Goal: Communication & Community: Answer question/provide support

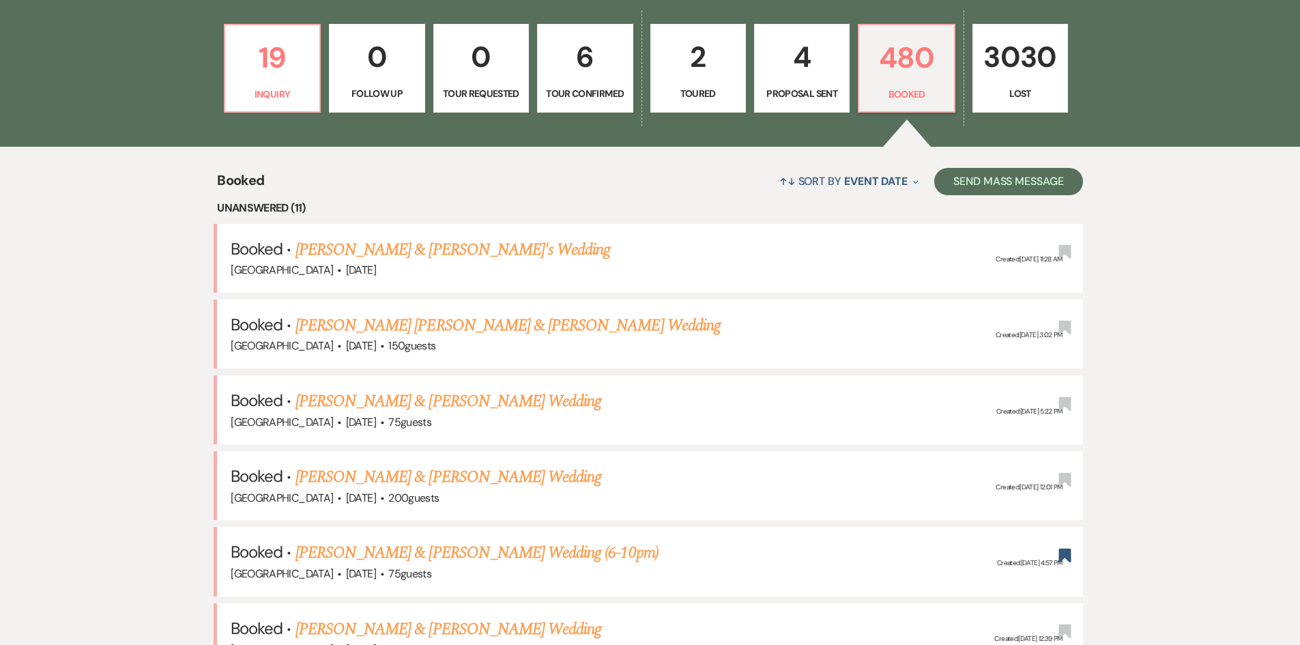
scroll to position [138, 0]
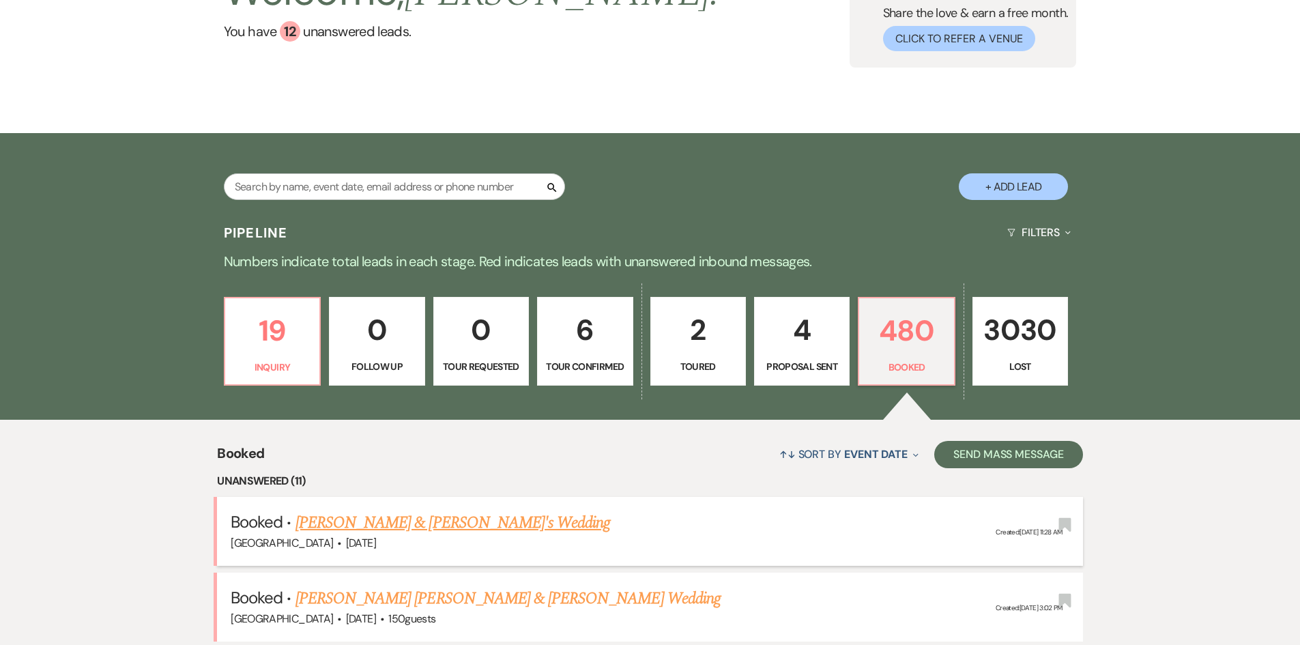
click at [394, 526] on link "[PERSON_NAME] & [PERSON_NAME]'s Wedding" at bounding box center [453, 522] width 315 height 25
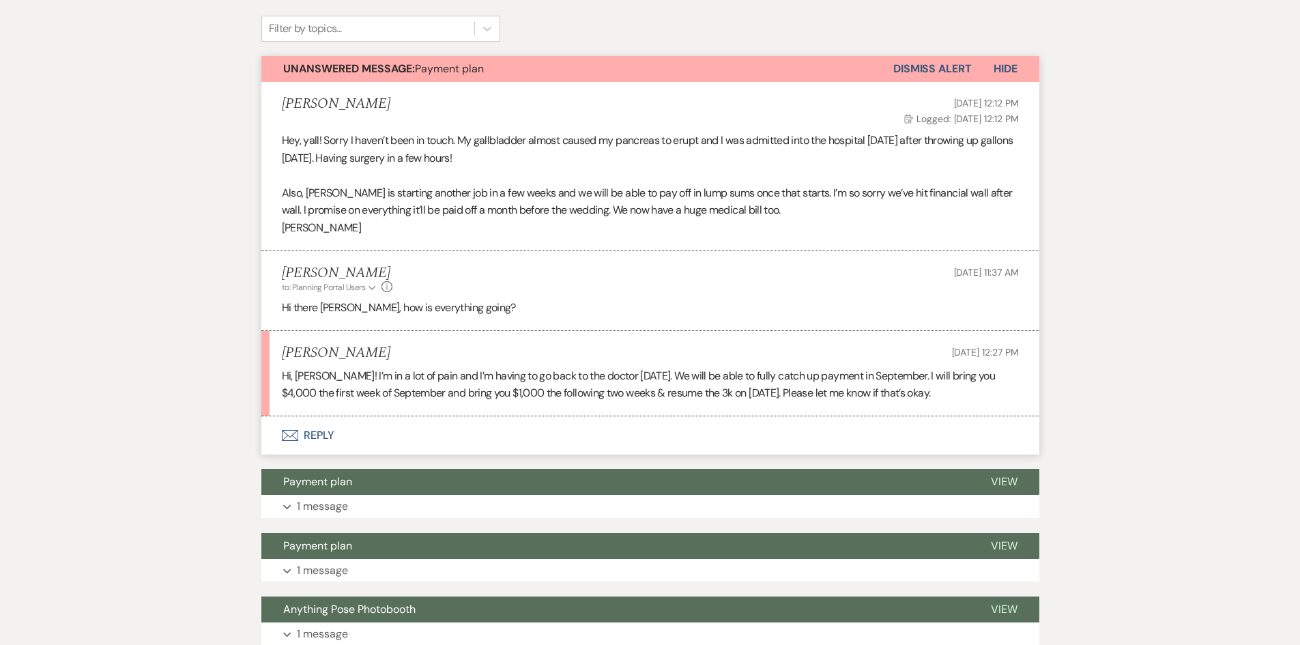
scroll to position [409, 0]
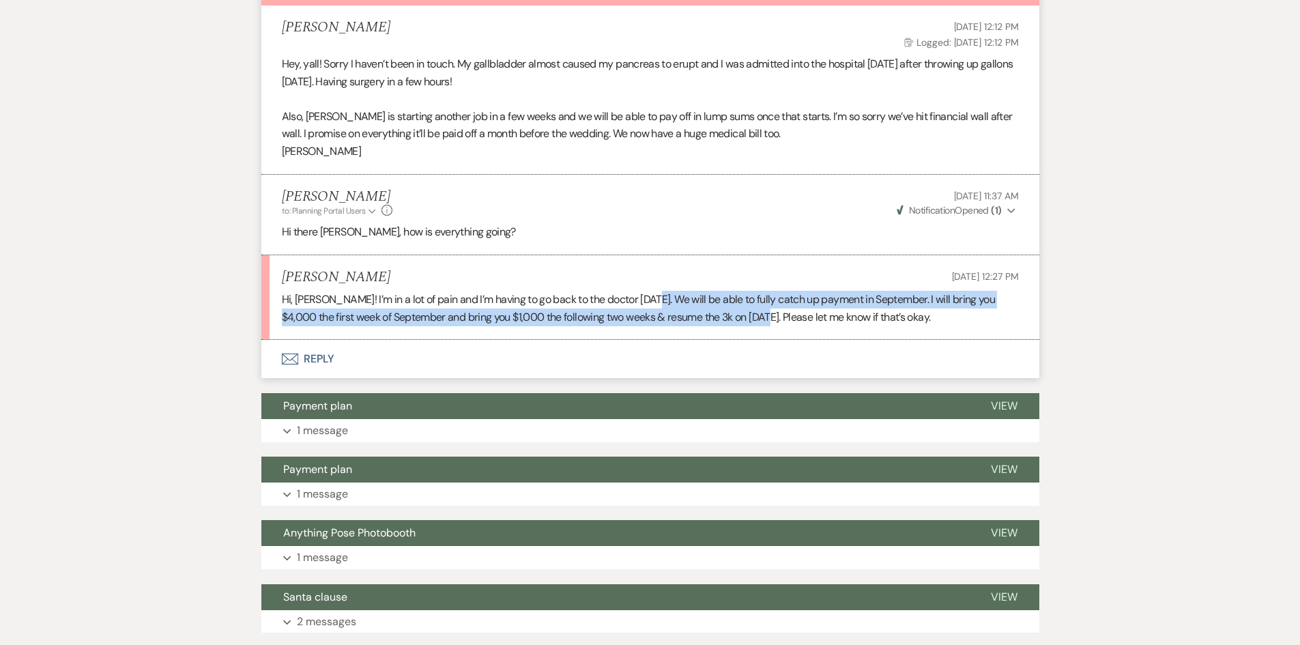
drag, startPoint x: 649, startPoint y: 297, endPoint x: 751, endPoint y: 308, distance: 103.0
click at [751, 308] on p "Hi, Holly! I’m in a lot of pain and I’m having to go back to the doctor Thursda…" at bounding box center [650, 308] width 737 height 35
click at [395, 347] on button "Envelope Reply" at bounding box center [650, 359] width 778 height 38
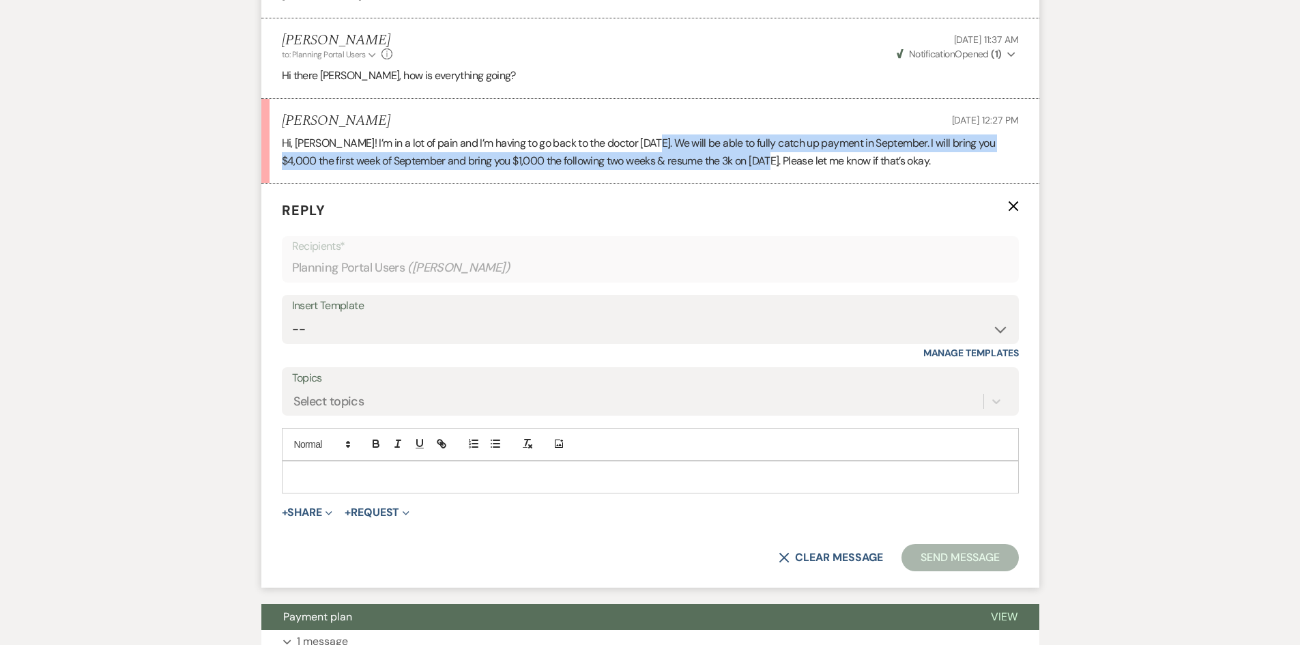
scroll to position [568, 0]
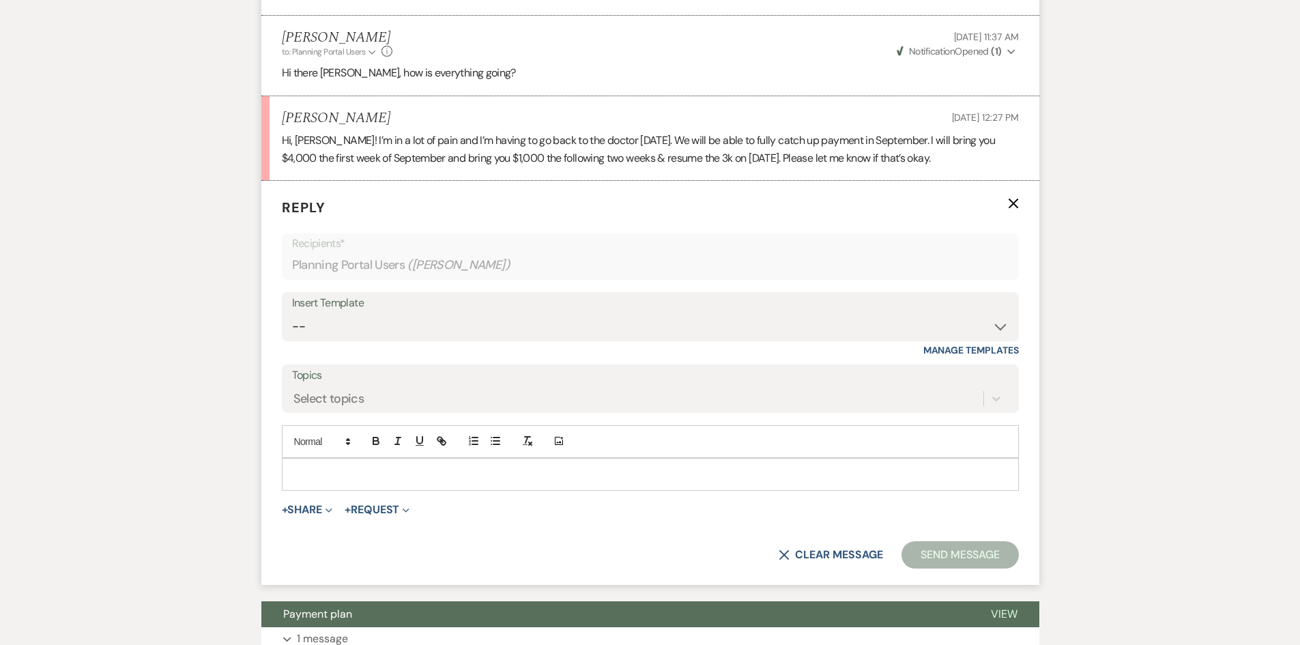
click at [220, 215] on div "Messages Tasks Payments Vendors Timeline Docs & Files Contacts Notes Event Mess…" at bounding box center [650, 386] width 1300 height 1460
click at [341, 483] on div at bounding box center [651, 474] width 736 height 31
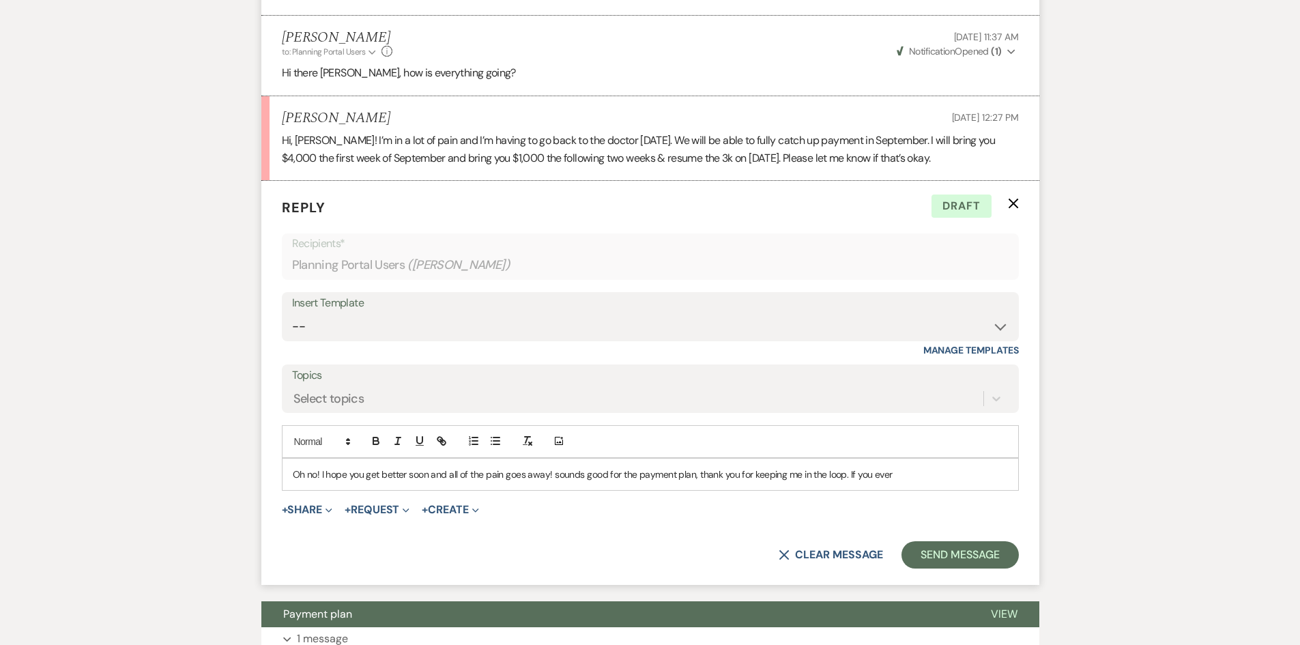
drag, startPoint x: 912, startPoint y: 470, endPoint x: 841, endPoint y: 474, distance: 71.8
click at [841, 474] on p "Oh no! I hope you get better soon and all of the pain goes away! sounds good fo…" at bounding box center [650, 474] width 715 height 15
click at [958, 562] on button "Send Message" at bounding box center [960, 554] width 117 height 27
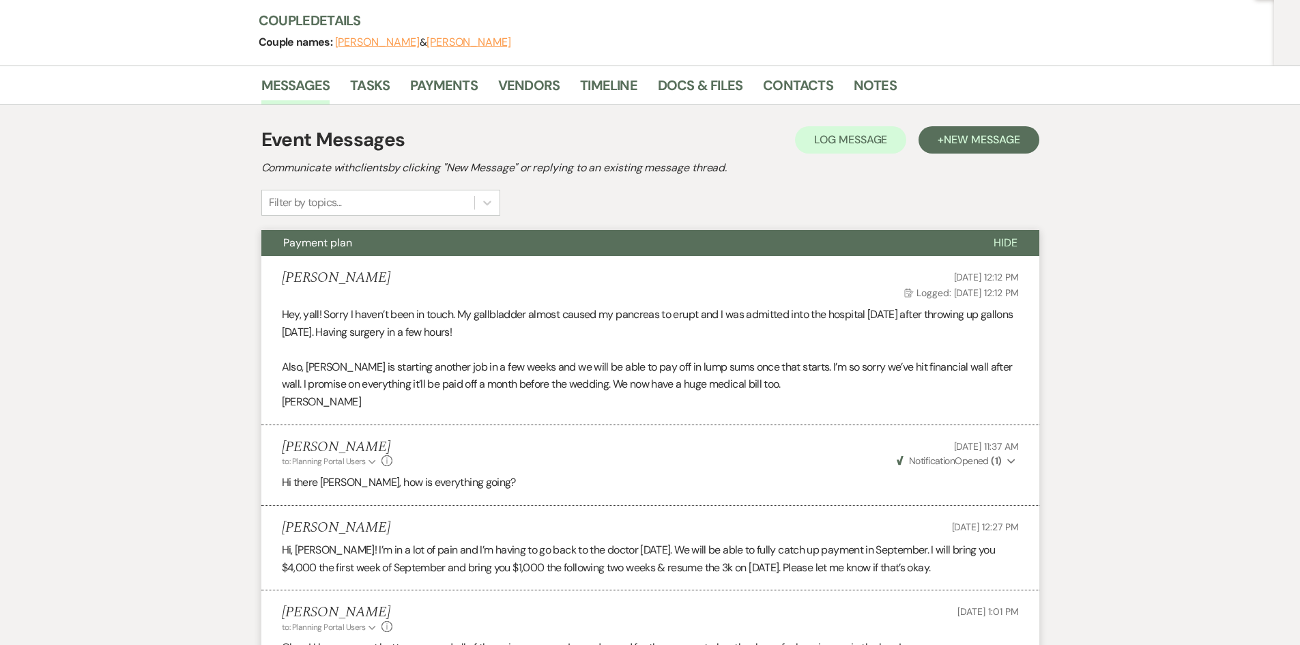
scroll to position [0, 0]
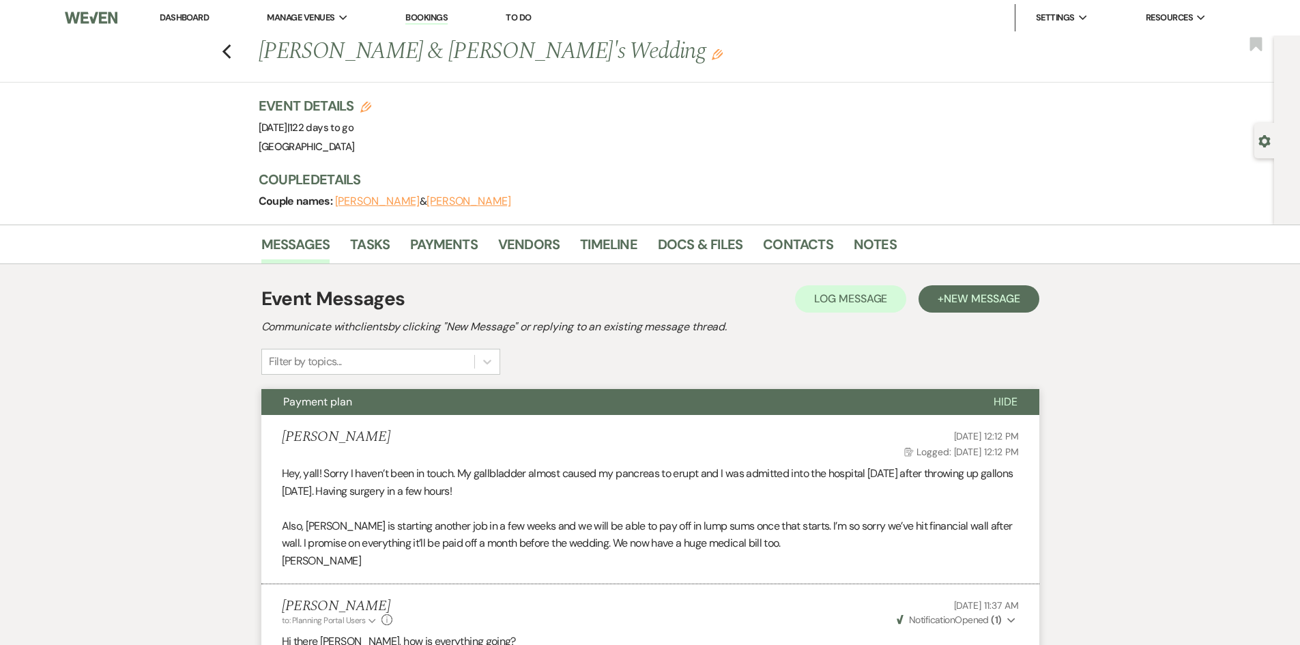
click at [181, 19] on link "Dashboard" at bounding box center [184, 18] width 49 height 12
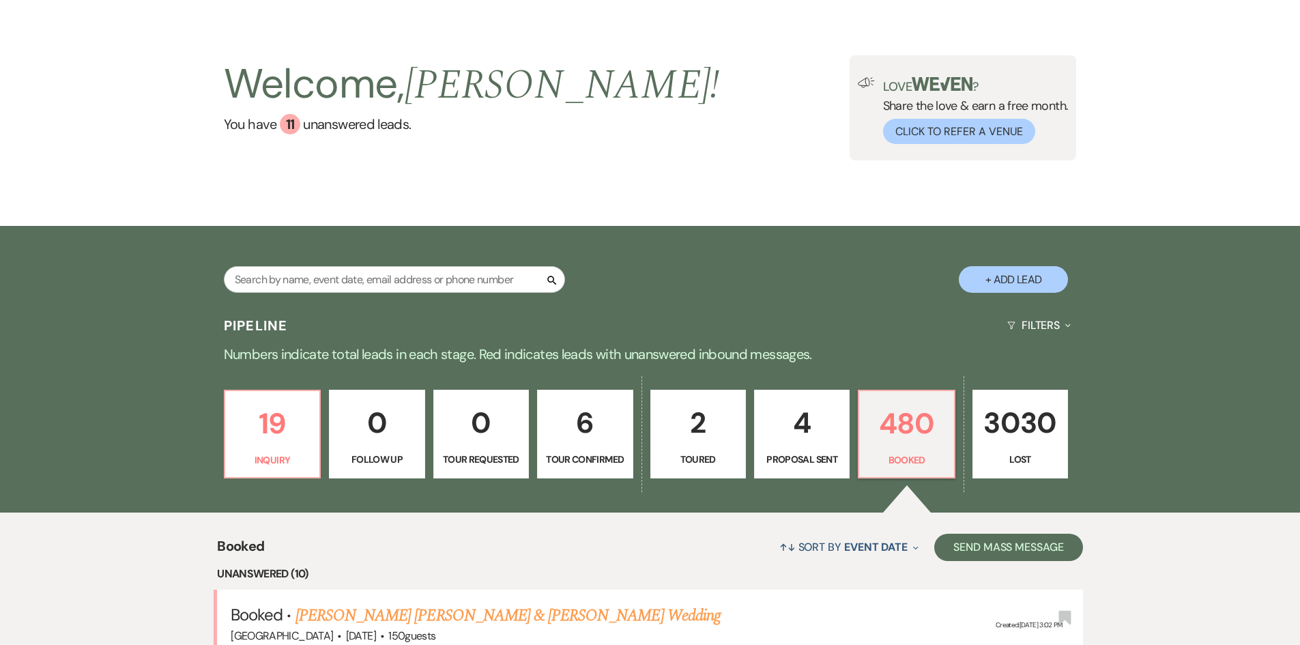
scroll to position [68, 0]
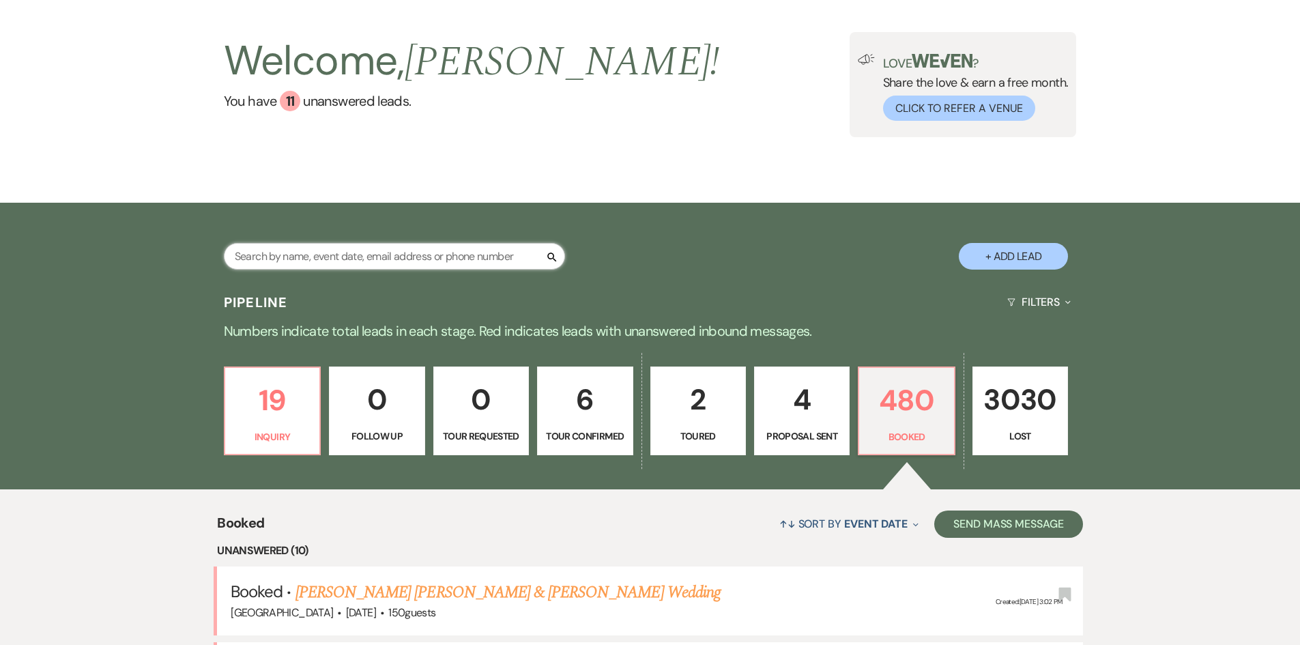
click at [330, 257] on input "text" at bounding box center [394, 256] width 341 height 27
type input "chan"
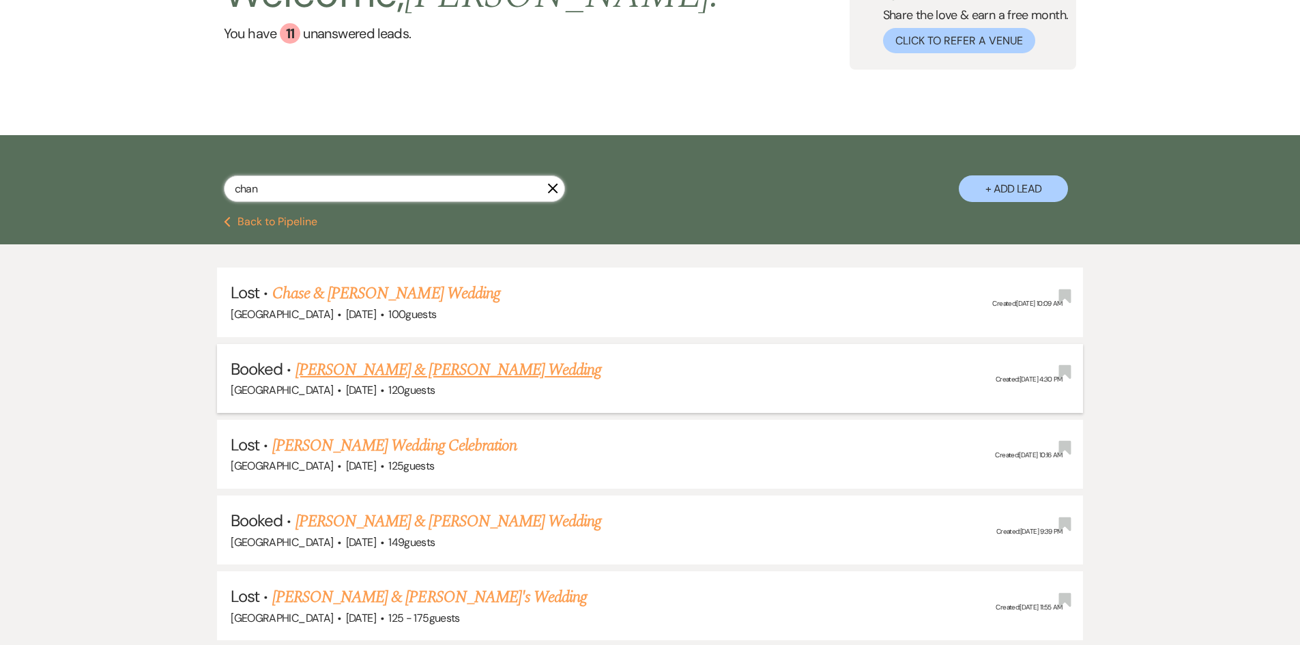
scroll to position [136, 0]
click at [365, 377] on link "[PERSON_NAME] & [PERSON_NAME] Wedding" at bounding box center [449, 369] width 306 height 25
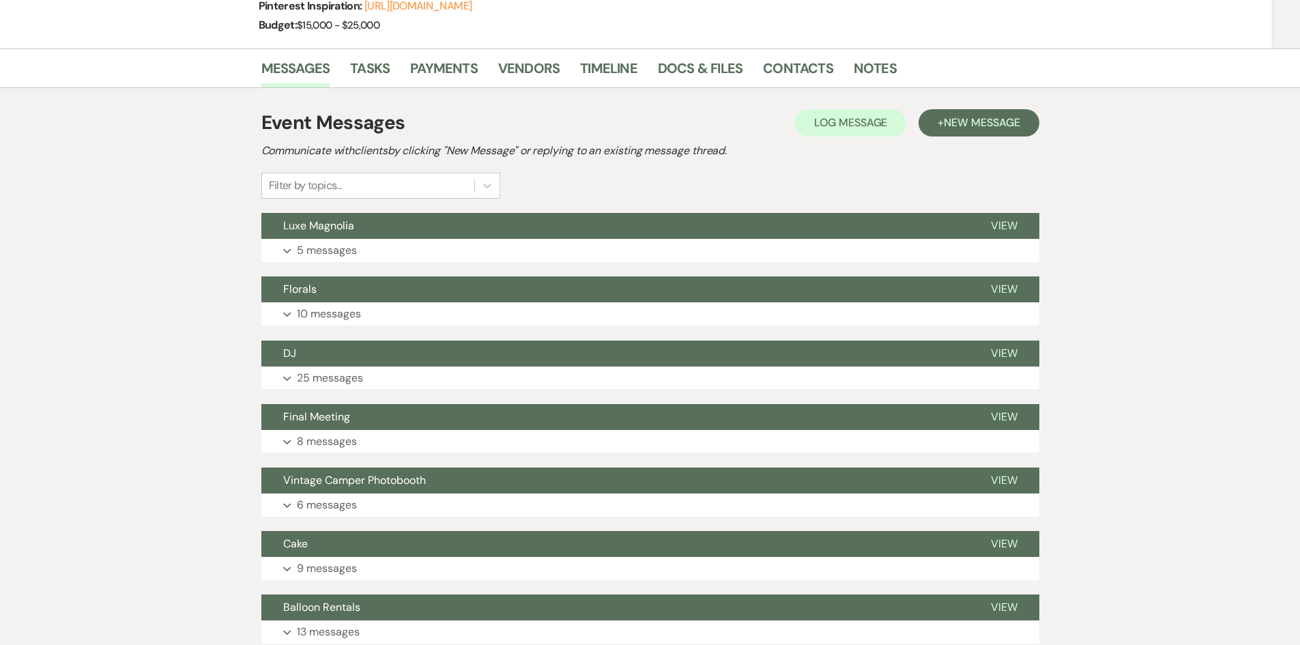
scroll to position [341, 0]
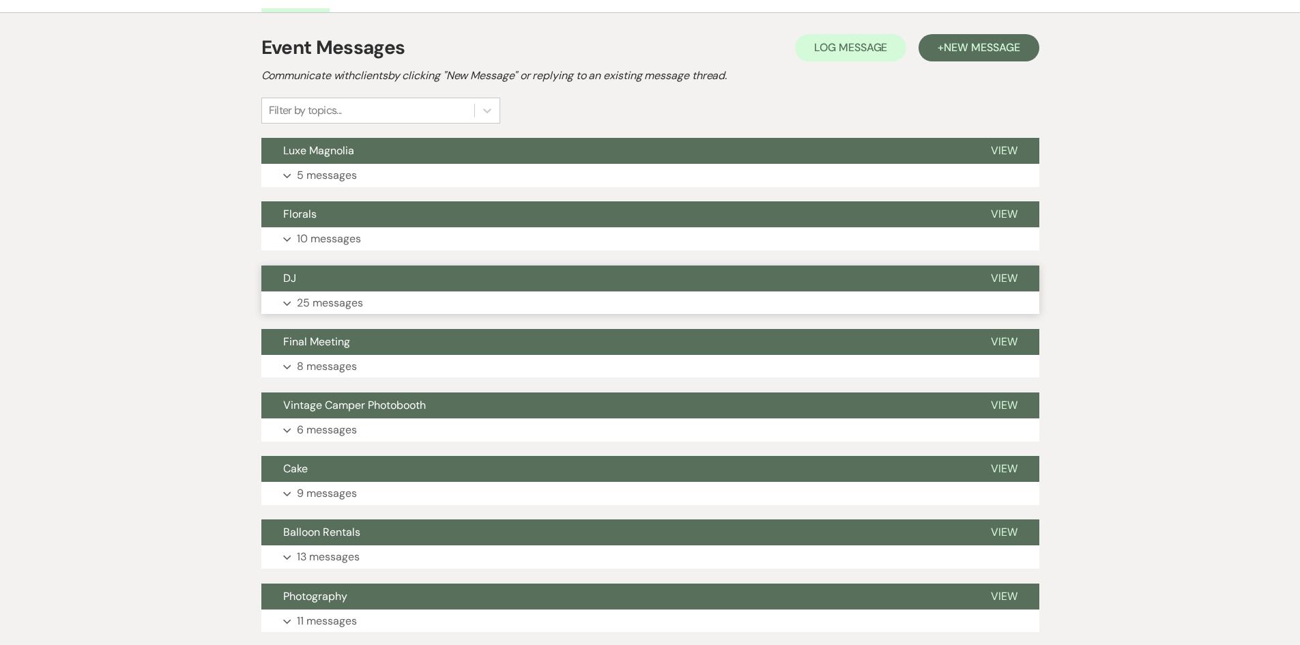
click at [295, 301] on button "Expand 25 messages" at bounding box center [650, 302] width 778 height 23
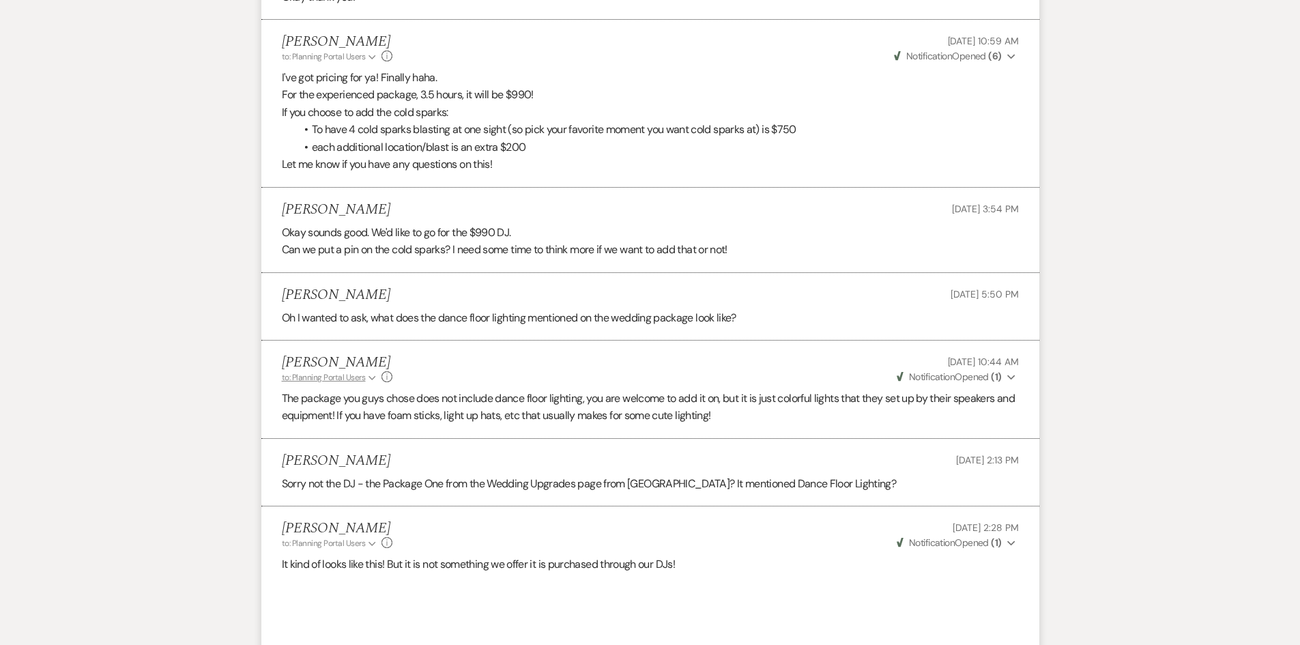
scroll to position [1774, 0]
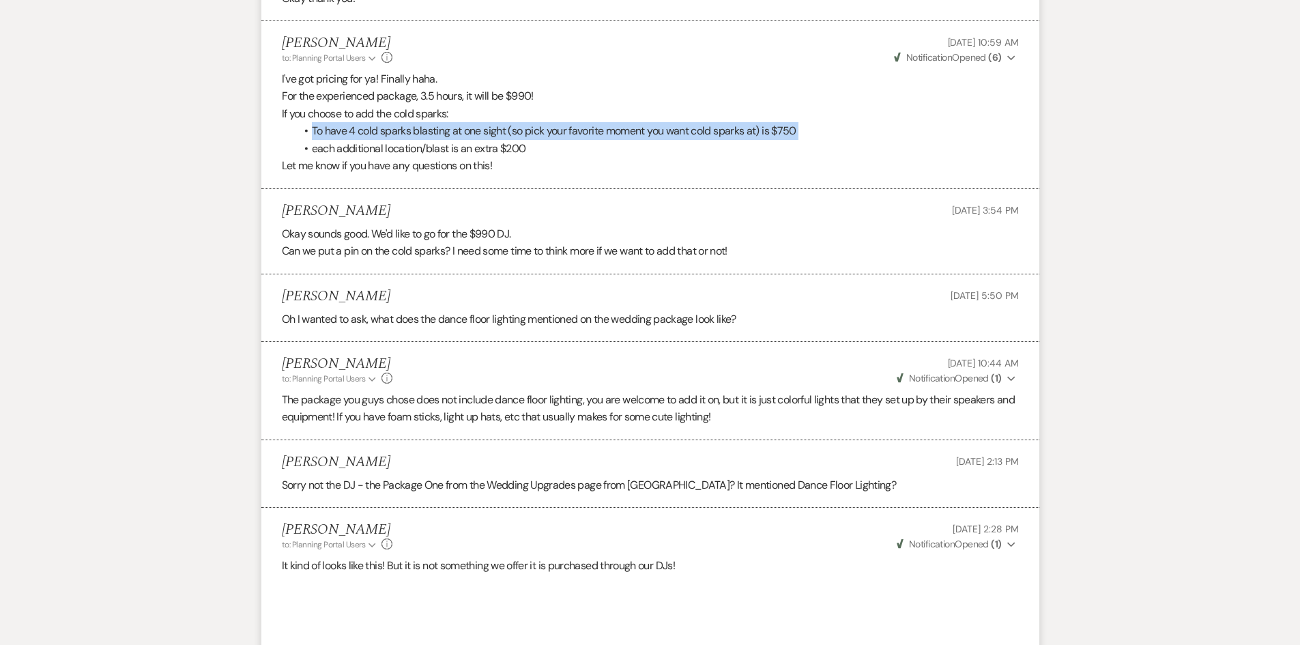
drag, startPoint x: 306, startPoint y: 126, endPoint x: 272, endPoint y: 150, distance: 42.2
click at [272, 150] on li "Holly Guthrie to: Planning Portal Users Expand Info Jul 14, 2025, 10:59 AM Weve…" at bounding box center [650, 105] width 778 height 168
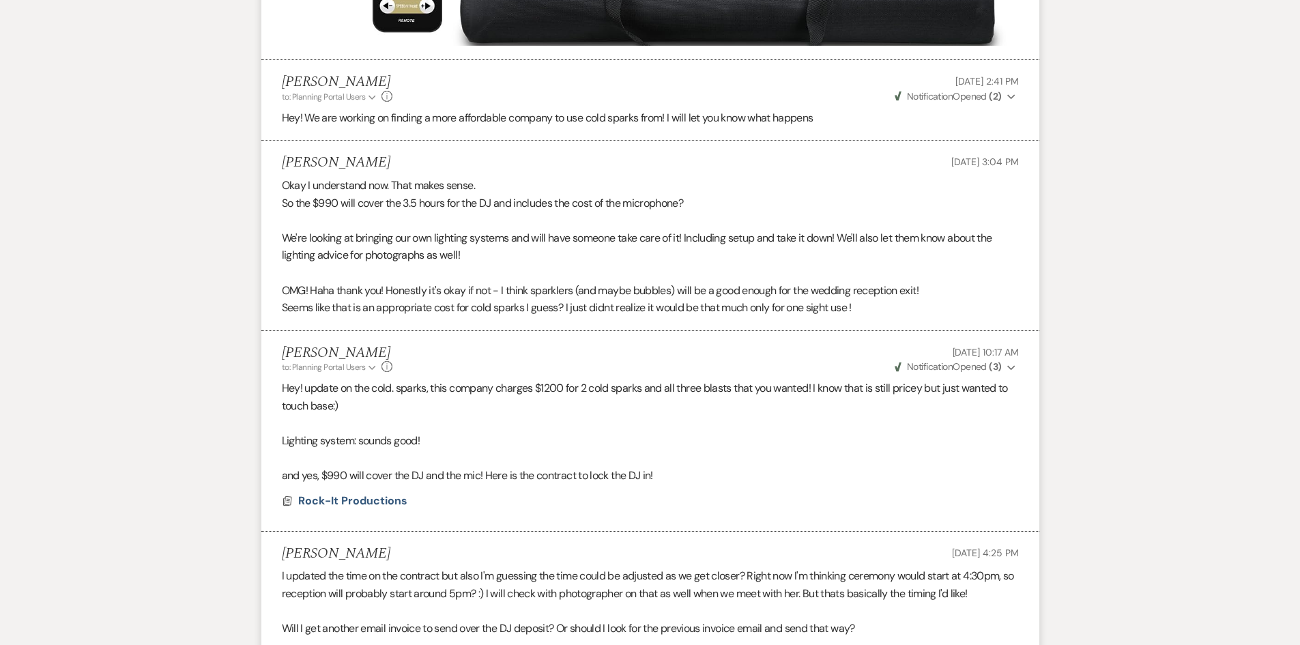
scroll to position [3071, 0]
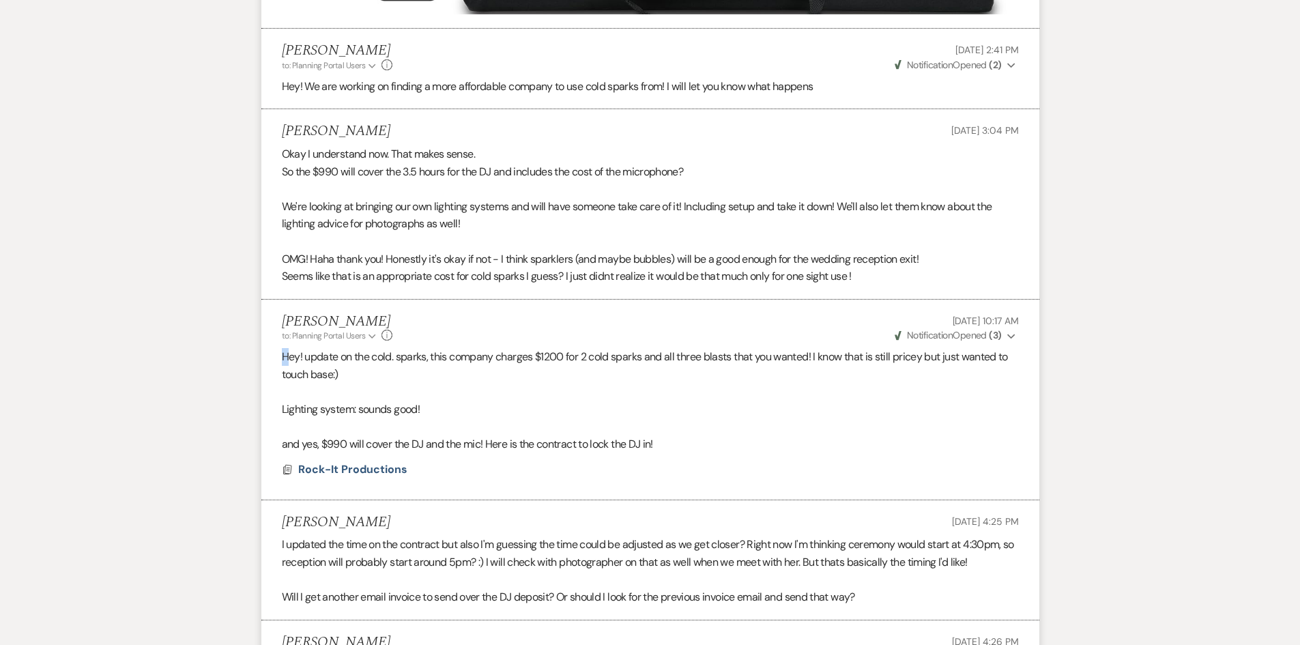
drag, startPoint x: 273, startPoint y: 348, endPoint x: 289, endPoint y: 350, distance: 15.8
click at [289, 350] on li "Holly Guthrie to: Planning Portal Users Expand Info Jul 16, 2025, 10:17 AM Weve…" at bounding box center [650, 400] width 778 height 201
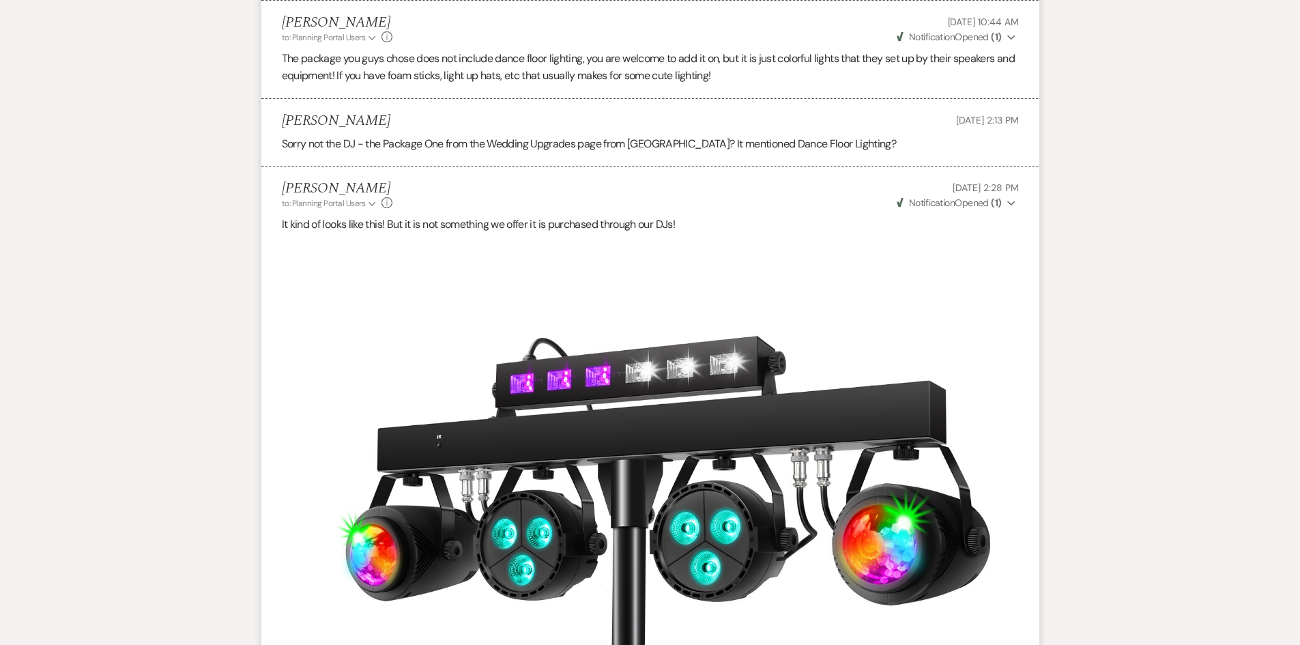
scroll to position [1774, 0]
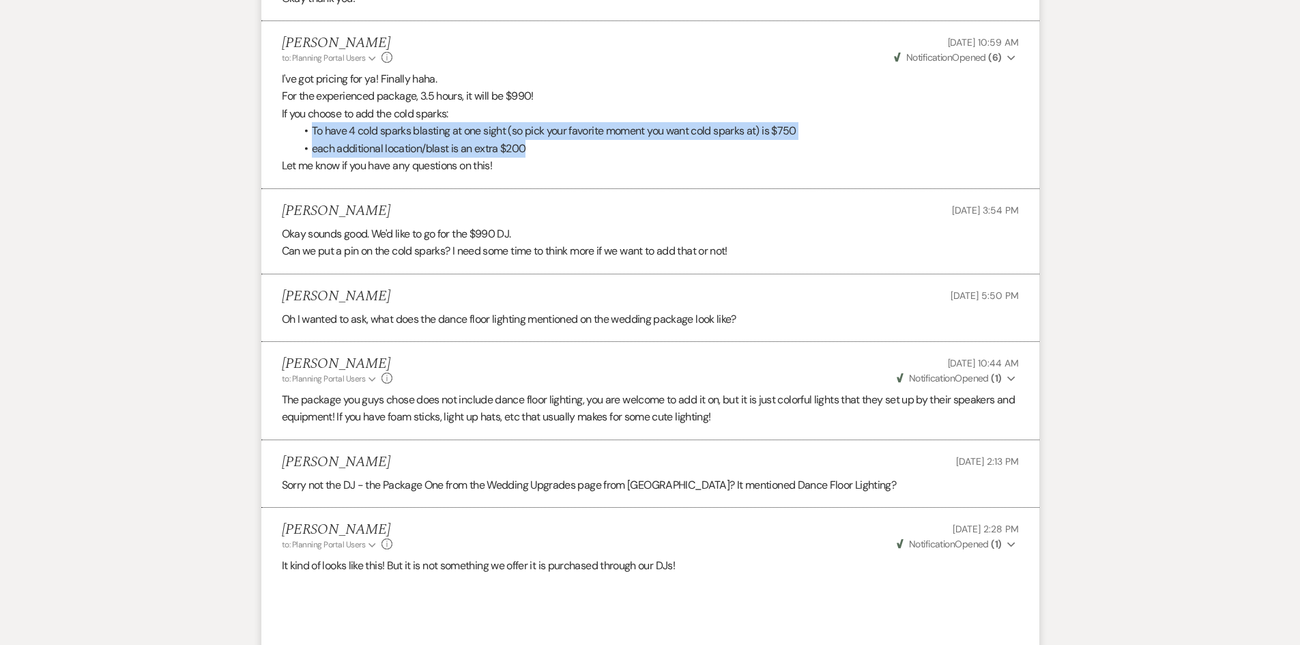
drag, startPoint x: 313, startPoint y: 129, endPoint x: 545, endPoint y: 153, distance: 233.3
click at [545, 153] on ul "To have 4 cold sparks blasting at one sight (so pick your favorite moment you w…" at bounding box center [657, 139] width 723 height 35
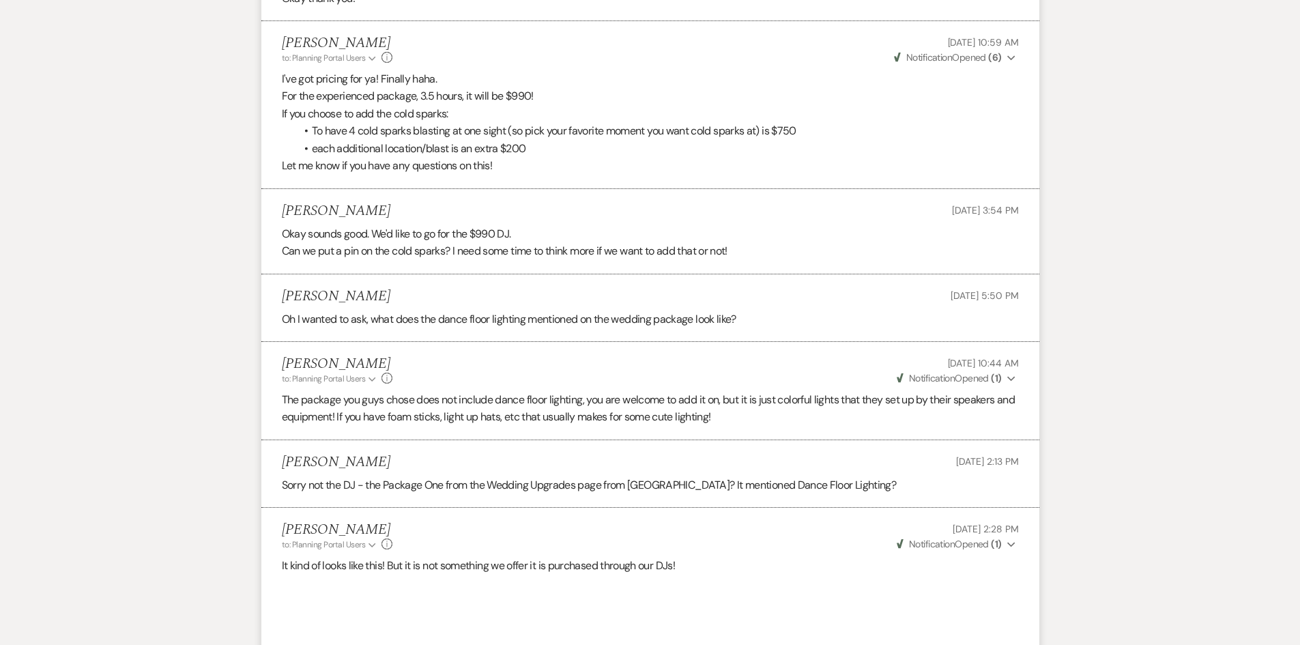
drag, startPoint x: 543, startPoint y: 160, endPoint x: 551, endPoint y: 177, distance: 19.2
click at [551, 177] on li "Holly Guthrie to: Planning Portal Users Expand Info Jul 14, 2025, 10:59 AM Weve…" at bounding box center [650, 105] width 778 height 168
drag, startPoint x: 553, startPoint y: 165, endPoint x: 315, endPoint y: 138, distance: 239.7
click at [315, 138] on div "I've got pricing for ya! Finally haha. For the experienced package, 3.5 hours, …" at bounding box center [650, 122] width 737 height 105
click at [312, 130] on span at bounding box center [312, 131] width 0 height 18
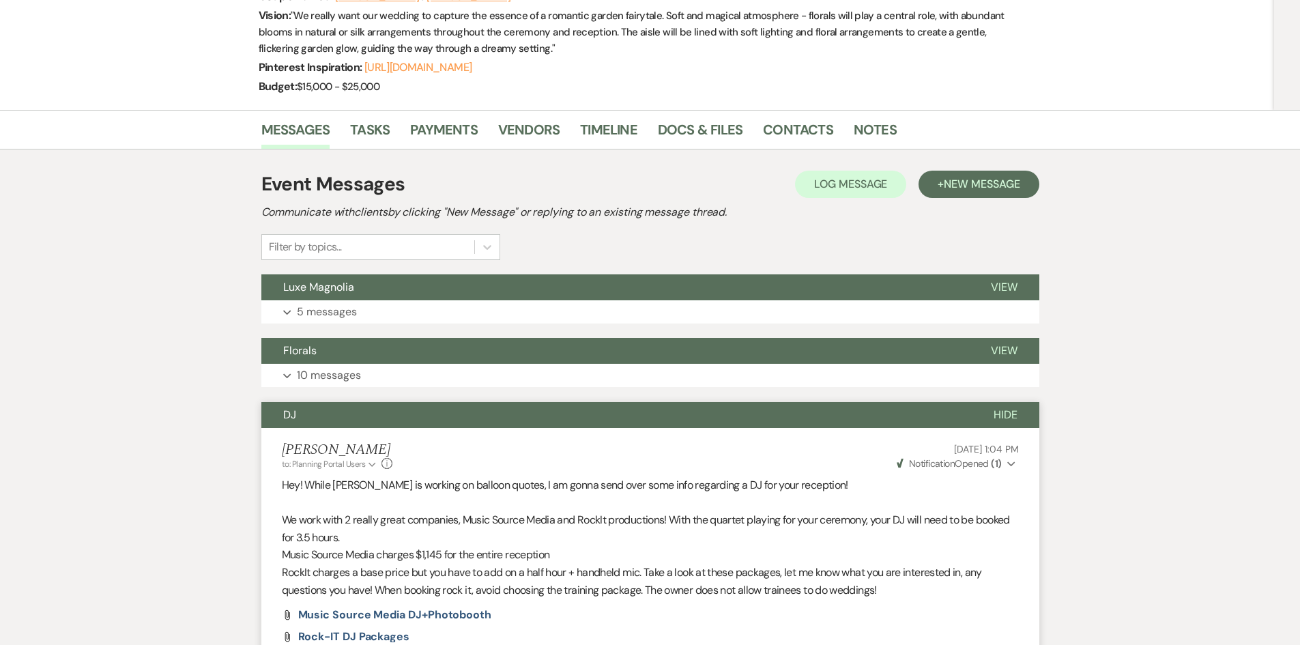
scroll to position [0, 0]
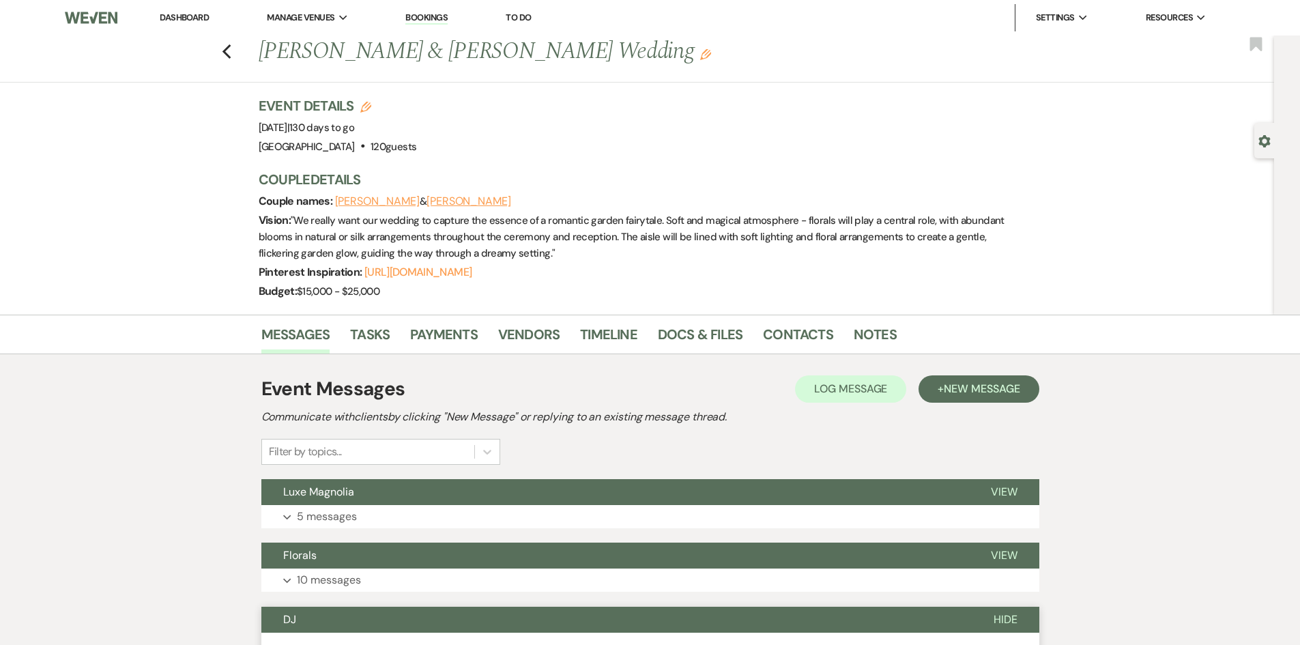
click at [183, 23] on link "Dashboard" at bounding box center [184, 18] width 49 height 12
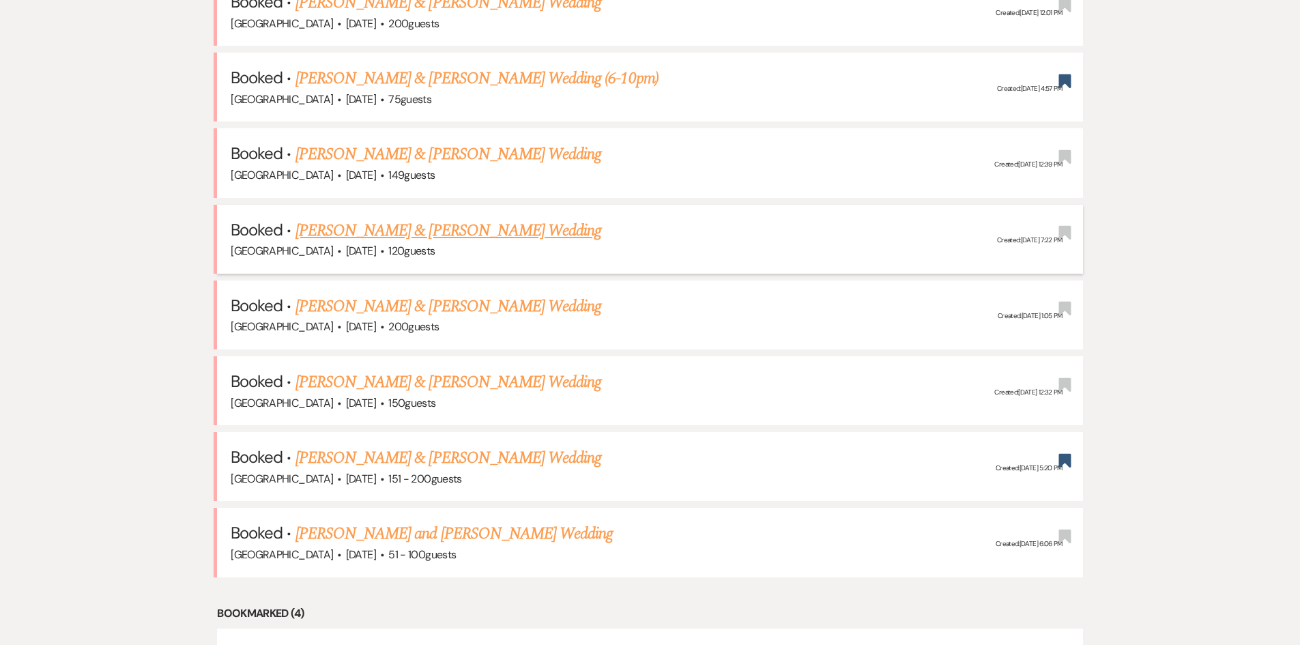
scroll to position [887, 0]
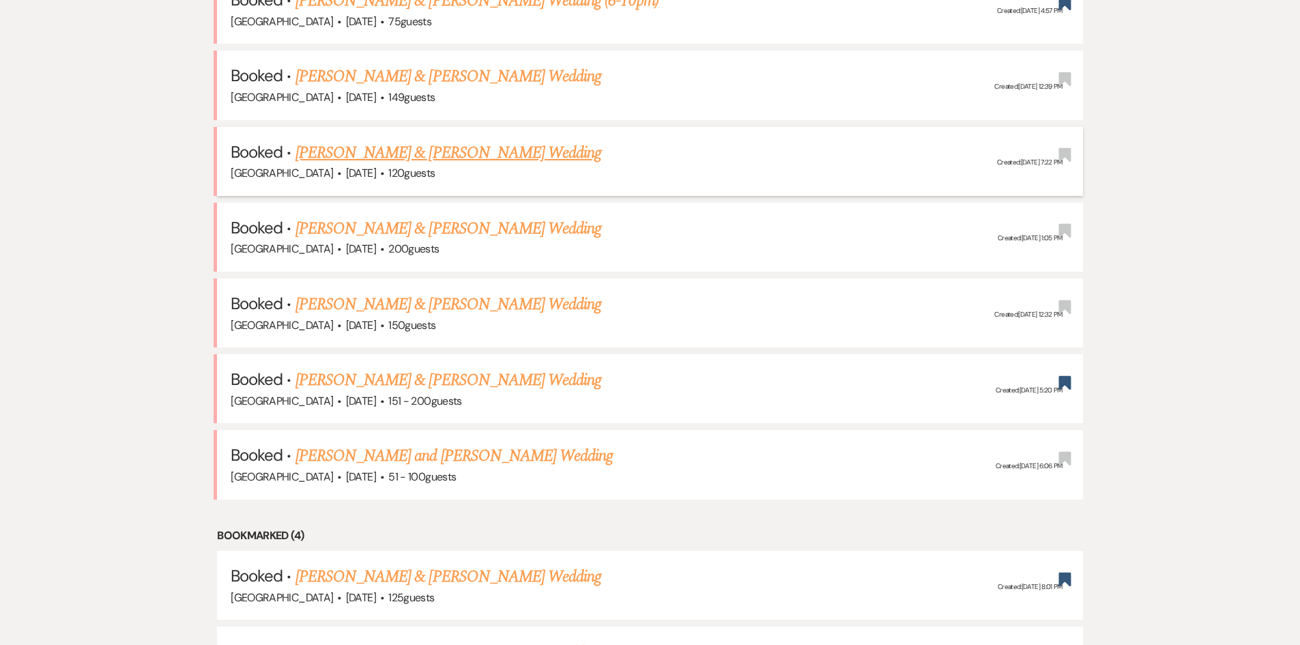
click at [402, 147] on link "[PERSON_NAME] & [PERSON_NAME] Wedding" at bounding box center [449, 153] width 306 height 25
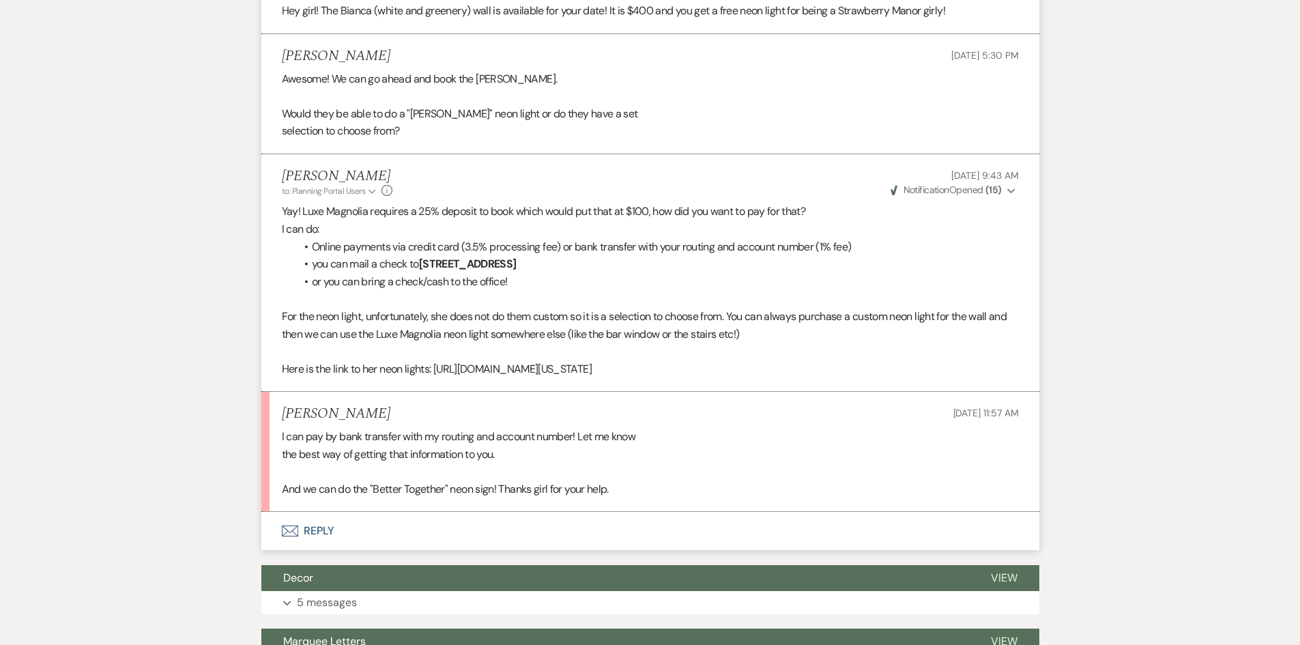
scroll to position [4369, 0]
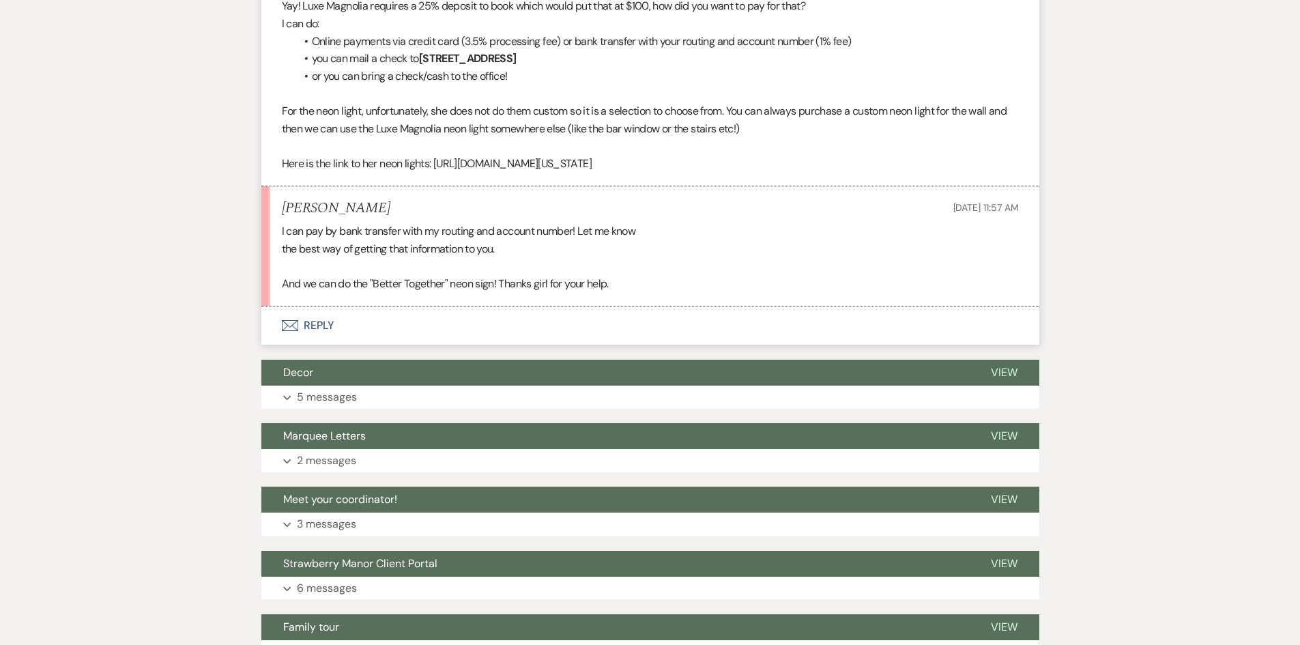
click at [300, 332] on button "Envelope Reply" at bounding box center [650, 325] width 778 height 38
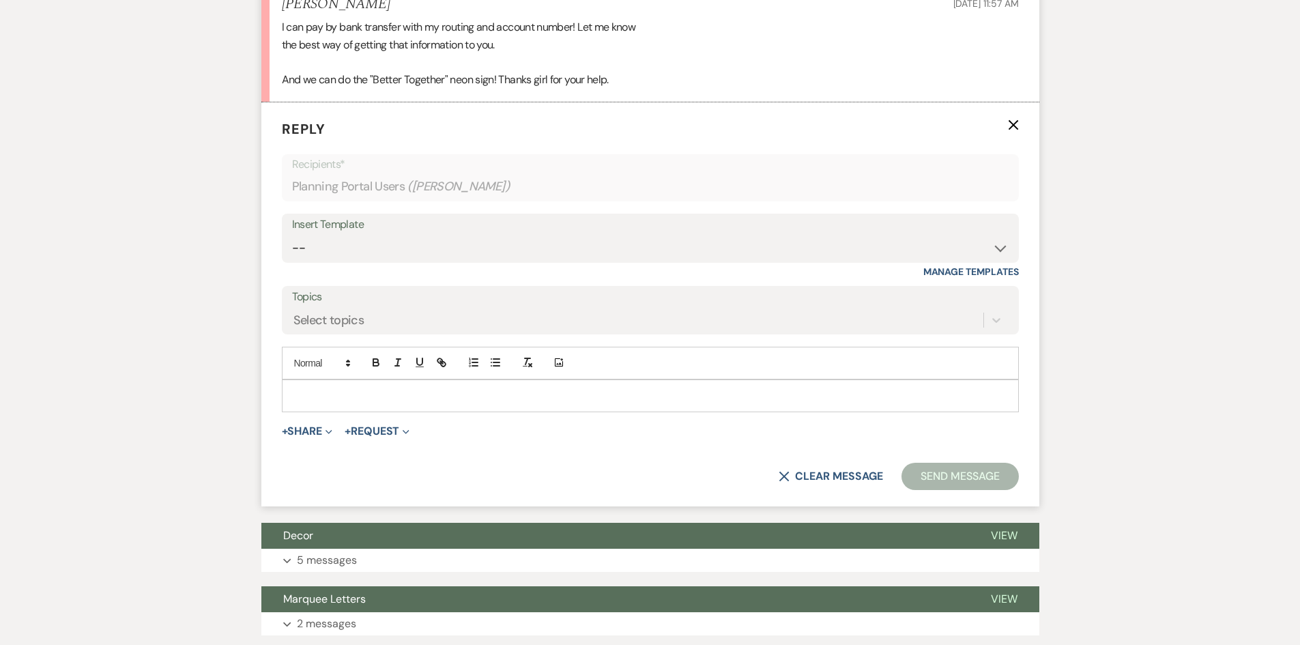
click at [377, 403] on p at bounding box center [650, 395] width 715 height 15
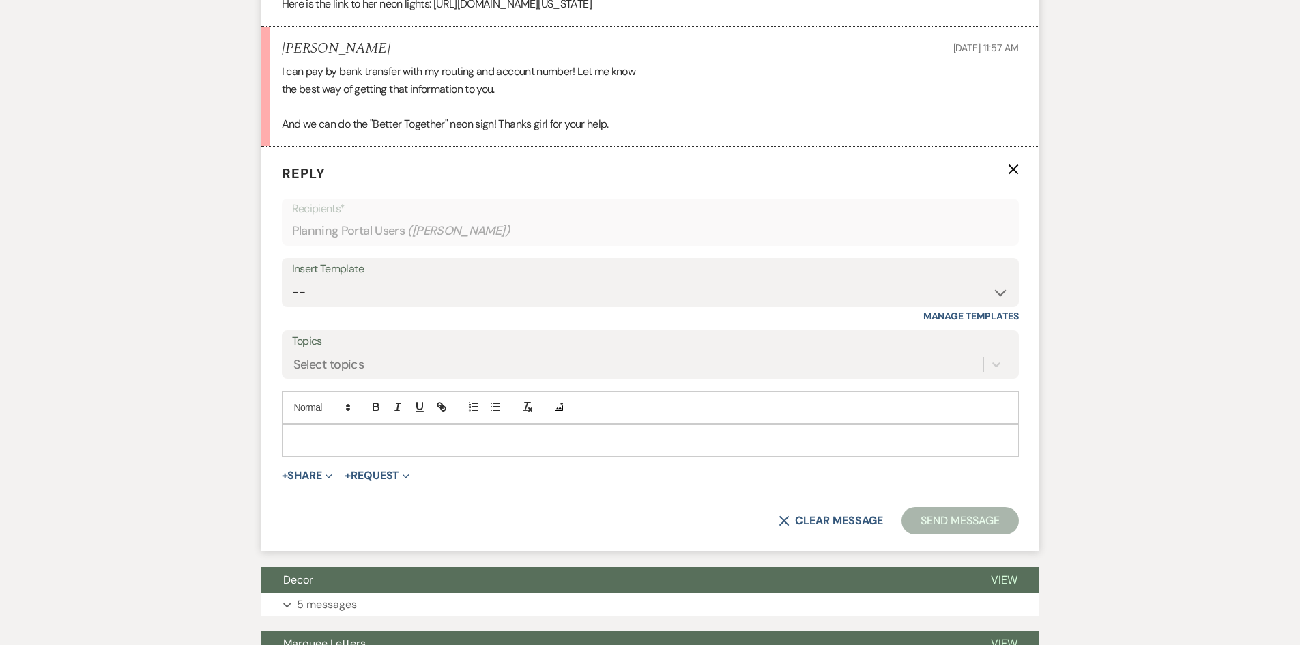
scroll to position [4505, 0]
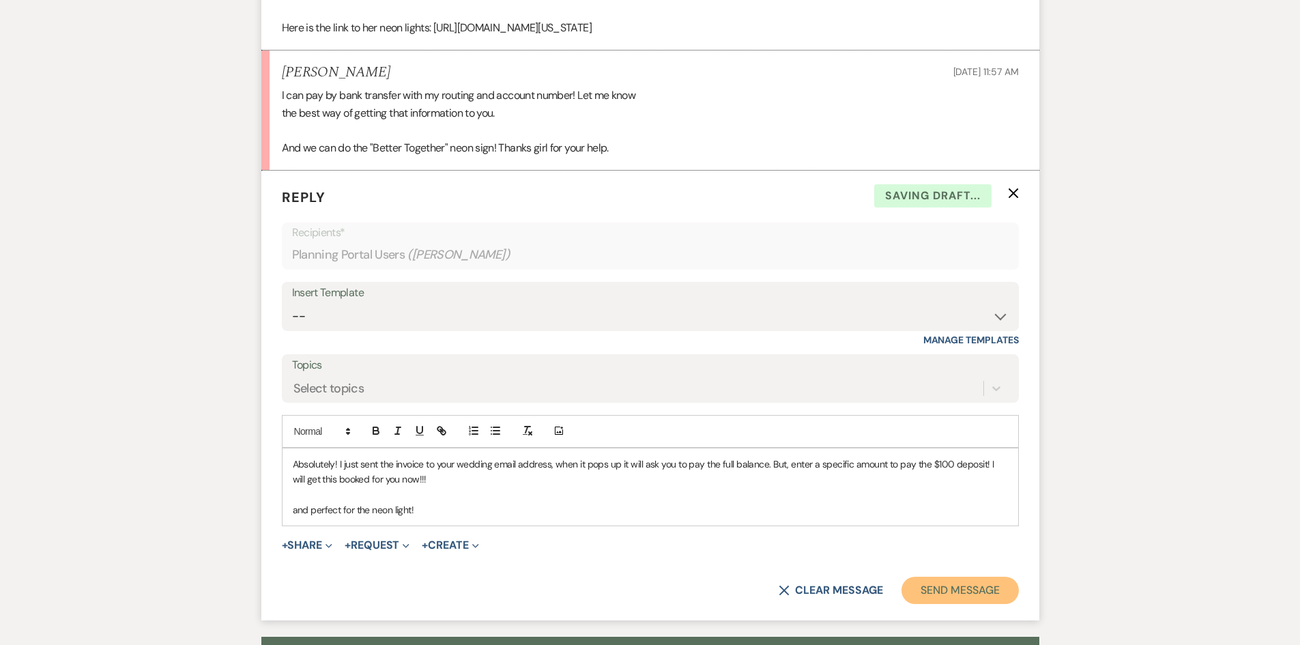
click at [935, 596] on button "Send Message" at bounding box center [960, 590] width 117 height 27
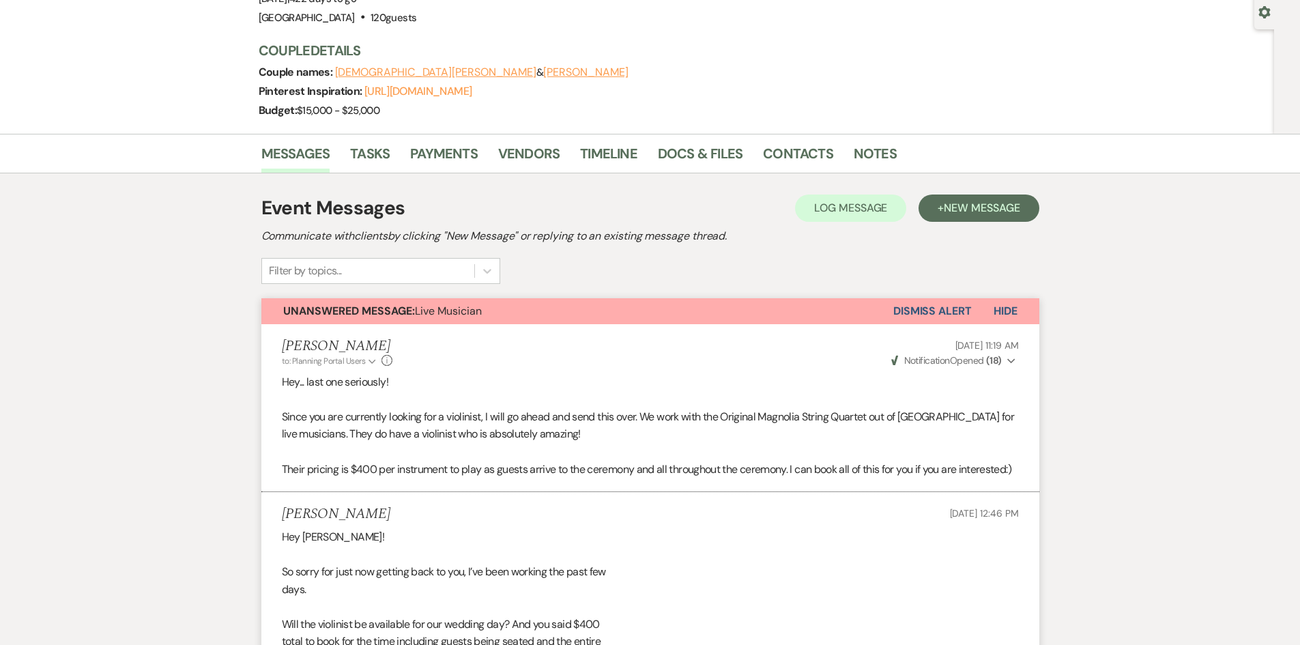
scroll to position [1, 0]
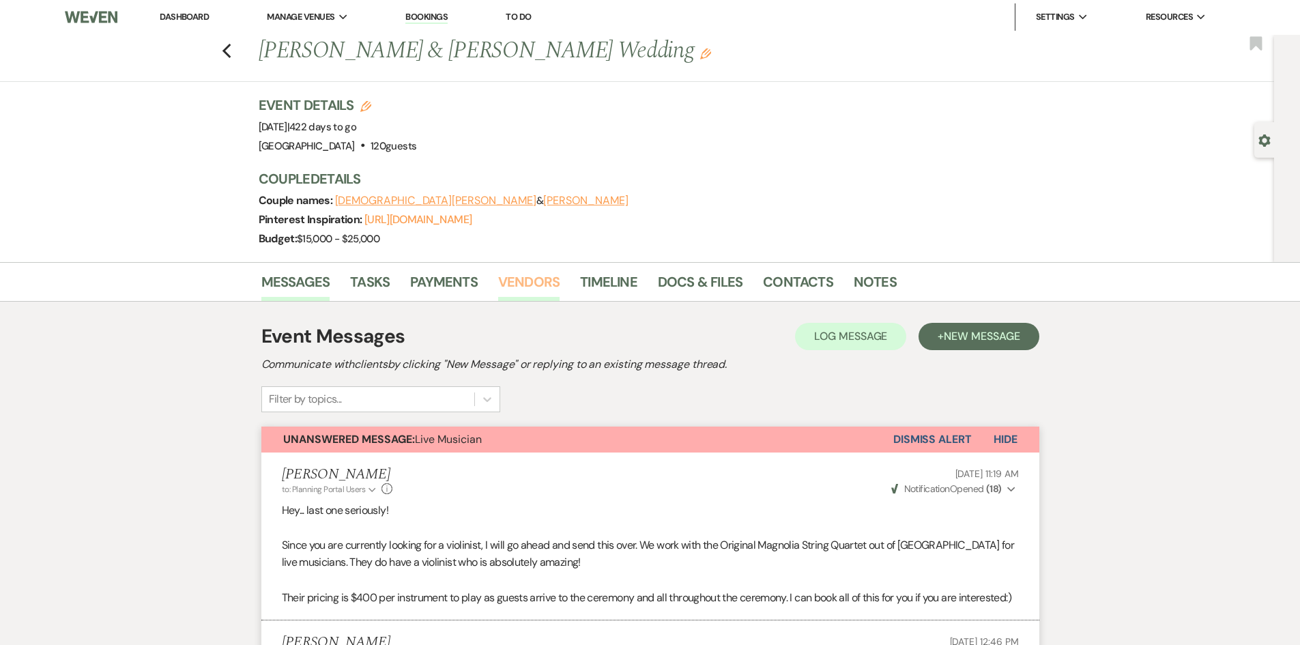
click at [549, 276] on link "Vendors" at bounding box center [528, 286] width 61 height 30
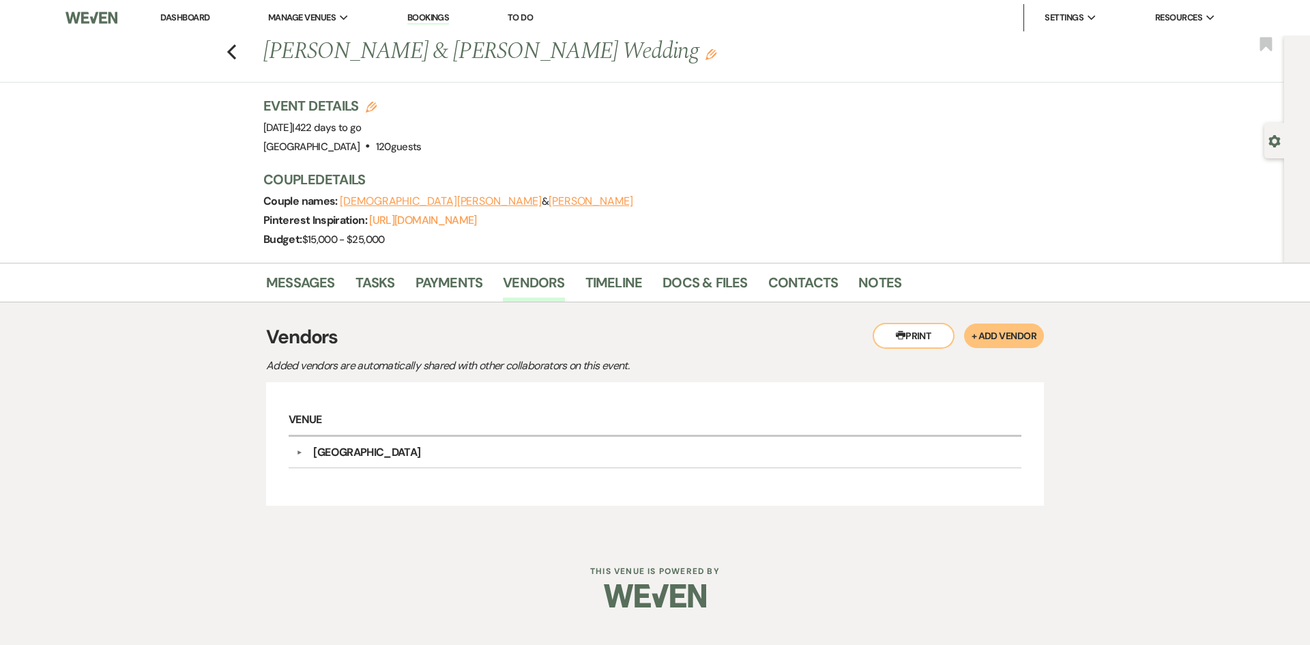
click at [985, 343] on button "+ Add Vendor" at bounding box center [1004, 335] width 80 height 25
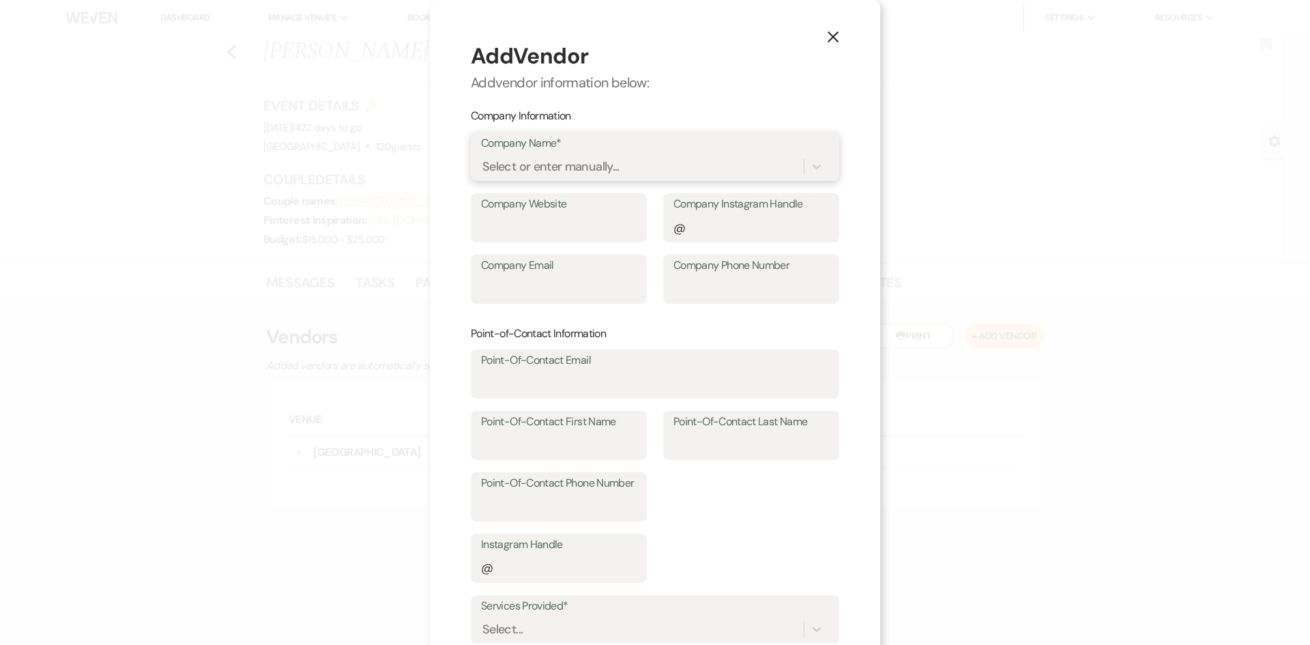
click at [526, 167] on div "Select or enter manually..." at bounding box center [551, 167] width 137 height 18
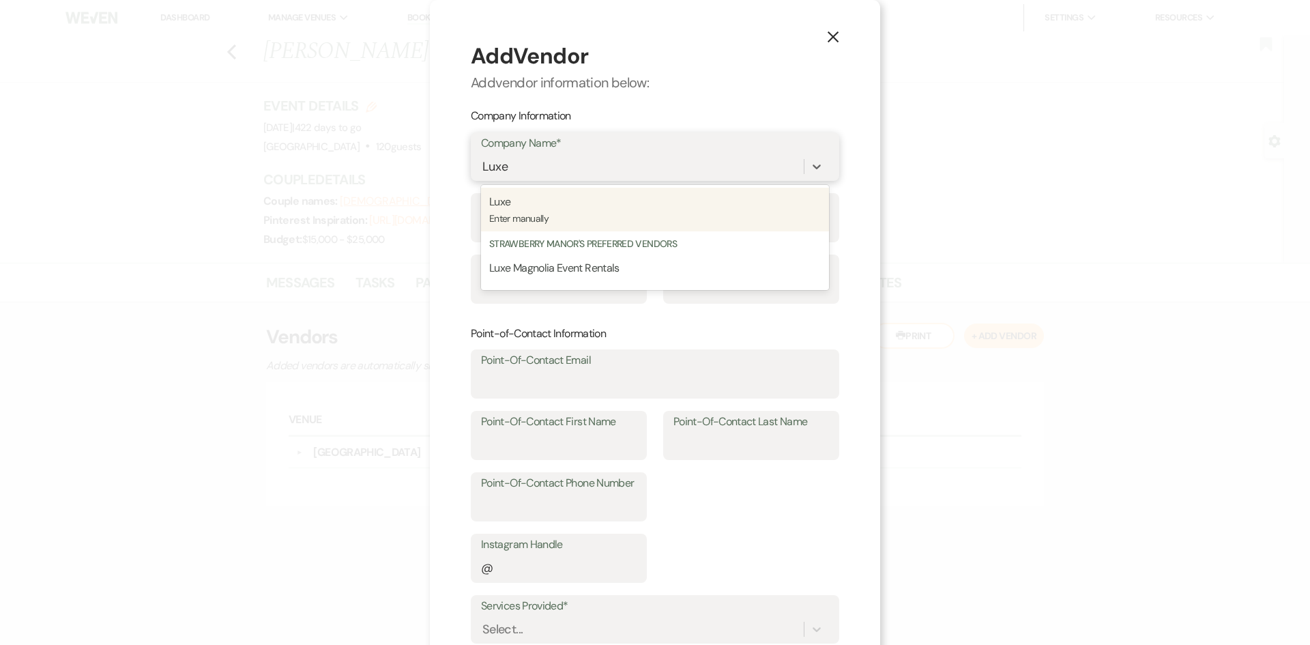
type input "Luxe"
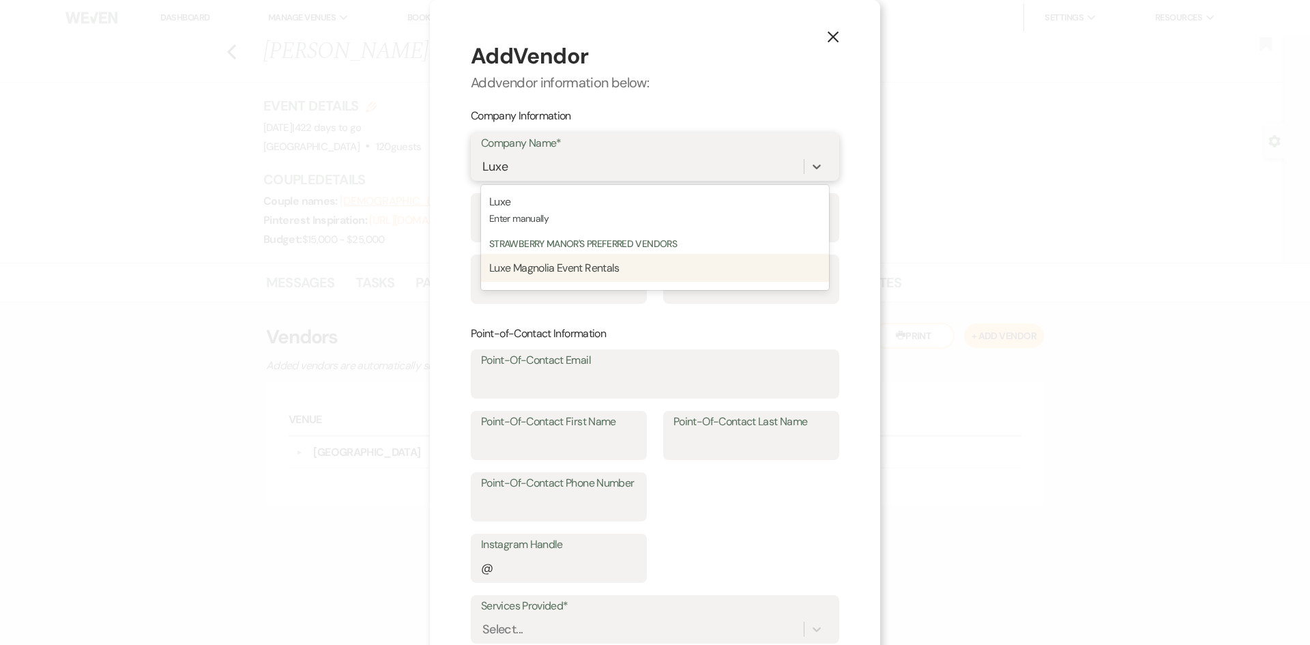
click at [584, 274] on span "Luxe Magnolia Event Rentals" at bounding box center [554, 268] width 130 height 14
type input "luxemagnoliaeventrentals@gmail.com"
type input "Miranda"
type input "Renski"
type input "2253269791"
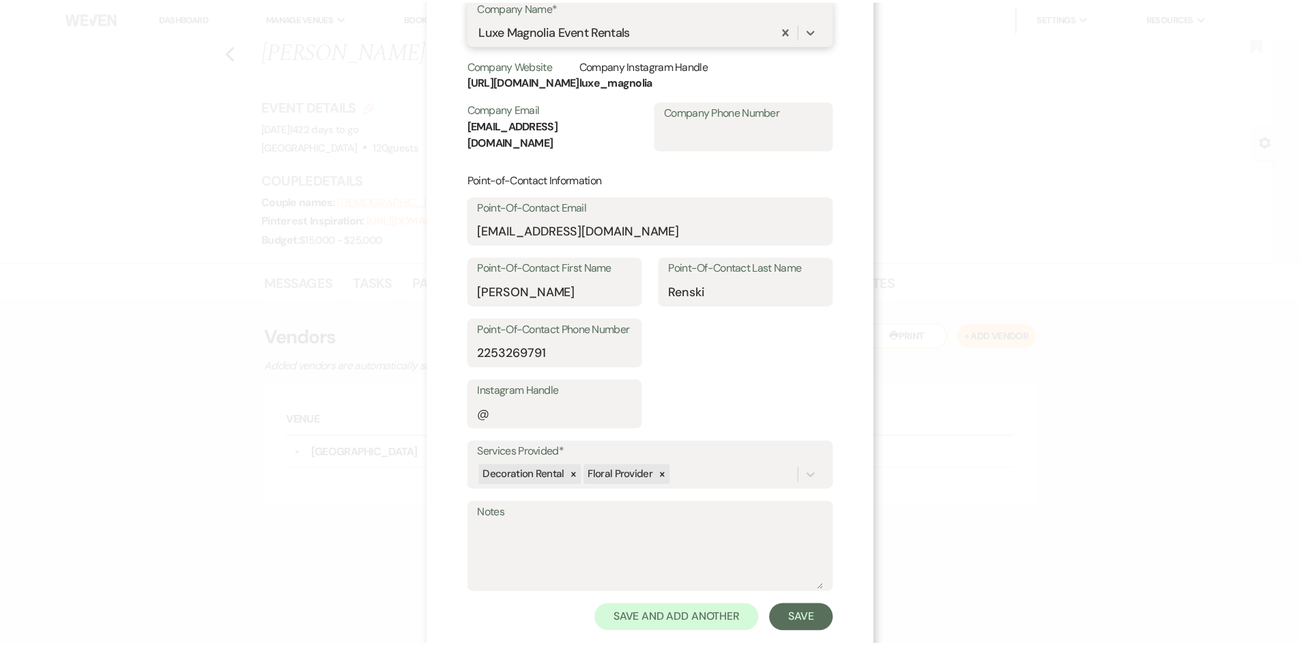
scroll to position [164, 0]
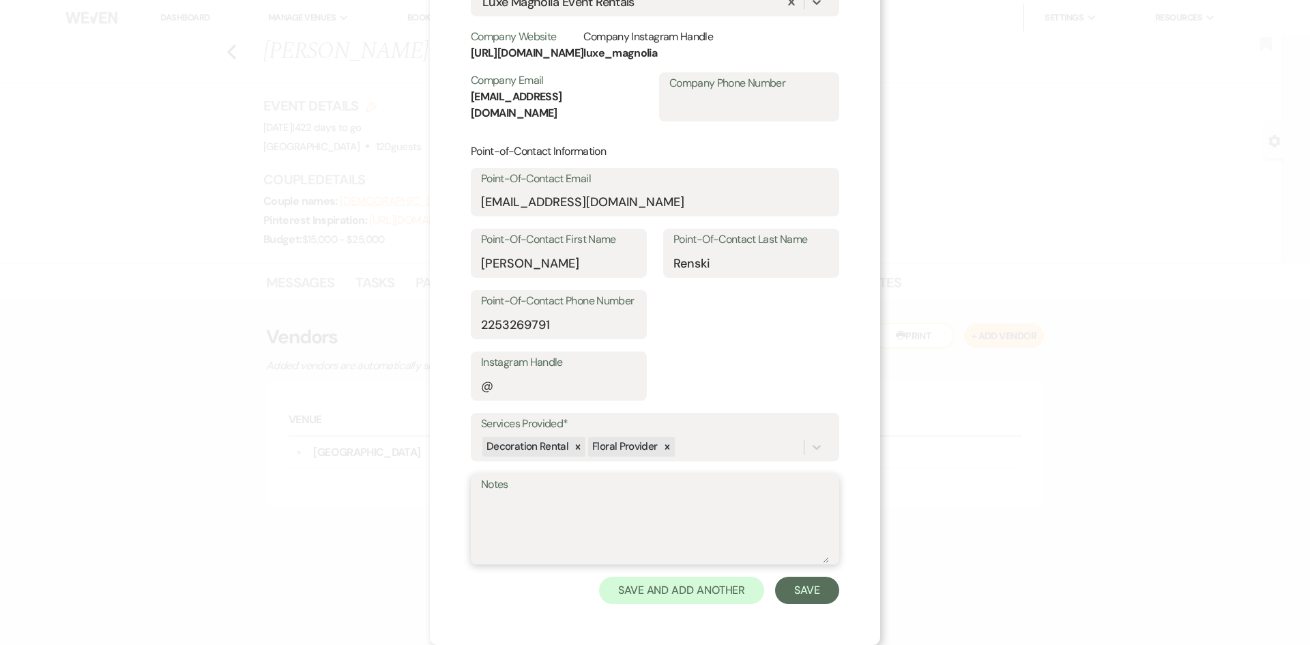
click at [594, 522] on textarea "Notes" at bounding box center [655, 529] width 348 height 68
type textarea "'better together' neon sign bianca wall"
click at [804, 577] on button "Save" at bounding box center [807, 590] width 64 height 27
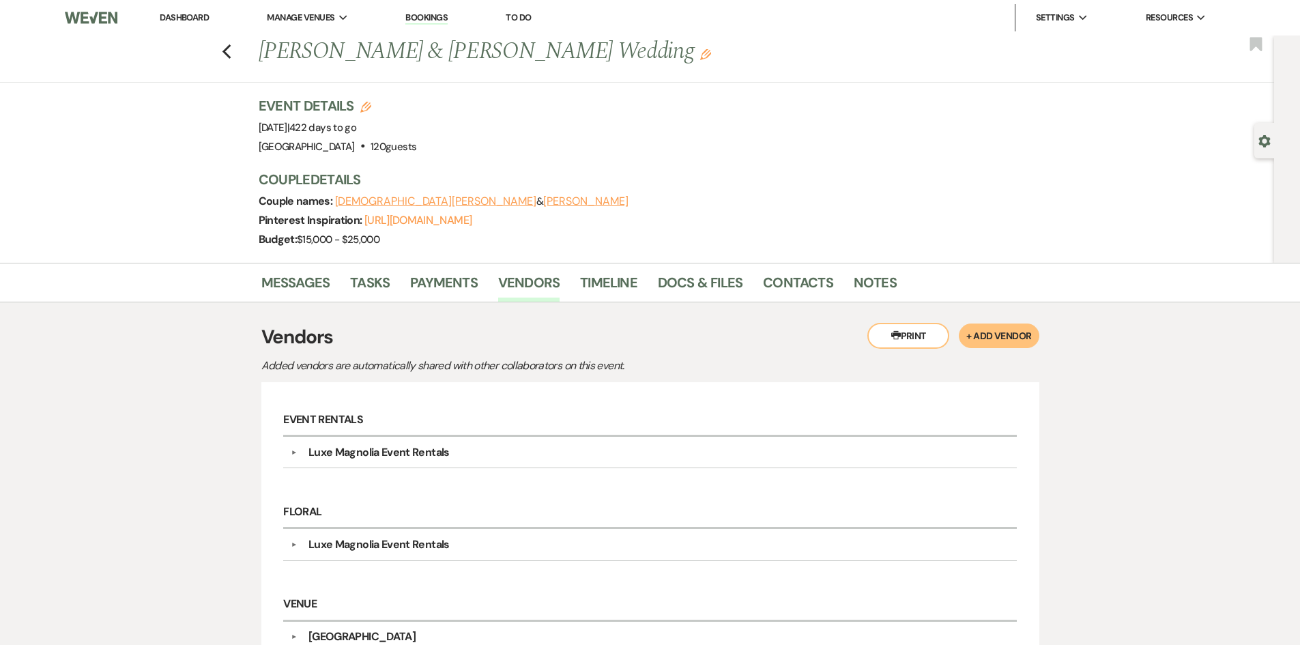
click at [186, 20] on link "Dashboard" at bounding box center [184, 18] width 49 height 12
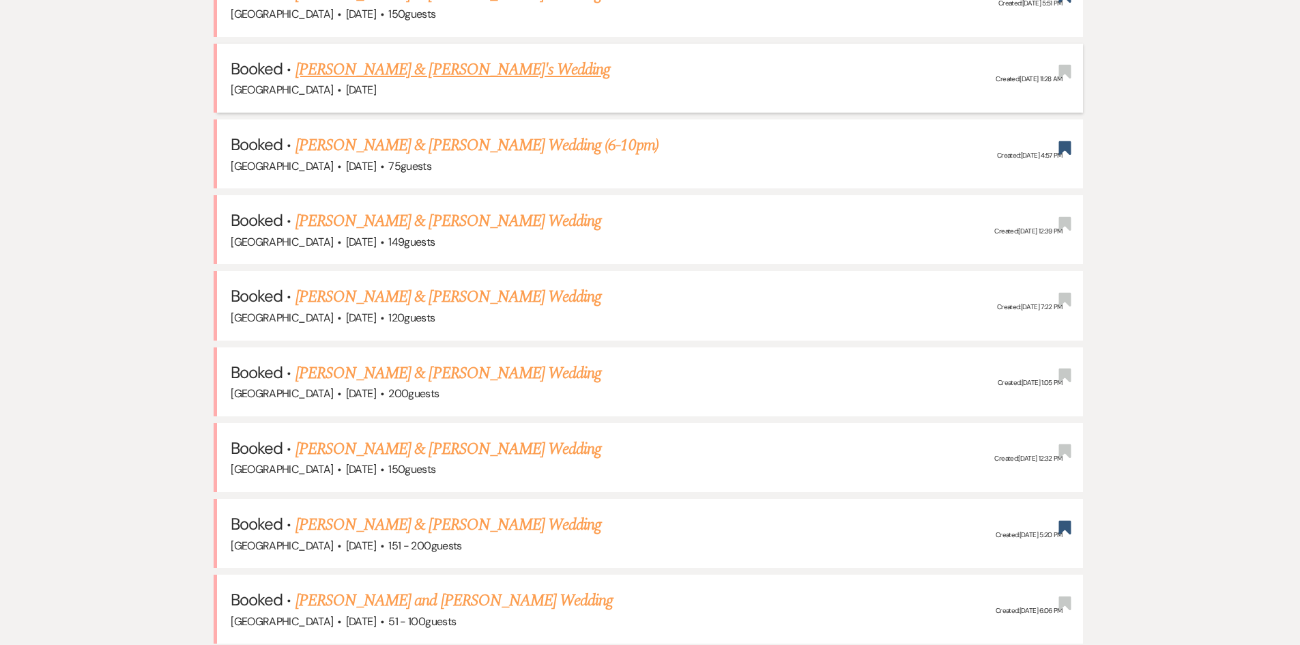
scroll to position [682, 0]
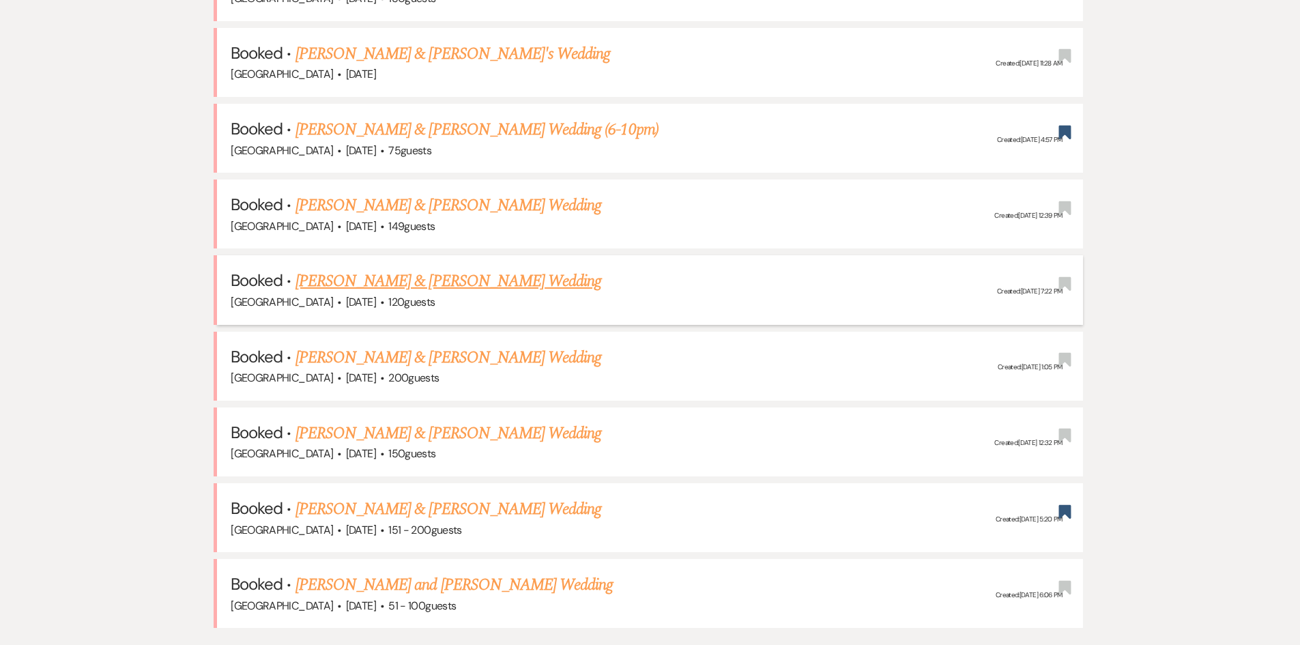
click at [369, 278] on link "[PERSON_NAME] & [PERSON_NAME] Wedding" at bounding box center [449, 281] width 306 height 25
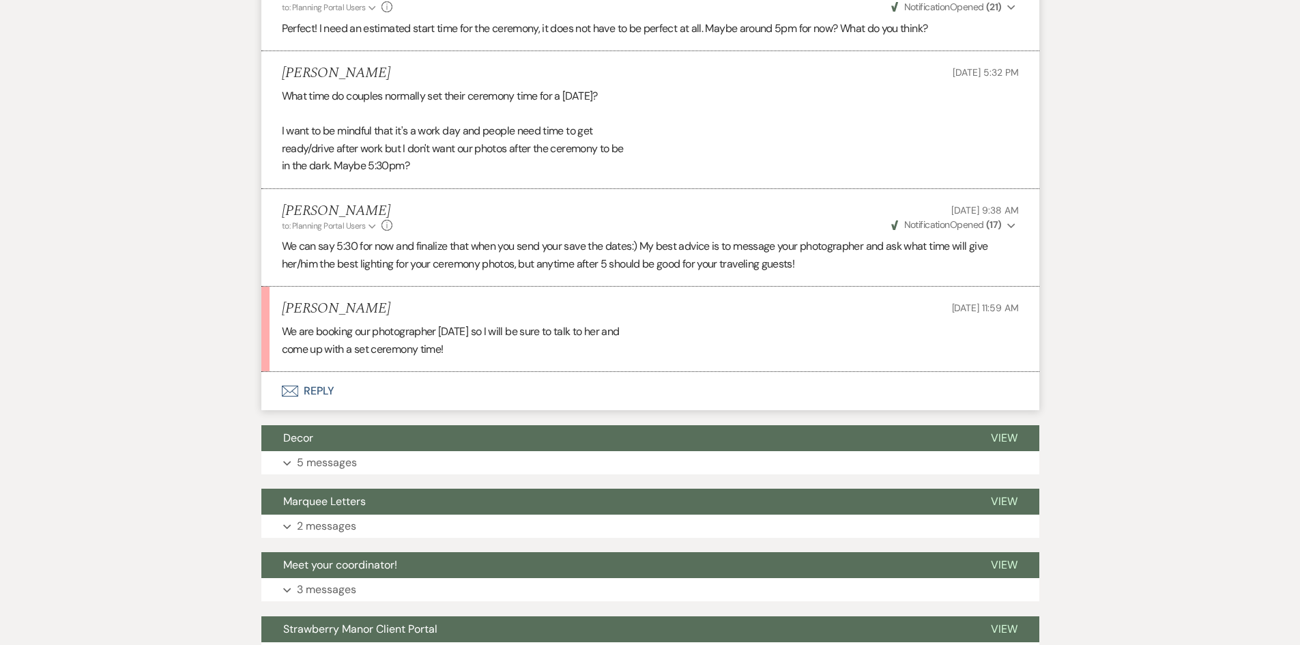
scroll to position [1843, 0]
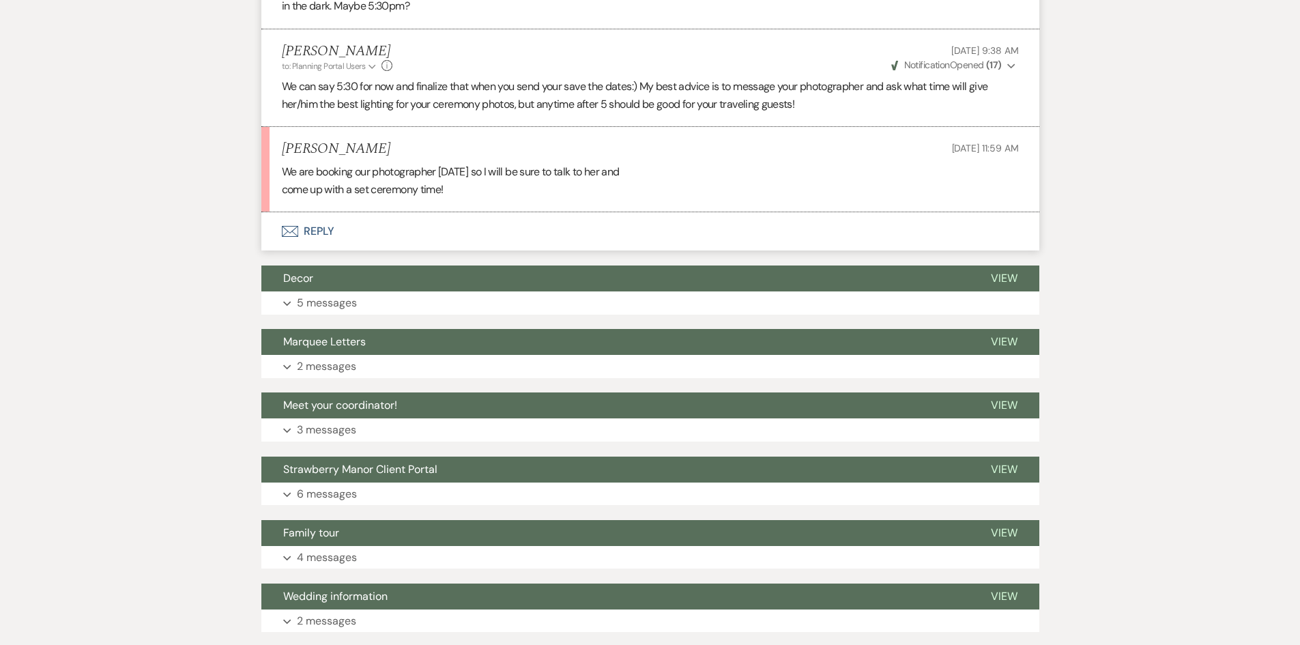
click at [351, 250] on button "Envelope Reply" at bounding box center [650, 231] width 778 height 38
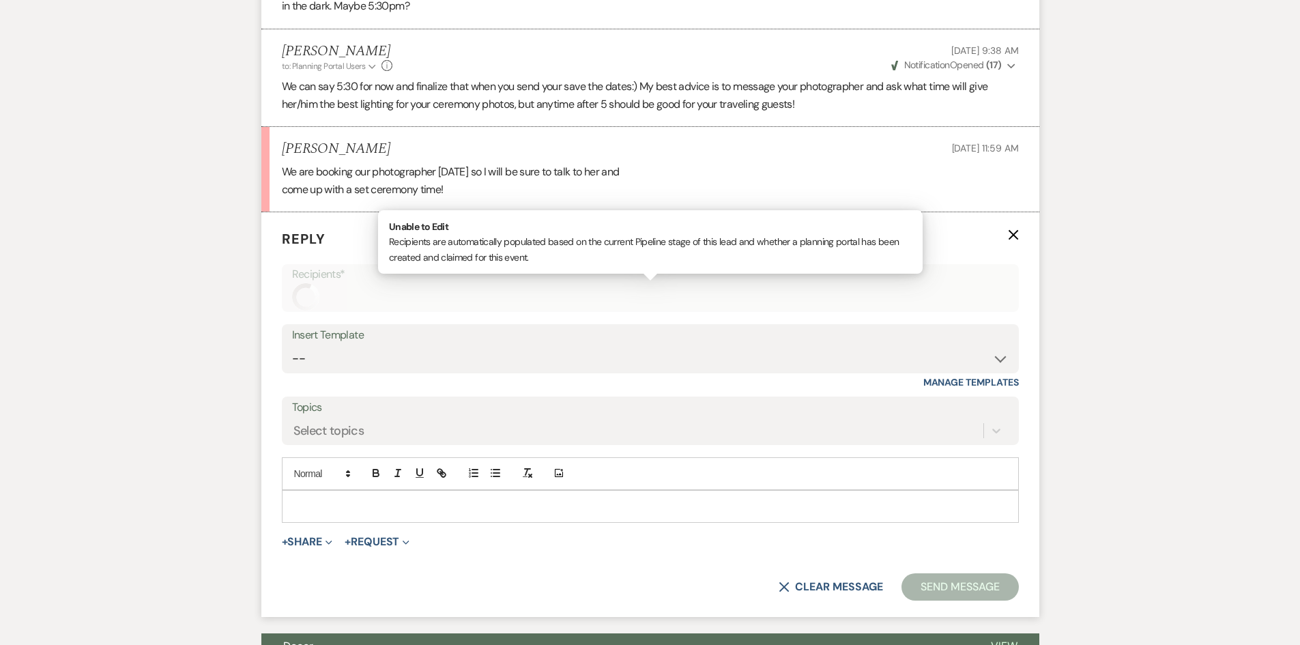
scroll to position [1953, 0]
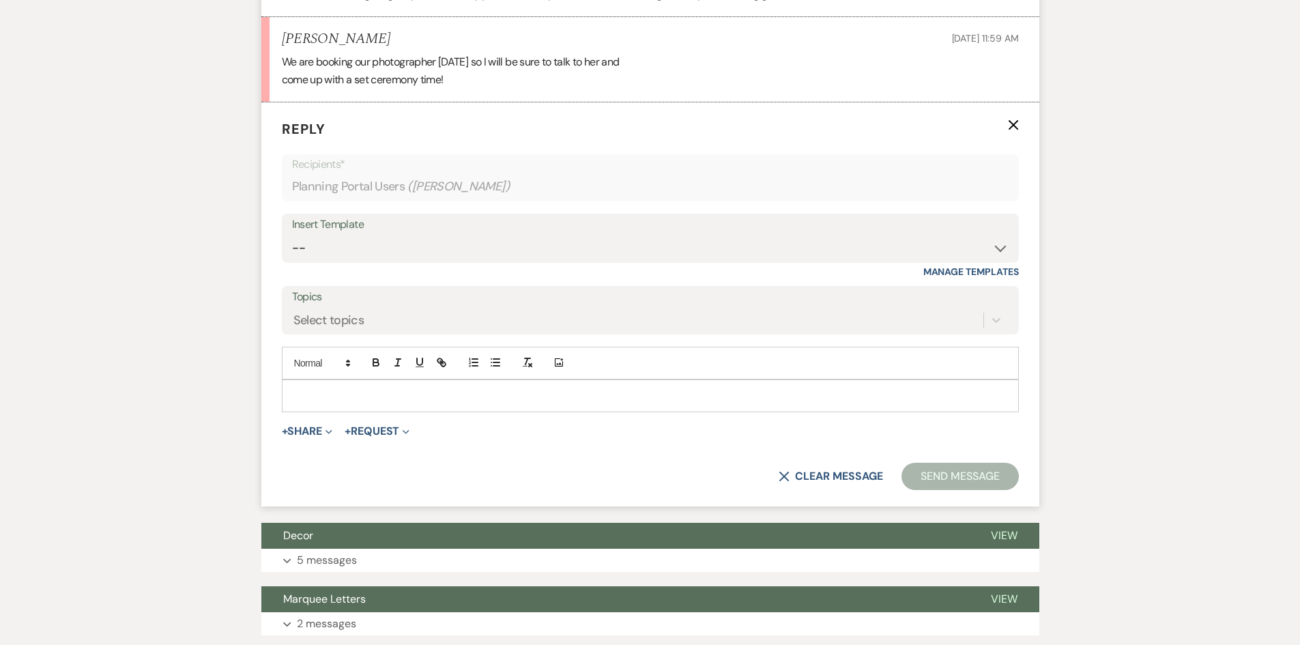
click at [371, 403] on p at bounding box center [650, 395] width 715 height 15
click at [985, 485] on button "Send Message" at bounding box center [960, 476] width 117 height 27
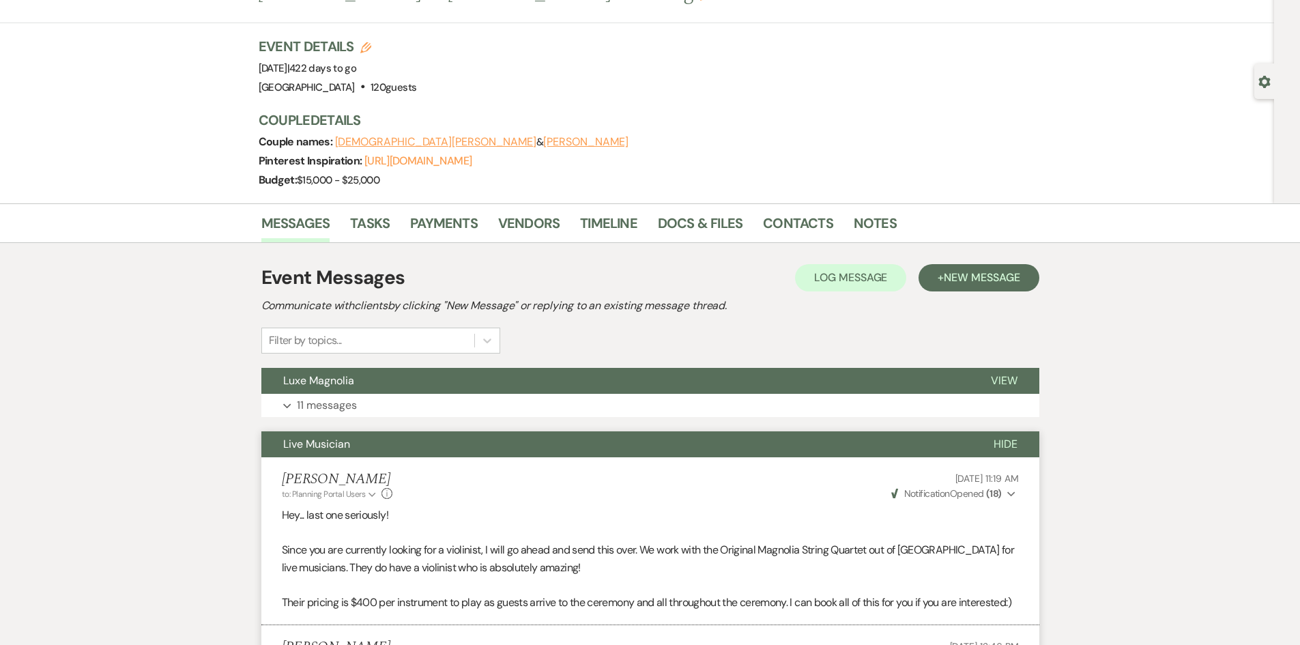
scroll to position [0, 0]
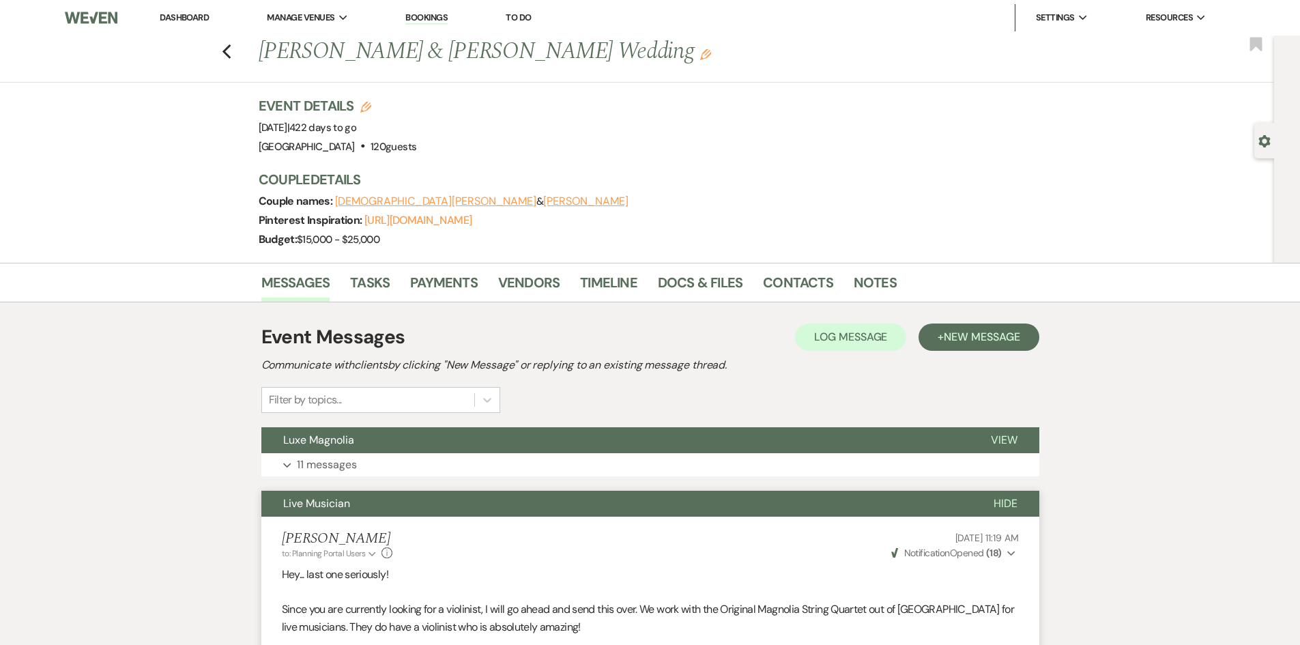
click at [197, 18] on link "Dashboard" at bounding box center [184, 18] width 49 height 12
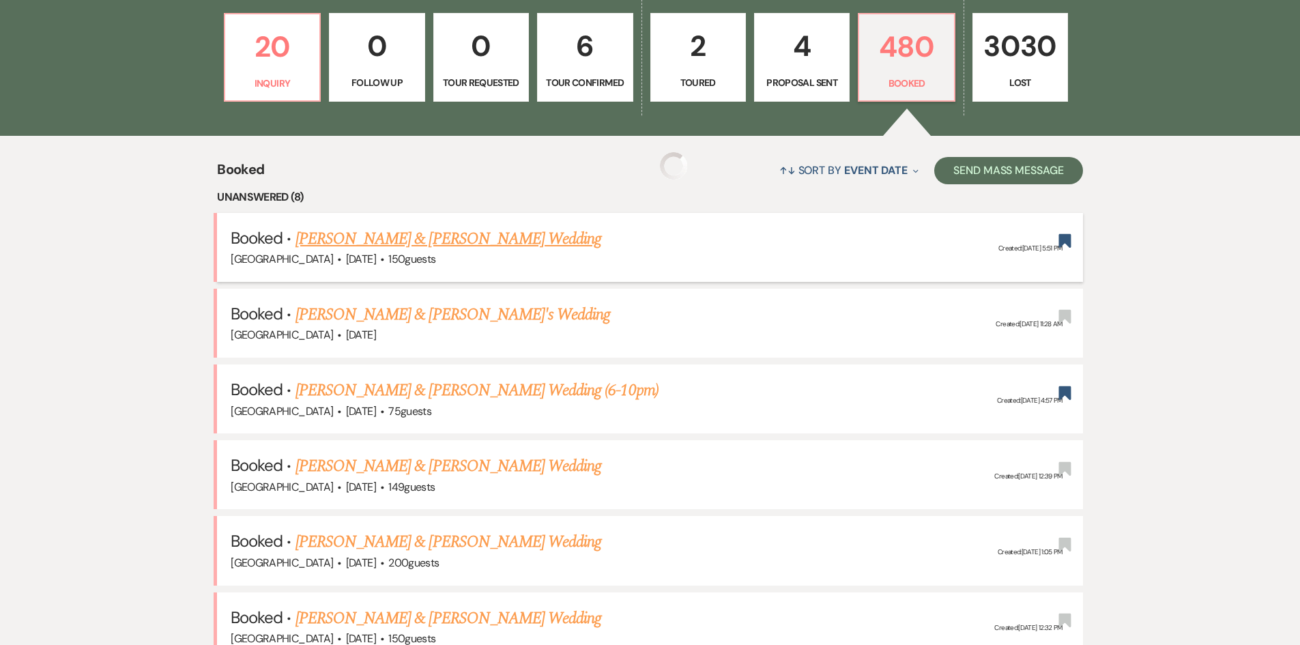
scroll to position [614, 0]
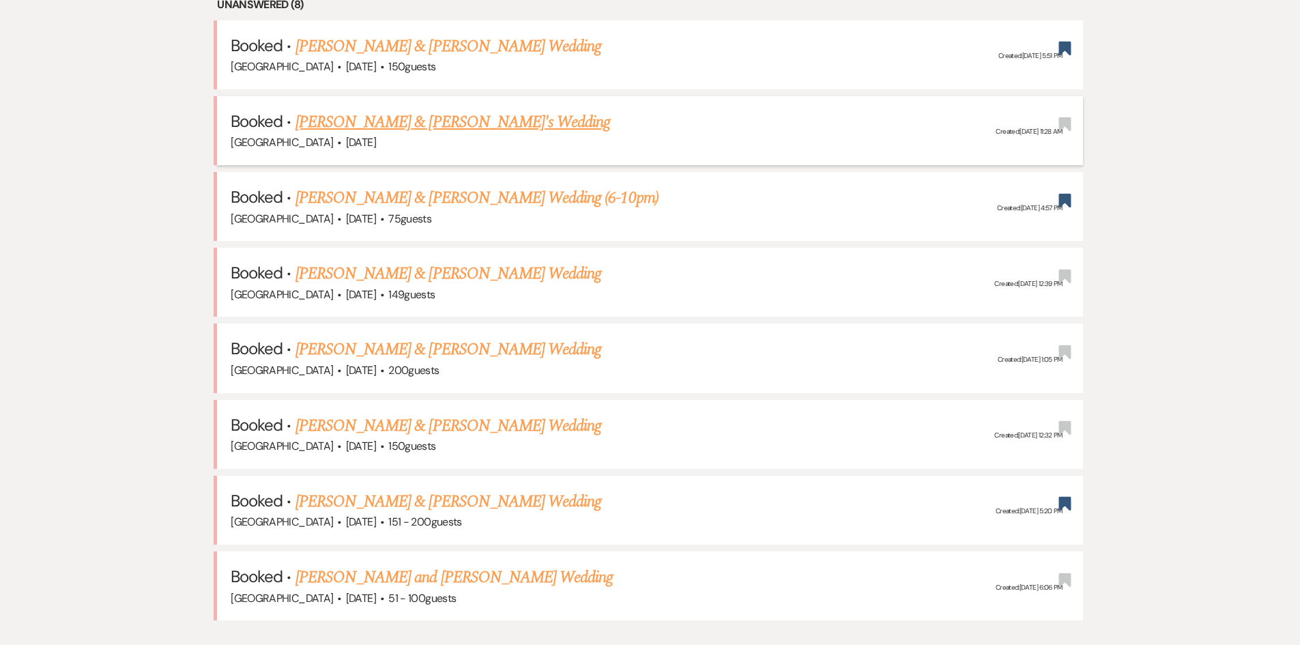
click at [420, 110] on link "[PERSON_NAME] & [PERSON_NAME]'s Wedding" at bounding box center [453, 122] width 315 height 25
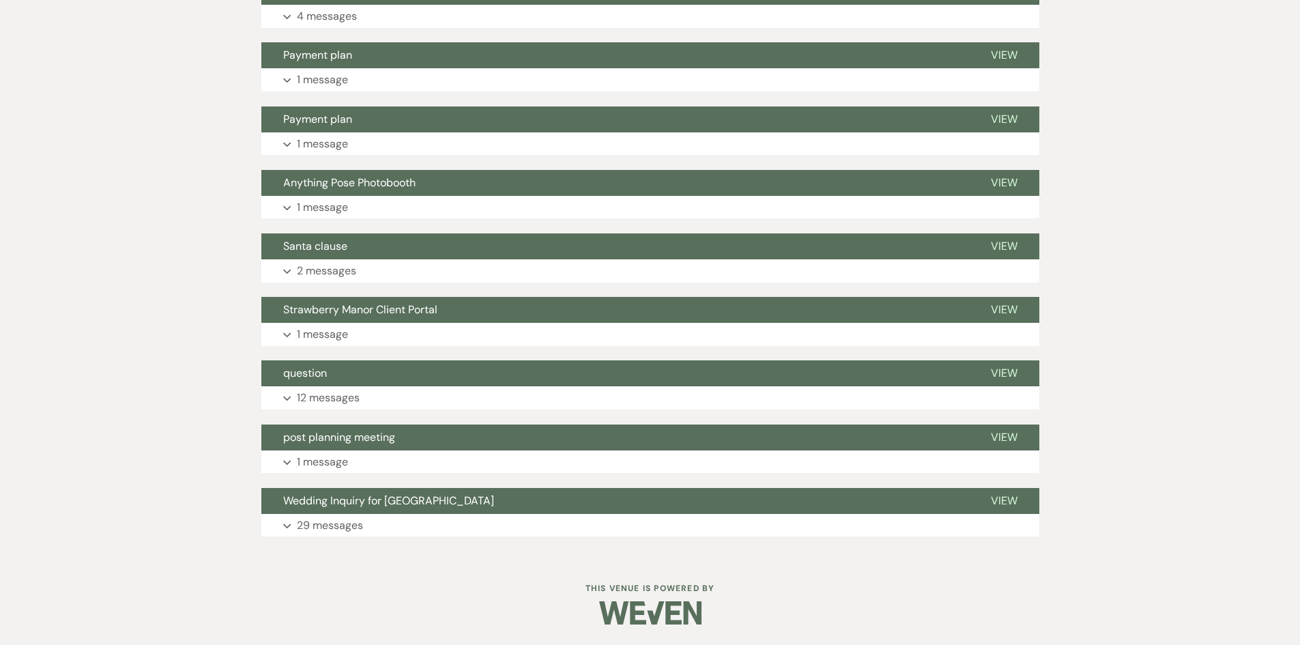
scroll to position [614, 0]
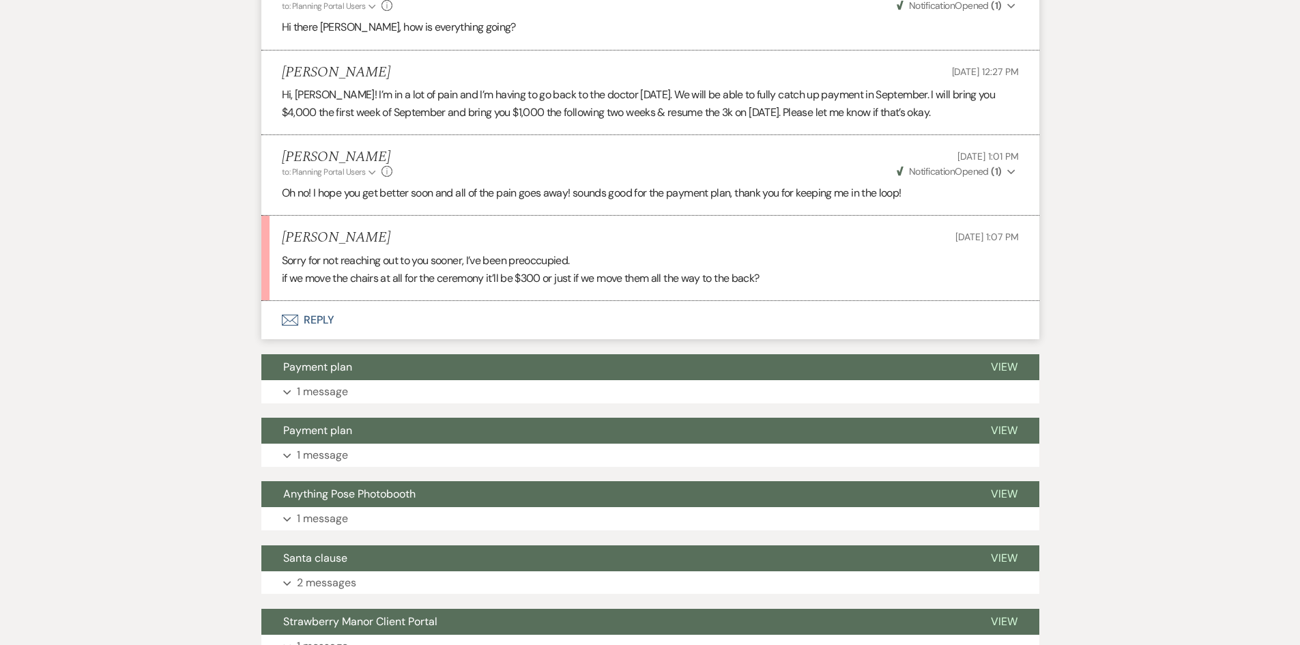
click at [315, 314] on button "Envelope Reply" at bounding box center [650, 320] width 778 height 38
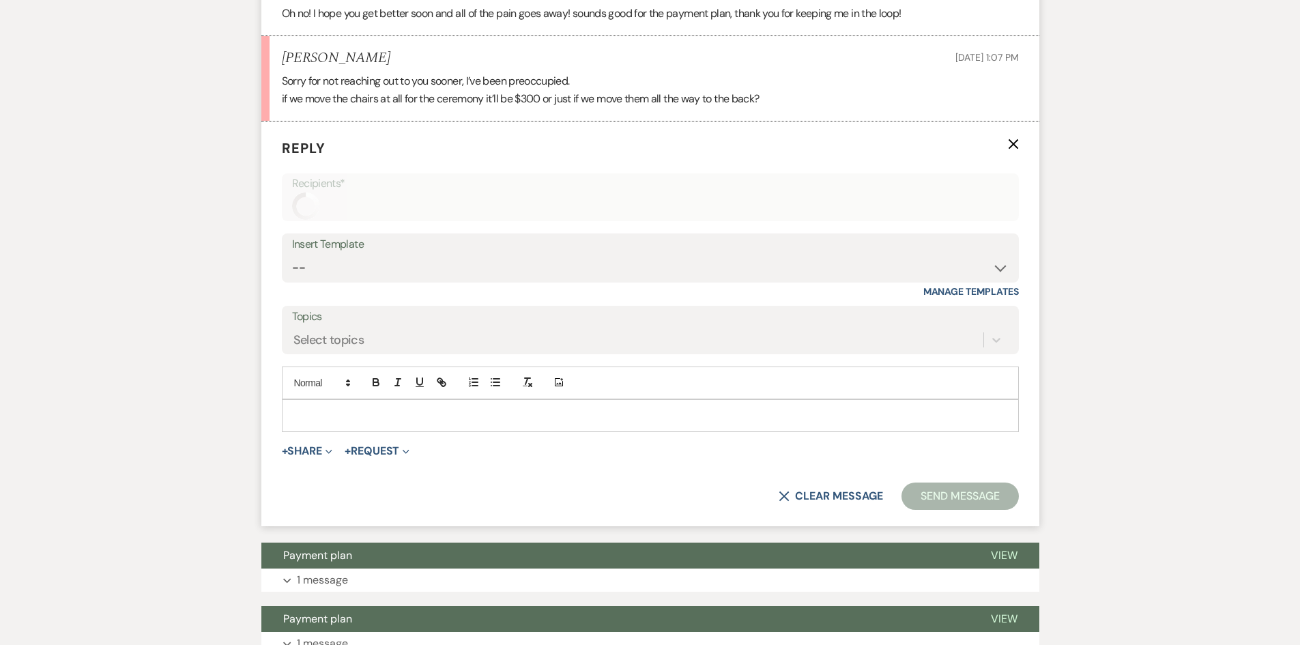
scroll to position [795, 0]
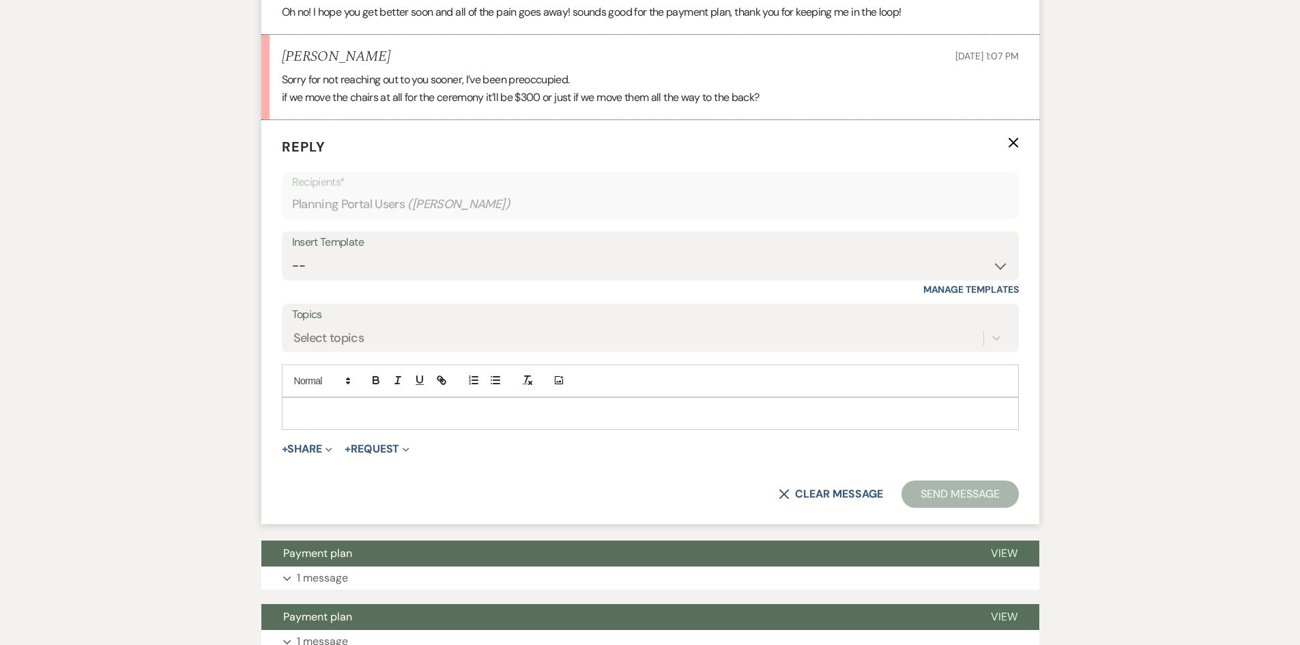
click at [322, 401] on div at bounding box center [651, 413] width 736 height 31
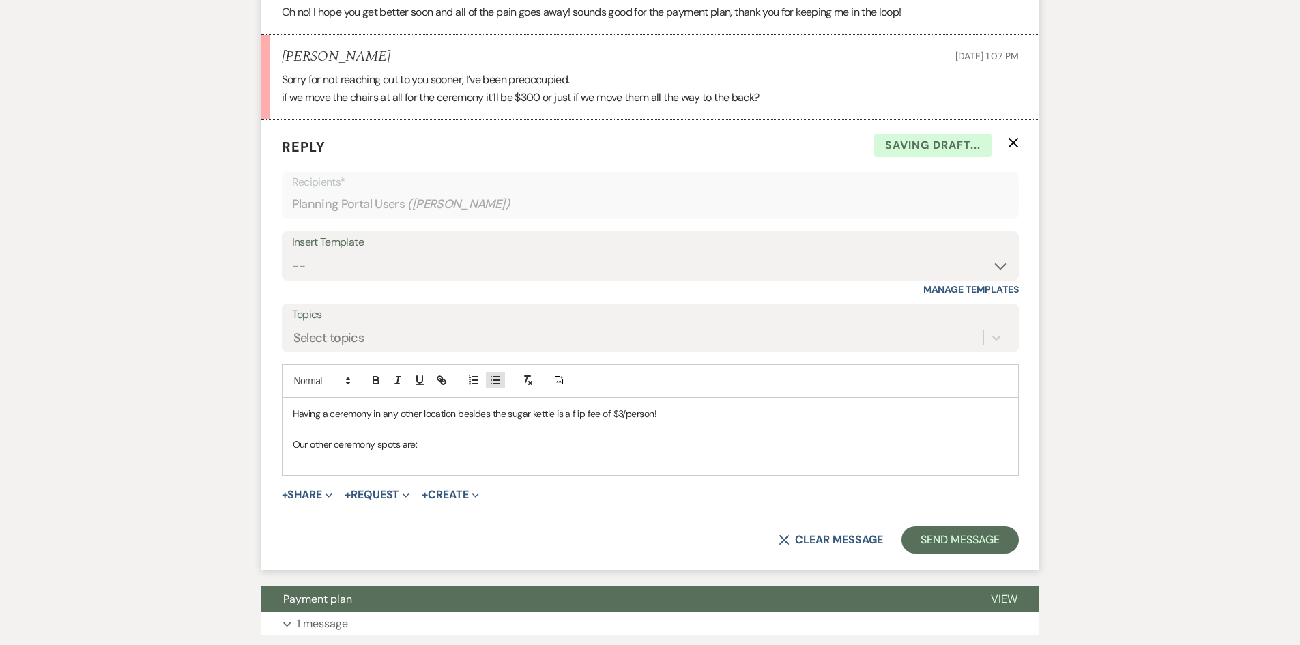
click at [505, 388] on div at bounding box center [485, 381] width 44 height 20
click at [498, 377] on line "button" at bounding box center [496, 377] width 6 height 0
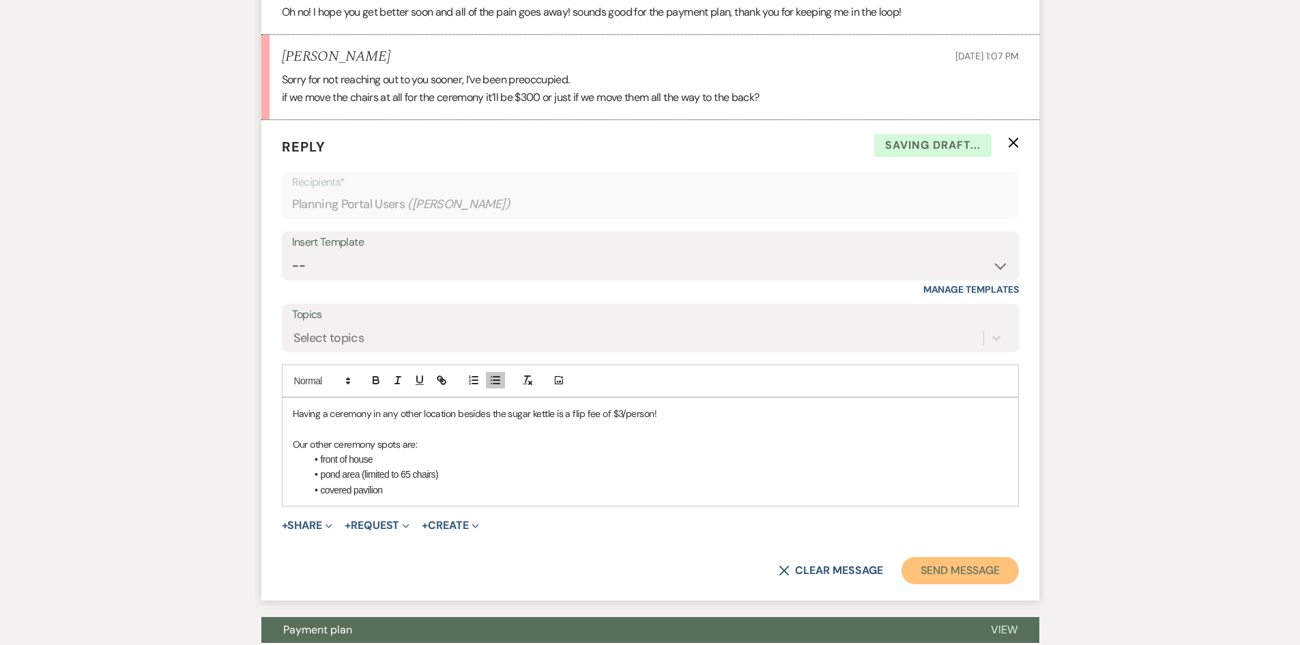
click at [962, 577] on button "Send Message" at bounding box center [960, 570] width 117 height 27
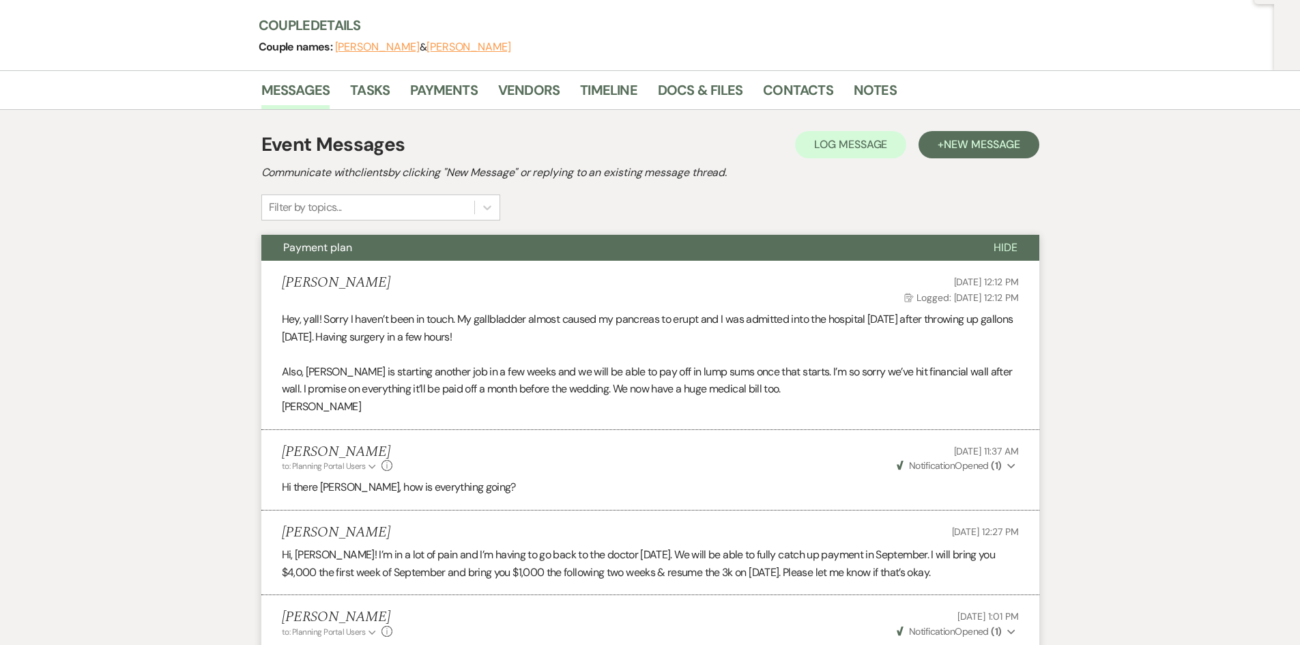
scroll to position [0, 0]
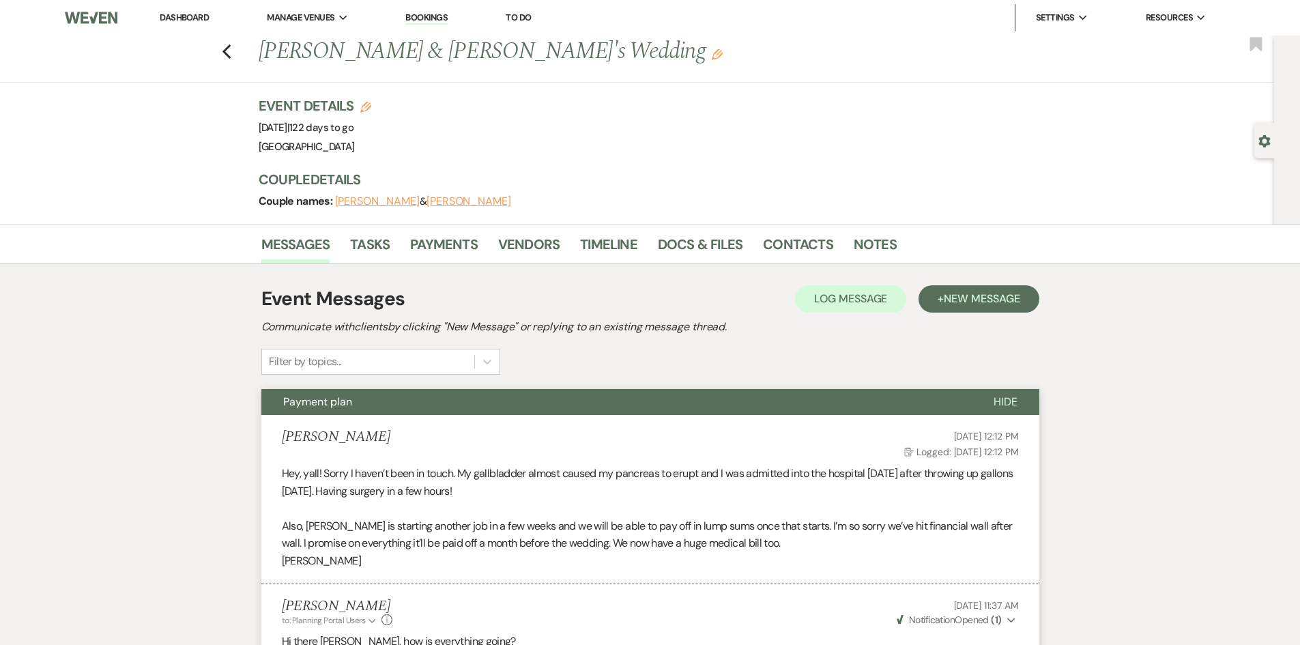
click at [188, 12] on link "Dashboard" at bounding box center [184, 18] width 49 height 12
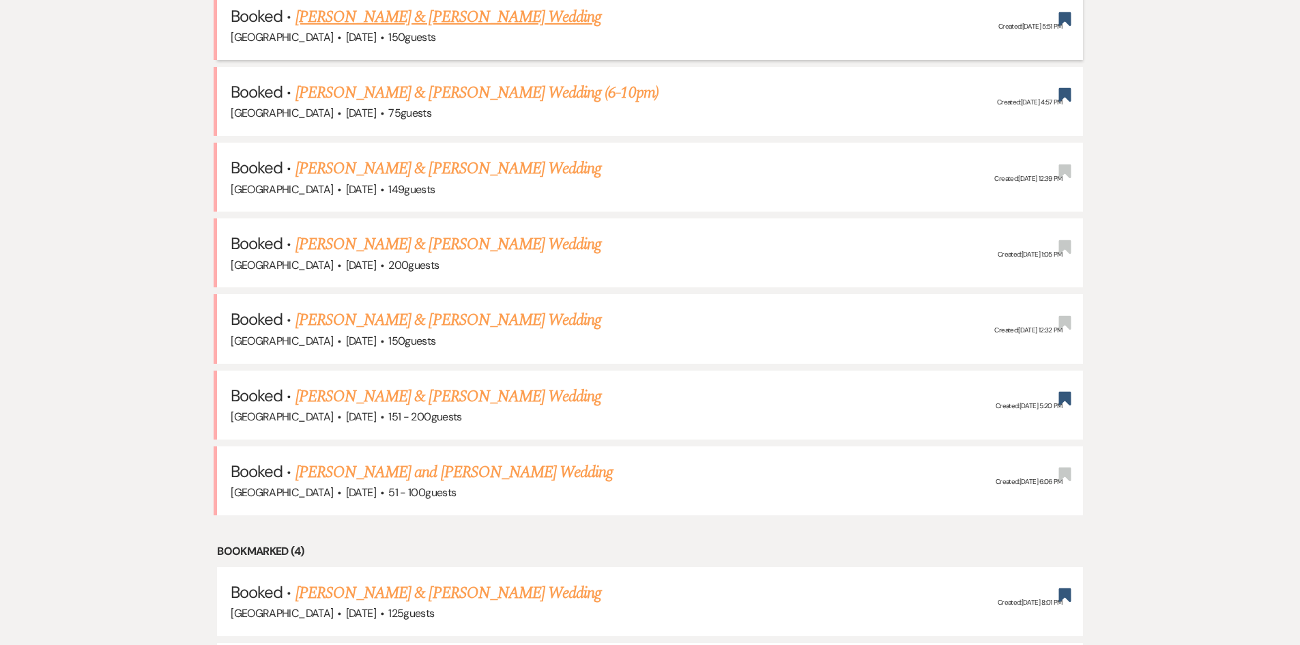
scroll to position [614, 0]
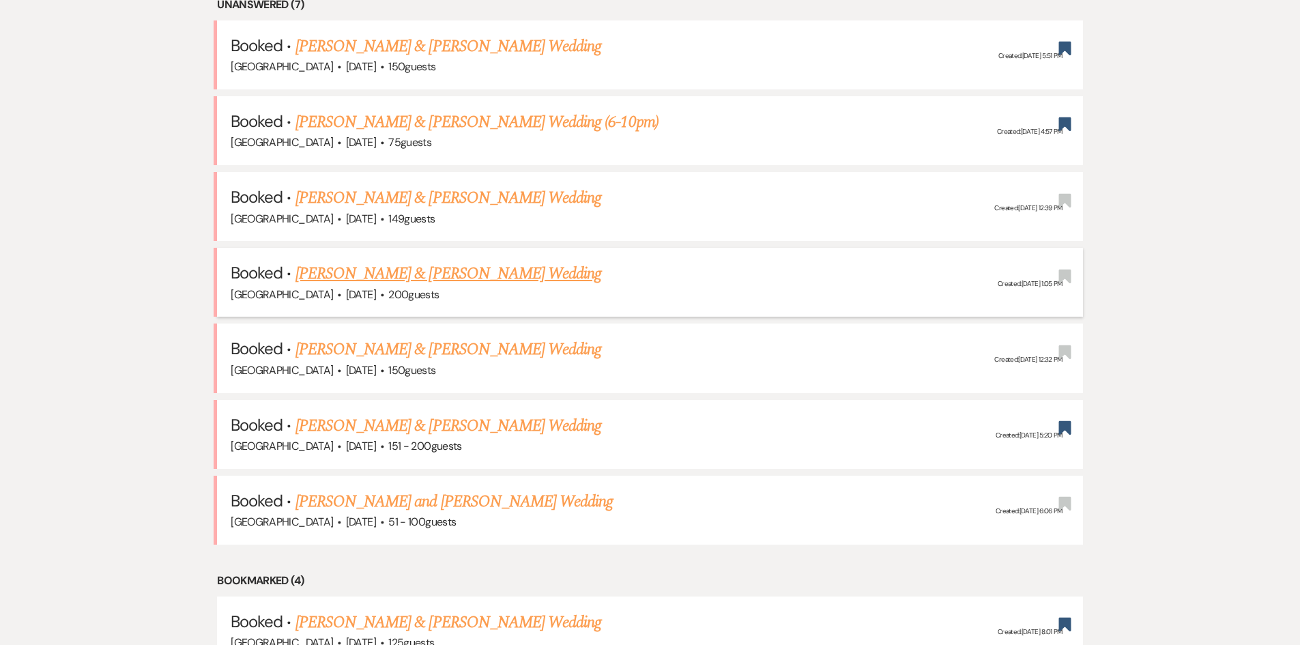
click at [427, 265] on link "[PERSON_NAME] & [PERSON_NAME] Wedding" at bounding box center [449, 273] width 306 height 25
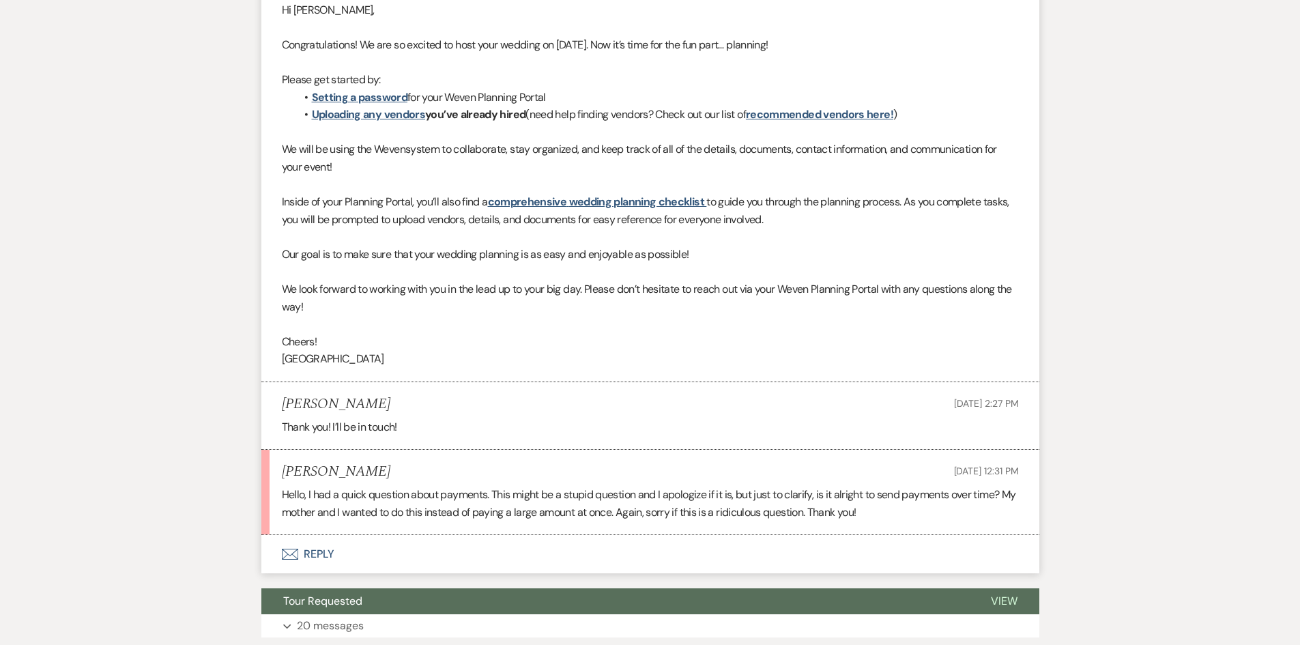
scroll to position [582, 0]
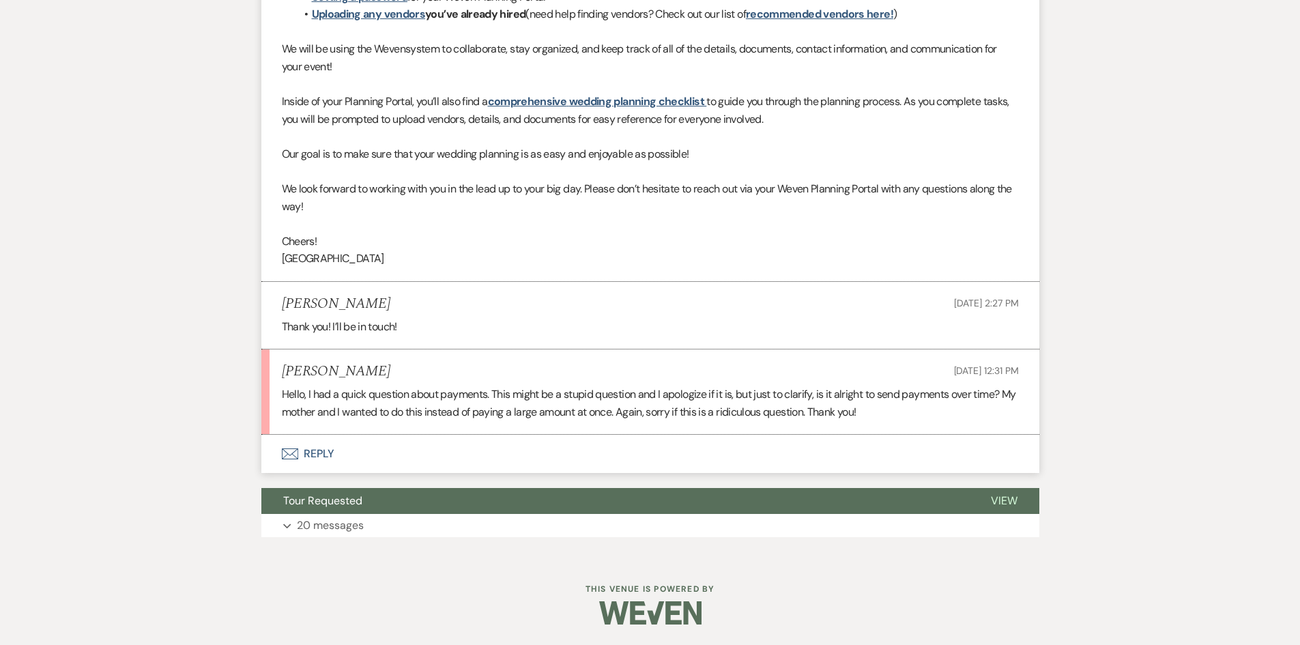
click at [316, 452] on button "Envelope Reply" at bounding box center [650, 454] width 778 height 38
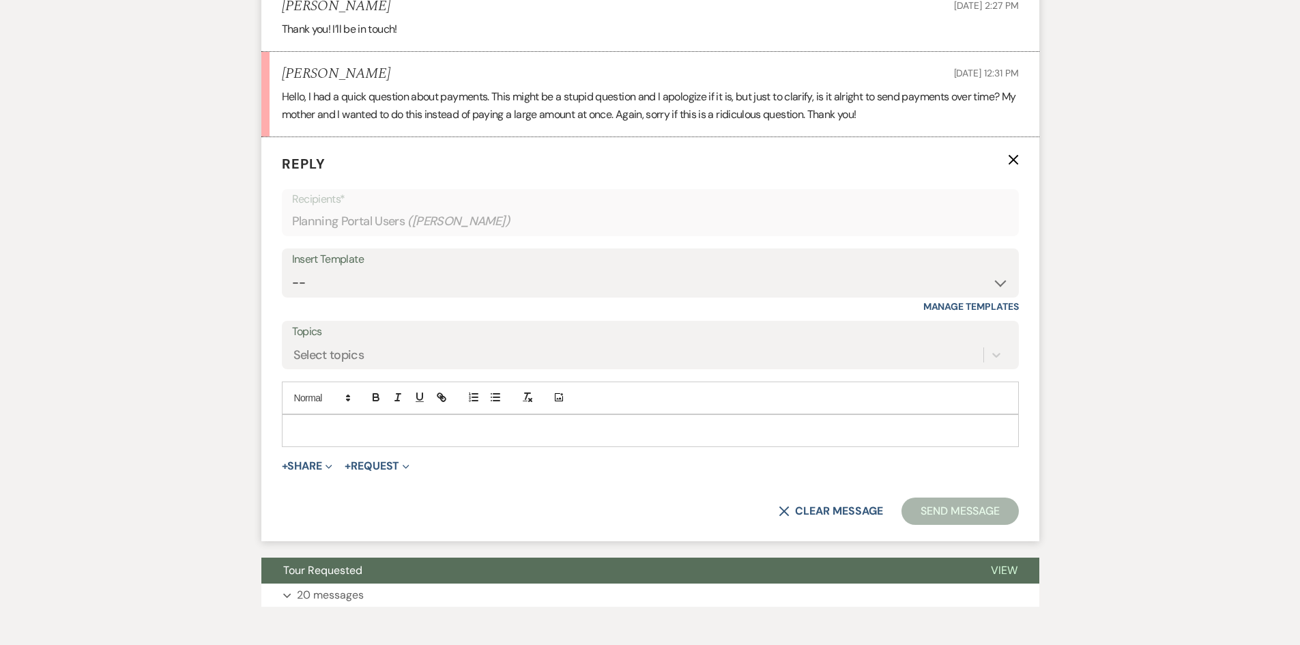
scroll to position [897, 0]
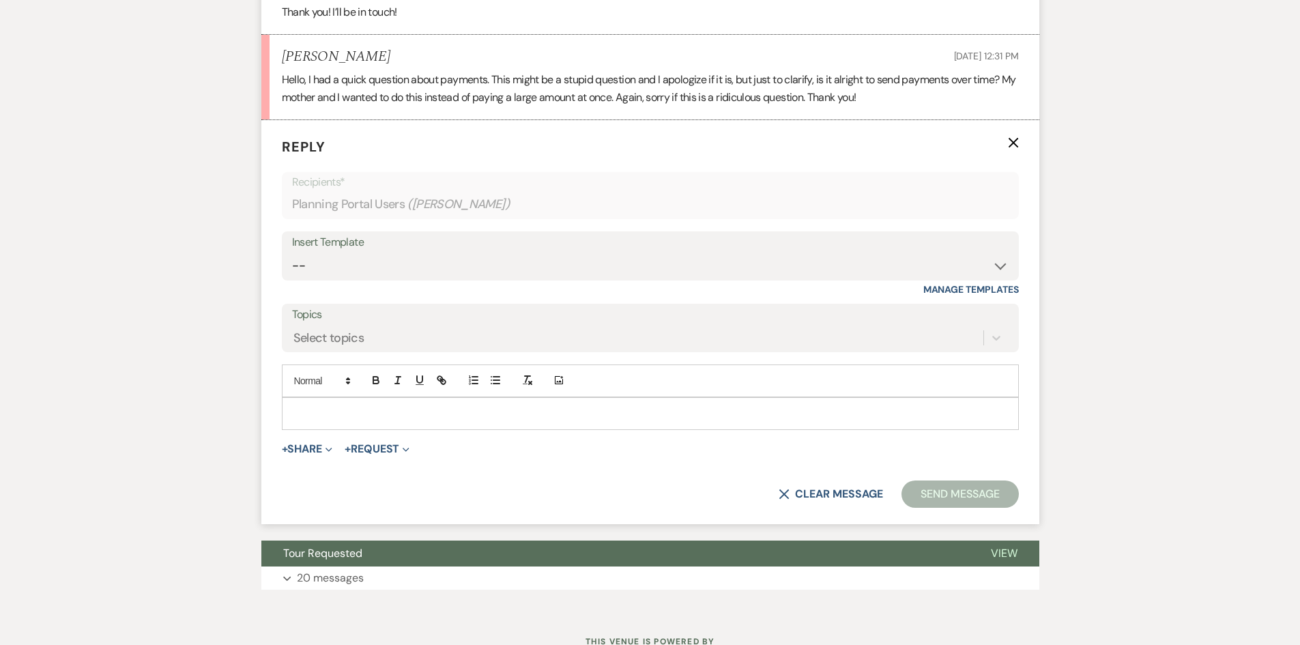
click at [330, 416] on p at bounding box center [650, 413] width 715 height 15
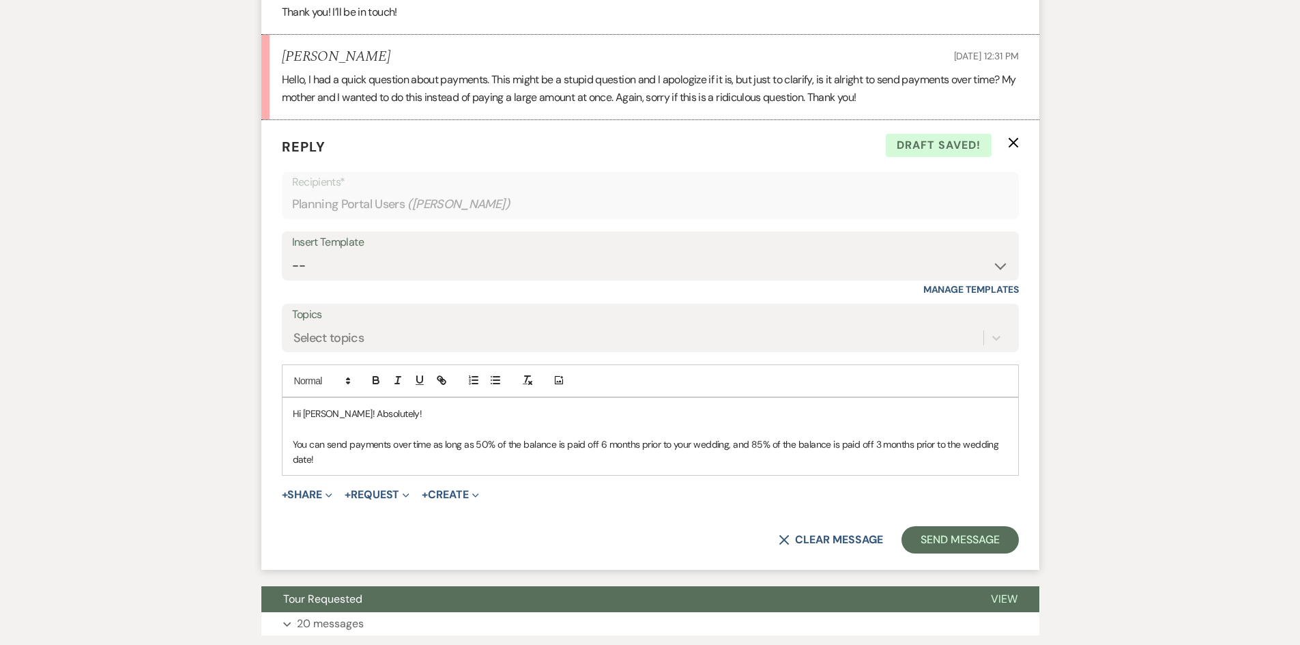
click at [523, 459] on p "You can send payments over time as long as 50% of the balance is paid off 6 mon…" at bounding box center [650, 452] width 715 height 31
click at [934, 531] on button "Send Message" at bounding box center [960, 539] width 117 height 27
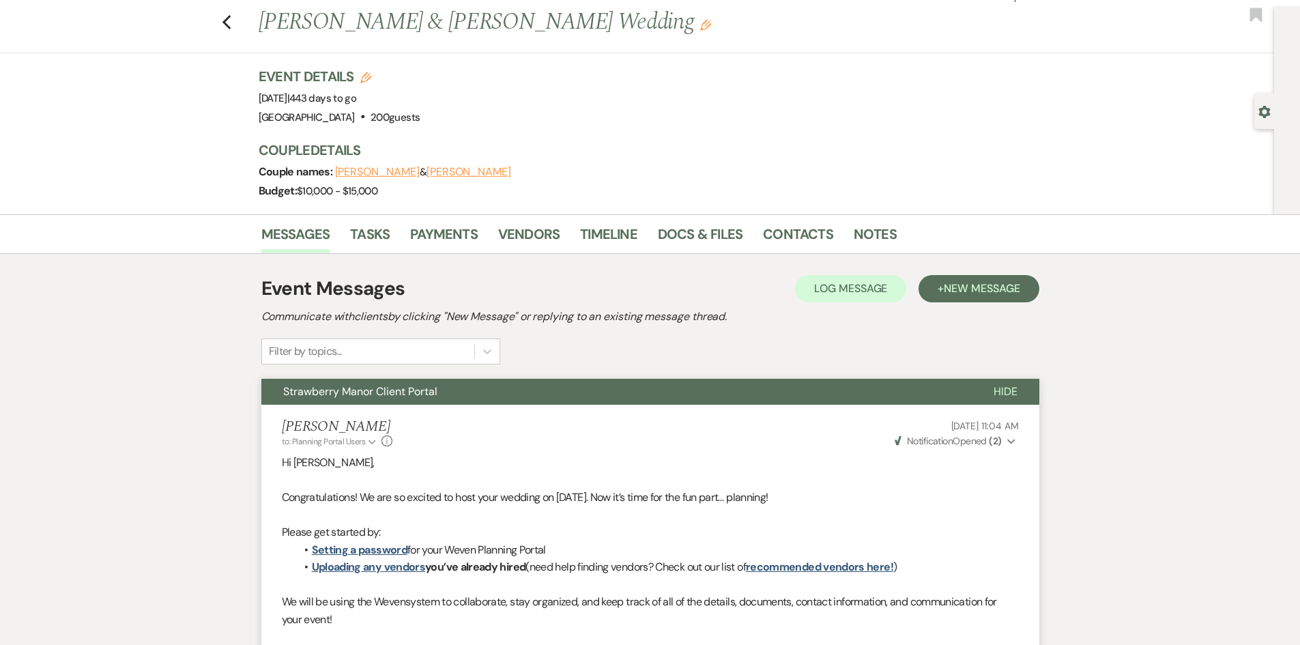
scroll to position [0, 0]
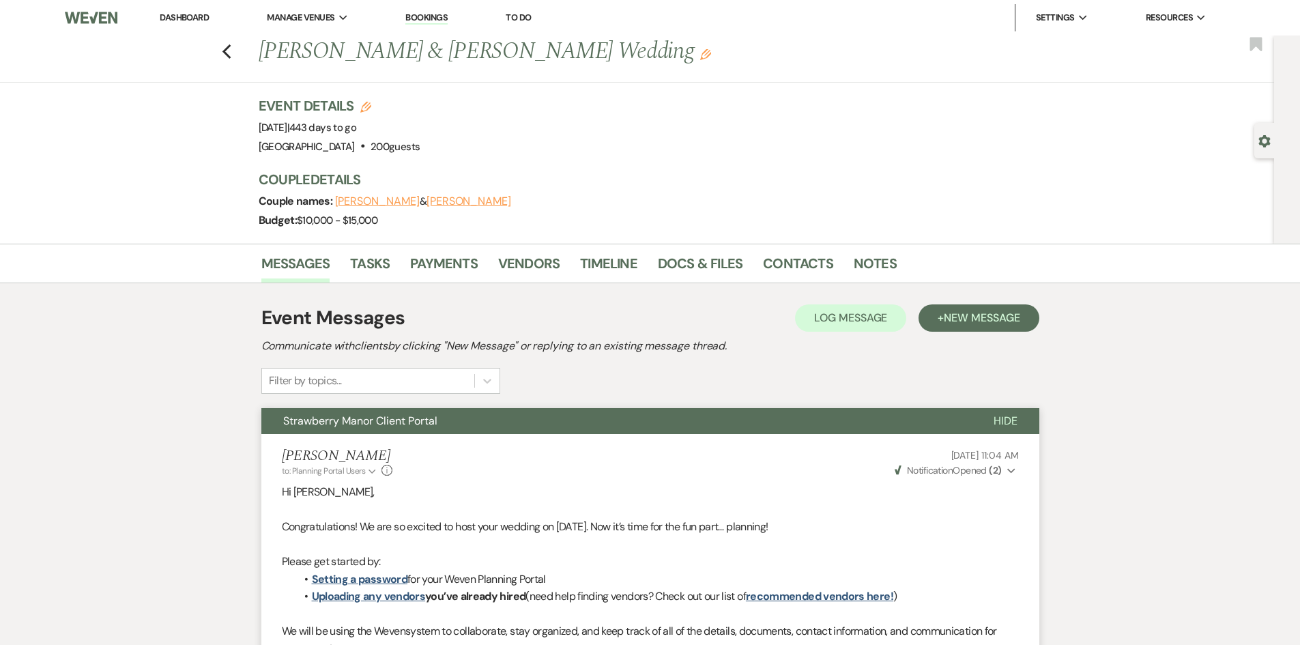
drag, startPoint x: 207, startPoint y: 119, endPoint x: 448, endPoint y: 149, distance: 243.4
click at [448, 149] on div "Previous Josiah Atwell & Baylee Kimbel's Wedding Edit Bookmark Gear Settings Ev…" at bounding box center [637, 139] width 1274 height 208
click at [420, 149] on div "Venue: Strawberry Manor . 200 guests Venue Address: 1690 Veterans Ave Ponchatou…" at bounding box center [340, 146] width 162 height 19
click at [968, 326] on button "+ New Message" at bounding box center [979, 317] width 120 height 27
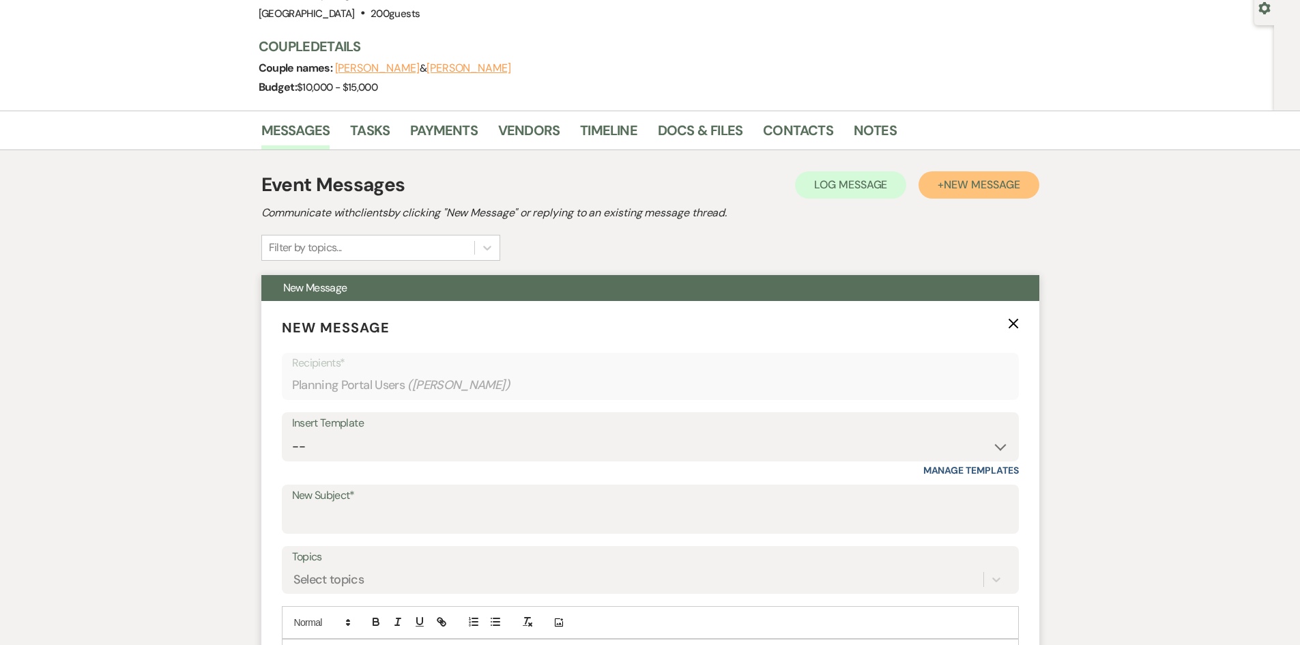
scroll to position [341, 0]
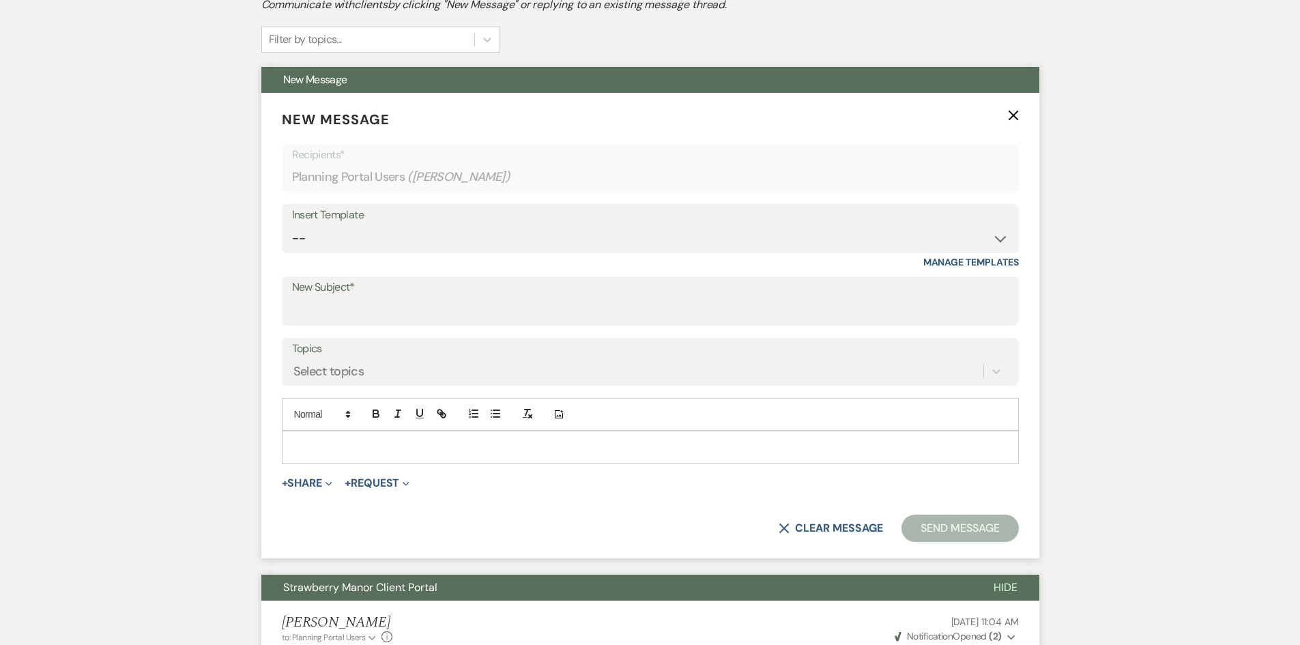
click at [370, 287] on label "New Subject*" at bounding box center [650, 288] width 717 height 20
click at [370, 298] on input "New Subject*" at bounding box center [650, 311] width 717 height 27
click at [387, 223] on div "Insert Template" at bounding box center [650, 215] width 717 height 20
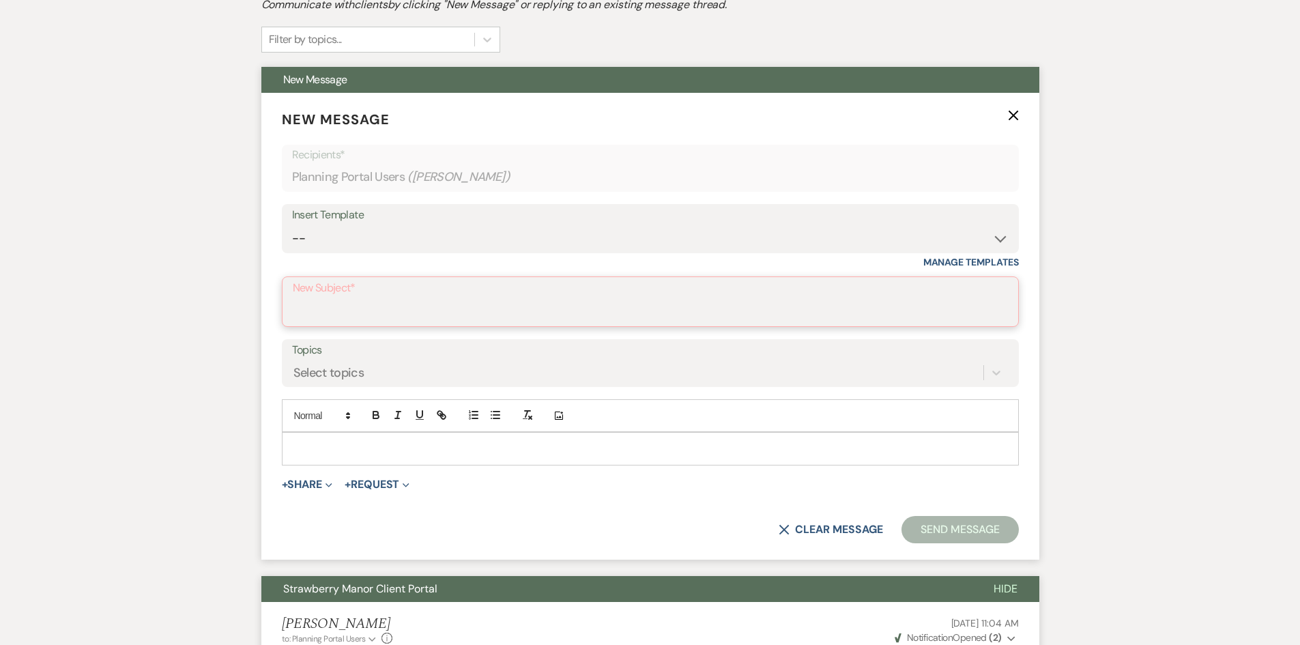
click at [528, 343] on form "New Message X Recipients* Planning Portal Users ( Baylee Kimbel ) Insert Templa…" at bounding box center [650, 326] width 778 height 467
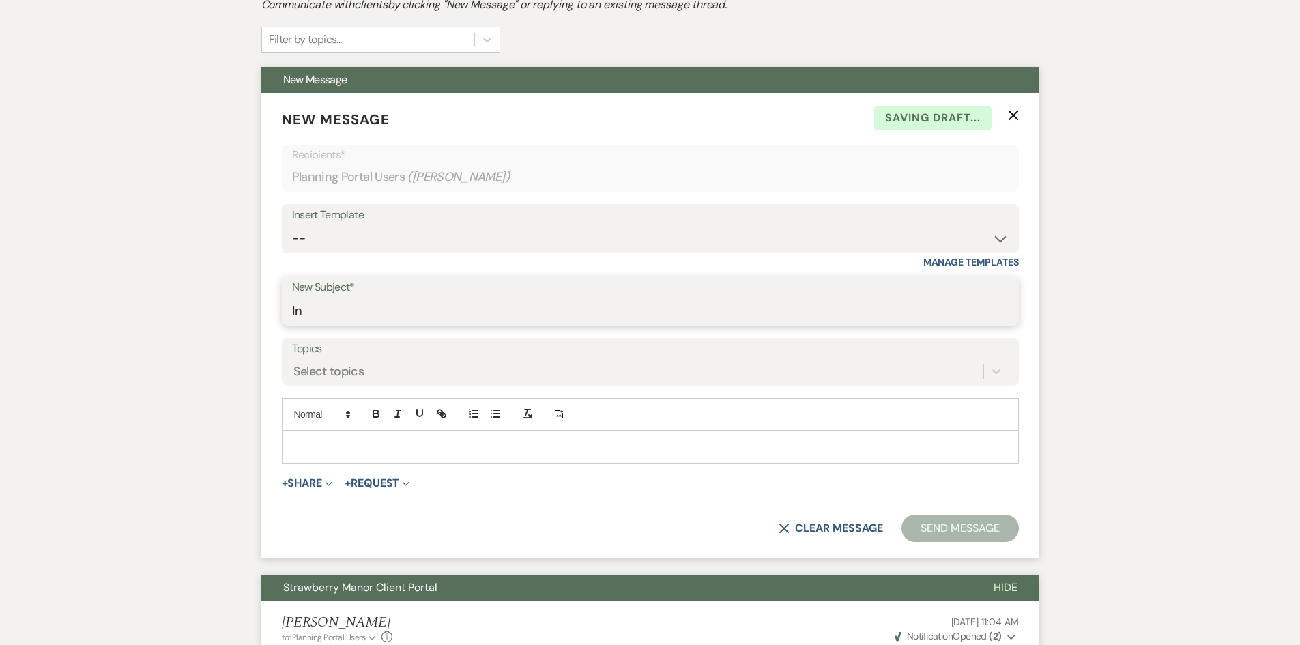
type input "I"
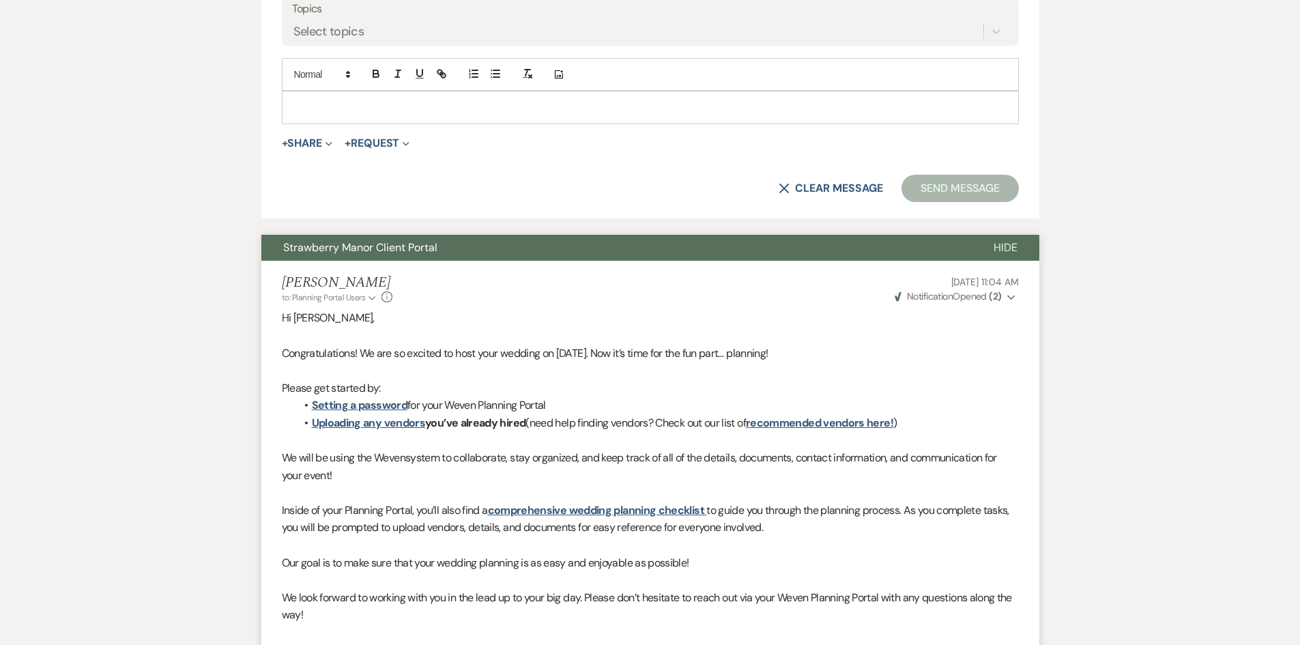
scroll to position [1224, 0]
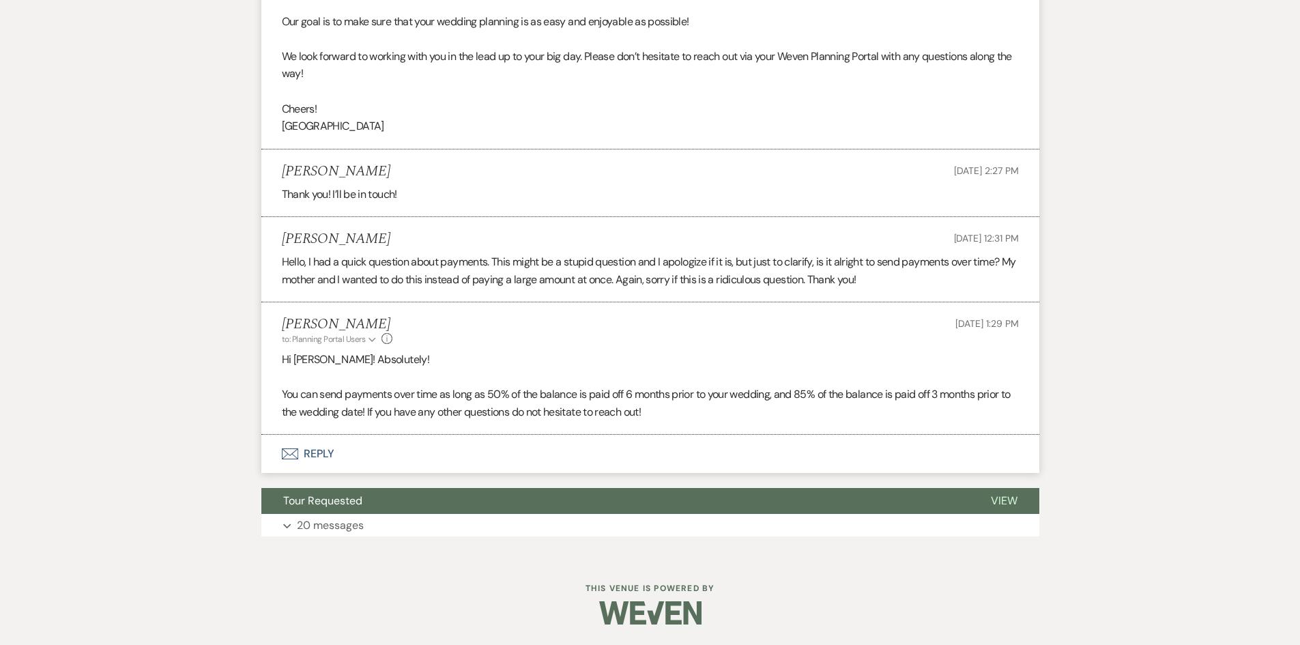
click at [331, 458] on button "Envelope Reply" at bounding box center [650, 454] width 778 height 38
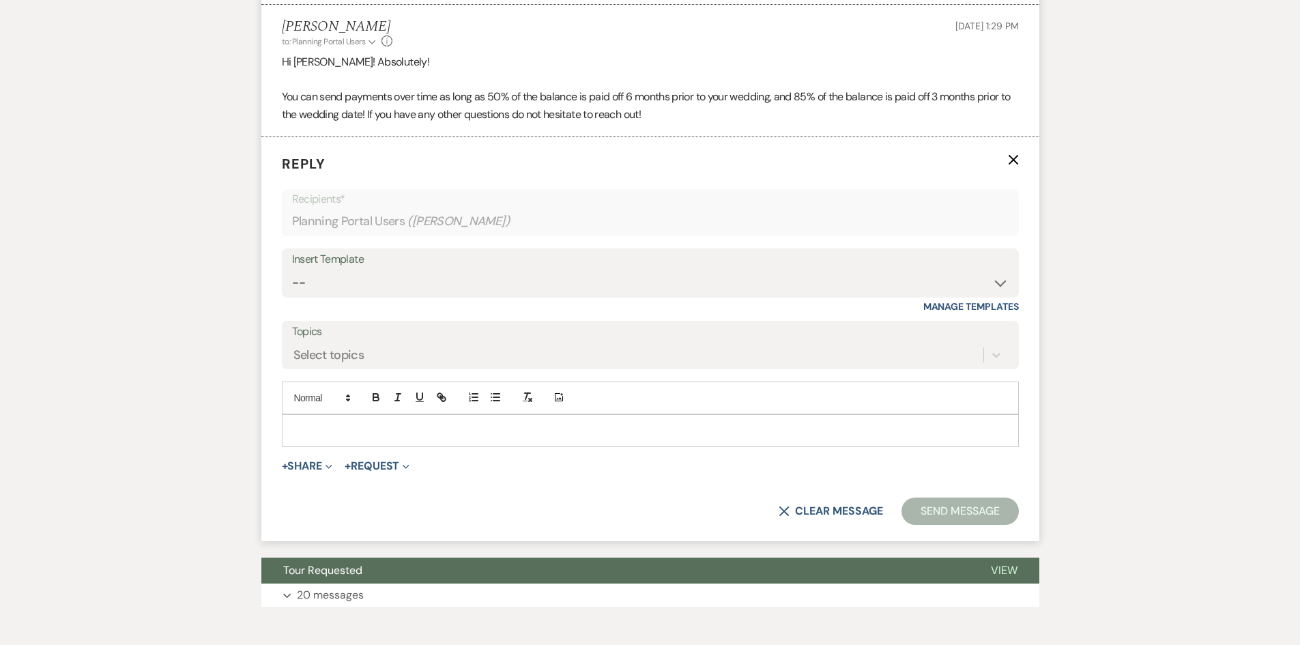
scroll to position [1538, 0]
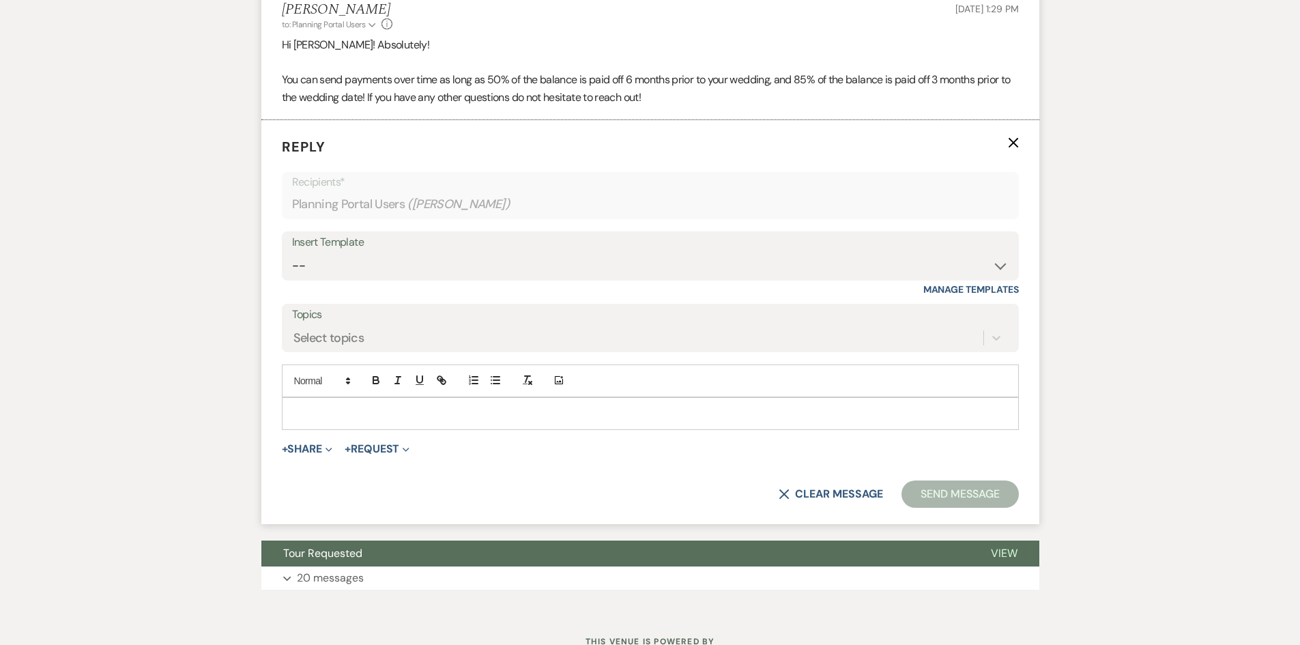
click at [343, 394] on div "Add Photo" at bounding box center [650, 380] width 737 height 33
click at [345, 406] on p at bounding box center [650, 413] width 715 height 15
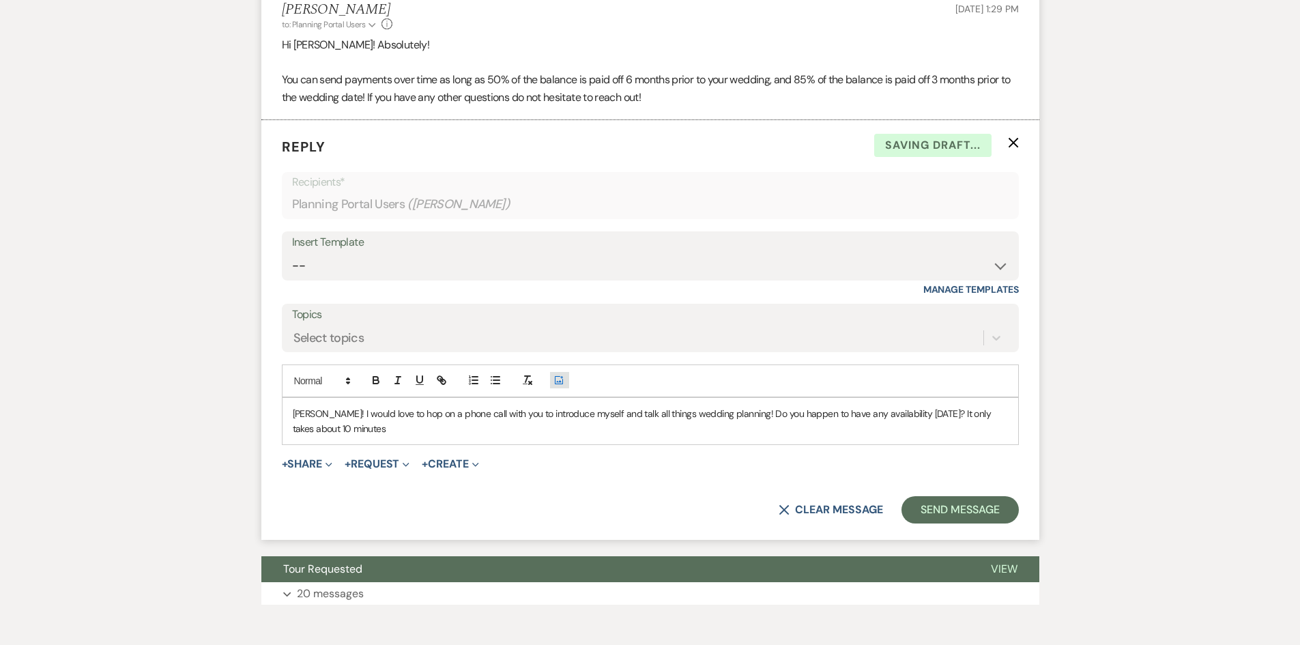
click at [550, 372] on button "Add Photo" at bounding box center [559, 380] width 19 height 16
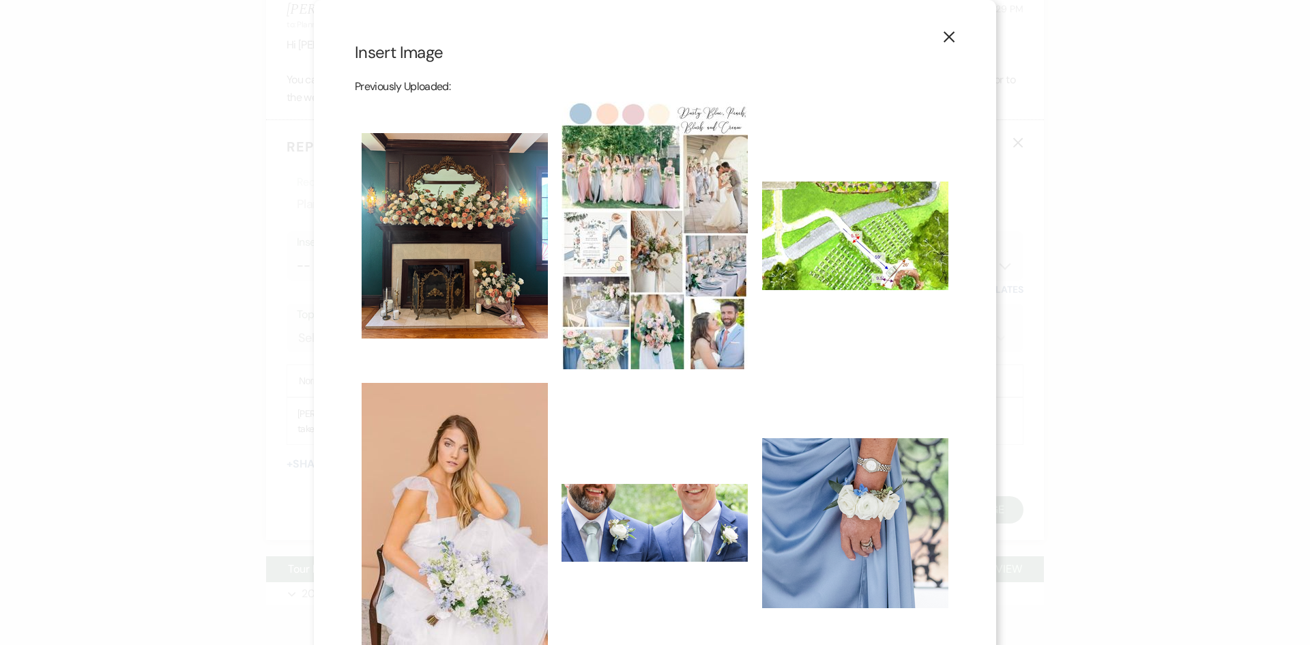
click at [956, 33] on div "X Insert Image Previously Uploaded: « Previous Page 1/12 1 Next » Upload New Im…" at bounding box center [655, 600] width 682 height 1200
click at [944, 40] on use "button" at bounding box center [949, 36] width 11 height 11
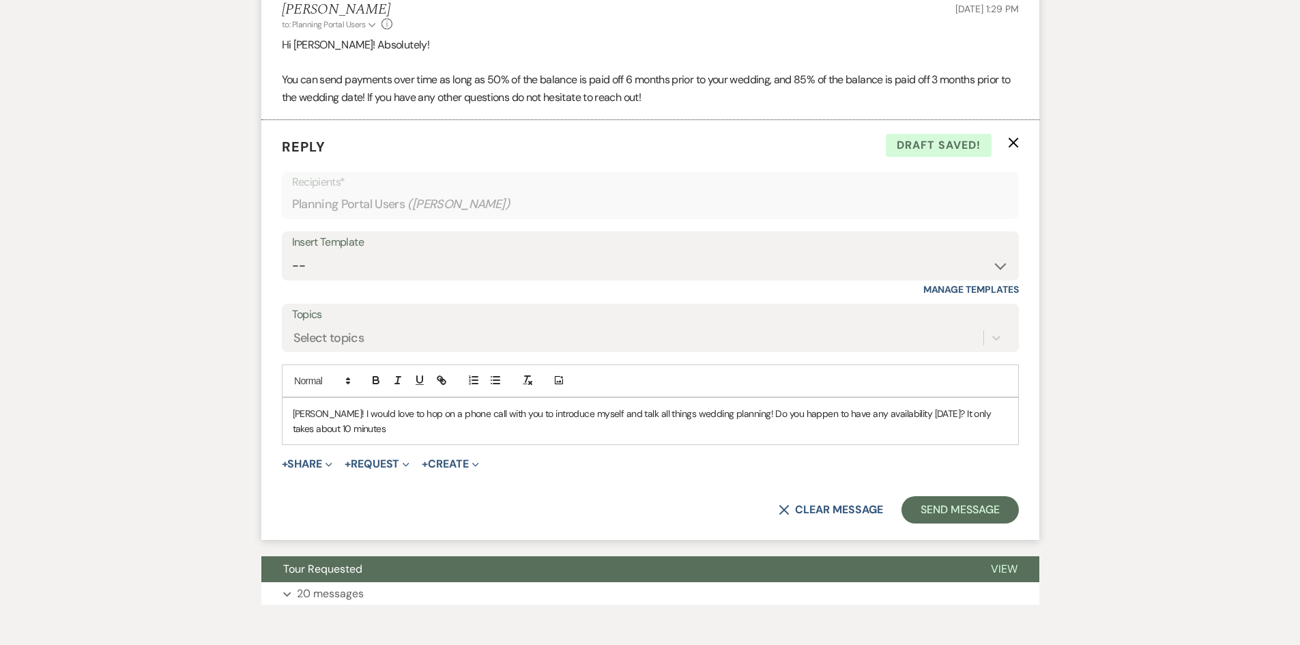
click at [404, 434] on p "Baylee! I would love to hop on a phone call with you to introduce myself and ta…" at bounding box center [650, 421] width 715 height 31
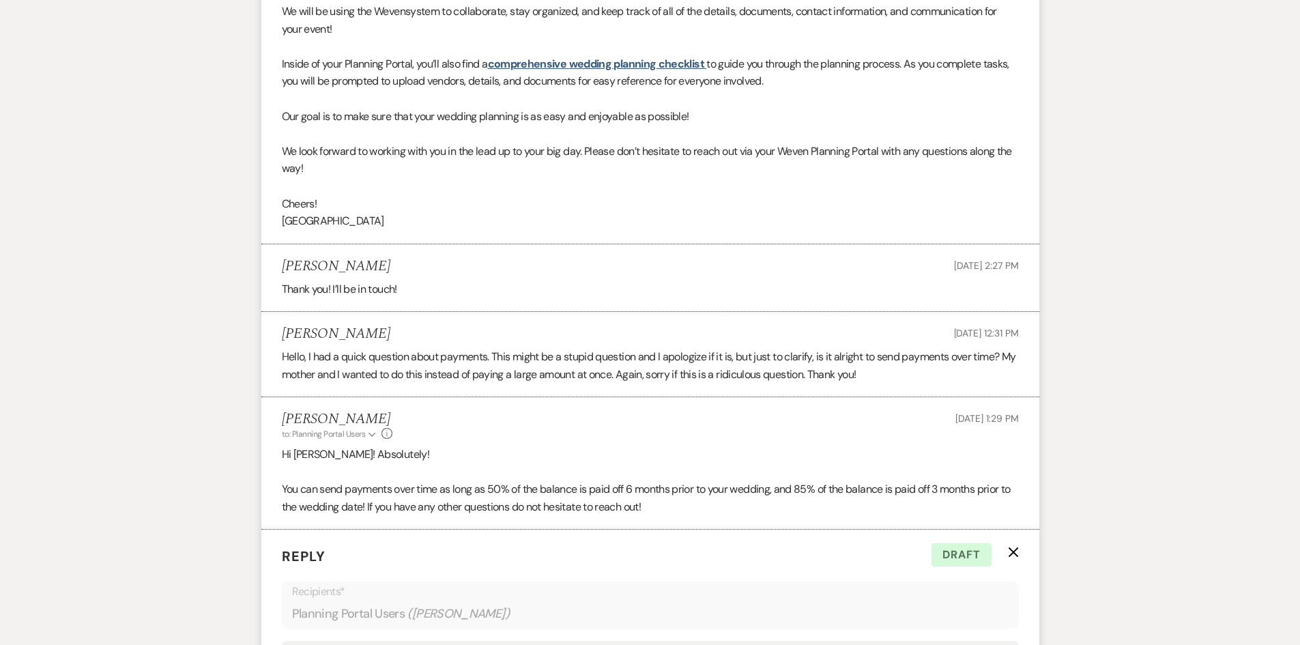
scroll to position [1607, 0]
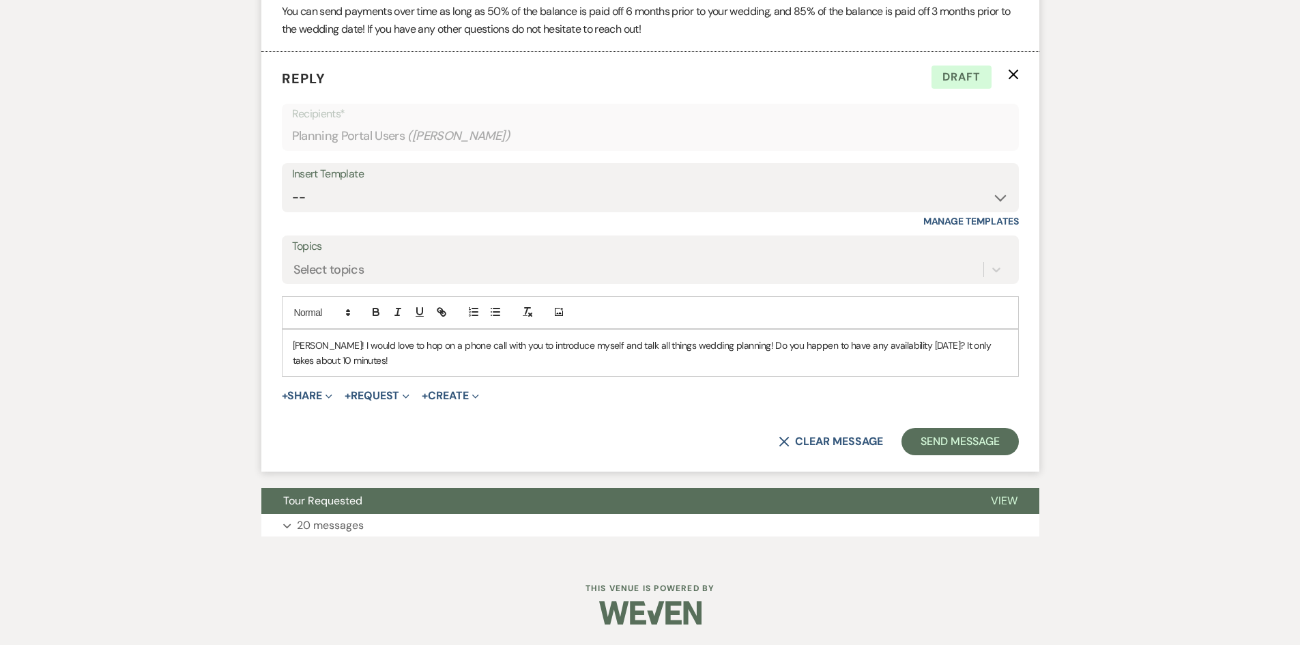
click at [319, 341] on p "Baylee! I would love to hop on a phone call with you to introduce myself and ta…" at bounding box center [650, 353] width 715 height 31
click at [321, 343] on p "Baylee! I would love to hop on a phone call with you to introduce myself and ta…" at bounding box center [650, 353] width 715 height 31
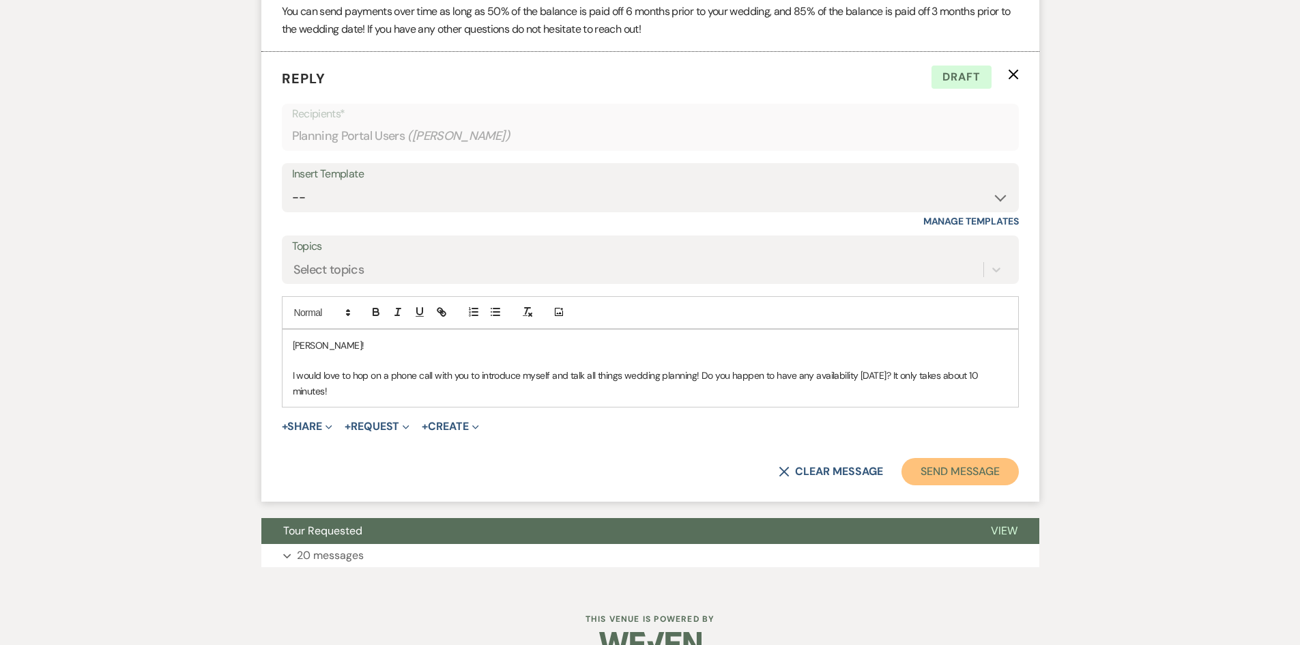
click at [968, 461] on button "Send Message" at bounding box center [960, 471] width 117 height 27
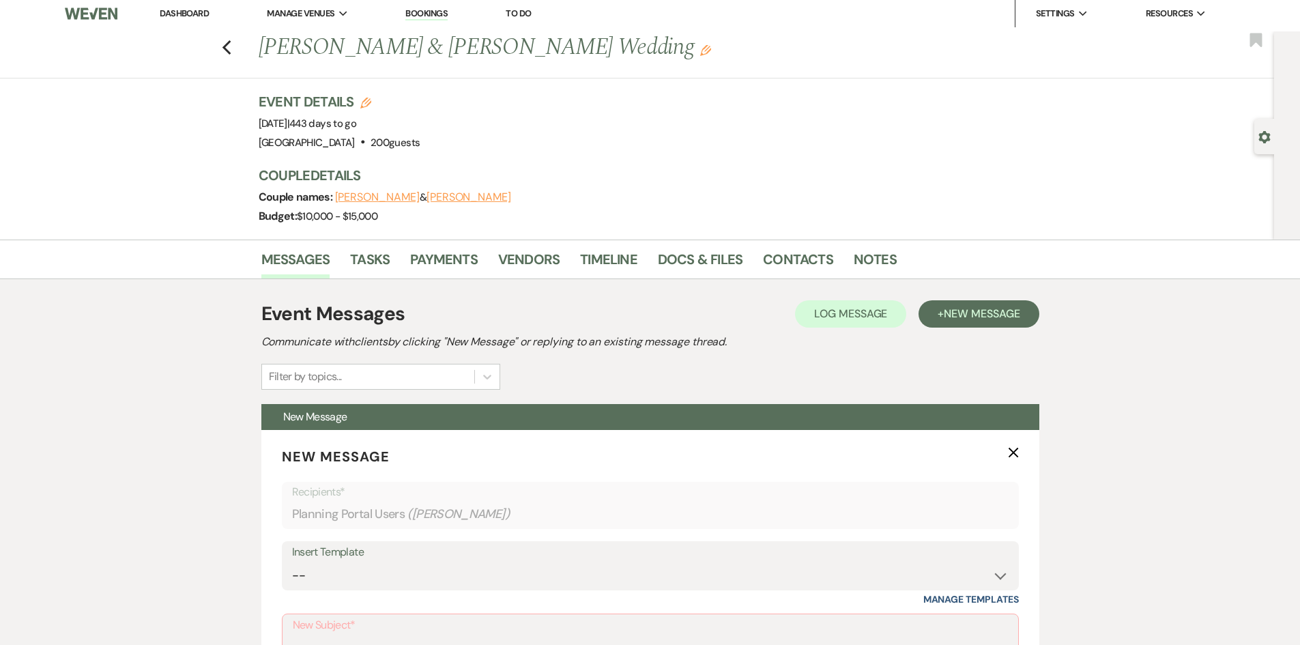
scroll to position [0, 0]
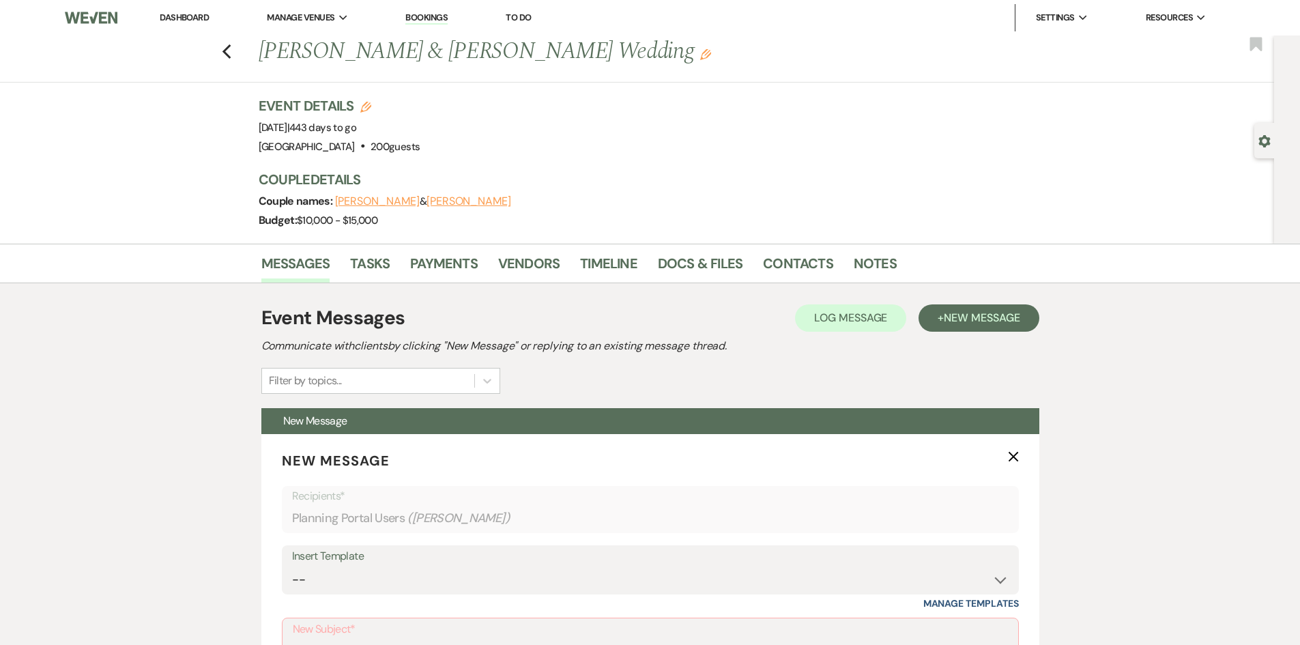
click at [178, 16] on link "Dashboard" at bounding box center [184, 18] width 49 height 12
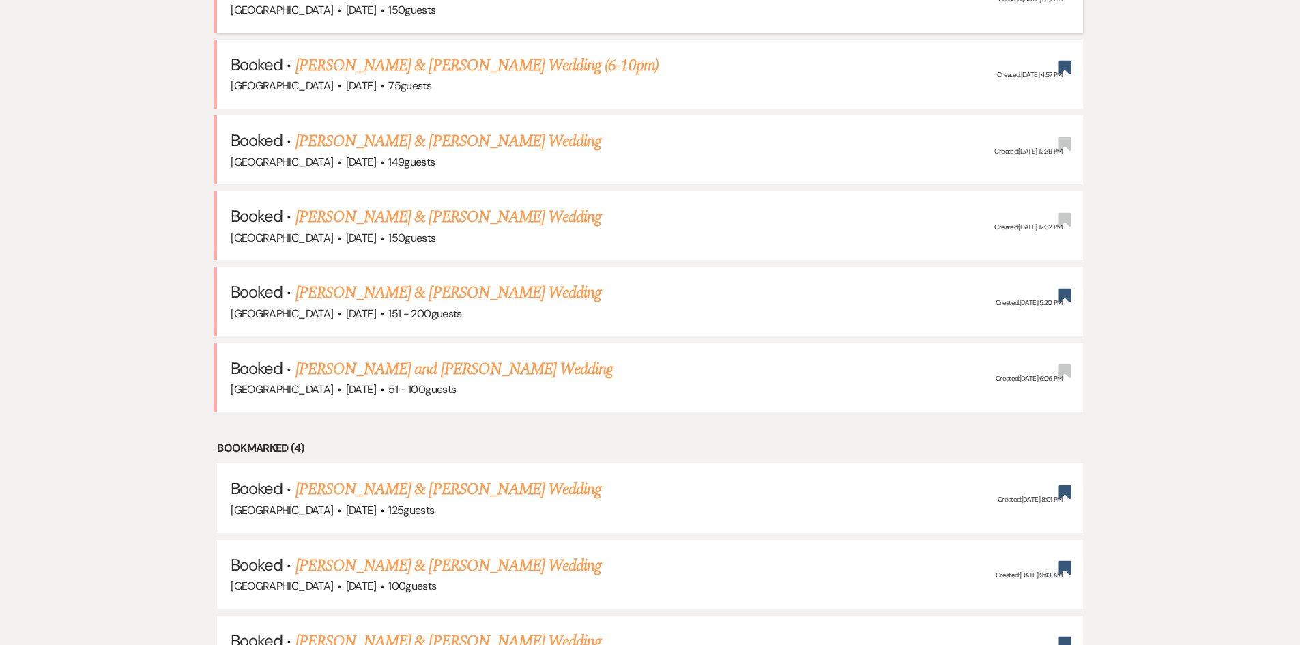
scroll to position [546, 0]
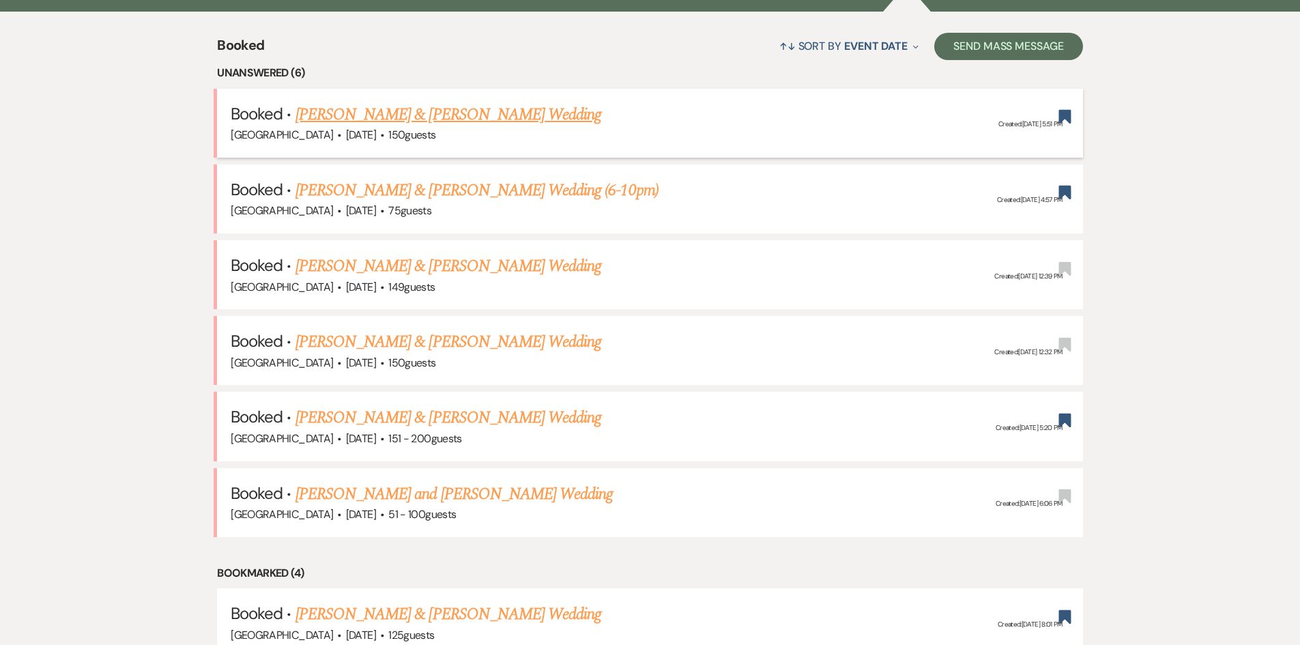
click at [363, 123] on link "[PERSON_NAME] & [PERSON_NAME] Wedding" at bounding box center [449, 114] width 306 height 25
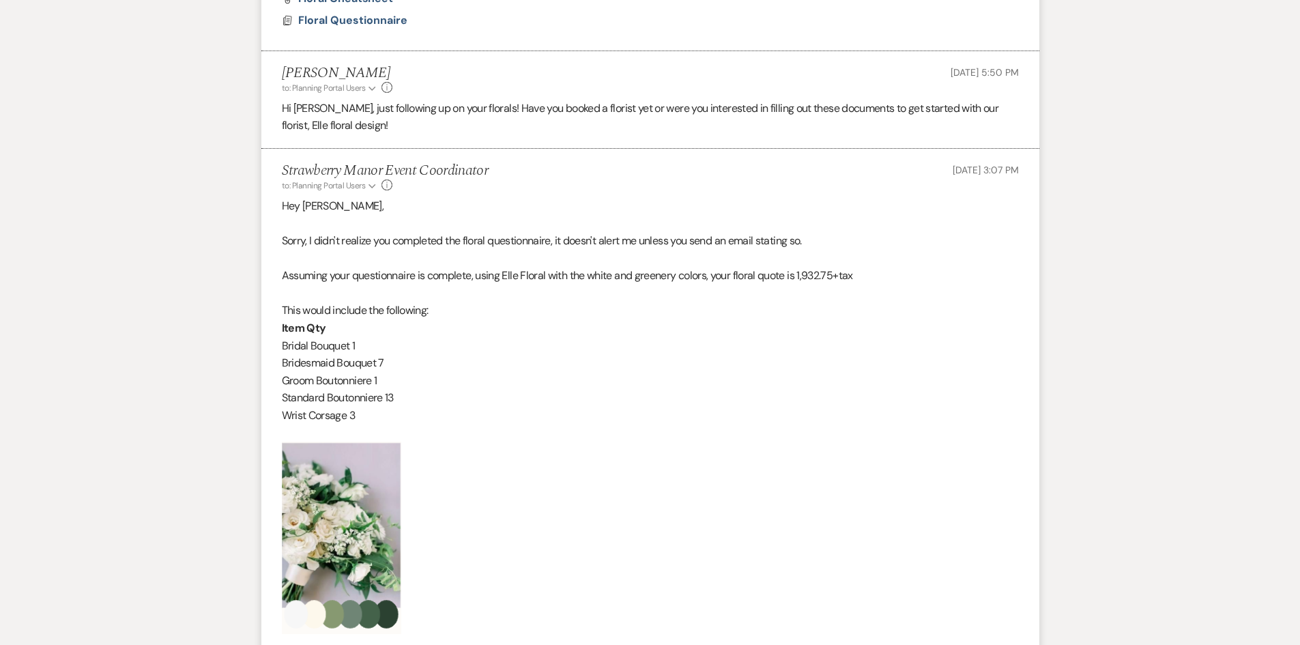
scroll to position [753, 0]
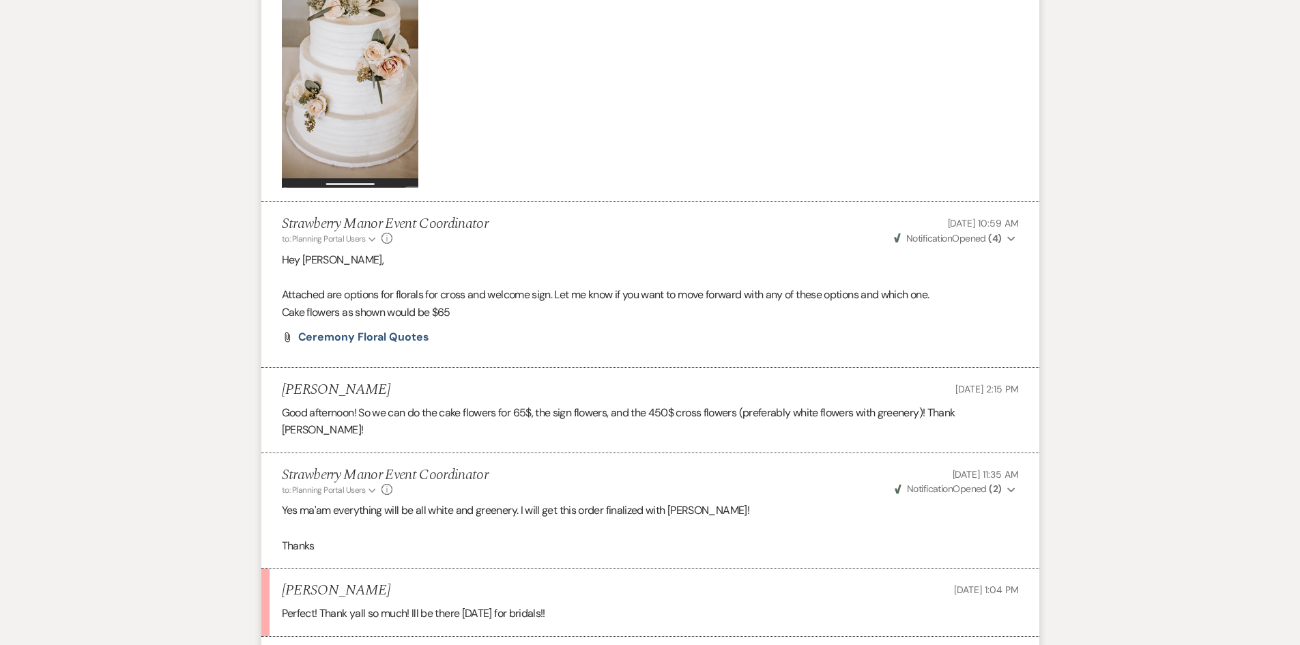
scroll to position [3823, 0]
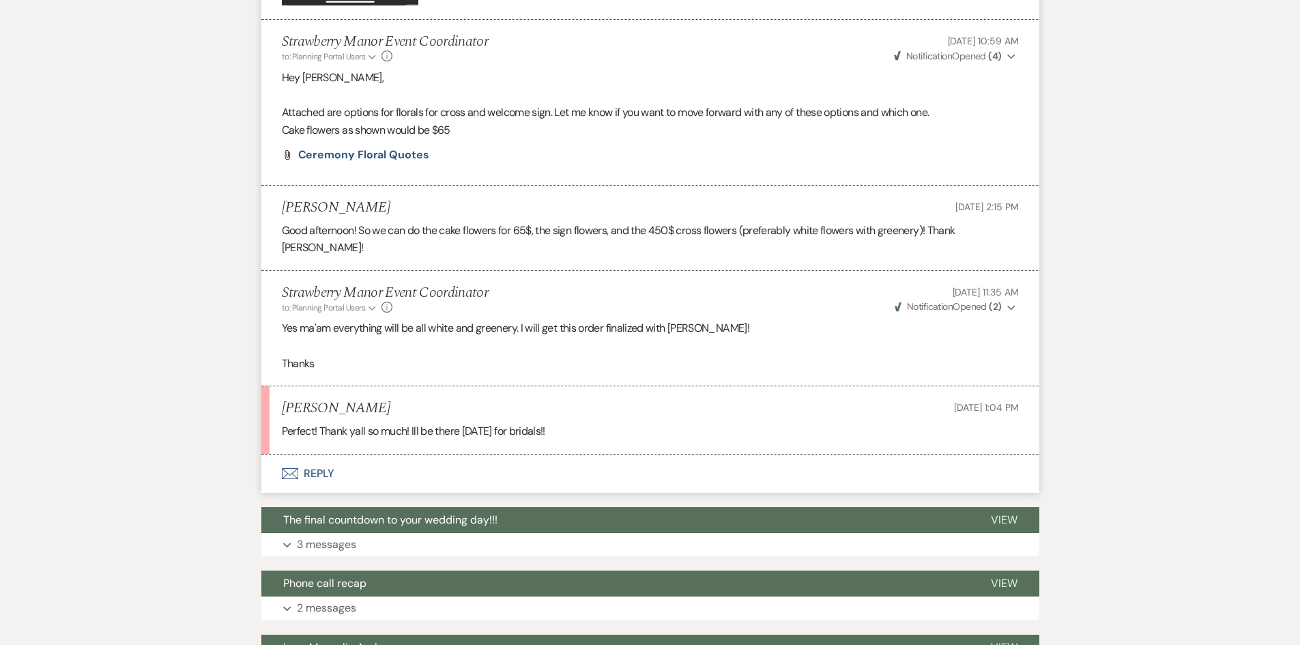
click at [311, 455] on button "Envelope Reply" at bounding box center [650, 474] width 778 height 38
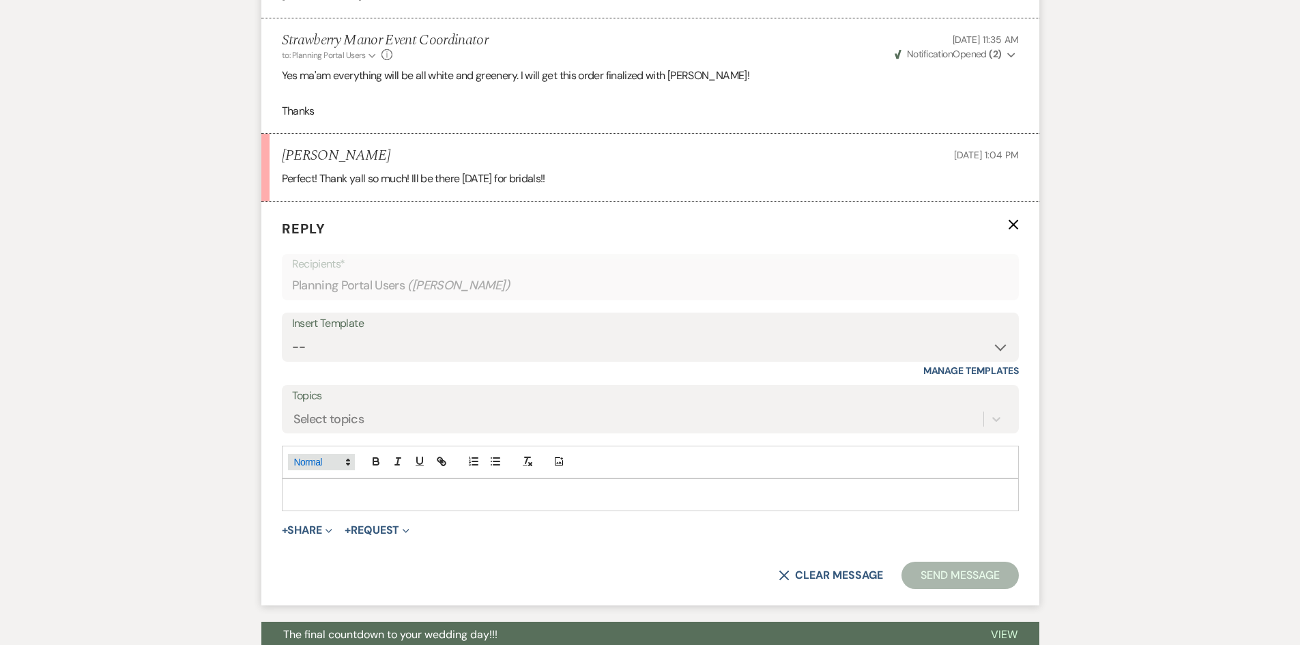
scroll to position [4078, 0]
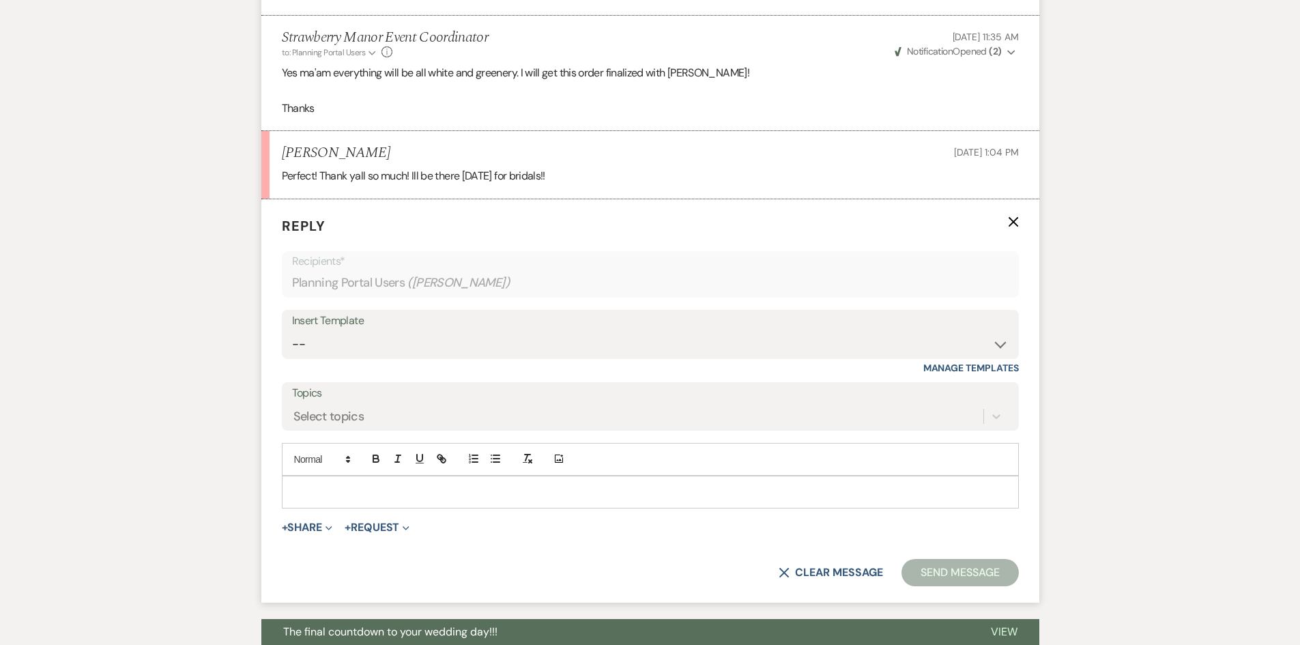
click at [325, 485] on p at bounding box center [650, 492] width 715 height 15
click at [994, 559] on button "Send Message" at bounding box center [960, 572] width 117 height 27
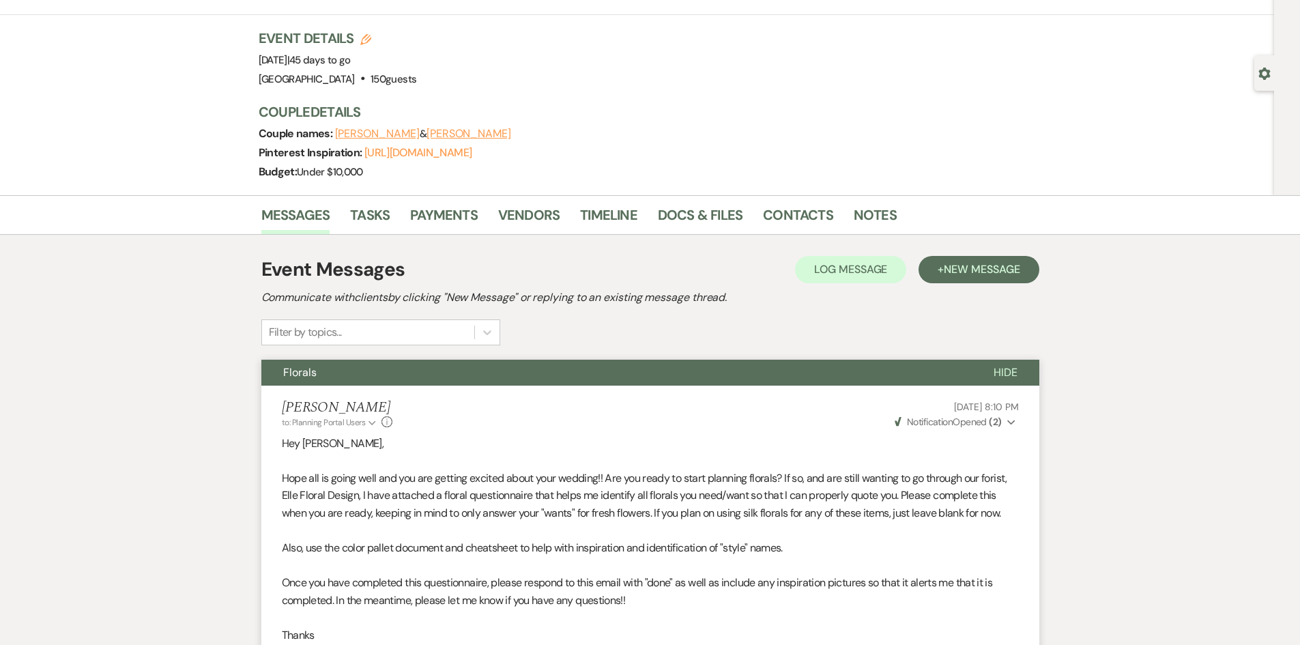
scroll to position [0, 0]
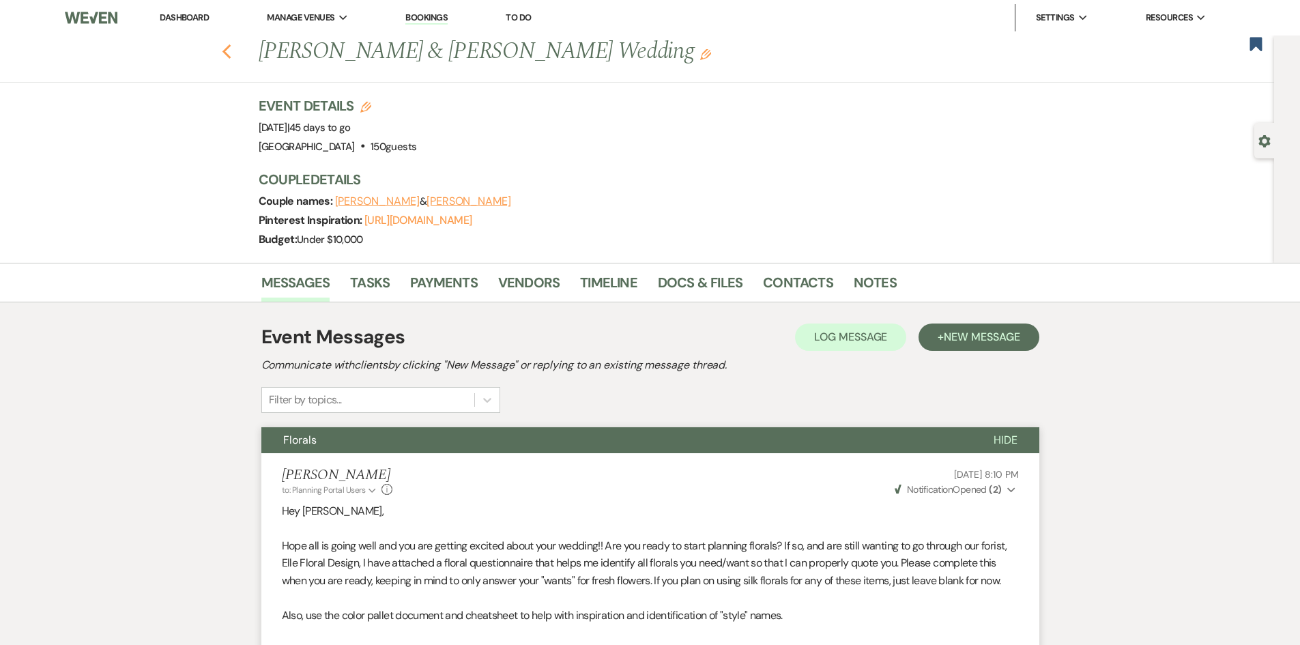
click at [232, 54] on icon "Previous" at bounding box center [227, 52] width 10 height 16
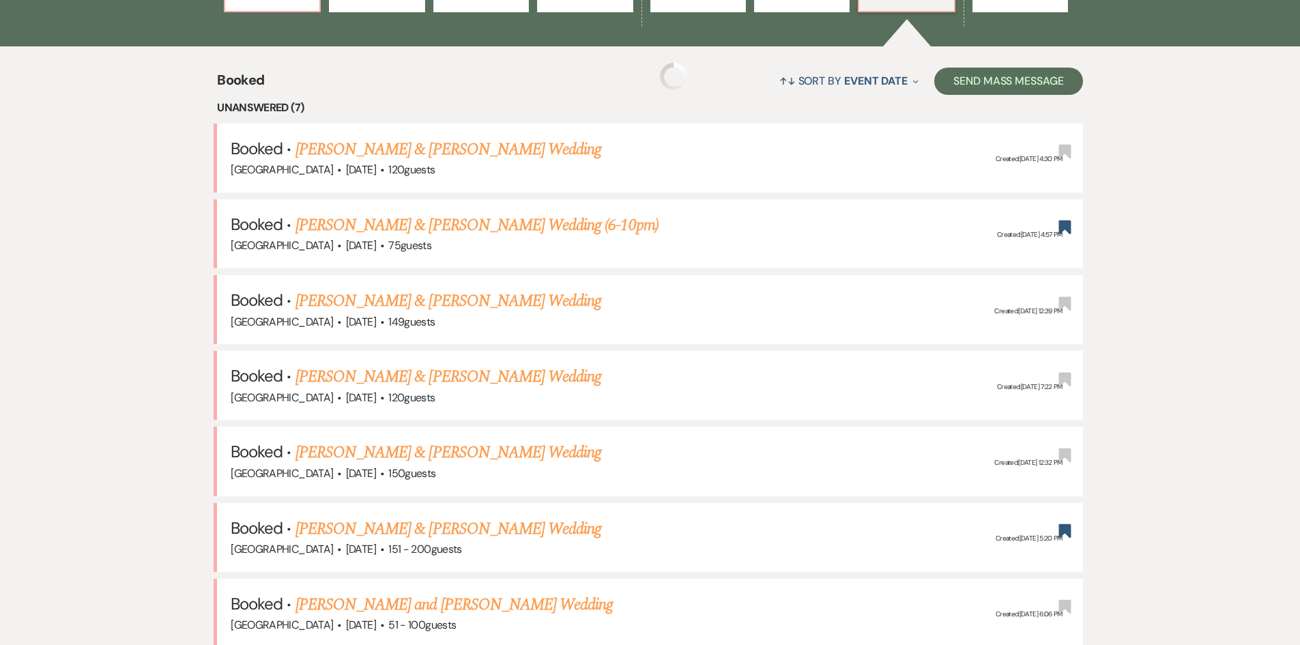
scroll to position [546, 0]
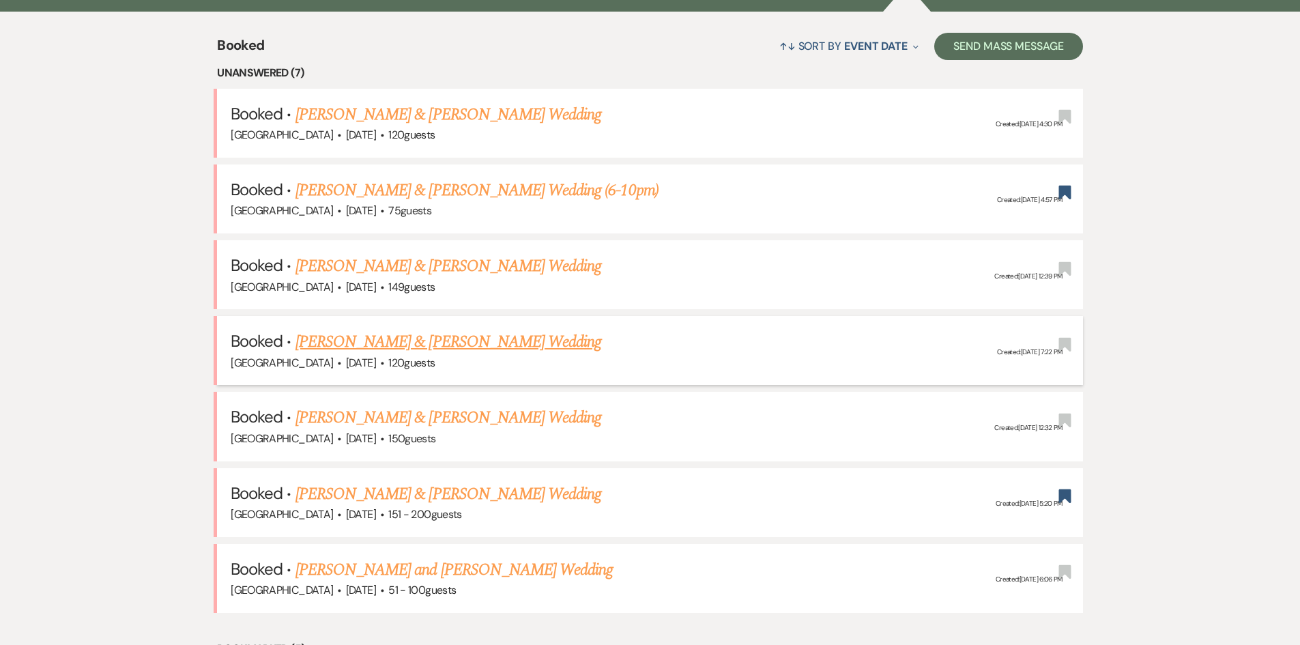
click at [351, 340] on link "[PERSON_NAME] & [PERSON_NAME] Wedding" at bounding box center [449, 342] width 306 height 25
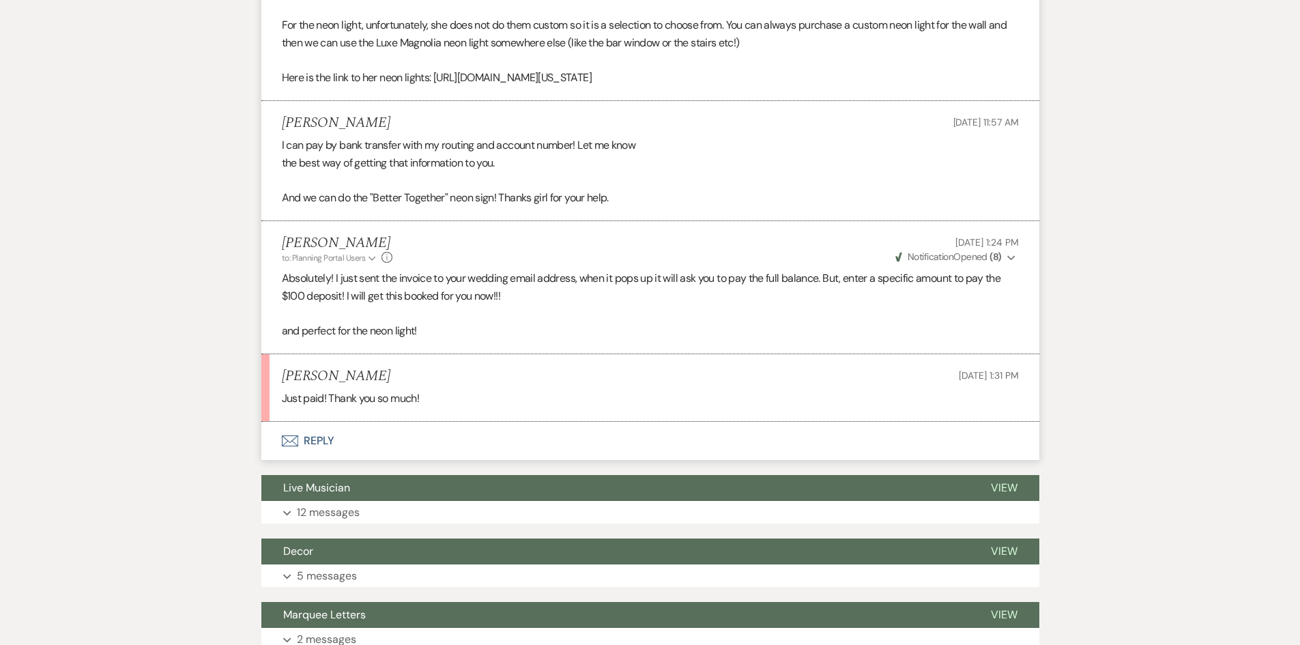
scroll to position [2868, 0]
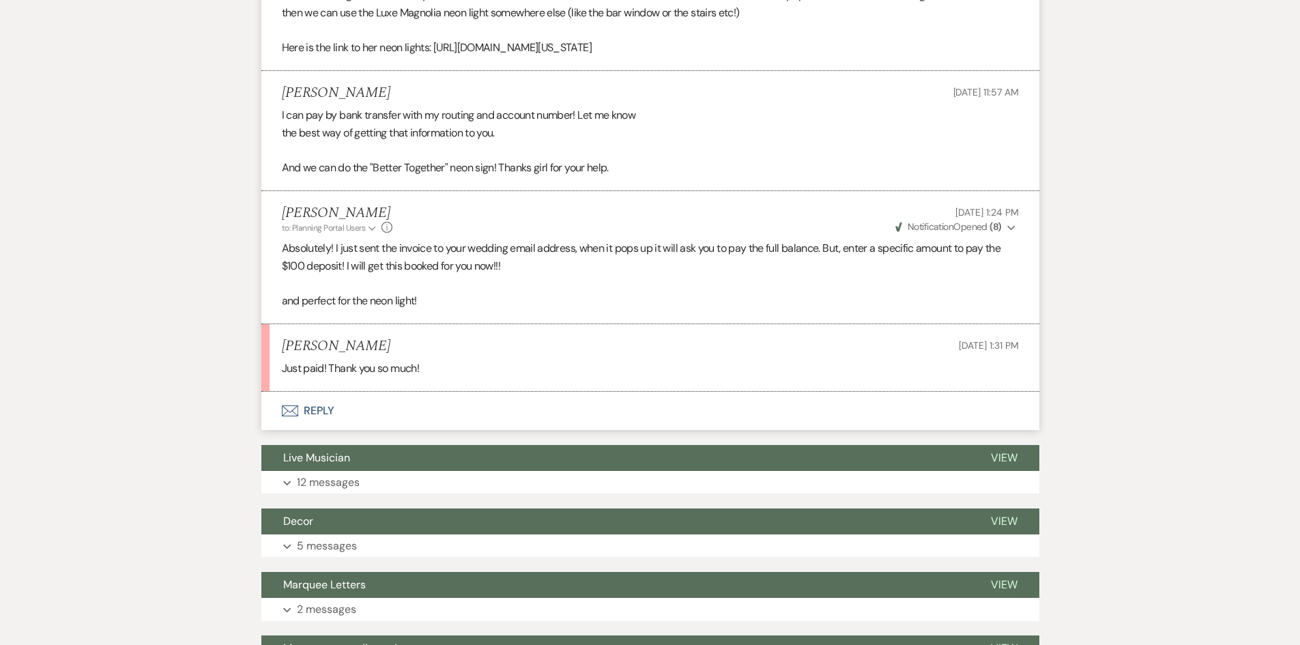
click at [314, 394] on button "Envelope Reply" at bounding box center [650, 411] width 778 height 38
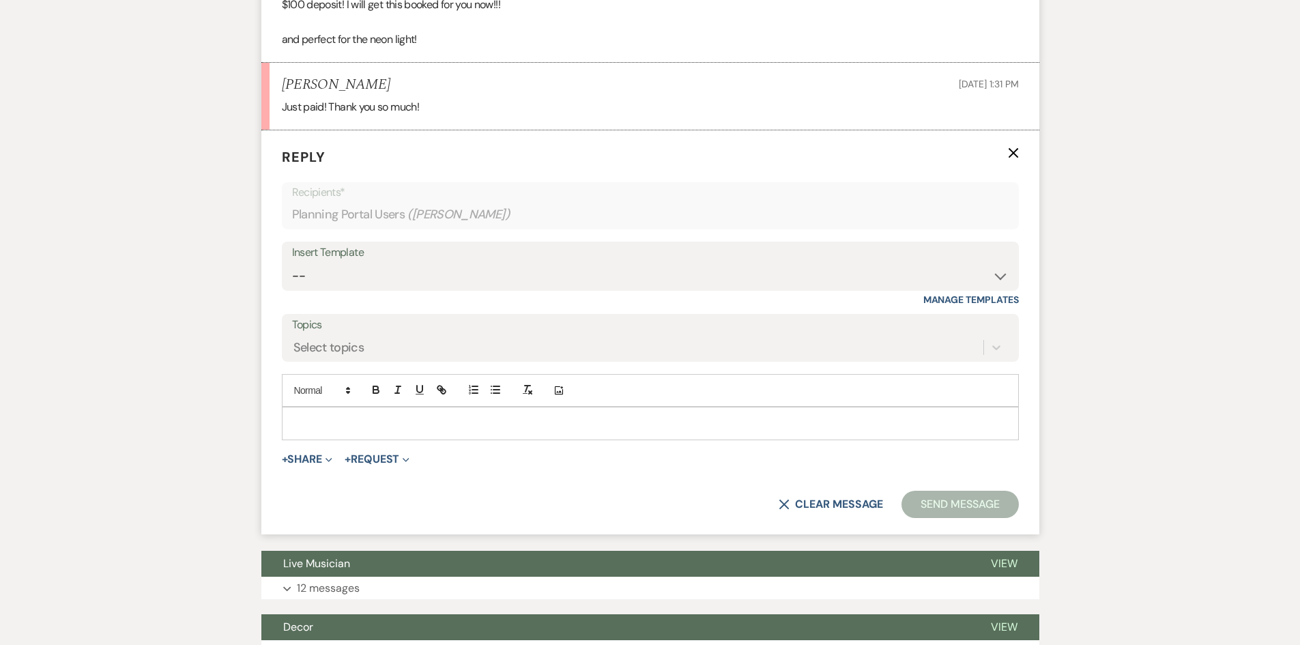
scroll to position [3139, 0]
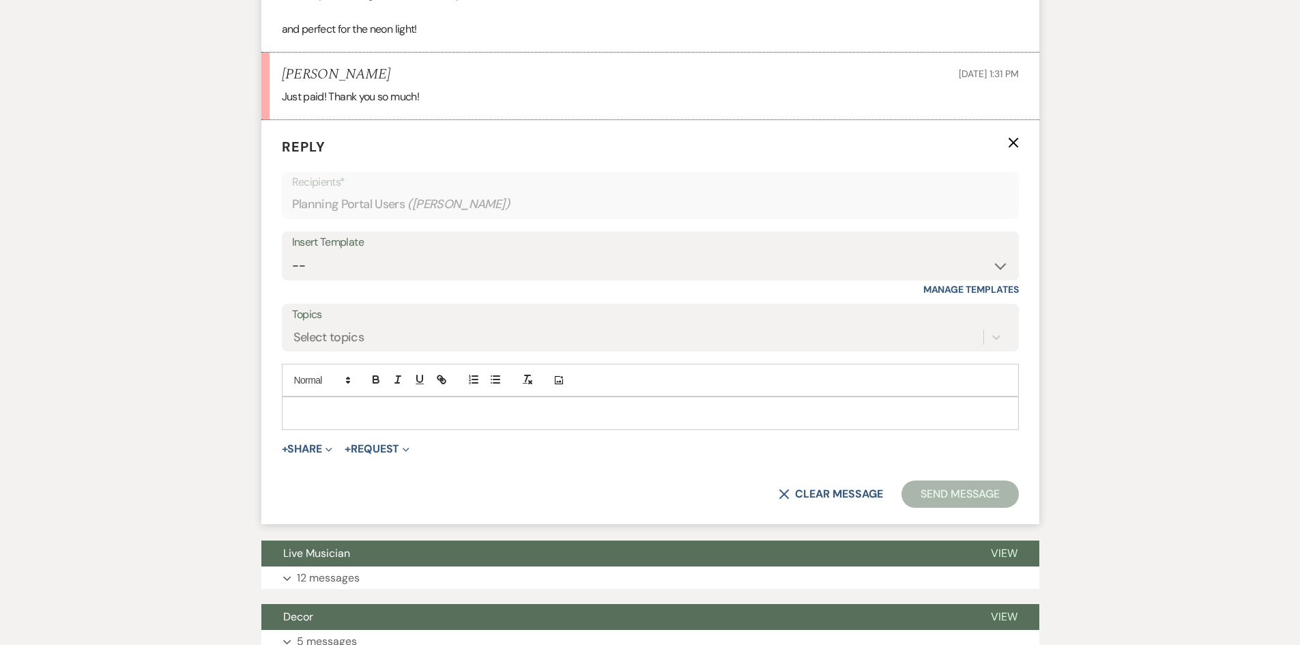
click at [319, 413] on p at bounding box center [650, 412] width 715 height 15
click at [970, 485] on button "Send Message" at bounding box center [960, 493] width 117 height 27
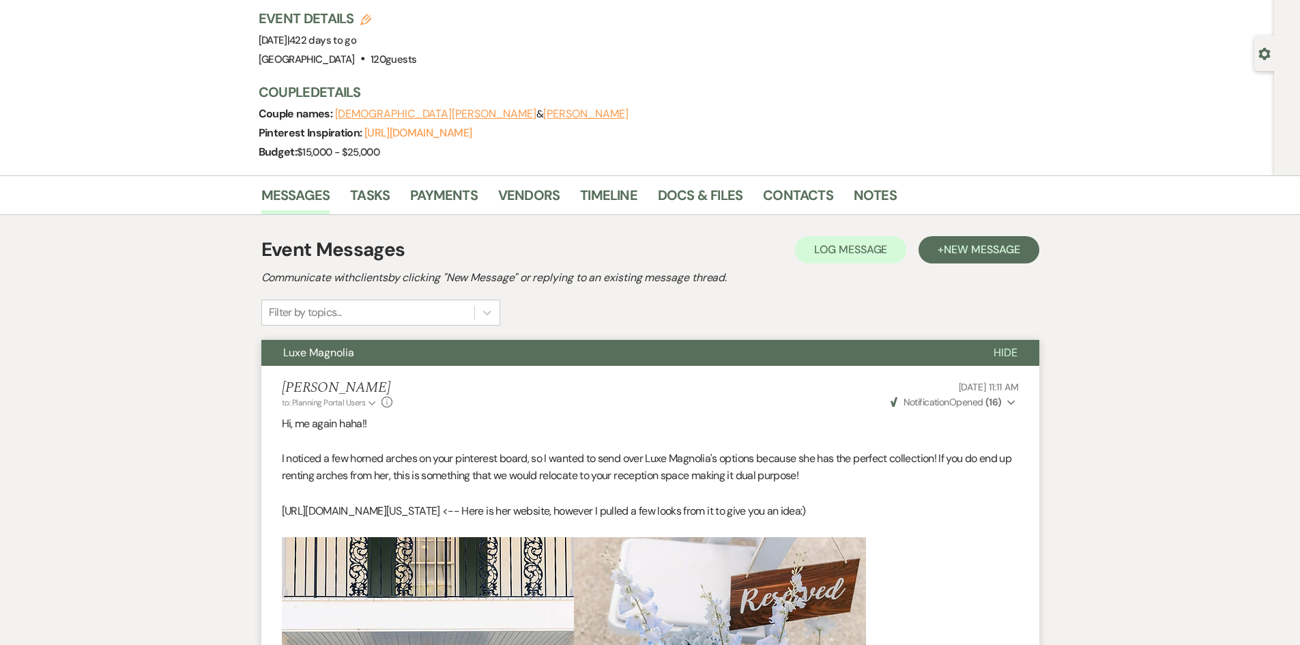
scroll to position [0, 0]
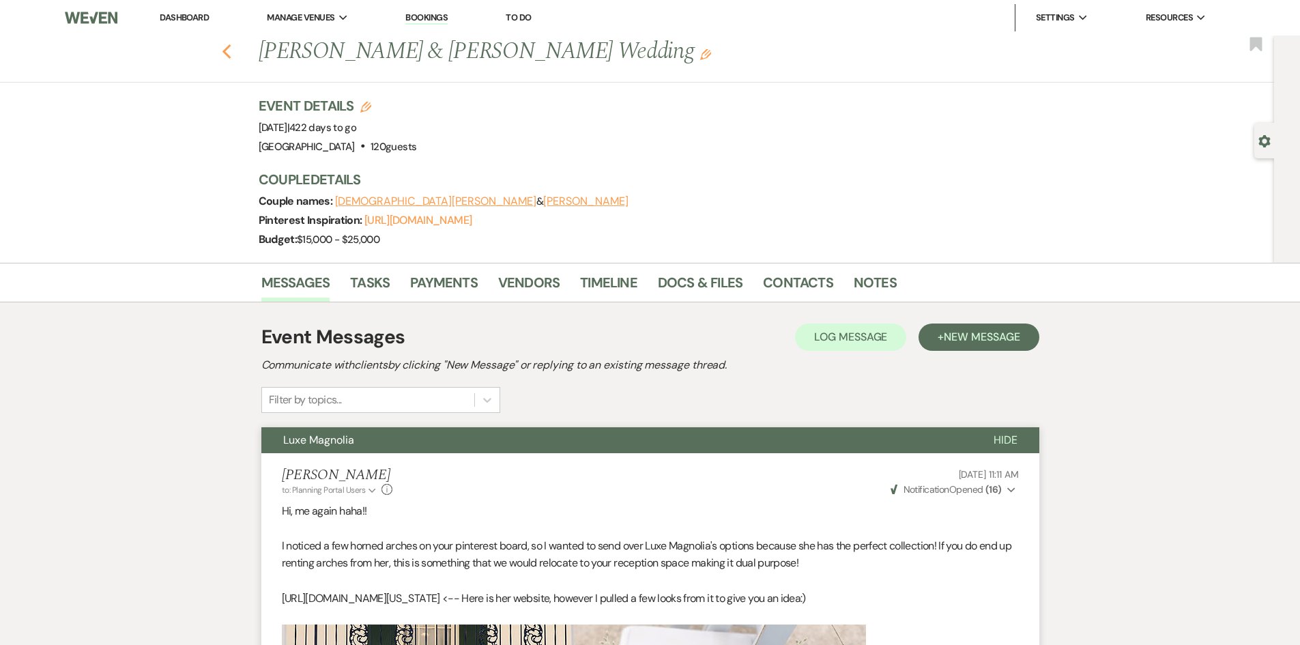
click at [231, 47] on use "button" at bounding box center [226, 51] width 9 height 15
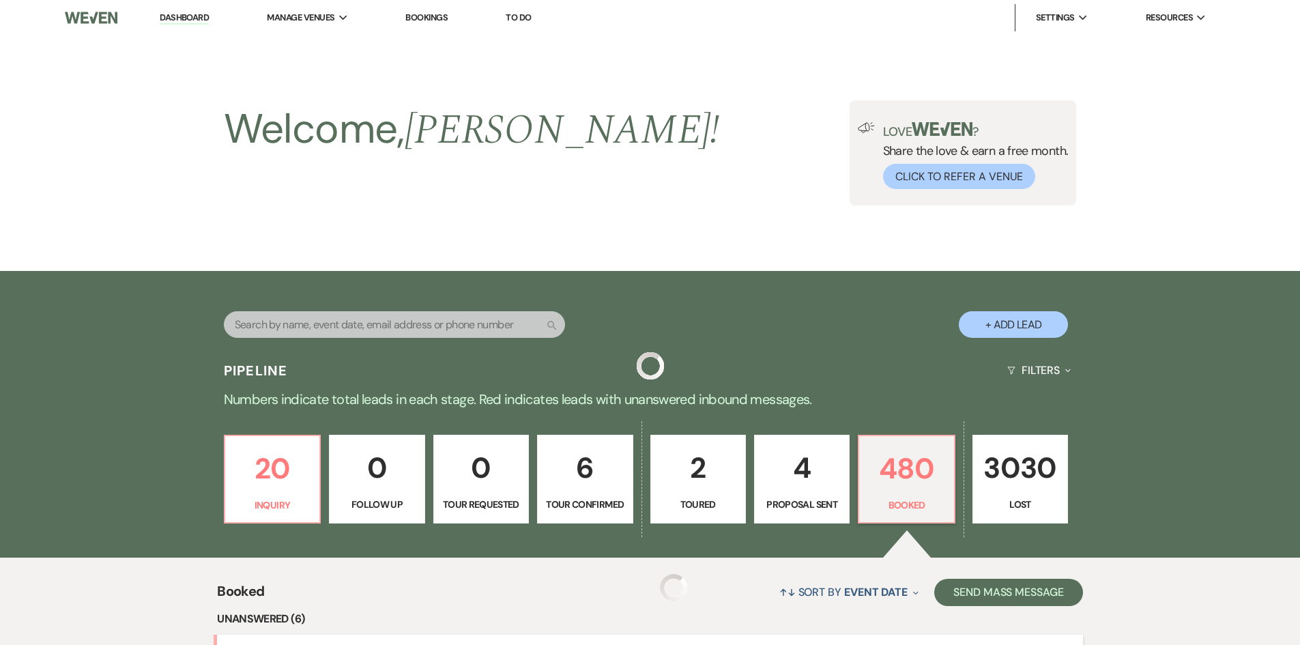
scroll to position [546, 0]
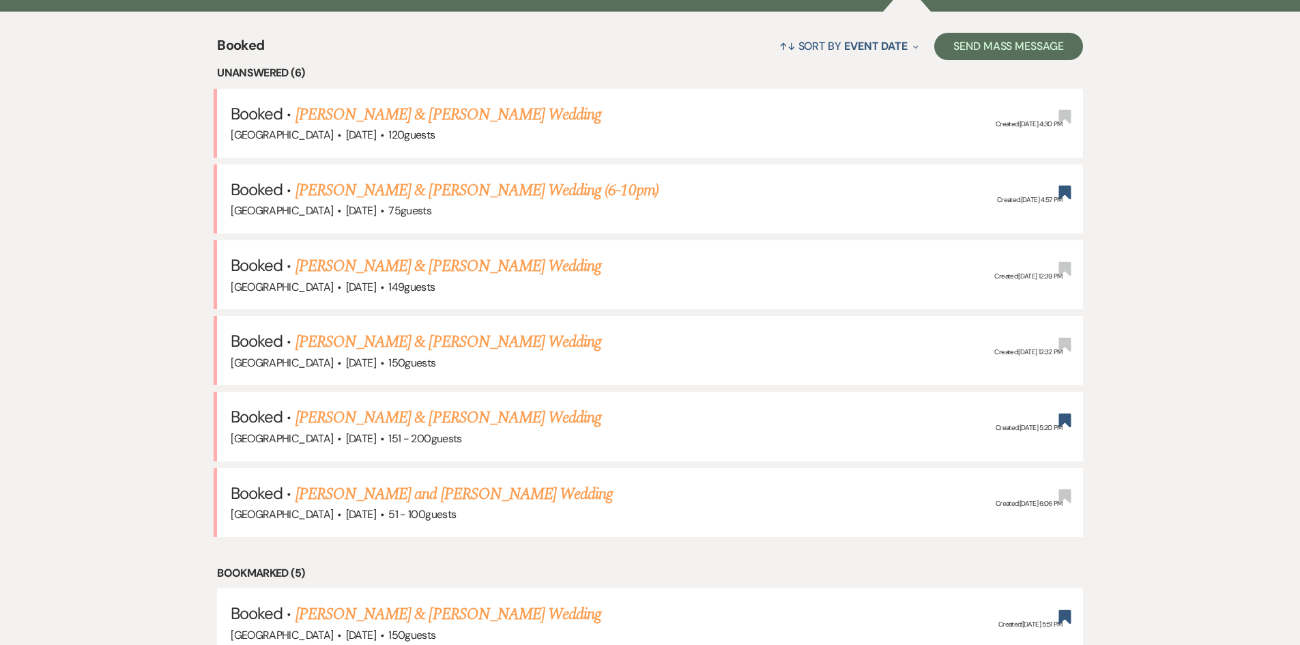
drag, startPoint x: 83, startPoint y: 113, endPoint x: 1086, endPoint y: 467, distance: 1063.3
click at [362, 114] on link "[PERSON_NAME] & [PERSON_NAME] Wedding" at bounding box center [449, 114] width 306 height 25
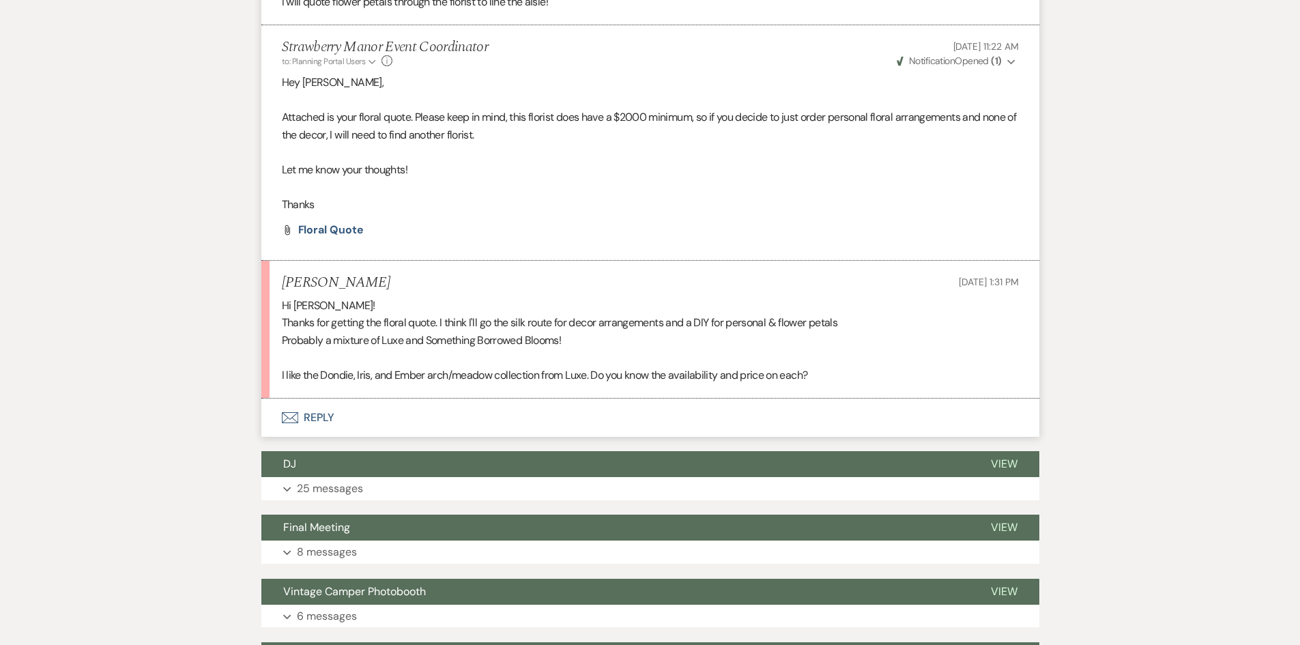
scroll to position [4710, 0]
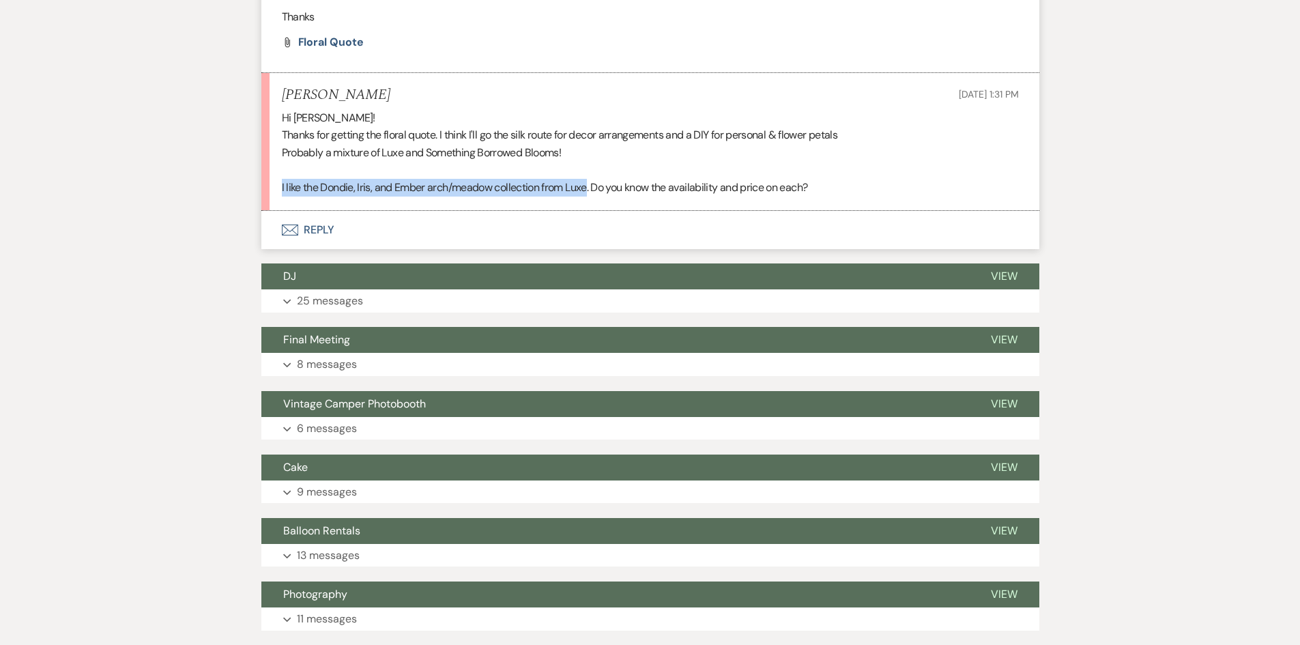
drag, startPoint x: 275, startPoint y: 189, endPoint x: 588, endPoint y: 193, distance: 312.6
click at [588, 193] on li "Tam Chan Aug 19, 2025, 1:31 PM Hi Holly! Thanks for getting the floral quote. I…" at bounding box center [650, 142] width 778 height 138
copy p "I like the Dondie, Iris, and Ember arch/meadow collection from Luxe"
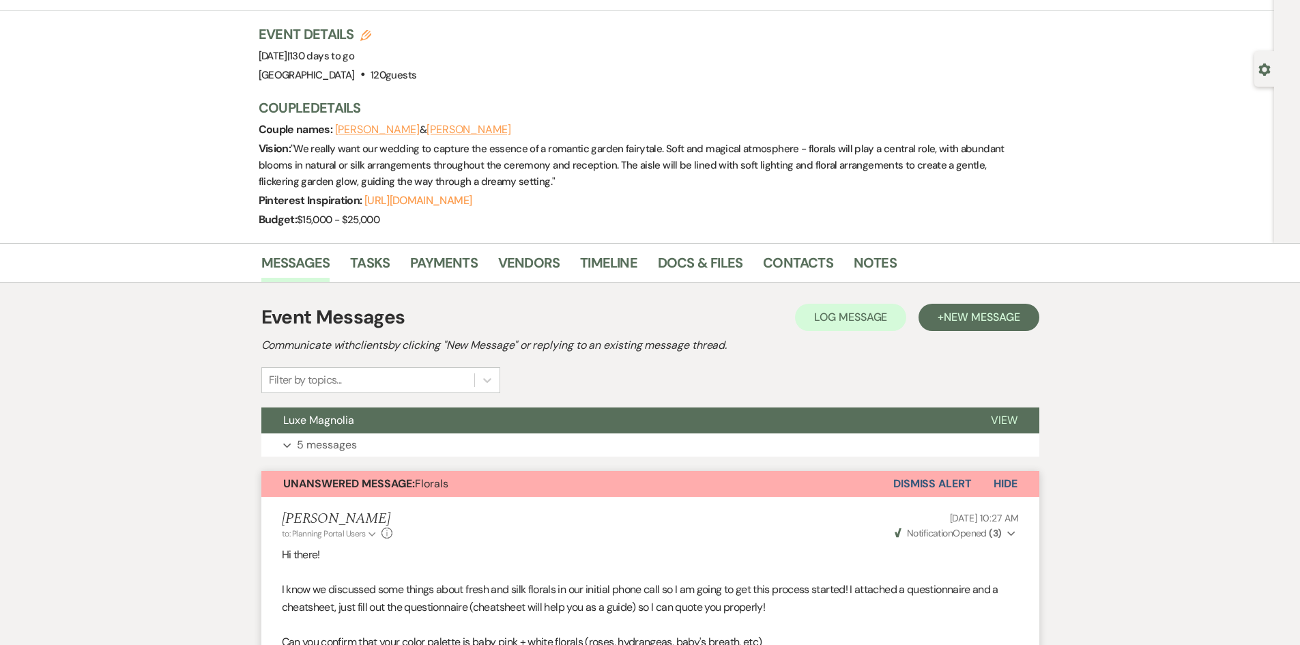
scroll to position [0, 0]
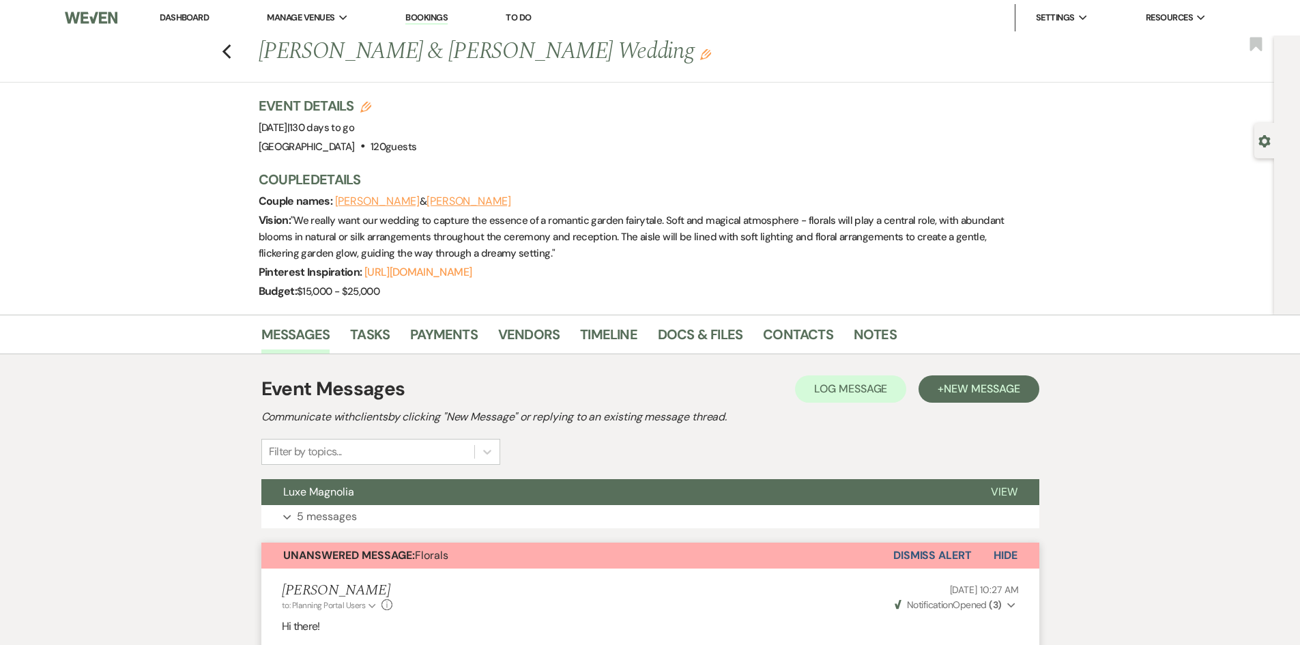
click at [175, 17] on link "Dashboard" at bounding box center [184, 18] width 49 height 12
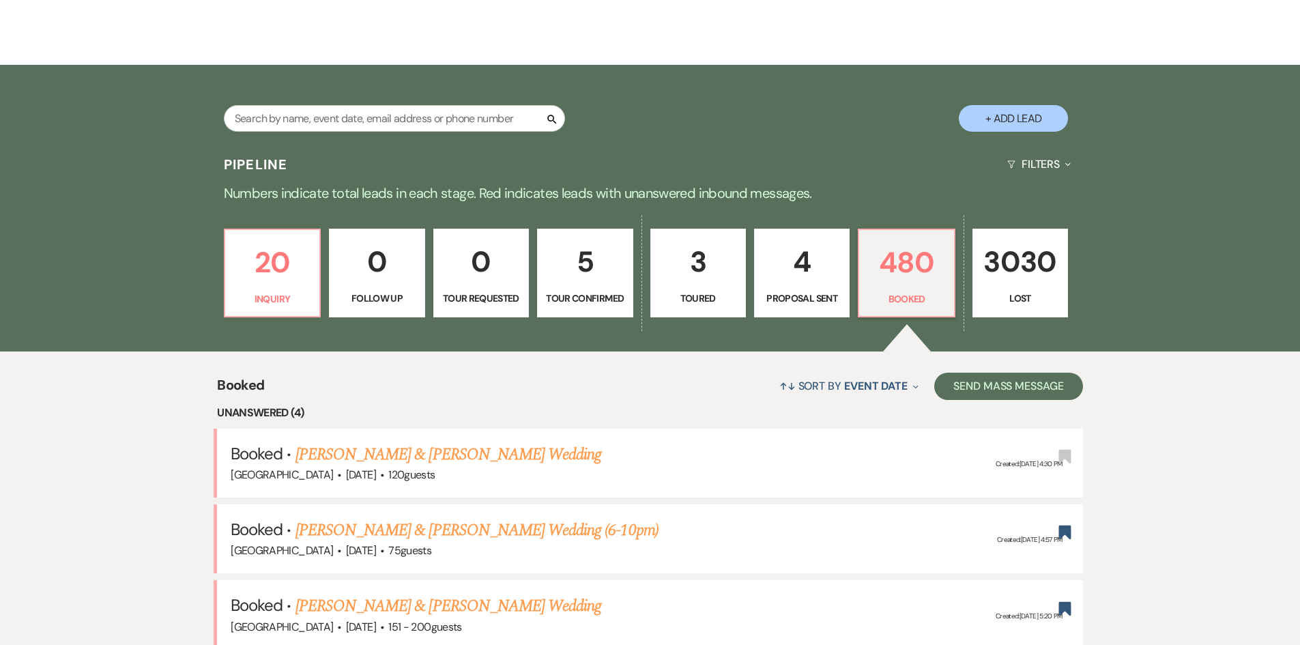
scroll to position [341, 0]
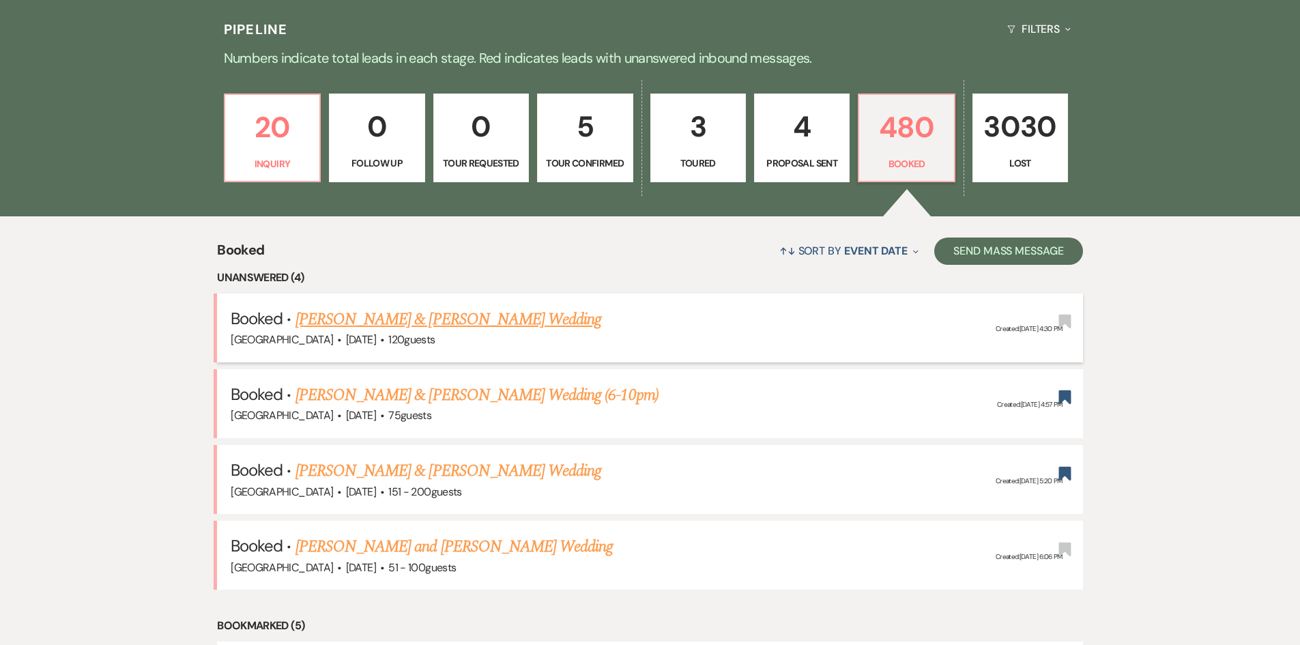
click at [403, 318] on link "[PERSON_NAME] & [PERSON_NAME] Wedding" at bounding box center [449, 319] width 306 height 25
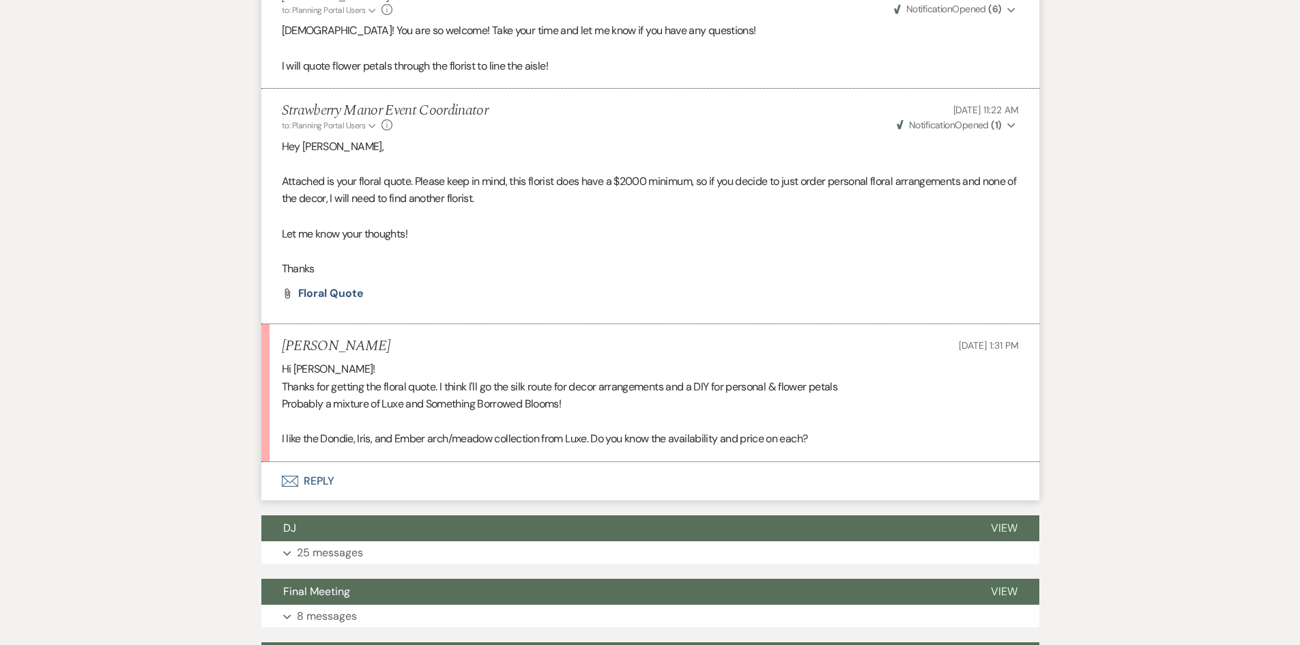
scroll to position [5324, 0]
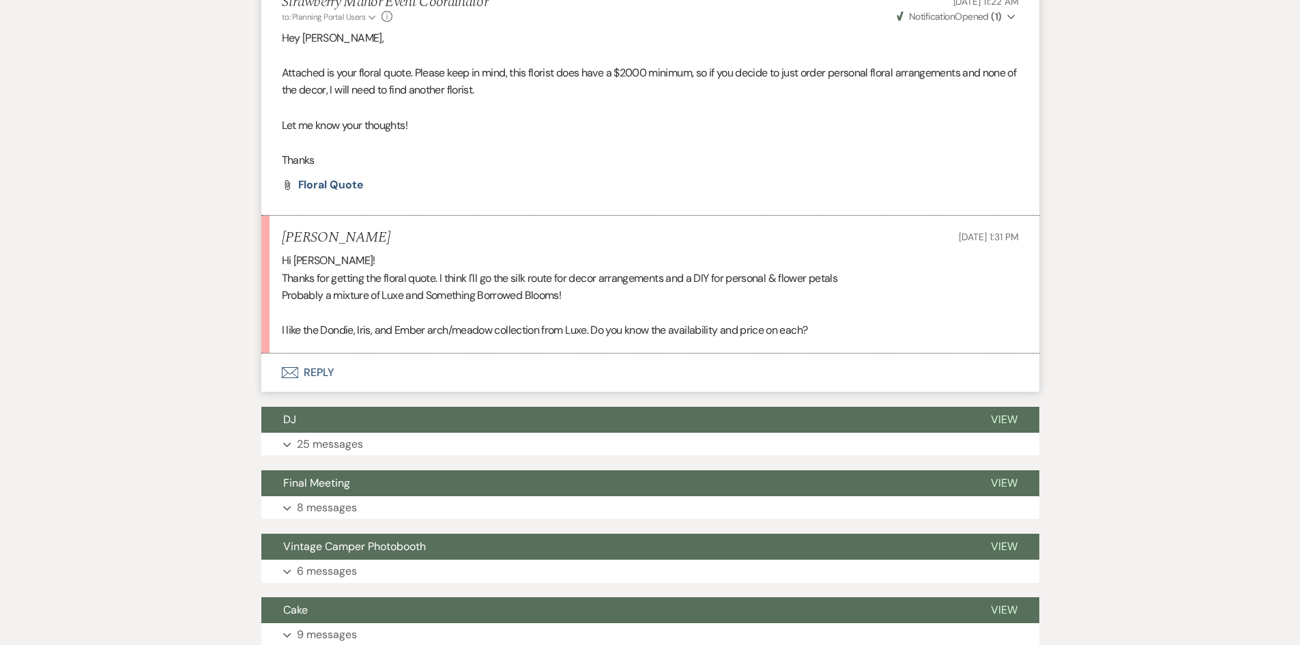
click at [330, 364] on button "Envelope Reply" at bounding box center [650, 373] width 778 height 38
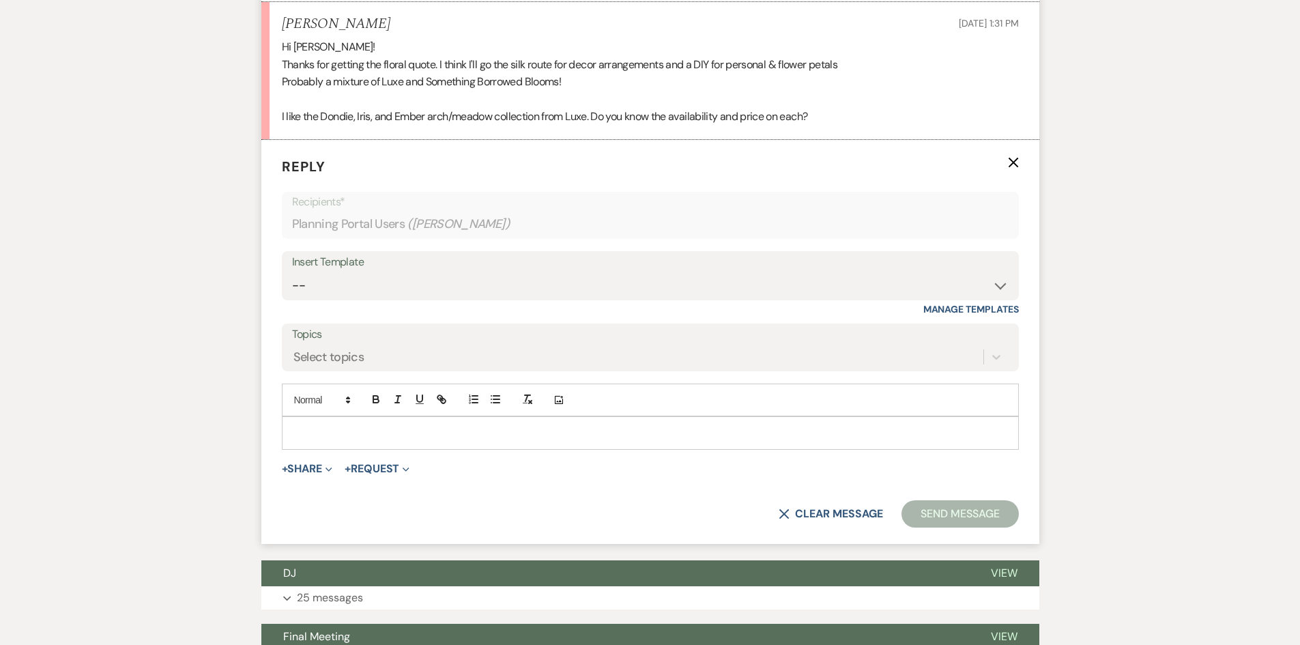
scroll to position [5540, 0]
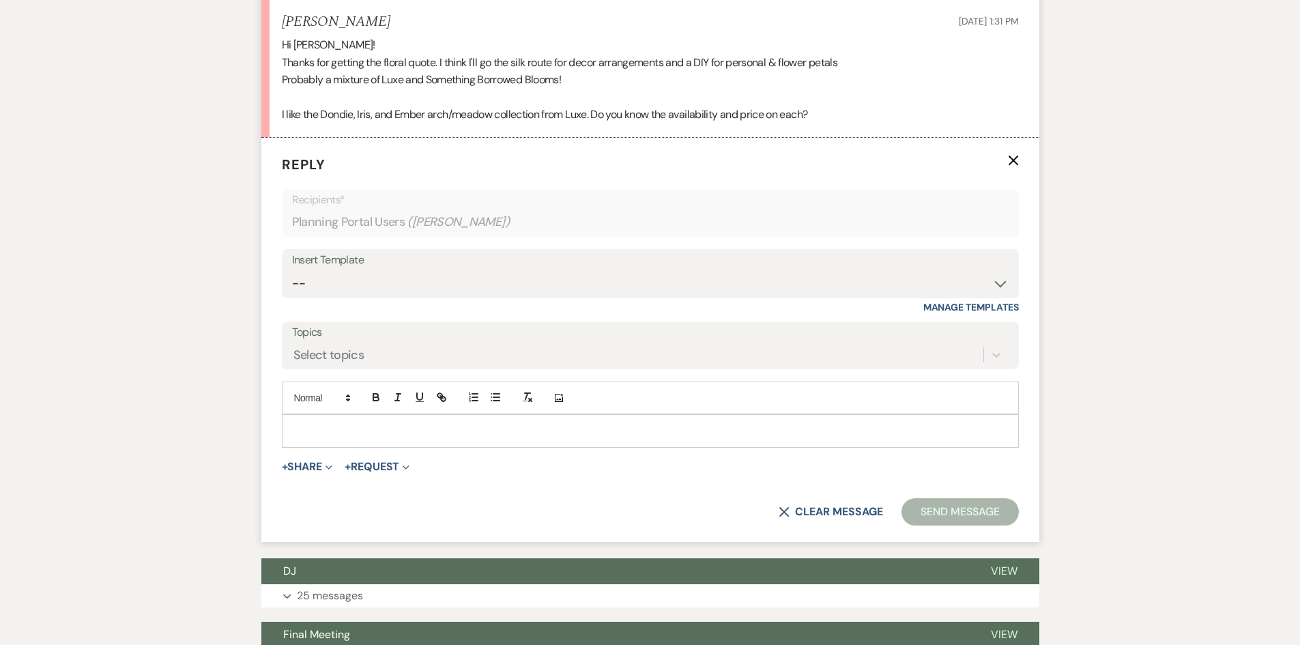
click at [349, 423] on p at bounding box center [650, 430] width 715 height 15
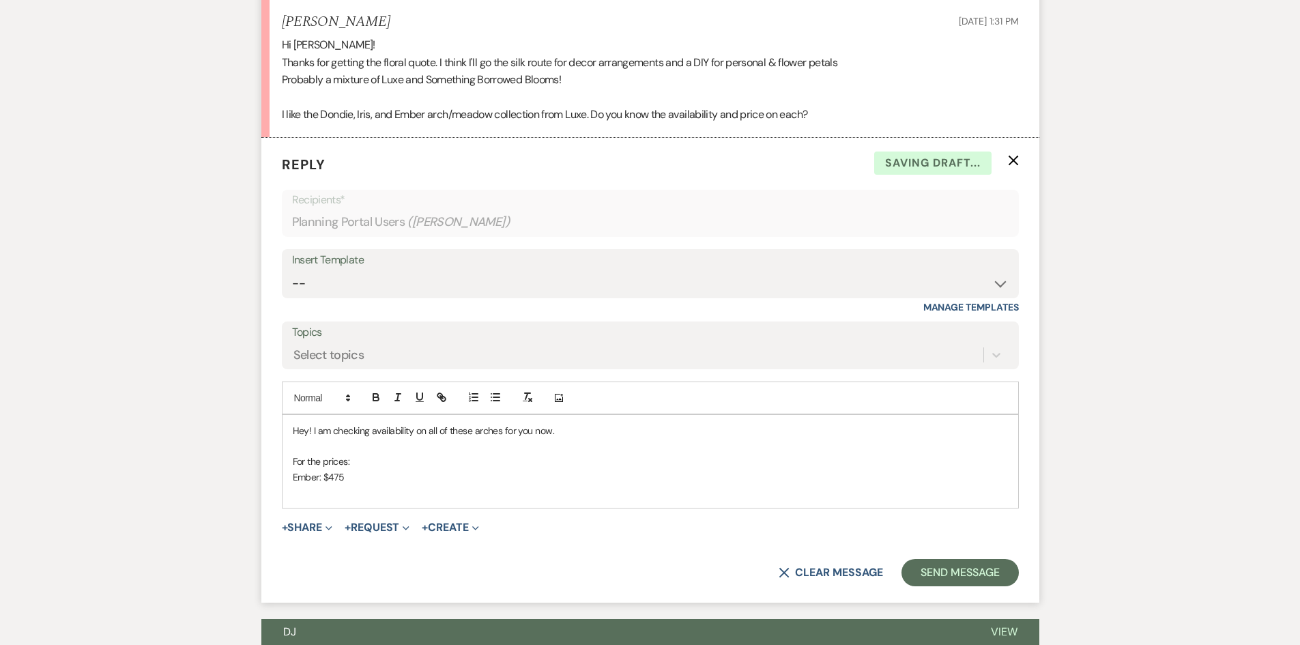
click at [320, 454] on p "For the prices:" at bounding box center [650, 461] width 715 height 15
click at [354, 470] on p "Ember: $475" at bounding box center [650, 477] width 715 height 15
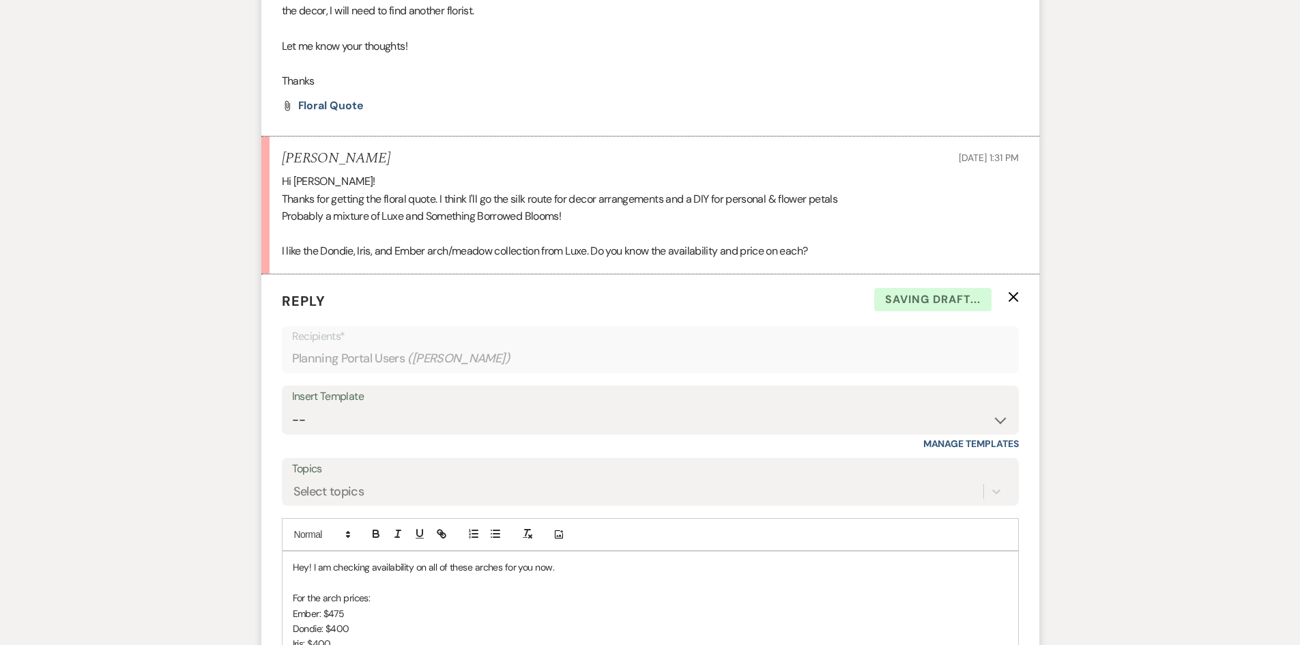
scroll to position [5608, 0]
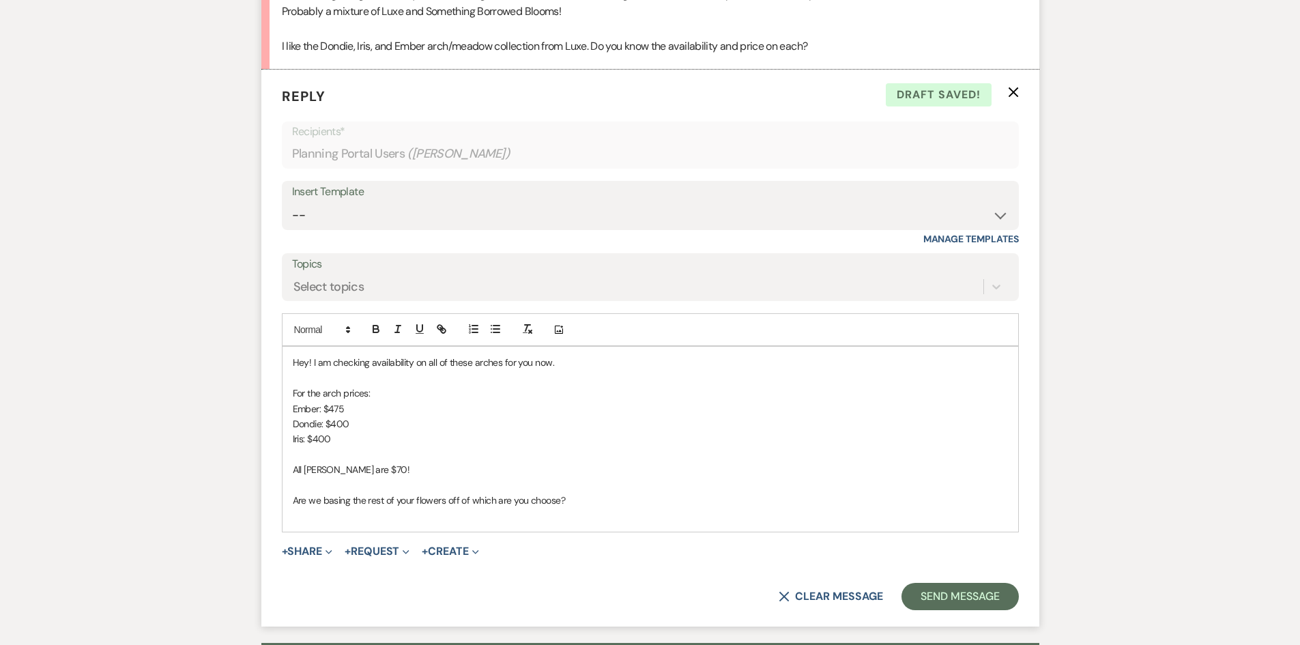
click at [495, 493] on p "Are we basing the rest of your flowers off of which are you choose?" at bounding box center [650, 500] width 715 height 15
click at [925, 583] on button "Send Message" at bounding box center [960, 596] width 117 height 27
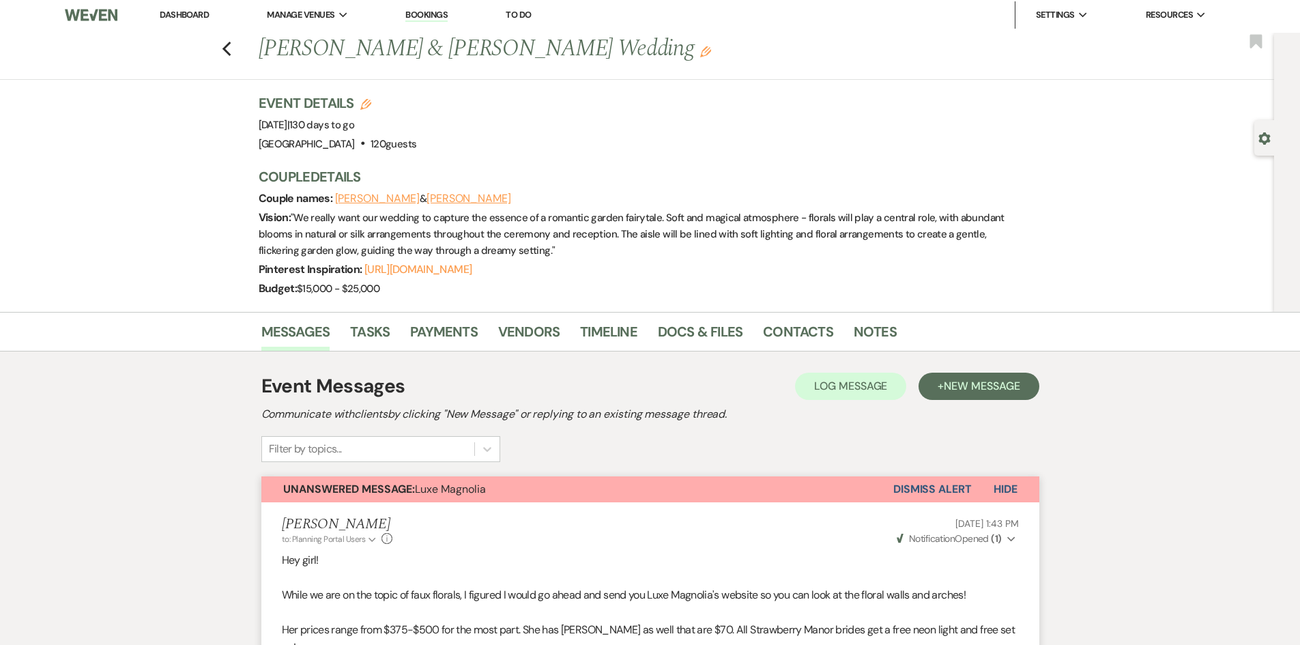
scroll to position [0, 0]
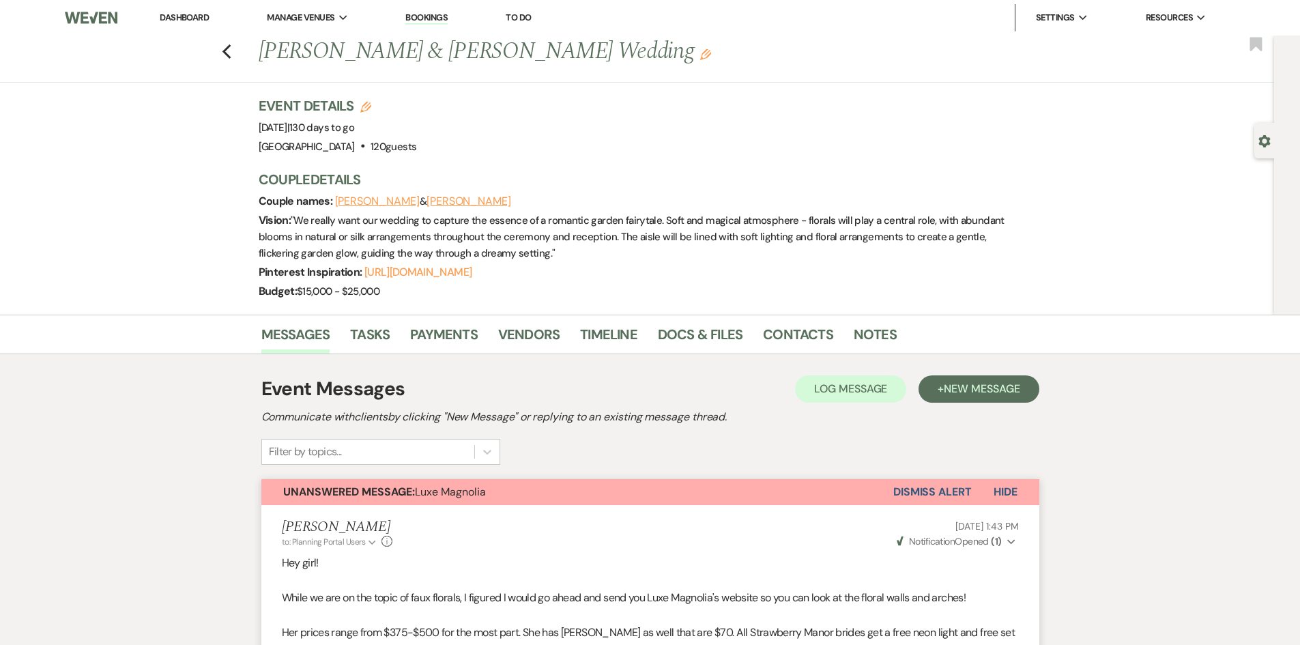
click at [175, 10] on li "Dashboard" at bounding box center [184, 17] width 63 height 27
click at [170, 15] on link "Dashboard" at bounding box center [184, 18] width 49 height 12
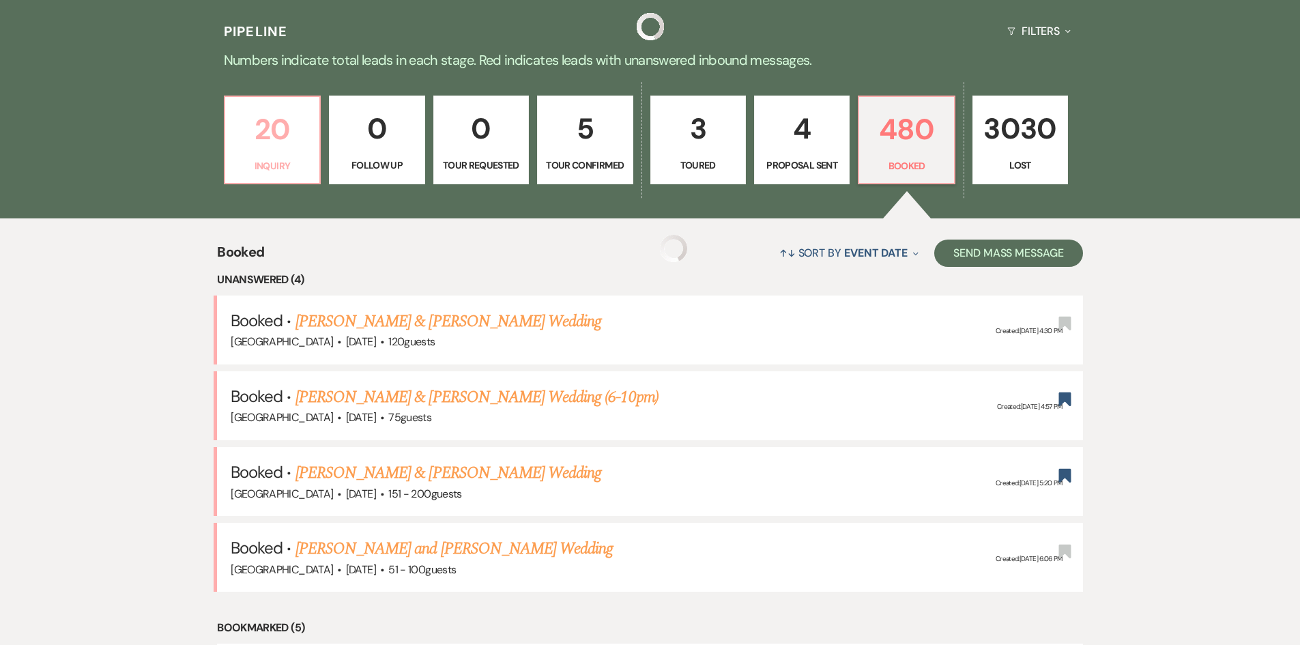
scroll to position [409, 0]
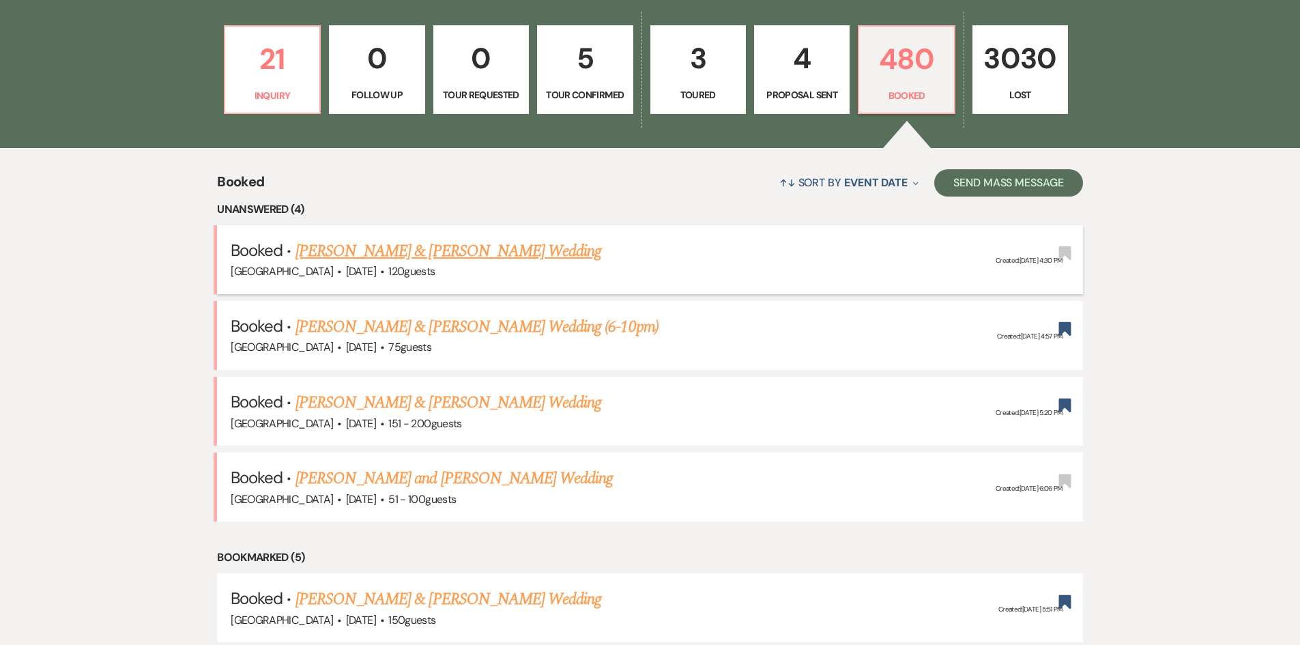
click at [457, 246] on link "[PERSON_NAME] & [PERSON_NAME] Wedding" at bounding box center [449, 251] width 306 height 25
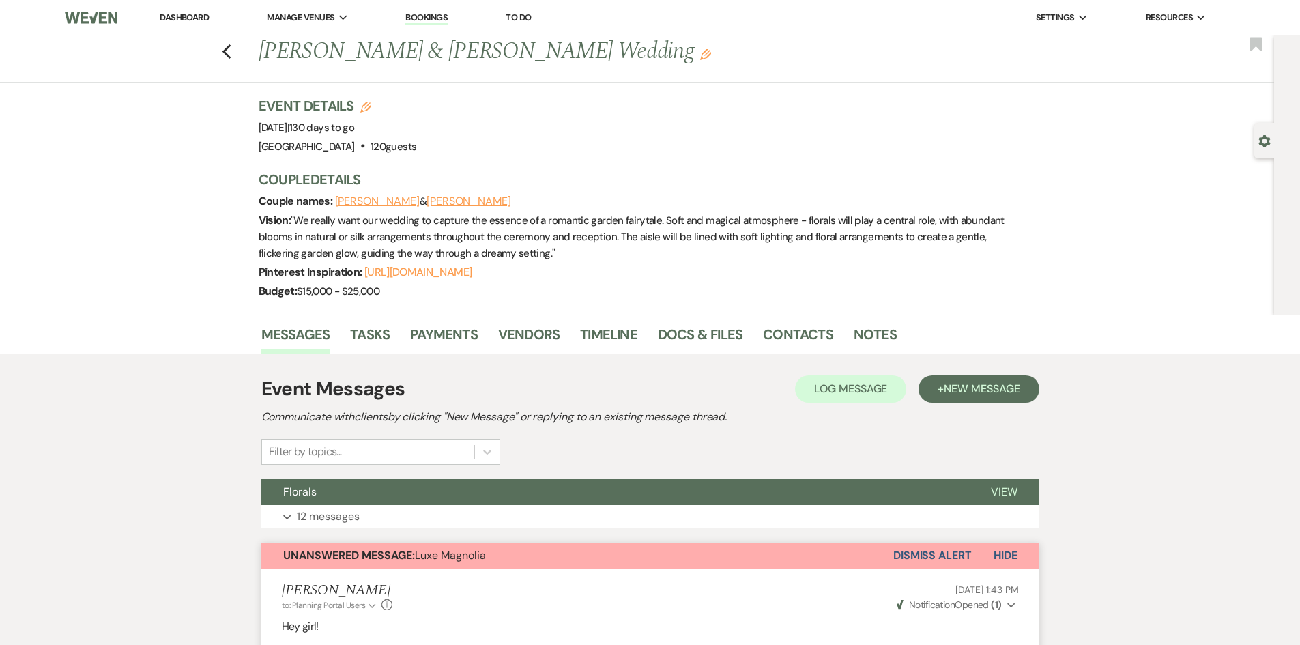
drag, startPoint x: 199, startPoint y: 17, endPoint x: 192, endPoint y: 24, distance: 9.7
click at [197, 19] on link "Dashboard" at bounding box center [184, 18] width 49 height 12
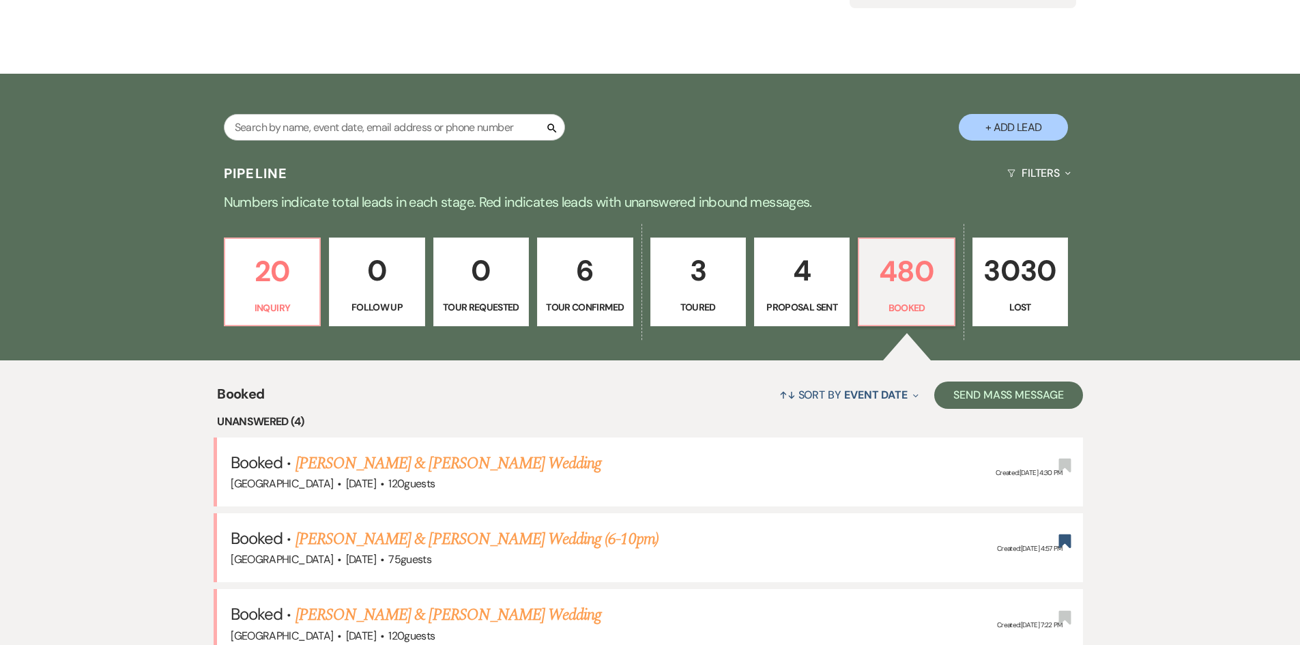
scroll to position [136, 0]
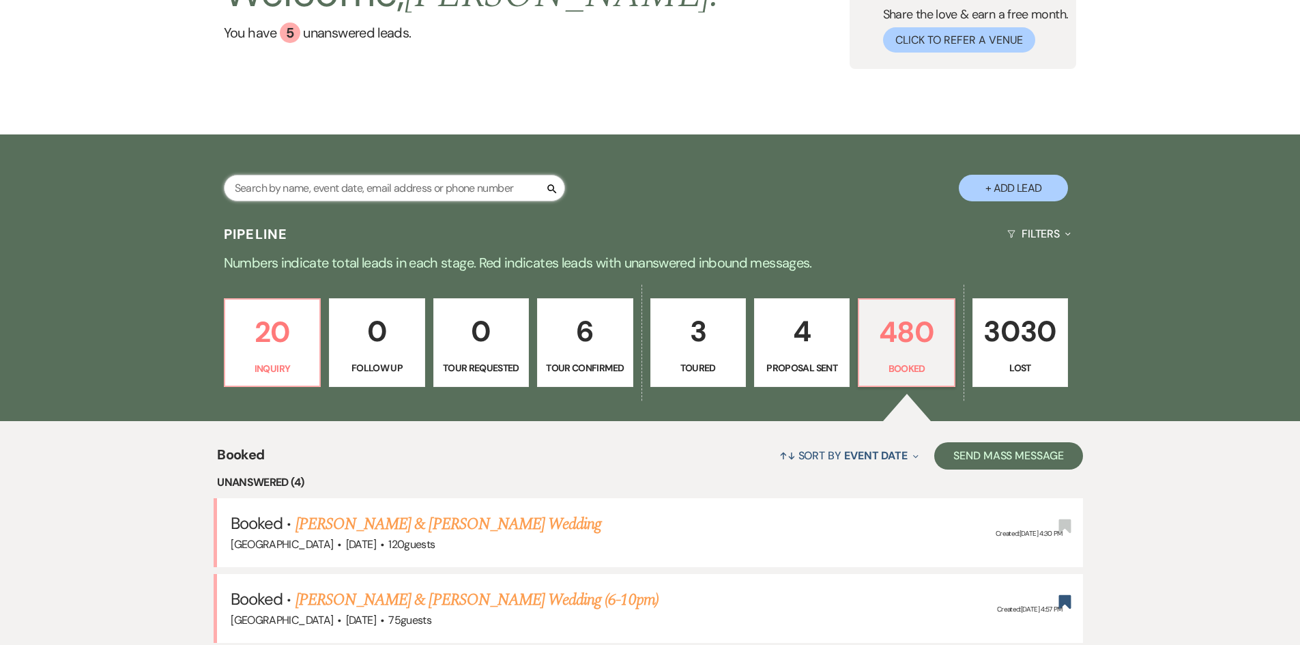
click at [274, 179] on input "text" at bounding box center [394, 188] width 341 height 27
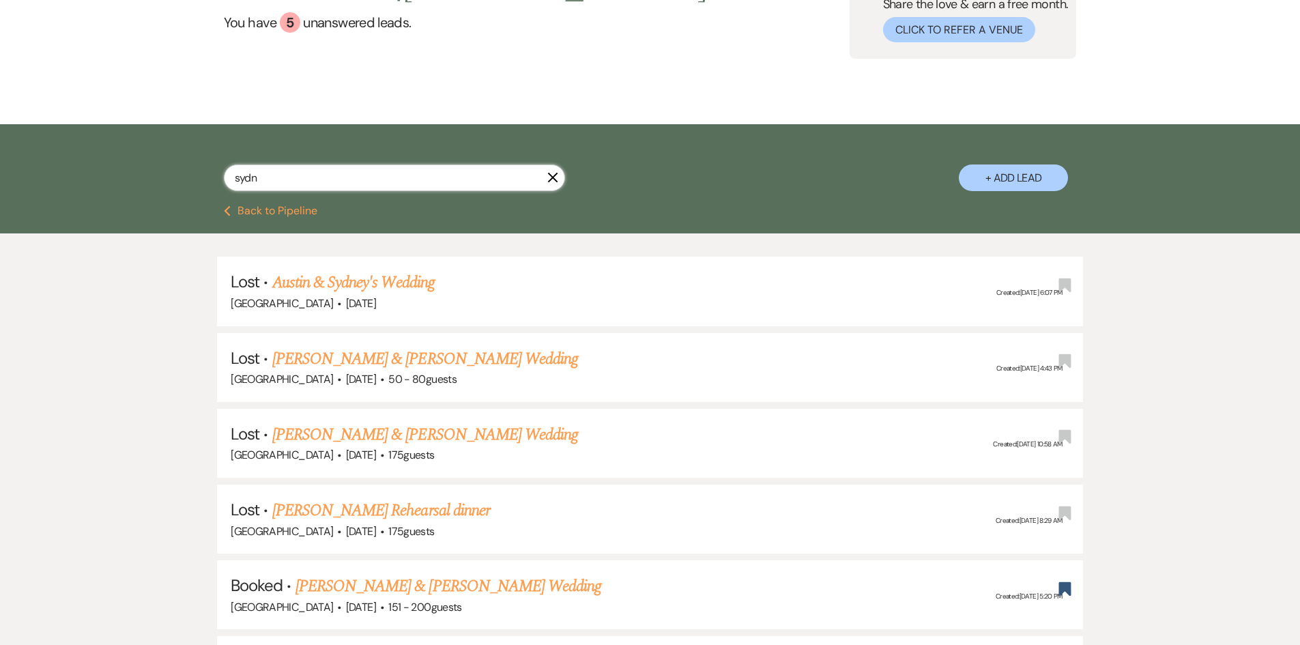
scroll to position [273, 0]
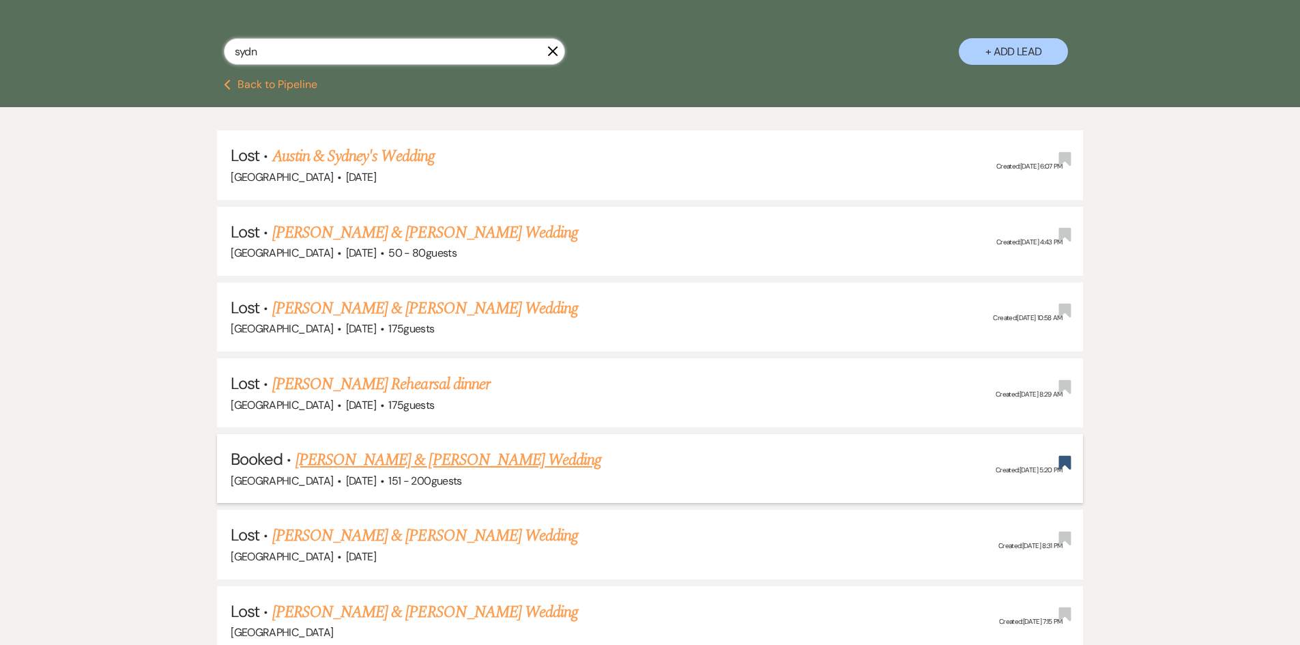
type input "sydn"
click at [364, 450] on link "[PERSON_NAME] & [PERSON_NAME] Wedding" at bounding box center [449, 460] width 306 height 25
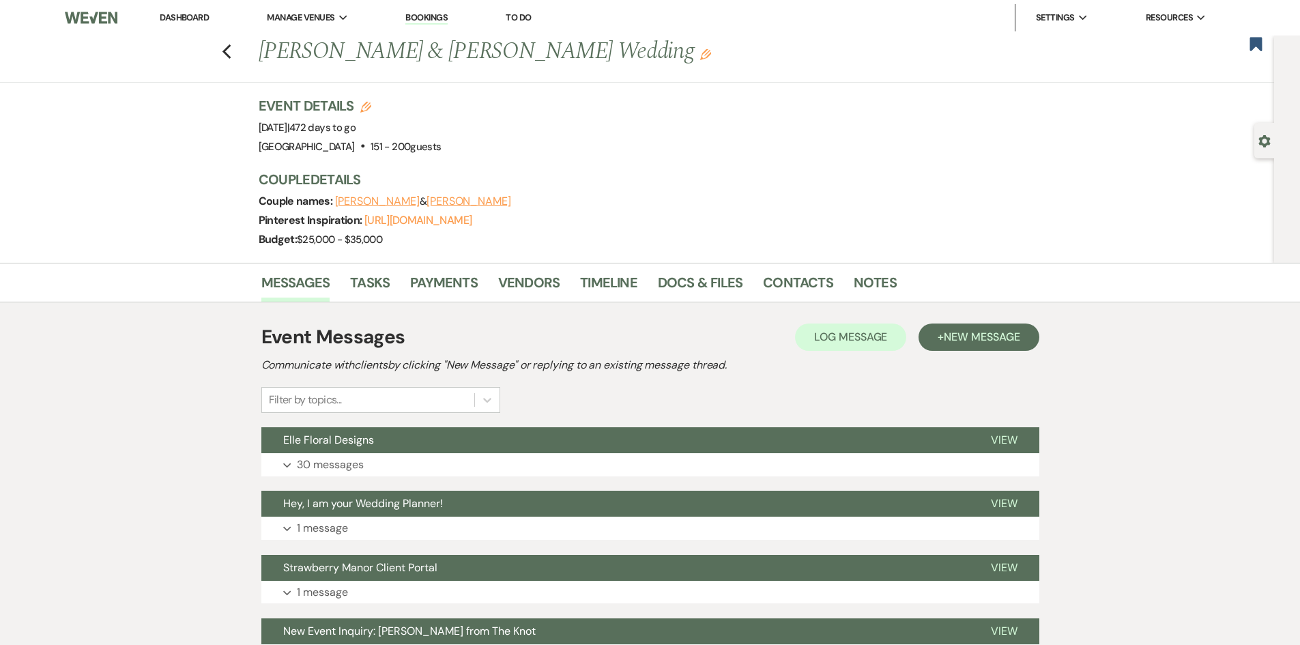
click at [192, 13] on link "Dashboard" at bounding box center [184, 18] width 49 height 12
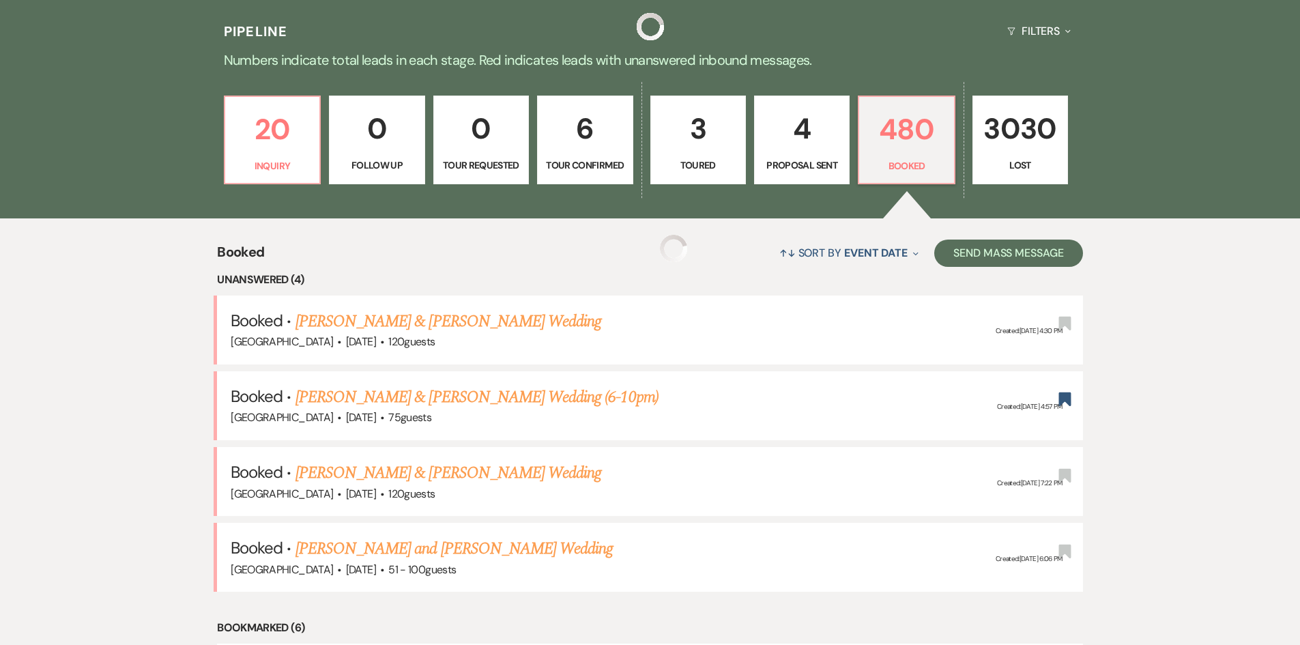
scroll to position [341, 0]
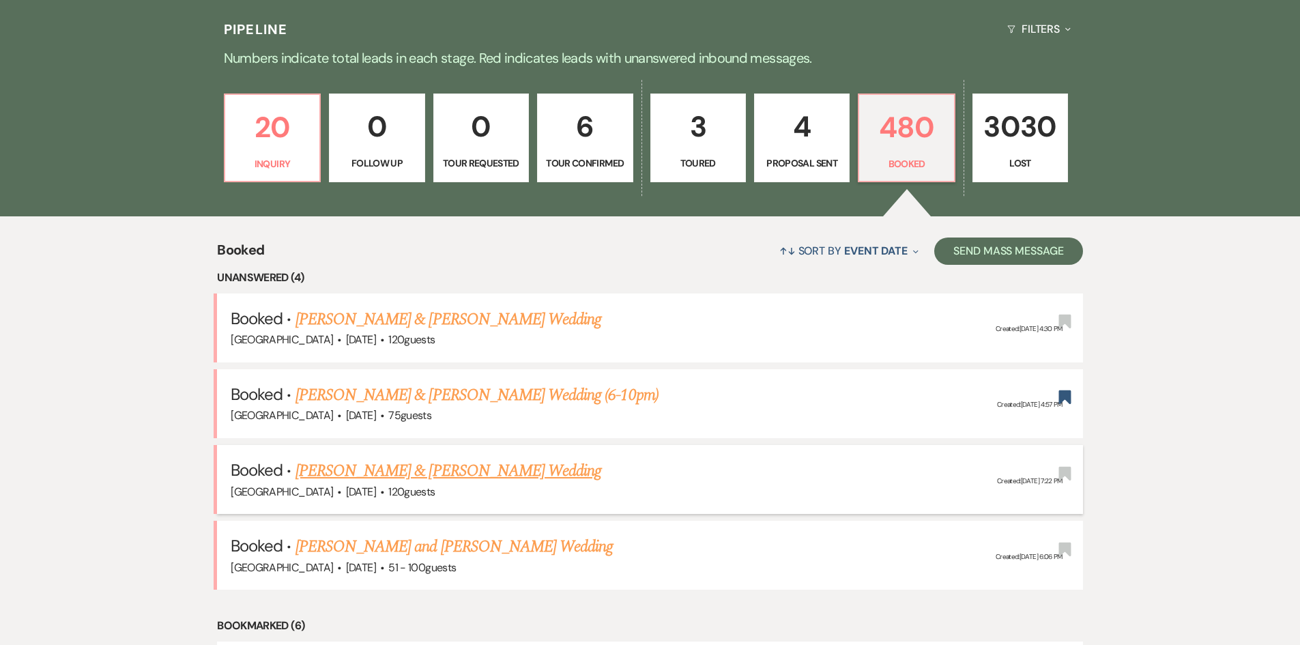
click at [483, 472] on link "[PERSON_NAME] & [PERSON_NAME] Wedding" at bounding box center [449, 471] width 306 height 25
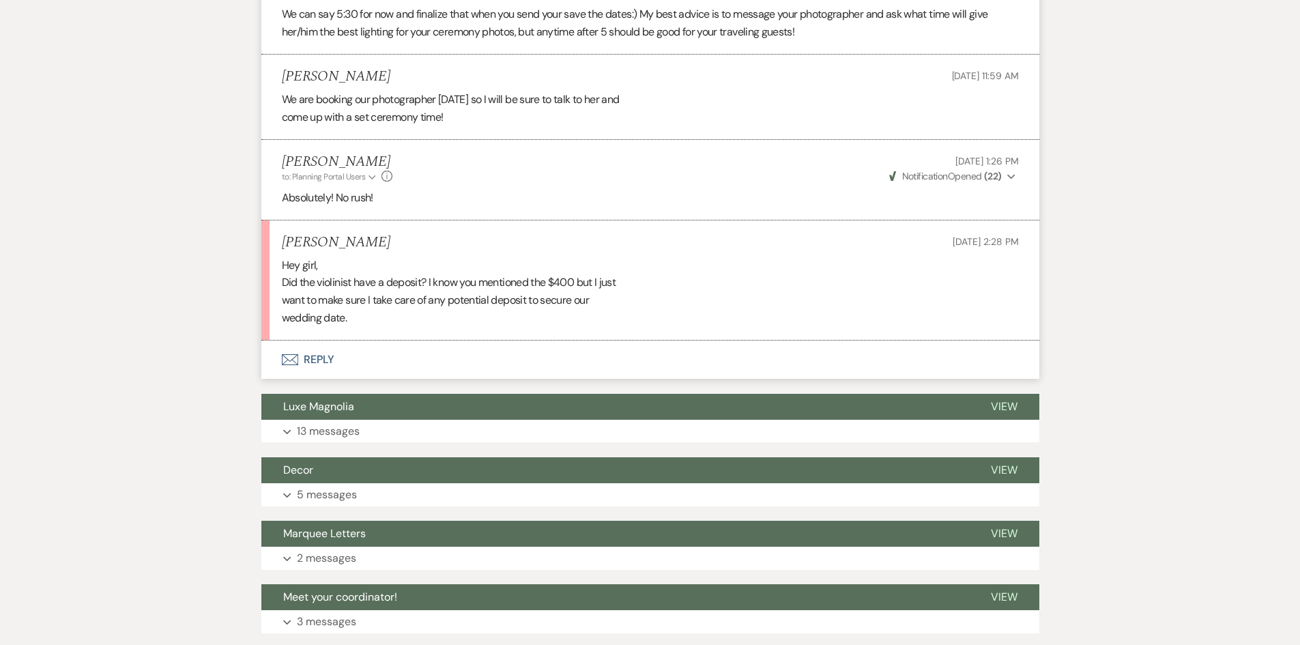
scroll to position [1843, 0]
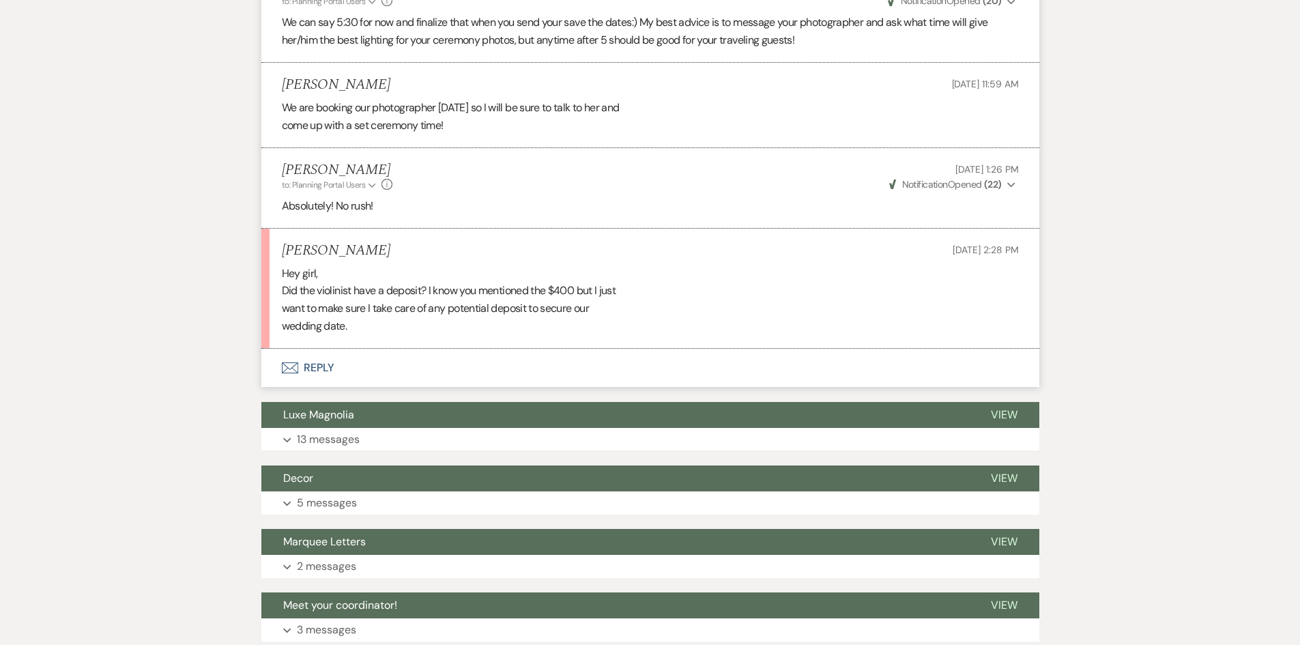
click at [341, 375] on button "Envelope Reply" at bounding box center [650, 368] width 778 height 38
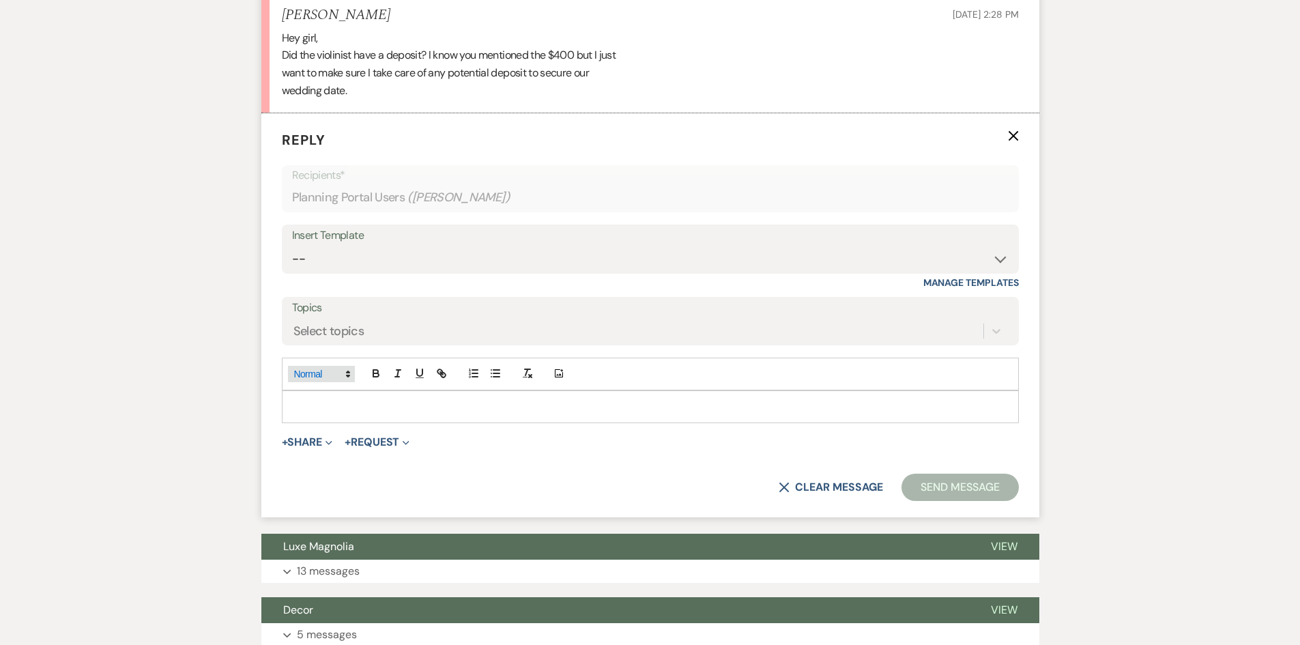
scroll to position [2090, 0]
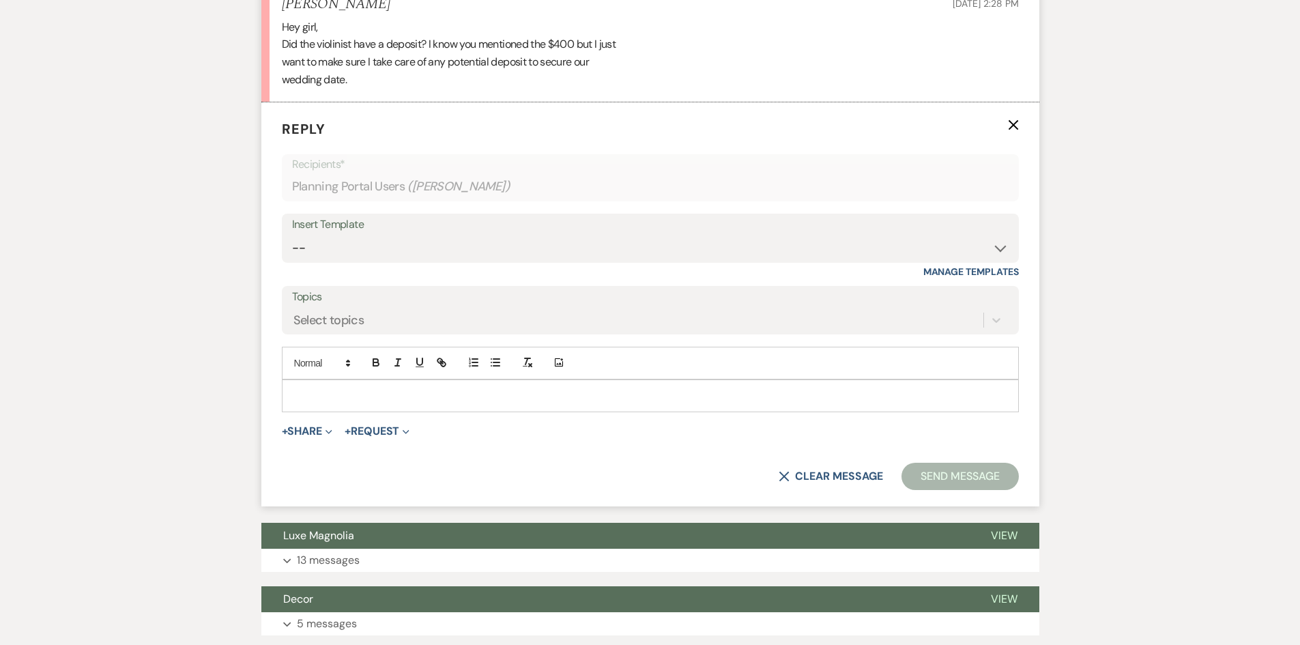
click at [346, 403] on p at bounding box center [650, 395] width 715 height 15
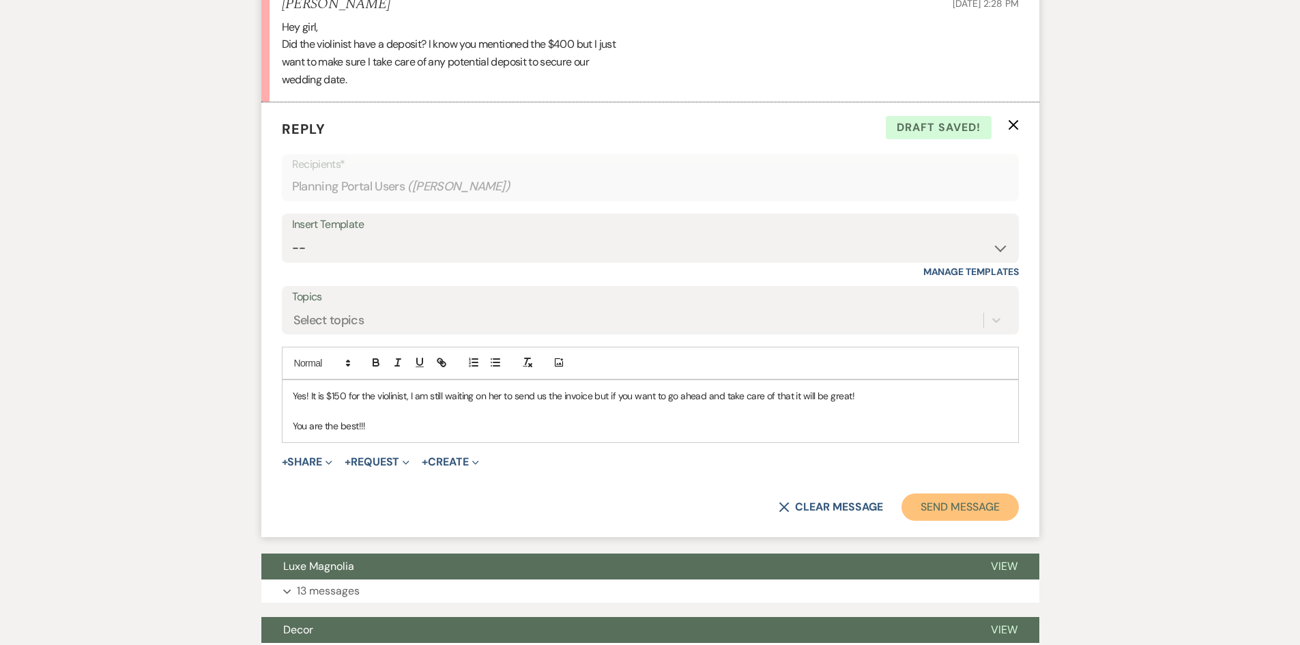
click at [972, 521] on button "Send Message" at bounding box center [960, 506] width 117 height 27
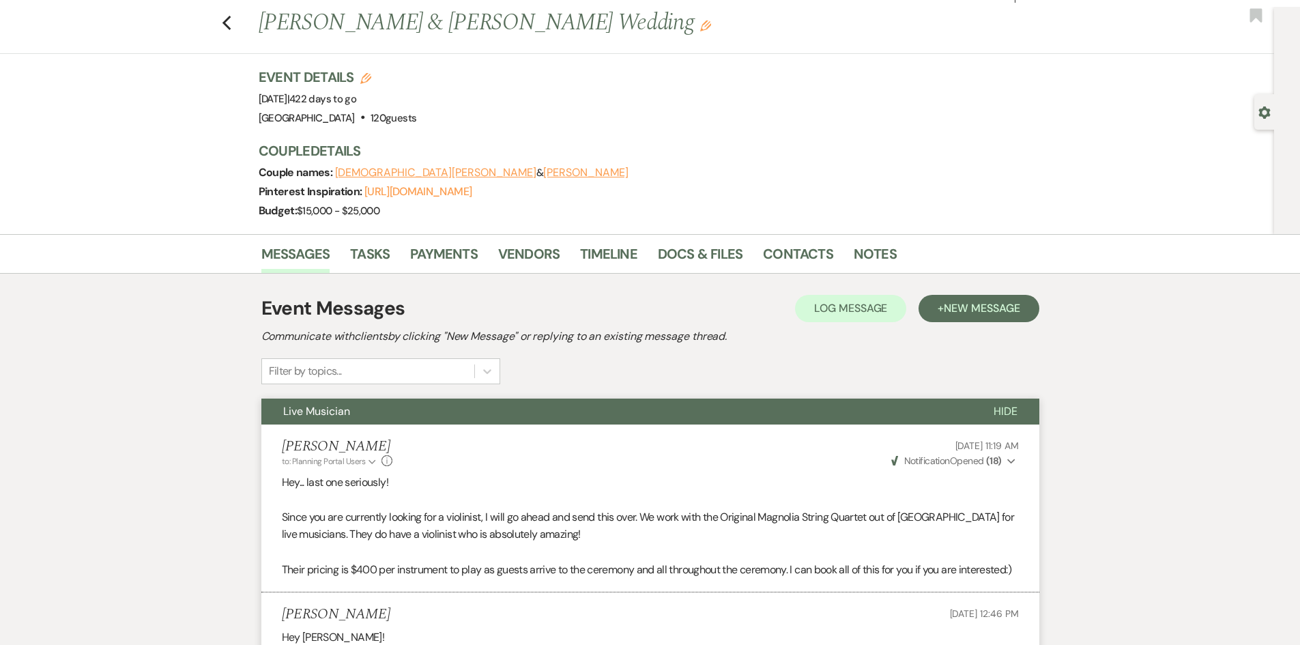
scroll to position [0, 0]
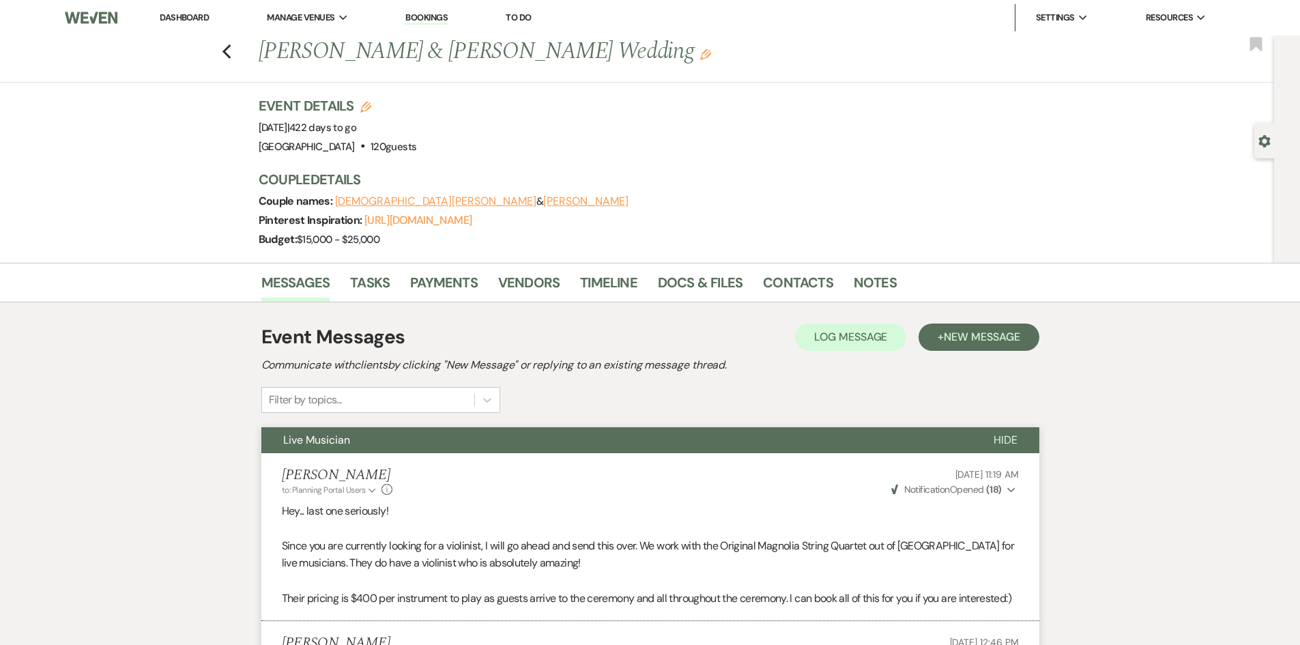
click at [186, 17] on link "Dashboard" at bounding box center [184, 18] width 49 height 12
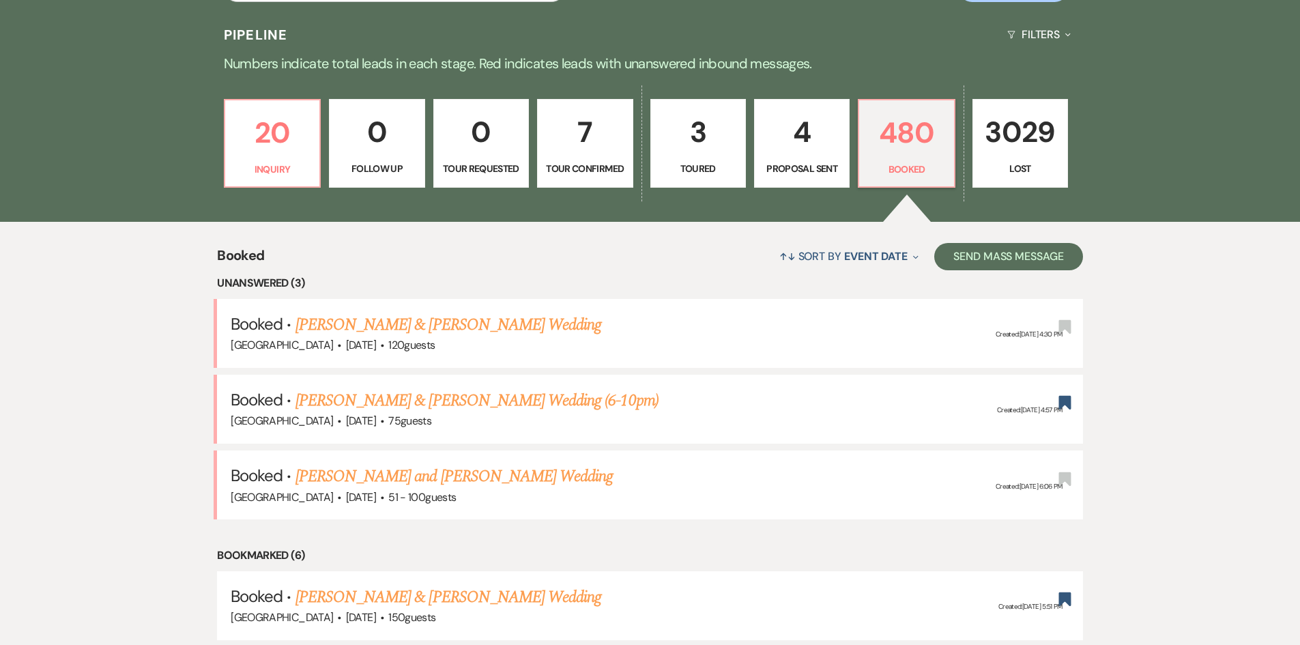
scroll to position [341, 0]
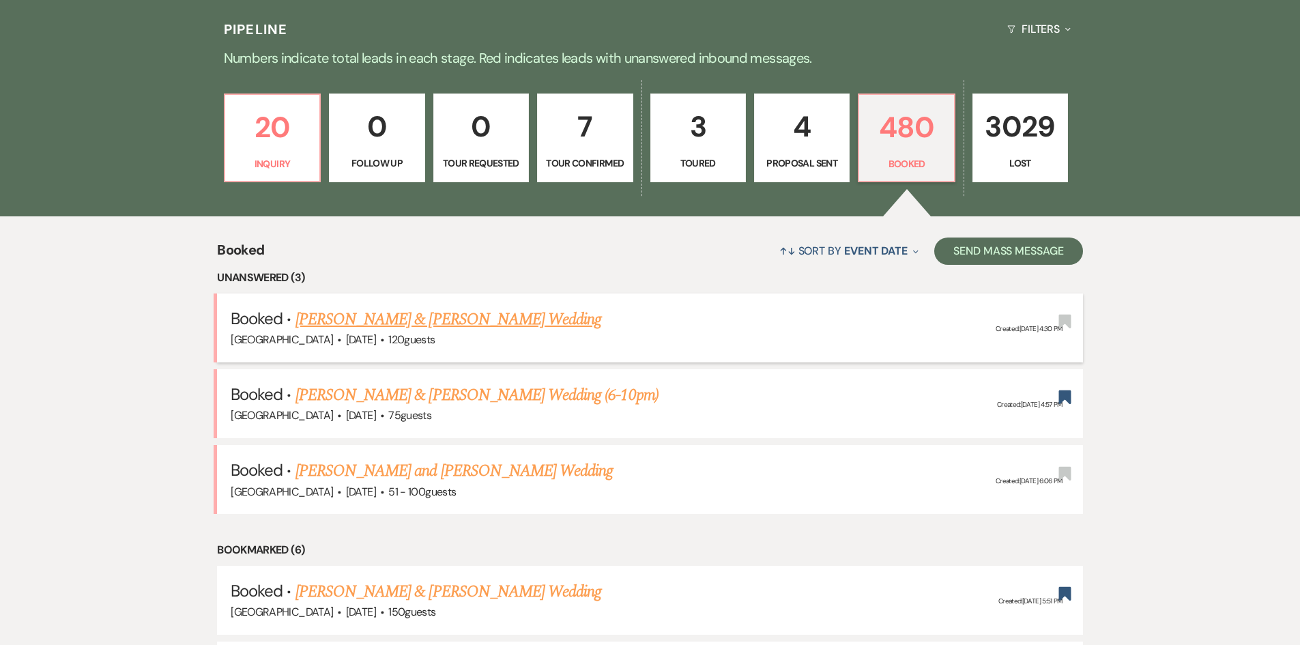
click at [382, 317] on link "[PERSON_NAME] & [PERSON_NAME] Wedding" at bounding box center [449, 319] width 306 height 25
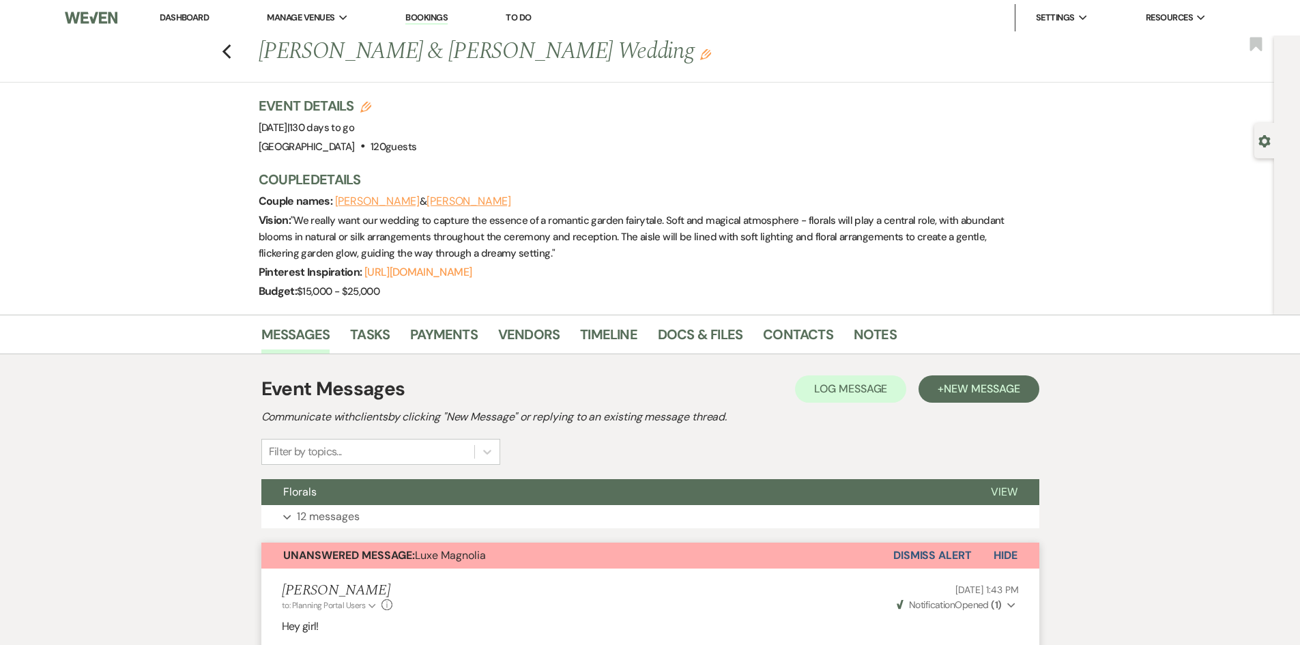
click at [188, 16] on link "Dashboard" at bounding box center [184, 18] width 49 height 12
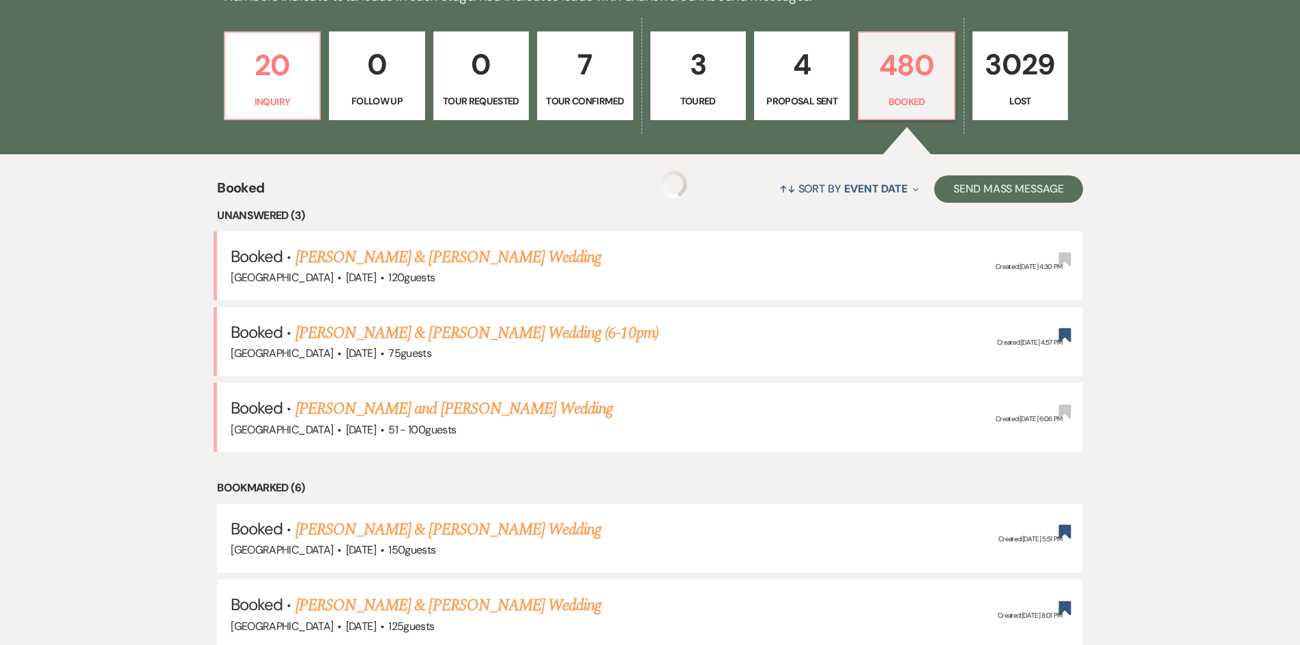
scroll to position [409, 0]
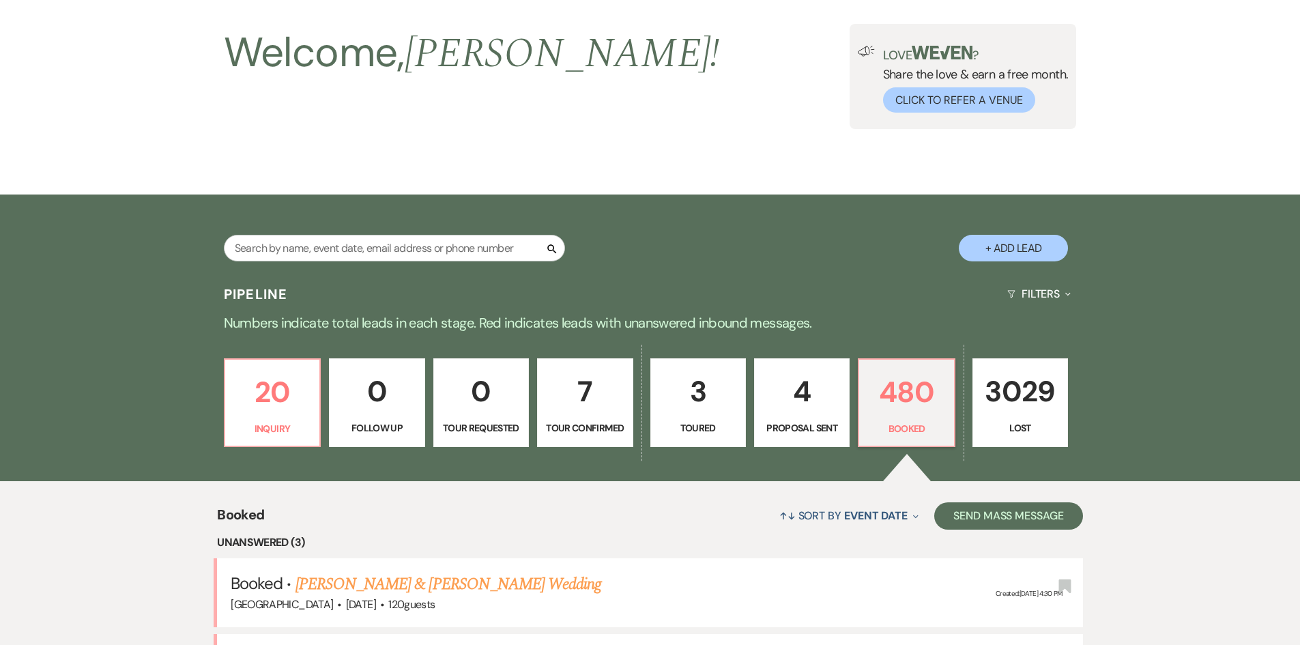
scroll to position [68, 0]
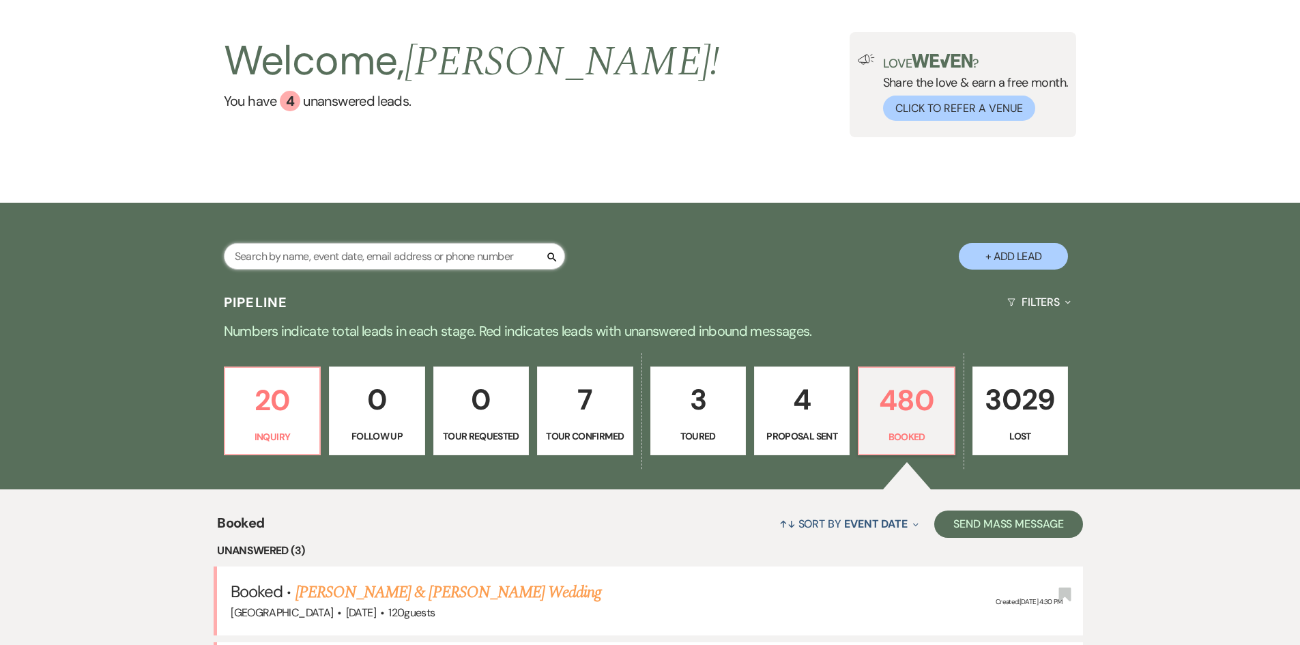
click at [320, 256] on input "text" at bounding box center [394, 256] width 341 height 27
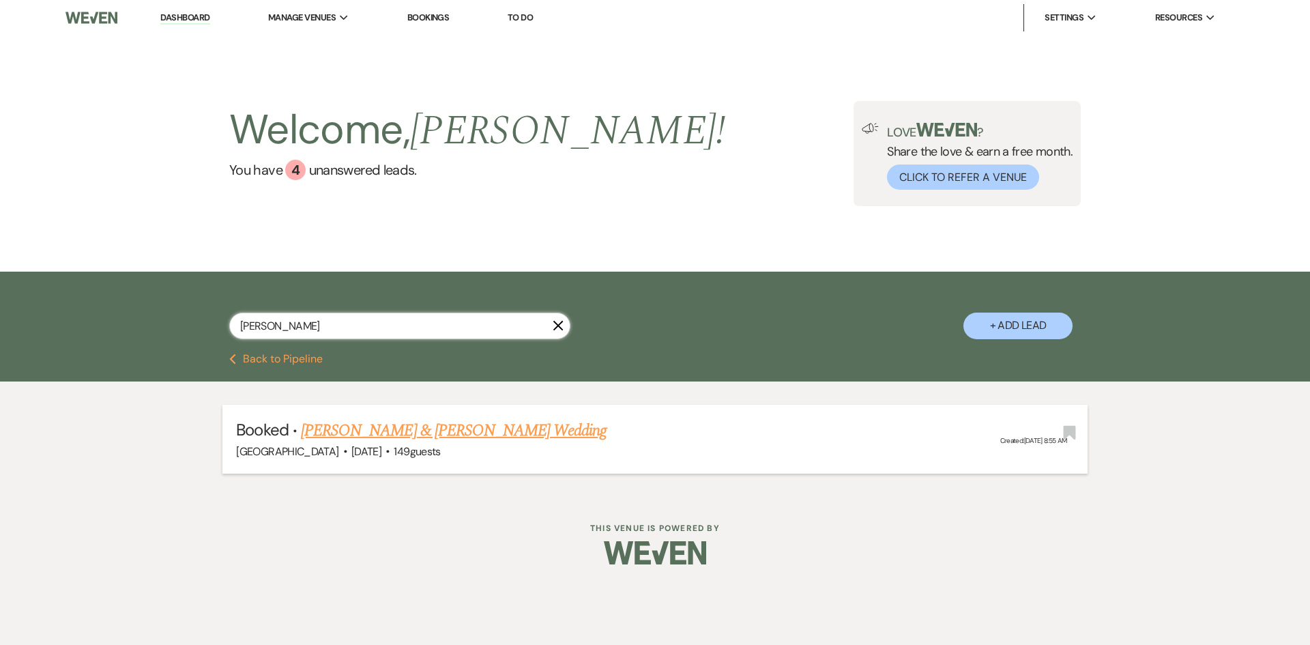
type input "sartin"
click at [333, 424] on link "[PERSON_NAME] & [PERSON_NAME] Wedding" at bounding box center [454, 430] width 306 height 25
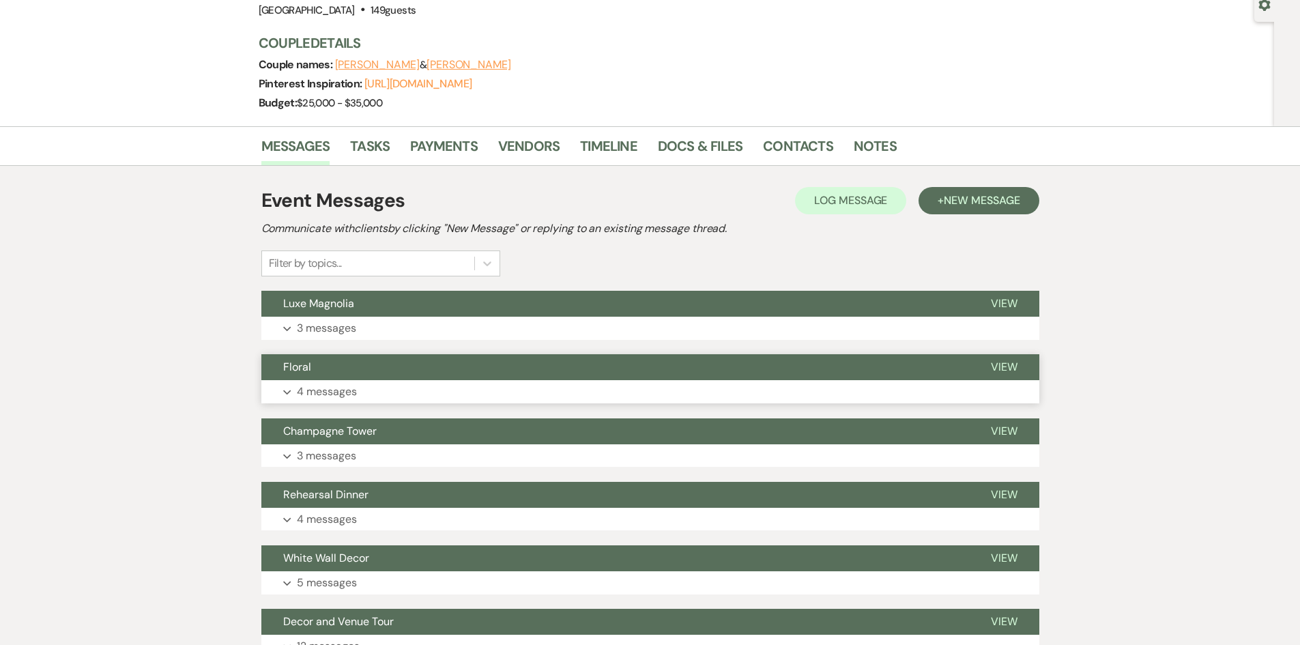
click at [364, 394] on button "Expand 4 messages" at bounding box center [650, 391] width 778 height 23
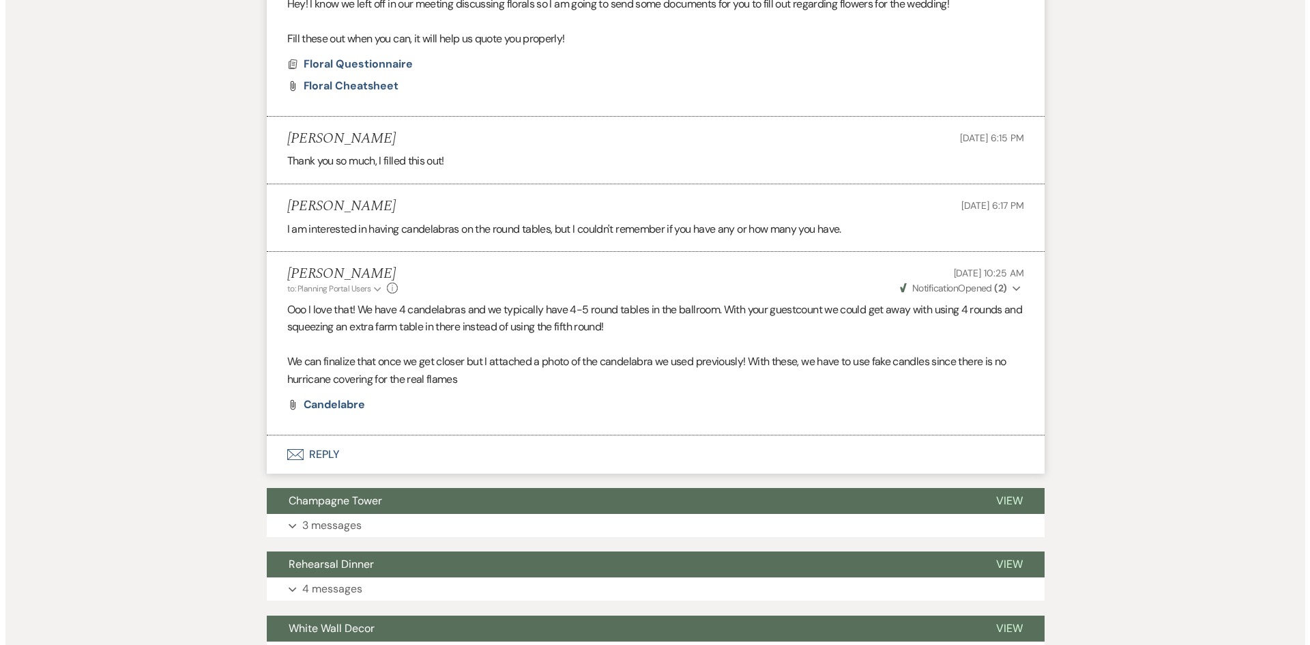
scroll to position [547, 0]
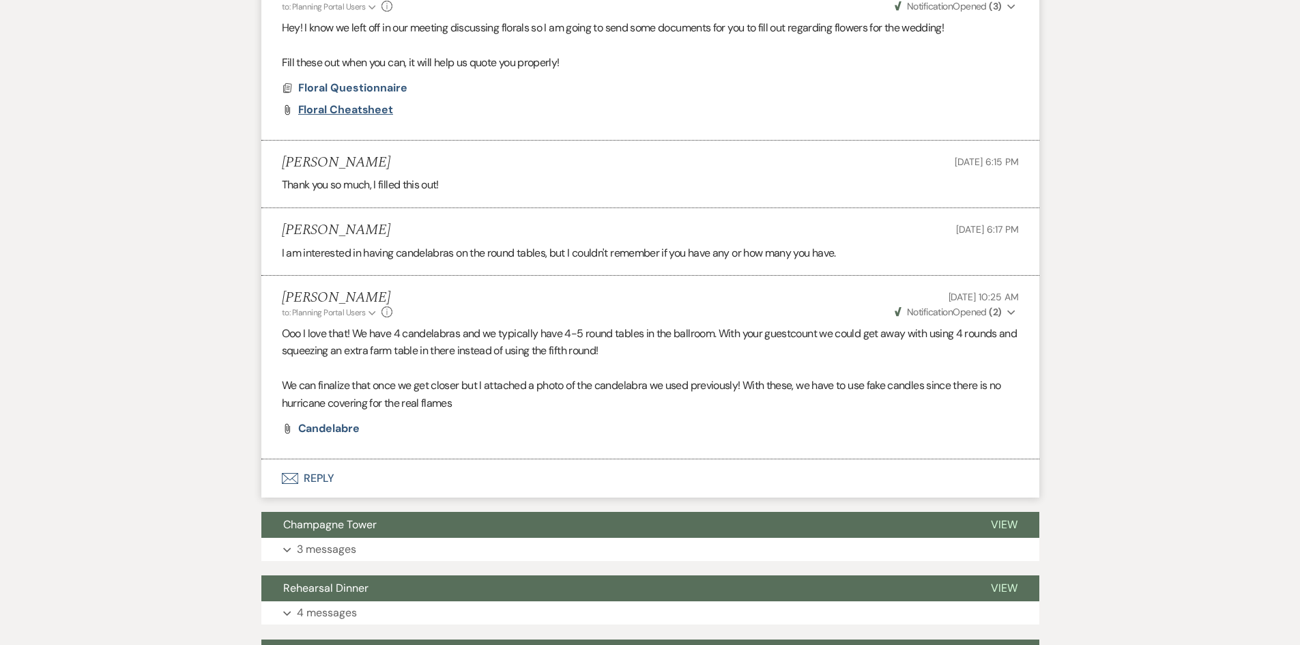
click at [358, 111] on span "Floral Cheatsheet" at bounding box center [346, 109] width 96 height 14
click at [299, 84] on span "Floral Questionnaire" at bounding box center [352, 88] width 109 height 14
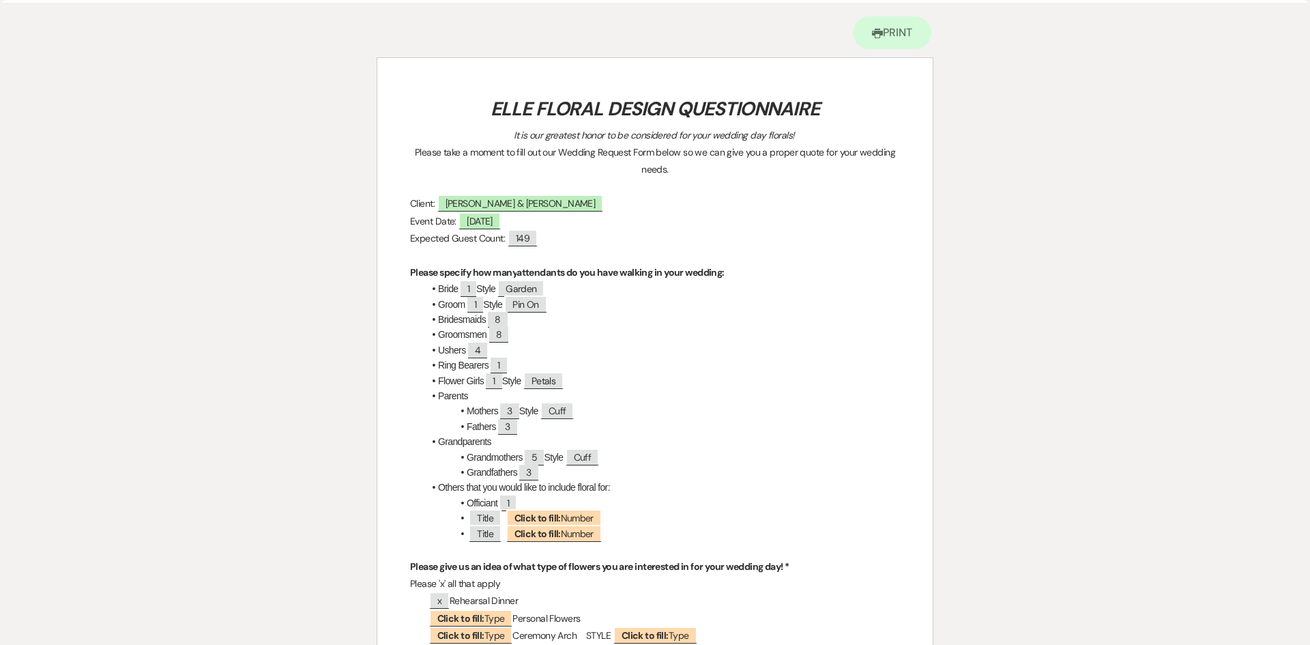
scroll to position [0, 0]
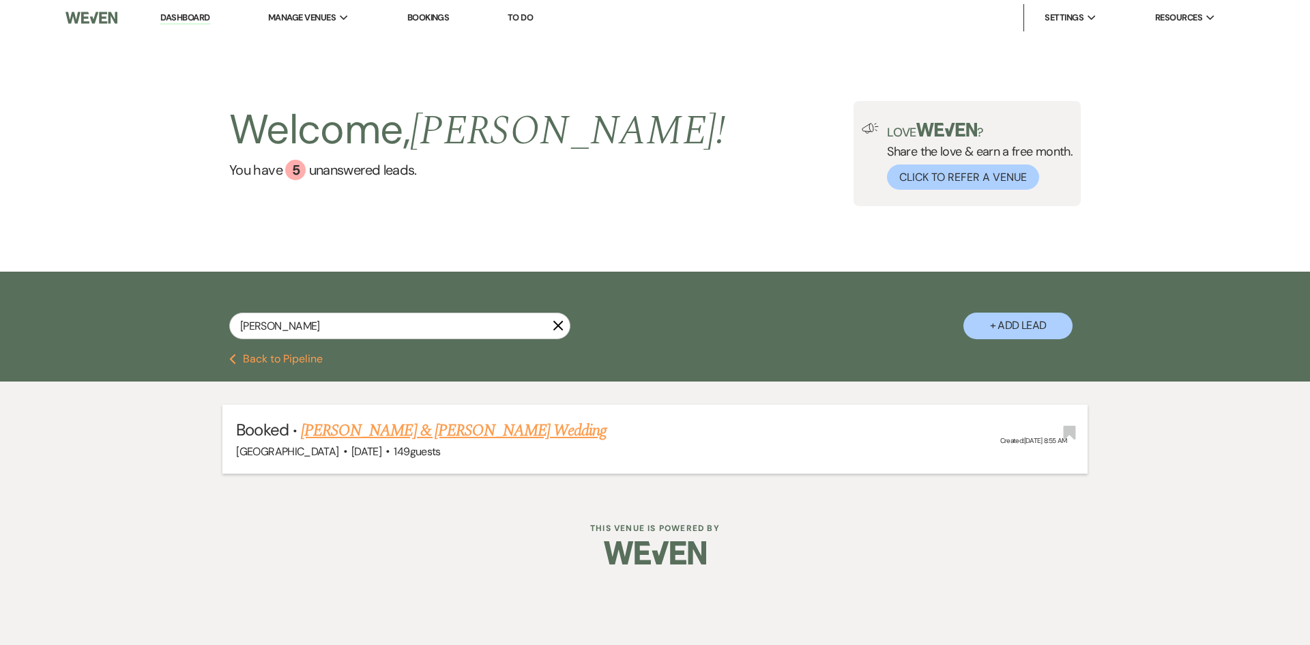
click at [446, 427] on link "[PERSON_NAME] & [PERSON_NAME] Wedding" at bounding box center [454, 430] width 306 height 25
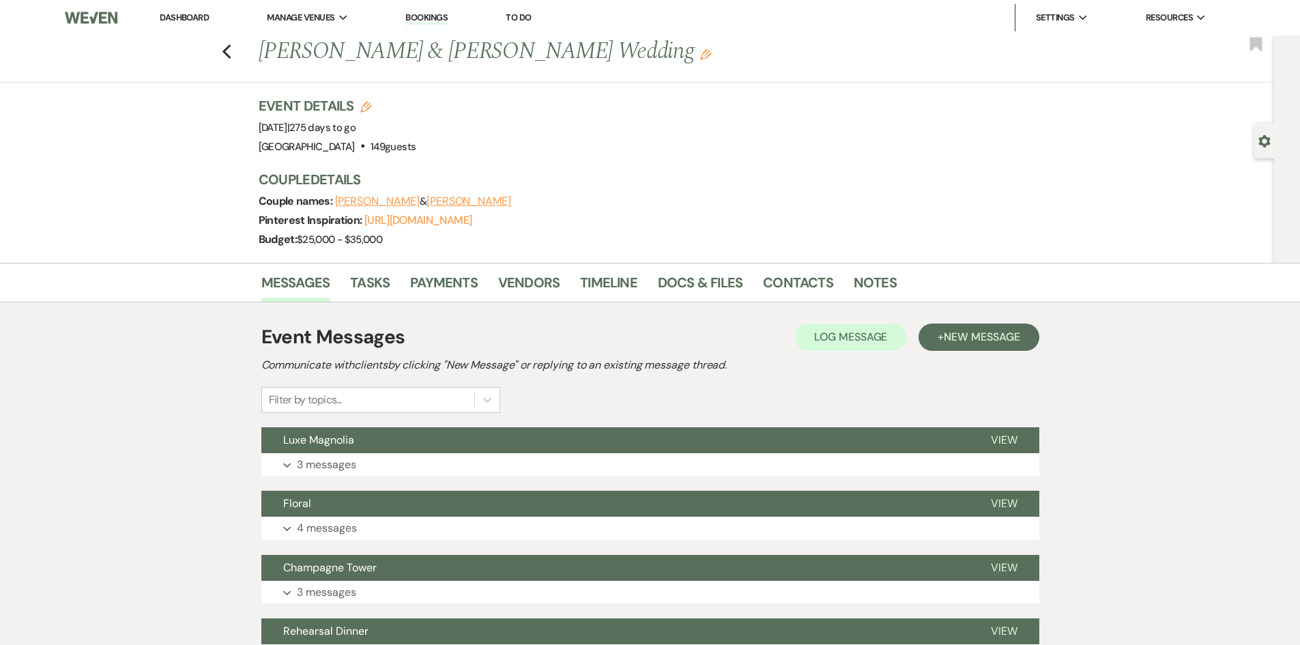
click at [159, 21] on li "Dashboard" at bounding box center [184, 17] width 63 height 27
click at [190, 18] on link "Dashboard" at bounding box center [184, 18] width 49 height 12
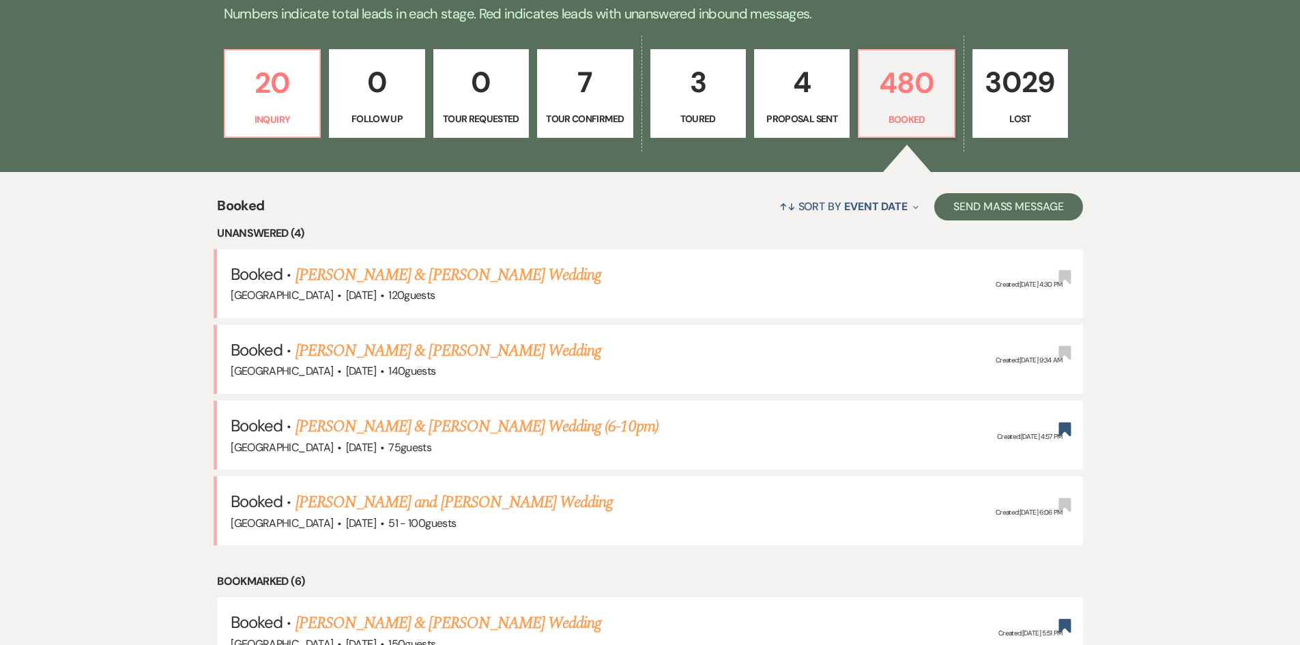
scroll to position [205, 0]
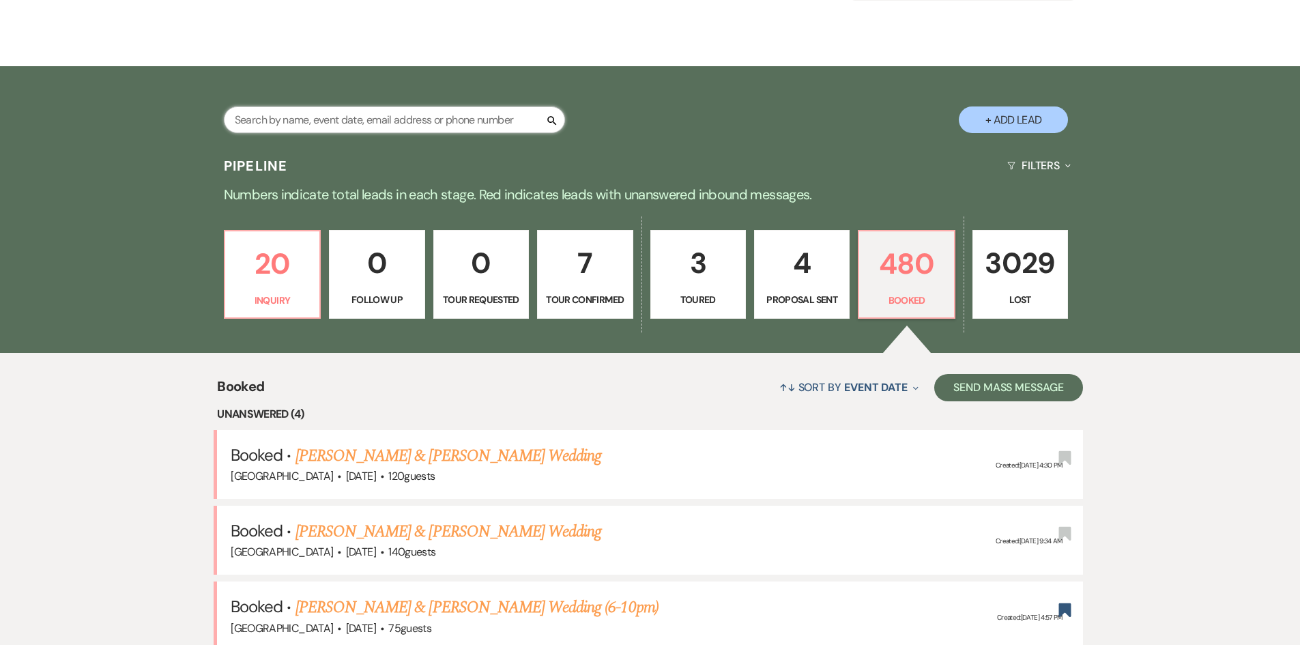
click at [367, 111] on input "text" at bounding box center [394, 119] width 341 height 27
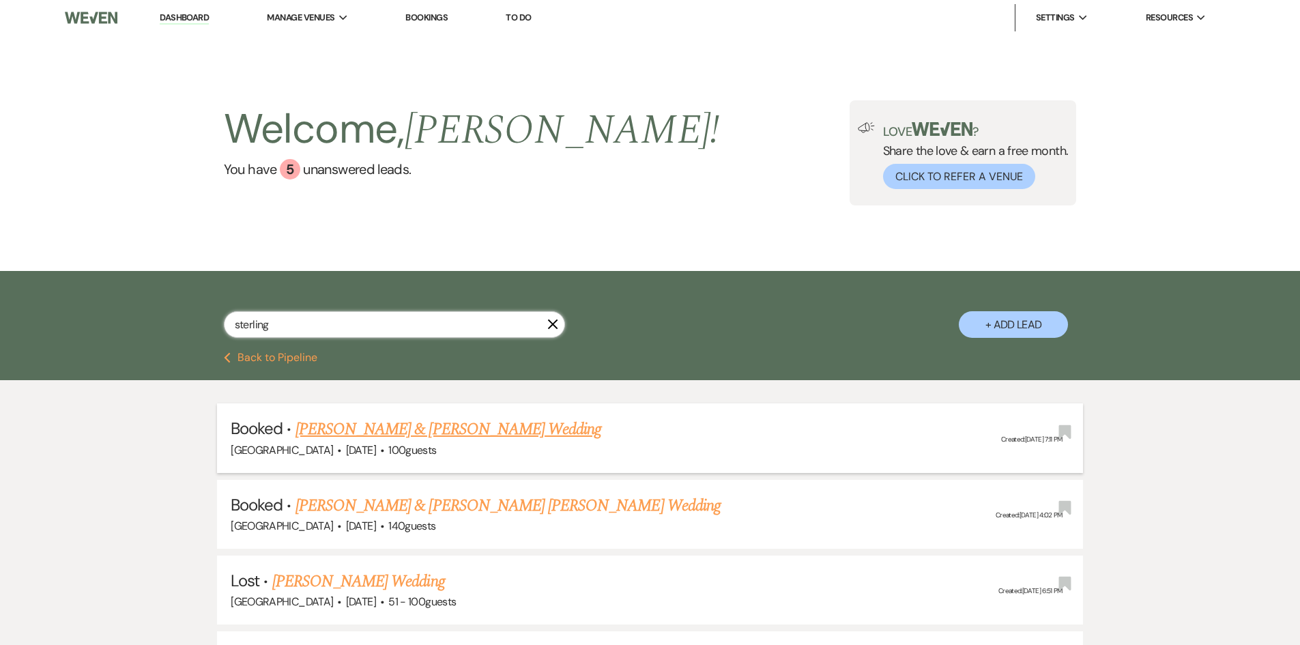
type input "sterling"
click at [344, 428] on link "[PERSON_NAME] & [PERSON_NAME] Wedding" at bounding box center [449, 429] width 306 height 25
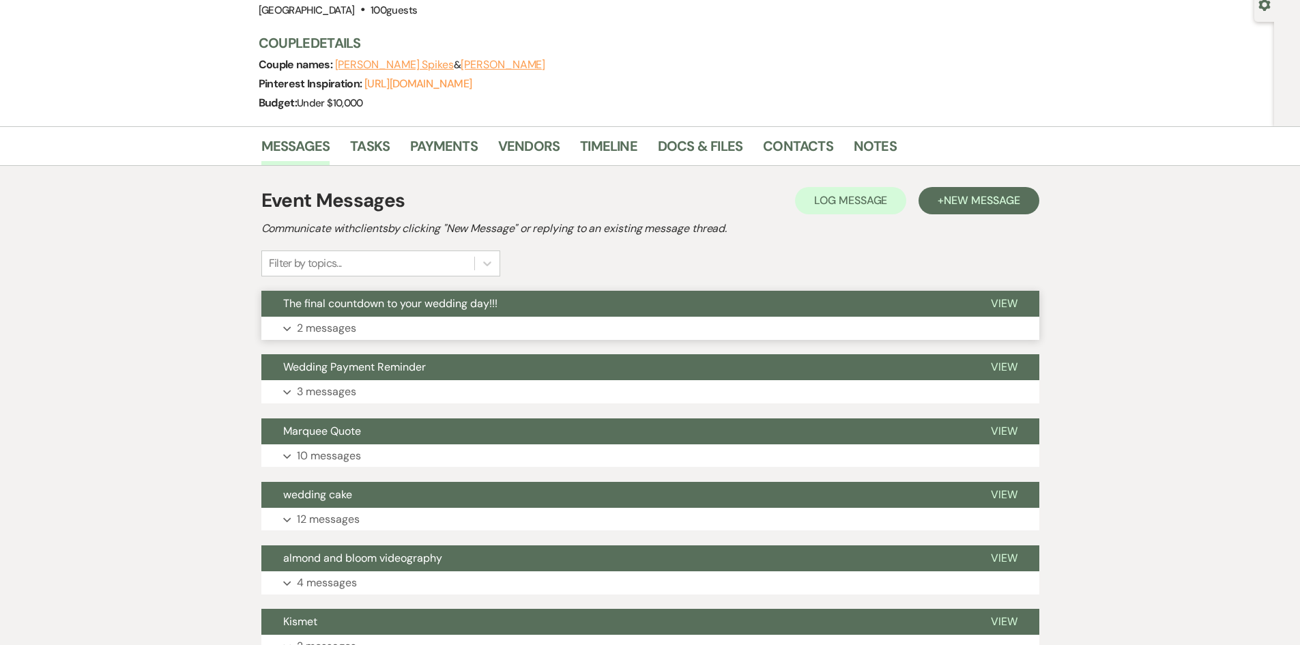
click at [375, 330] on button "Expand 2 messages" at bounding box center [650, 328] width 778 height 23
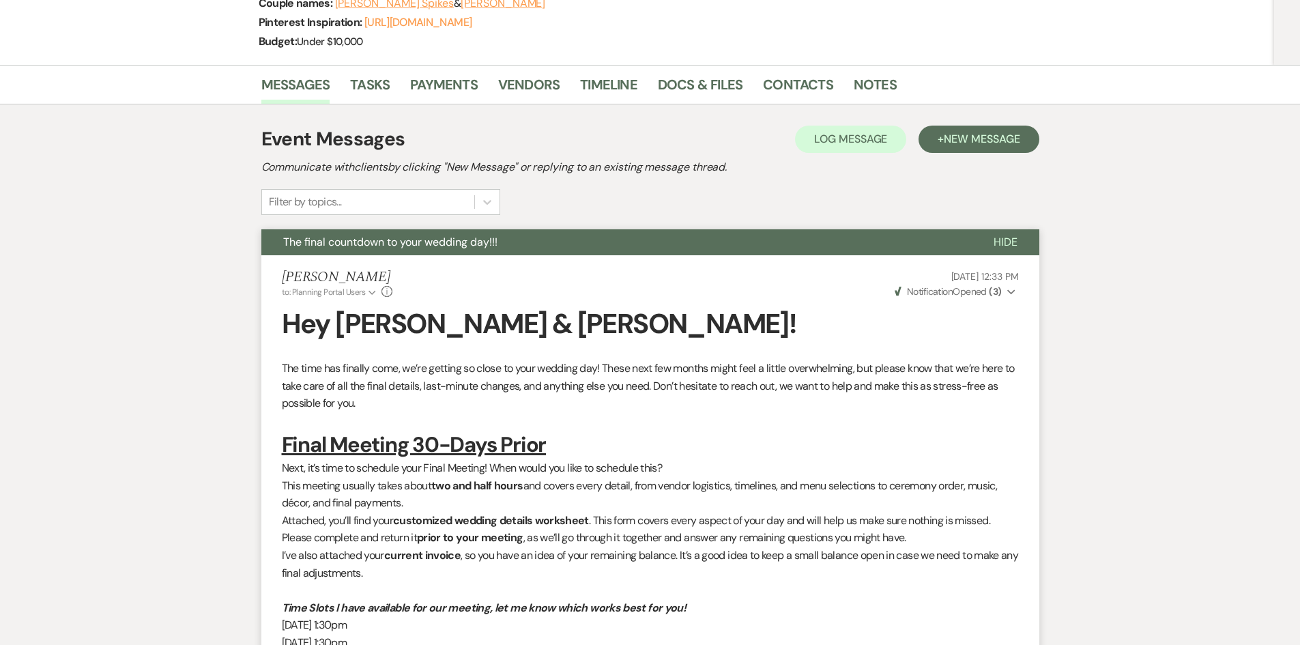
scroll to position [137, 0]
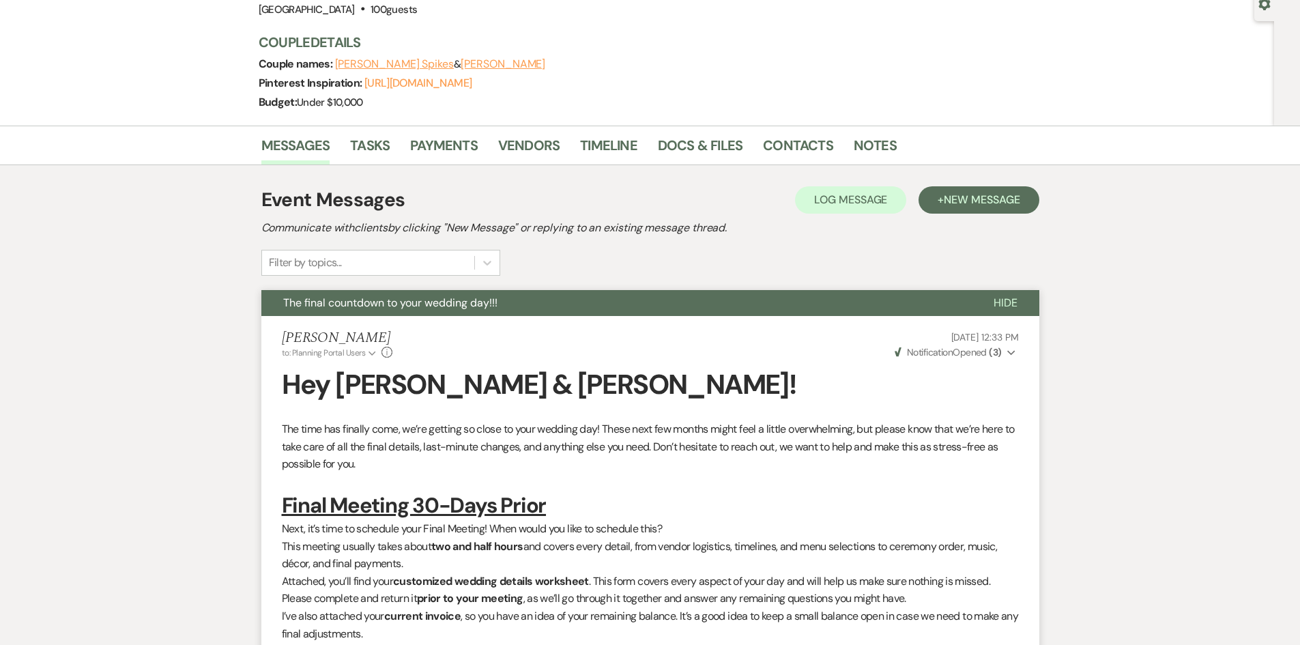
click at [474, 62] on button "Sterling Johnson" at bounding box center [503, 64] width 85 height 11
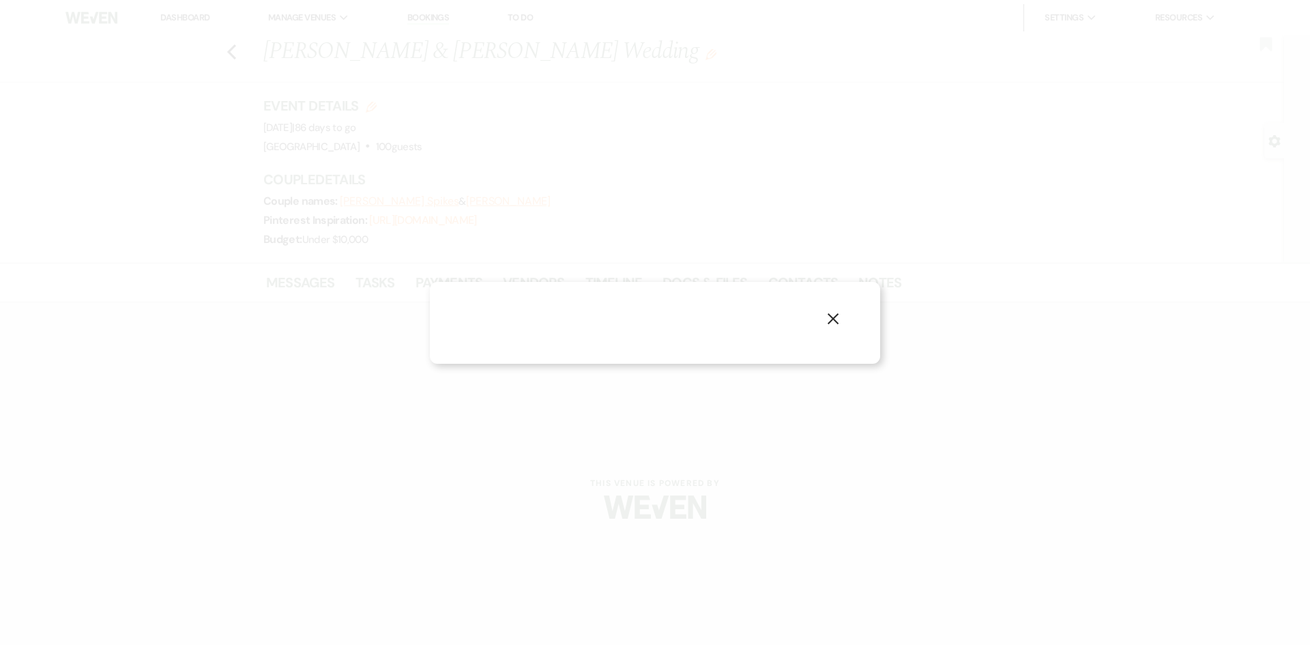
select select "1"
select select "email"
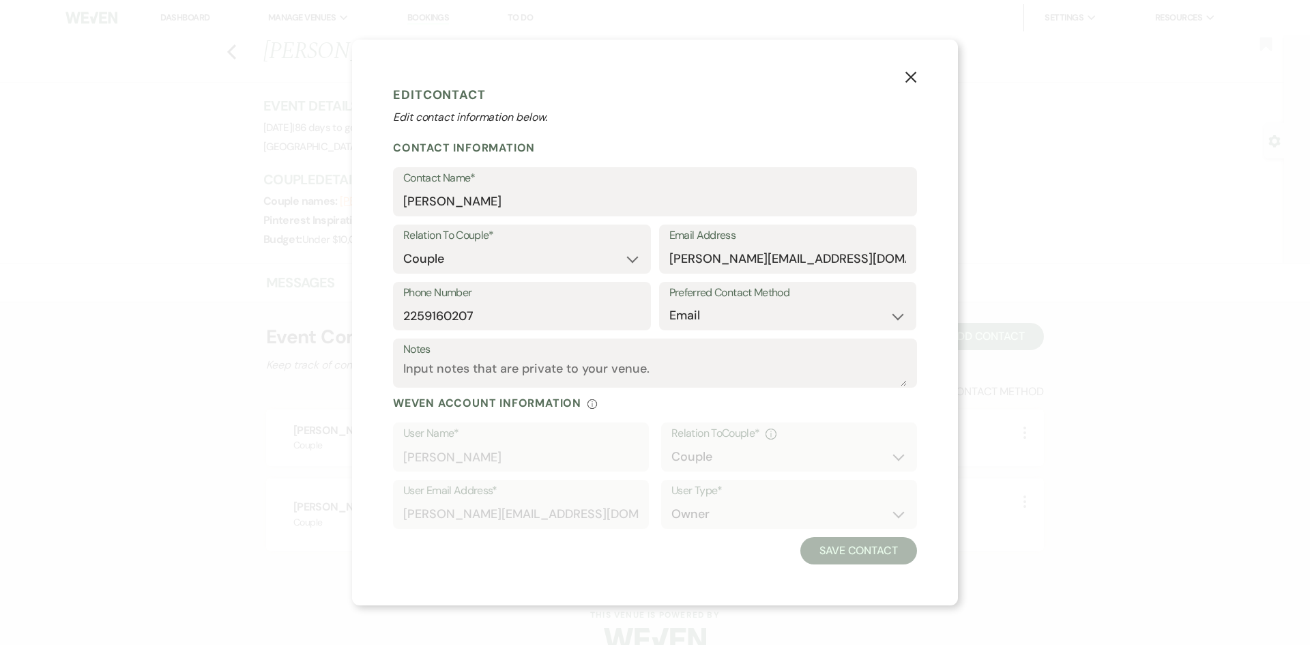
click at [913, 71] on icon "X" at bounding box center [911, 77] width 12 height 12
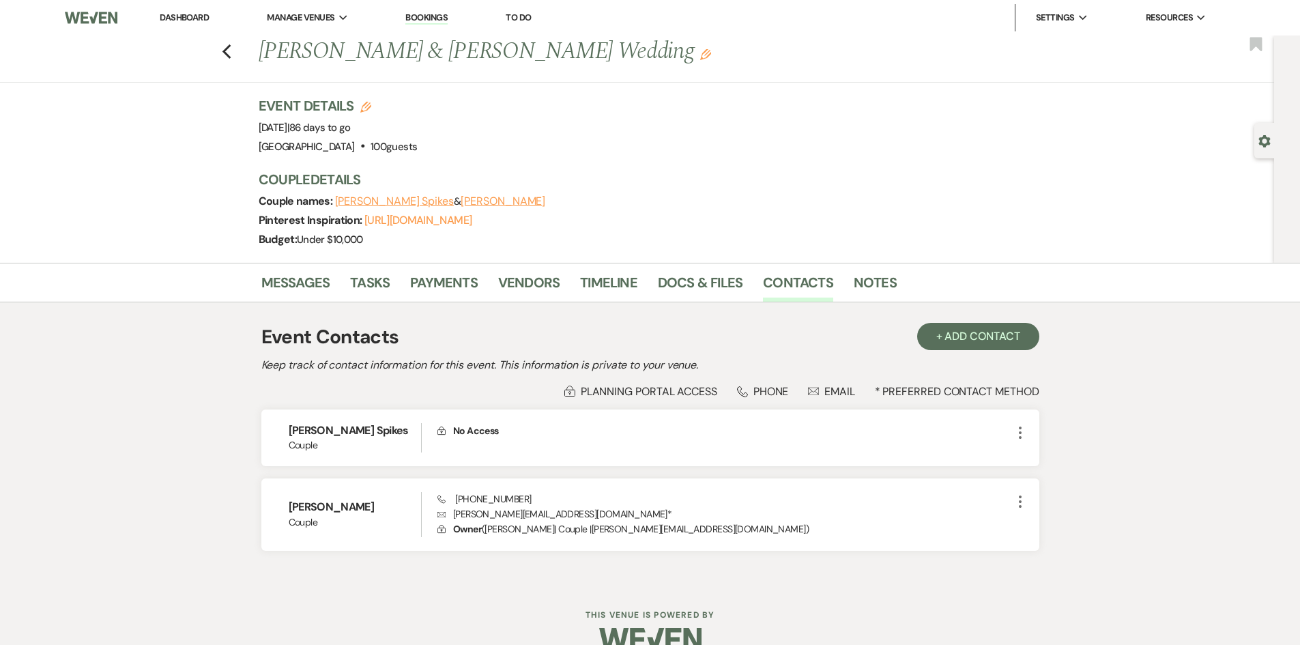
click at [288, 269] on li "Messages" at bounding box center [305, 285] width 89 height 33
click at [288, 281] on link "Messages" at bounding box center [295, 287] width 69 height 30
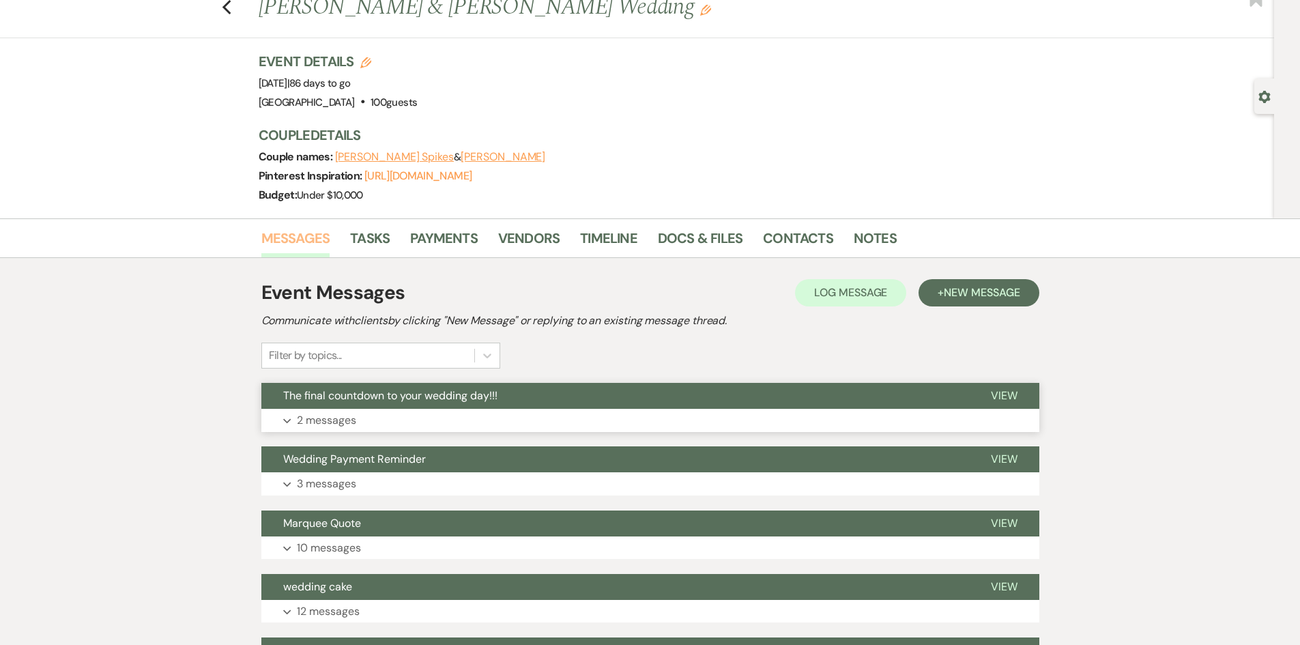
scroll to position [68, 0]
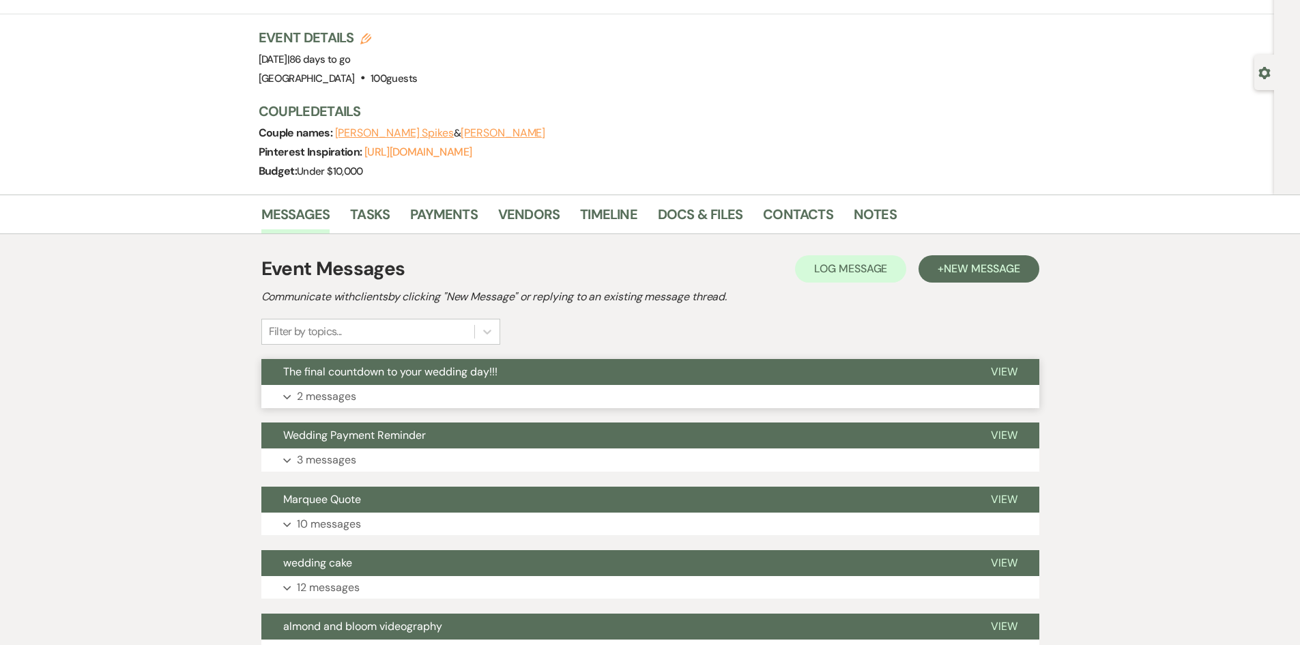
click at [319, 401] on p "2 messages" at bounding box center [326, 397] width 59 height 18
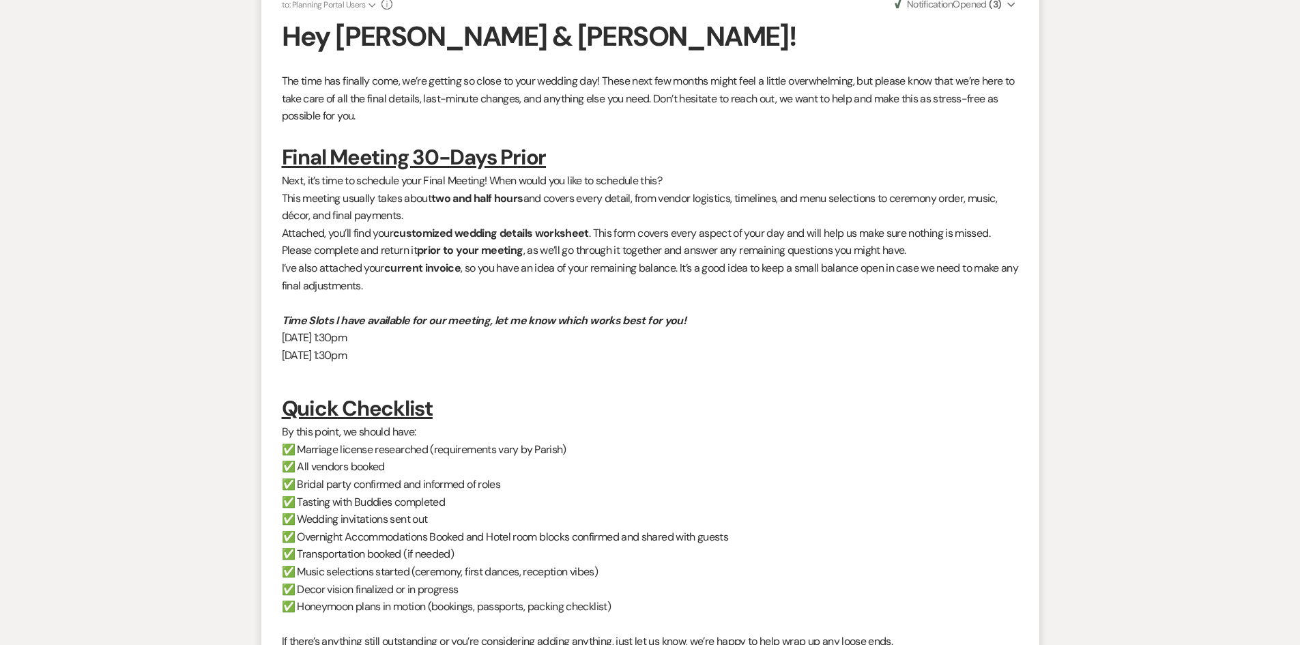
scroll to position [614, 0]
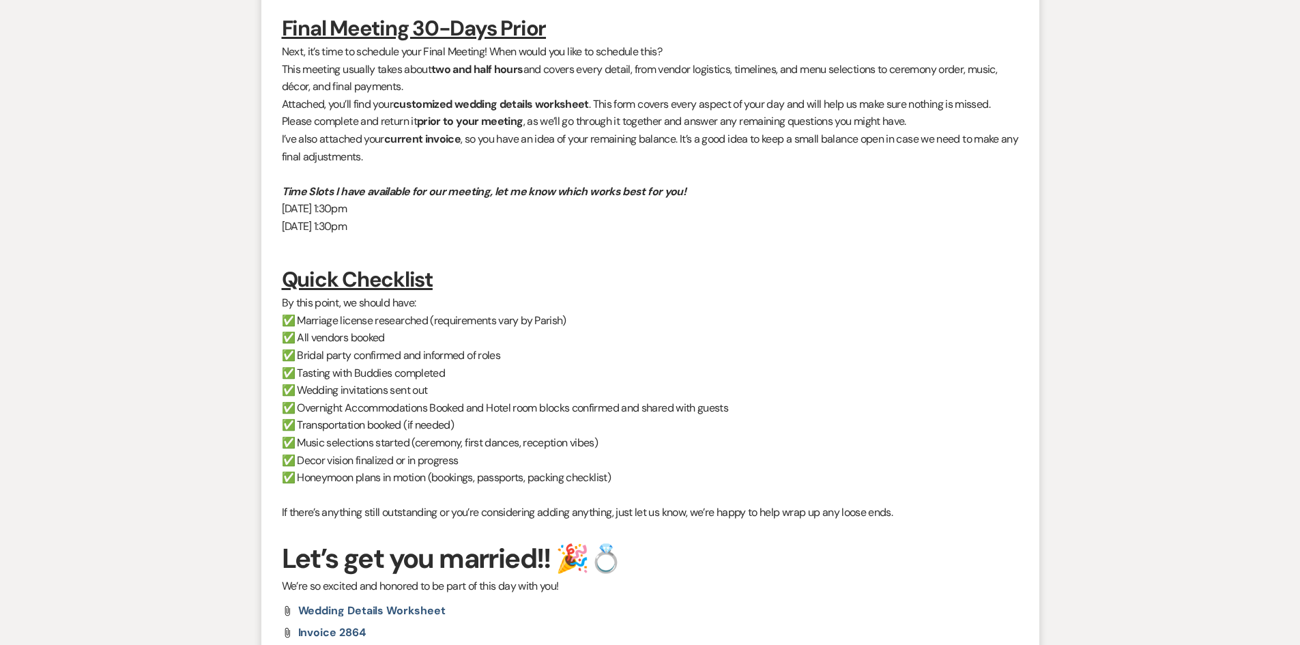
drag, startPoint x: 428, startPoint y: 229, endPoint x: 275, endPoint y: 213, distance: 153.7
click at [275, 213] on li "Holly Guthrie to: Planning Portal Users Expand Info Aug 11, 2025, 12:33 PM Weve…" at bounding box center [650, 251] width 778 height 824
click at [304, 240] on h3 at bounding box center [650, 249] width 737 height 29
drag, startPoint x: 275, startPoint y: 222, endPoint x: 457, endPoint y: 227, distance: 181.6
click at [457, 227] on li "Holly Guthrie to: Planning Portal Users Expand Info Aug 11, 2025, 12:33 PM Weve…" at bounding box center [650, 251] width 778 height 824
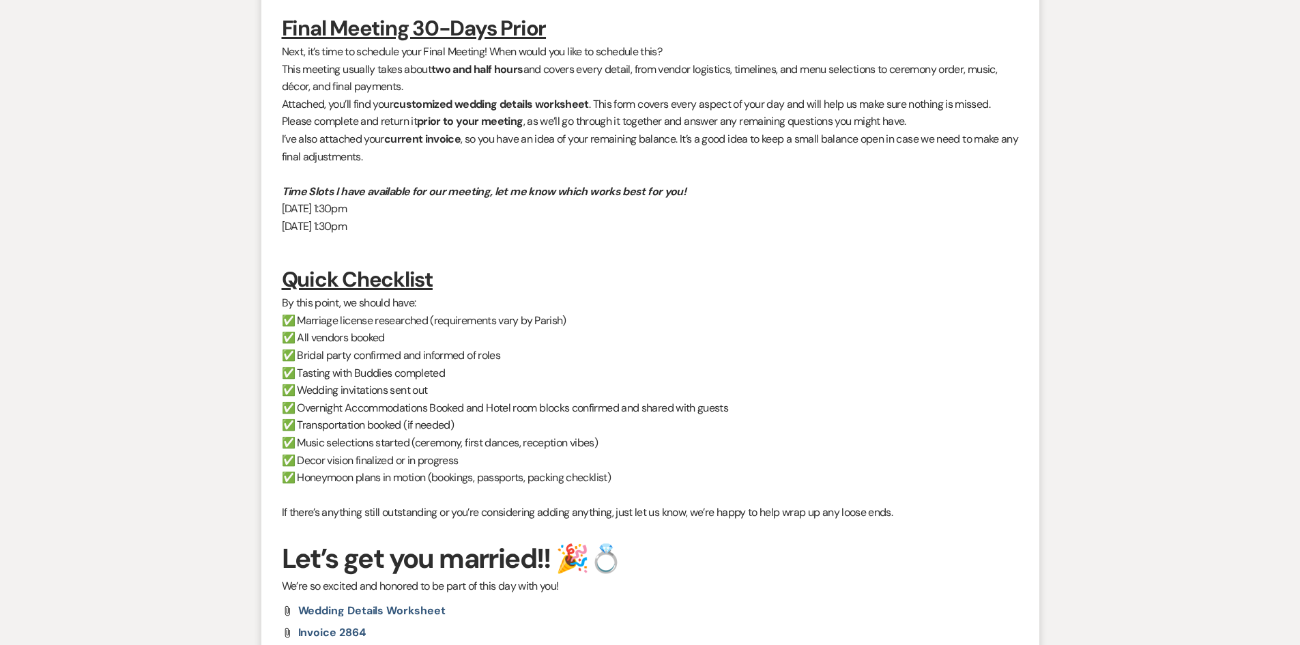
click at [457, 227] on p "Tuesday, October 14th at 1:30pm" at bounding box center [650, 227] width 737 height 18
drag, startPoint x: 428, startPoint y: 229, endPoint x: 255, endPoint y: 224, distance: 173.4
click at [255, 224] on div "Messages Tasks Payments Vendors Timeline Docs & Files Contacts Notes Event Mess…" at bounding box center [650, 608] width 1300 height 1918
click at [272, 212] on li "Holly Guthrie to: Planning Portal Users Expand Info Aug 11, 2025, 12:33 PM Weve…" at bounding box center [650, 251] width 778 height 824
drag, startPoint x: 273, startPoint y: 210, endPoint x: 446, endPoint y: 228, distance: 174.3
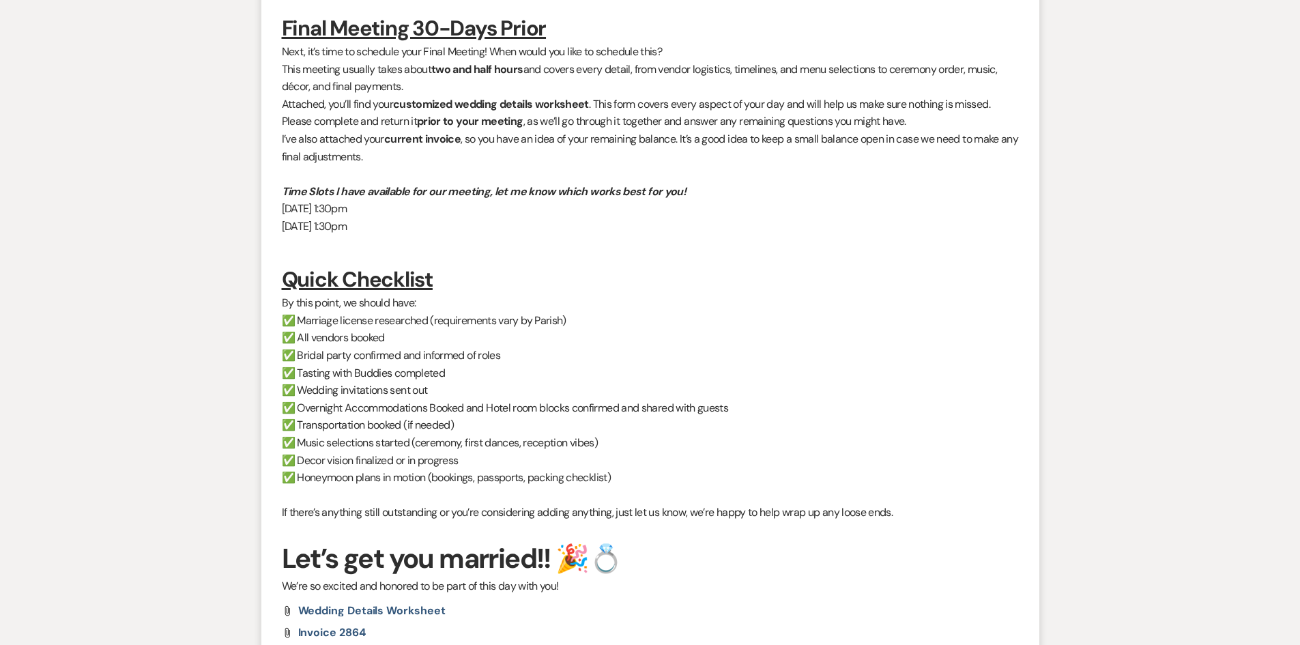
click at [446, 228] on li "Holly Guthrie to: Planning Portal Users Expand Info Aug 11, 2025, 12:33 PM Weve…" at bounding box center [650, 251] width 778 height 824
click at [446, 229] on p "Tuesday, October 14th at 1:30pm" at bounding box center [650, 227] width 737 height 18
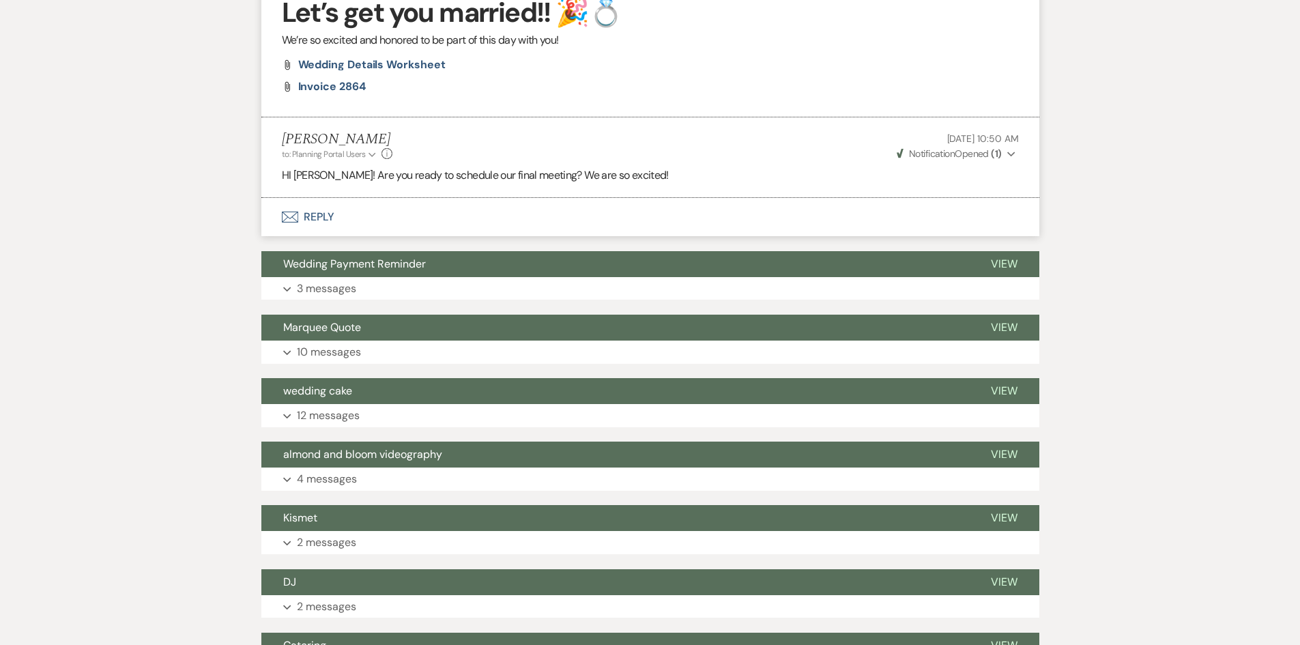
click at [322, 229] on button "Envelope Reply" at bounding box center [650, 217] width 778 height 38
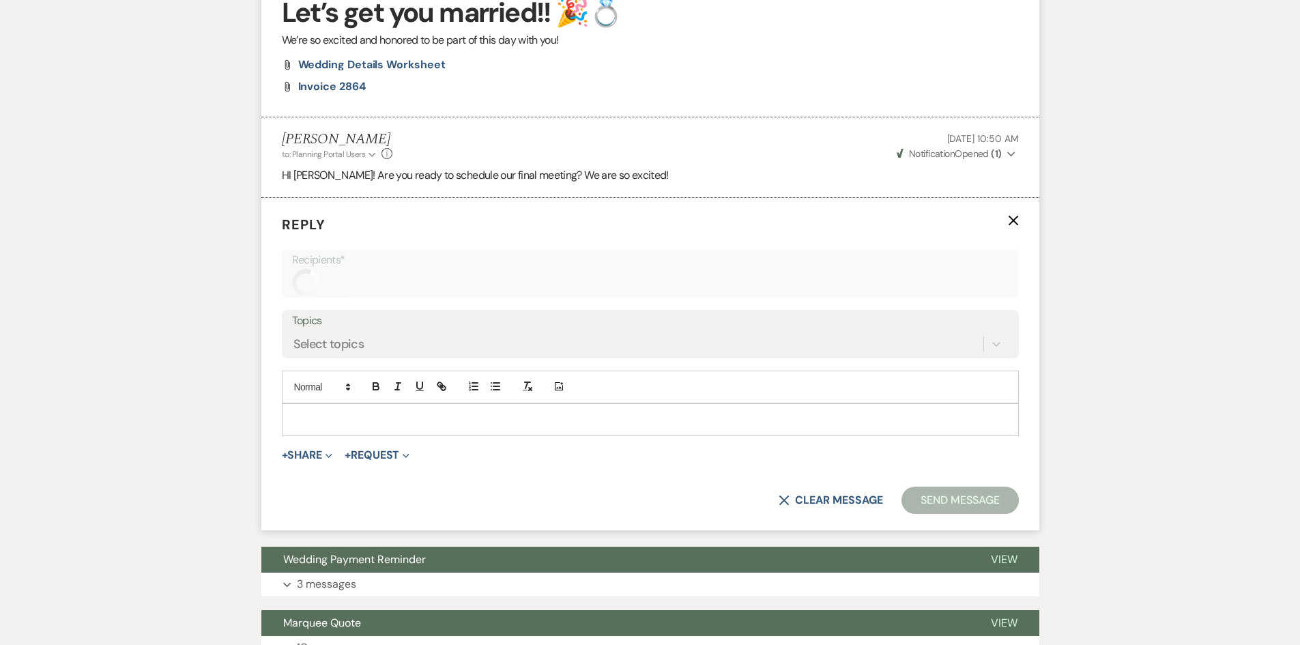
scroll to position [1202, 0]
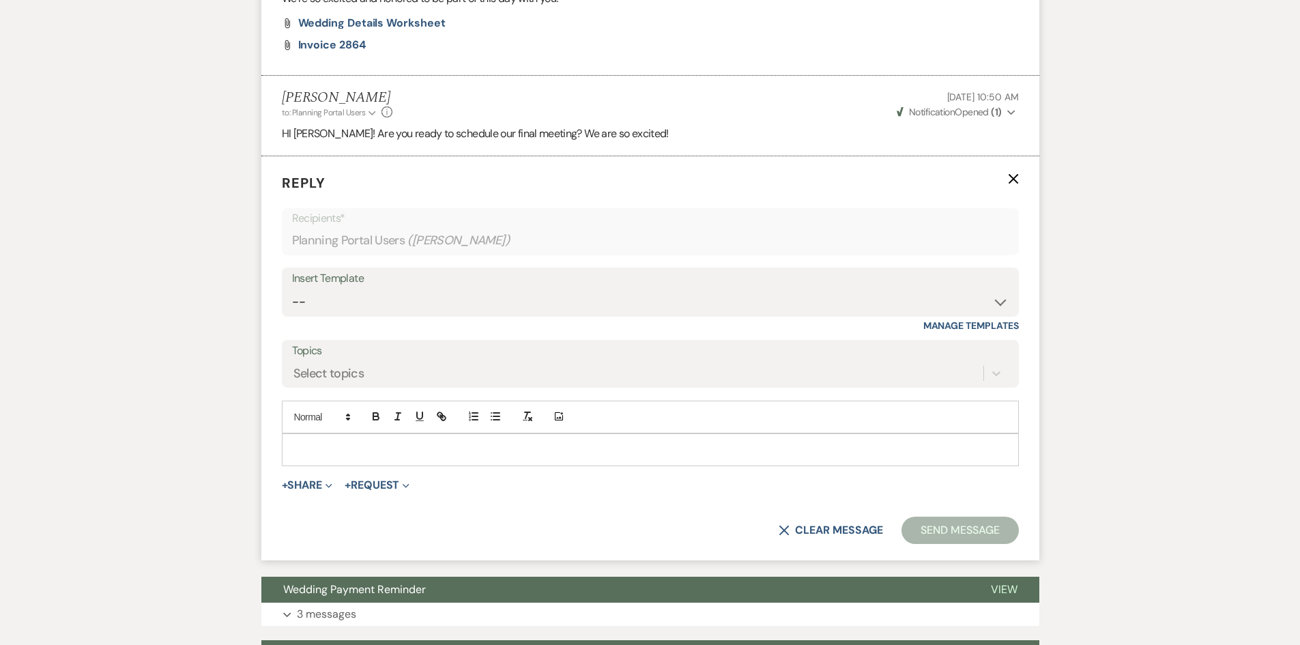
click at [363, 459] on div at bounding box center [651, 449] width 736 height 31
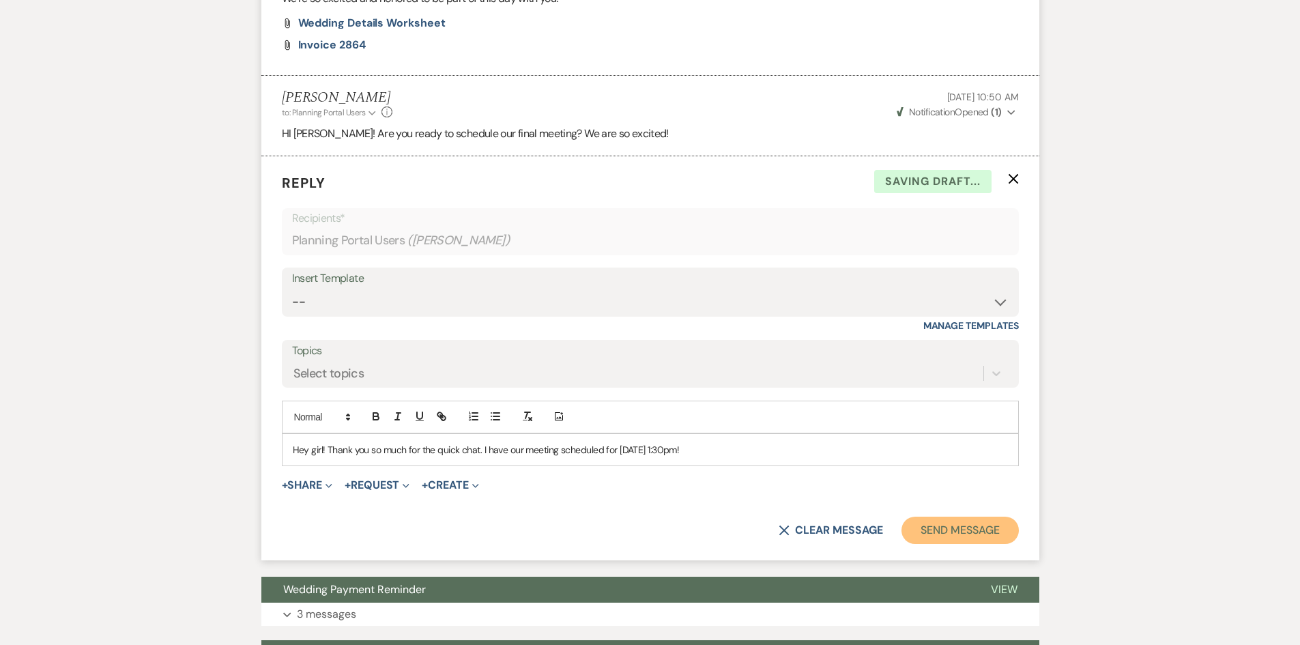
click at [942, 521] on button "Send Message" at bounding box center [960, 530] width 117 height 27
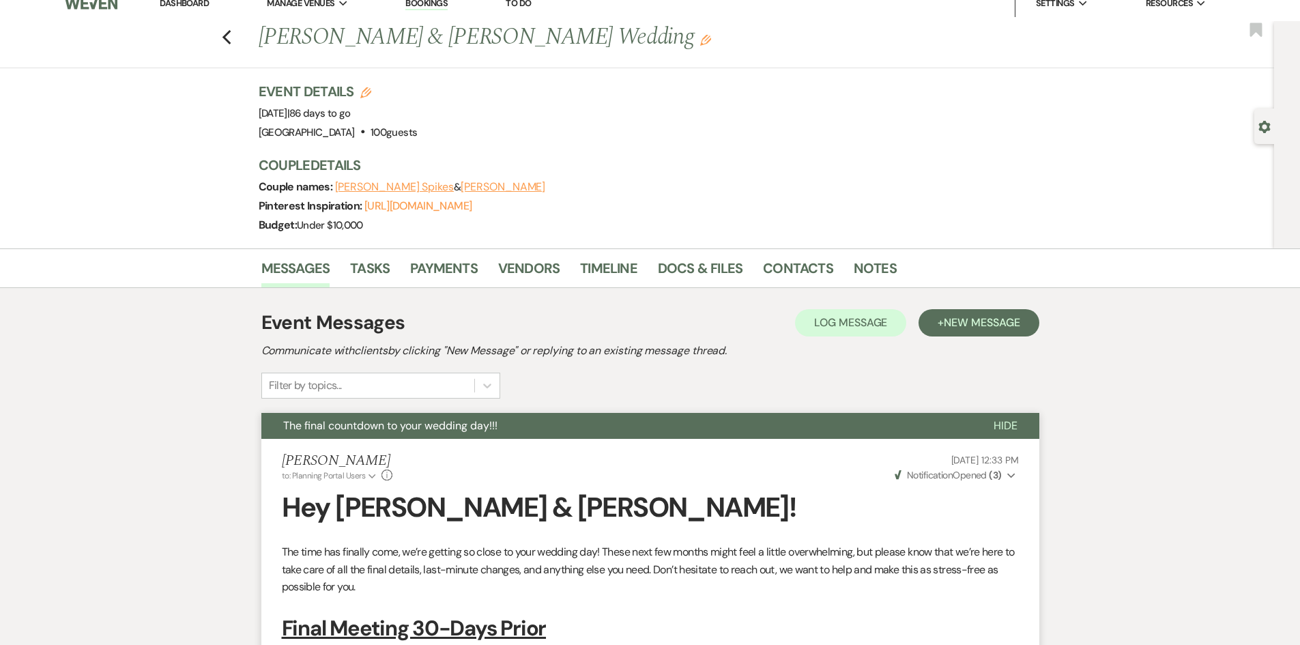
scroll to position [0, 0]
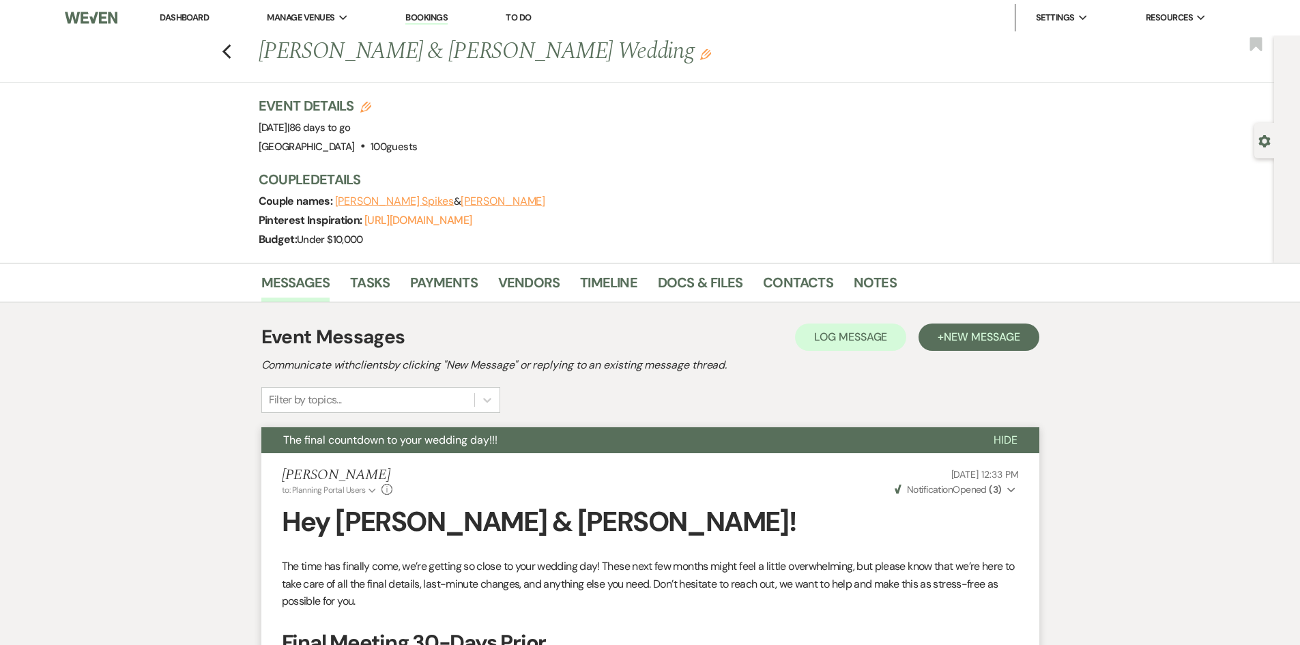
click at [177, 19] on link "Dashboard" at bounding box center [184, 18] width 49 height 12
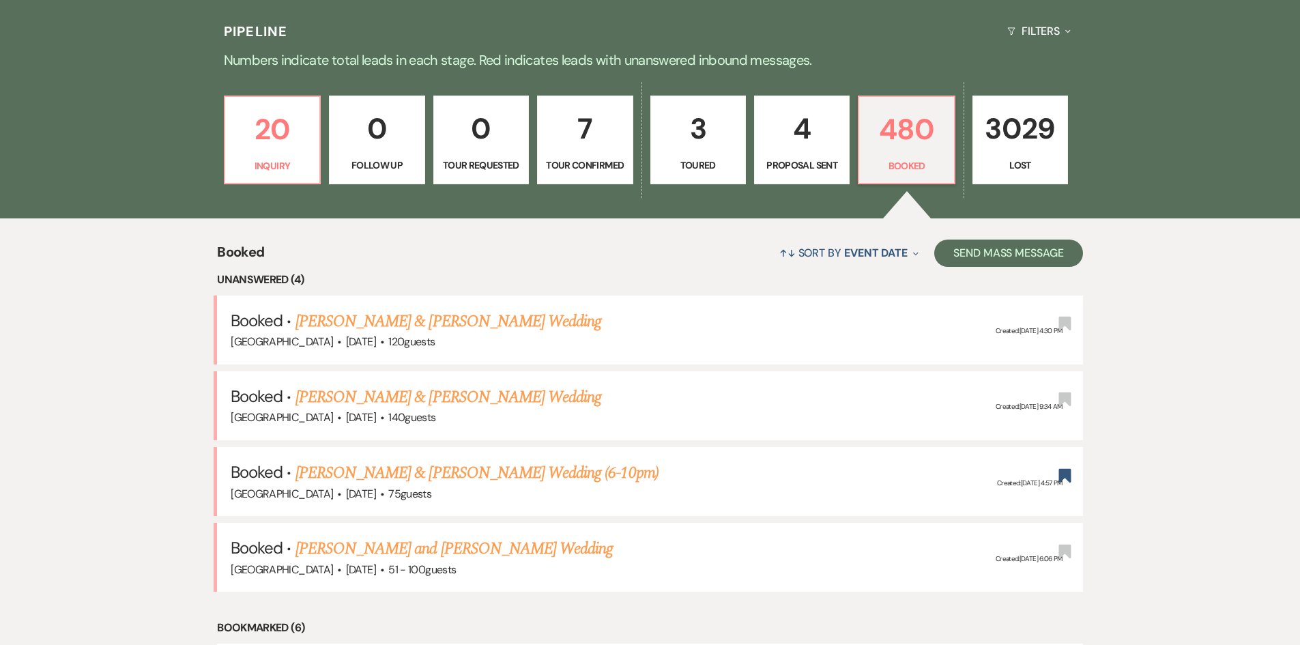
scroll to position [341, 0]
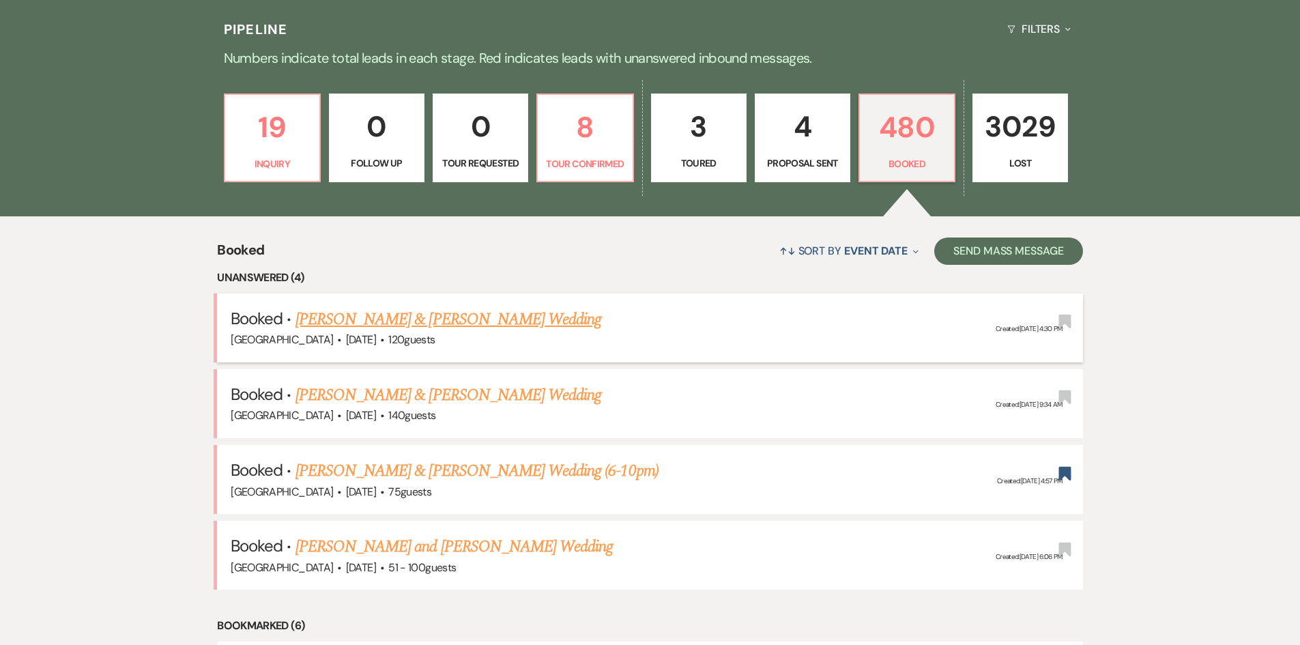
click at [364, 323] on link "[PERSON_NAME] & [PERSON_NAME] Wedding" at bounding box center [449, 319] width 306 height 25
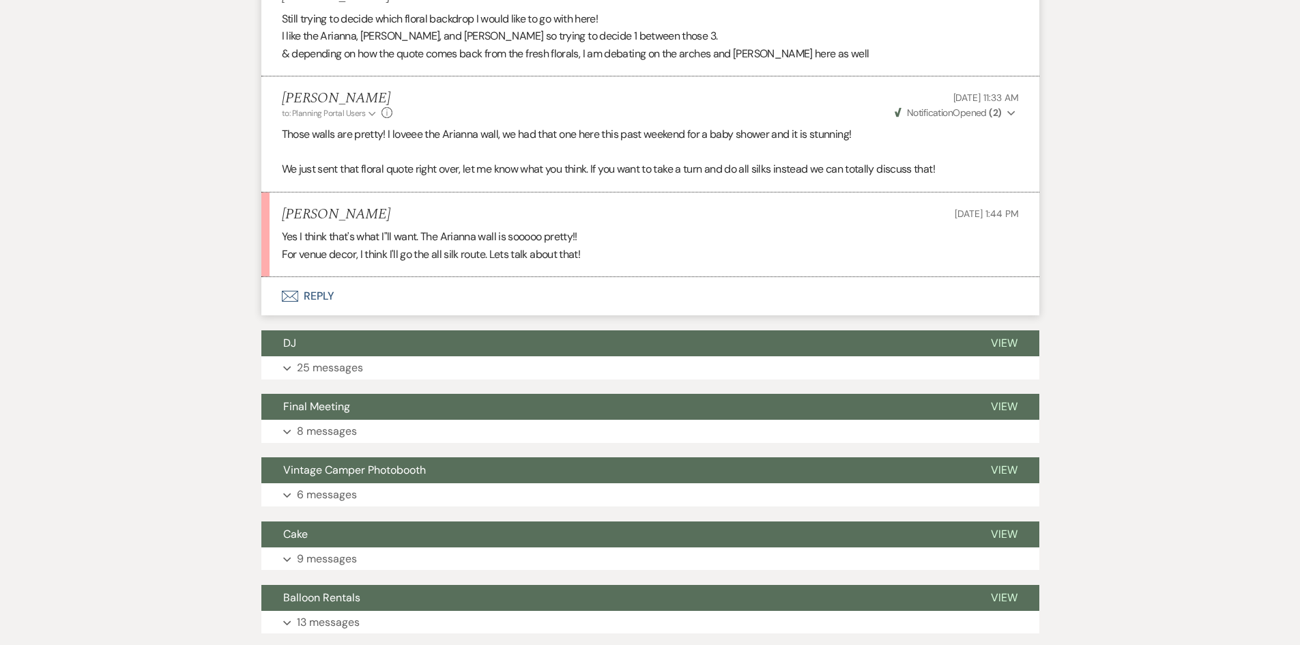
scroll to position [1160, 0]
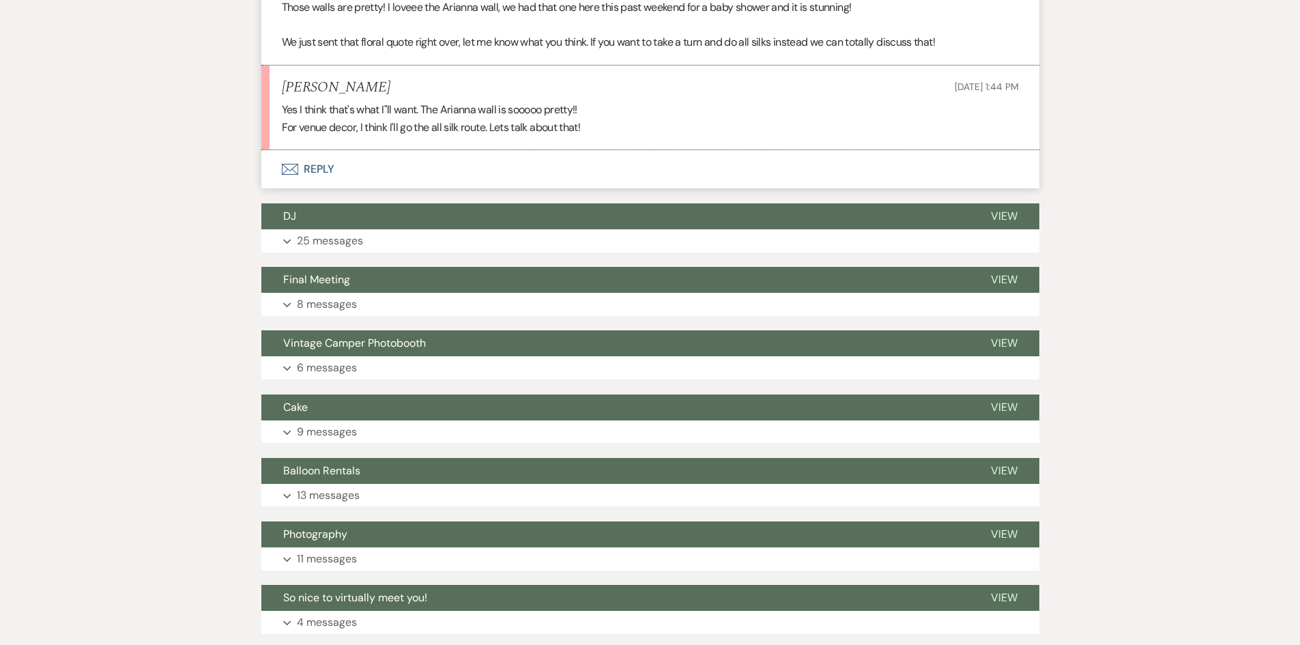
click at [339, 151] on button "Envelope Reply" at bounding box center [650, 169] width 778 height 38
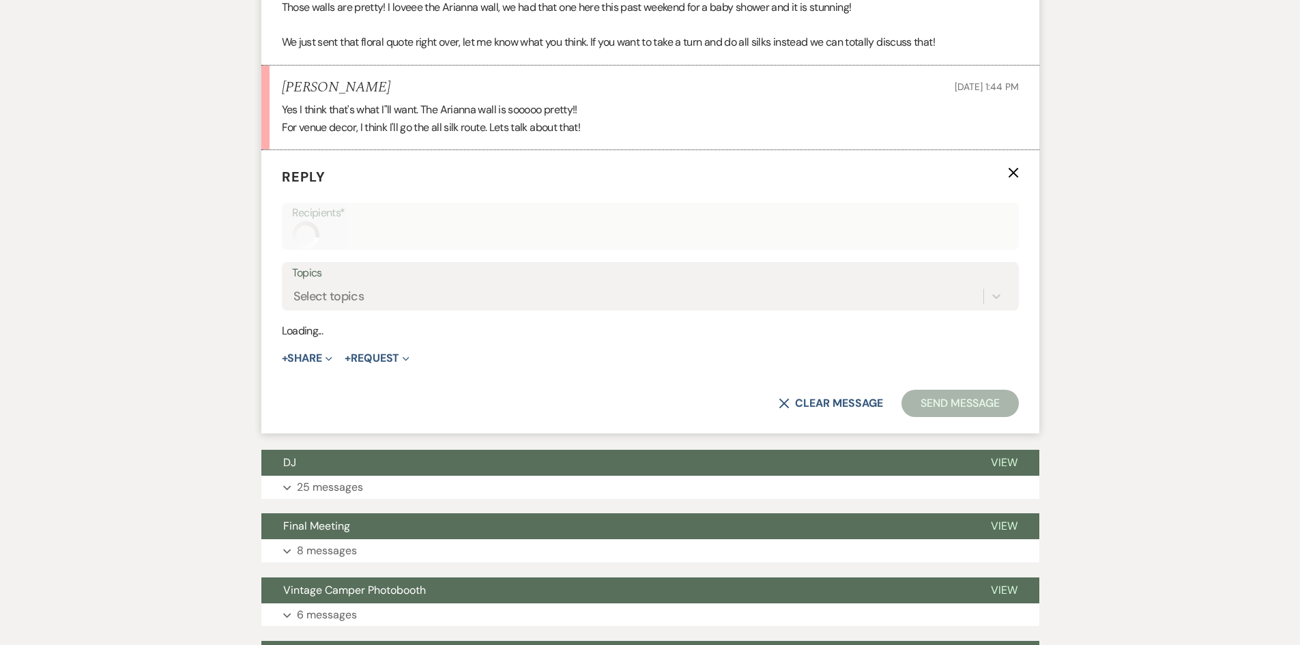
scroll to position [1112, 0]
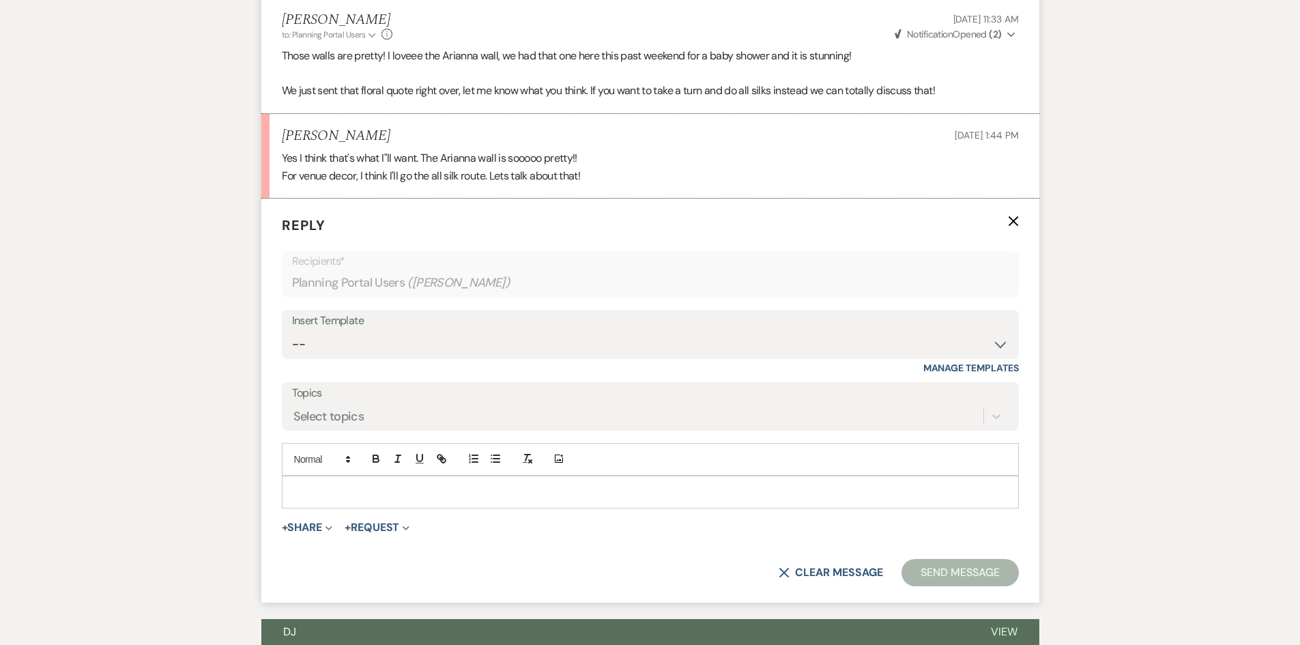
click at [351, 476] on div at bounding box center [651, 491] width 736 height 31
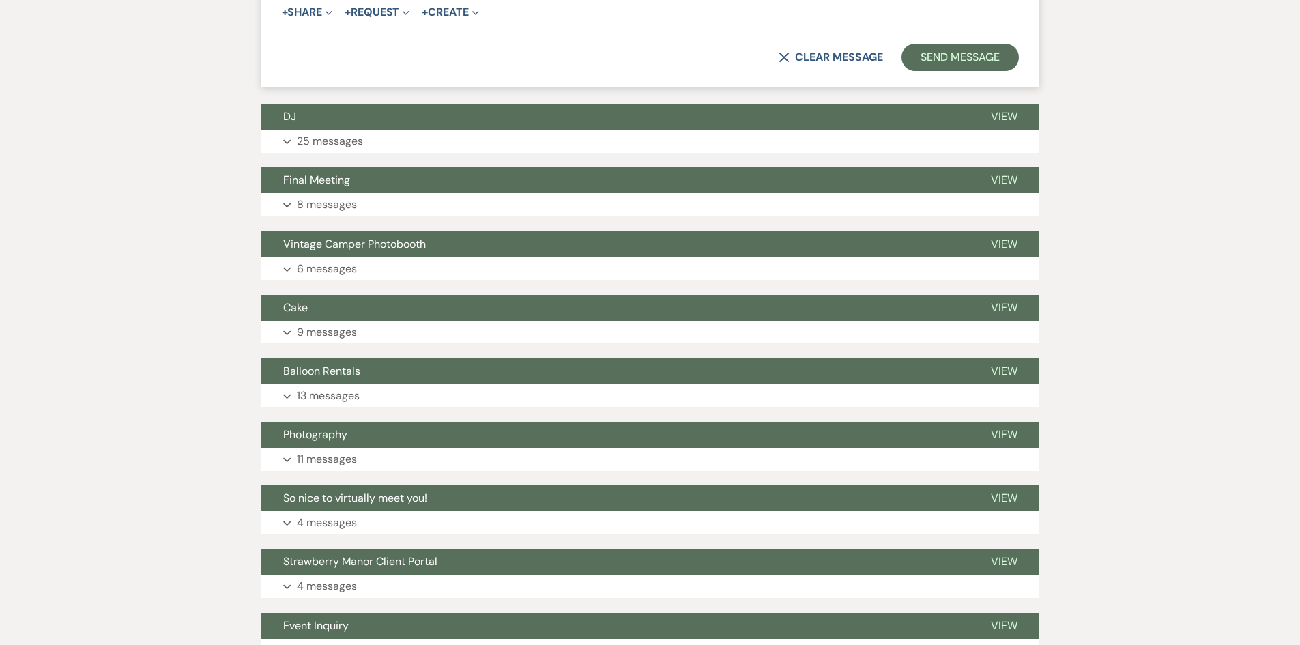
scroll to position [1385, 0]
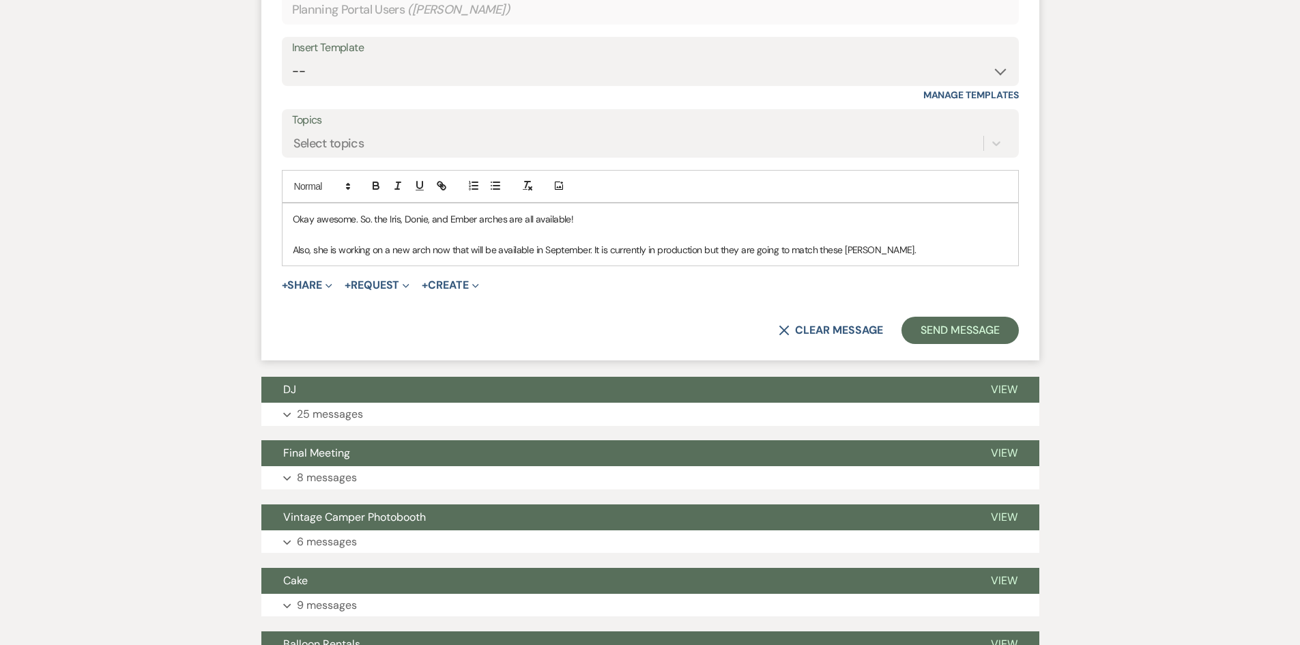
click at [921, 242] on p "Also, she is working on a new arch now that will be available in September. It …" at bounding box center [650, 249] width 715 height 15
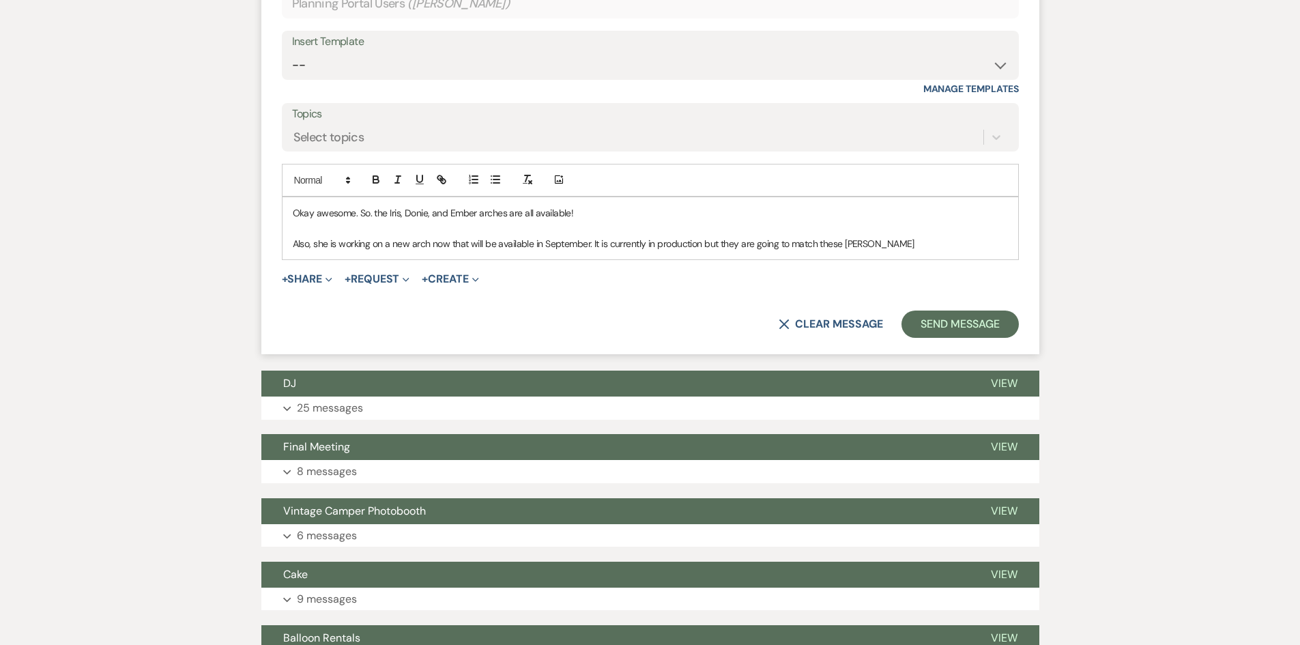
scroll to position [1351, 0]
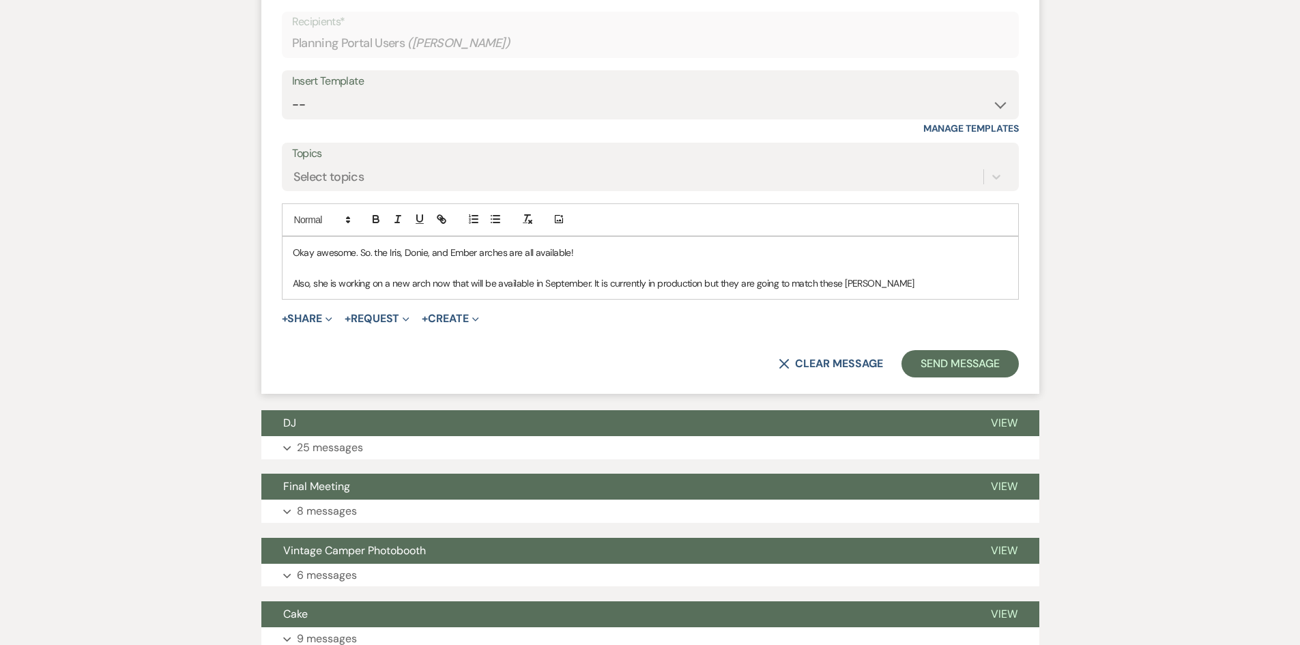
click at [915, 276] on p "Also, she is working on a new arch now that will be available in September. It …" at bounding box center [650, 283] width 715 height 15
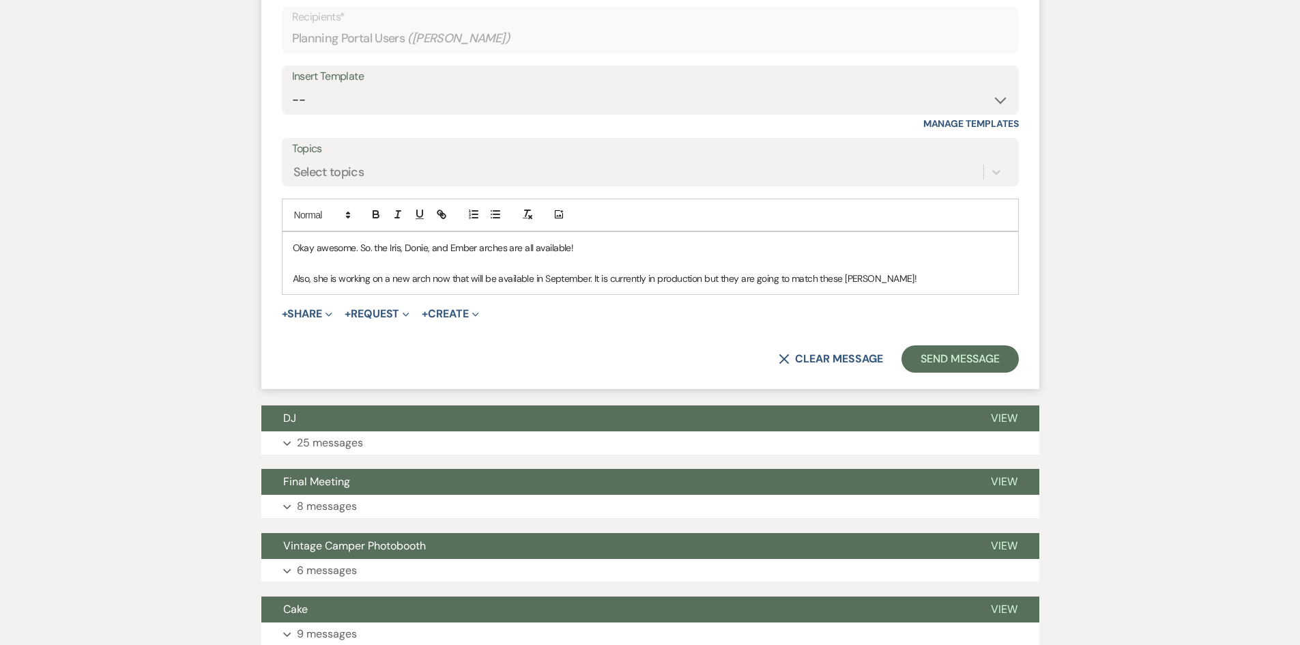
scroll to position [1215, 0]
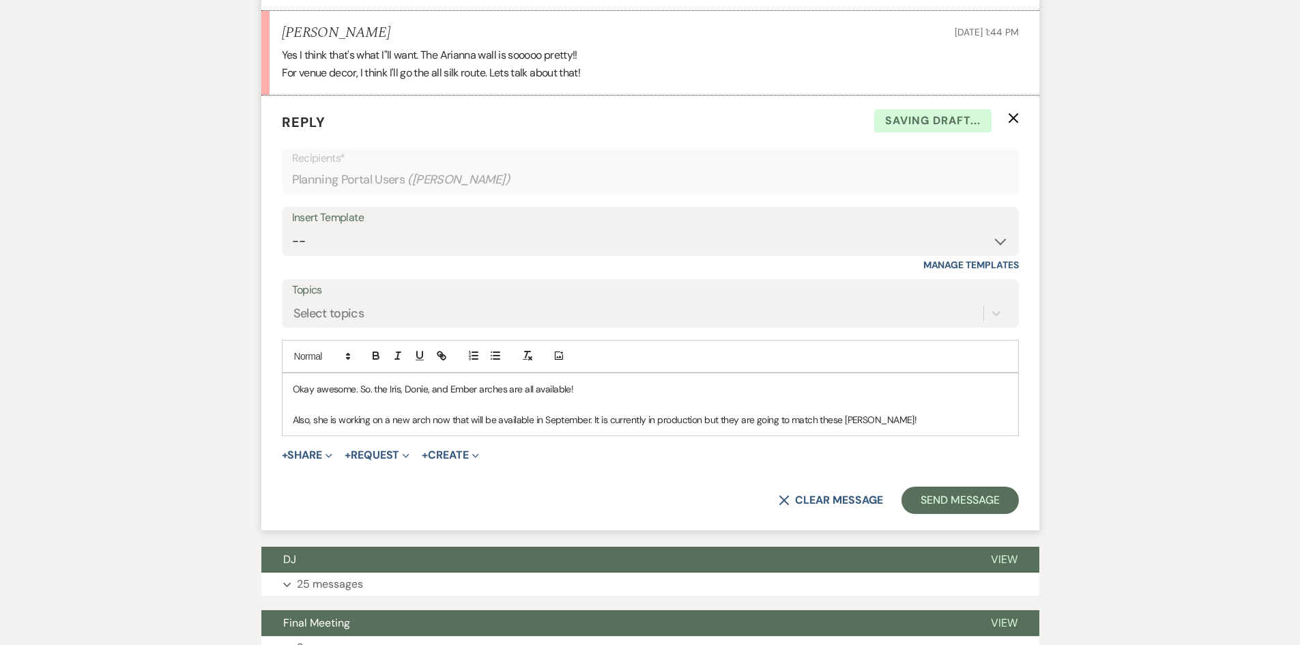
click at [902, 397] on p at bounding box center [650, 404] width 715 height 15
click at [904, 412] on p "Also, she is working on a new arch now that will be available in September. It …" at bounding box center [650, 419] width 715 height 15
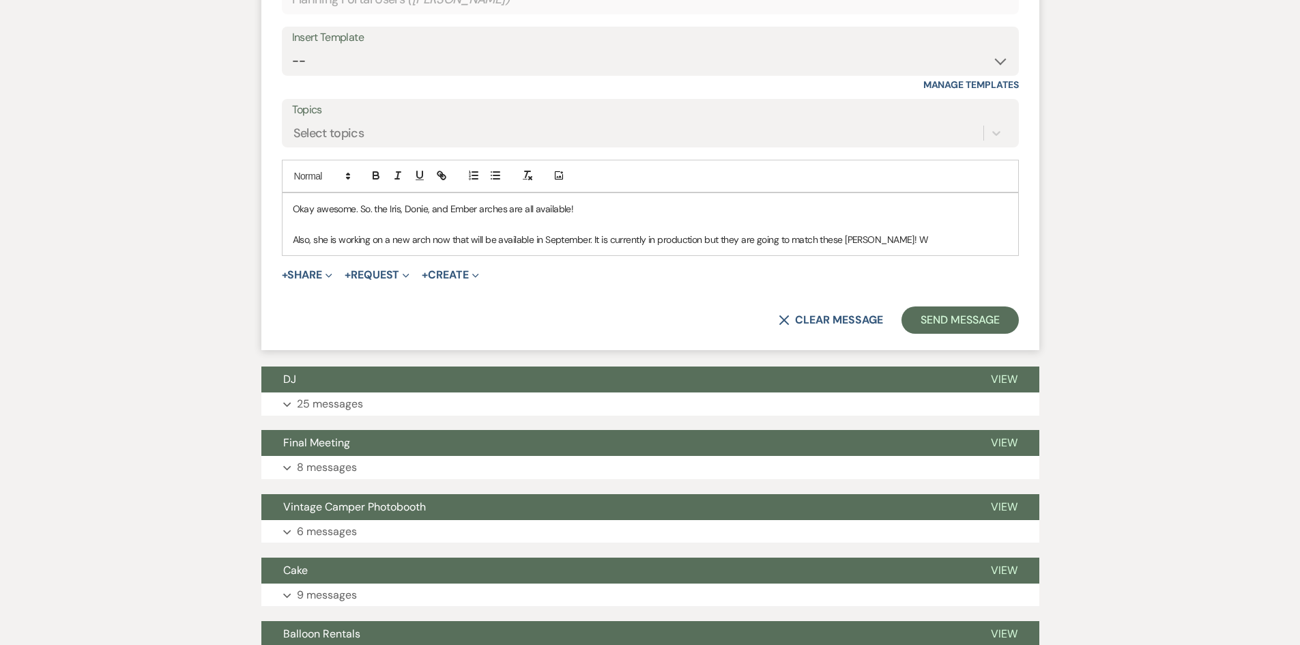
scroll to position [1351, 0]
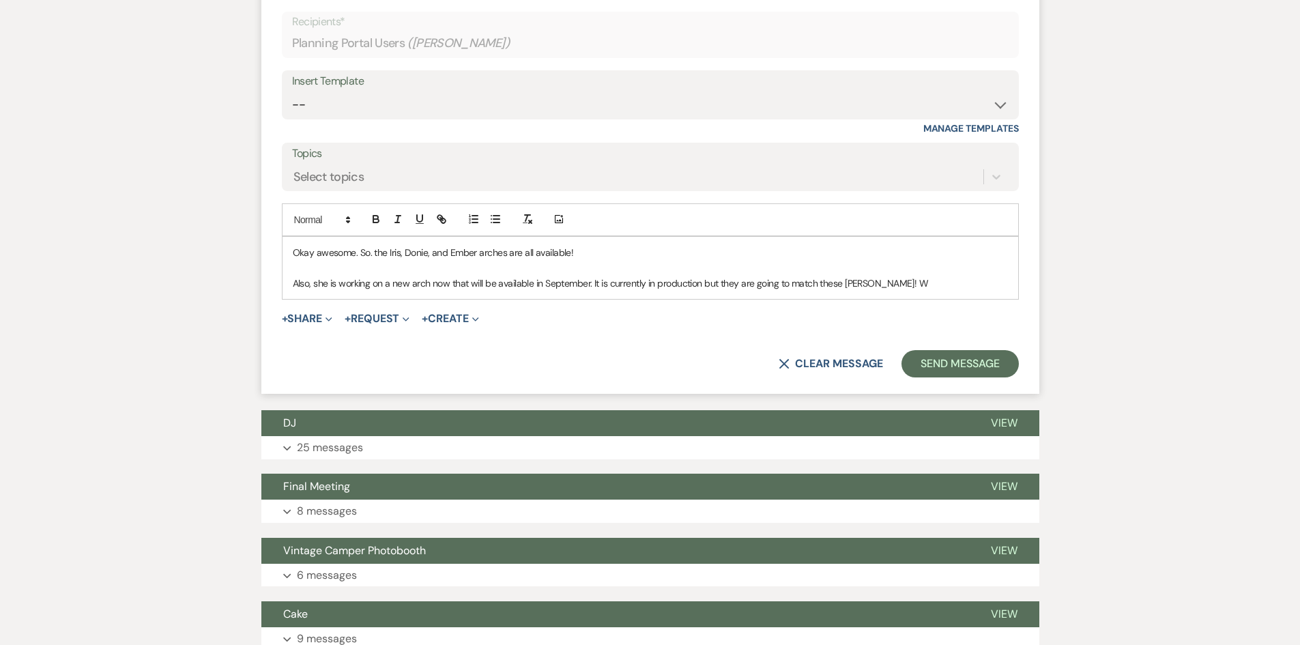
click at [919, 276] on p "Also, she is working on a new arch now that will be available in September. It …" at bounding box center [650, 283] width 715 height 15
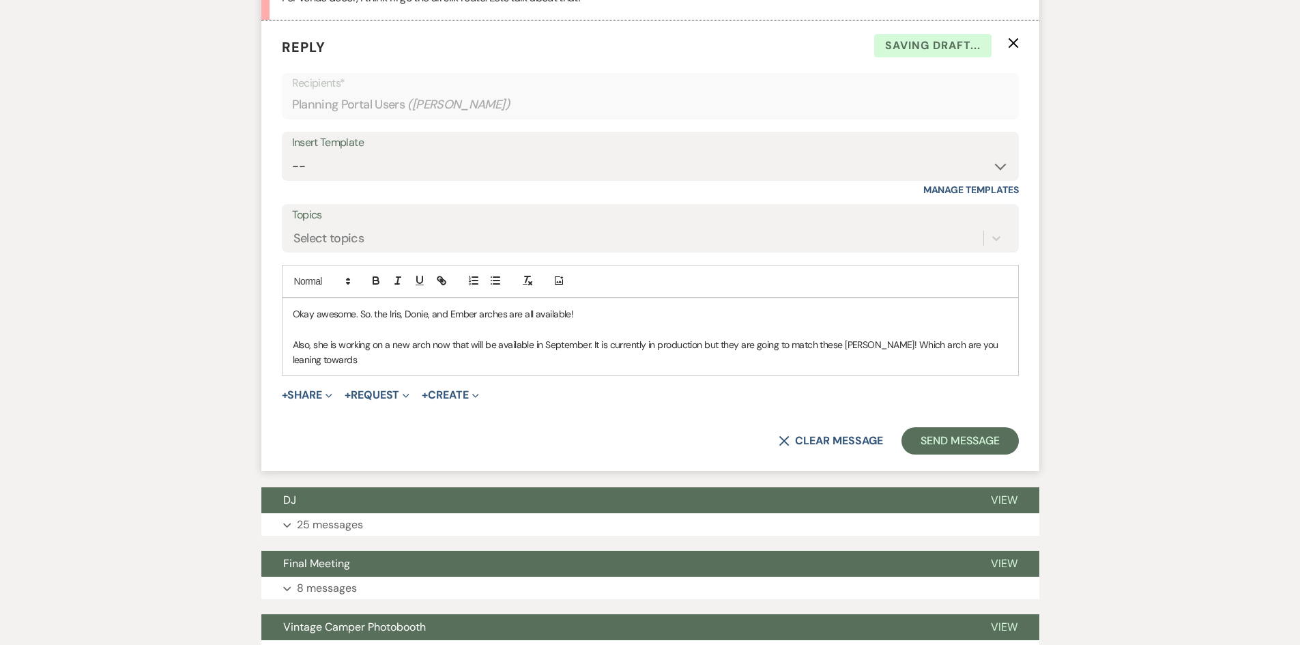
scroll to position [1230, 0]
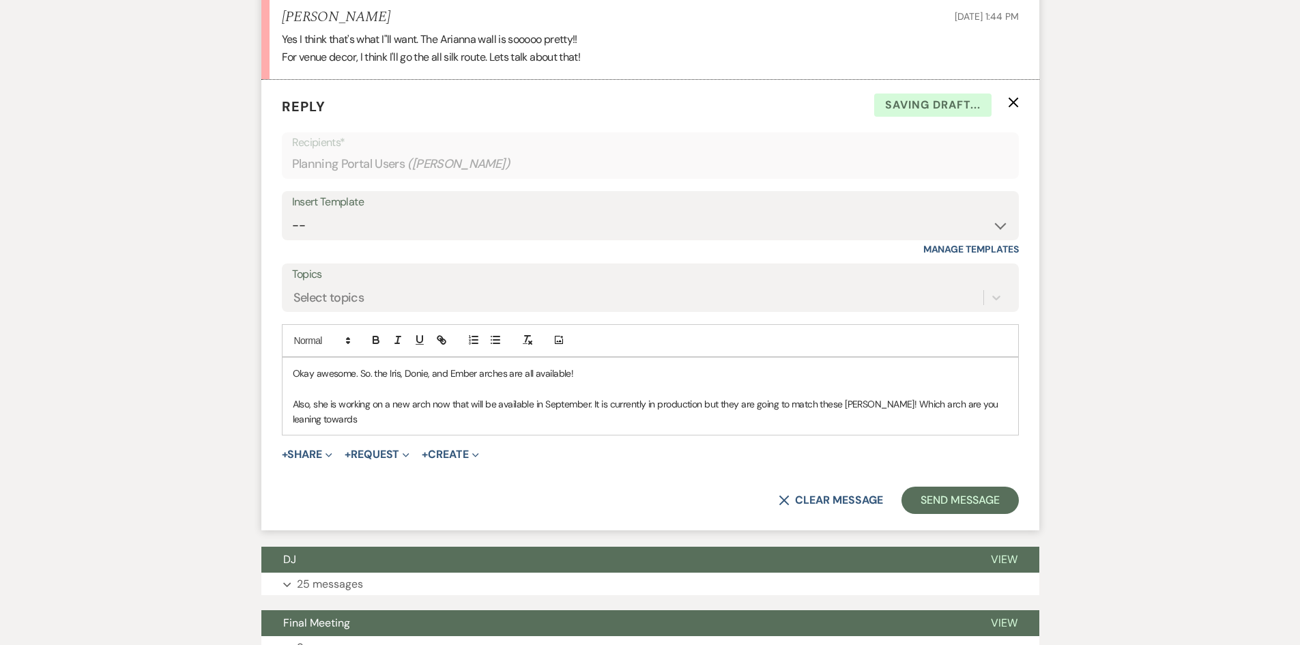
click at [343, 407] on p "Also, she is working on a new arch now that will be available in September. It …" at bounding box center [650, 412] width 715 height 31
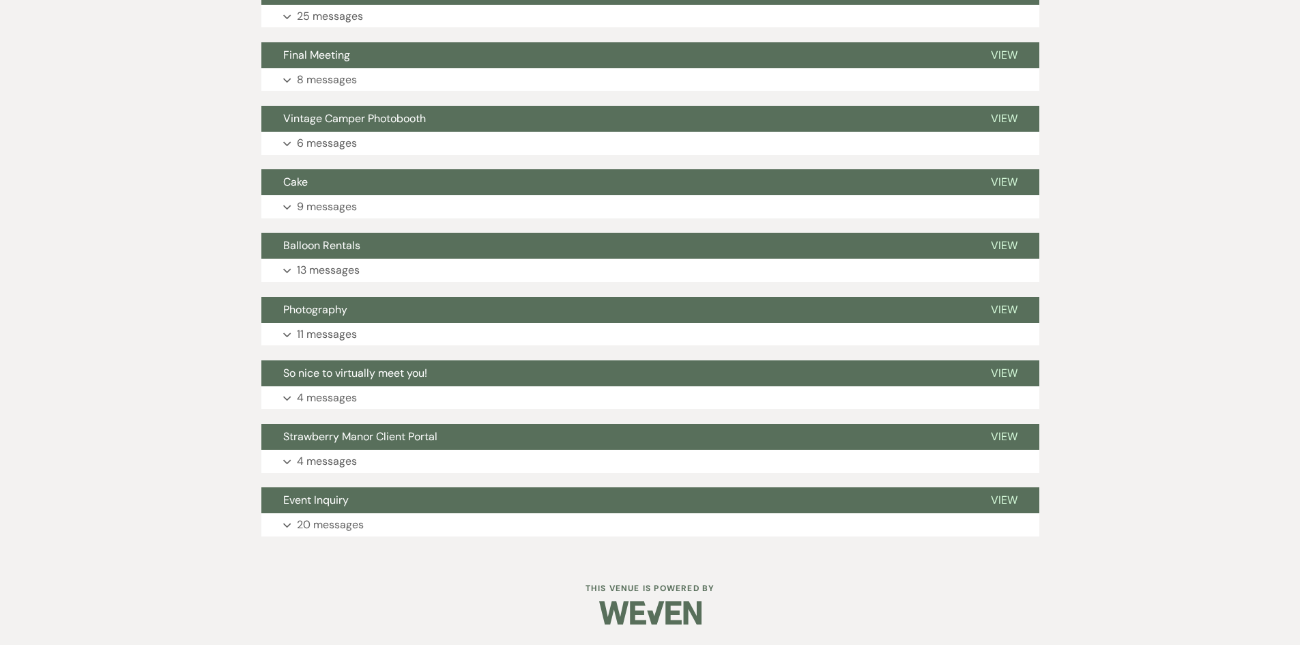
scroll to position [2936, 0]
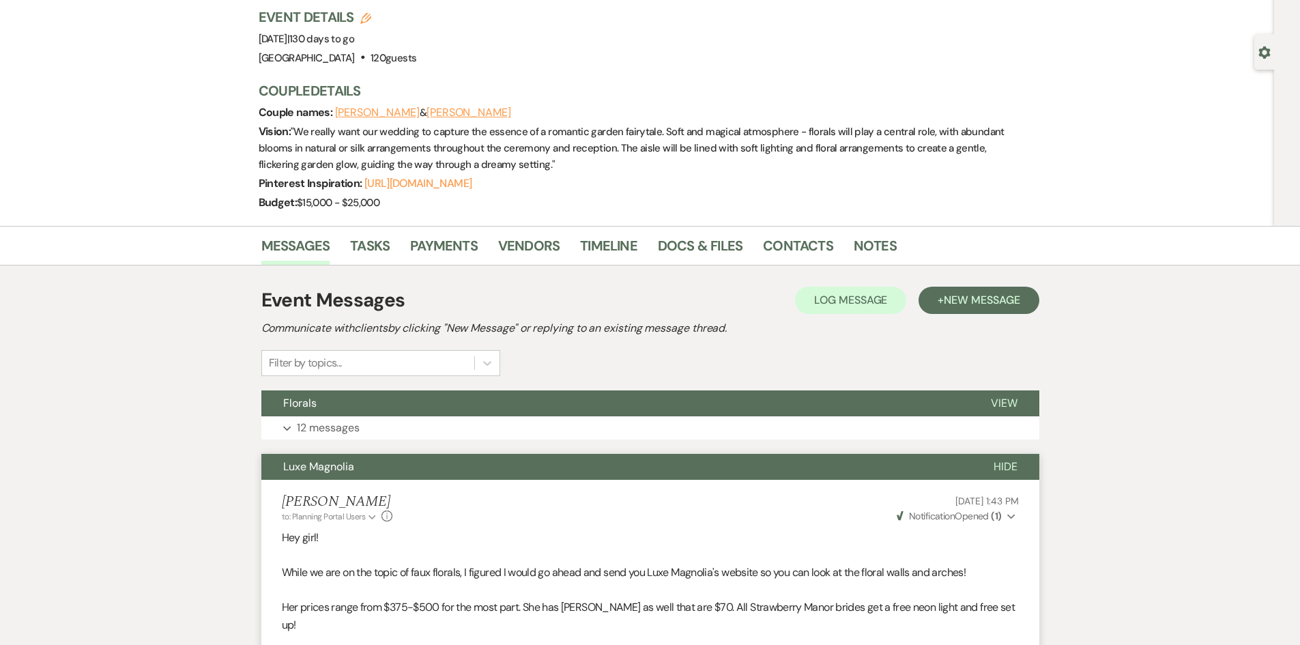
scroll to position [0, 0]
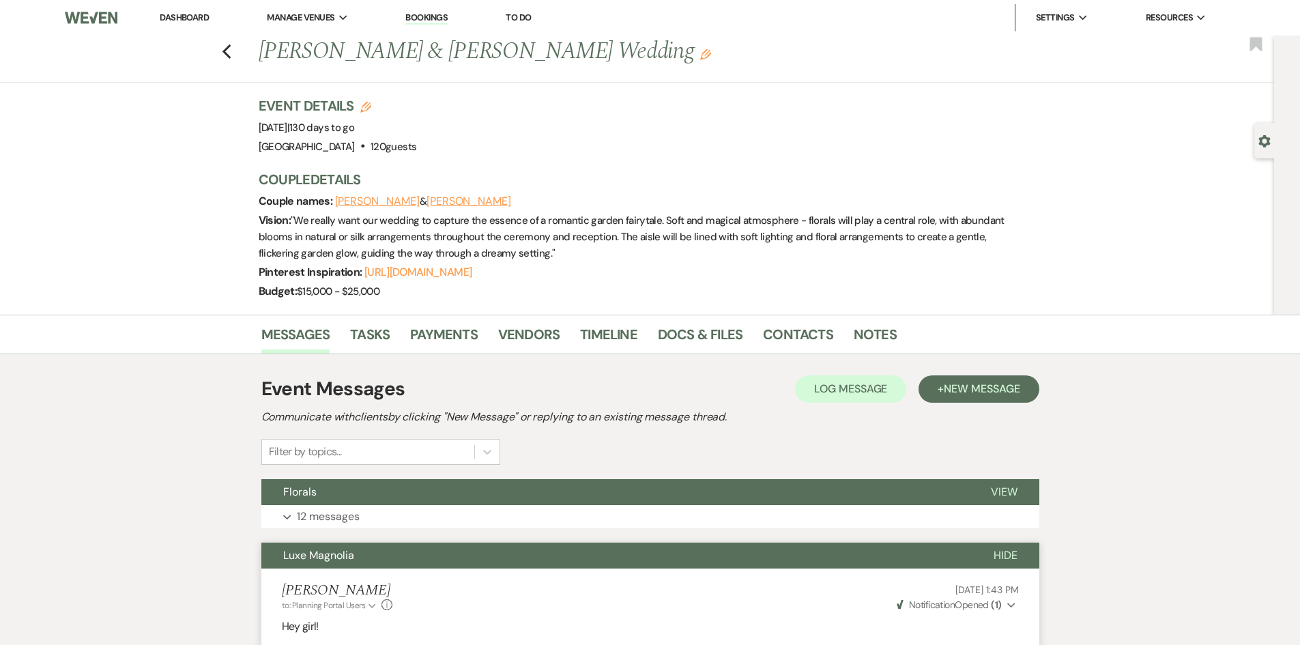
click at [168, 14] on link "Dashboard" at bounding box center [184, 18] width 49 height 12
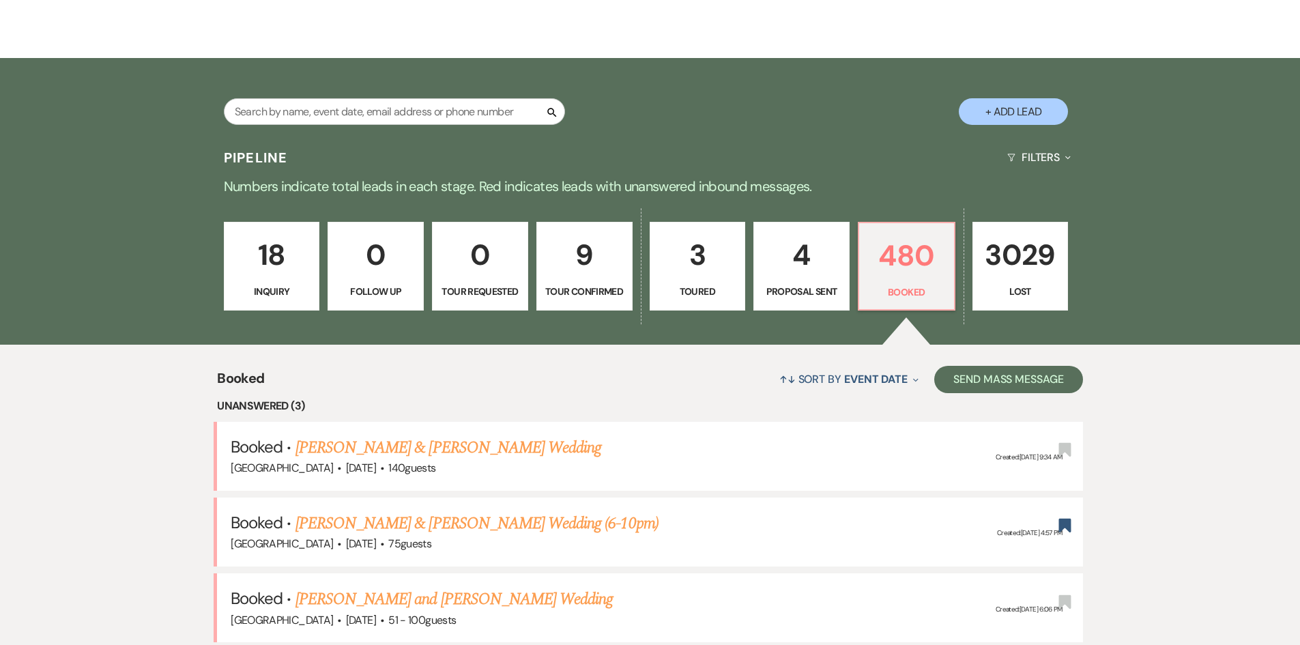
scroll to position [68, 0]
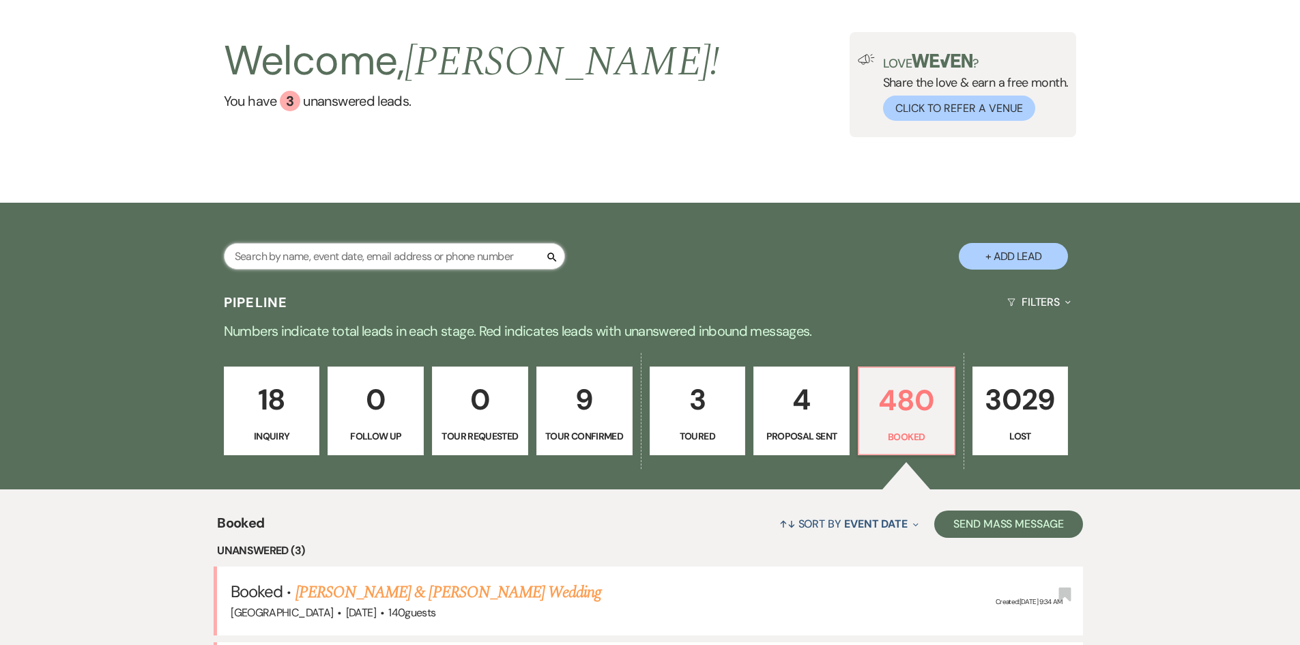
click at [352, 245] on input "text" at bounding box center [394, 256] width 341 height 27
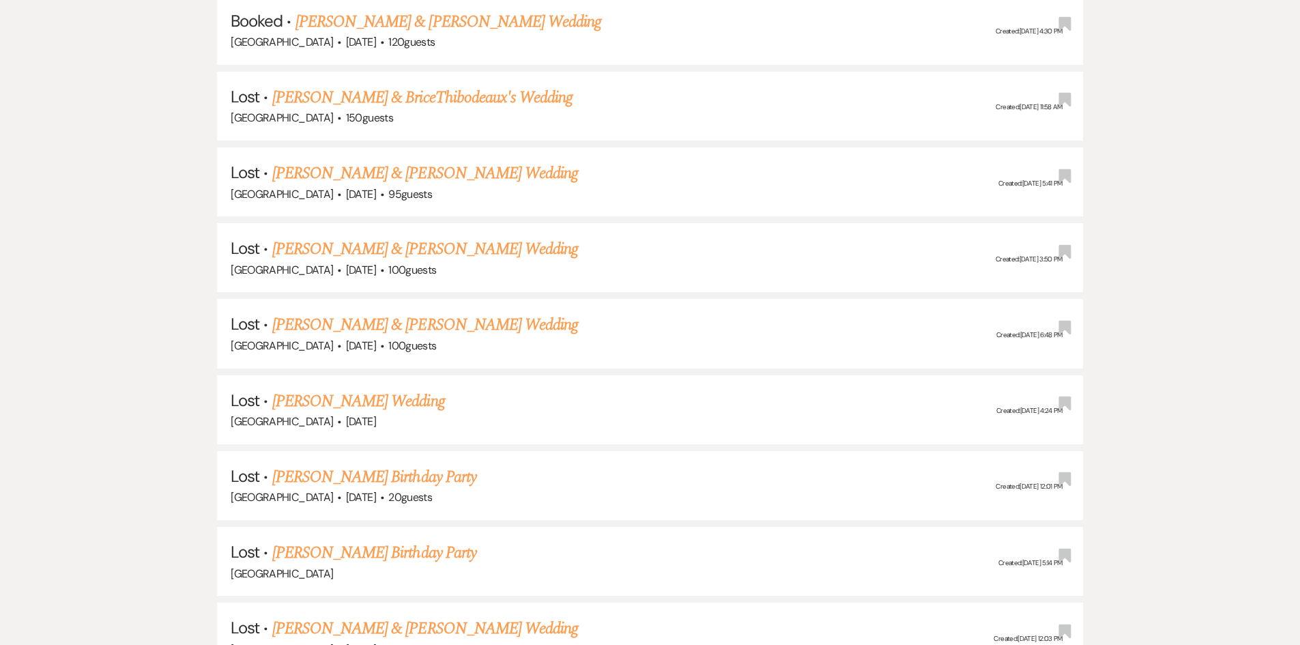
scroll to position [478, 0]
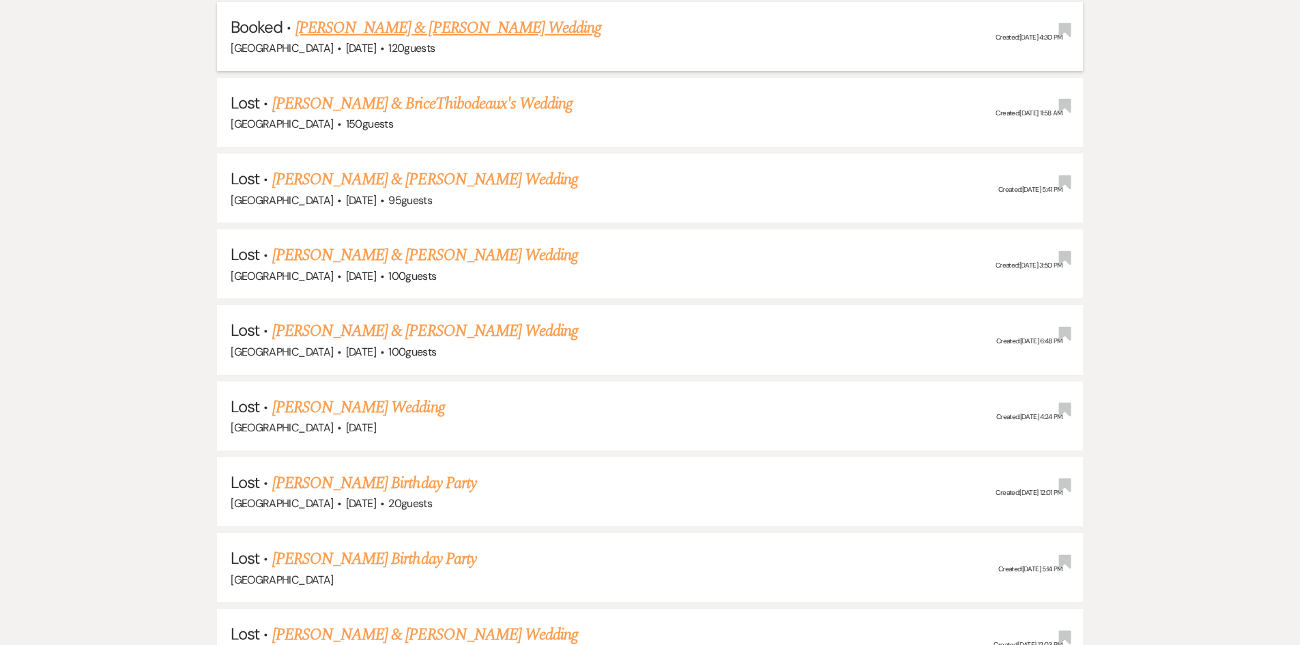
type input "tam"
click at [391, 25] on link "[PERSON_NAME] & [PERSON_NAME] Wedding" at bounding box center [449, 28] width 306 height 25
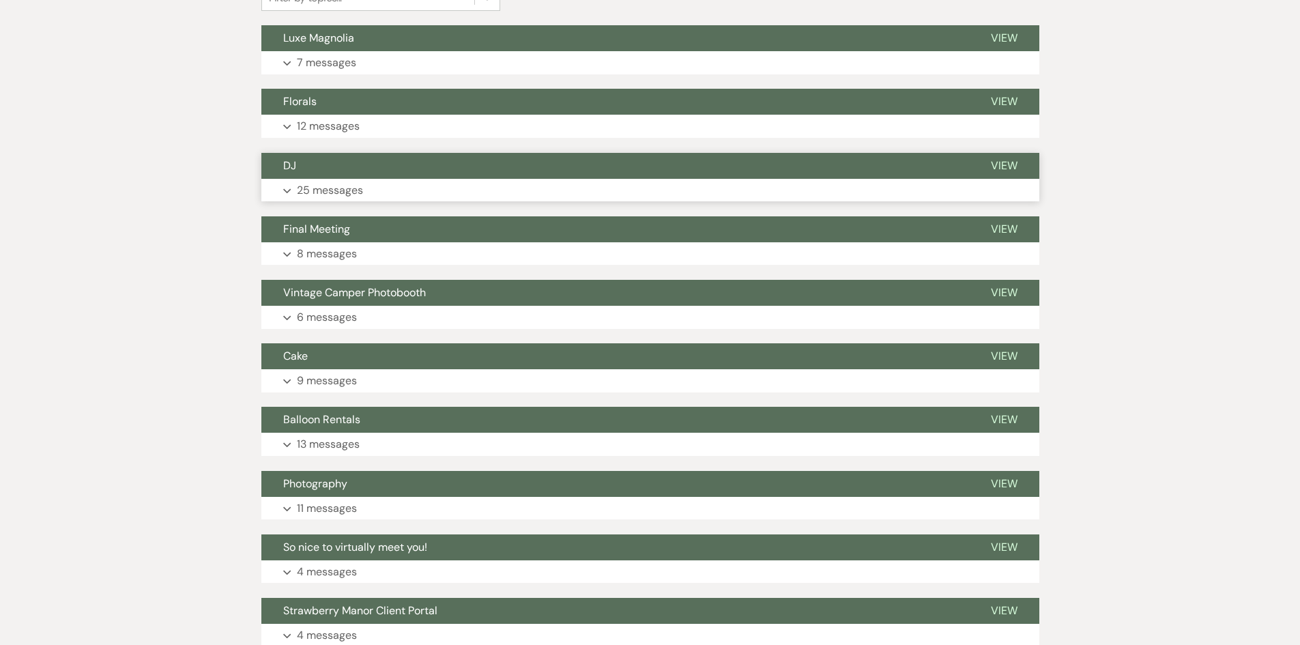
scroll to position [273, 0]
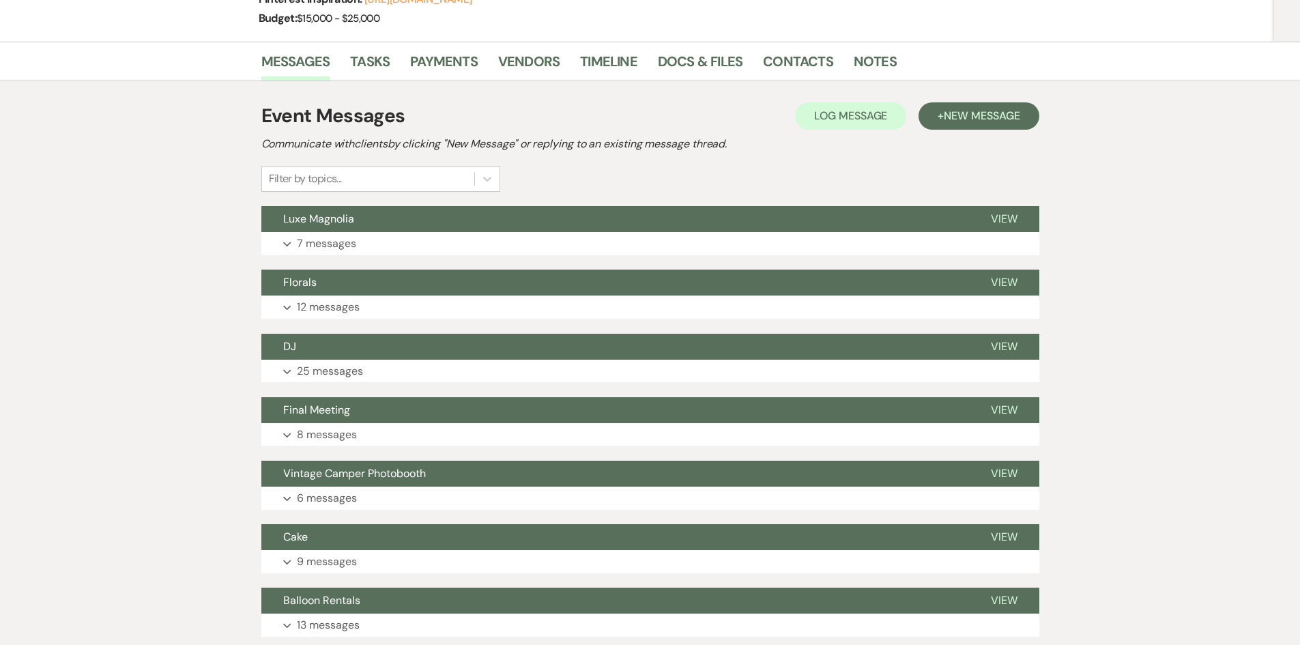
click at [353, 262] on div "Event Messages Log Log Message + New Message Communicate with clients by clicki…" at bounding box center [650, 496] width 778 height 803
click at [355, 253] on button "Expand 7 messages" at bounding box center [650, 243] width 778 height 23
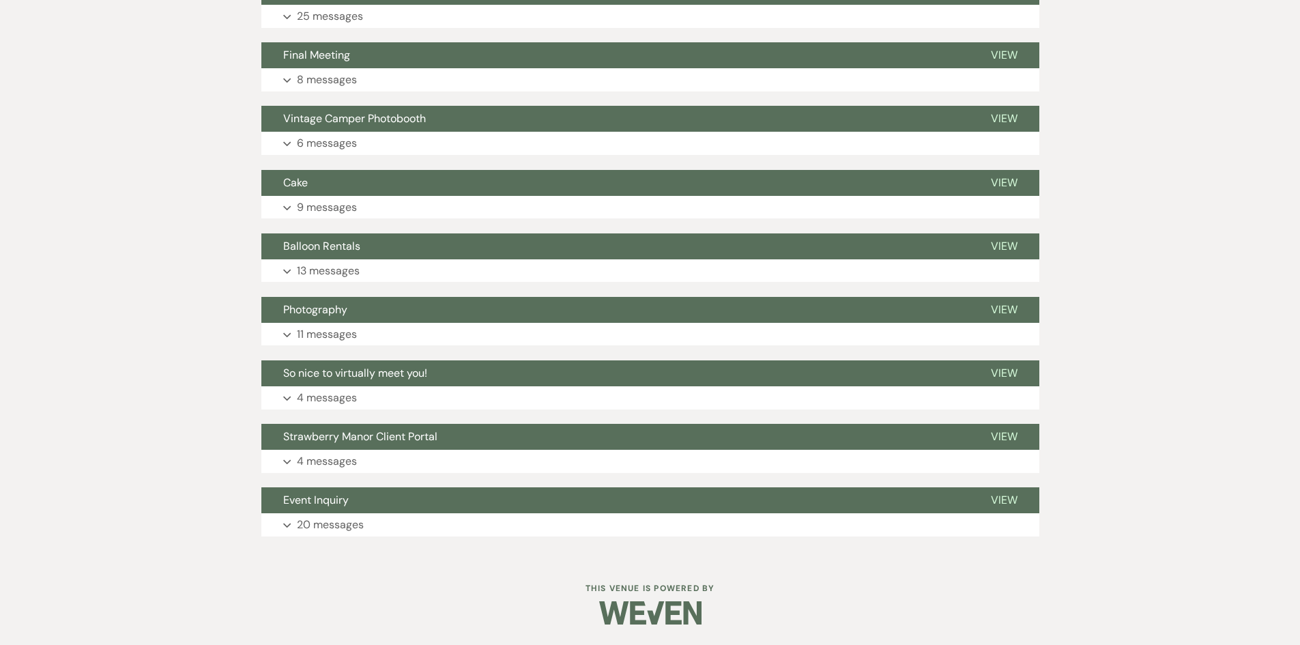
drag, startPoint x: 308, startPoint y: 411, endPoint x: 307, endPoint y: 403, distance: 8.3
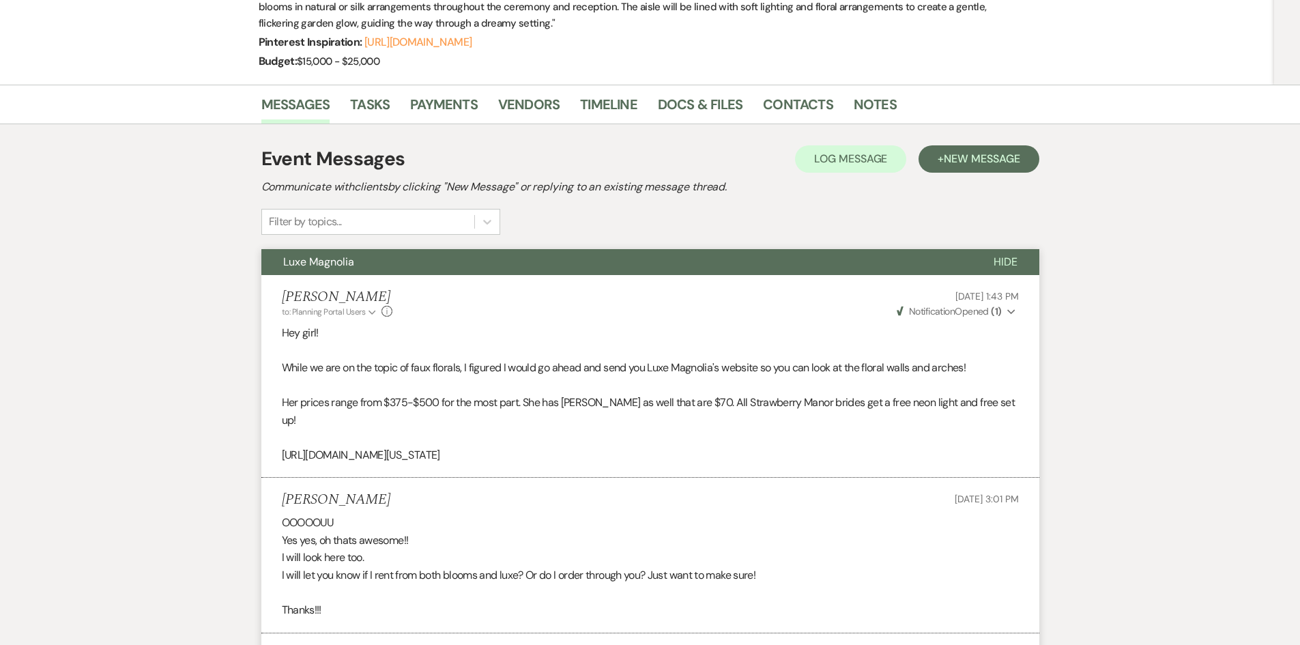
scroll to position [0, 0]
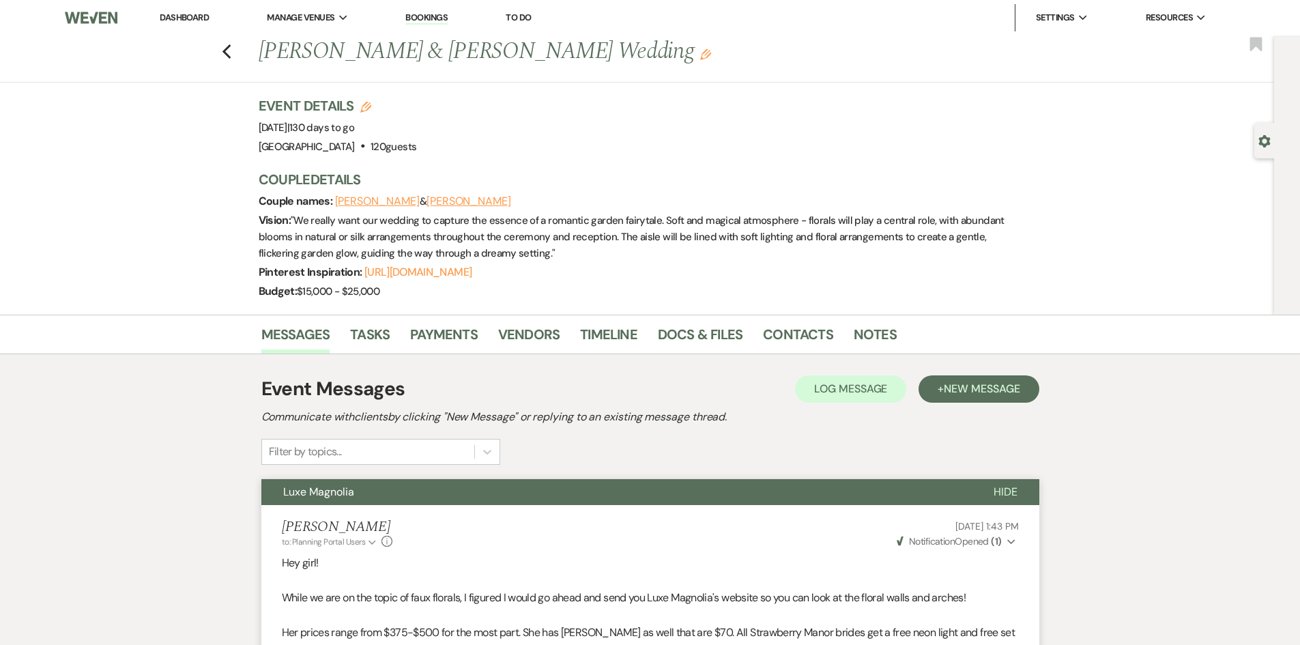
click at [192, 14] on link "Dashboard" at bounding box center [184, 18] width 49 height 12
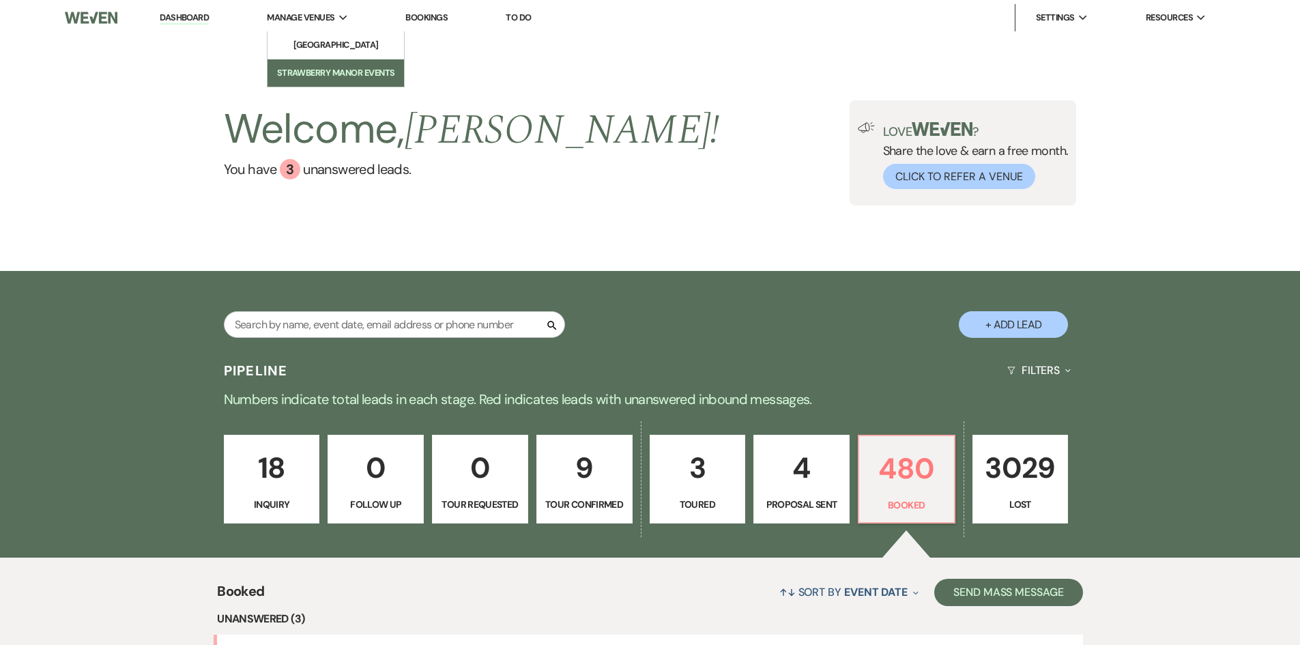
click at [323, 69] on li "Strawberry Manor Events" at bounding box center [335, 73] width 123 height 14
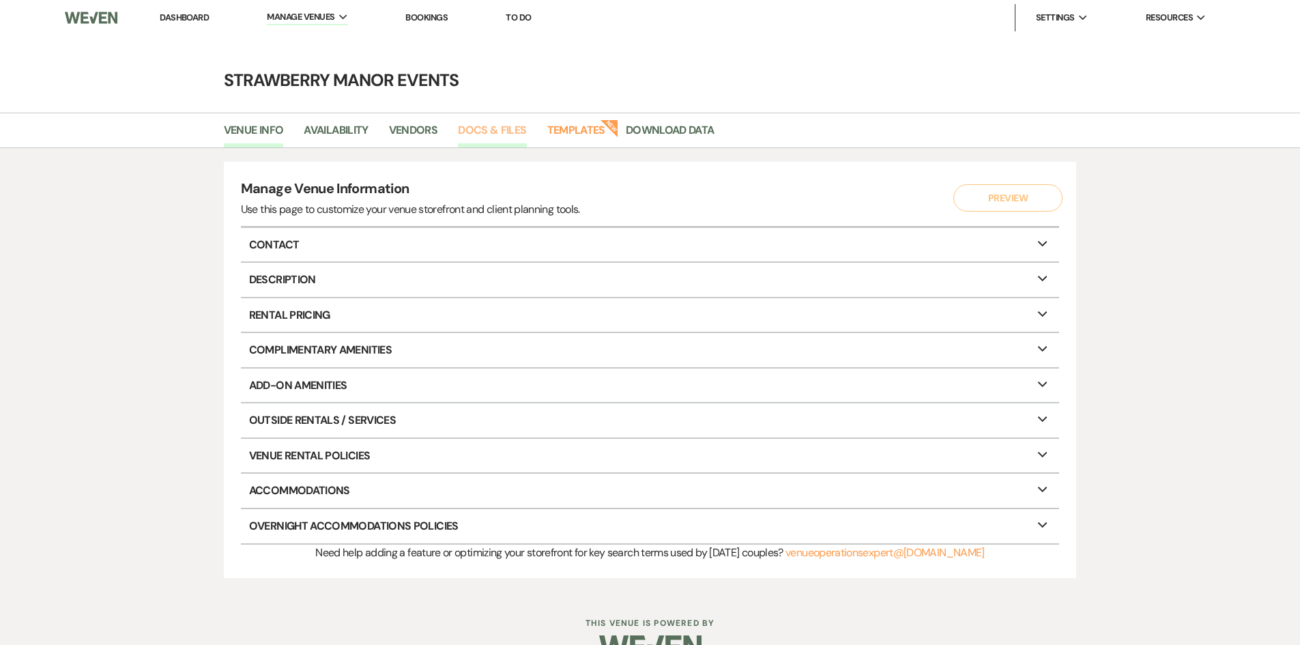
click at [460, 124] on link "Docs & Files" at bounding box center [492, 134] width 68 height 26
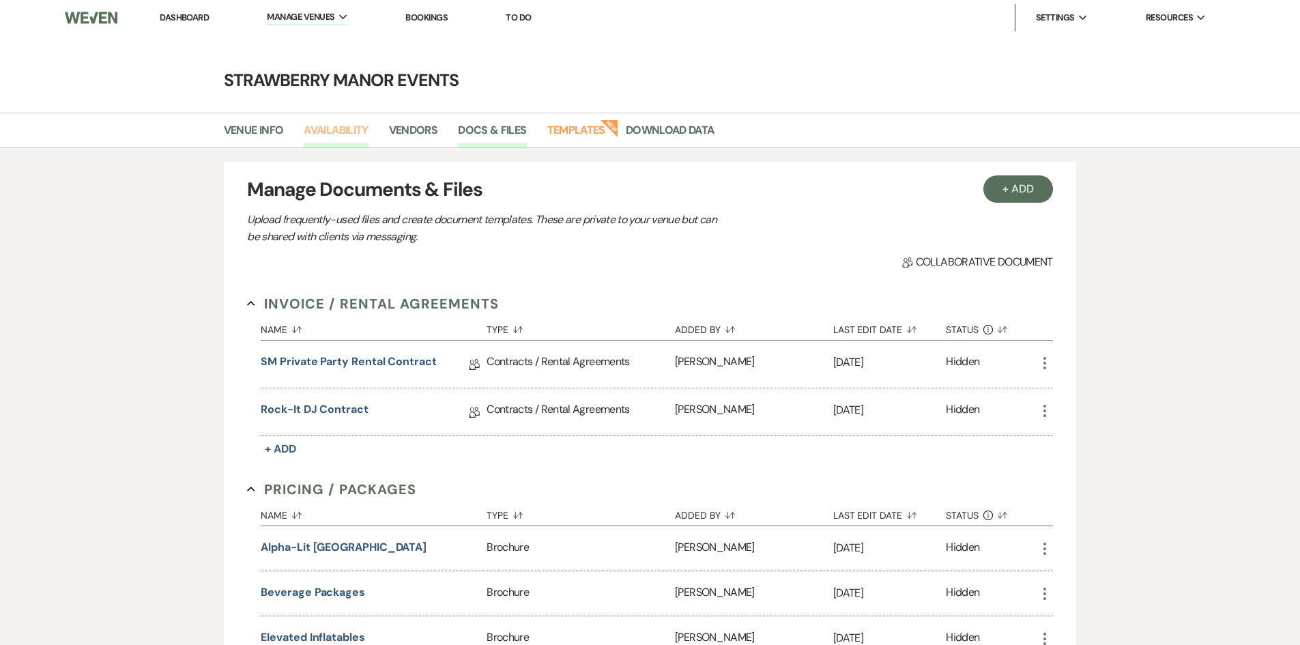
click at [329, 128] on link "Availability" at bounding box center [336, 134] width 64 height 26
select select "2"
select select "2026"
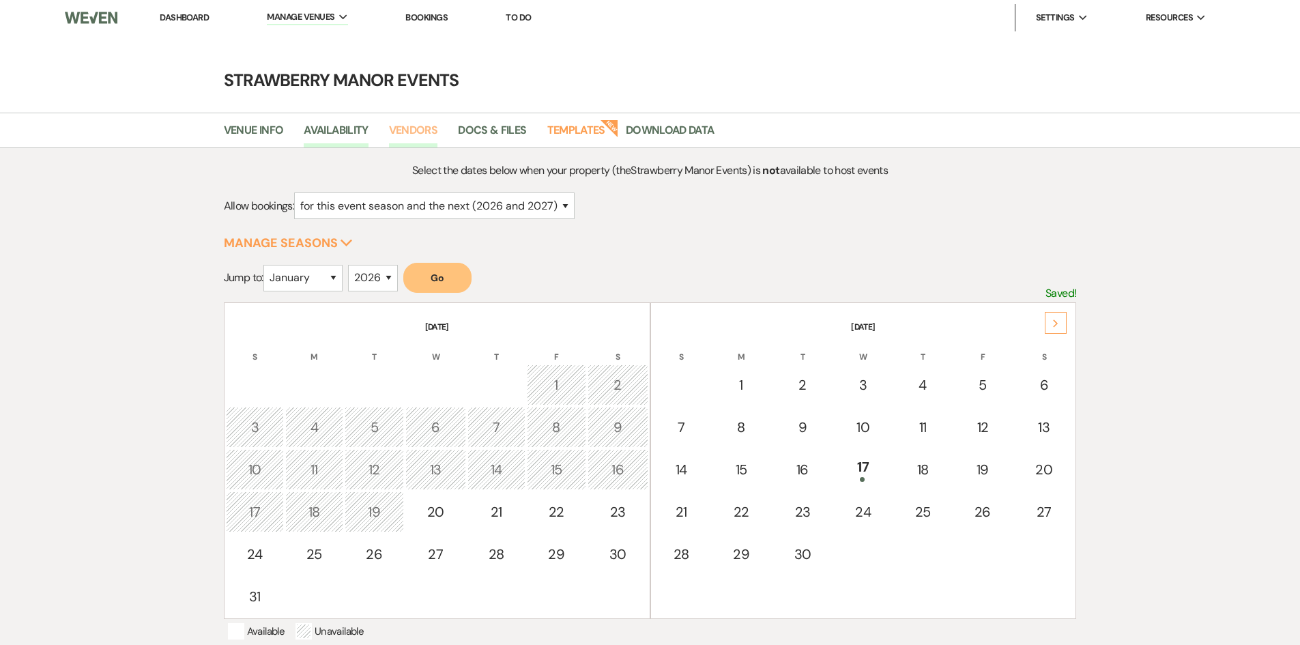
click at [419, 132] on link "Vendors" at bounding box center [413, 134] width 49 height 26
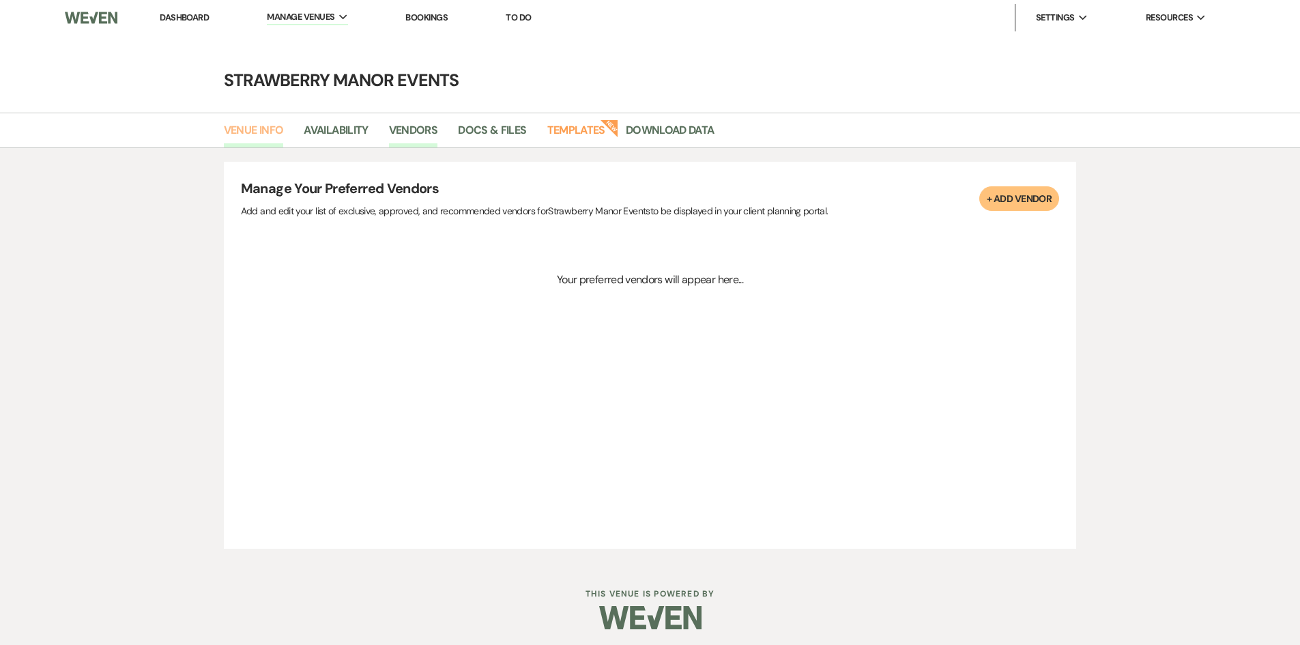
click at [271, 128] on link "Venue Info" at bounding box center [254, 134] width 60 height 26
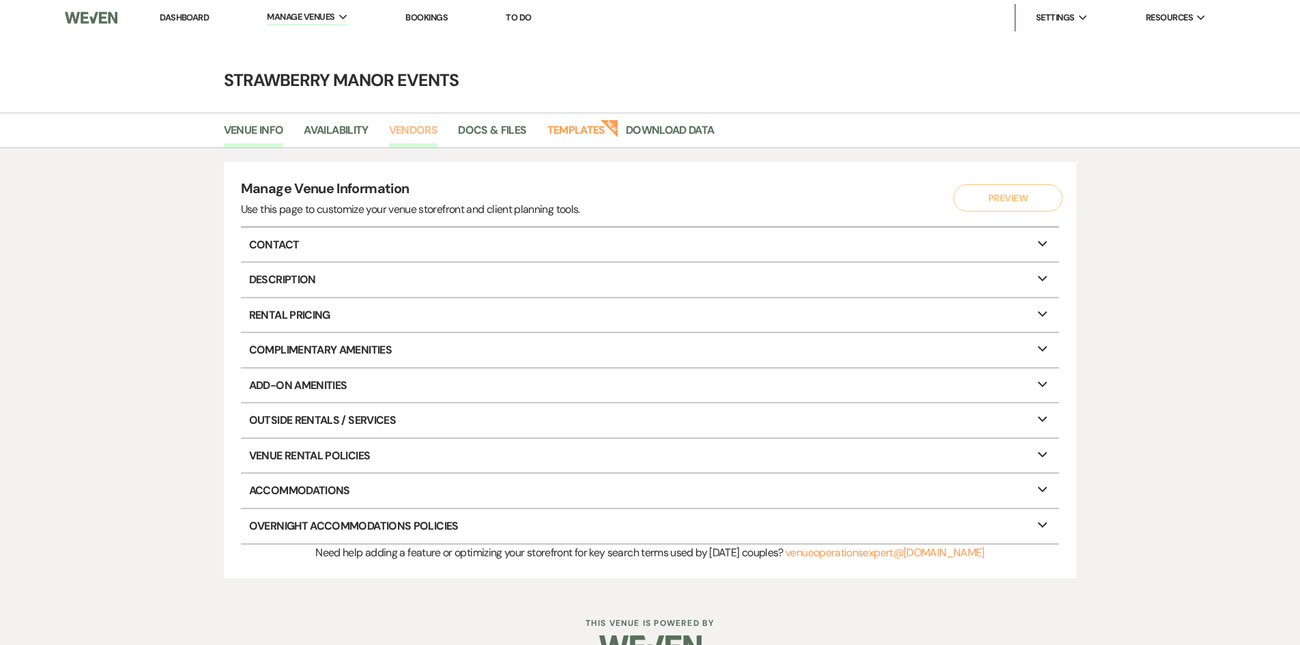
click at [437, 130] on link "Vendors" at bounding box center [413, 134] width 49 height 26
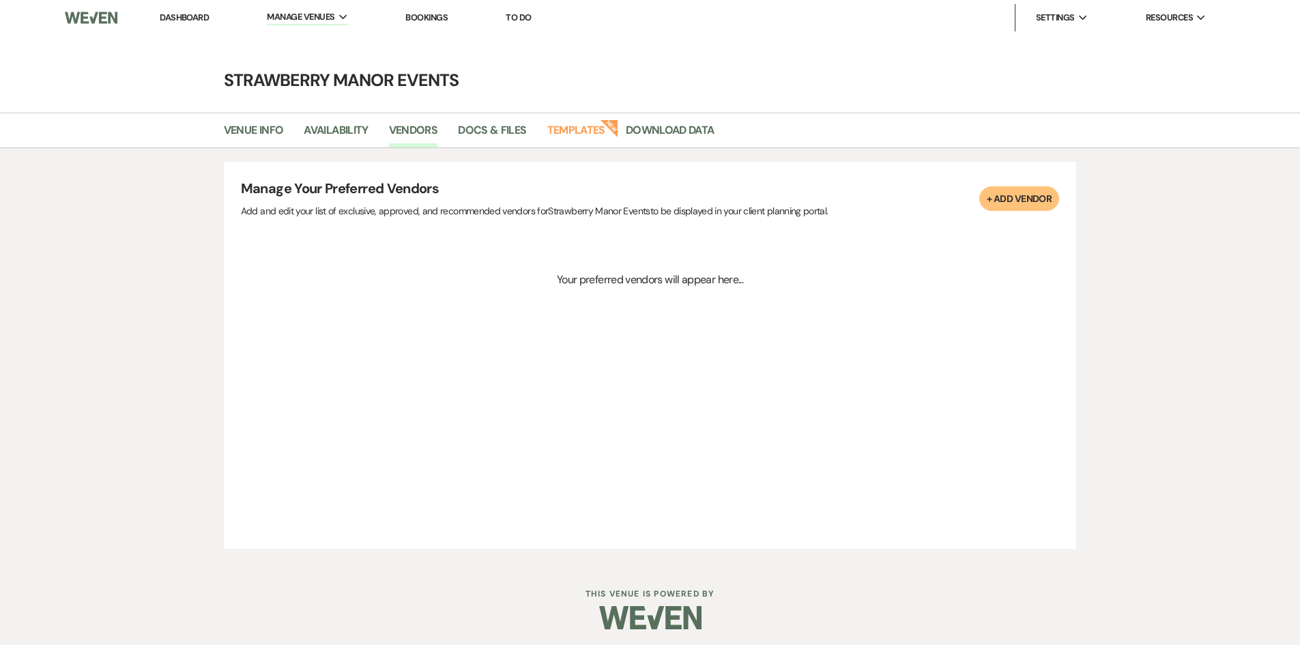
click at [451, 130] on li "Vendors" at bounding box center [424, 133] width 70 height 29
click at [674, 132] on link "Download Data" at bounding box center [670, 134] width 89 height 26
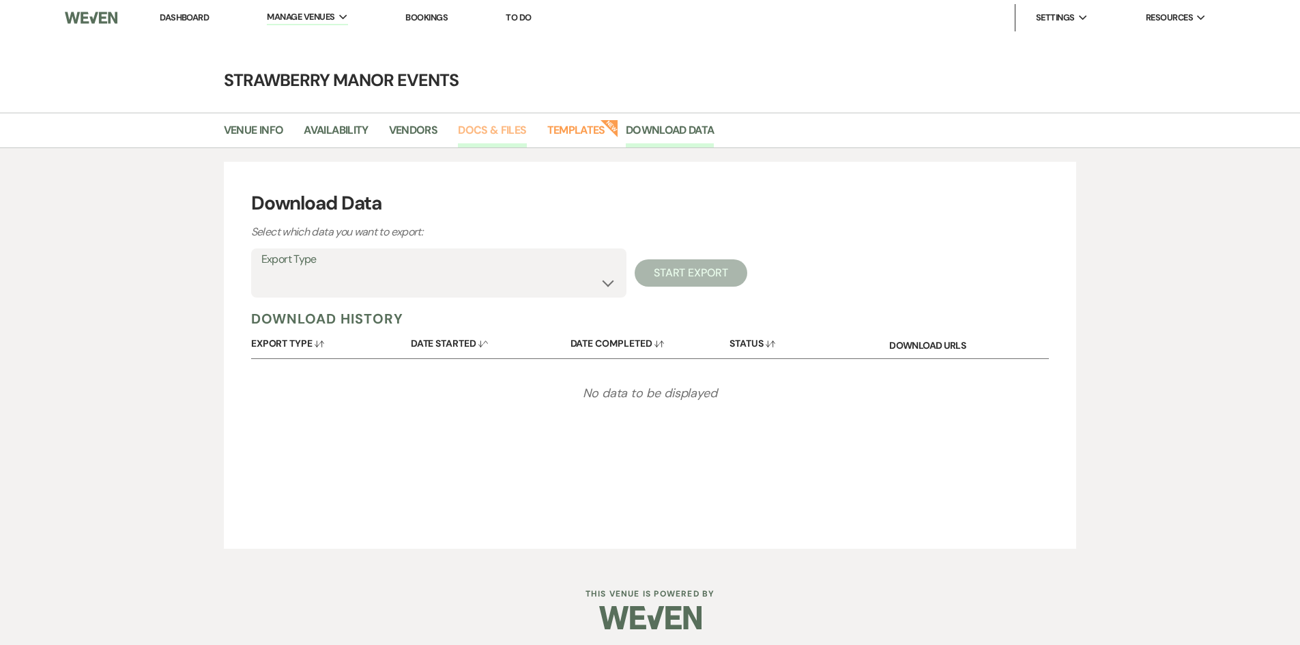
click at [466, 132] on link "Docs & Files" at bounding box center [492, 134] width 68 height 26
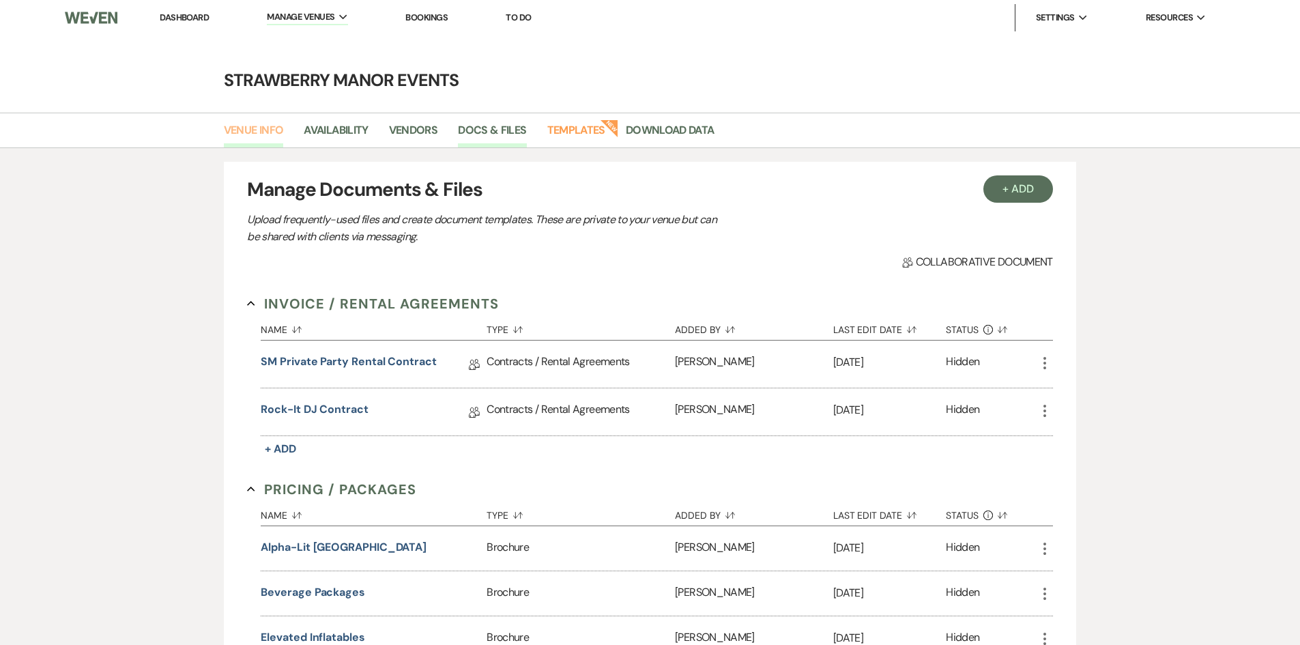
click at [261, 141] on link "Venue Info" at bounding box center [254, 134] width 60 height 26
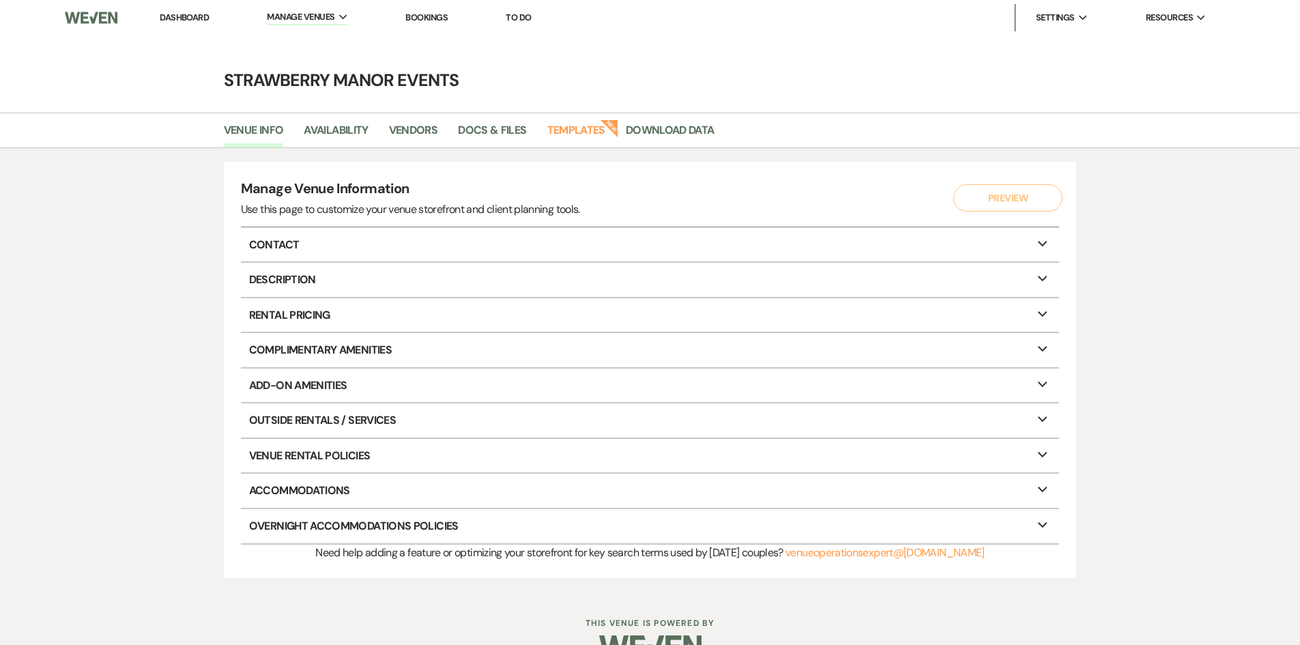
click at [100, 18] on img at bounding box center [91, 17] width 52 height 29
click at [193, 10] on li "Dashboard" at bounding box center [184, 17] width 63 height 27
click at [192, 16] on link "Dashboard" at bounding box center [184, 18] width 49 height 12
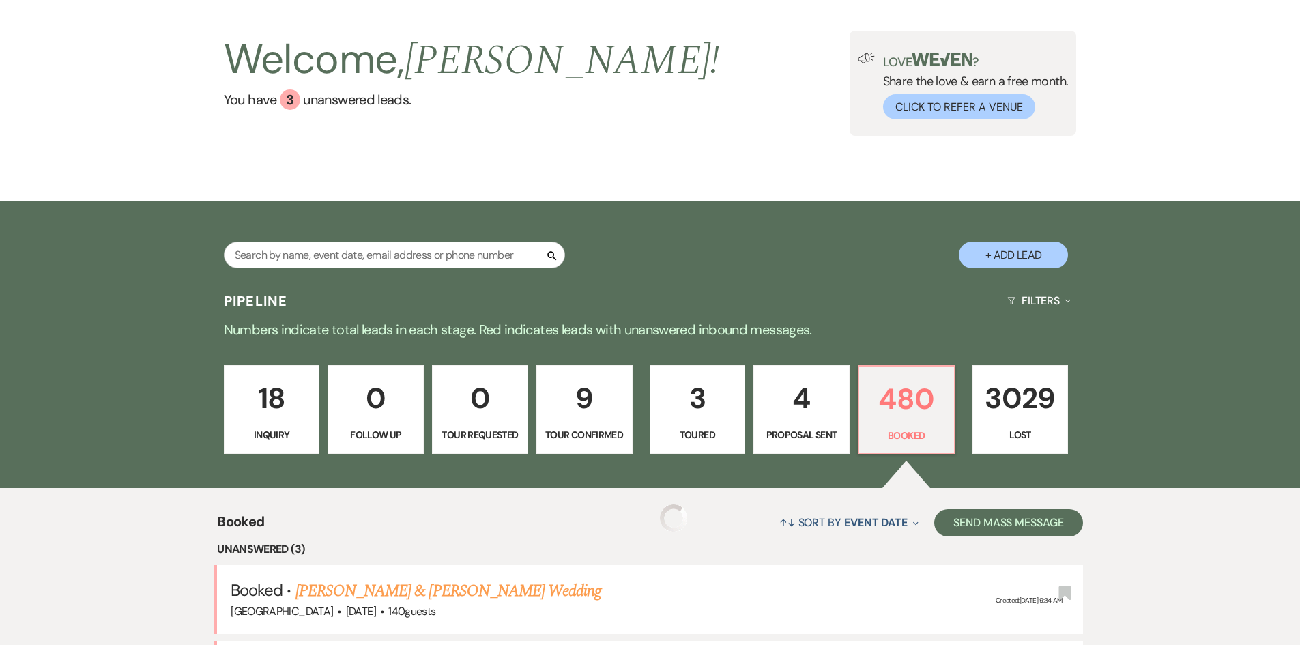
scroll to position [273, 0]
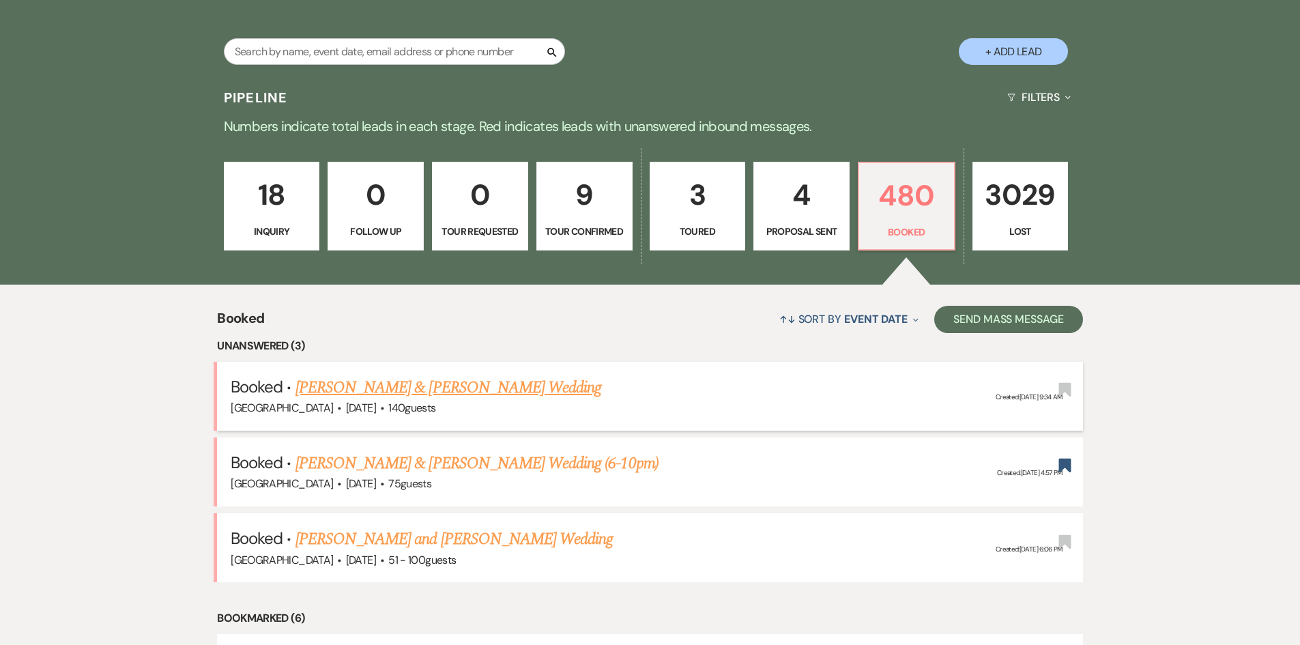
click at [330, 378] on link "[PERSON_NAME] & [PERSON_NAME] Wedding" at bounding box center [449, 387] width 306 height 25
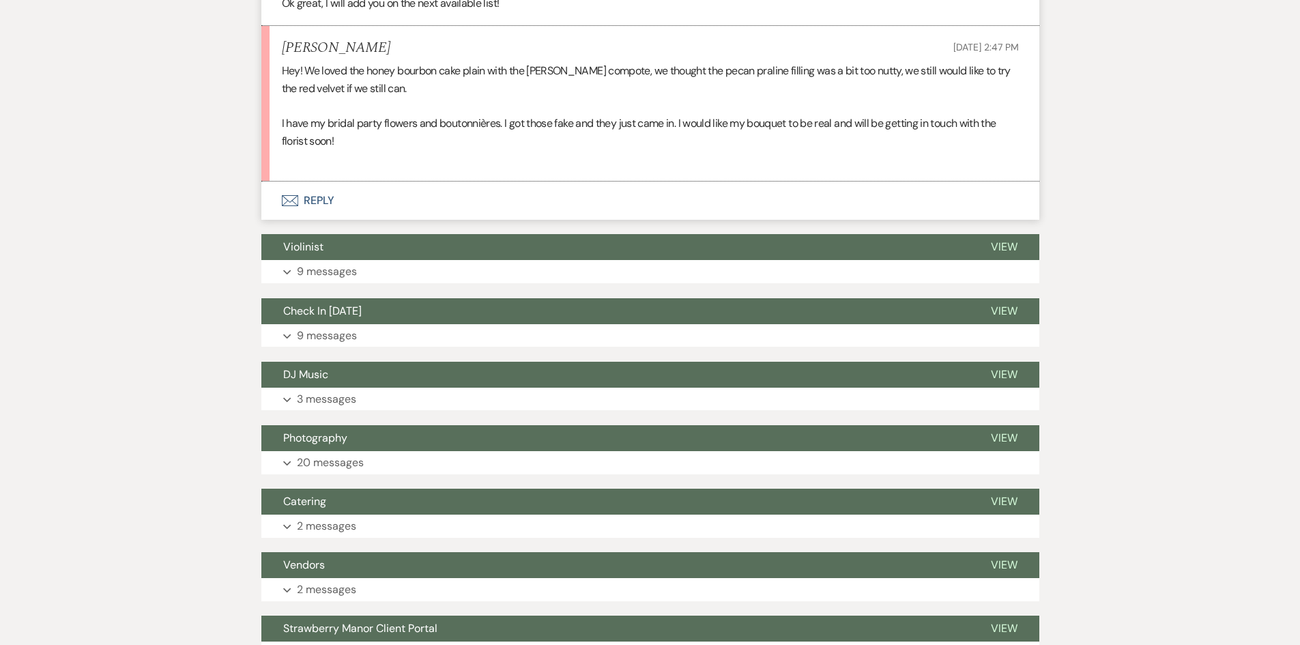
click at [311, 198] on button "Envelope Reply" at bounding box center [650, 201] width 778 height 38
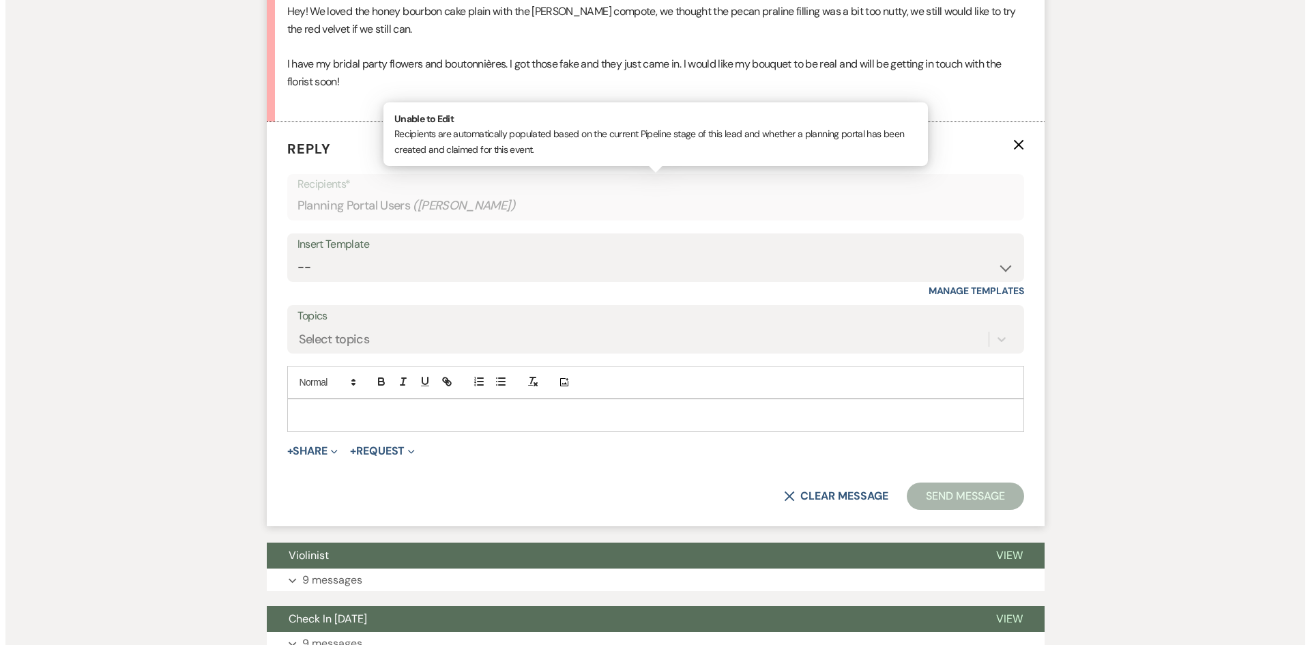
scroll to position [1360, 0]
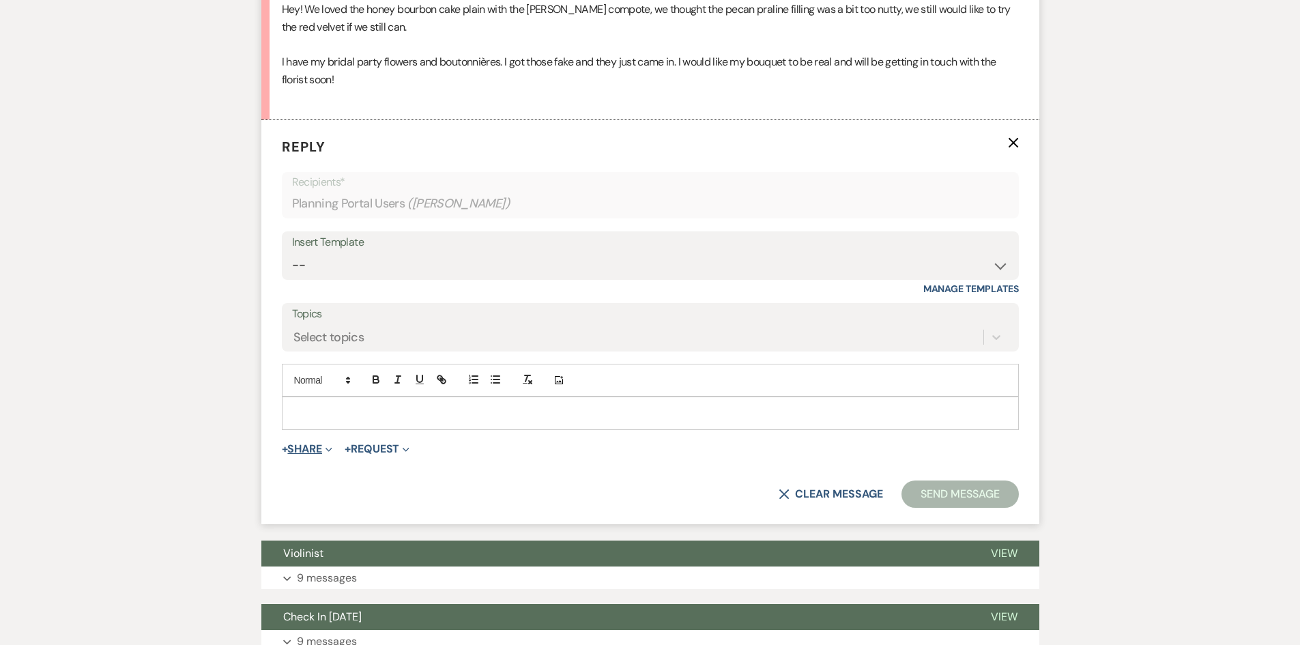
click at [303, 450] on button "+ Share Expand" at bounding box center [307, 449] width 51 height 11
click at [564, 372] on button "Add Photo" at bounding box center [559, 380] width 19 height 16
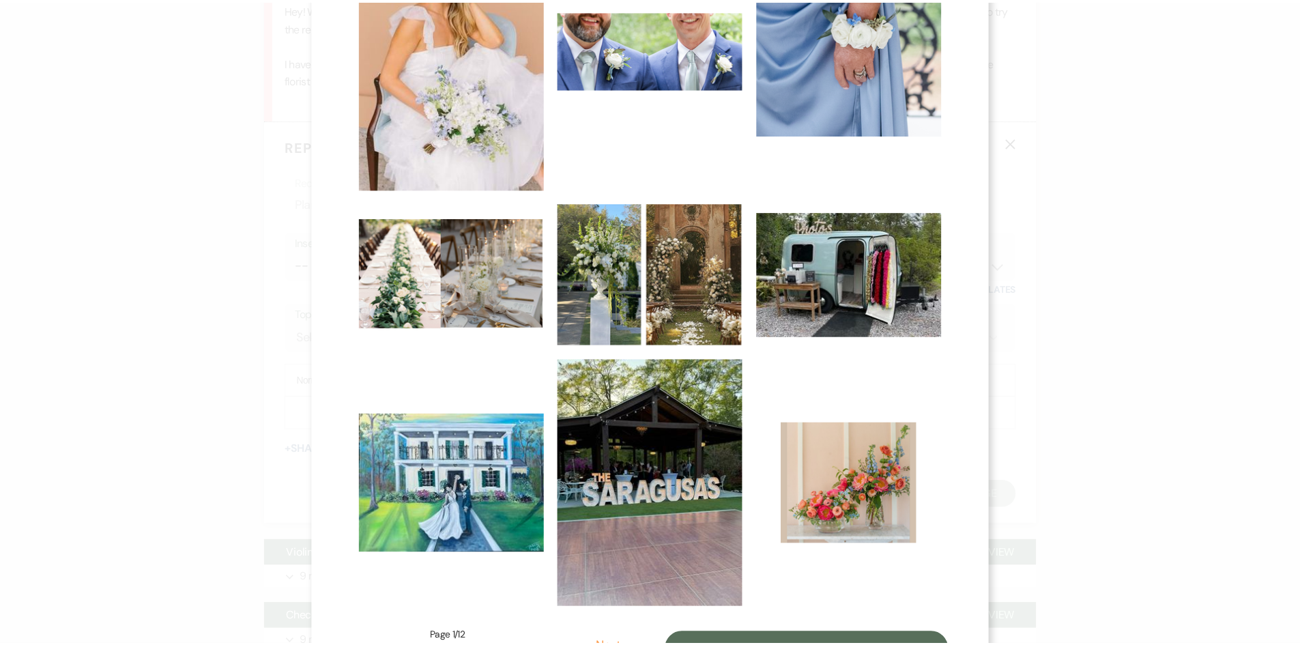
scroll to position [555, 0]
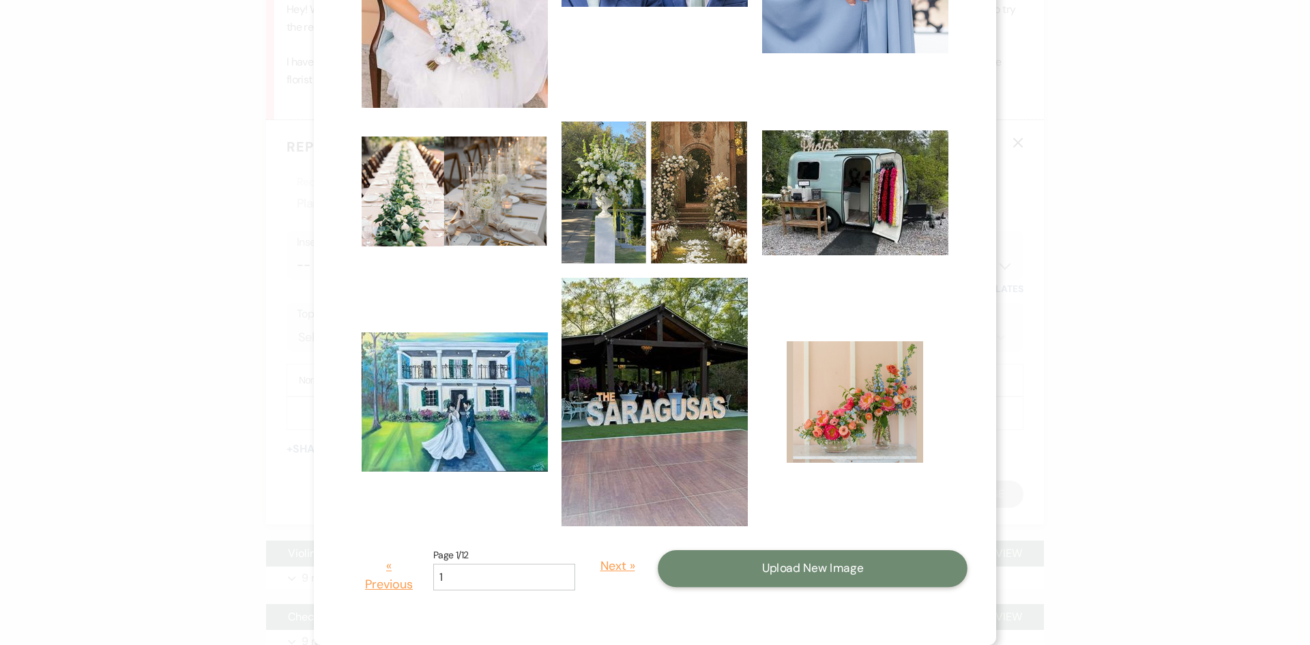
click at [717, 559] on button "Upload New Image" at bounding box center [813, 568] width 310 height 37
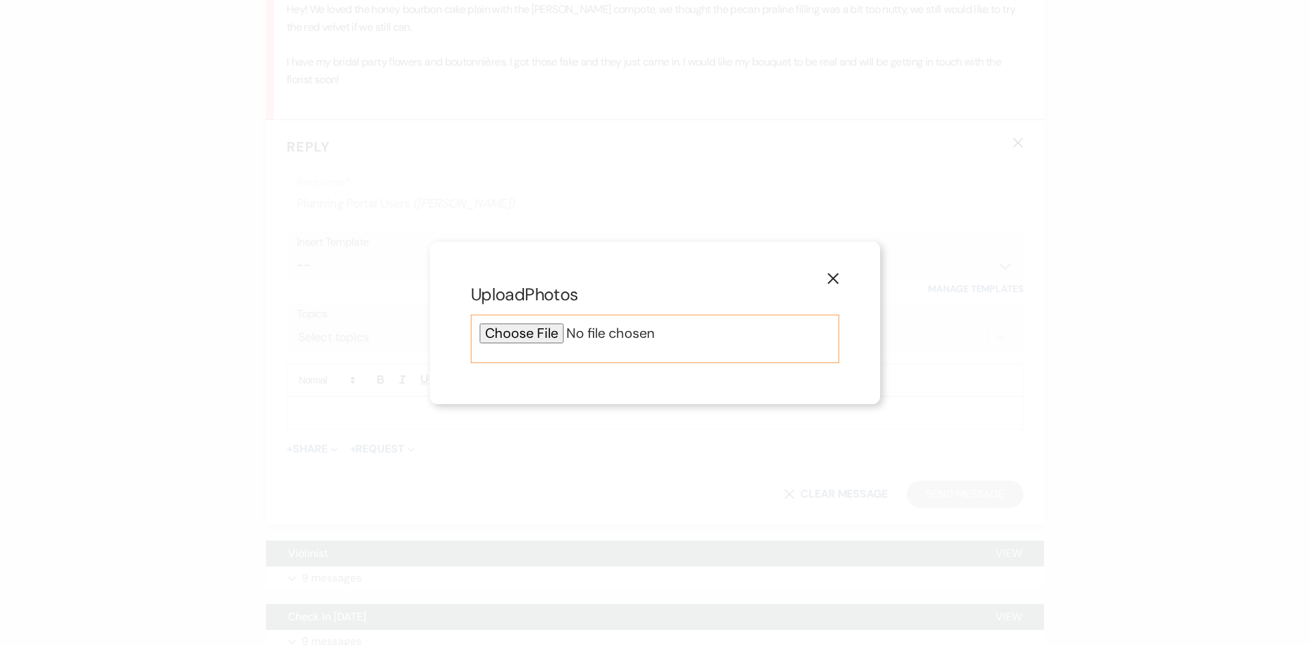
click at [515, 341] on input "file" at bounding box center [655, 333] width 351 height 20
type input "C:\fakepath\64_photo.jpg"
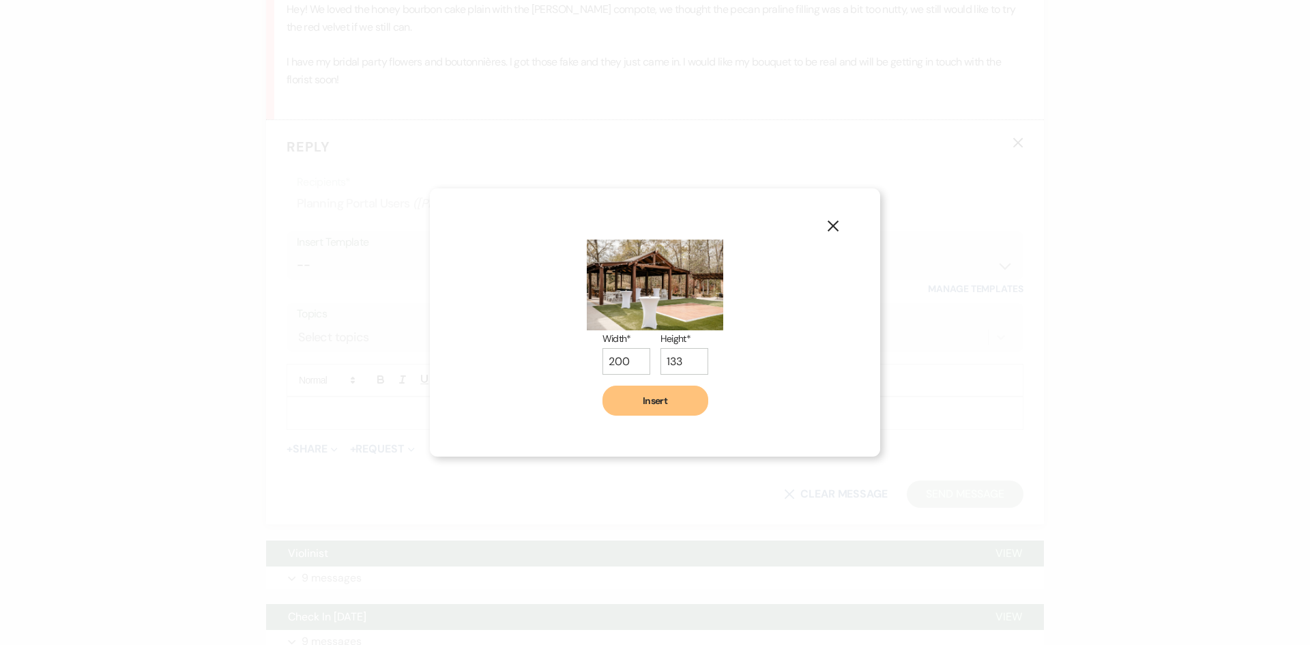
click at [640, 405] on button "Insert" at bounding box center [656, 401] width 106 height 30
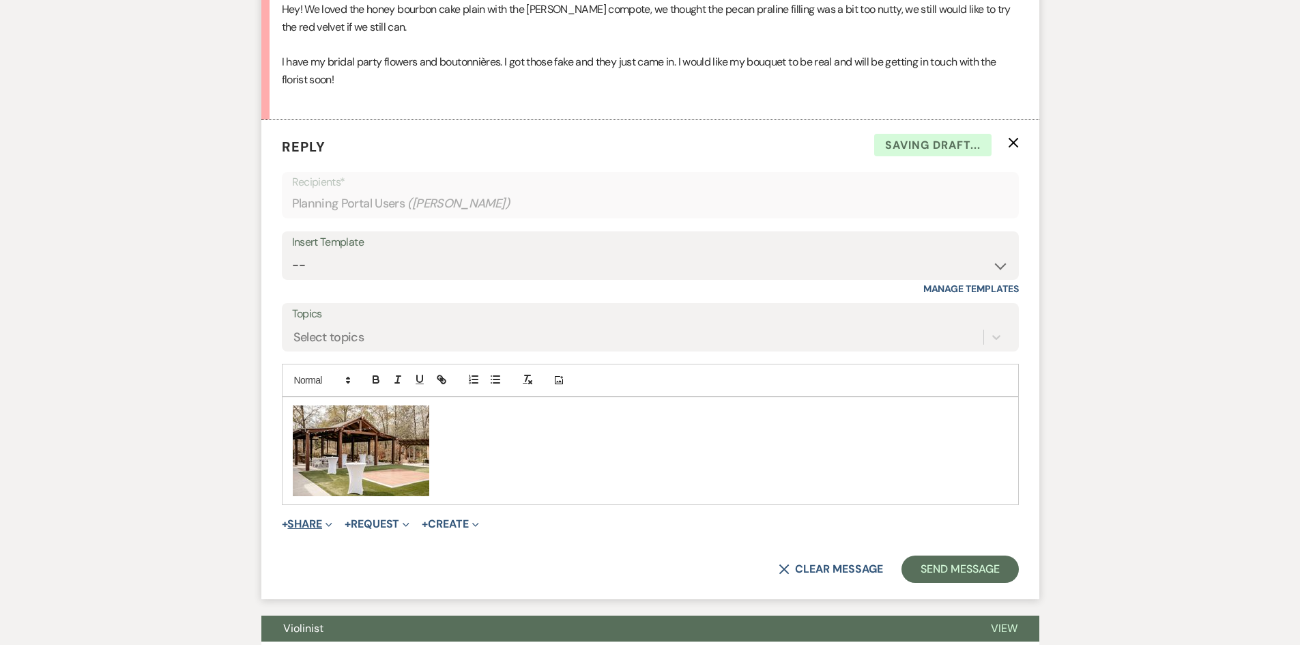
click at [291, 519] on button "+ Share Expand" at bounding box center [307, 524] width 51 height 11
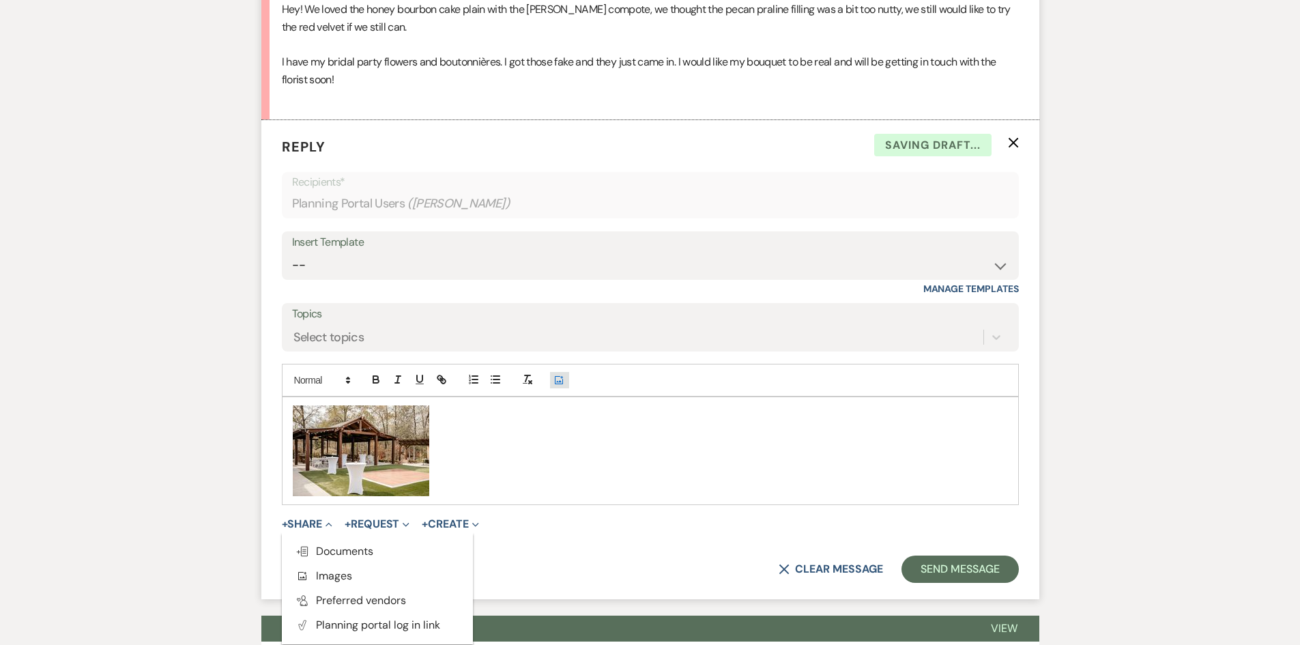
click at [565, 385] on button "Add Photo" at bounding box center [559, 380] width 19 height 16
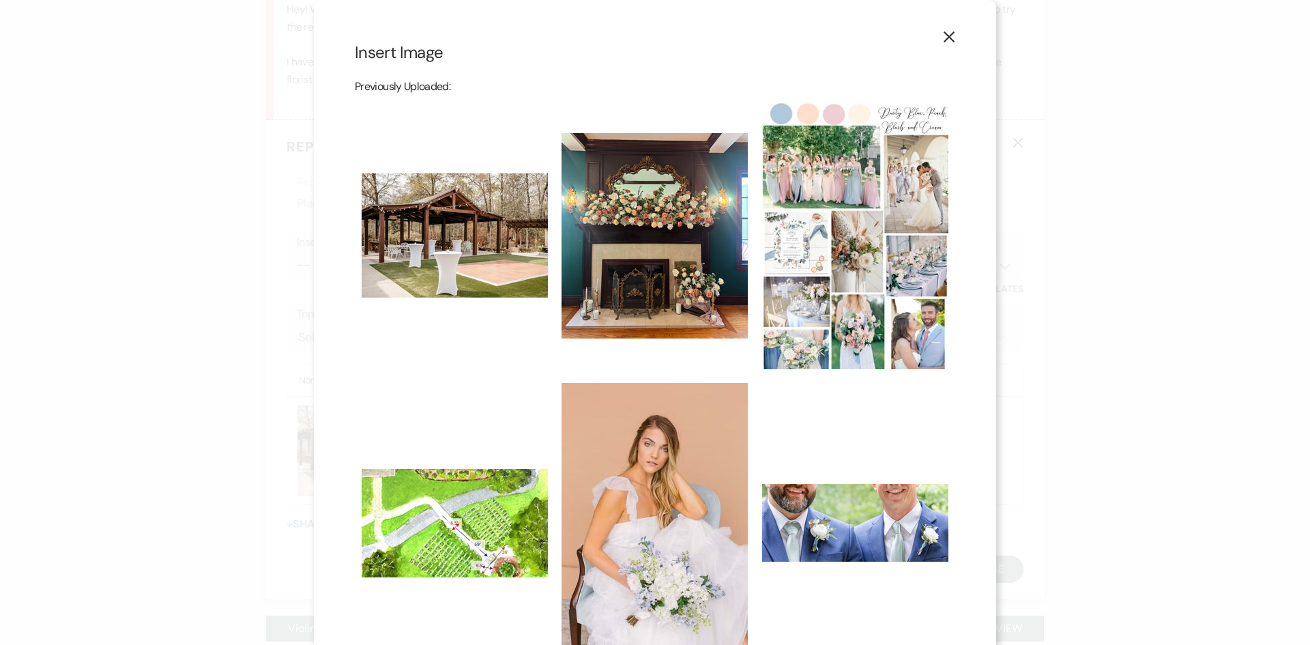
click at [949, 26] on button "X" at bounding box center [949, 37] width 20 height 24
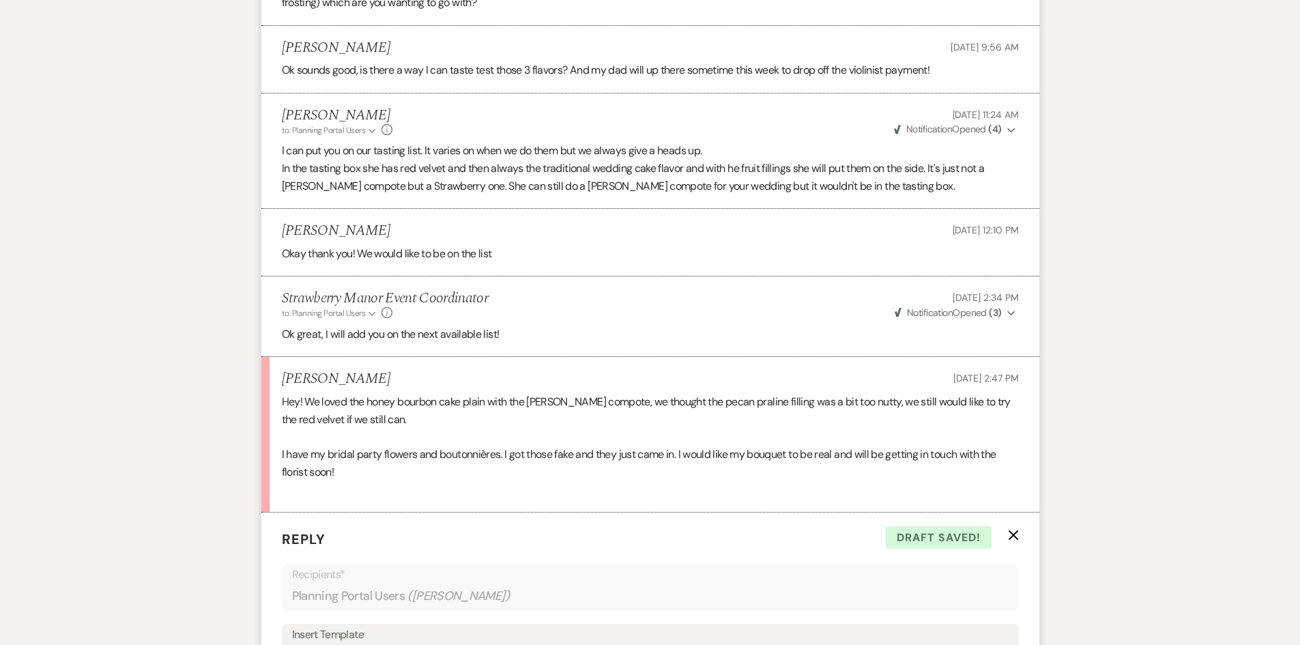
scroll to position [1224, 0]
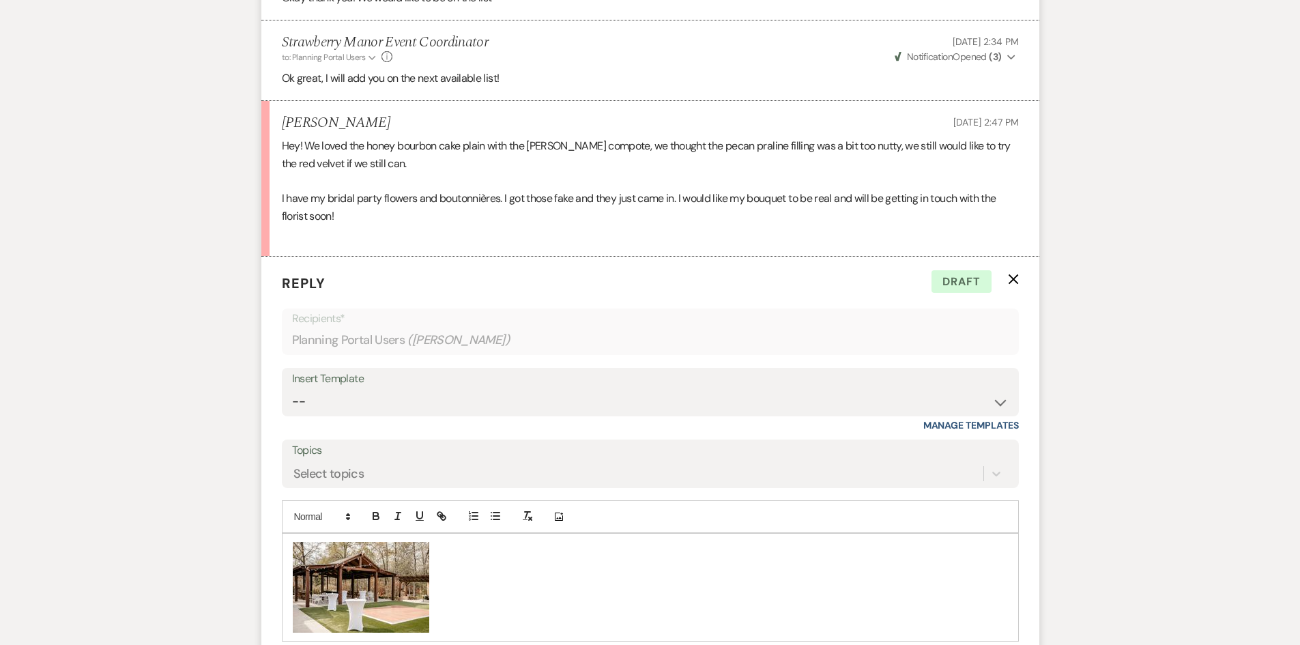
click at [1011, 276] on use "button" at bounding box center [1013, 279] width 10 height 10
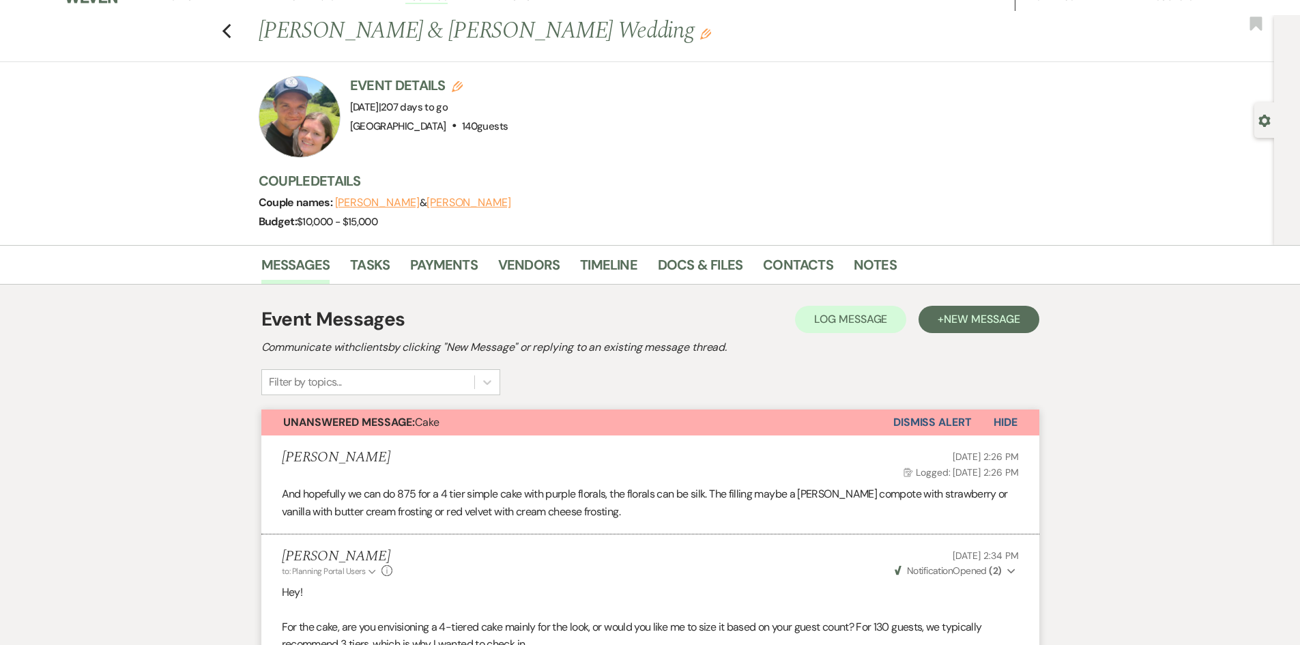
scroll to position [0, 0]
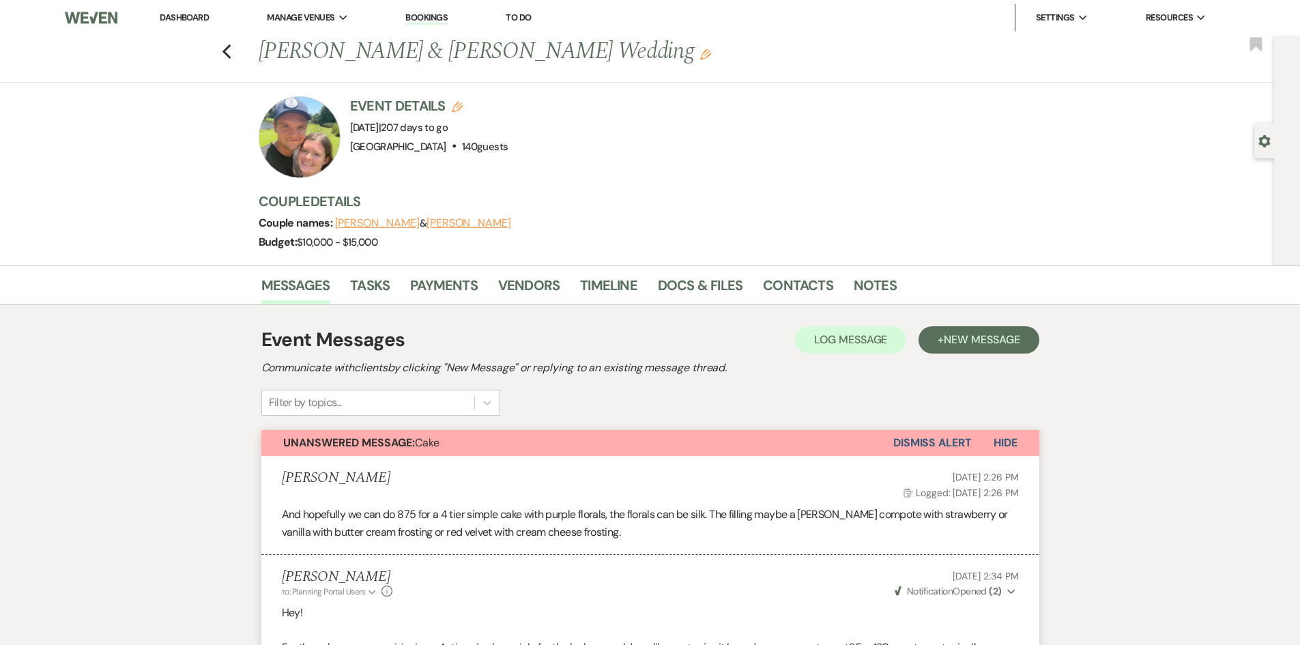
click at [185, 12] on link "Dashboard" at bounding box center [184, 18] width 49 height 12
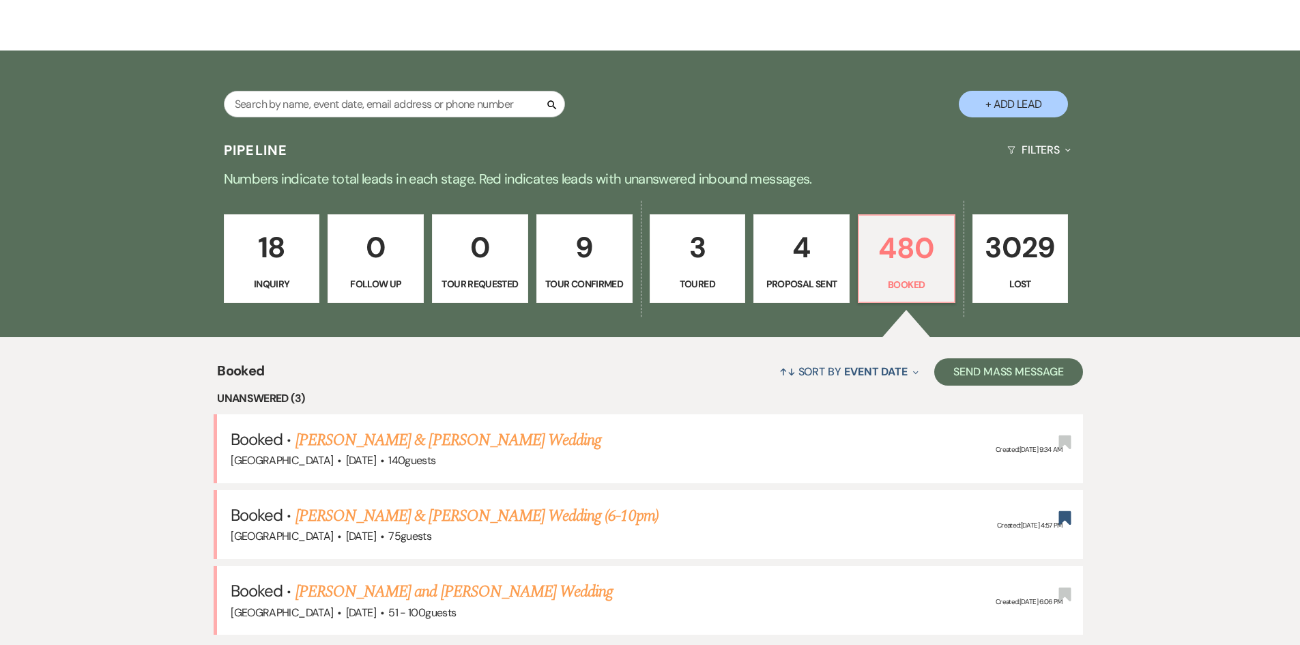
scroll to position [273, 0]
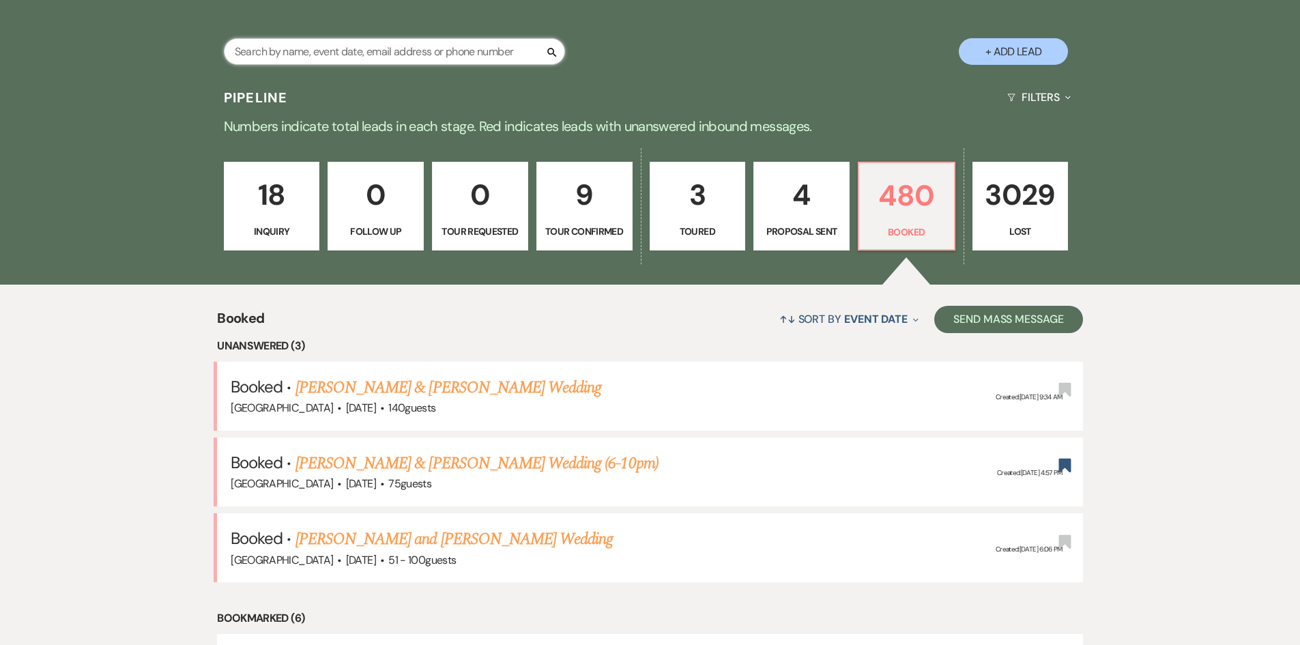
drag, startPoint x: 358, startPoint y: 48, endPoint x: 377, endPoint y: 44, distance: 19.5
click at [358, 48] on input "text" at bounding box center [394, 51] width 341 height 27
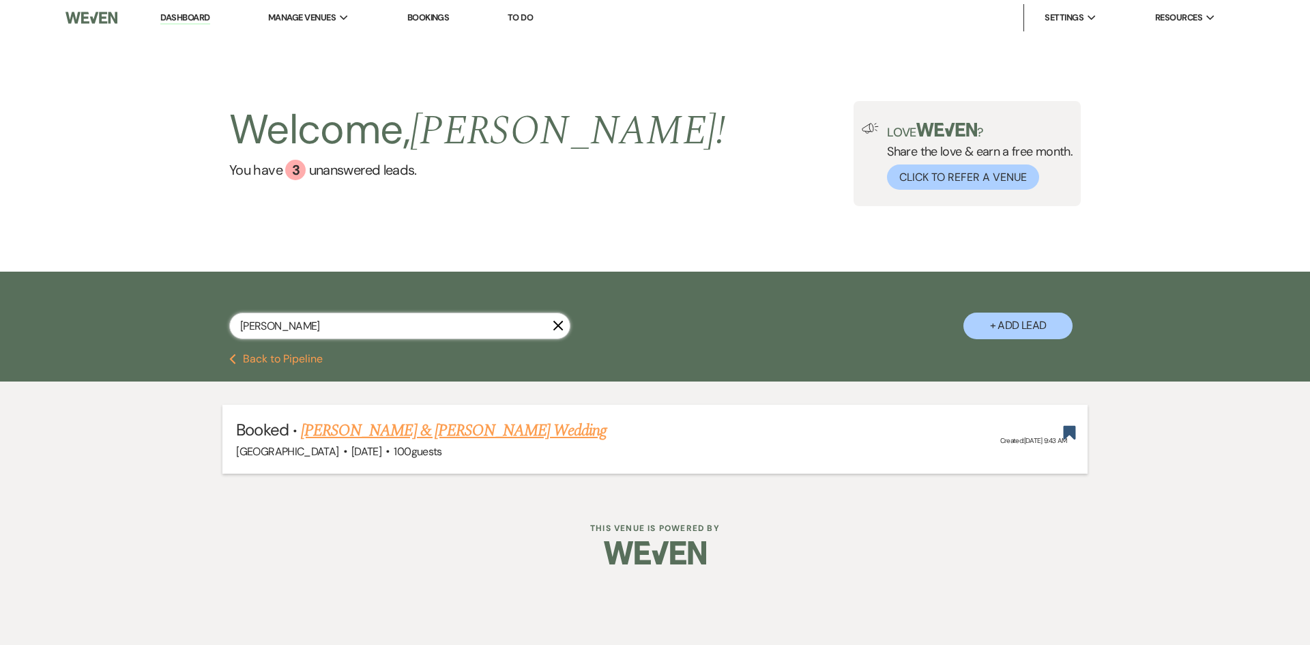
type input "huffman"
click at [411, 433] on link "[PERSON_NAME] & [PERSON_NAME] Wedding" at bounding box center [454, 430] width 306 height 25
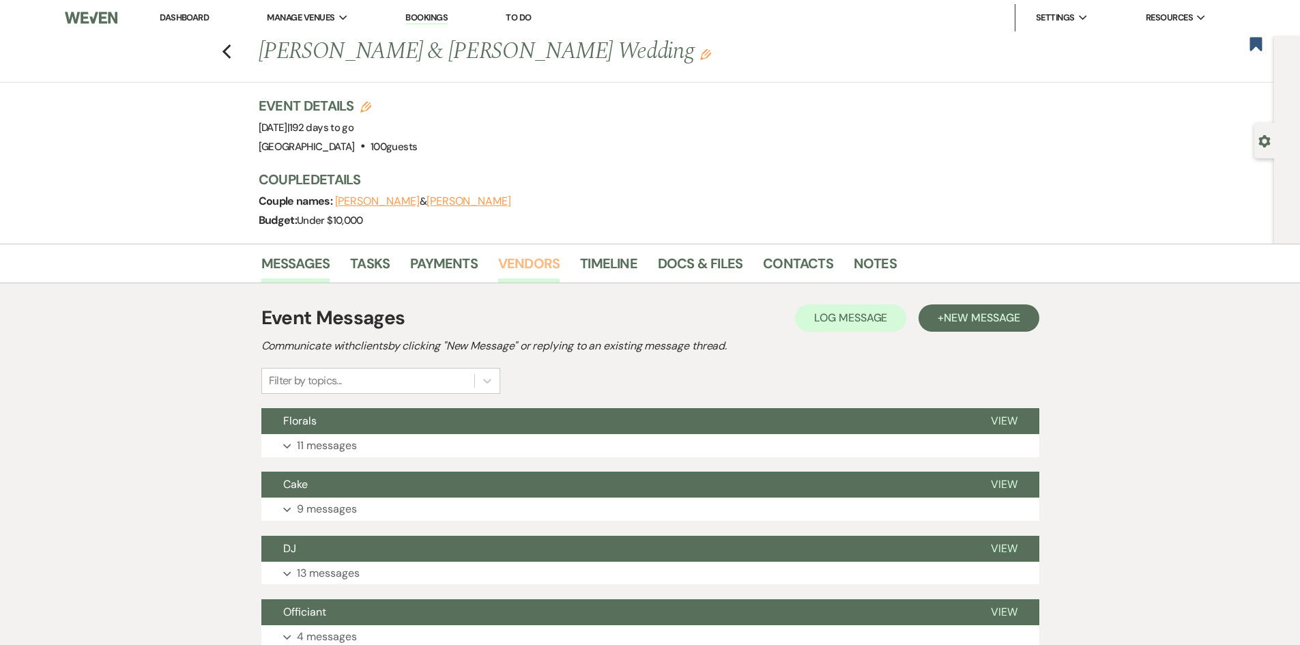
click at [538, 273] on link "Vendors" at bounding box center [528, 268] width 61 height 30
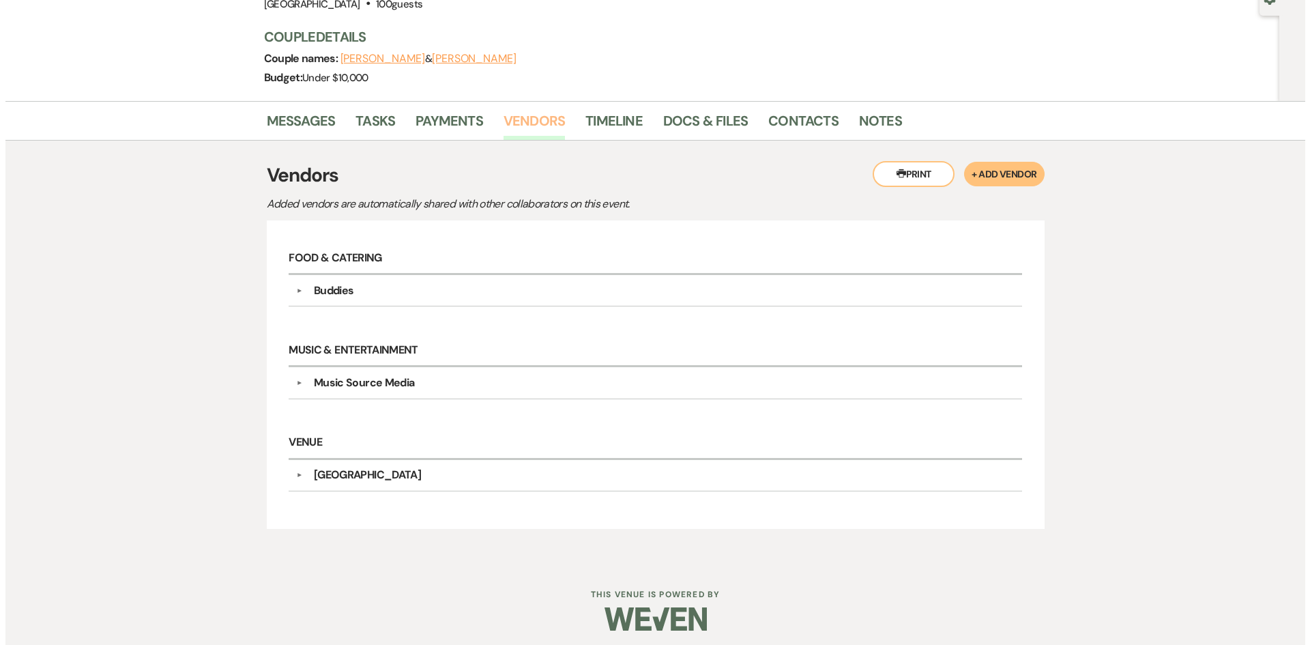
scroll to position [149, 0]
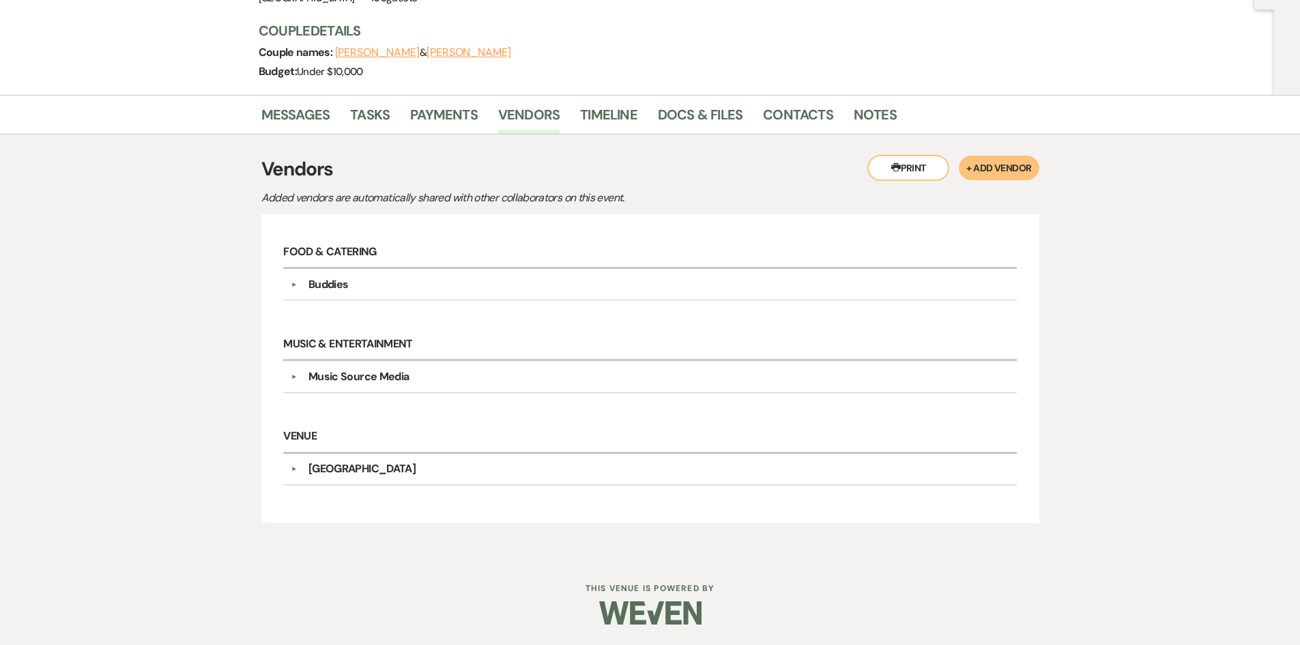
click at [983, 166] on button "+ Add Vendor" at bounding box center [999, 168] width 80 height 25
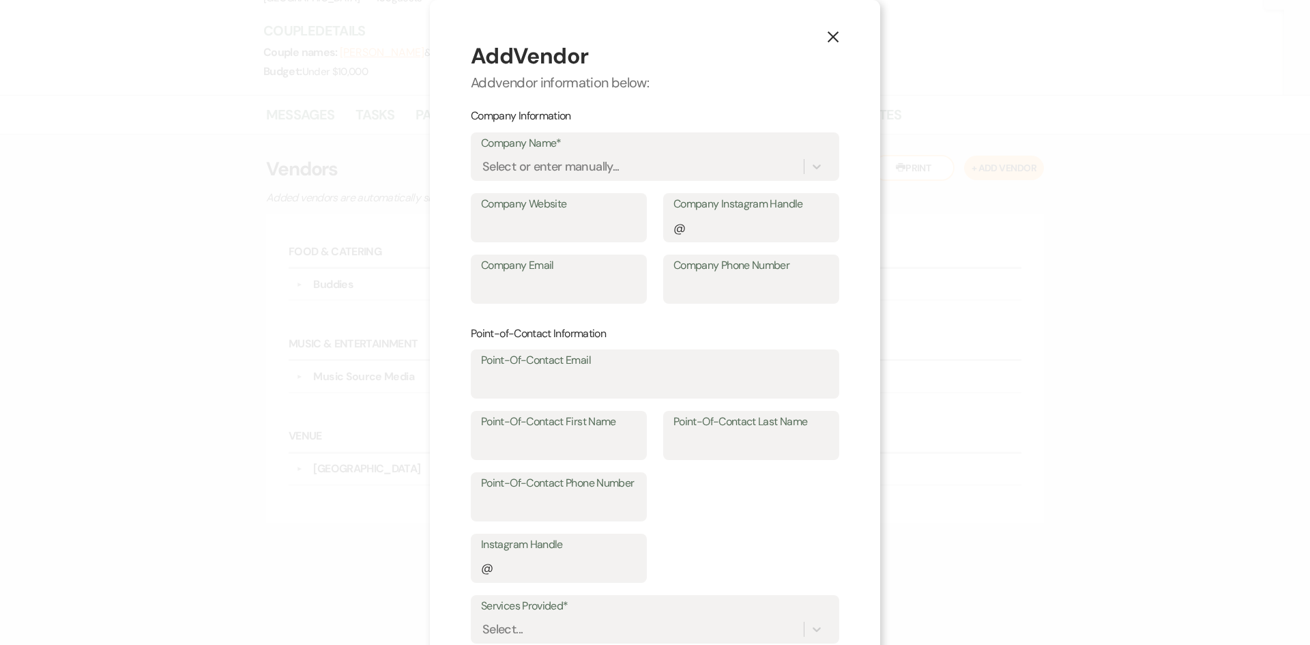
drag, startPoint x: 462, startPoint y: 156, endPoint x: 476, endPoint y: 161, distance: 15.3
click at [472, 160] on div "X Add Vendor Add vendor information below: Company Information Company Name* Se…" at bounding box center [655, 413] width 450 height 827
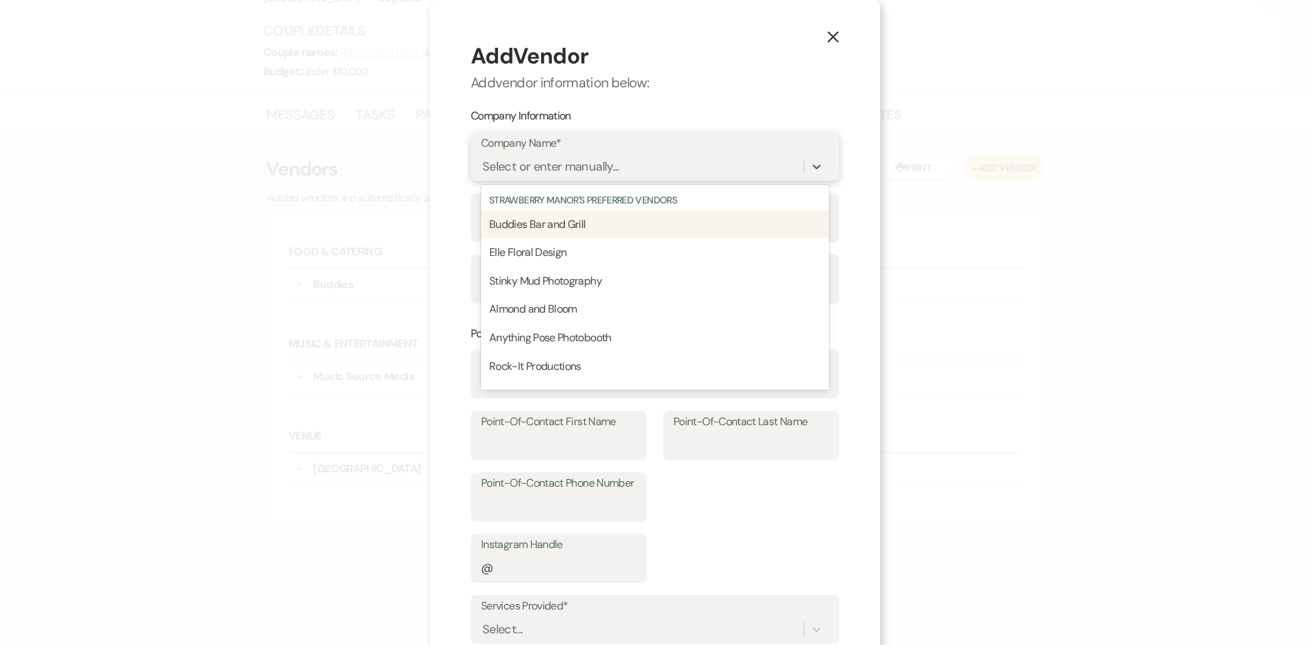
click at [503, 164] on div "Select or enter manually..." at bounding box center [551, 167] width 137 height 18
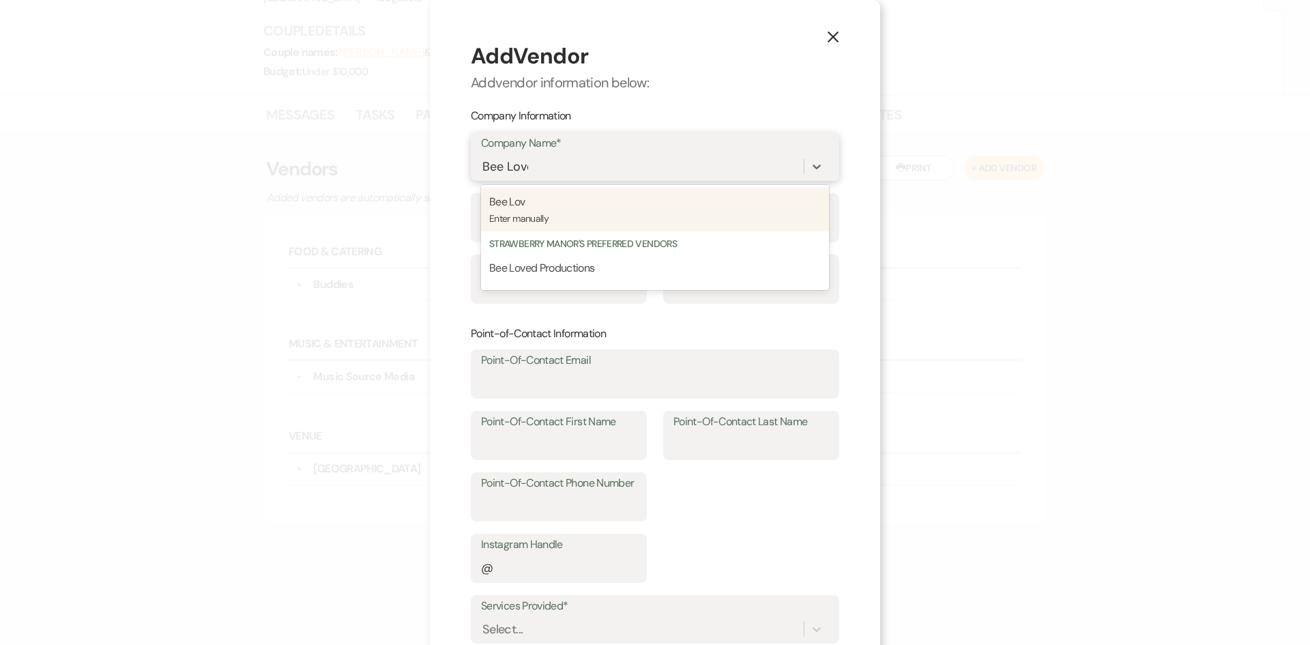
type input "Bee Loved"
click at [697, 225] on p "Enter manually" at bounding box center [655, 218] width 332 height 15
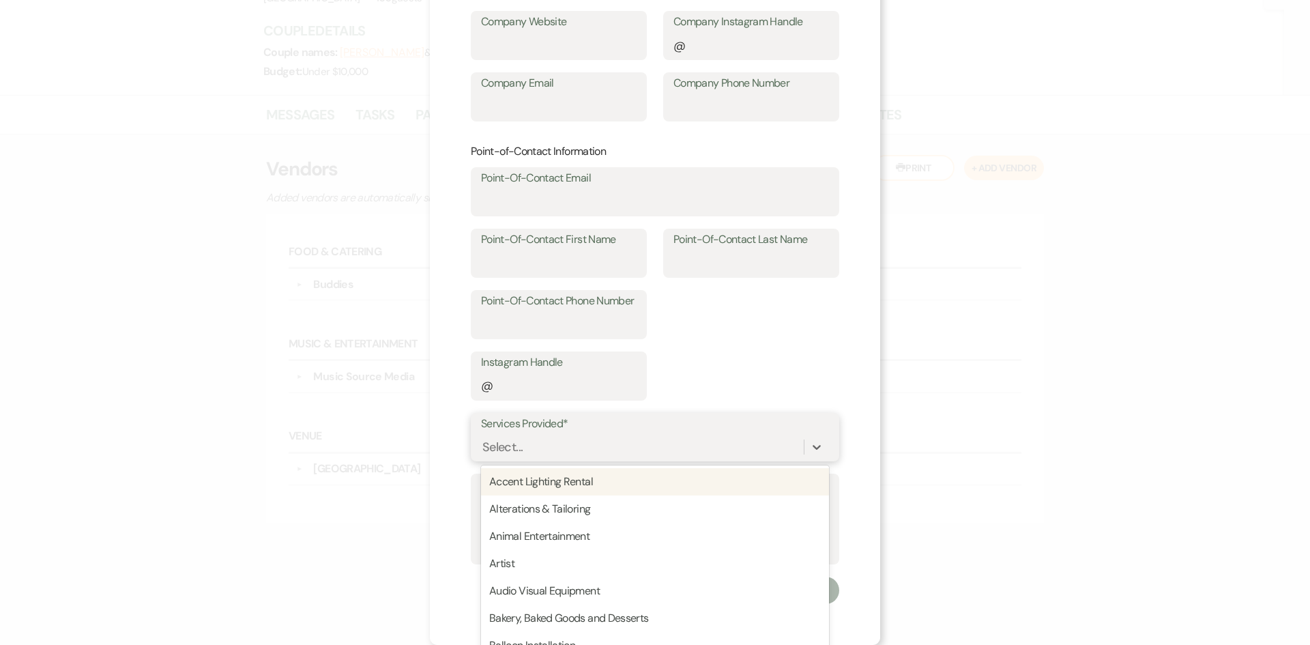
scroll to position [207, 0]
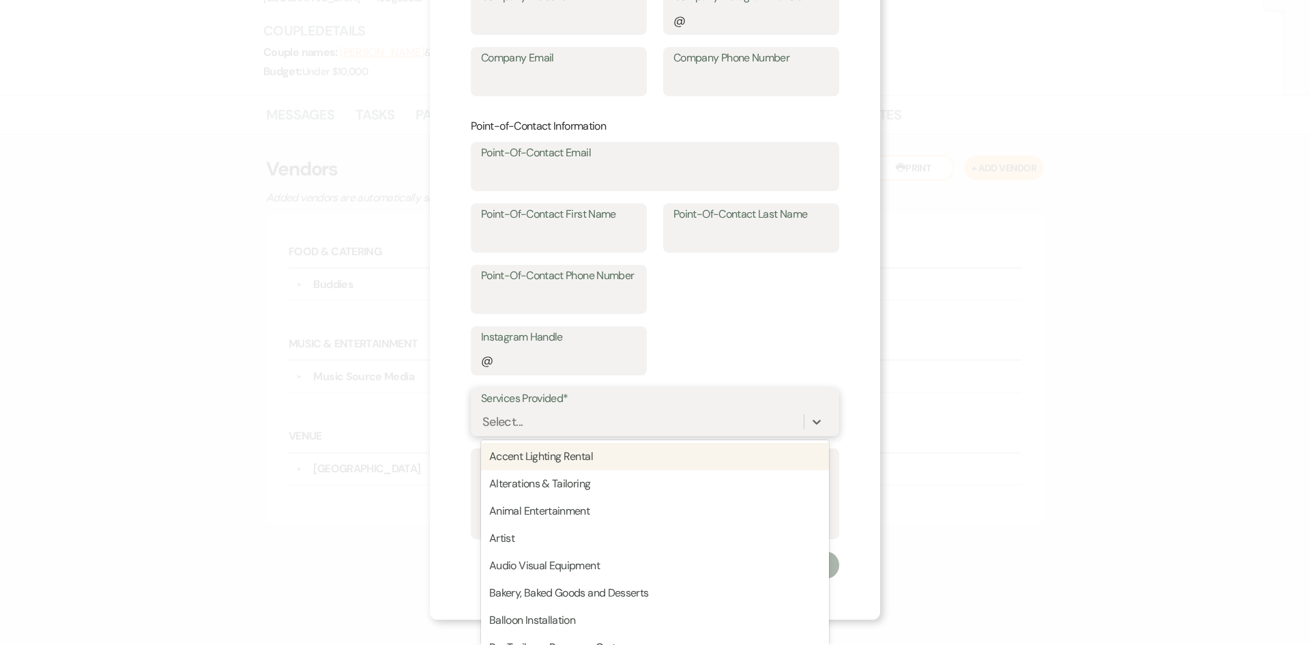
click at [557, 435] on div "option Accent Lighting Rental focused, 1 of 95. 95 results available. Use Up an…" at bounding box center [655, 422] width 348 height 26
type input "pho"
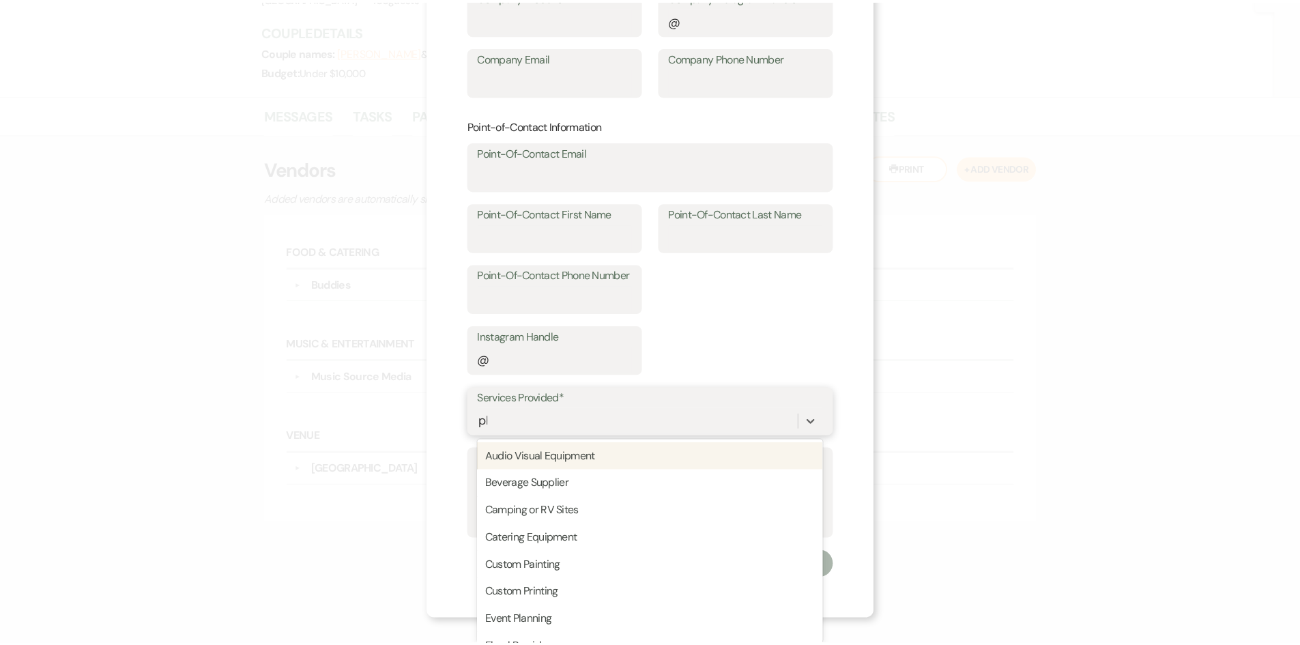
scroll to position [182, 0]
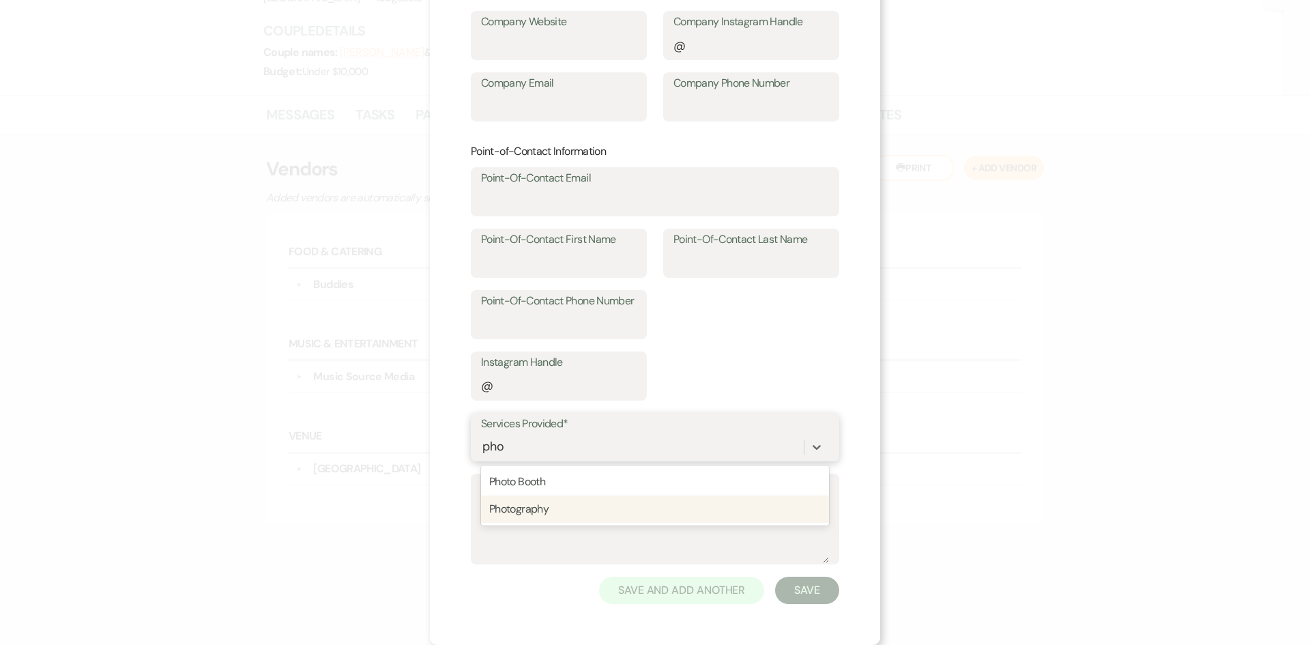
click at [573, 515] on div "Photography" at bounding box center [655, 508] width 348 height 27
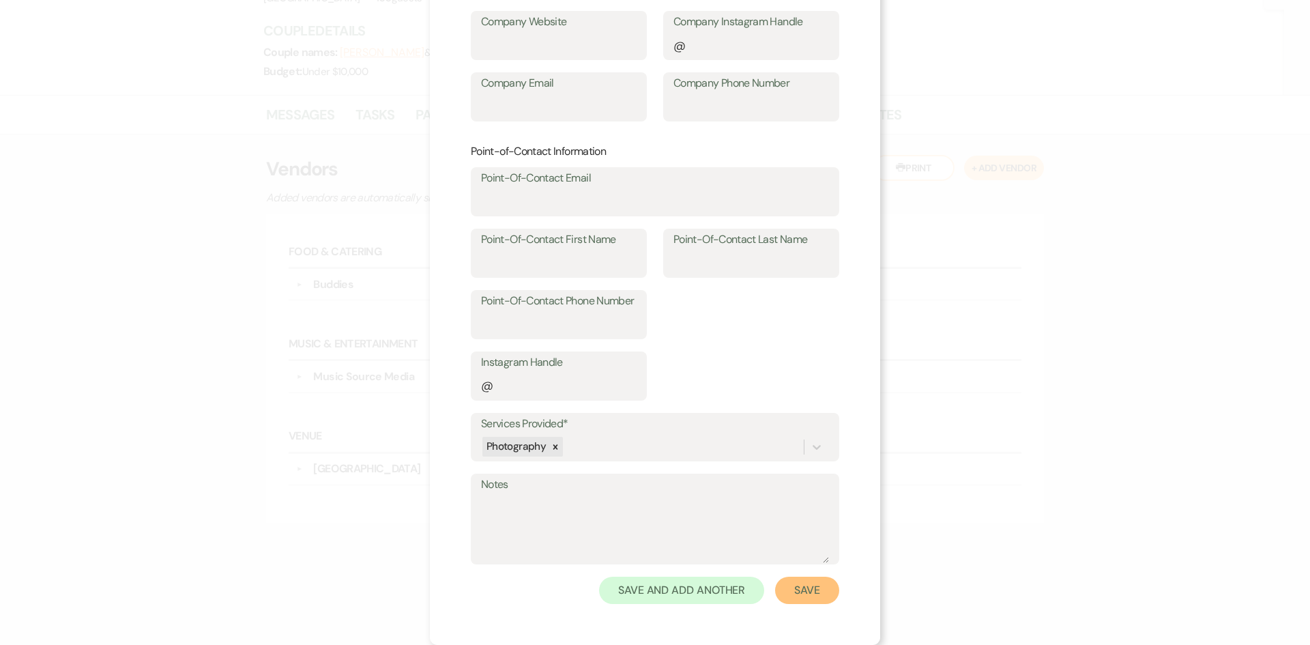
click at [806, 586] on button "Save" at bounding box center [807, 590] width 64 height 27
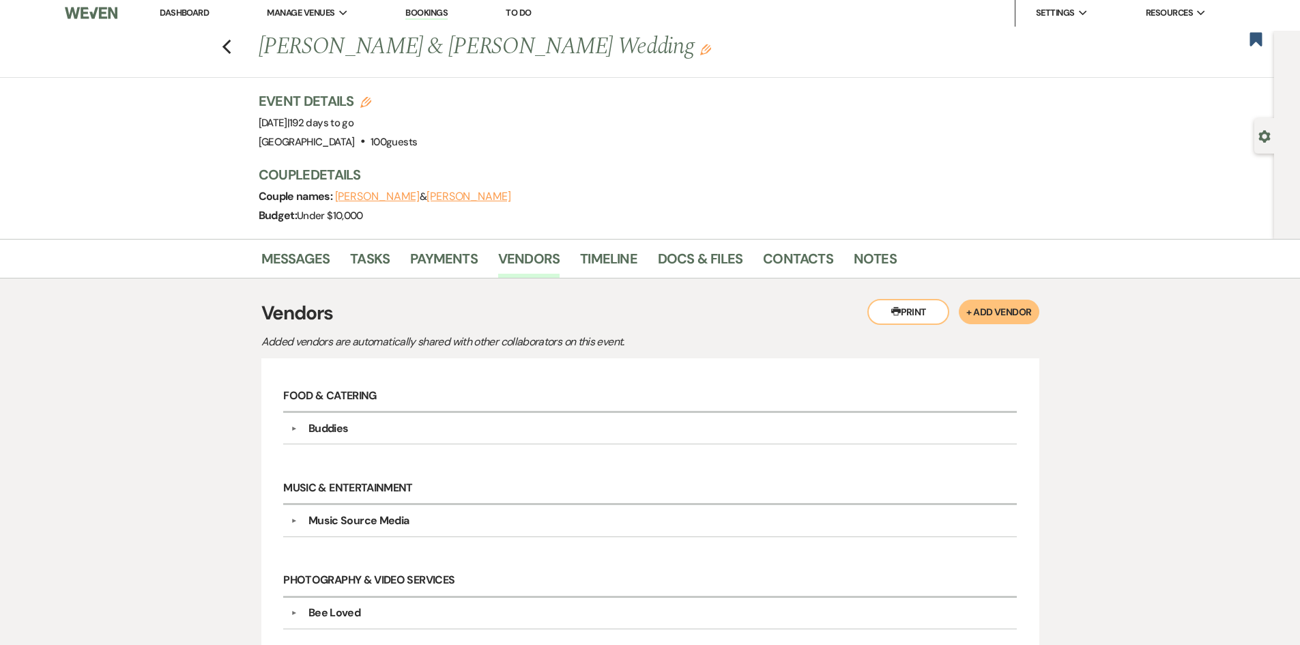
scroll to position [0, 0]
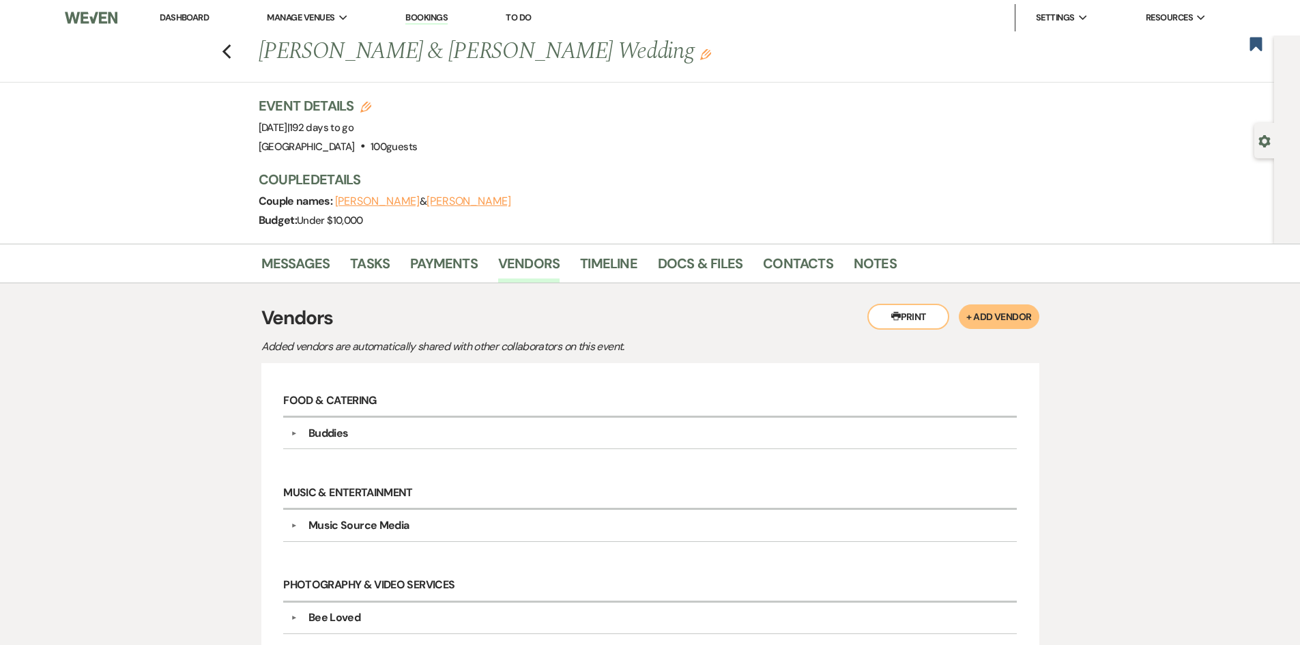
click at [193, 11] on li "Dashboard" at bounding box center [184, 17] width 63 height 27
click at [192, 18] on link "Dashboard" at bounding box center [184, 18] width 49 height 12
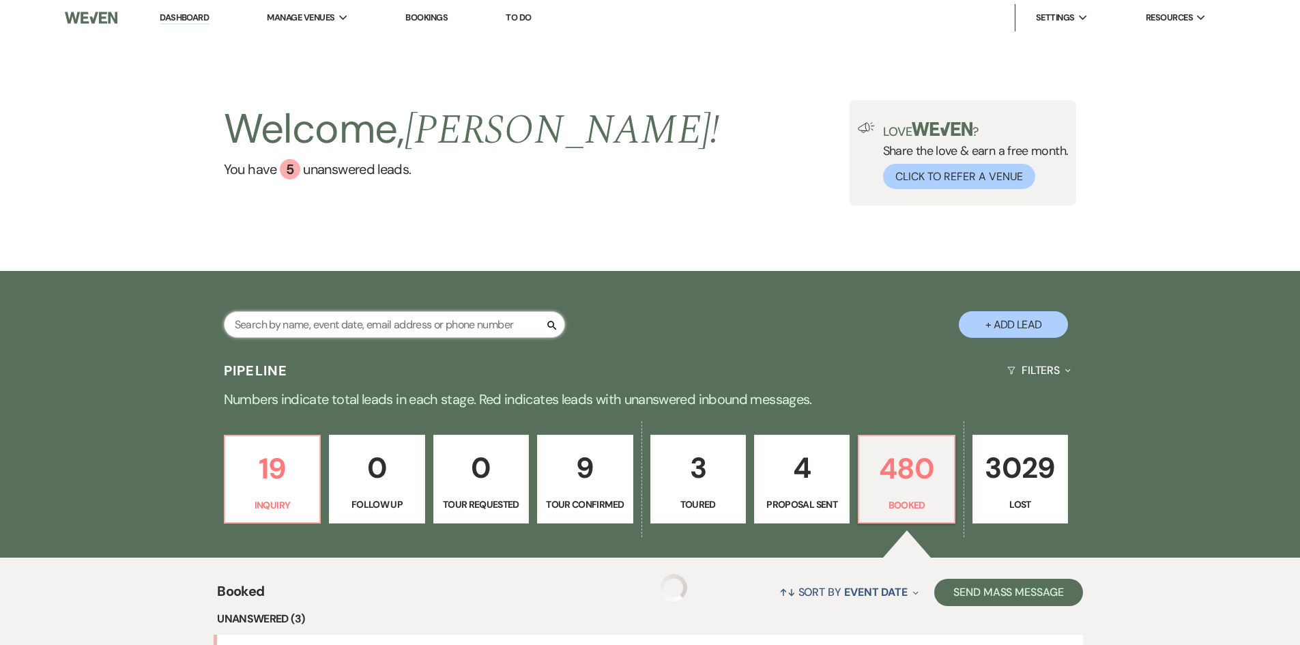
click at [334, 330] on input "text" at bounding box center [394, 324] width 341 height 27
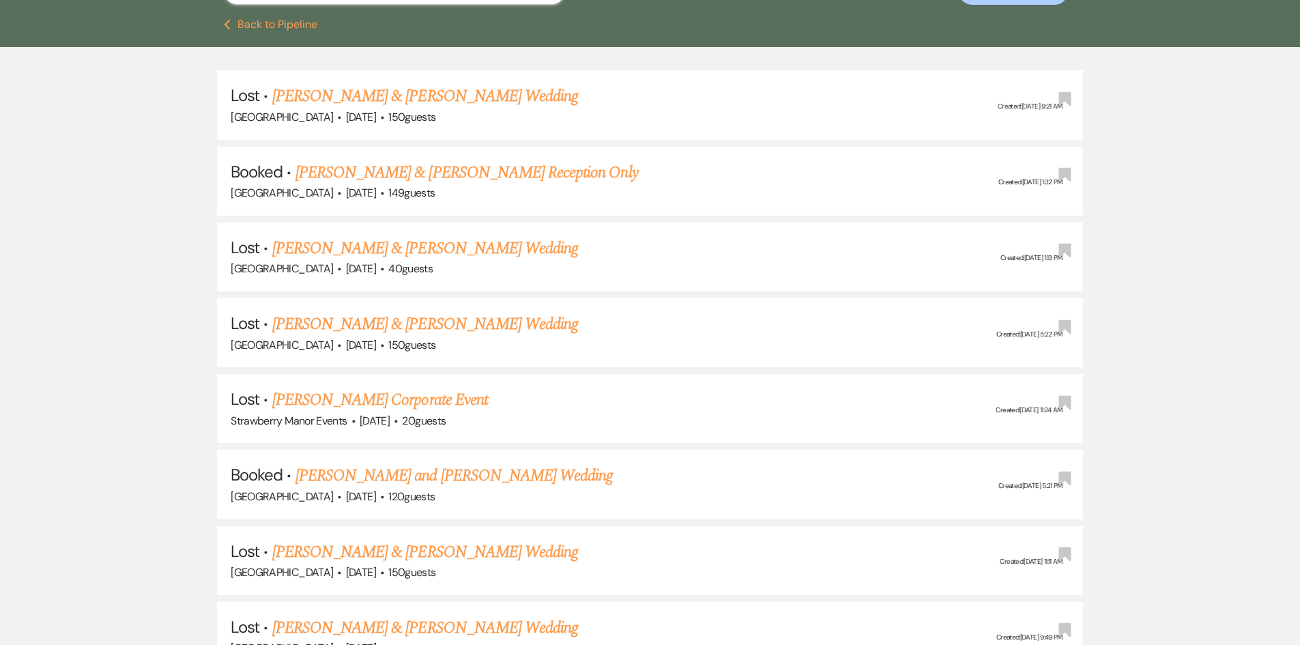
scroll to position [341, 0]
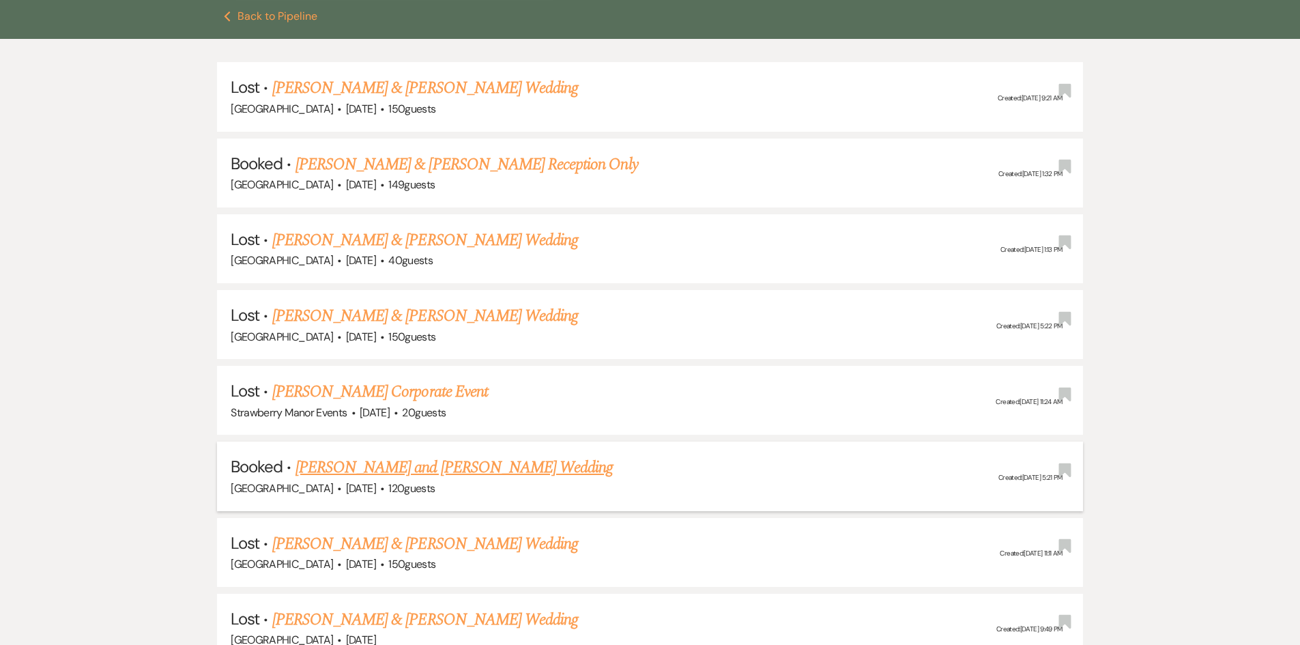
type input "david"
click at [463, 469] on link "[PERSON_NAME] and [PERSON_NAME] Wedding" at bounding box center [455, 467] width 318 height 25
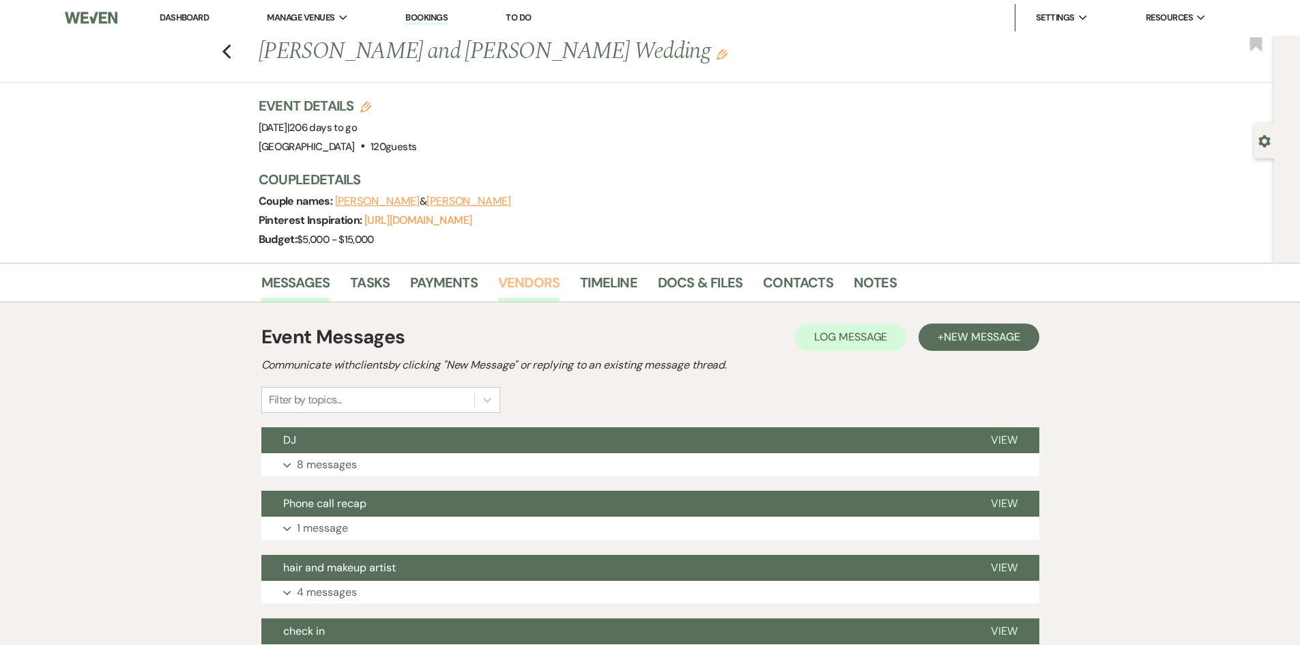
click at [555, 285] on link "Vendors" at bounding box center [528, 287] width 61 height 30
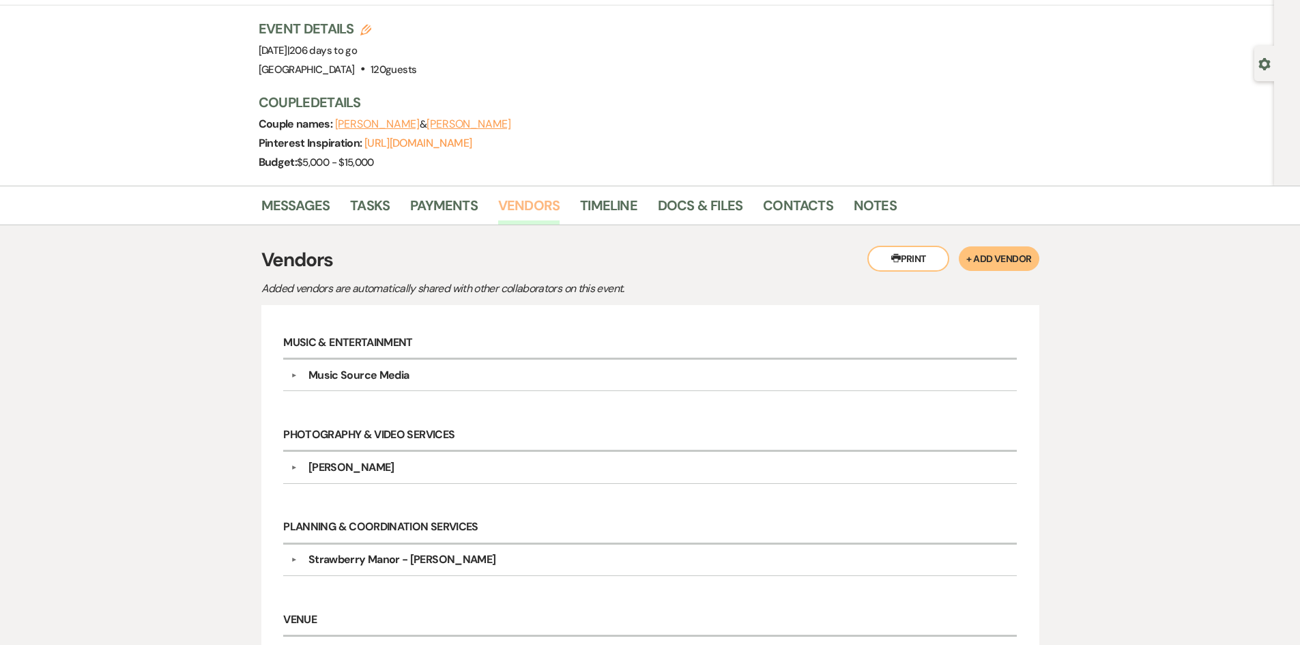
scroll to position [205, 0]
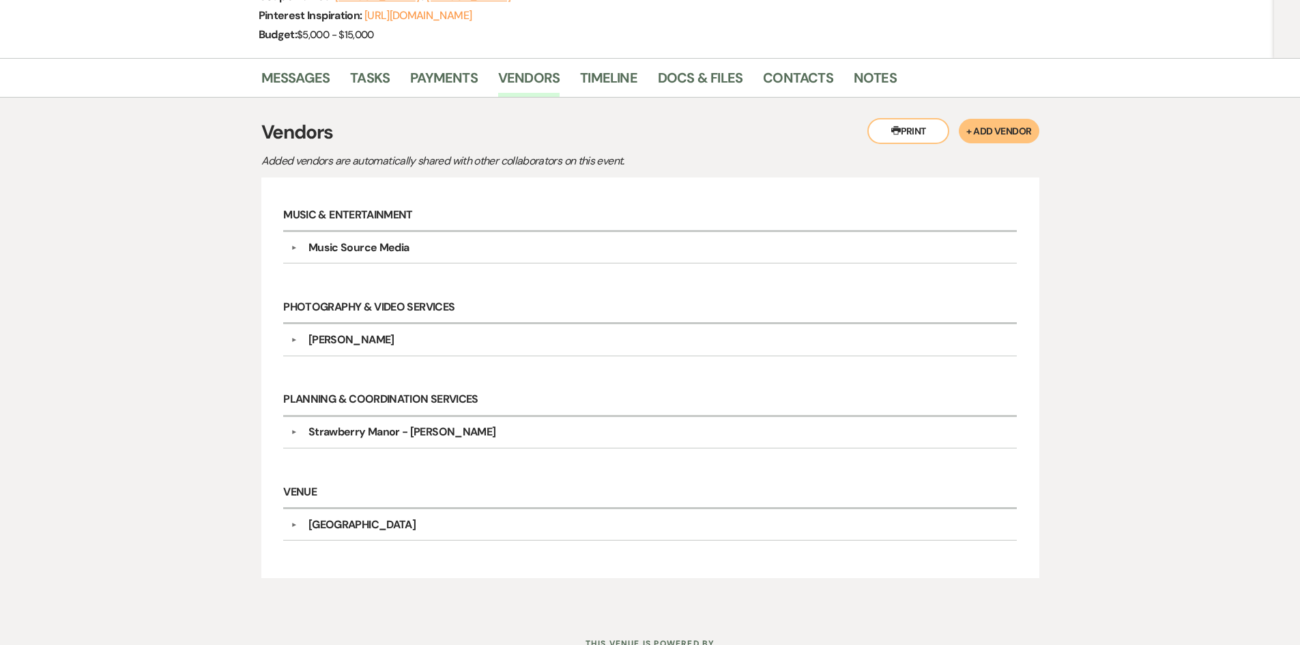
click at [384, 338] on div "chris deville" at bounding box center [654, 340] width 712 height 16
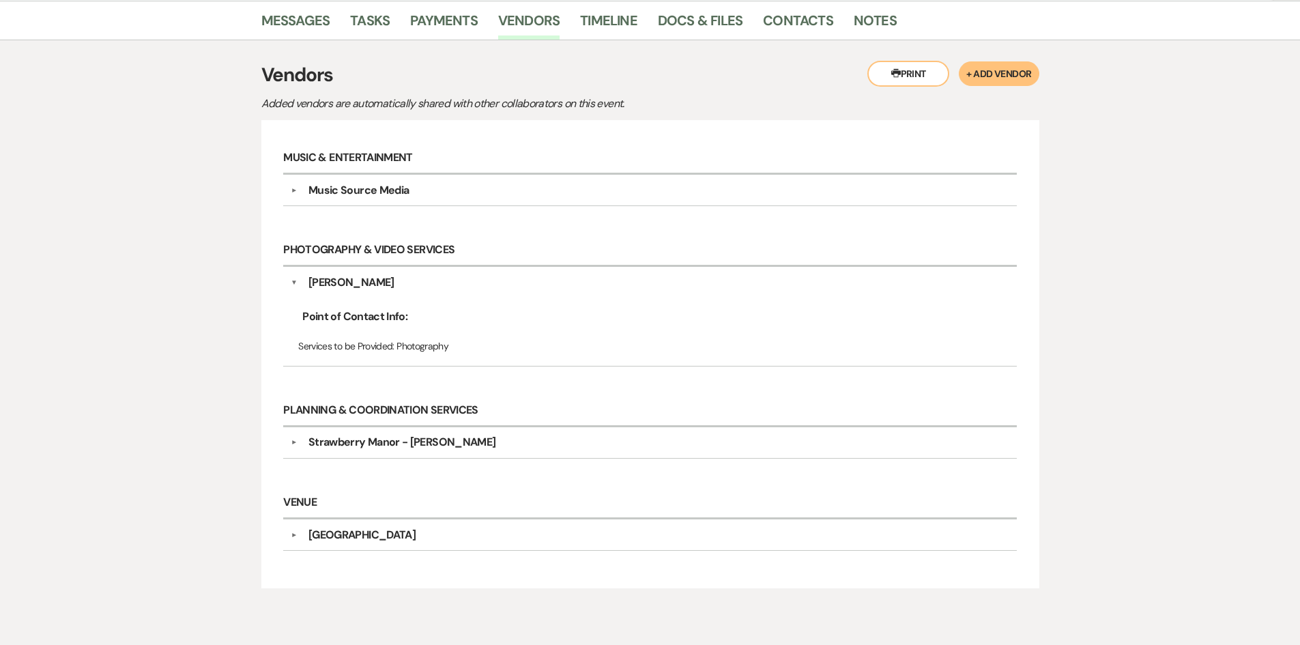
scroll to position [328, 0]
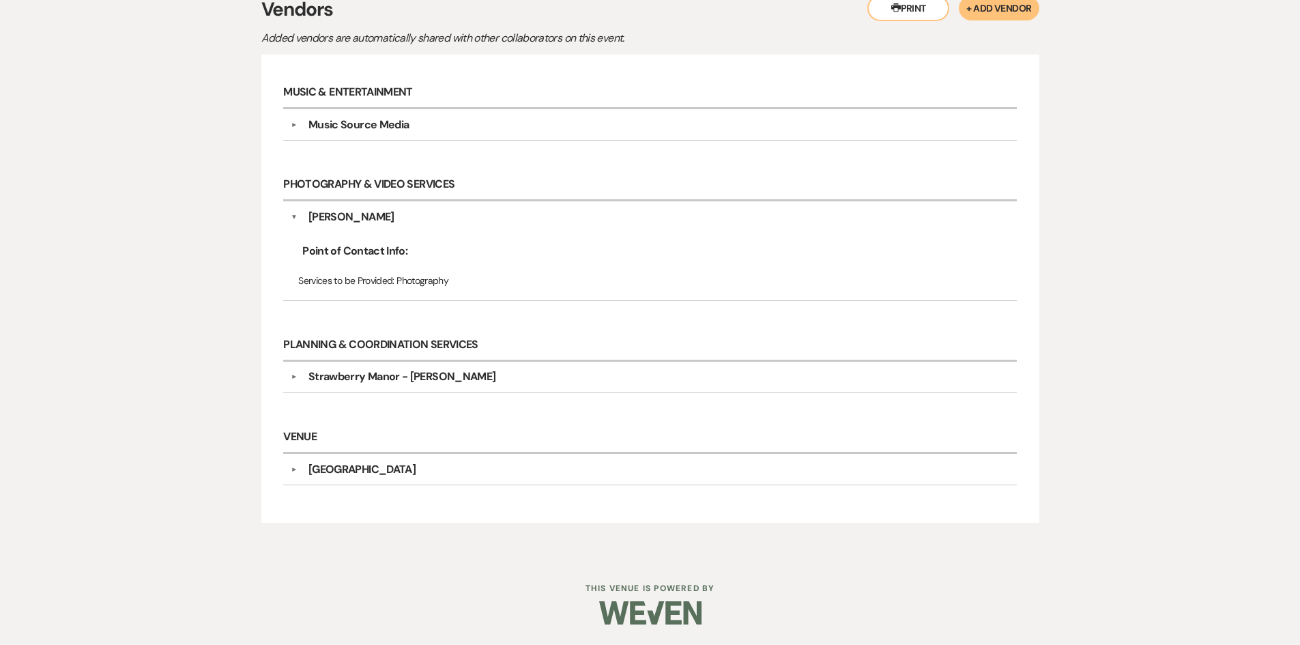
click at [1104, 101] on div "Messages Tasks Payments Vendors Timeline Docs & Files Contacts Notes Printer Pr…" at bounding box center [650, 246] width 1300 height 622
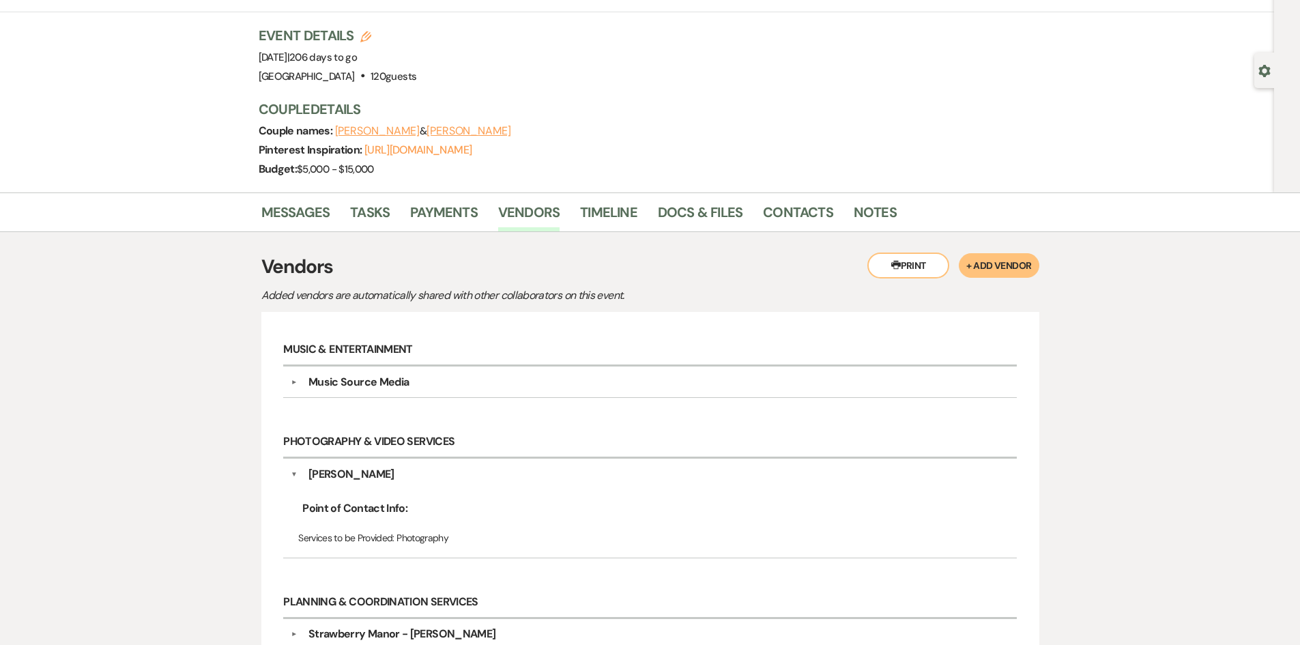
scroll to position [0, 0]
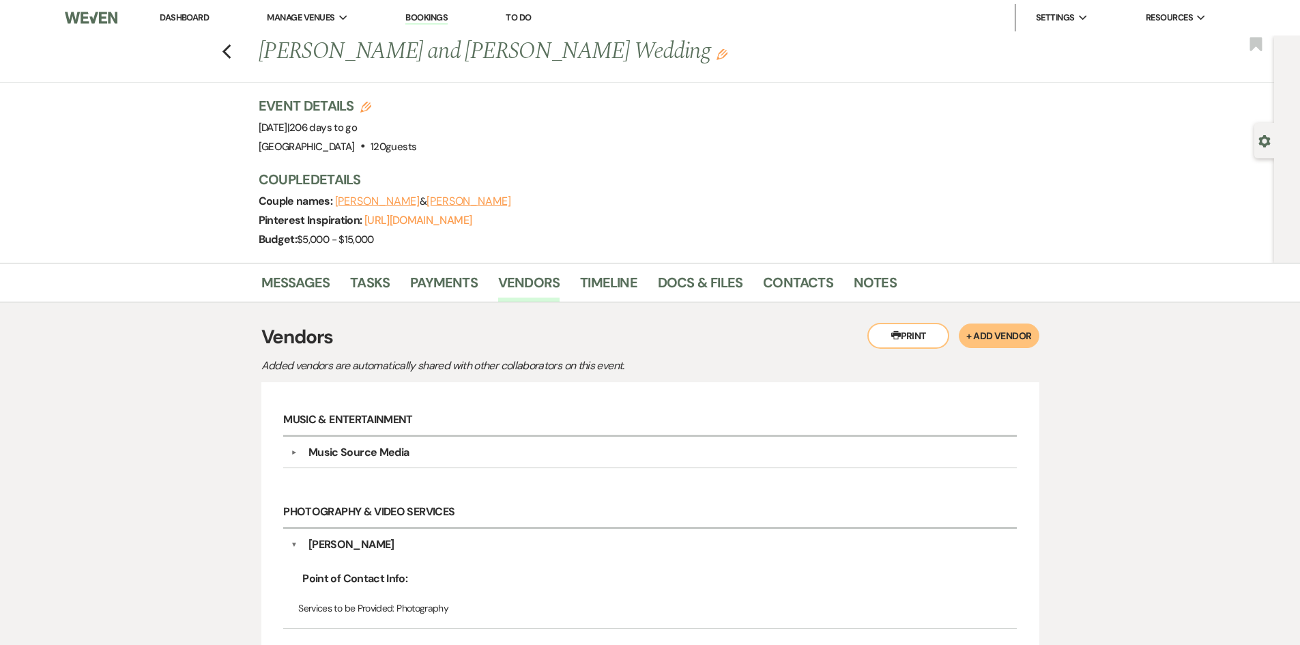
click at [168, 7] on li "Dashboard" at bounding box center [184, 17] width 63 height 27
click at [167, 17] on link "Dashboard" at bounding box center [184, 18] width 49 height 12
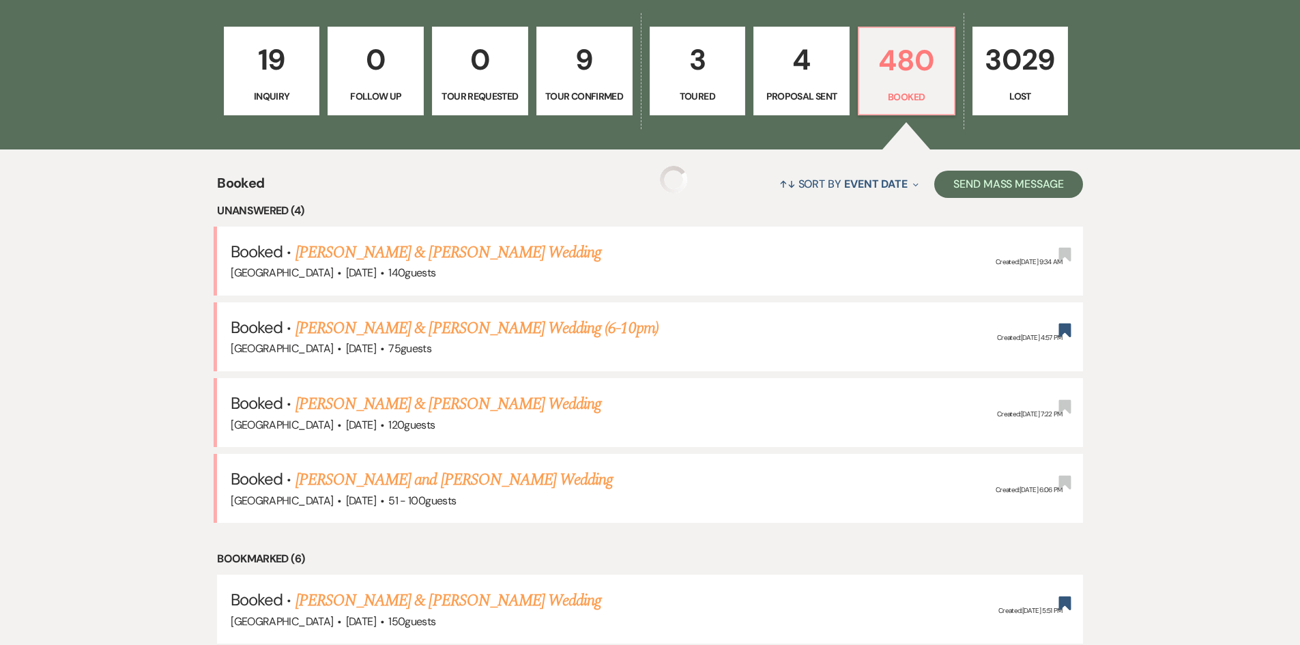
scroll to position [409, 0]
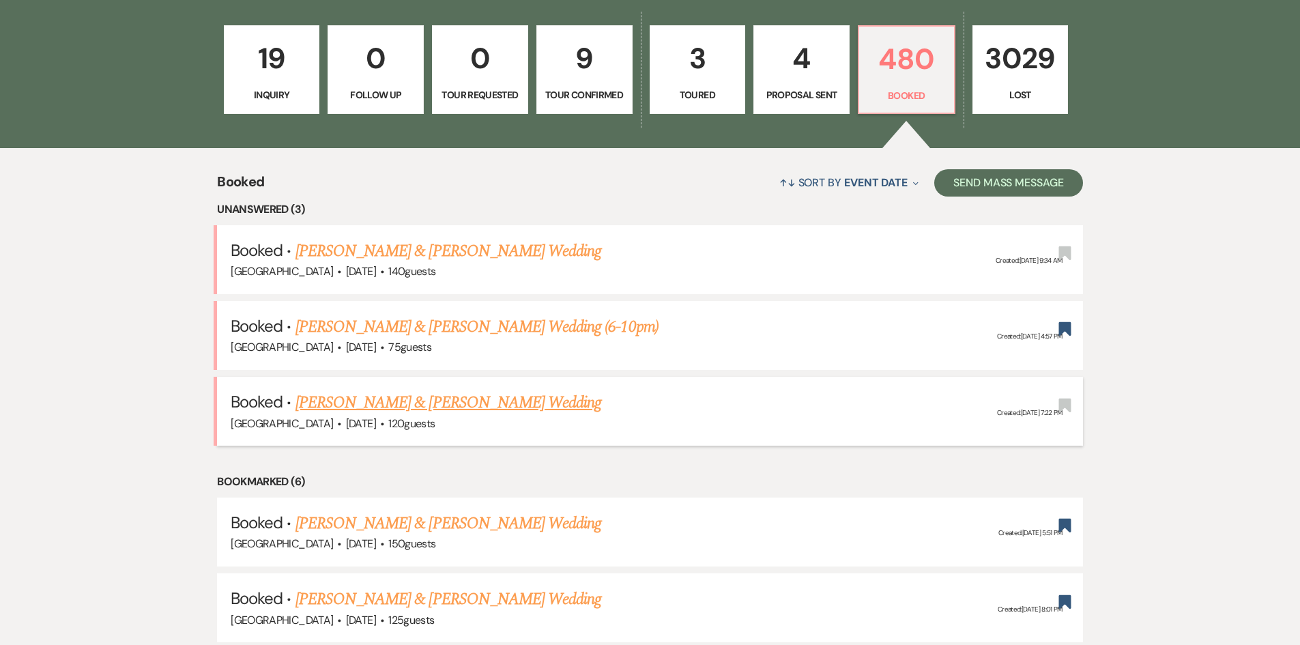
click at [369, 395] on link "[PERSON_NAME] & [PERSON_NAME] Wedding" at bounding box center [449, 402] width 306 height 25
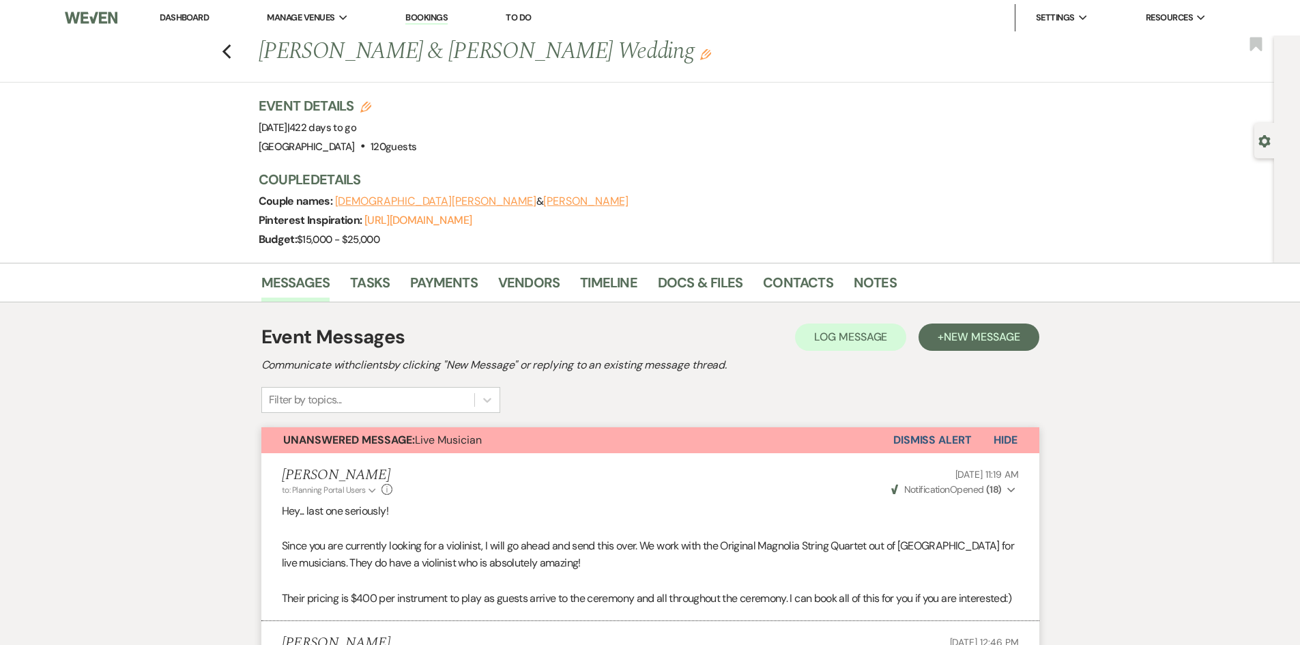
click at [180, 22] on link "Dashboard" at bounding box center [184, 18] width 49 height 12
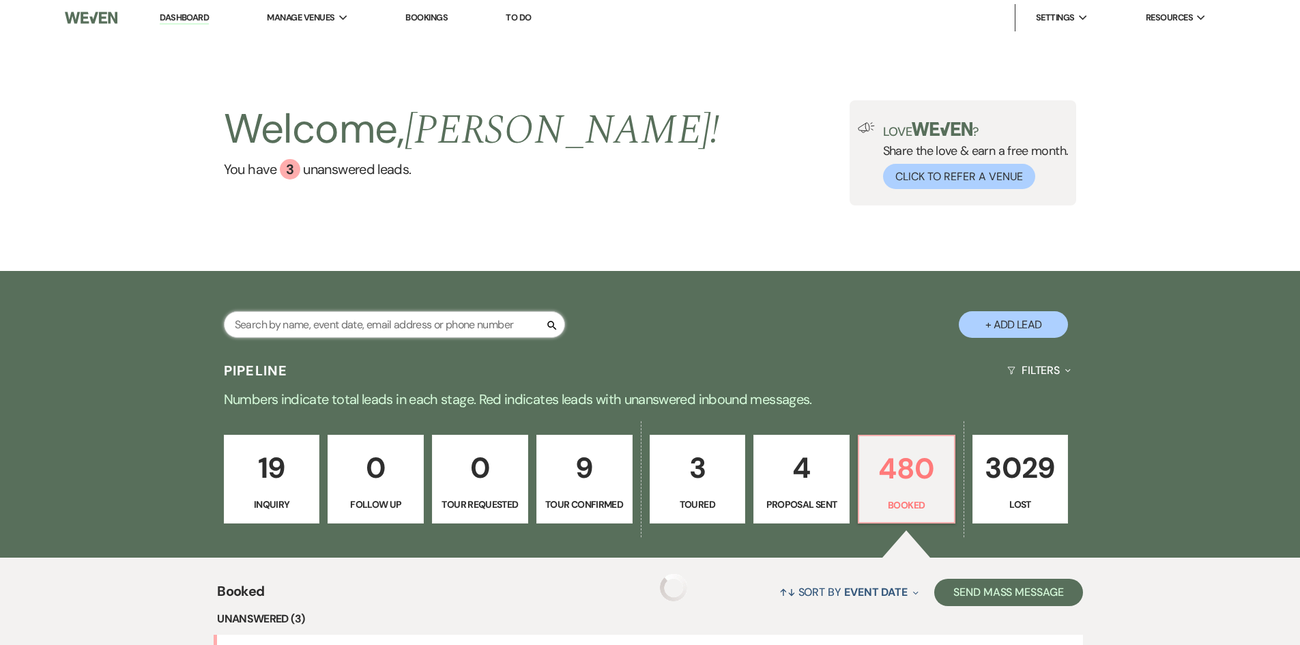
click at [385, 315] on input "text" at bounding box center [394, 324] width 341 height 27
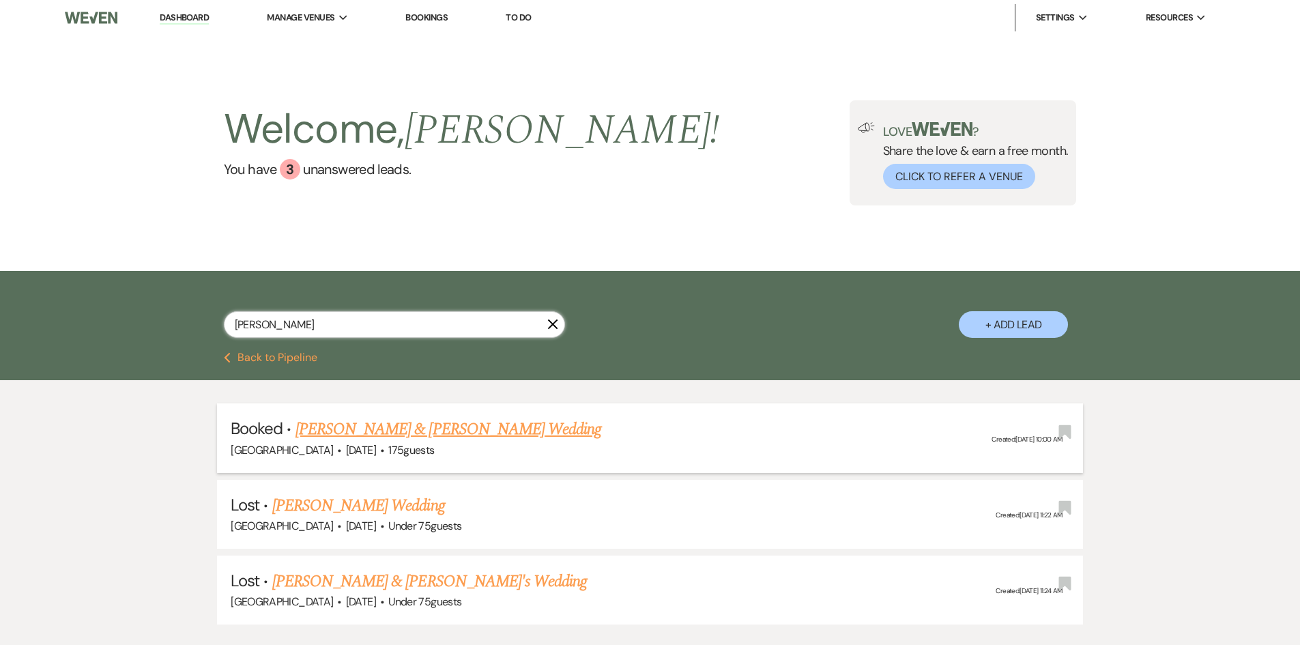
type input "shelton"
click at [408, 429] on link "[PERSON_NAME] & [PERSON_NAME] Wedding" at bounding box center [449, 429] width 306 height 25
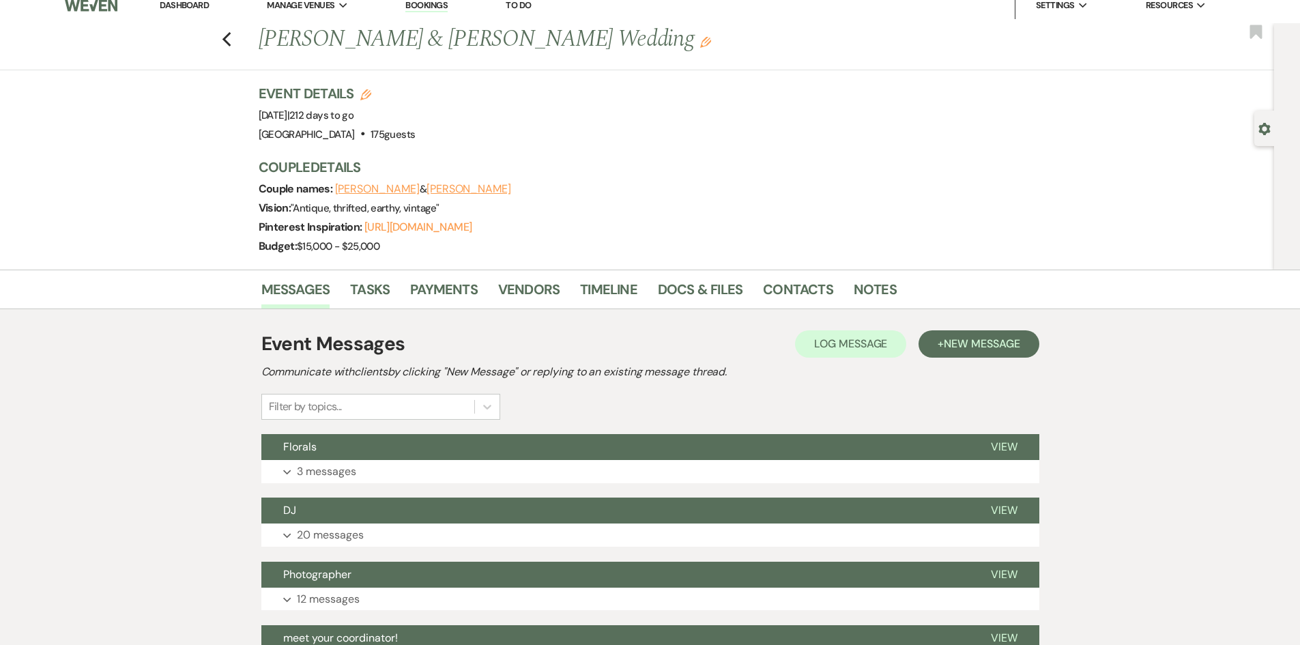
scroll to position [273, 0]
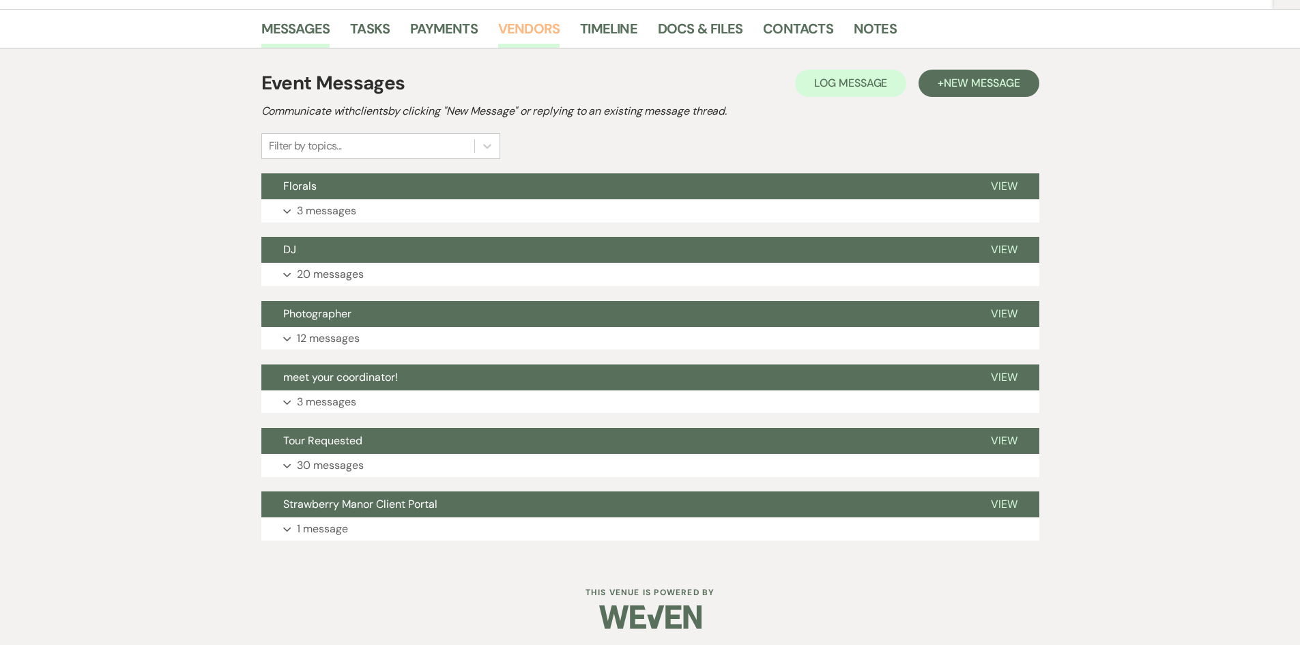
click at [508, 29] on link "Vendors" at bounding box center [528, 33] width 61 height 30
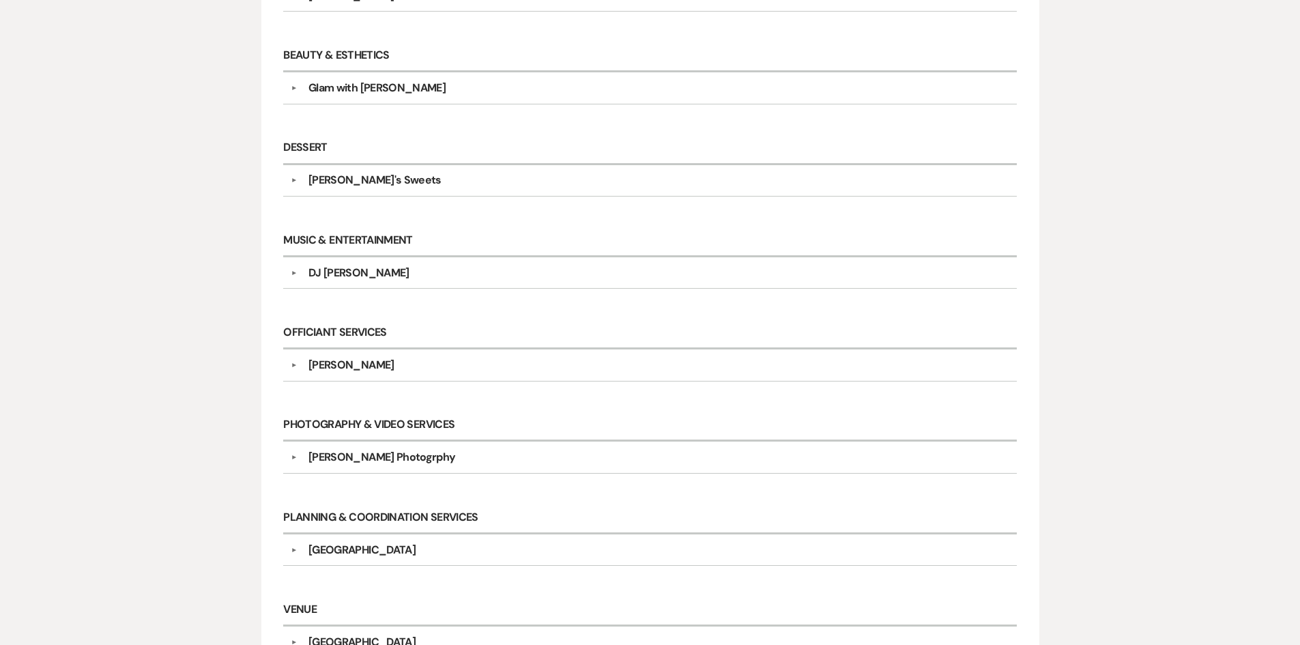
scroll to position [478, 0]
click at [340, 89] on div "Glam with Gracie" at bounding box center [376, 86] width 137 height 16
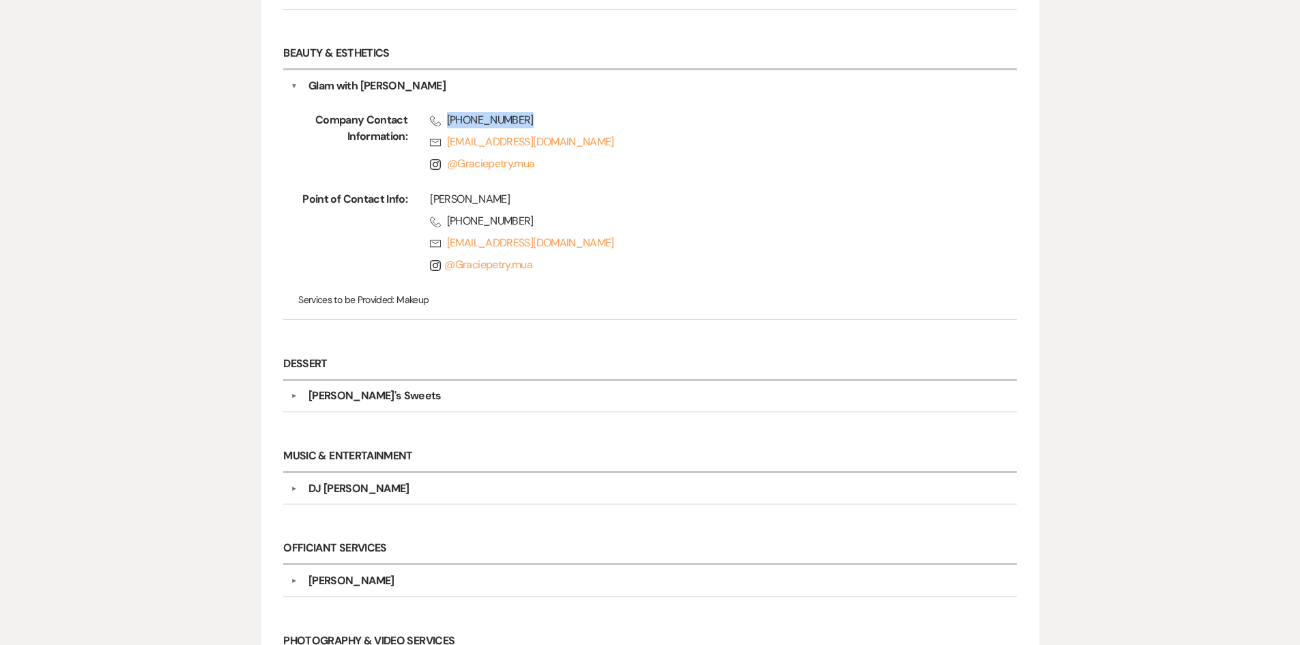
drag, startPoint x: 447, startPoint y: 119, endPoint x: 530, endPoint y: 124, distance: 83.4
click at [530, 124] on span "Phone (337) 349-0705" at bounding box center [701, 120] width 543 height 16
copy span "(337) 349-0705"
drag, startPoint x: 510, startPoint y: 160, endPoint x: 725, endPoint y: 263, distance: 238.4
click at [725, 263] on span "Instagram @ Graciepetry.mua" at bounding box center [701, 265] width 543 height 16
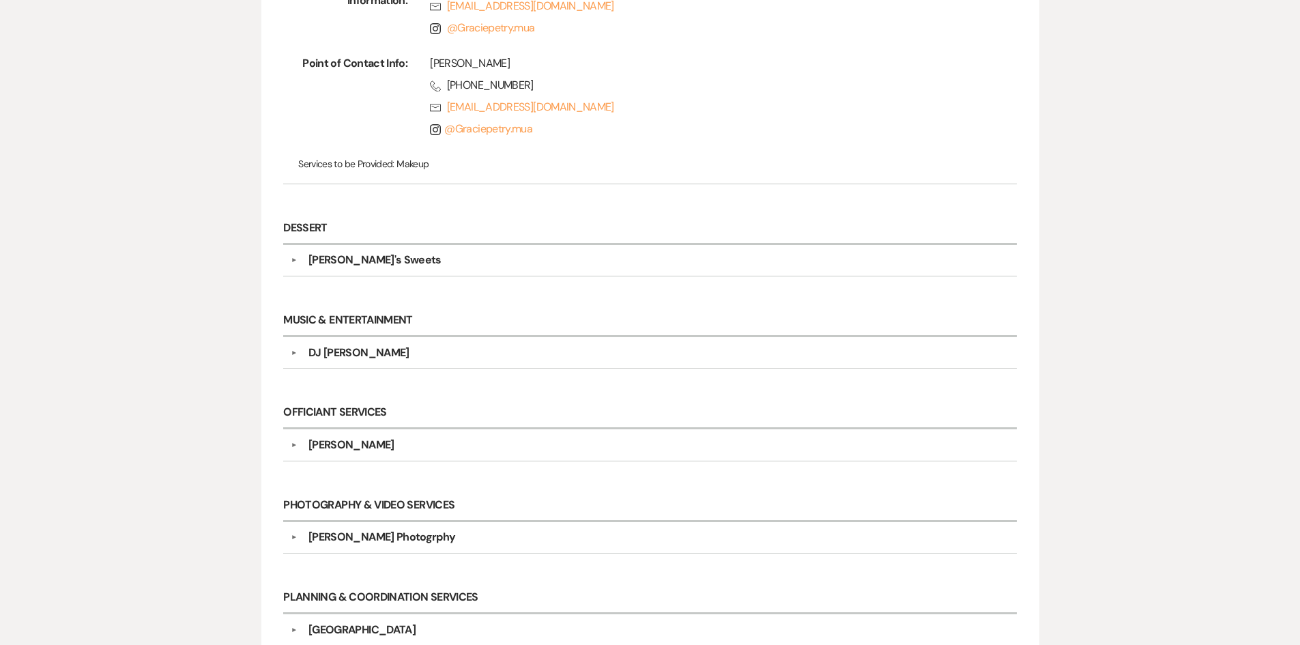
scroll to position [614, 0]
click at [300, 276] on div "▼ Karleigh's Sweets Company Contact Information: Phone (225) 428-4746 Instagram…" at bounding box center [649, 259] width 733 height 31
click at [329, 259] on div "Karleigh's Sweets" at bounding box center [374, 259] width 133 height 16
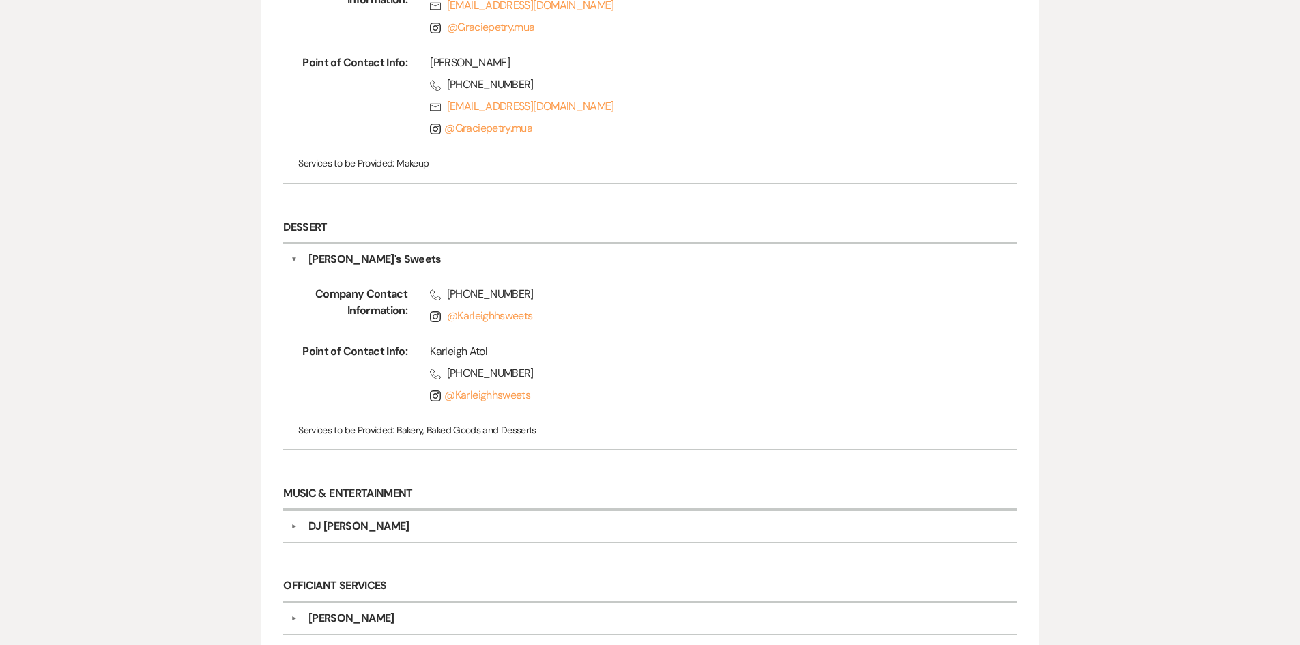
click at [465, 292] on span "Phone (225) 428-4746" at bounding box center [701, 294] width 543 height 16
copy span "(225) 428-4746"
click at [736, 353] on div "Karleigh Atol" at bounding box center [701, 351] width 543 height 16
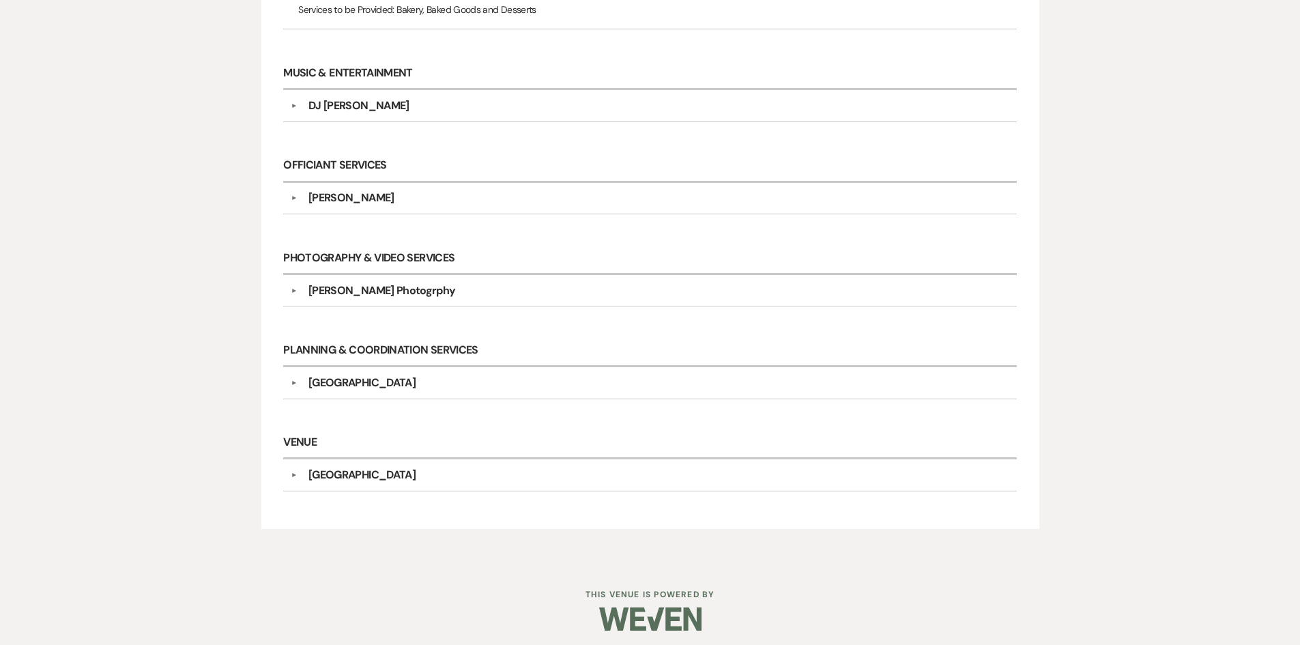
scroll to position [1041, 0]
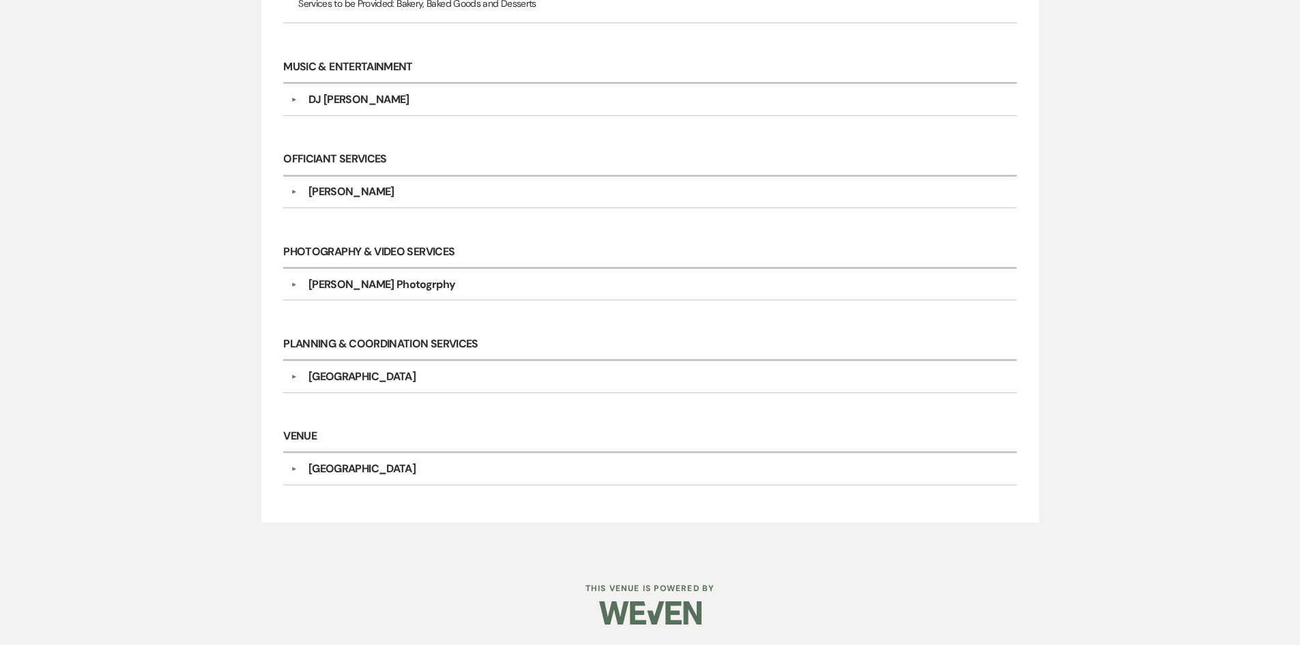
click at [437, 100] on div "DJ Chaka" at bounding box center [654, 99] width 712 height 16
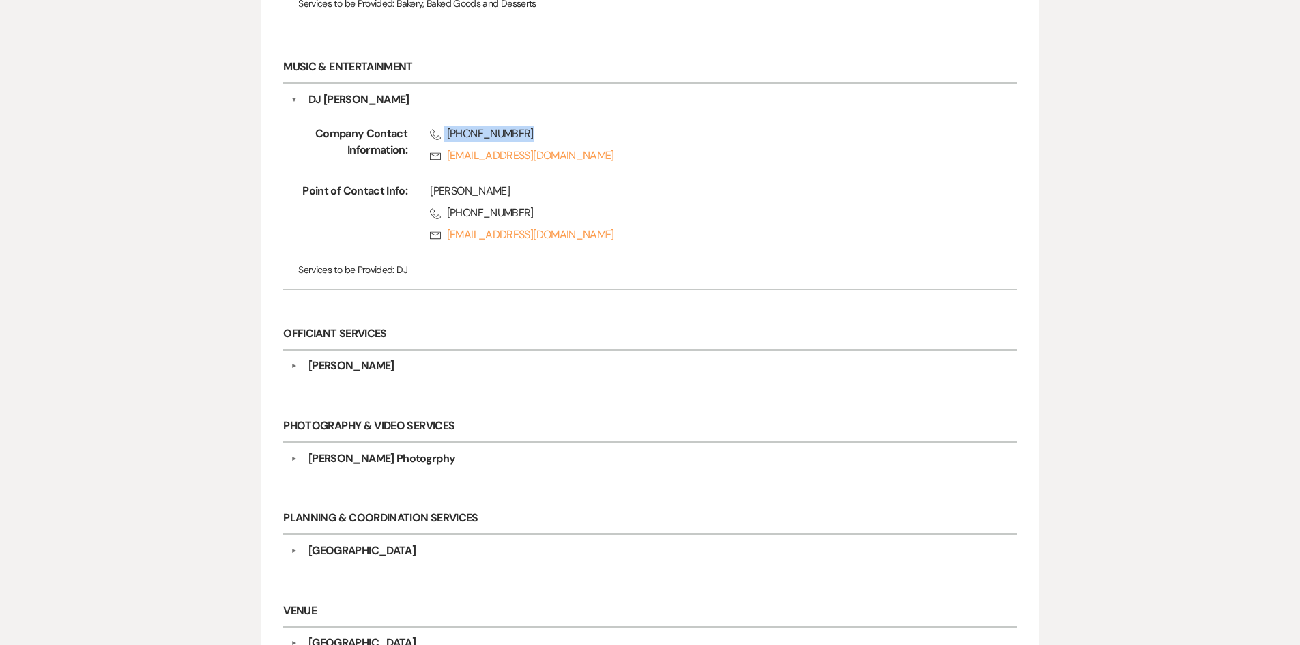
drag, startPoint x: 444, startPoint y: 136, endPoint x: 536, endPoint y: 139, distance: 92.2
click at [536, 139] on span "Phone (225) 445-6198" at bounding box center [701, 134] width 543 height 16
copy span "(225) 445-6198"
click at [351, 373] on div "Nicole Jarreau" at bounding box center [351, 366] width 86 height 16
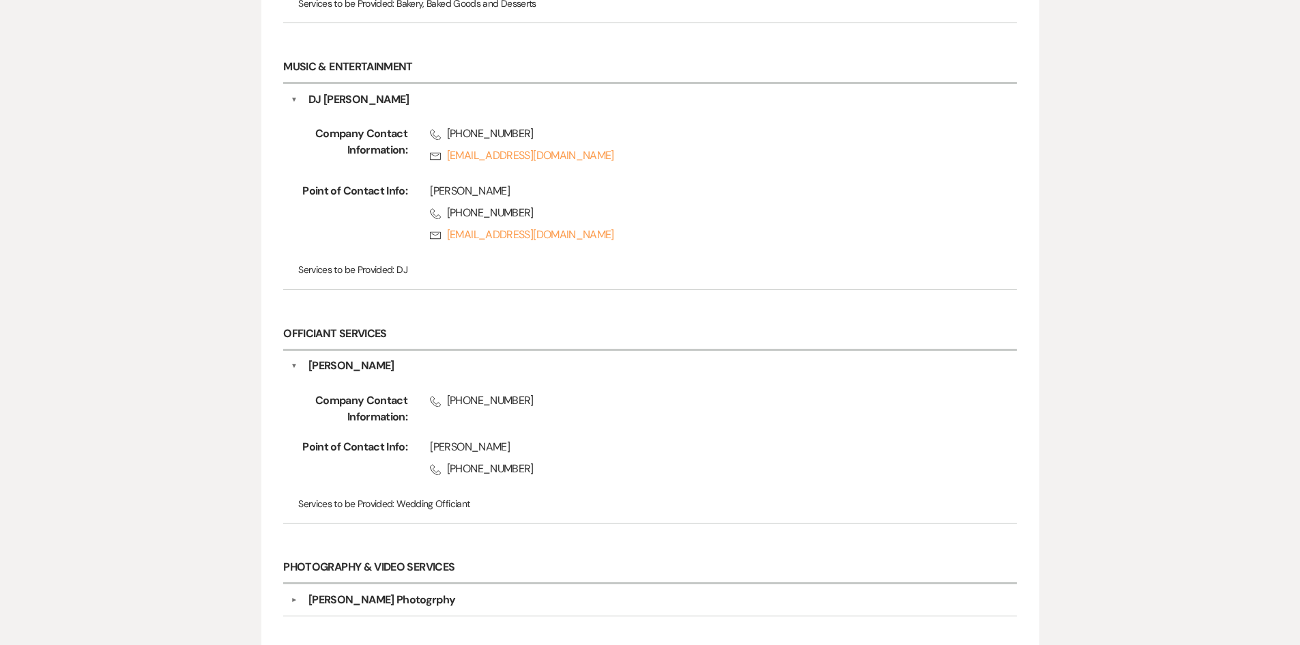
click at [353, 361] on div "Nicole Jarreau" at bounding box center [351, 366] width 86 height 16
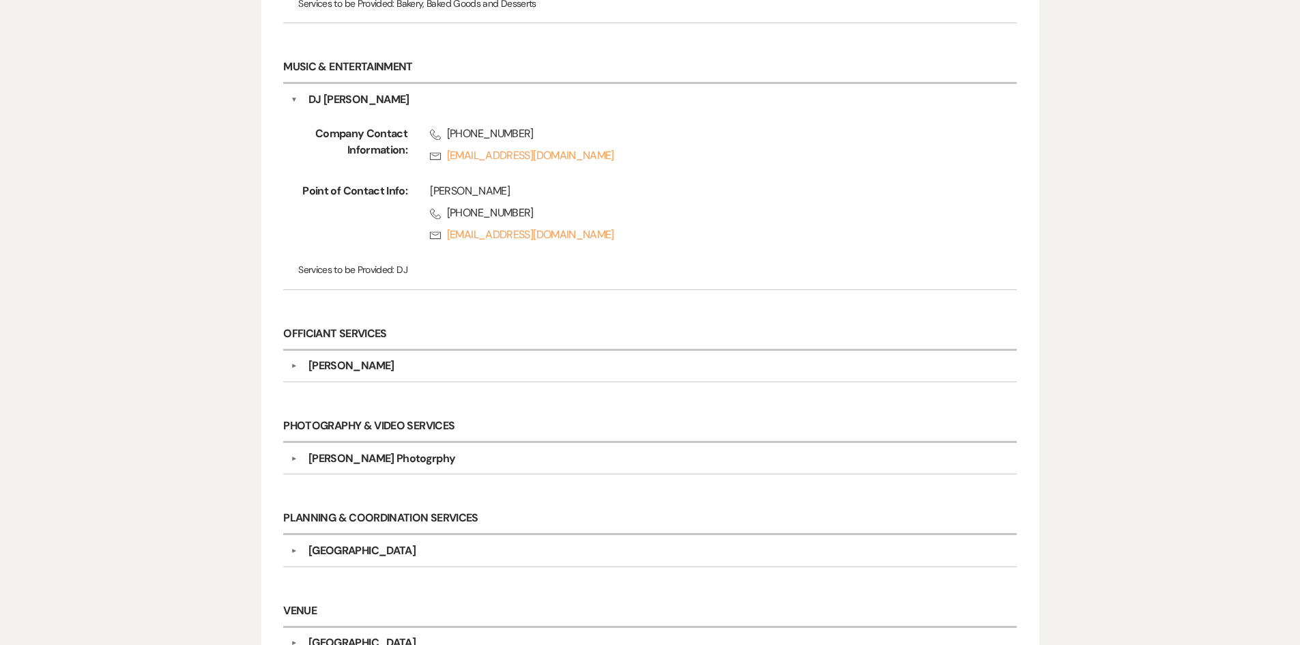
click at [353, 361] on div "Nicole Jarreau" at bounding box center [351, 366] width 86 height 16
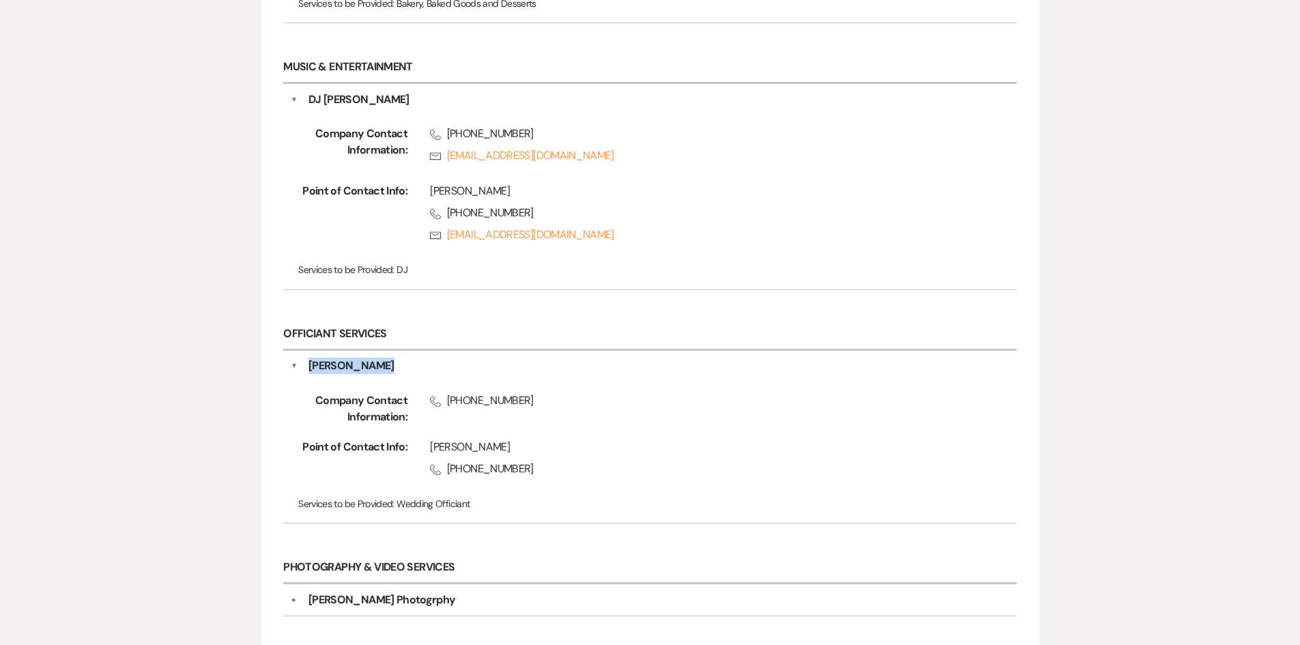
click at [353, 361] on div "Nicole Jarreau" at bounding box center [351, 366] width 86 height 16
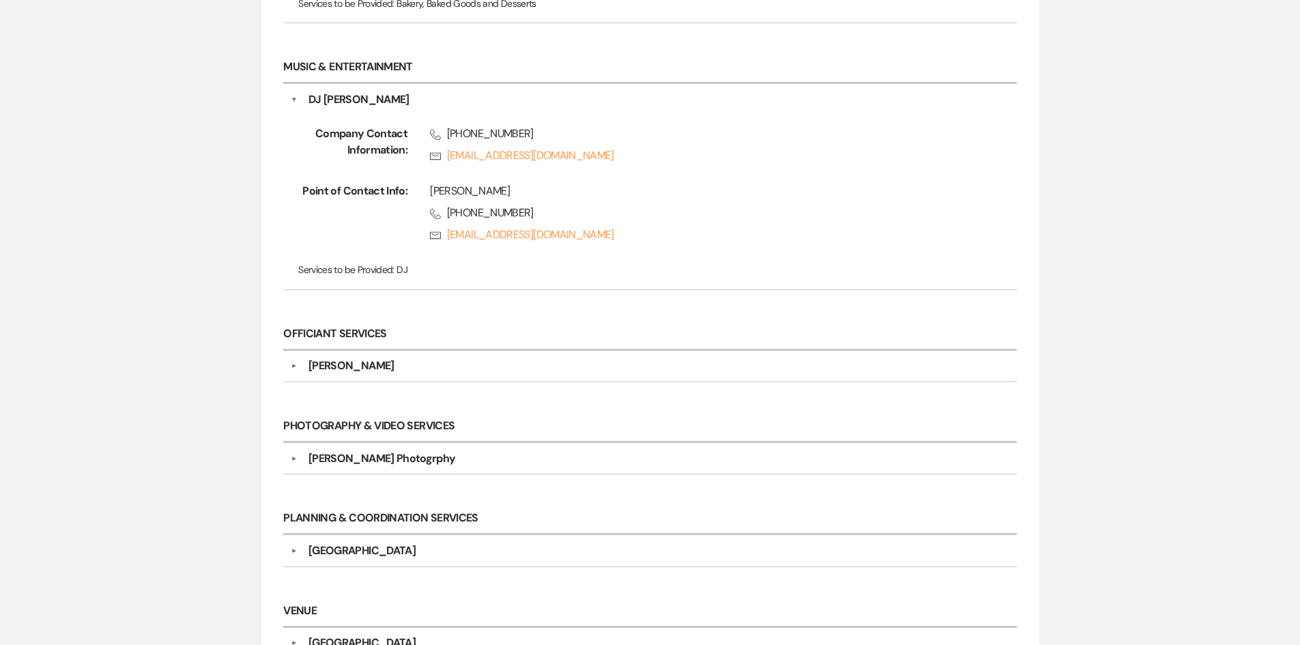
click at [296, 315] on div "Officiant Services ▼ Nicole Jarreau Company Contact Information: Phone (225) 27…" at bounding box center [649, 358] width 747 height 92
click at [356, 367] on div "Nicole Jarreau" at bounding box center [351, 366] width 86 height 16
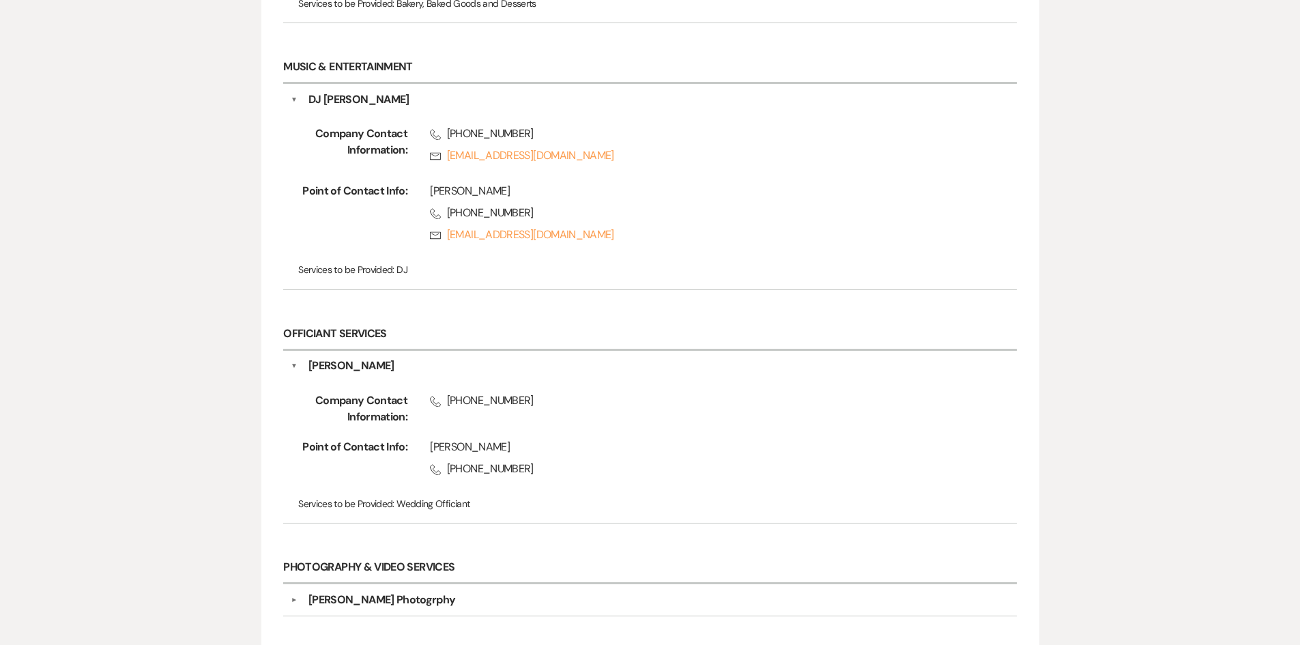
click at [356, 366] on div "Nicole Jarreau" at bounding box center [351, 366] width 86 height 16
copy div "Nicole Jarreau"
drag, startPoint x: 459, startPoint y: 401, endPoint x: 545, endPoint y: 409, distance: 85.7
click at [545, 409] on div "Phone (225) 278-0228" at bounding box center [690, 408] width 566 height 33
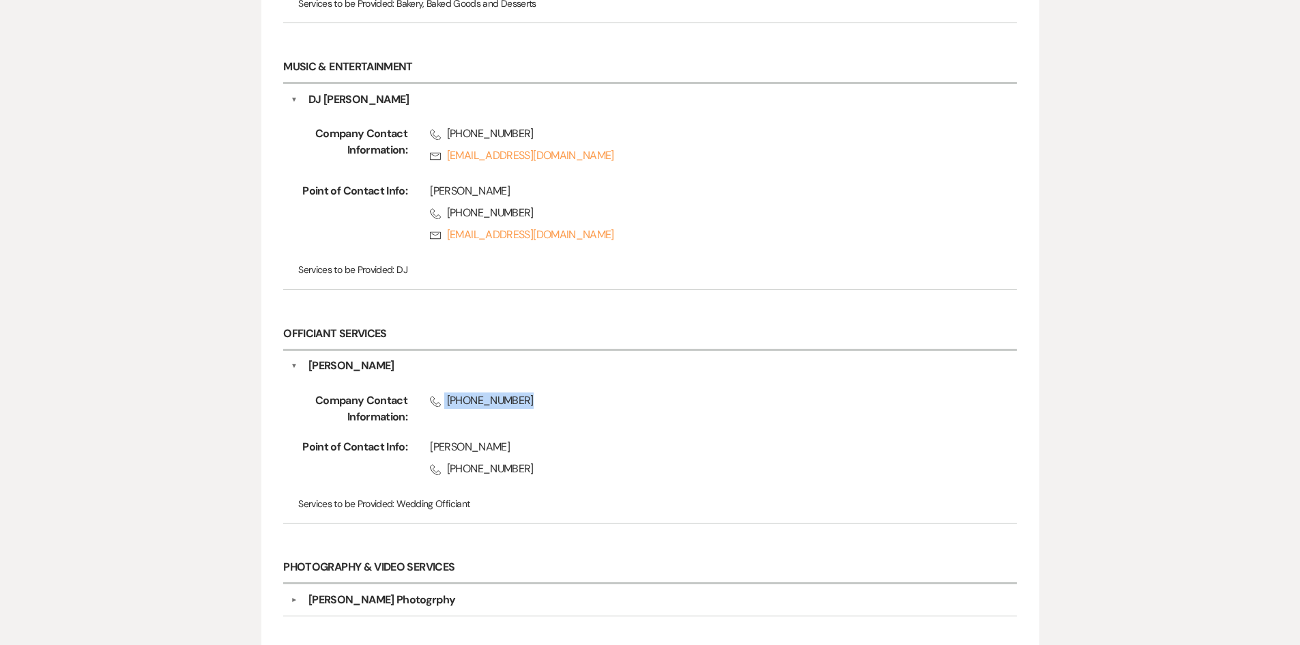
copy span "(225) 278-0228"
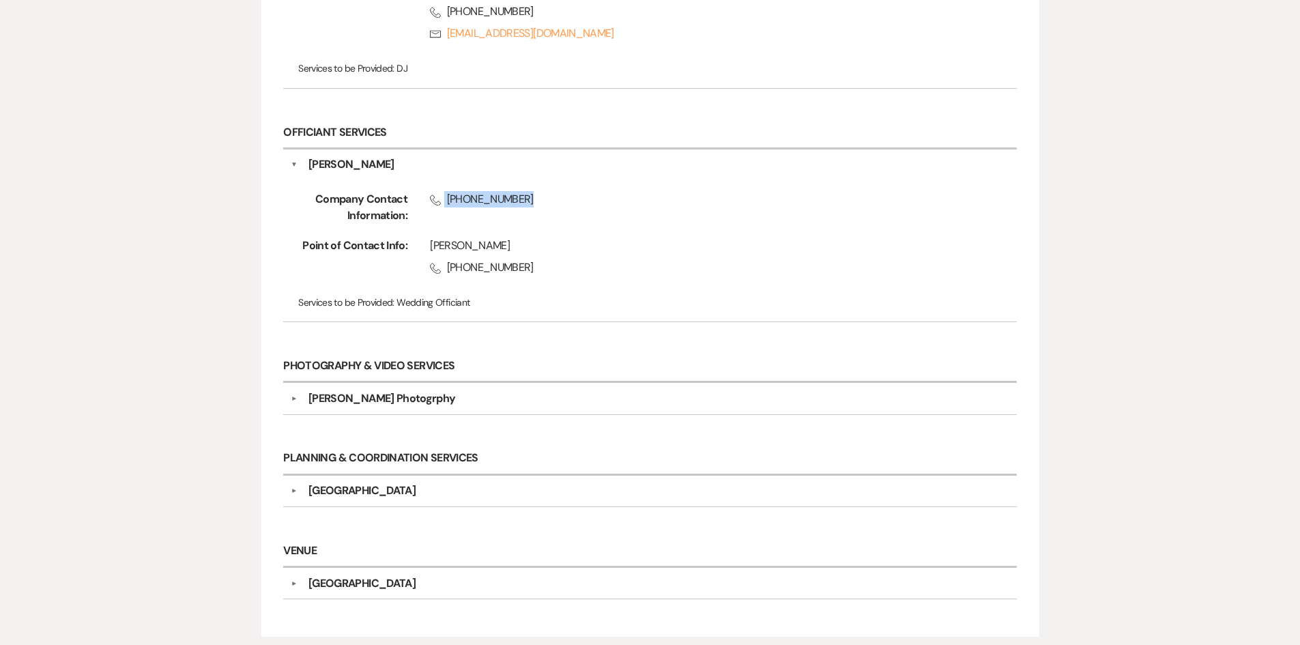
scroll to position [1314, 0]
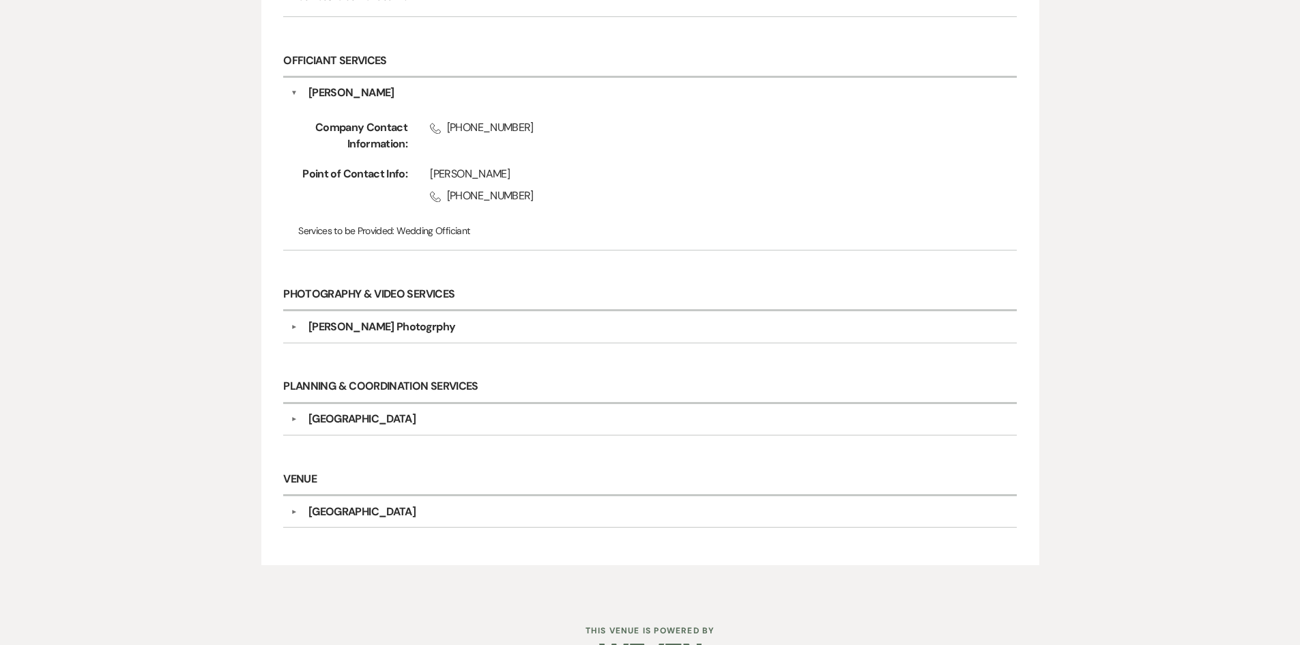
click at [356, 323] on div "Taylor Edwards Photogrphy" at bounding box center [381, 327] width 147 height 16
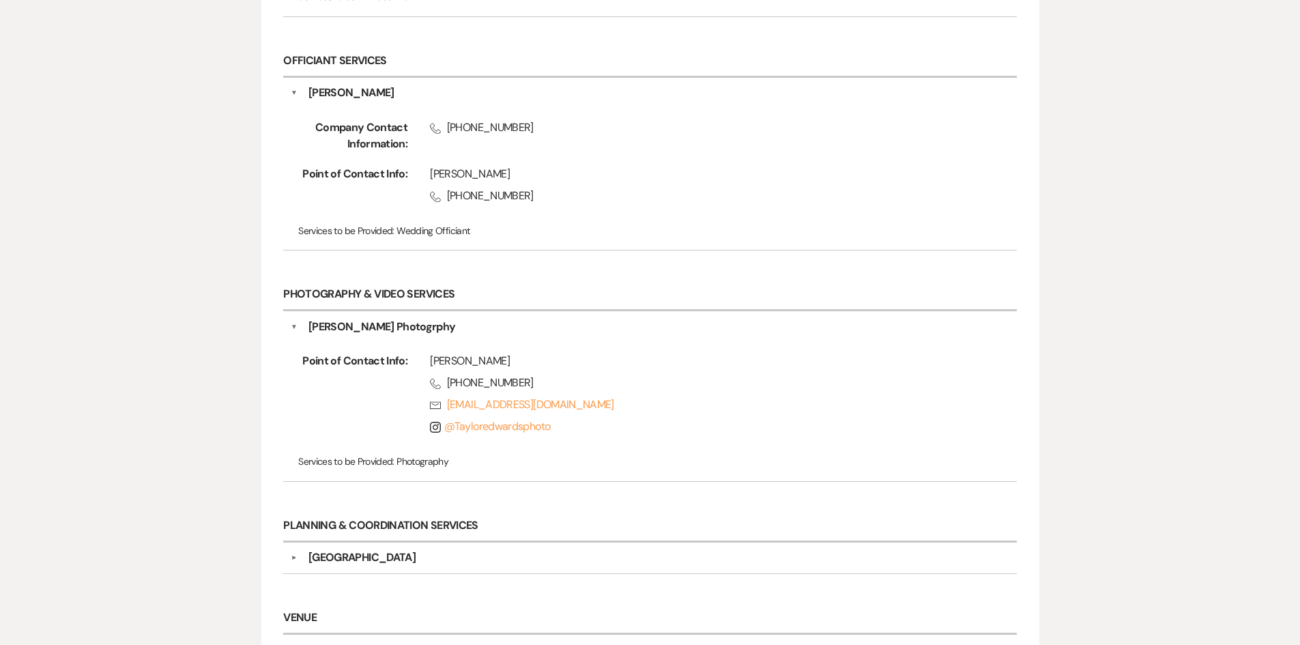
click at [499, 379] on span "Phone (225) 202-7536" at bounding box center [701, 383] width 543 height 16
copy span "(225) 202-7536"
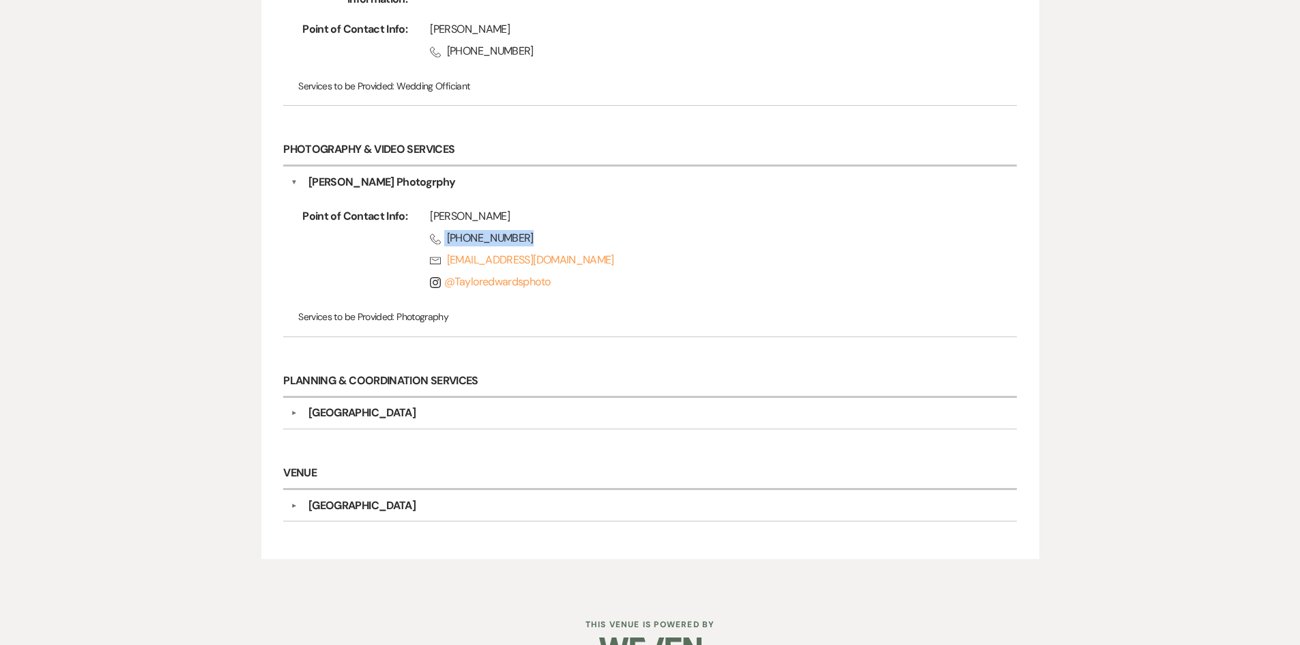
scroll to position [1495, 0]
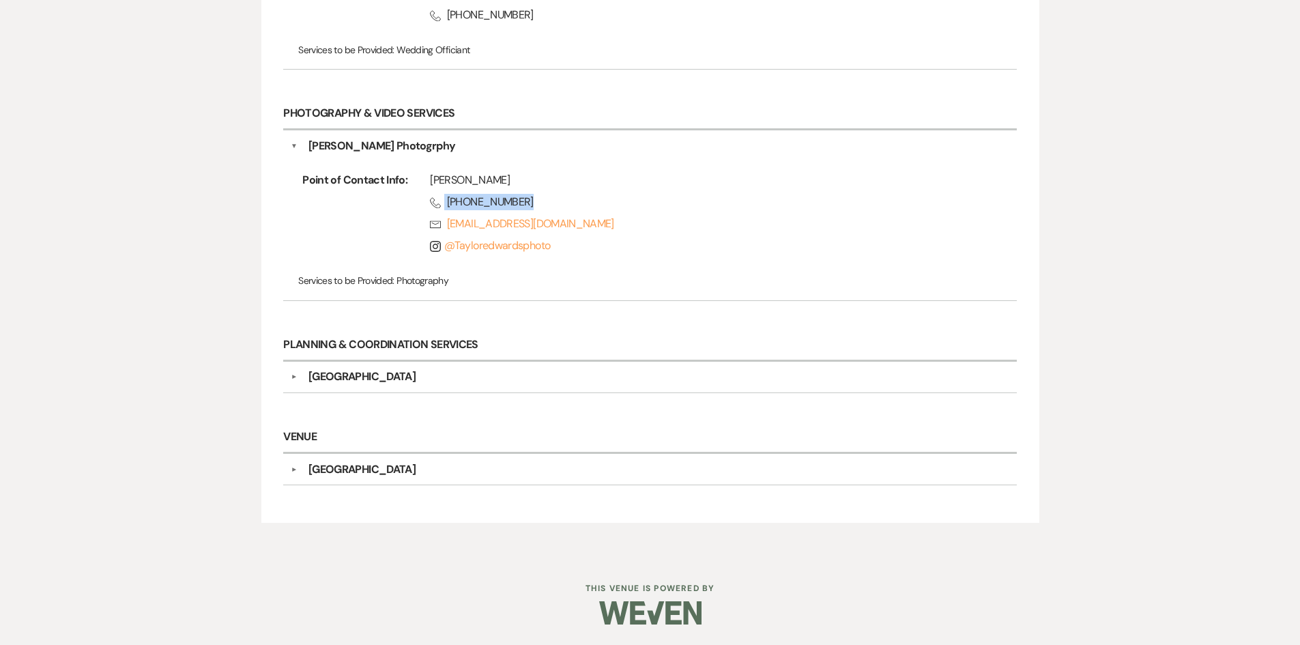
copy span "(225) 202-7536"
click at [452, 368] on div "▼ Strawberry Manor Company Contact Information: Phone (985) 335-8331 Point of C…" at bounding box center [649, 377] width 733 height 31
click at [450, 377] on div "[GEOGRAPHIC_DATA]" at bounding box center [654, 377] width 712 height 16
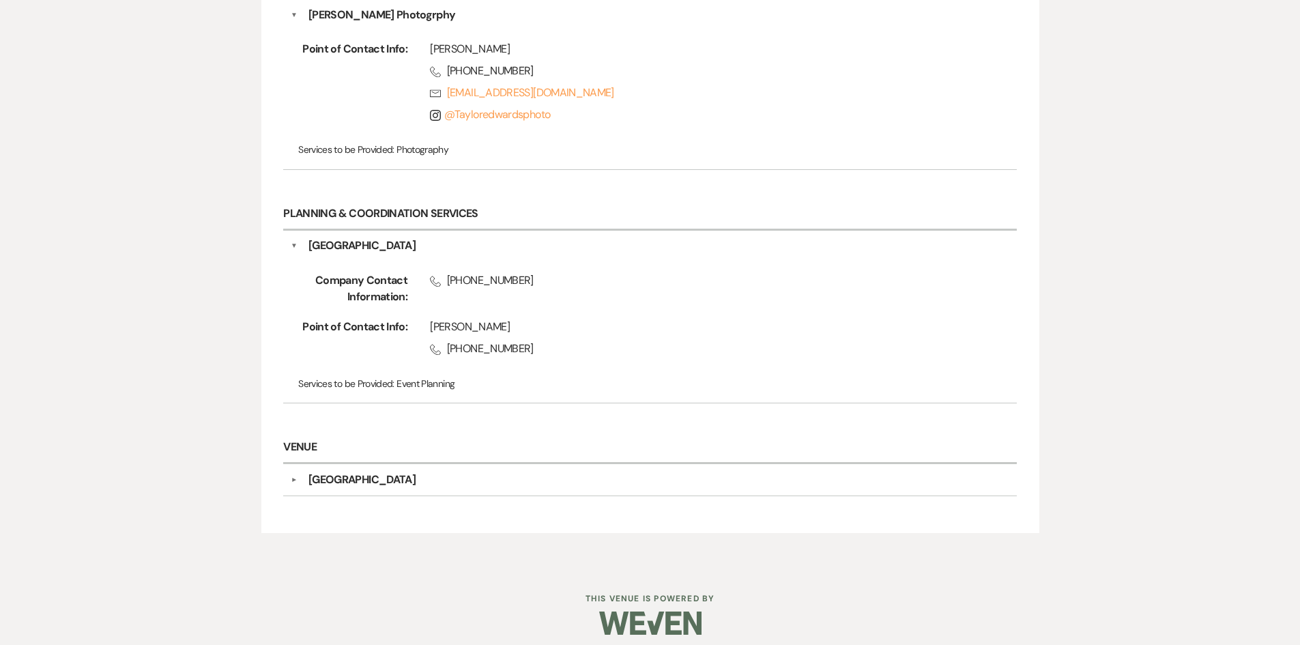
scroll to position [1631, 0]
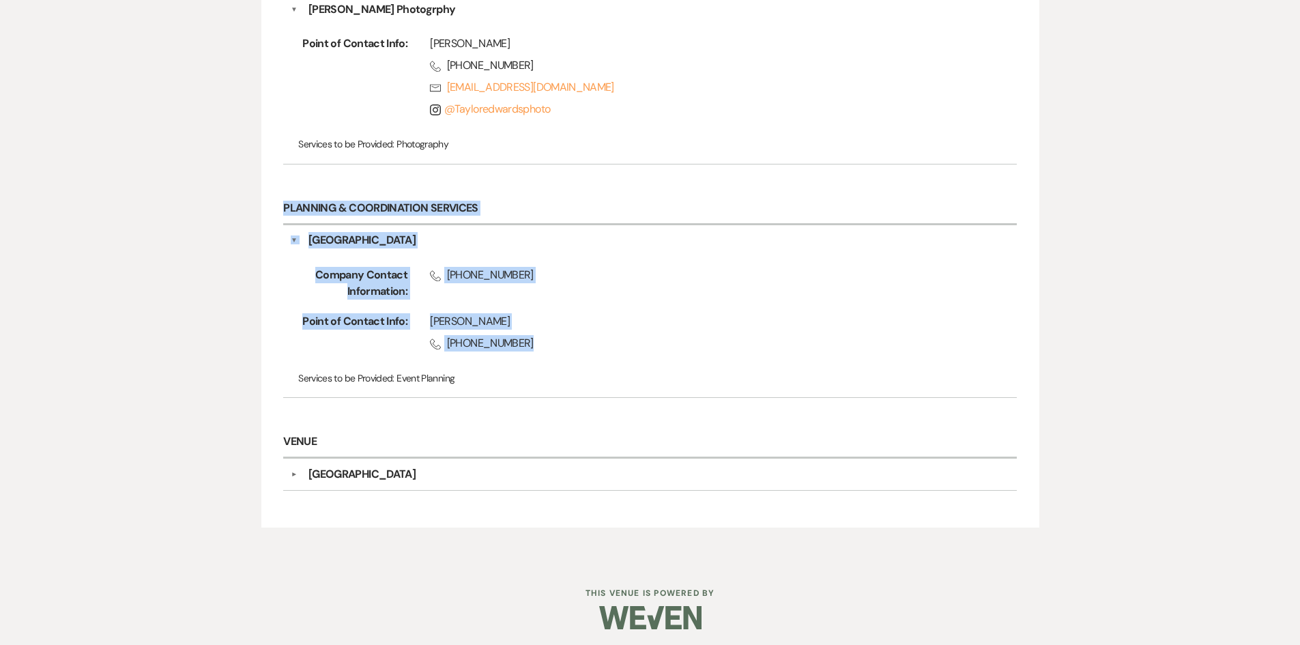
drag, startPoint x: 259, startPoint y: 204, endPoint x: 555, endPoint y: 334, distance: 323.0
click at [555, 335] on span "Phone (985) 335-8331" at bounding box center [701, 343] width 543 height 16
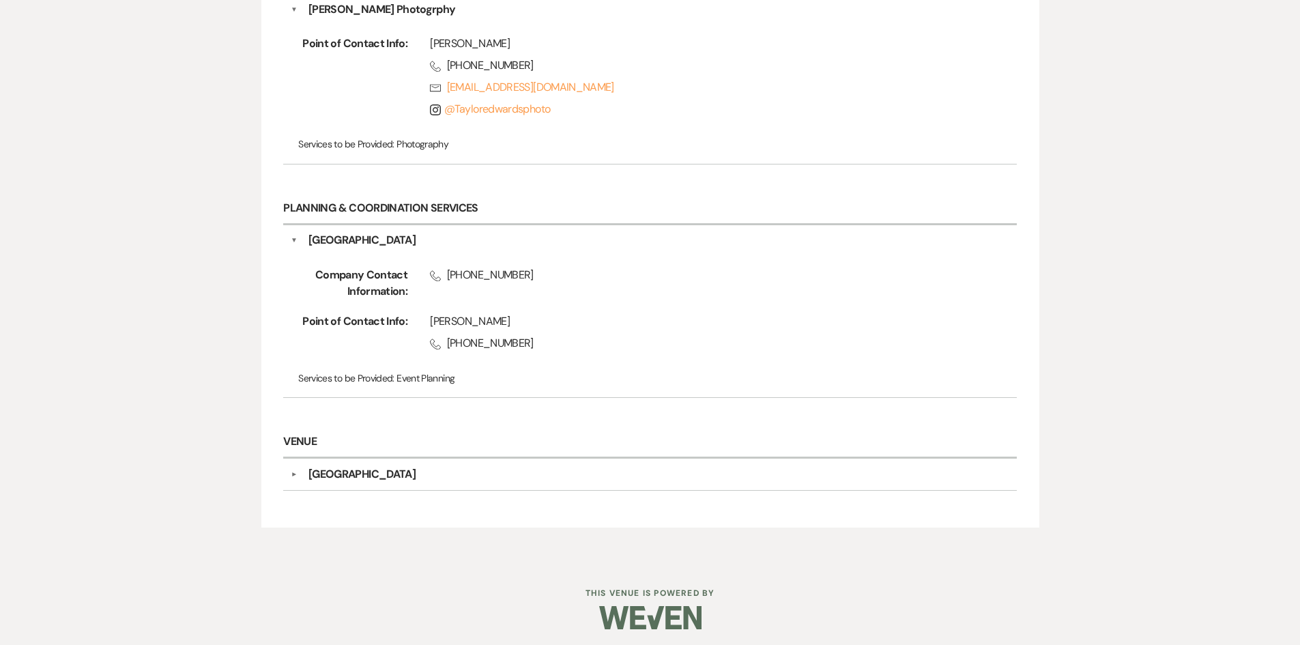
click at [359, 477] on div "[GEOGRAPHIC_DATA]" at bounding box center [361, 474] width 107 height 16
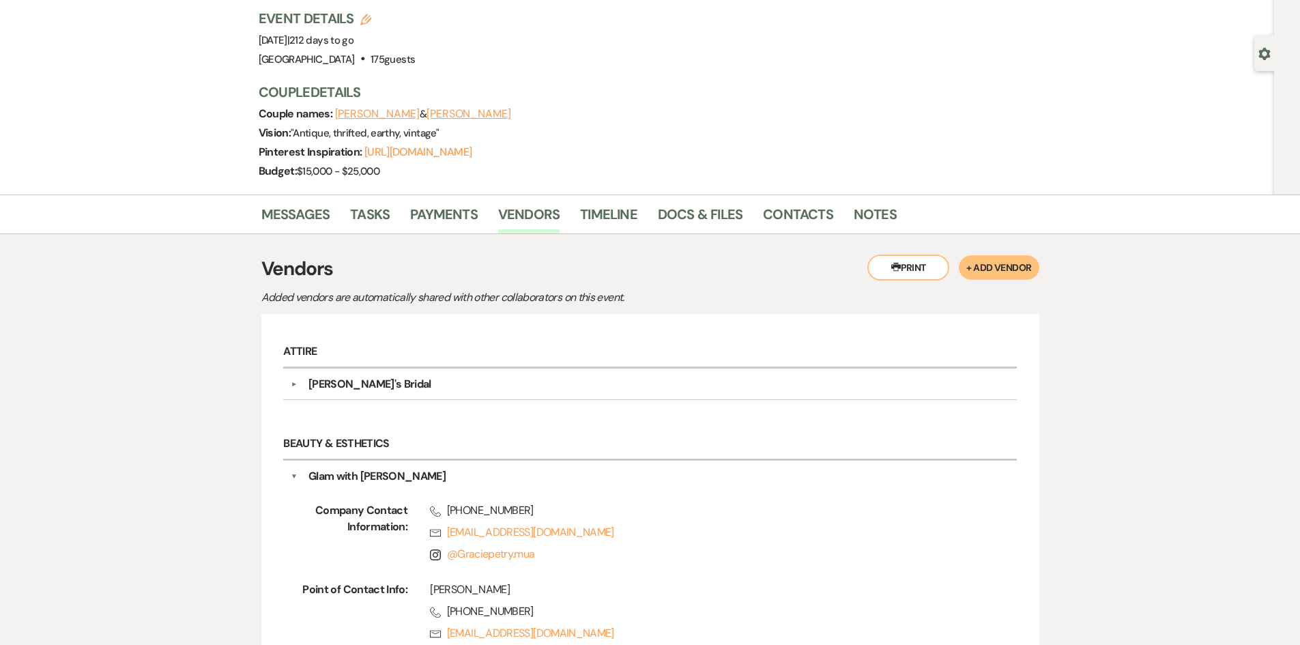
scroll to position [0, 0]
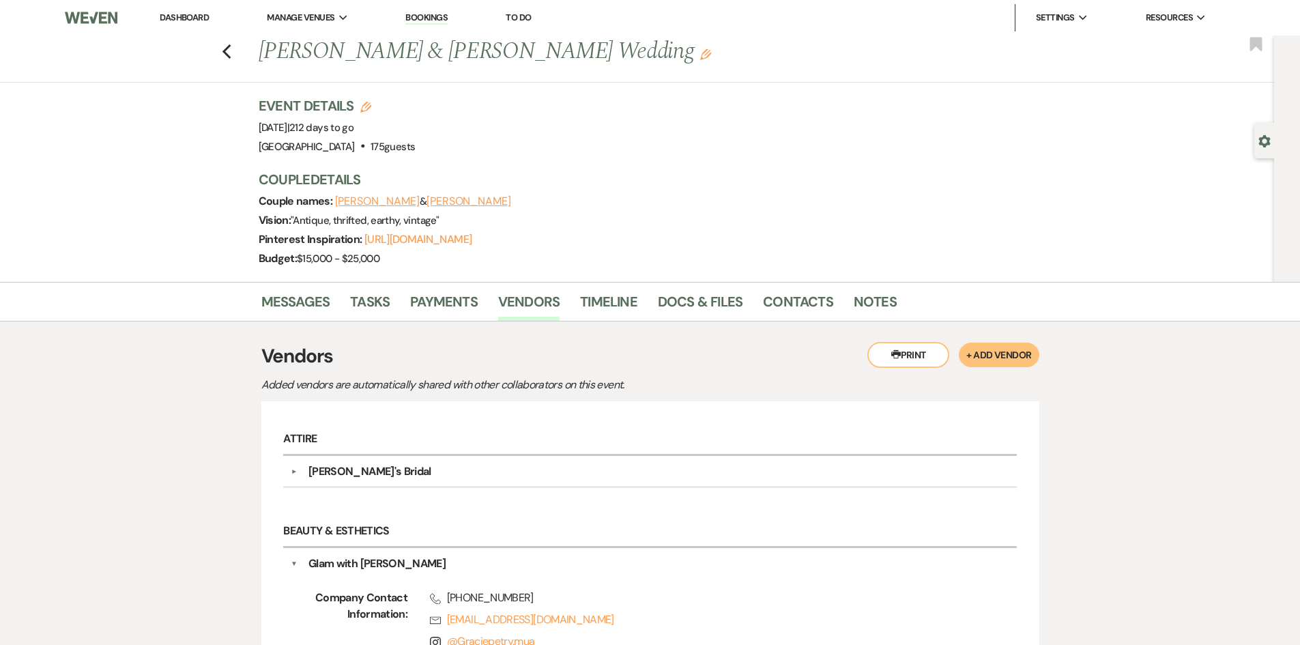
click at [193, 16] on link "Dashboard" at bounding box center [184, 18] width 49 height 12
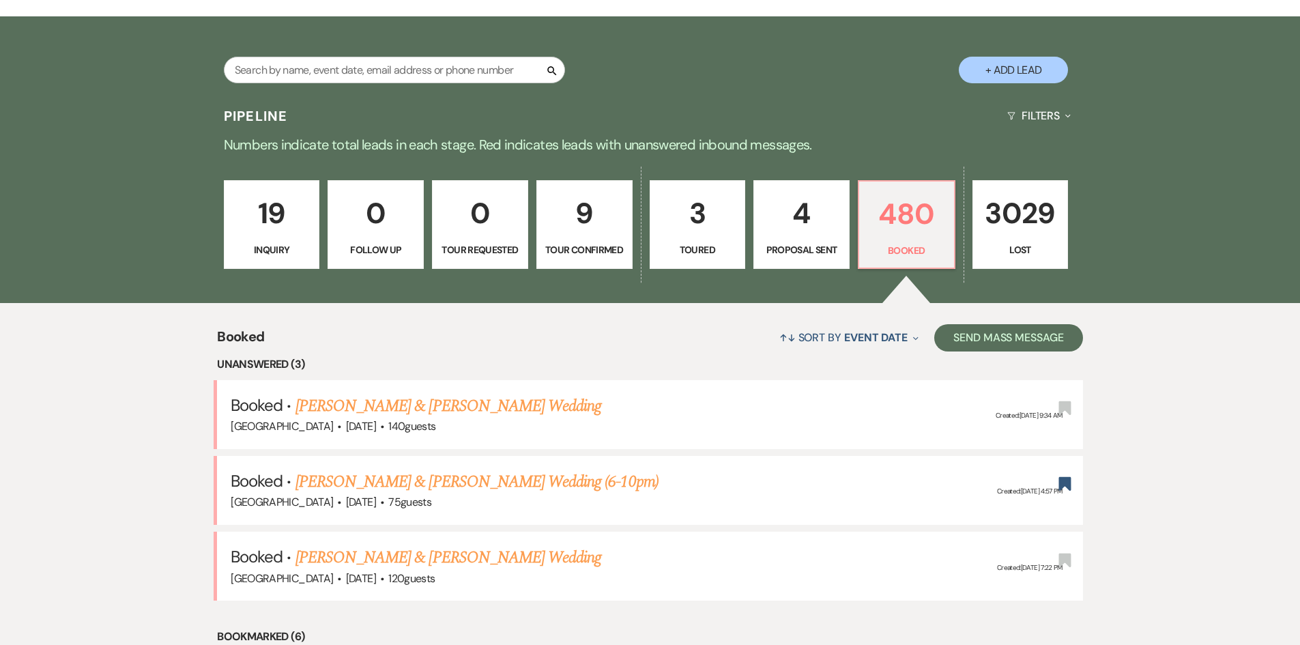
scroll to position [136, 0]
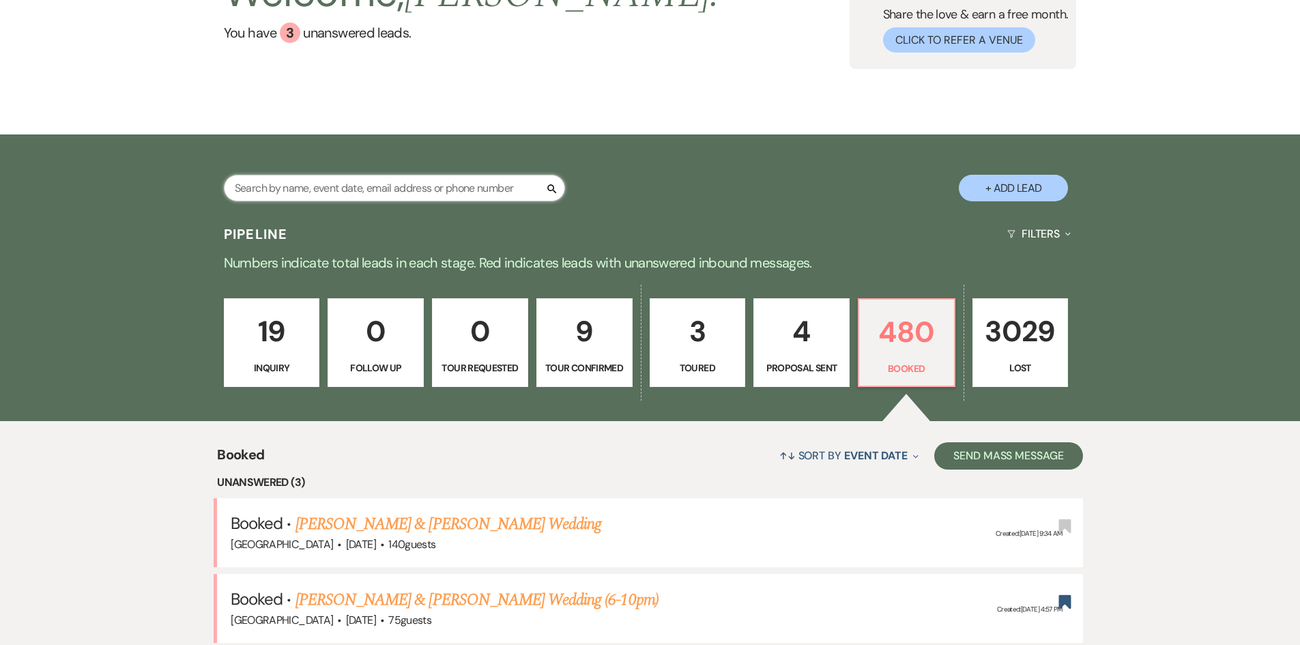
click at [435, 199] on input "text" at bounding box center [394, 188] width 341 height 27
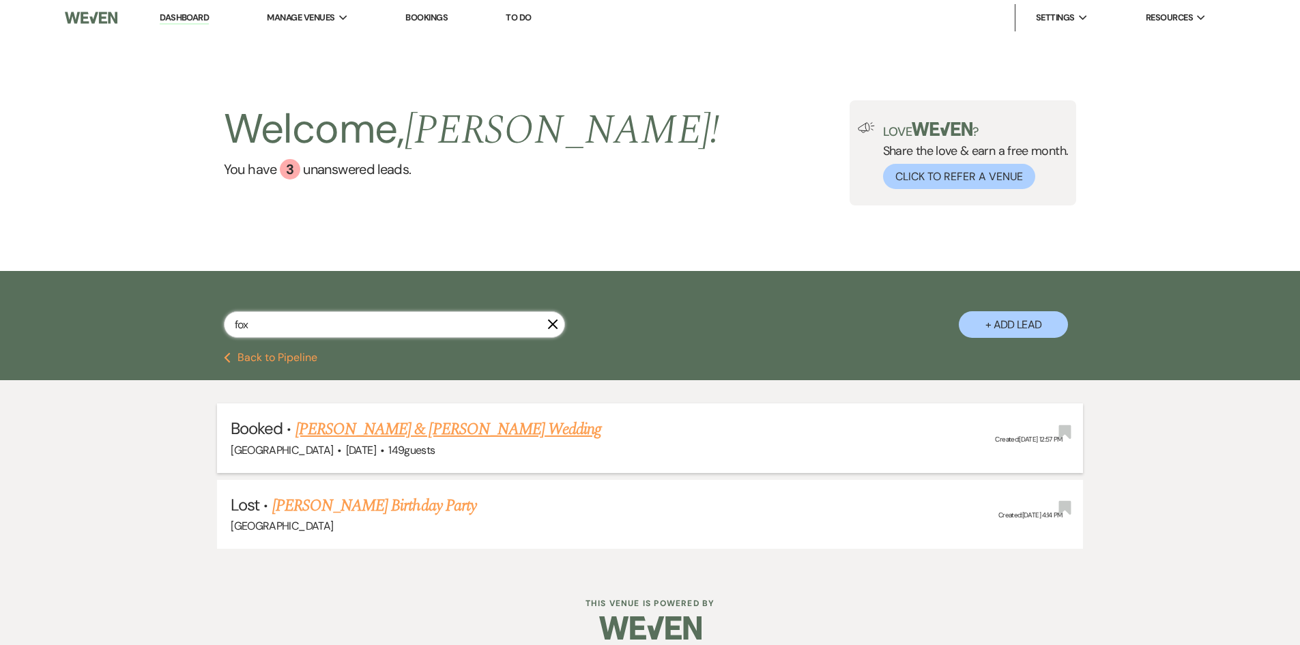
type input "fox"
click at [452, 431] on link "[PERSON_NAME] & [PERSON_NAME] Wedding" at bounding box center [449, 429] width 306 height 25
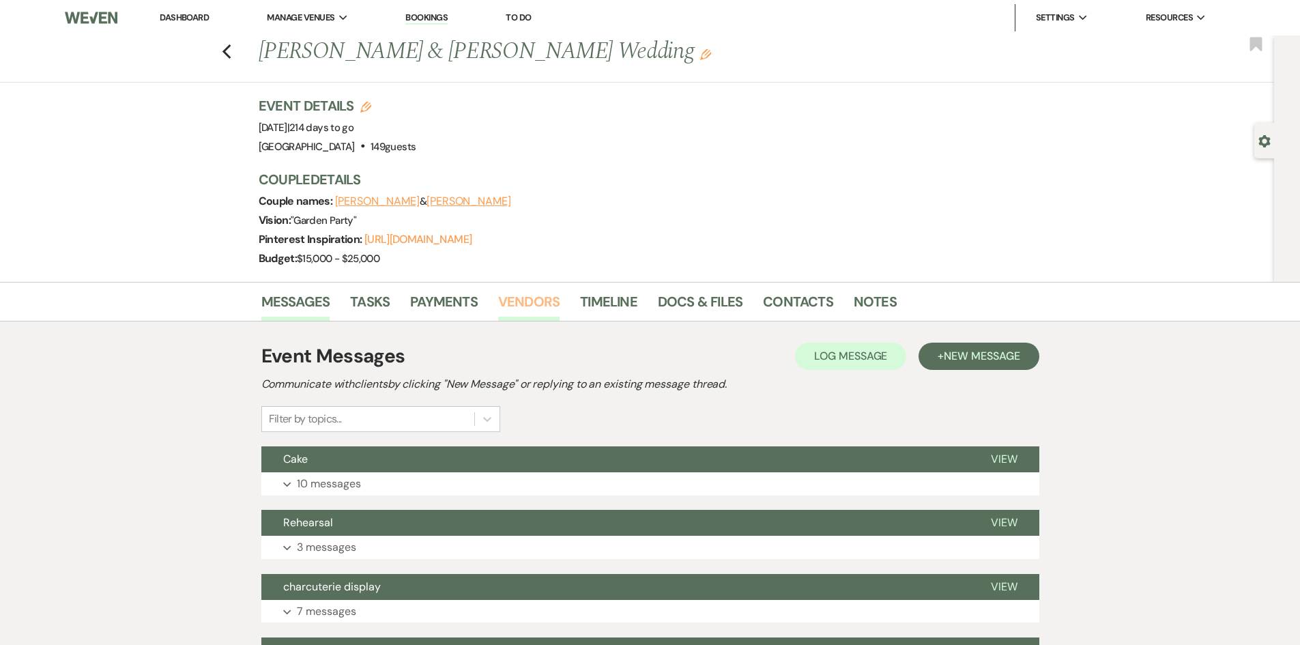
click at [513, 311] on link "Vendors" at bounding box center [528, 306] width 61 height 30
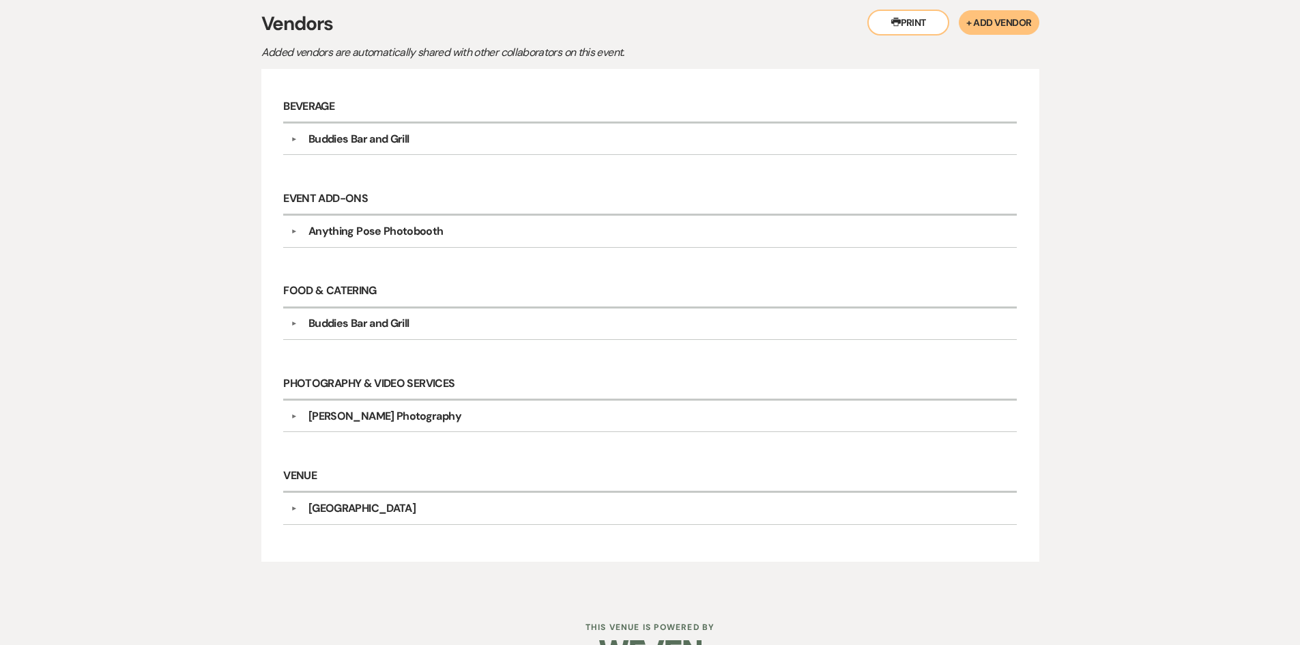
scroll to position [341, 0]
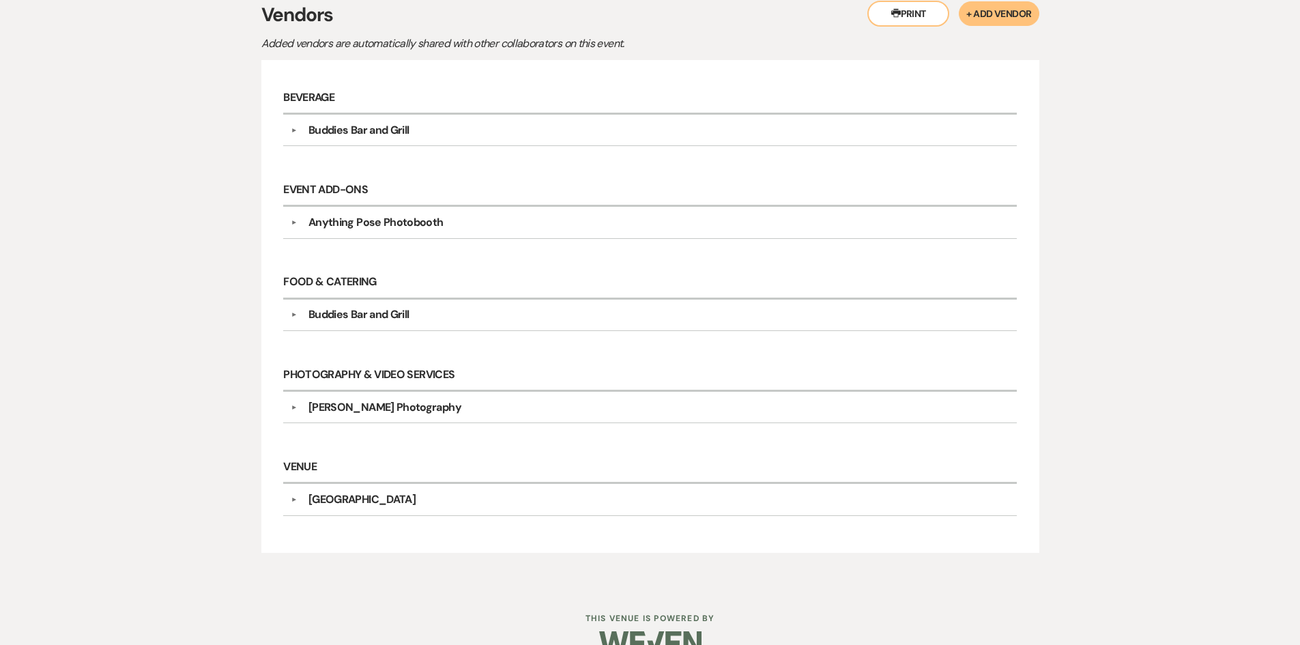
click at [371, 407] on div "Chelsea Chi Photography" at bounding box center [384, 407] width 153 height 16
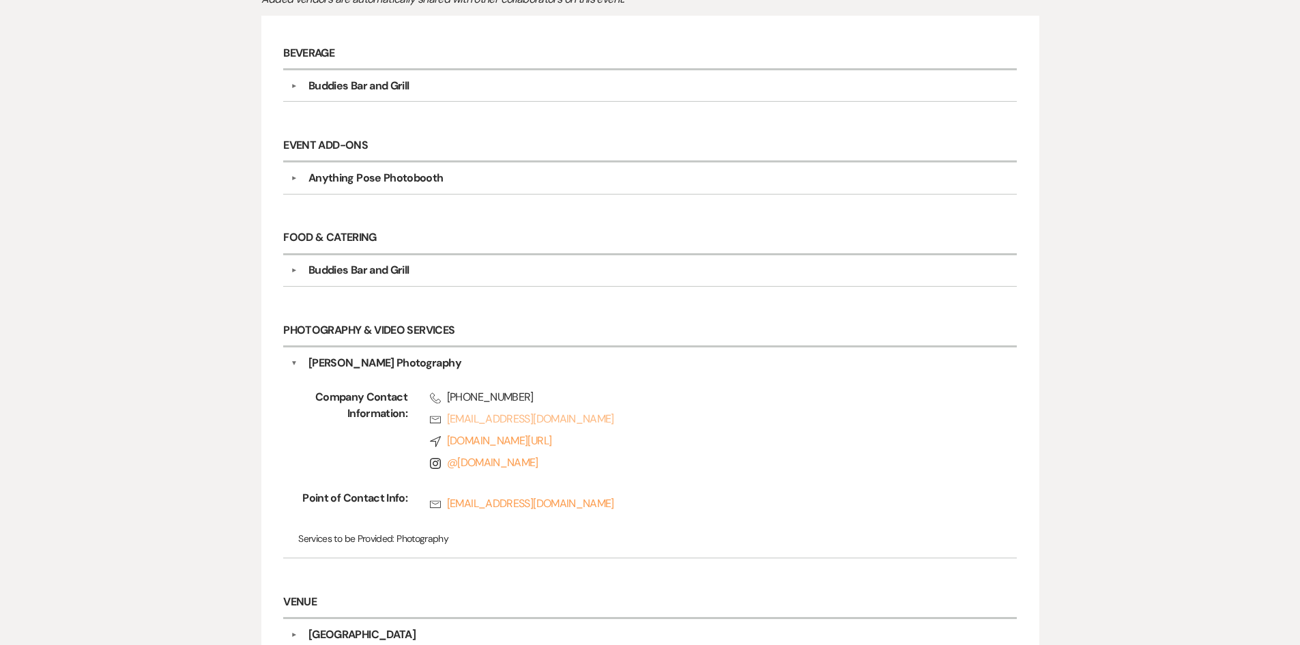
scroll to position [409, 0]
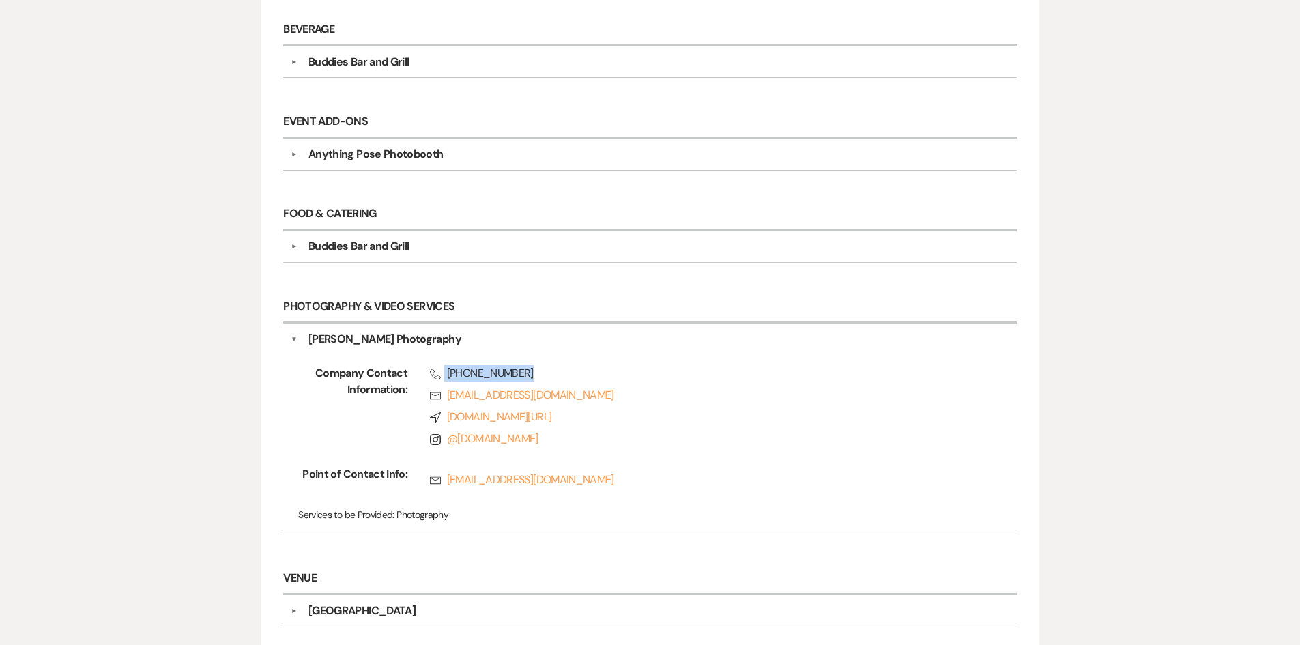
drag, startPoint x: 440, startPoint y: 369, endPoint x: 508, endPoint y: 370, distance: 68.3
click at [519, 366] on span "Phone (225) 439-4215" at bounding box center [701, 373] width 543 height 16
copy span "(225) 439-4215"
click at [695, 444] on span "Instagram @ chelseachi.photography" at bounding box center [701, 439] width 543 height 16
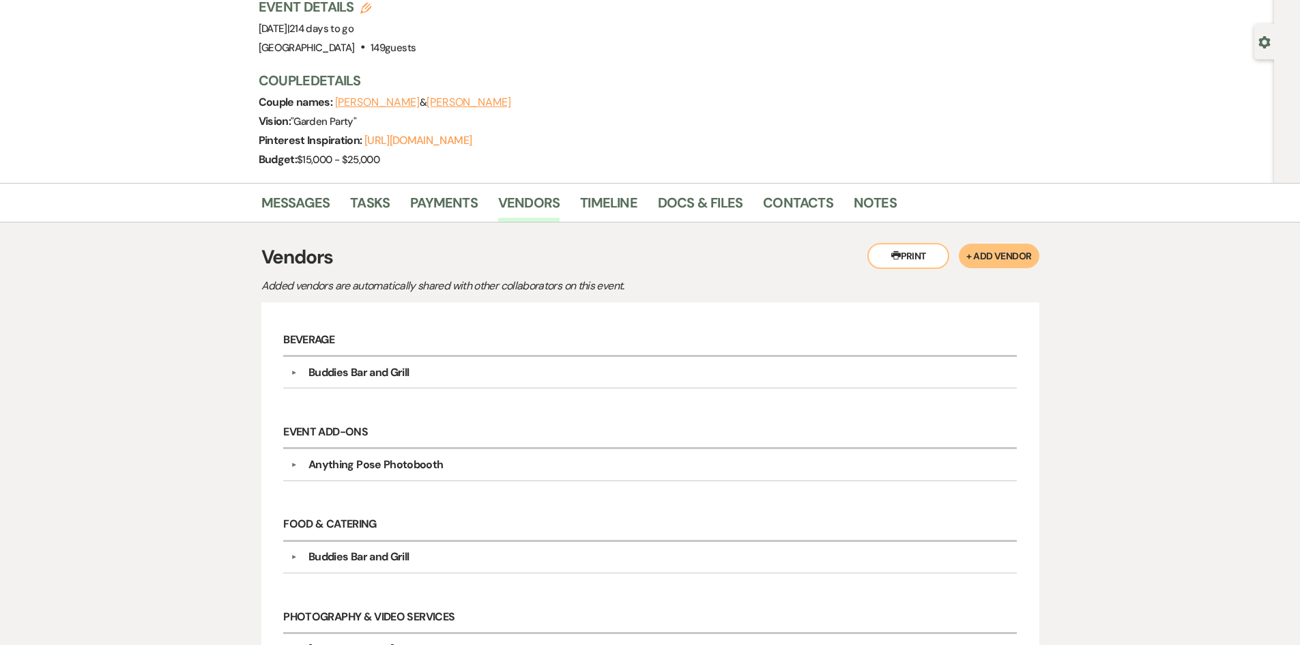
scroll to position [0, 0]
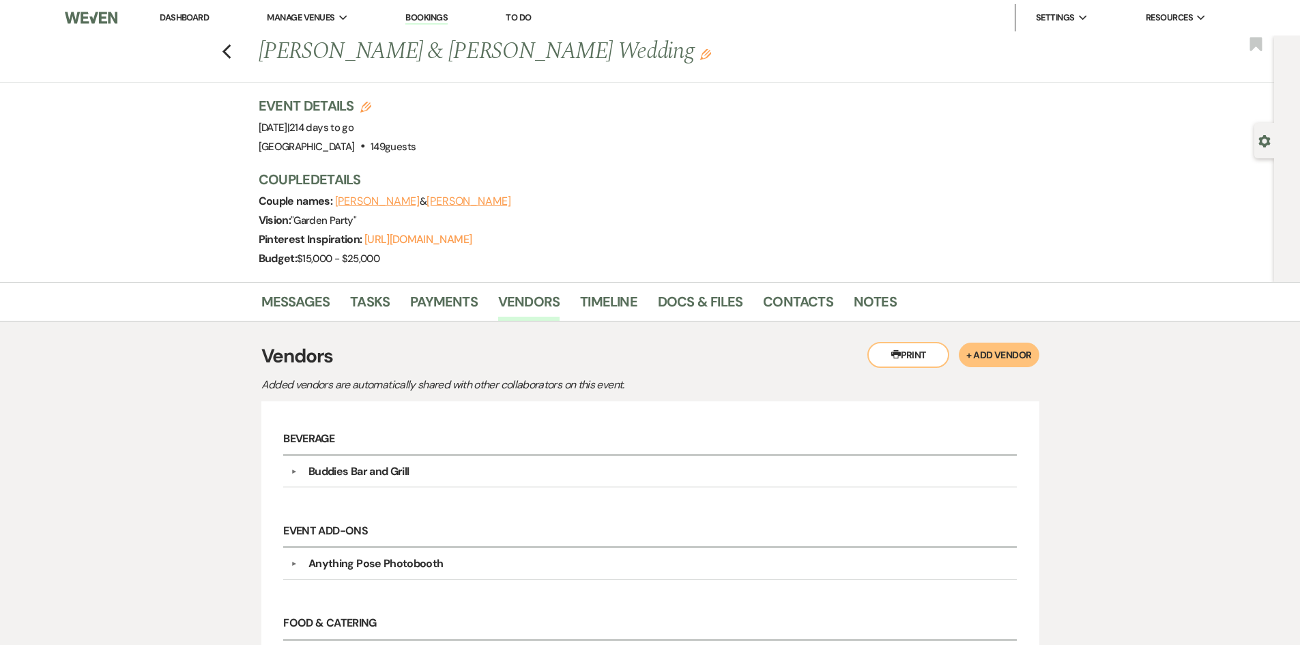
click at [177, 20] on link "Dashboard" at bounding box center [184, 18] width 49 height 12
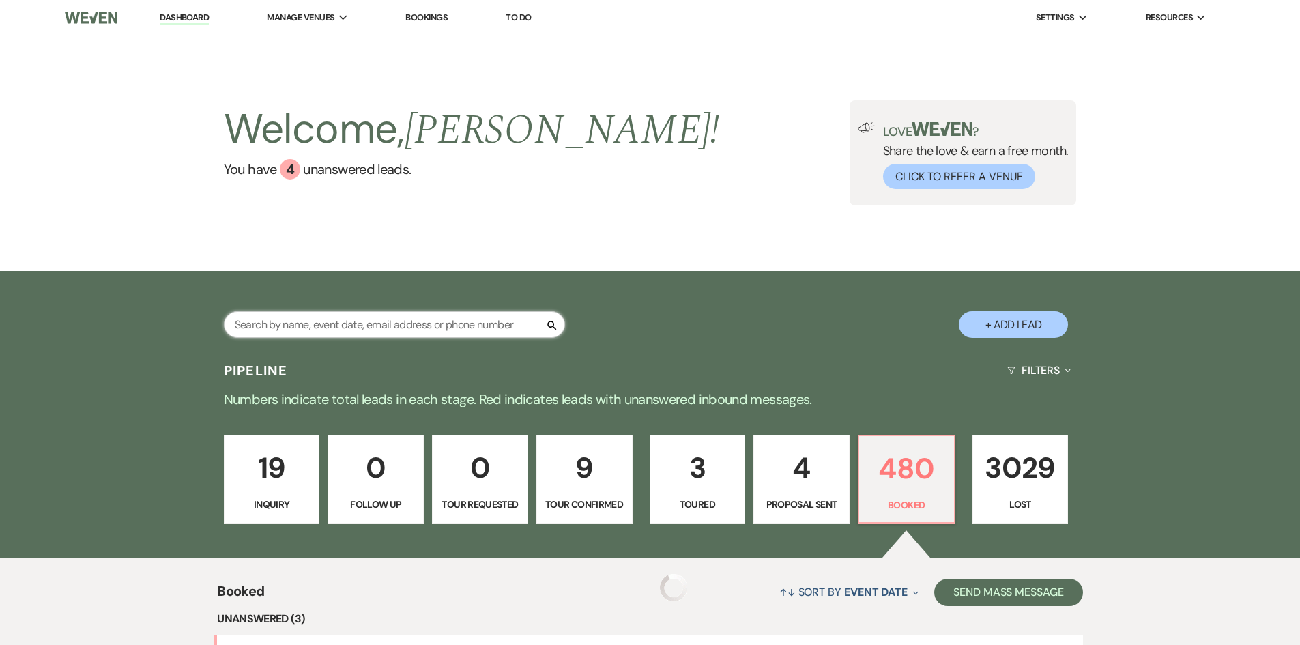
click at [403, 334] on input "text" at bounding box center [394, 324] width 341 height 27
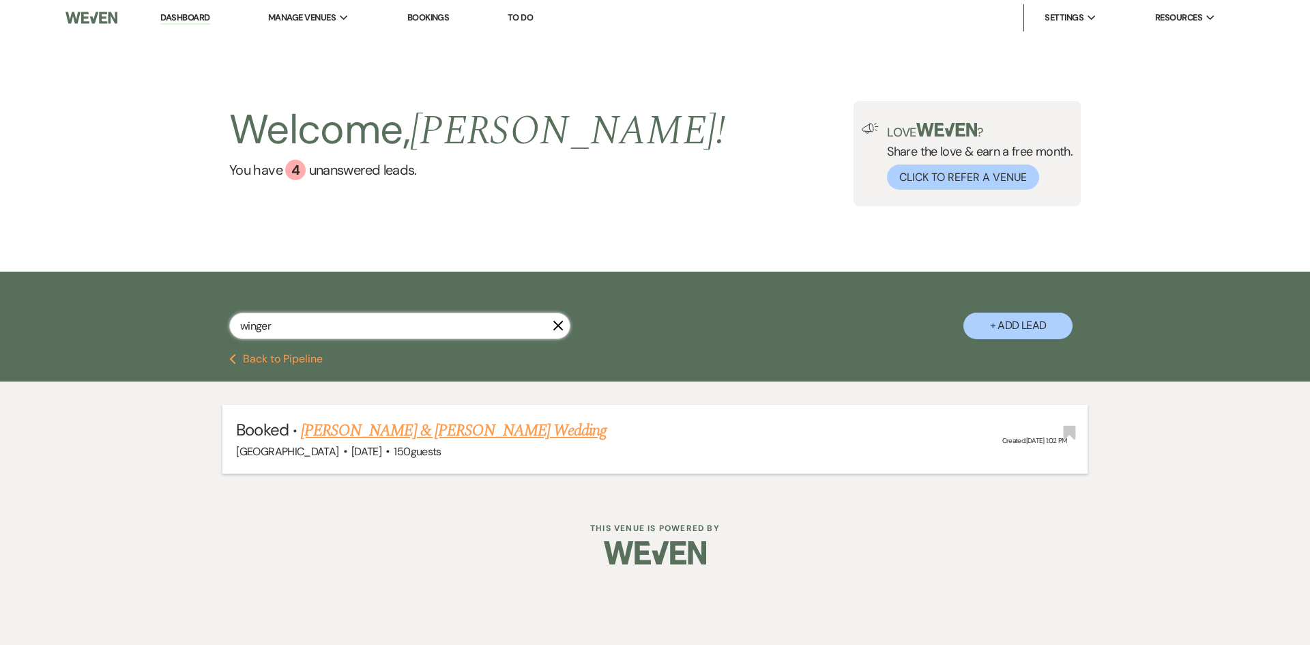
type input "winger"
click at [406, 424] on link "[PERSON_NAME] & [PERSON_NAME] Wedding" at bounding box center [454, 430] width 306 height 25
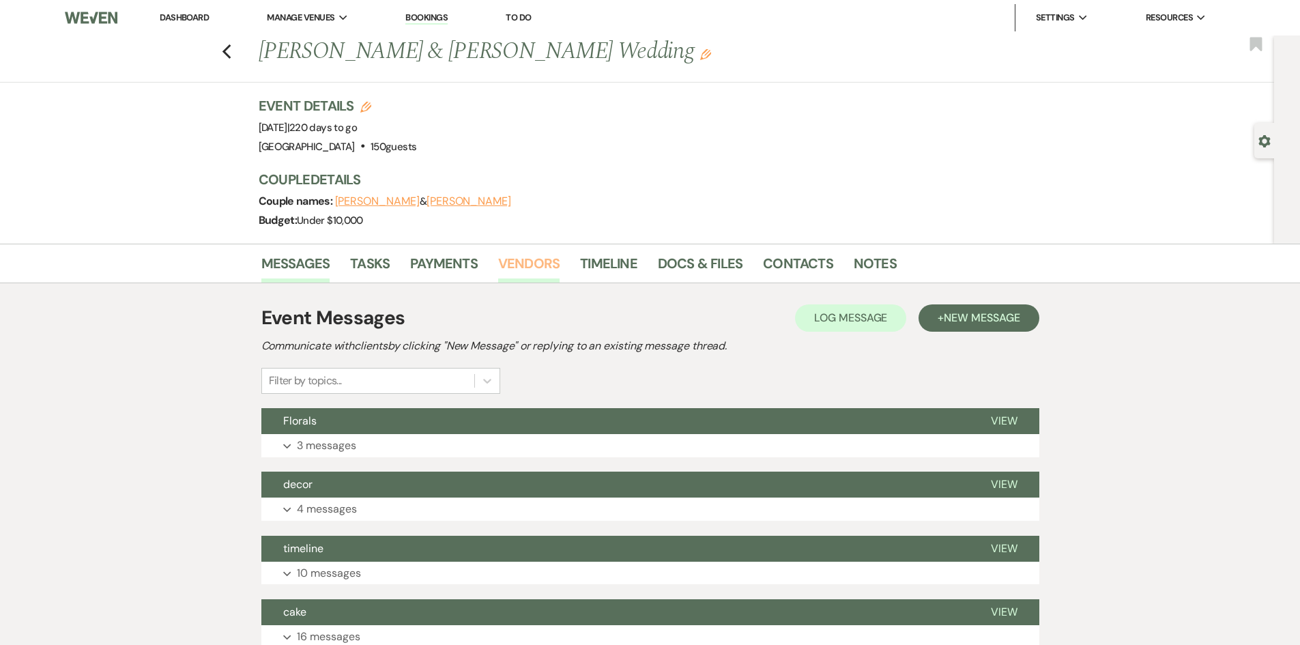
click at [526, 266] on link "Vendors" at bounding box center [528, 268] width 61 height 30
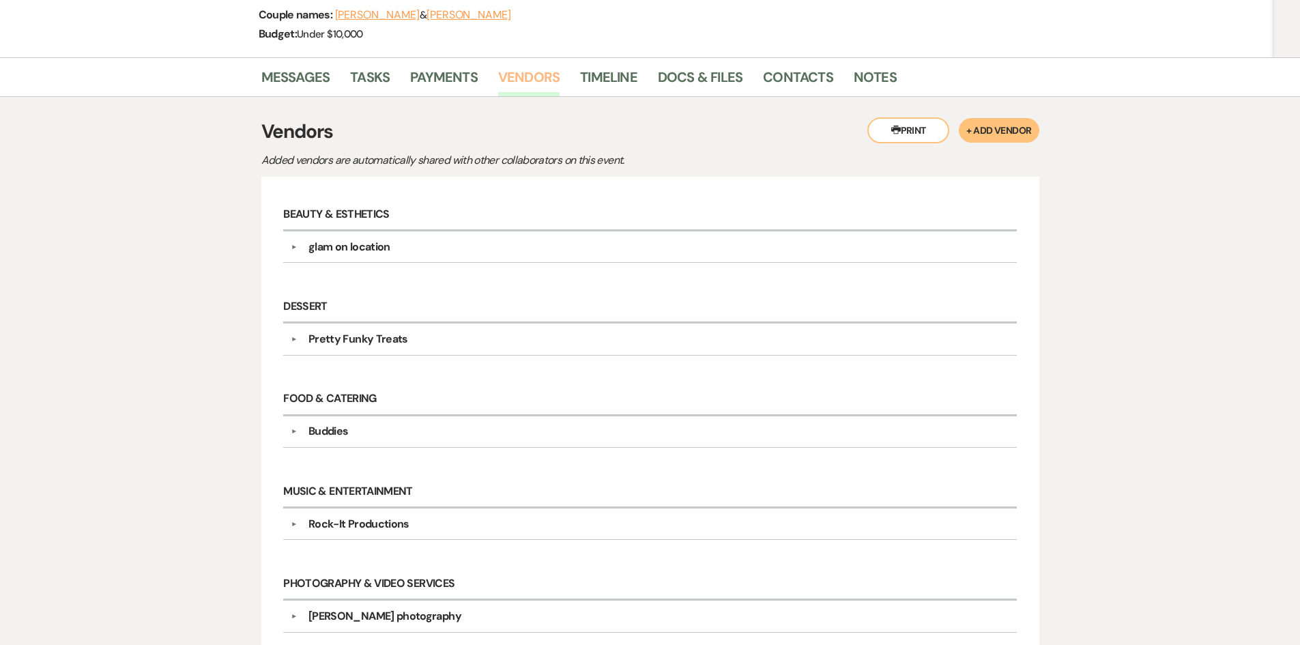
scroll to position [205, 0]
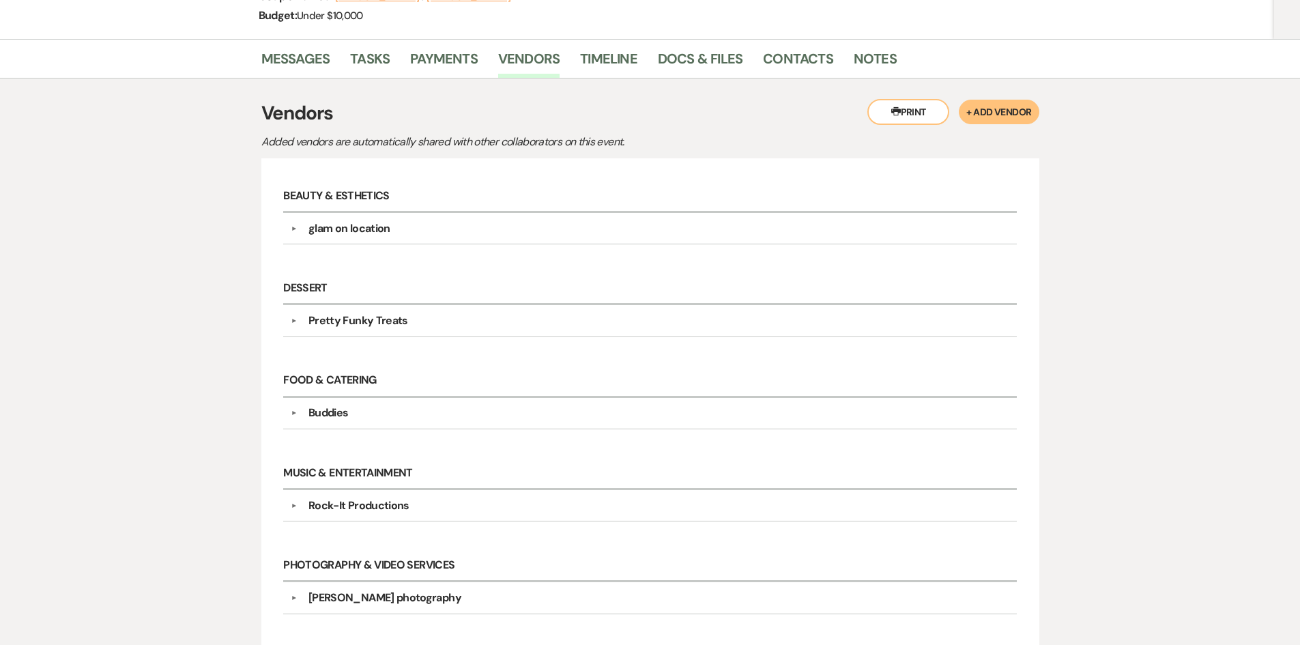
click at [375, 323] on div "Pretty Funky Treats" at bounding box center [358, 321] width 100 height 16
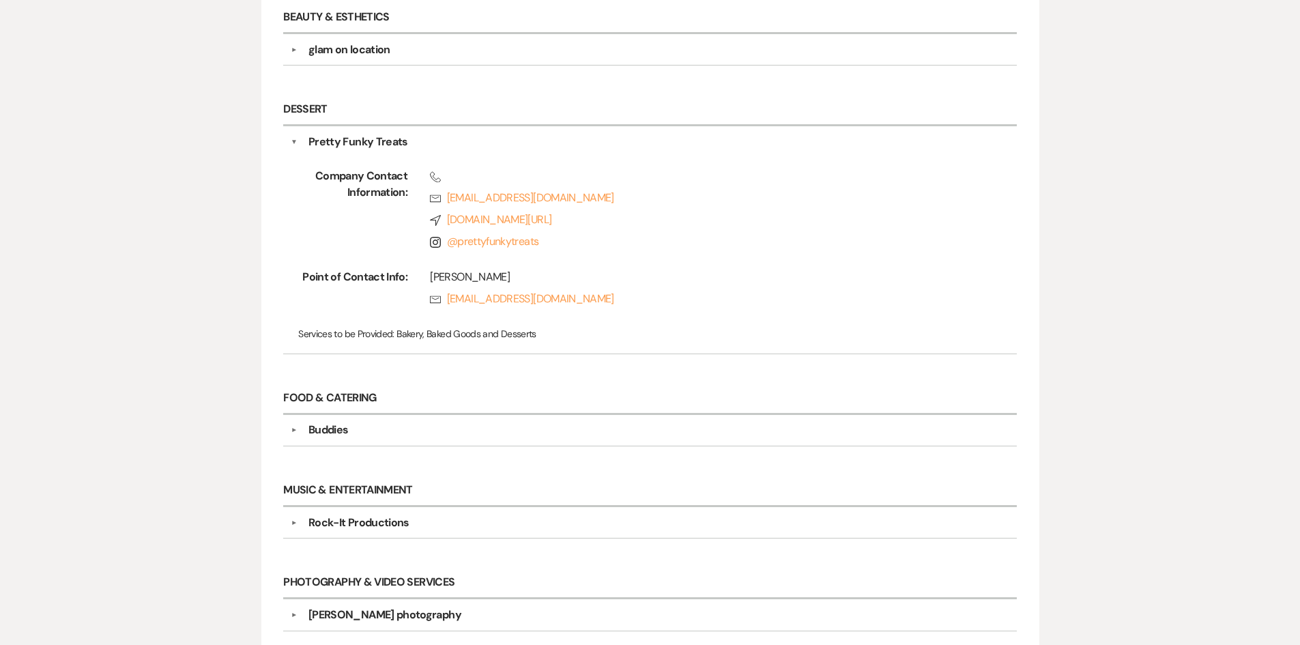
scroll to position [409, 0]
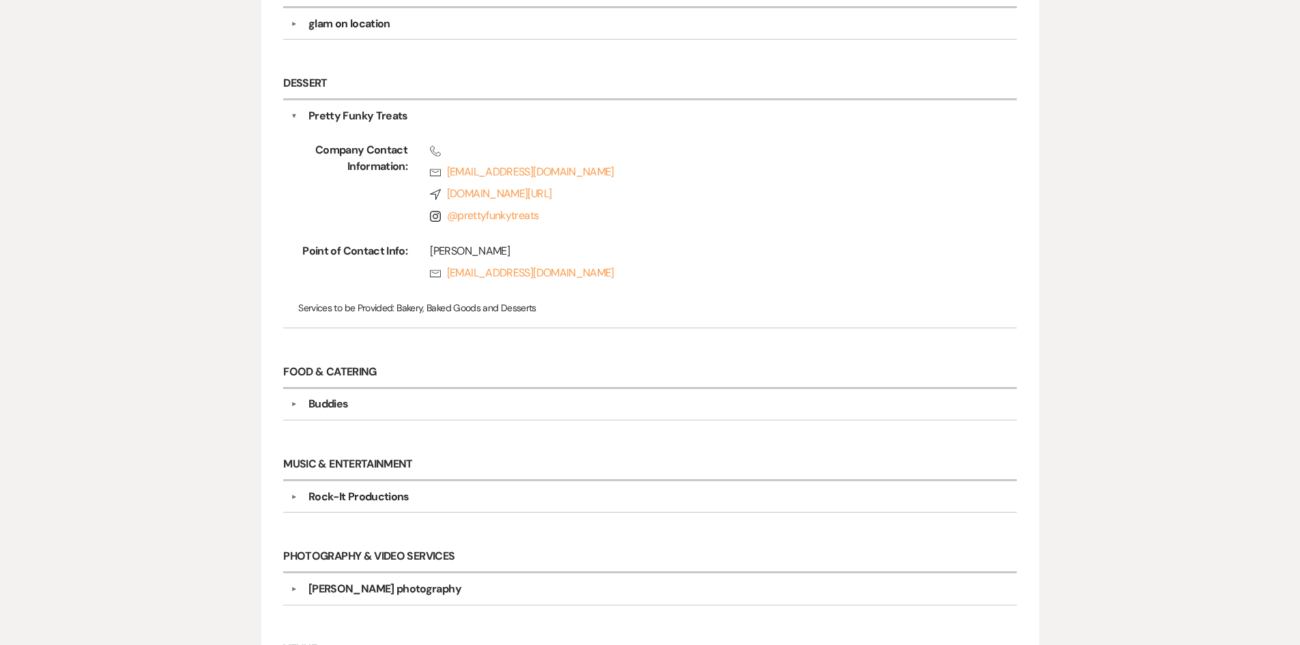
click at [617, 229] on div "Phone Rsvp prettyfunkytreats@gmail.com Compass www.prettyfunkytreats.com/ Insta…" at bounding box center [690, 185] width 566 height 87
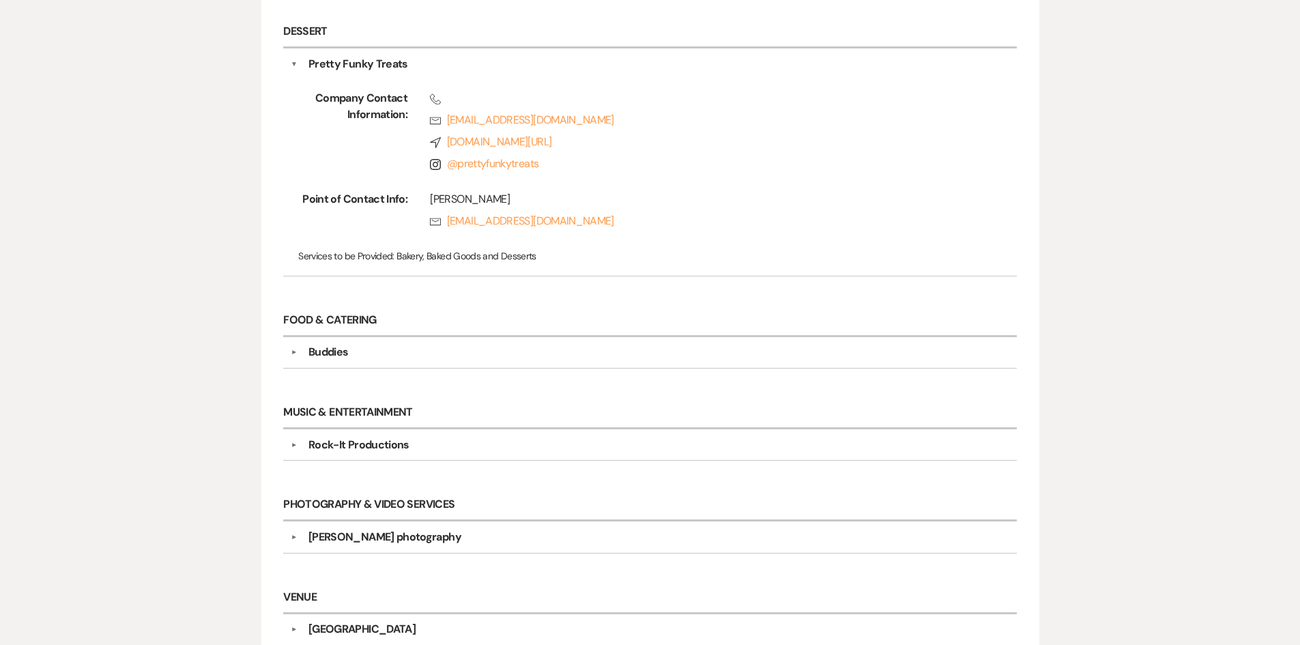
scroll to position [546, 0]
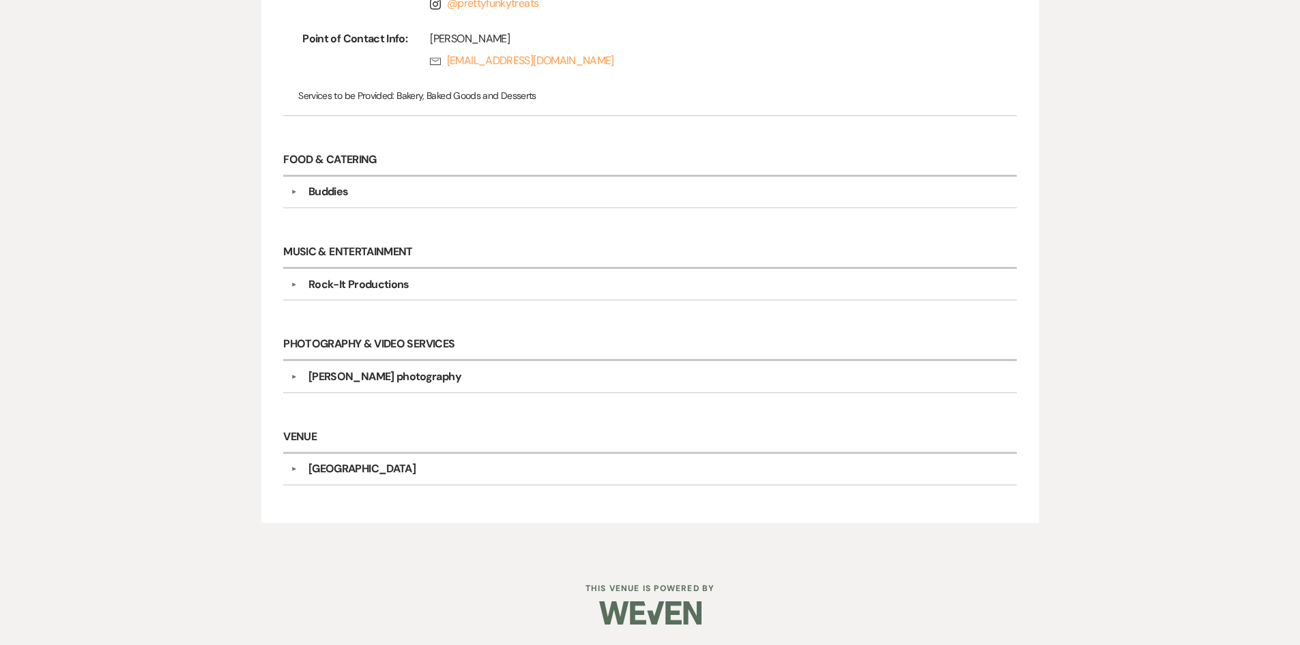
click at [495, 280] on div "Rock-It Productions" at bounding box center [654, 284] width 712 height 16
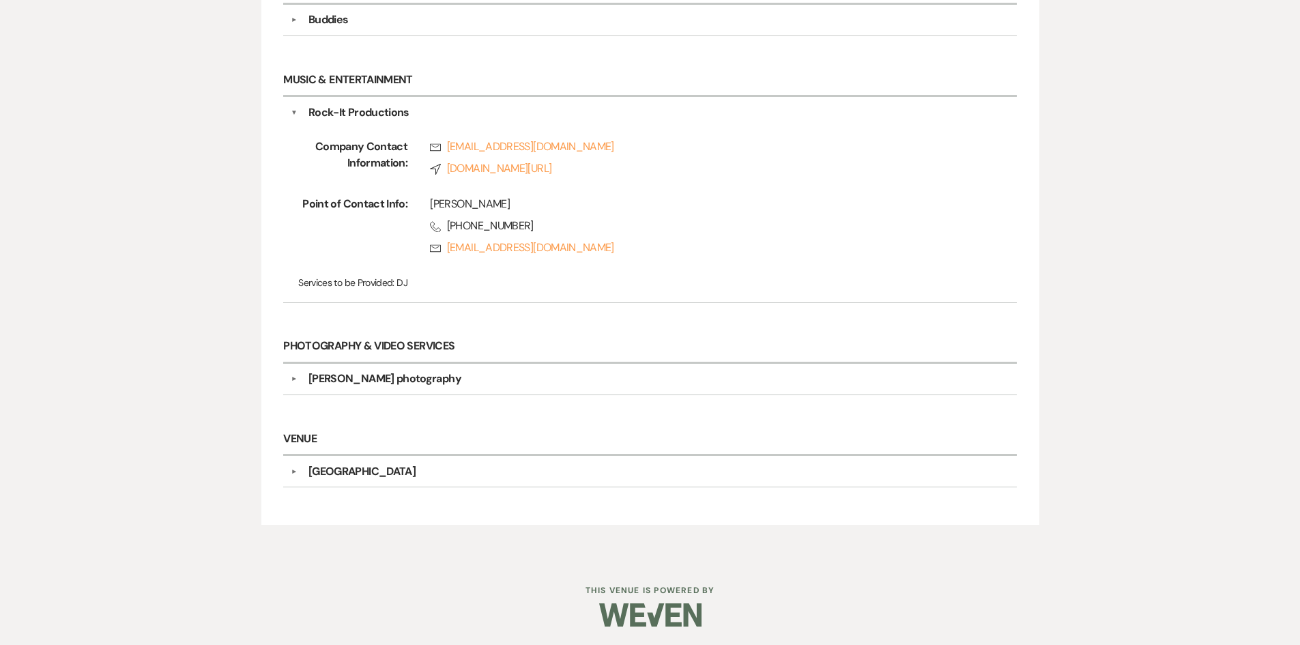
scroll to position [796, 0]
click at [349, 388] on div "▼ Abbie gayle photography Company Contact Information: Phone (985) 517-3731 Rsv…" at bounding box center [649, 377] width 733 height 31
click at [357, 372] on div "Abbie gayle photography" at bounding box center [384, 377] width 153 height 16
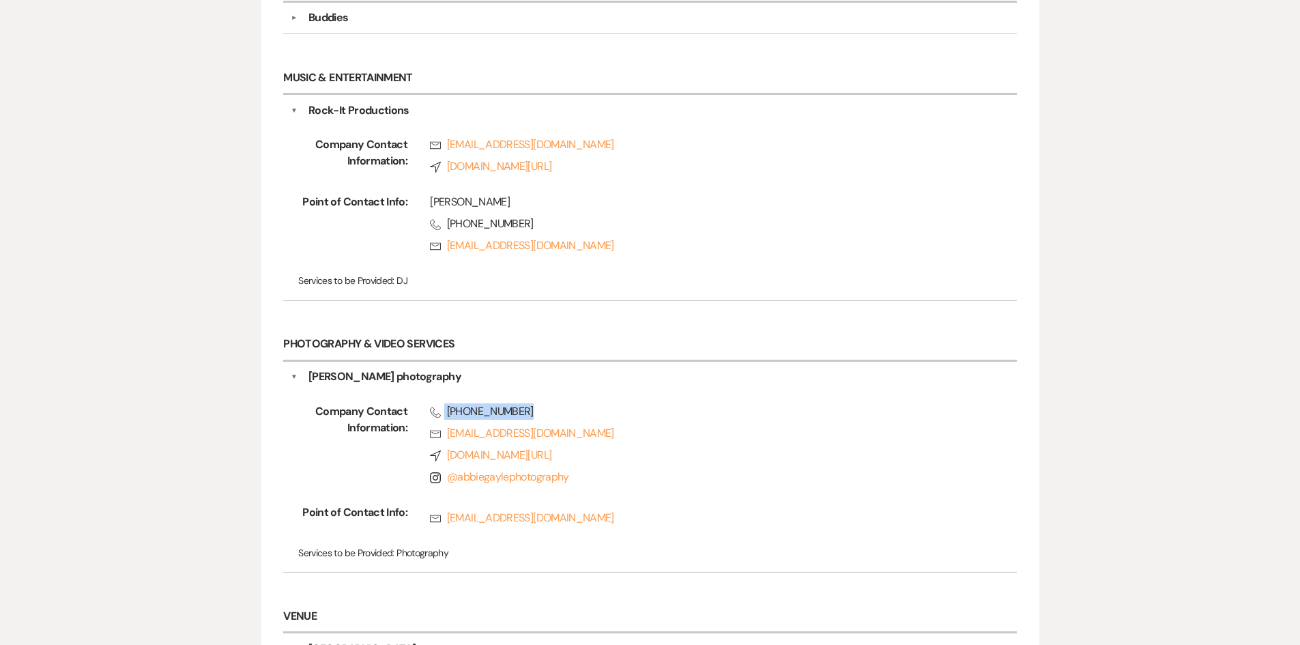
drag, startPoint x: 442, startPoint y: 409, endPoint x: 543, endPoint y: 407, distance: 100.3
click at [540, 409] on span "Phone (985) 517-3731" at bounding box center [701, 411] width 543 height 16
copy span "(985) 517-3731"
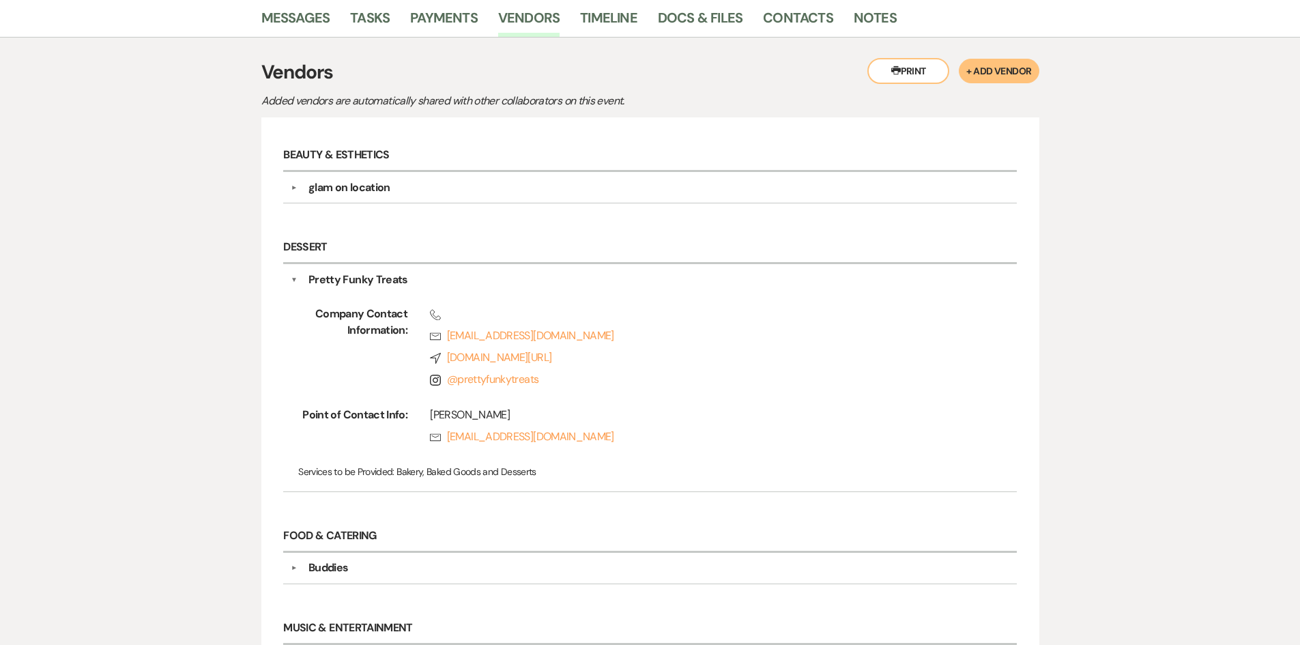
scroll to position [0, 0]
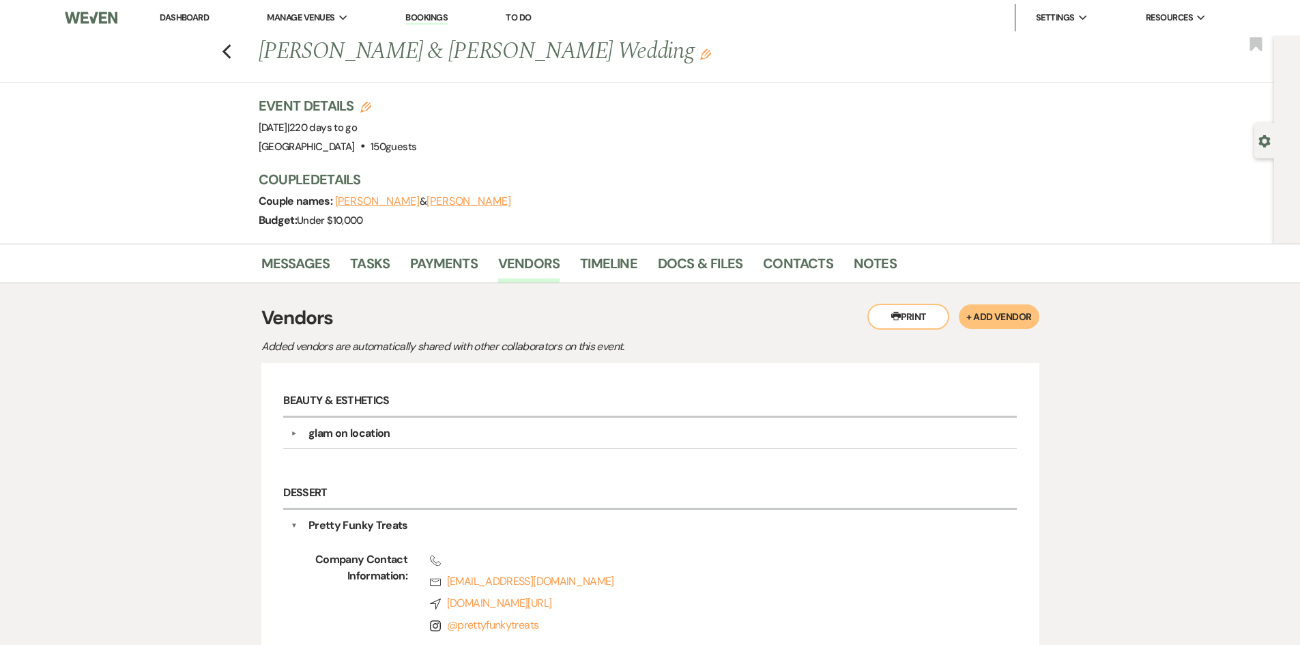
drag, startPoint x: 203, startPoint y: 20, endPoint x: 215, endPoint y: 35, distance: 19.0
click at [203, 20] on link "Dashboard" at bounding box center [184, 18] width 49 height 12
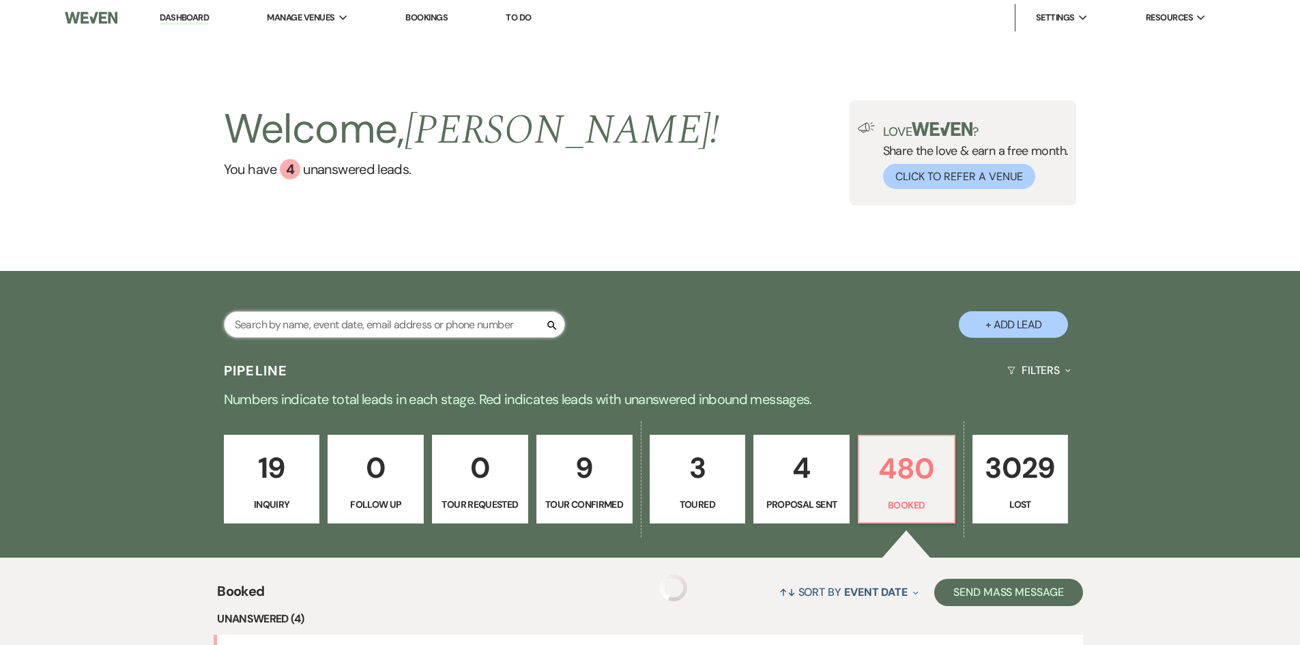
drag, startPoint x: 344, startPoint y: 329, endPoint x: 317, endPoint y: 334, distance: 27.7
click at [344, 329] on input "text" at bounding box center [394, 324] width 341 height 27
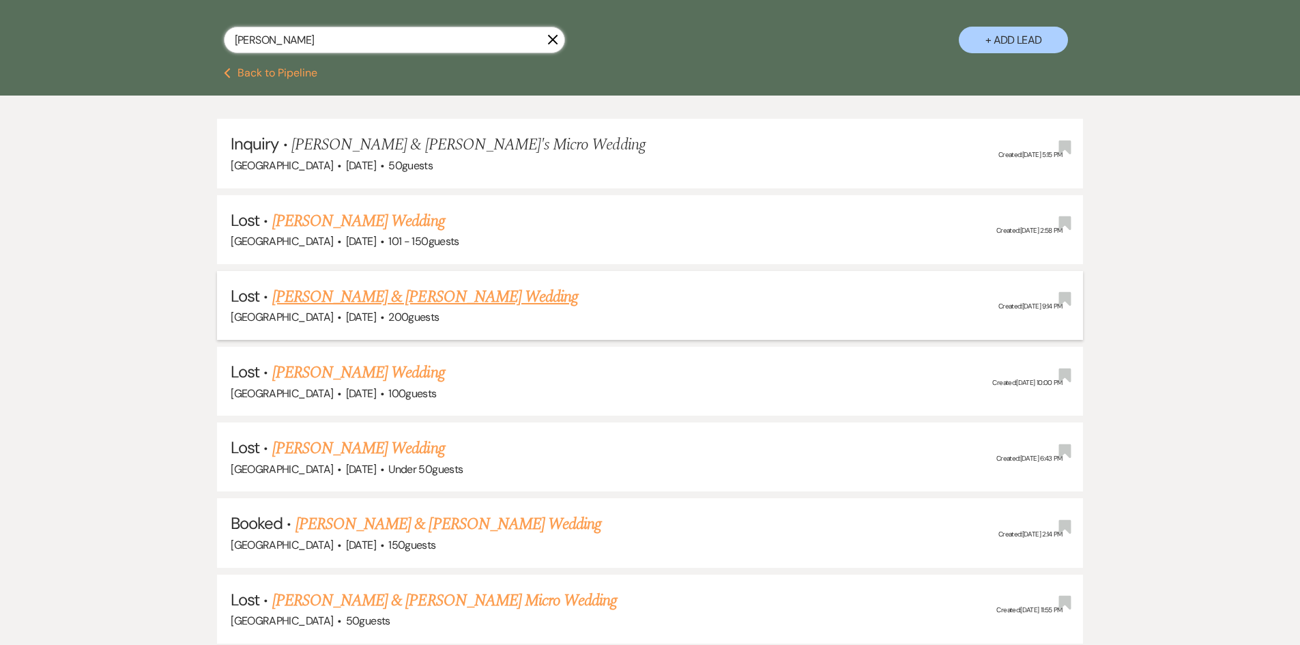
scroll to position [341, 0]
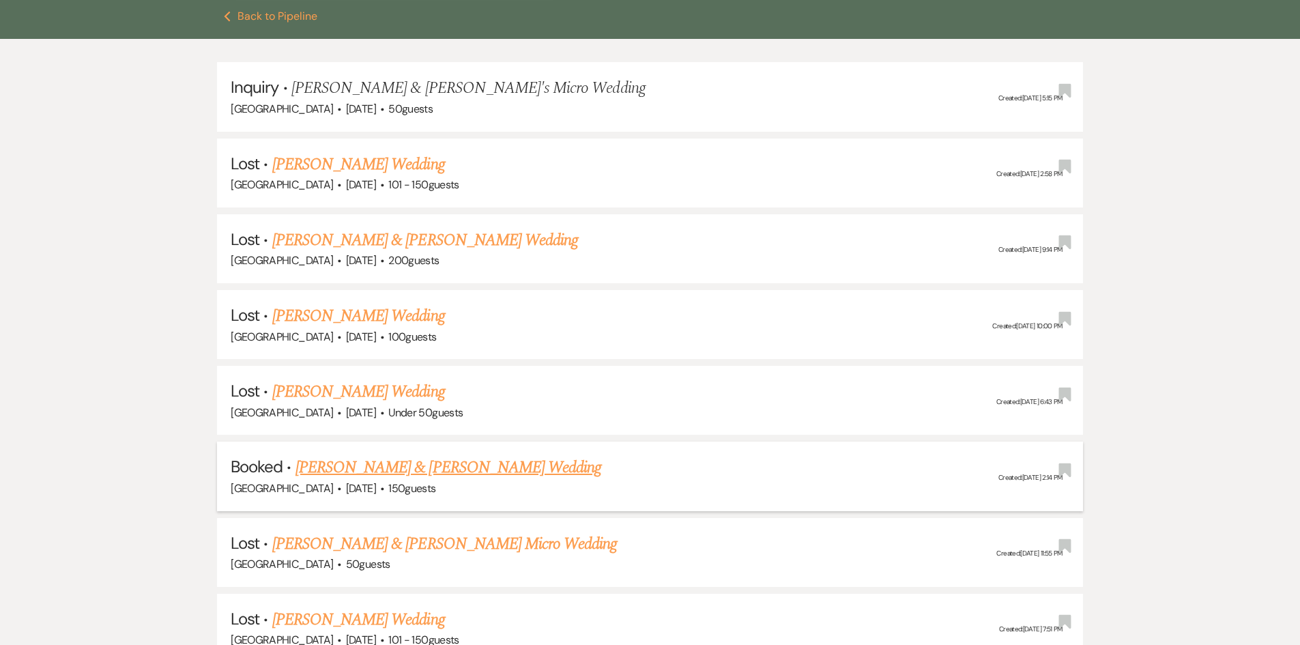
type input "martin"
click at [430, 467] on link "[PERSON_NAME] & [PERSON_NAME] Wedding" at bounding box center [449, 467] width 306 height 25
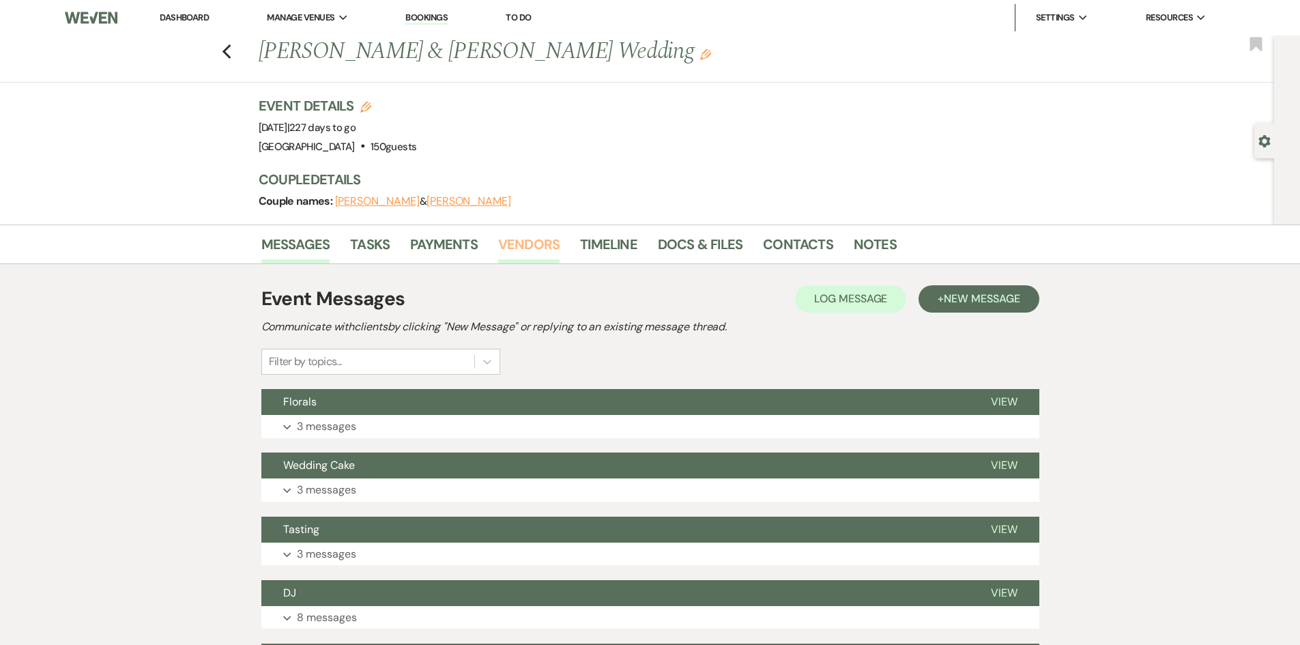
click at [513, 246] on link "Vendors" at bounding box center [528, 248] width 61 height 30
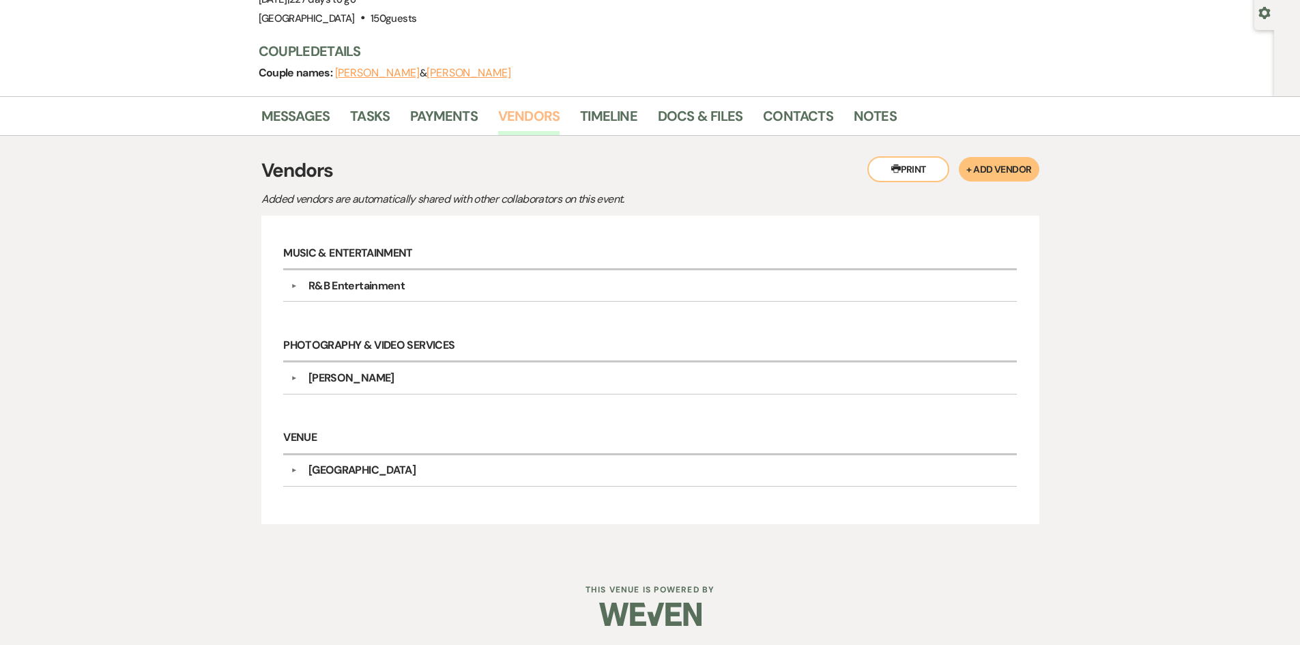
scroll to position [130, 0]
click at [367, 288] on div "R&B Entertainment" at bounding box center [356, 284] width 96 height 16
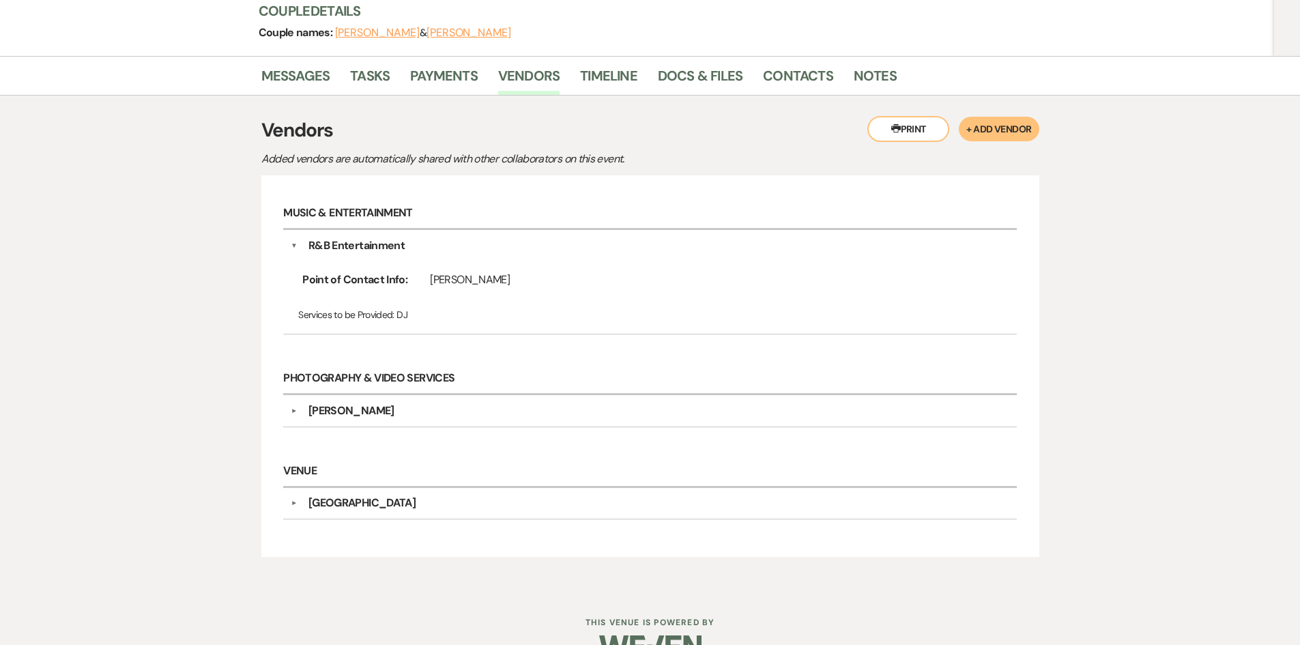
scroll to position [203, 0]
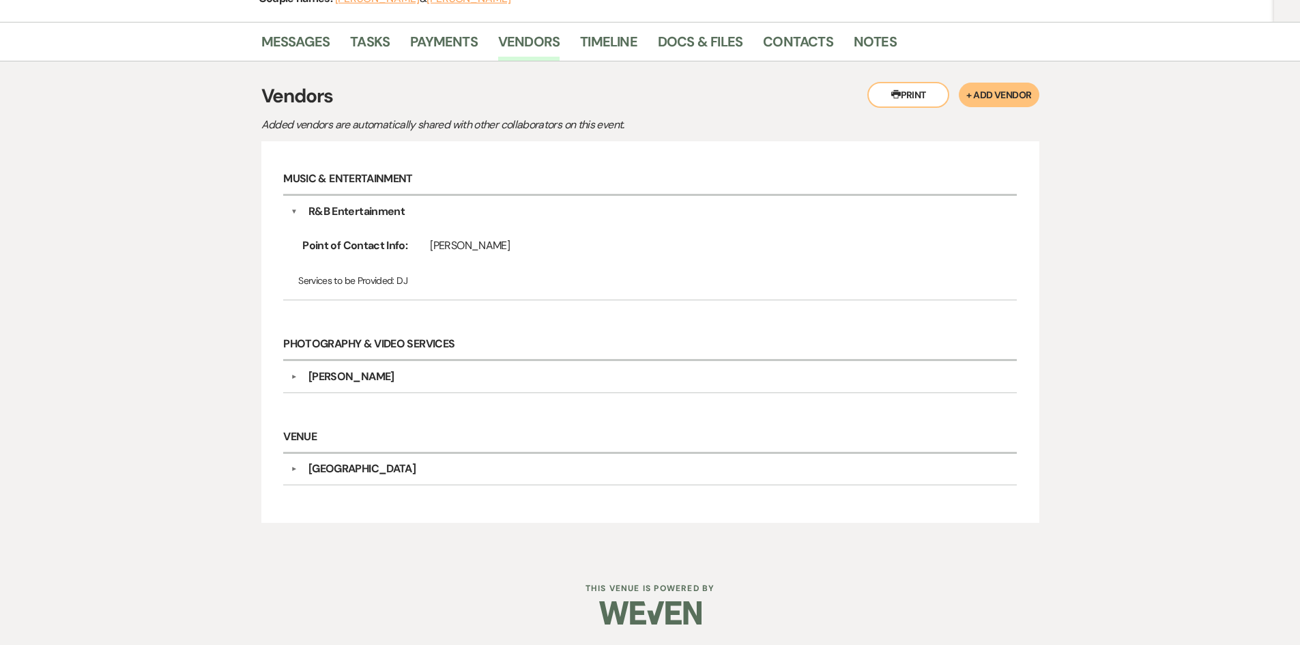
click at [354, 392] on div "▼ Lacy James Point of Contact Info: Services to be Provided: Photography" at bounding box center [649, 376] width 733 height 31
click at [363, 373] on div "Lacy James" at bounding box center [351, 377] width 86 height 16
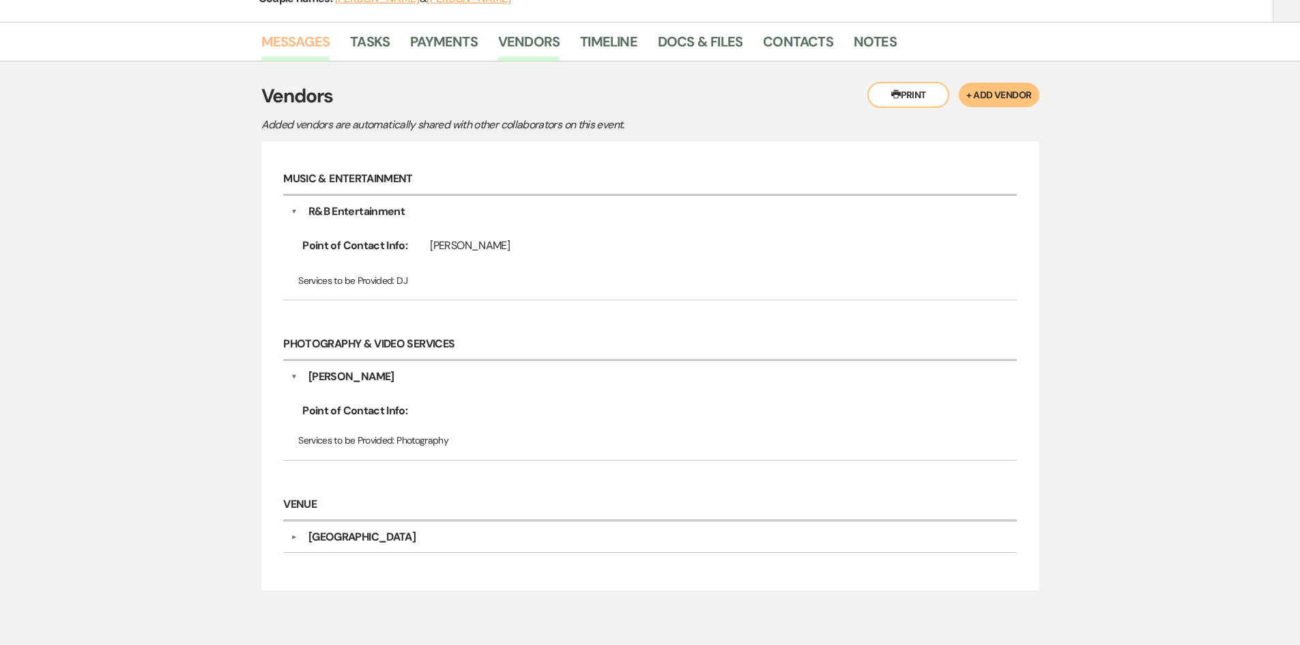
click at [287, 48] on link "Messages" at bounding box center [295, 46] width 69 height 30
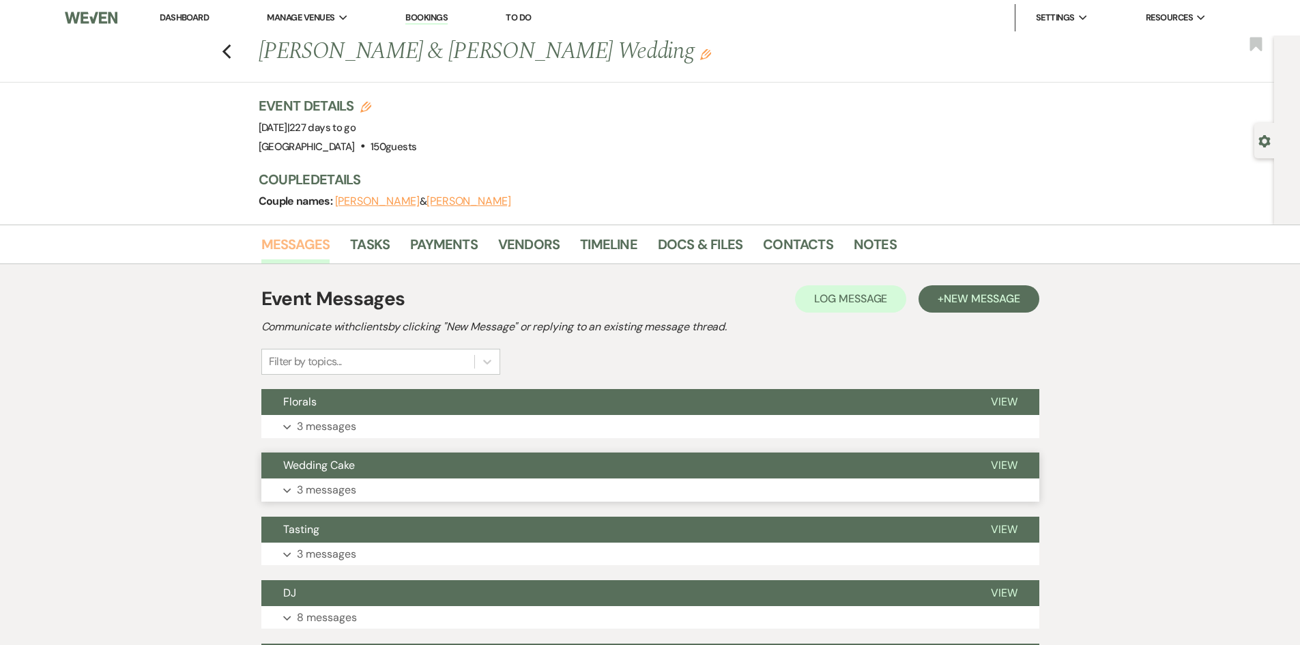
scroll to position [341, 0]
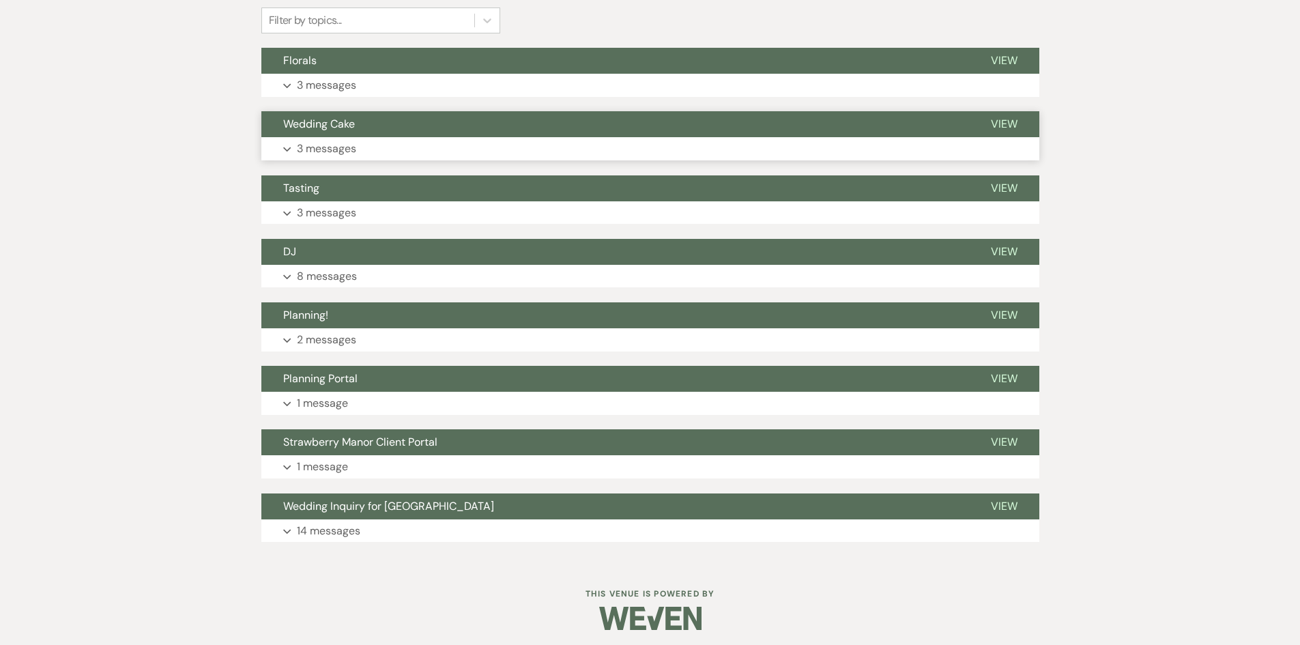
click at [328, 156] on p "3 messages" at bounding box center [326, 149] width 59 height 18
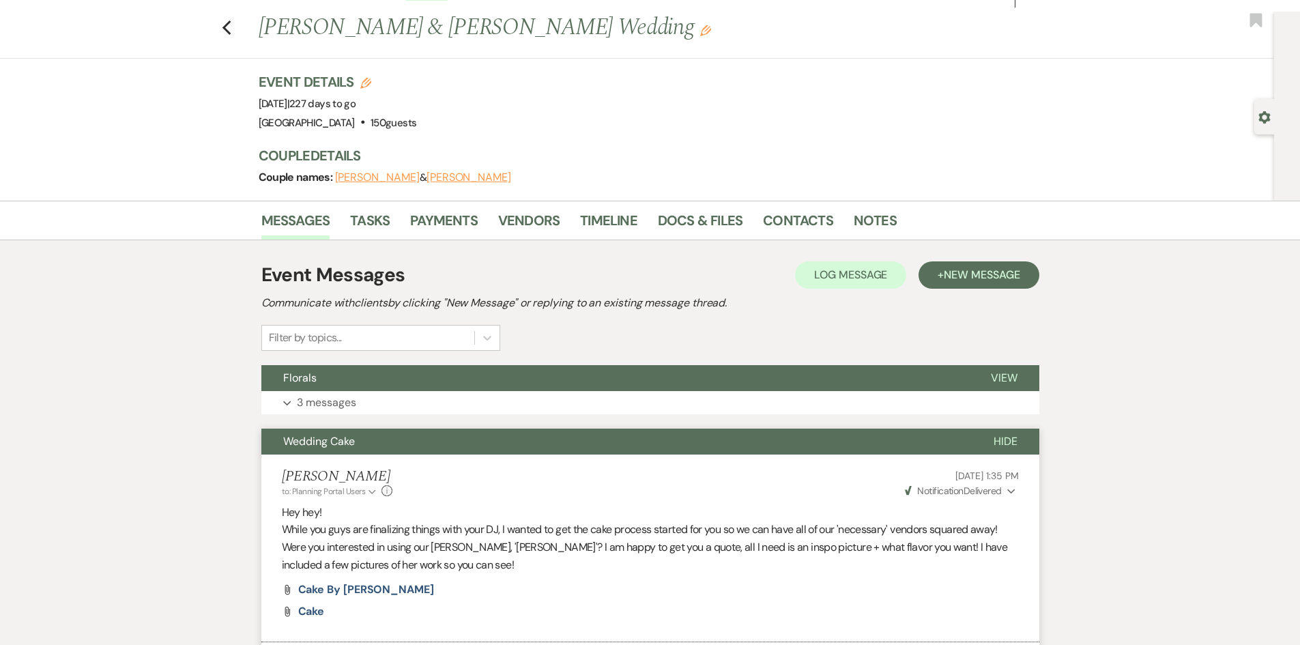
scroll to position [0, 0]
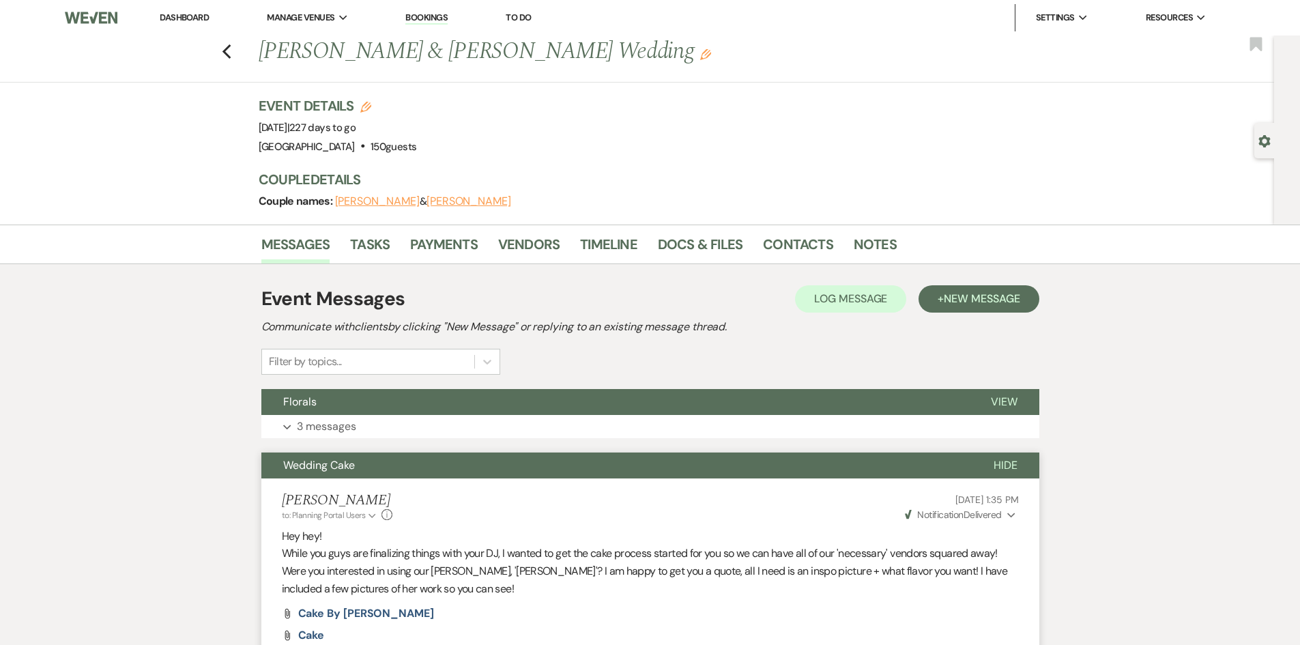
click at [173, 8] on li "Dashboard" at bounding box center [184, 17] width 63 height 27
click at [184, 20] on link "Dashboard" at bounding box center [184, 18] width 49 height 12
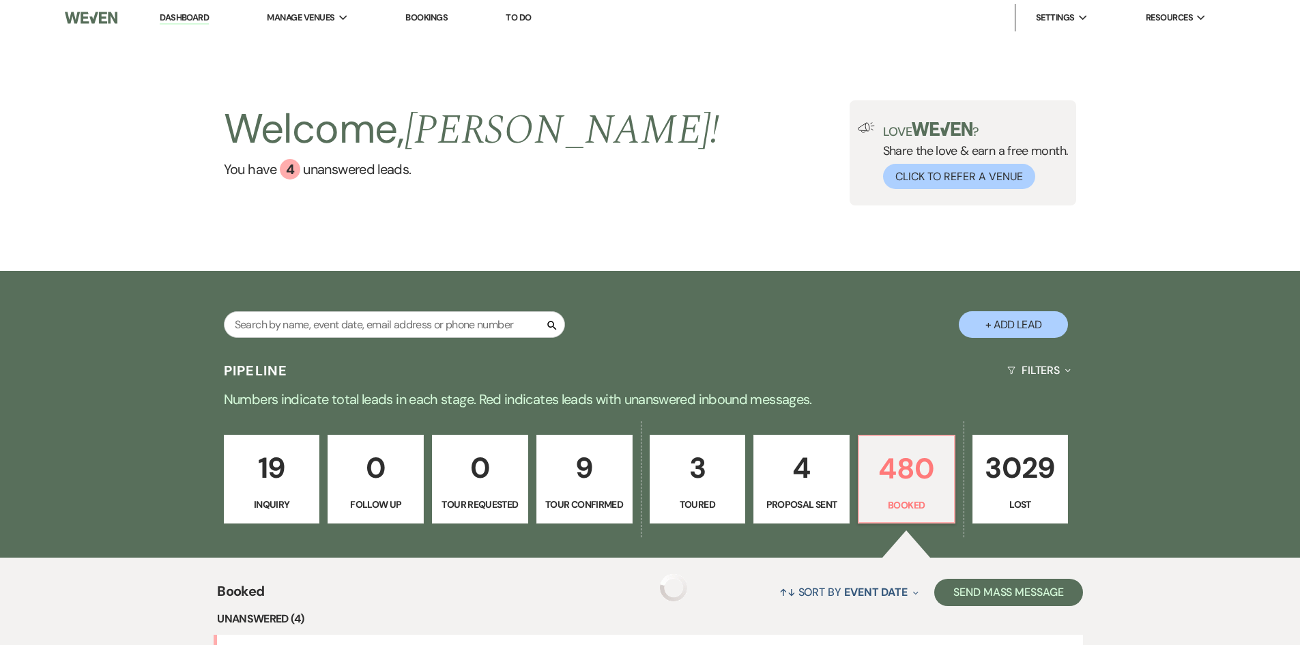
click at [370, 334] on input "text" at bounding box center [394, 324] width 341 height 27
click at [365, 334] on input "text" at bounding box center [394, 324] width 341 height 27
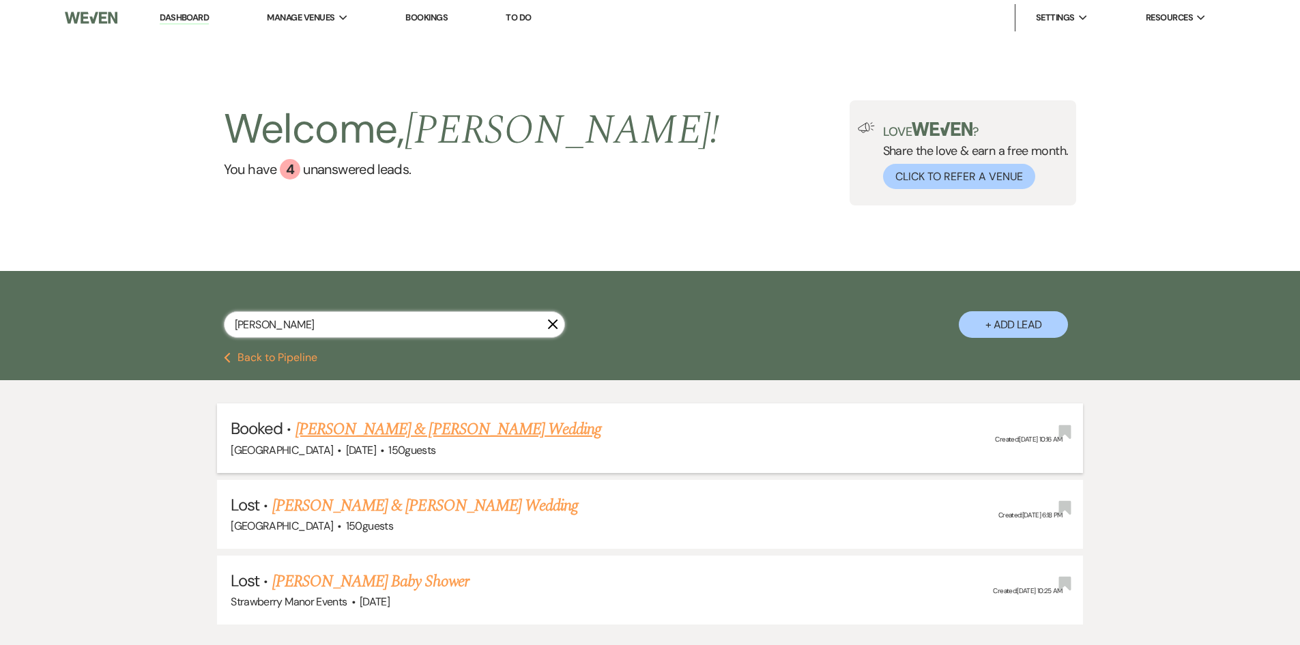
type input "albin"
click at [384, 417] on link "[PERSON_NAME] & [PERSON_NAME] Wedding" at bounding box center [449, 429] width 306 height 25
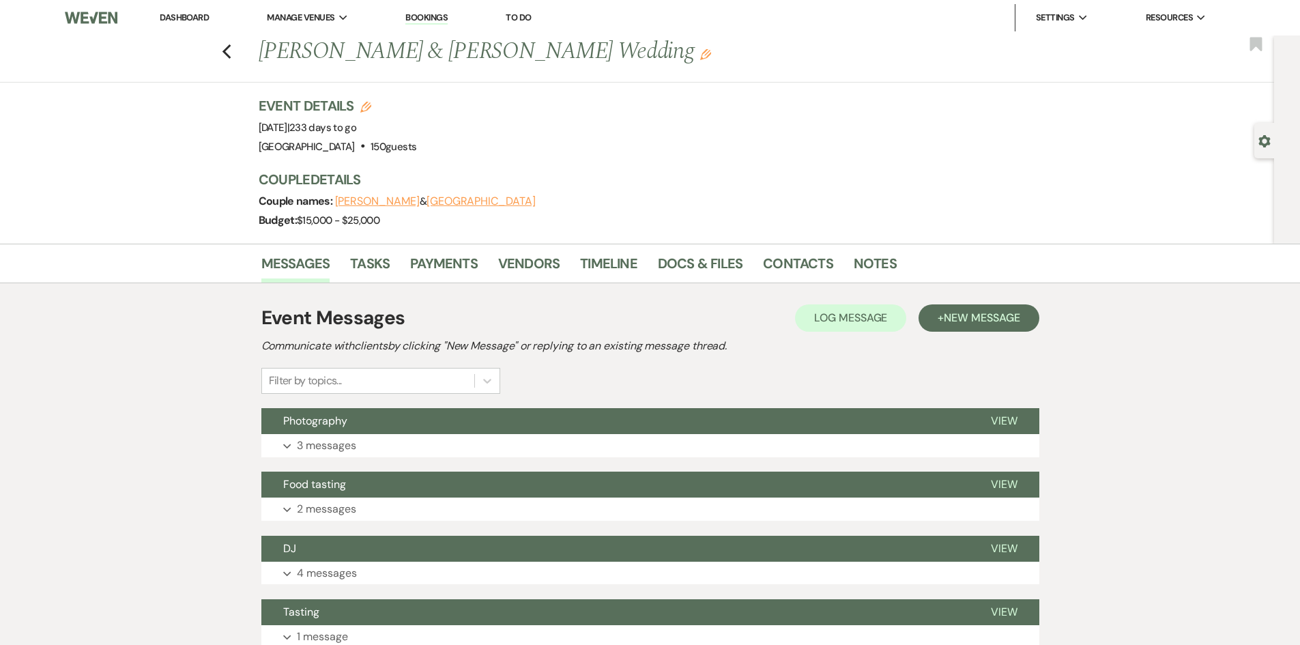
click at [193, 17] on link "Dashboard" at bounding box center [184, 18] width 49 height 12
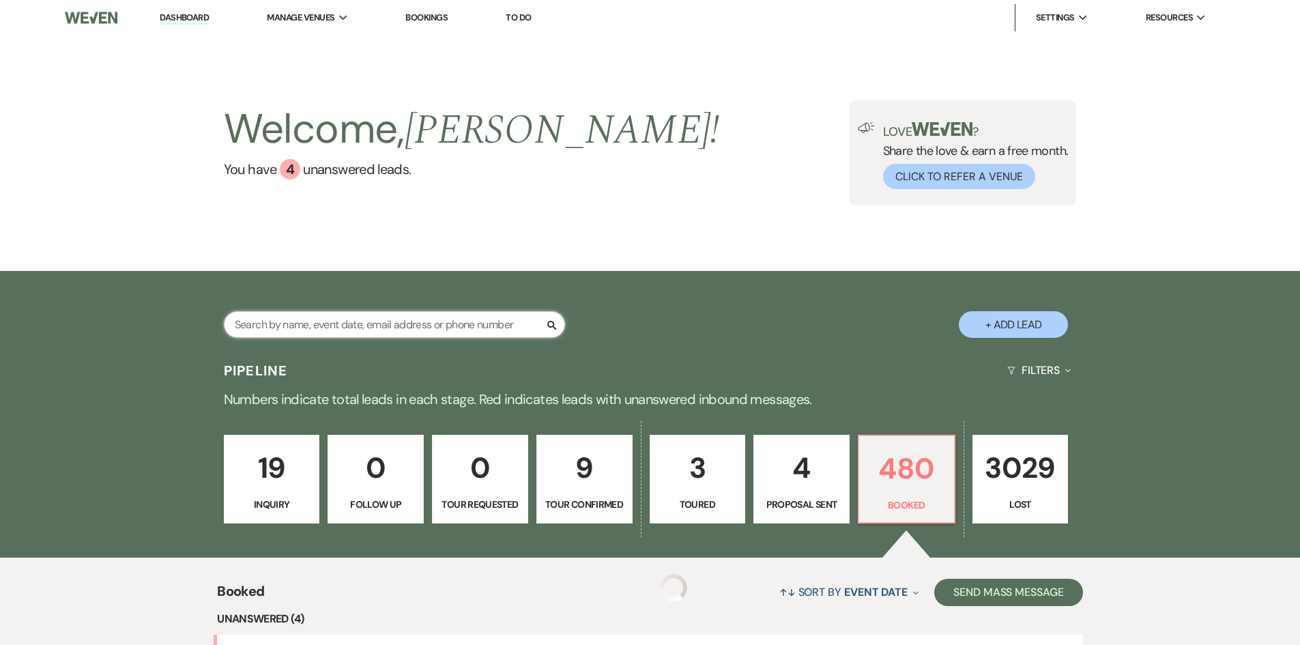
click at [331, 323] on input "text" at bounding box center [394, 324] width 341 height 27
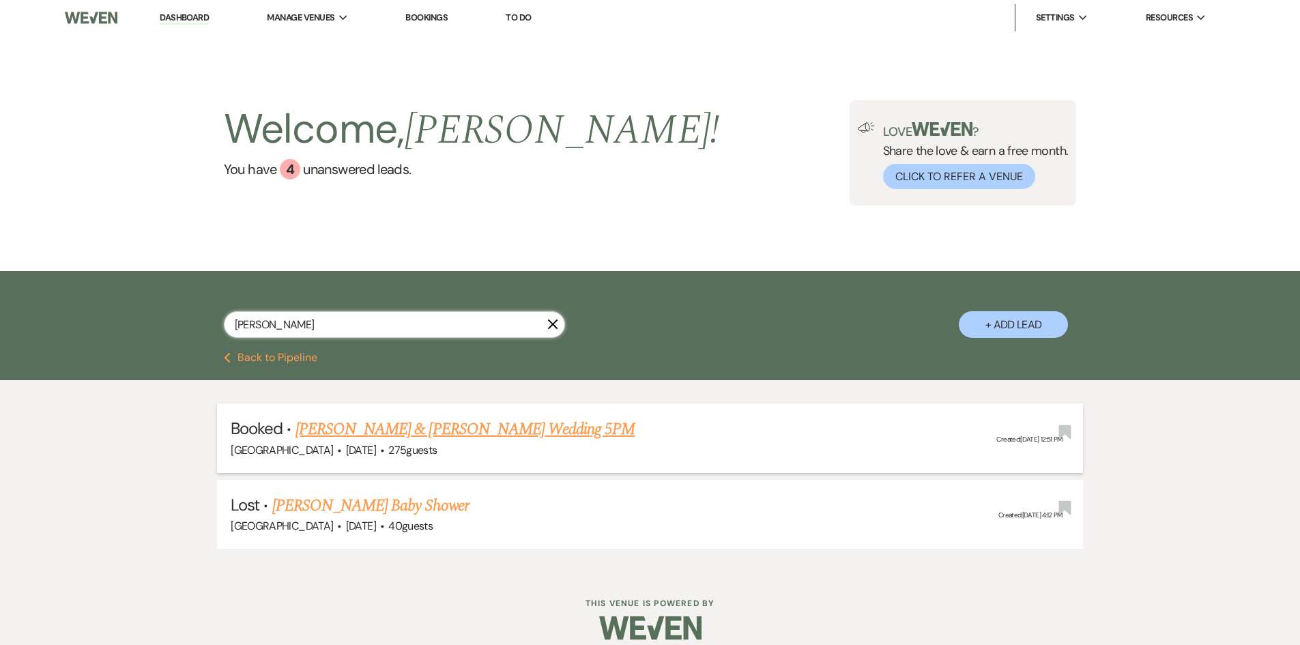
type input "zahn"
click at [380, 424] on link "[PERSON_NAME] & [PERSON_NAME] Wedding 5PM" at bounding box center [466, 429] width 340 height 25
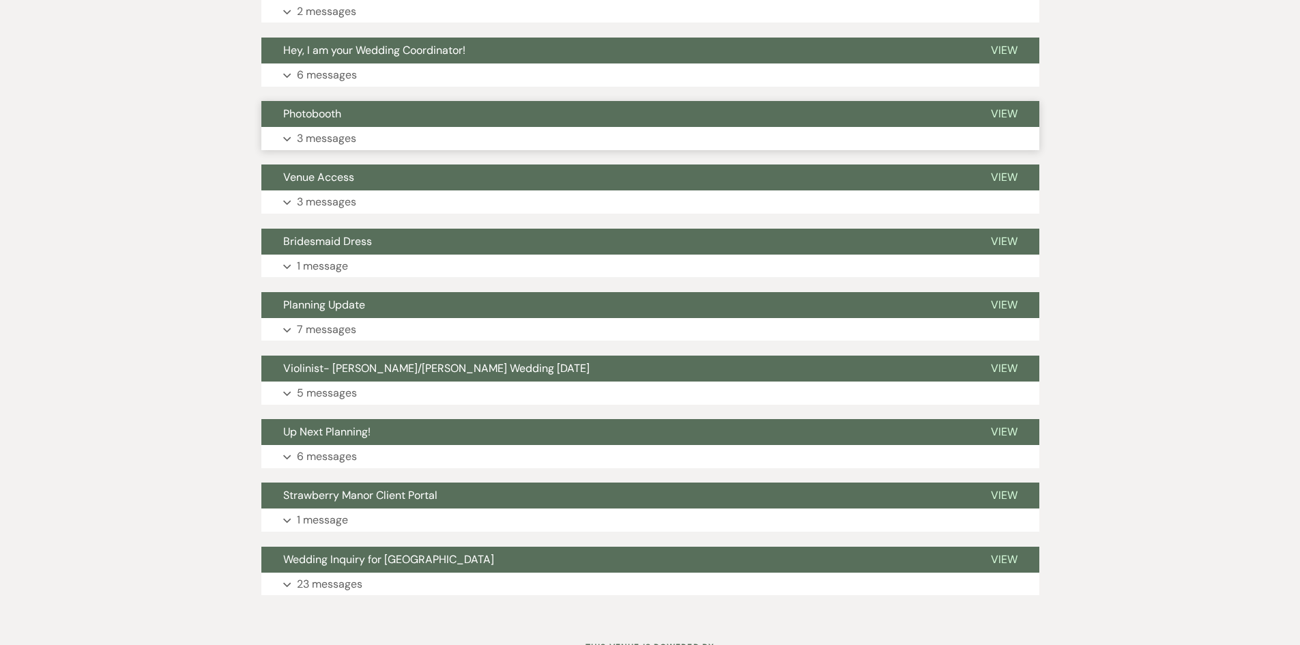
scroll to position [1046, 0]
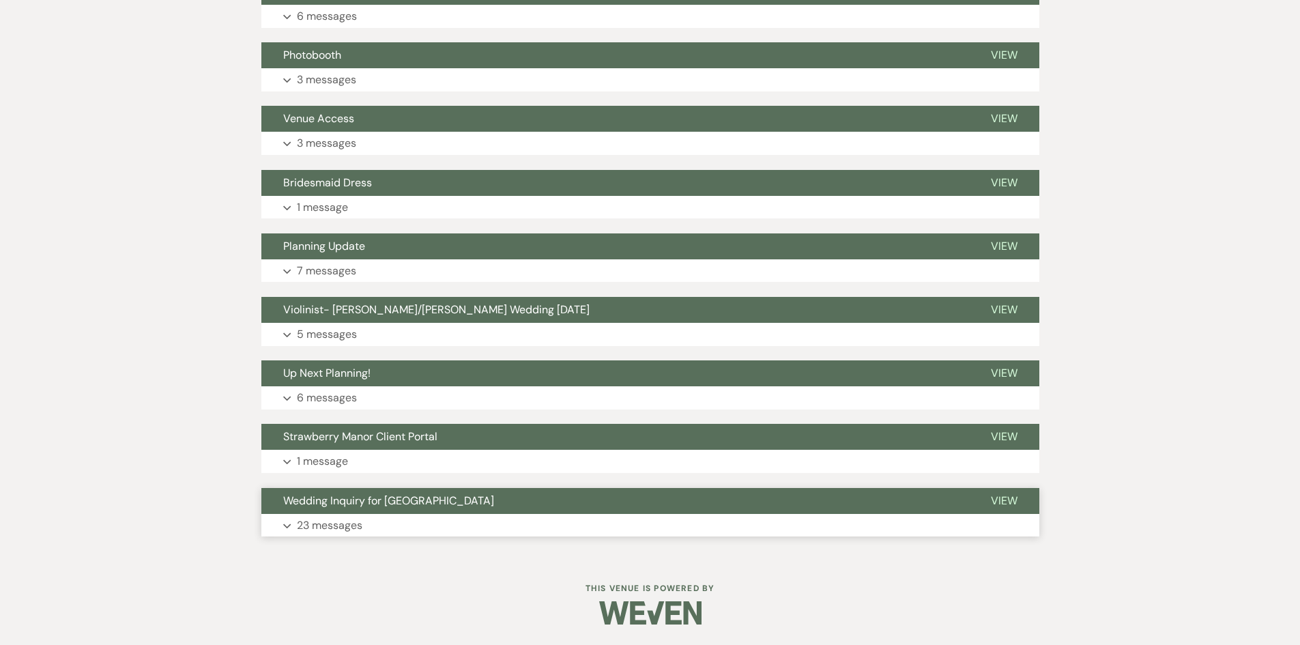
click at [349, 526] on p "23 messages" at bounding box center [330, 526] width 66 height 18
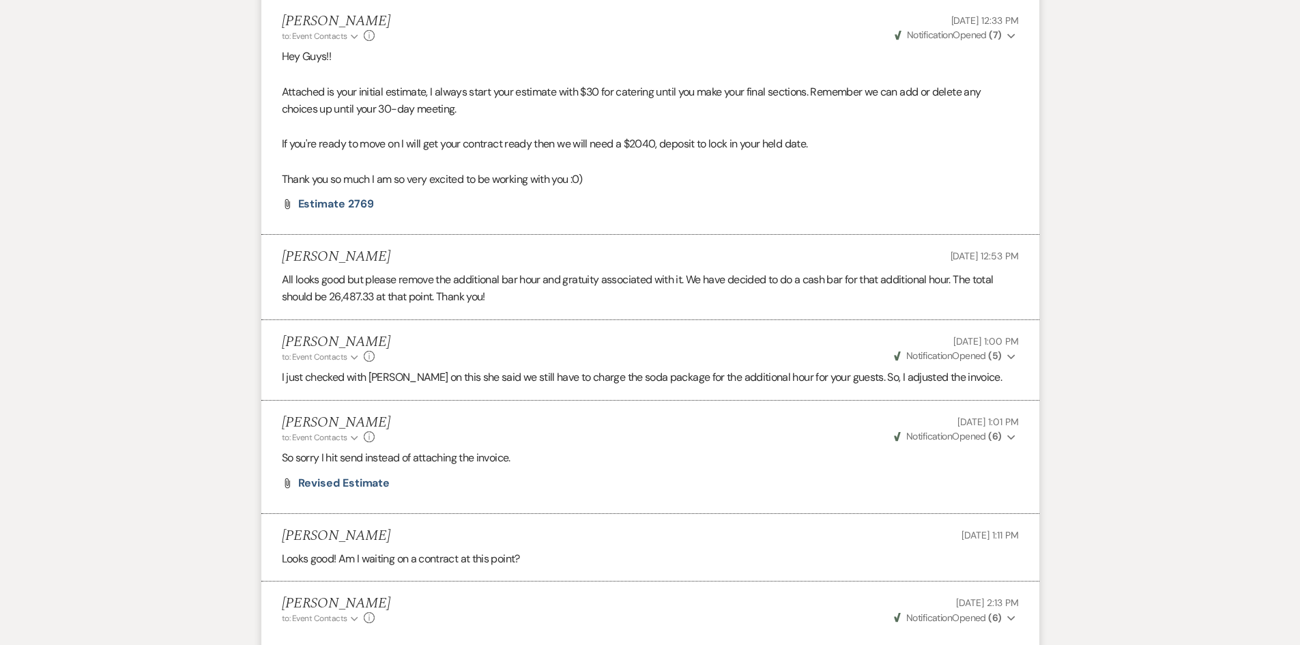
scroll to position [2890, 0]
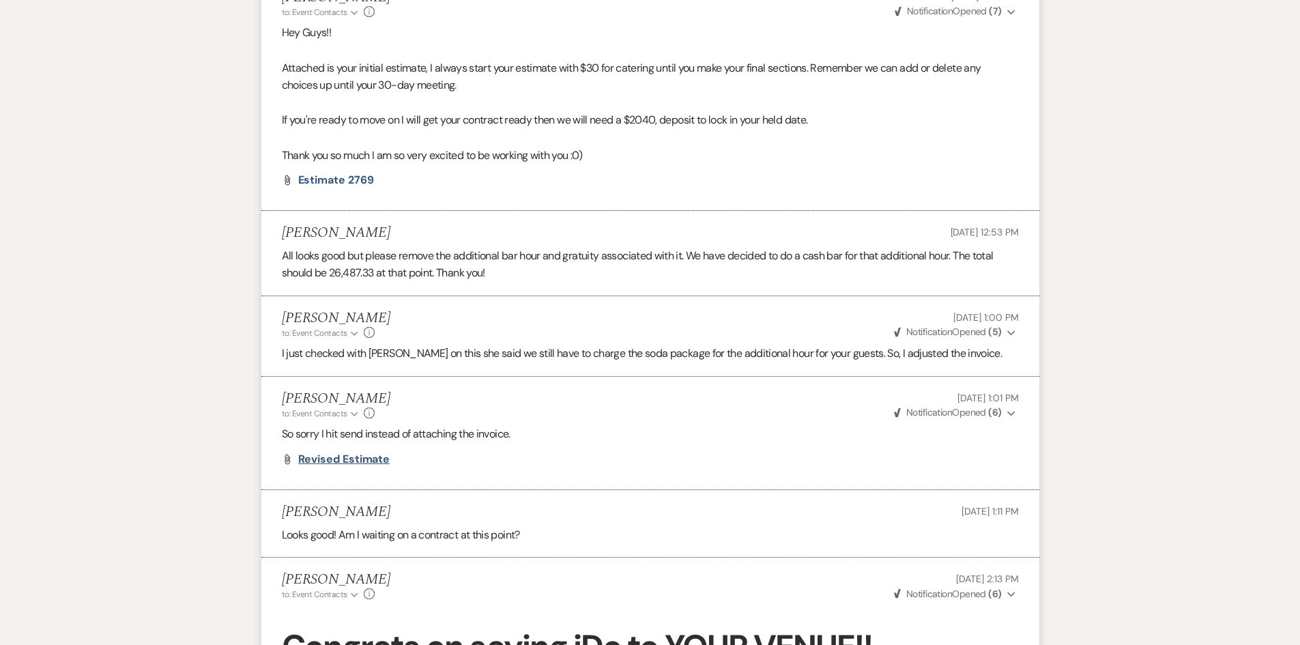
click at [343, 466] on span "Revised estimate" at bounding box center [344, 459] width 92 height 14
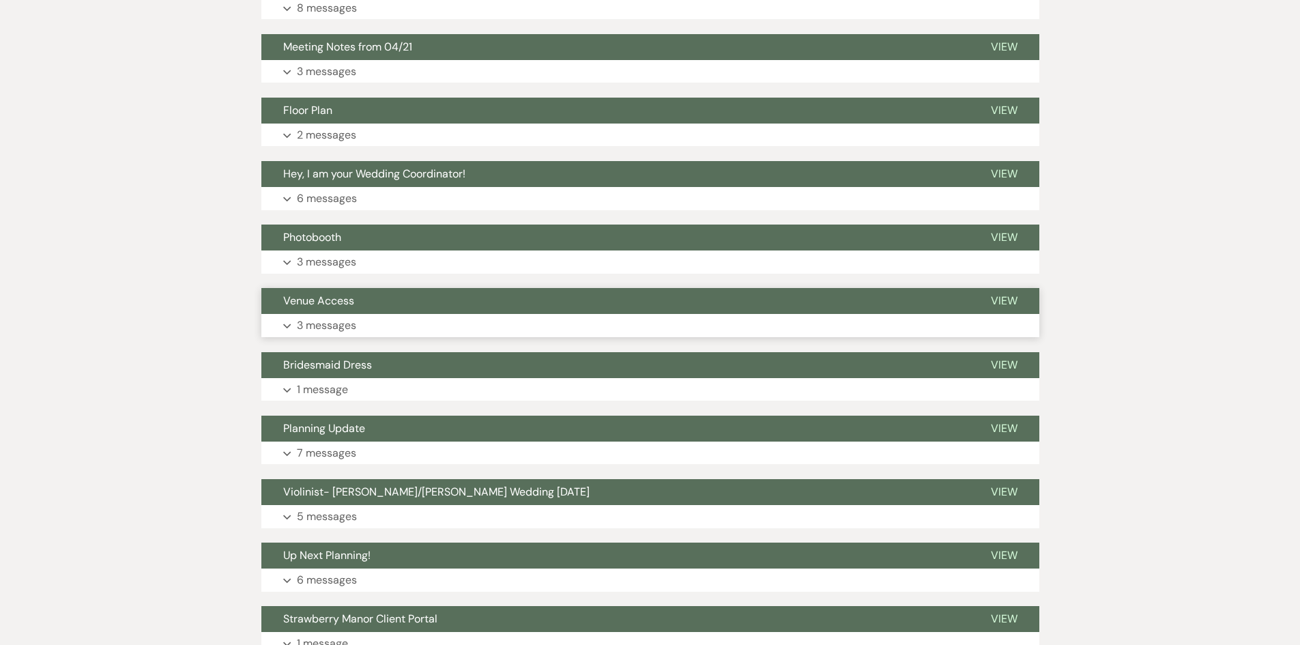
scroll to position [882, 0]
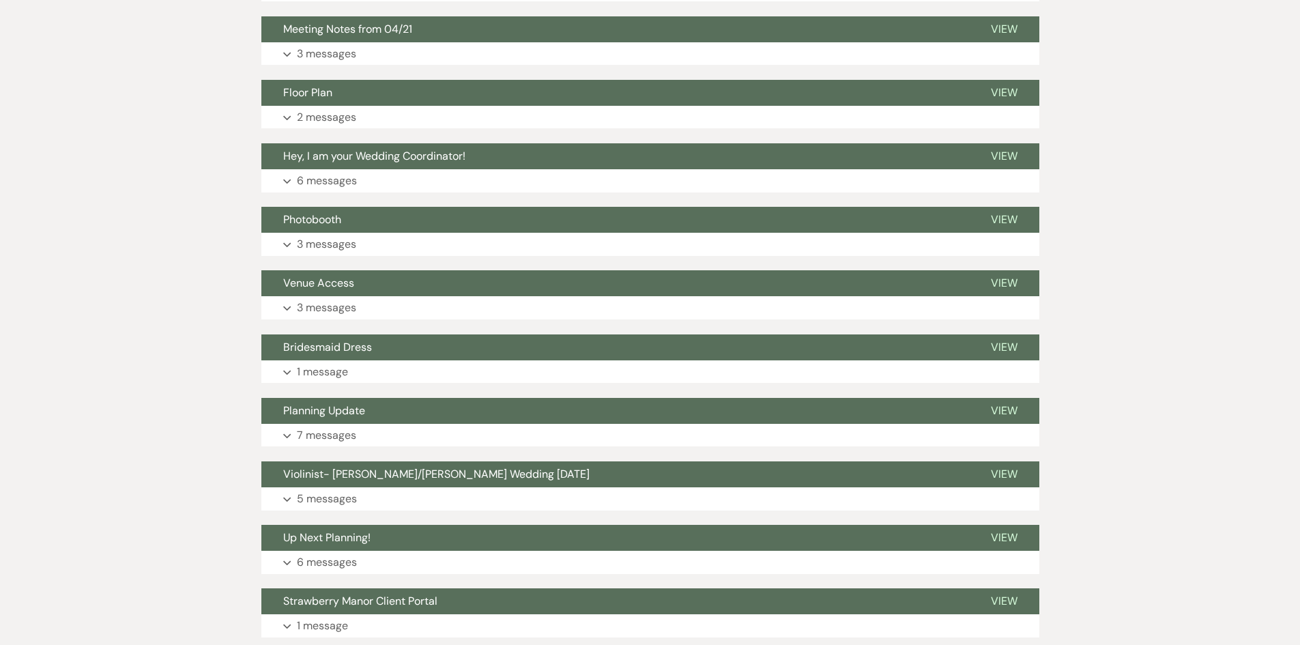
click at [312, 507] on button "Expand 5 messages" at bounding box center [650, 498] width 778 height 23
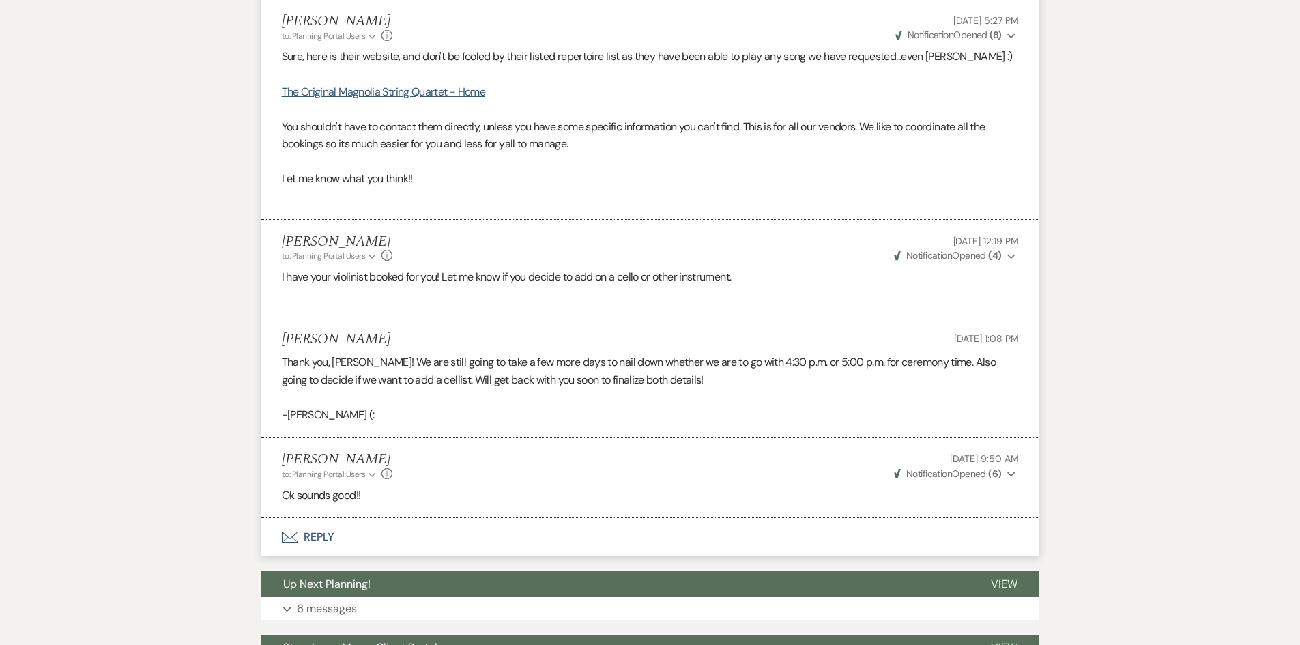
scroll to position [1564, 0]
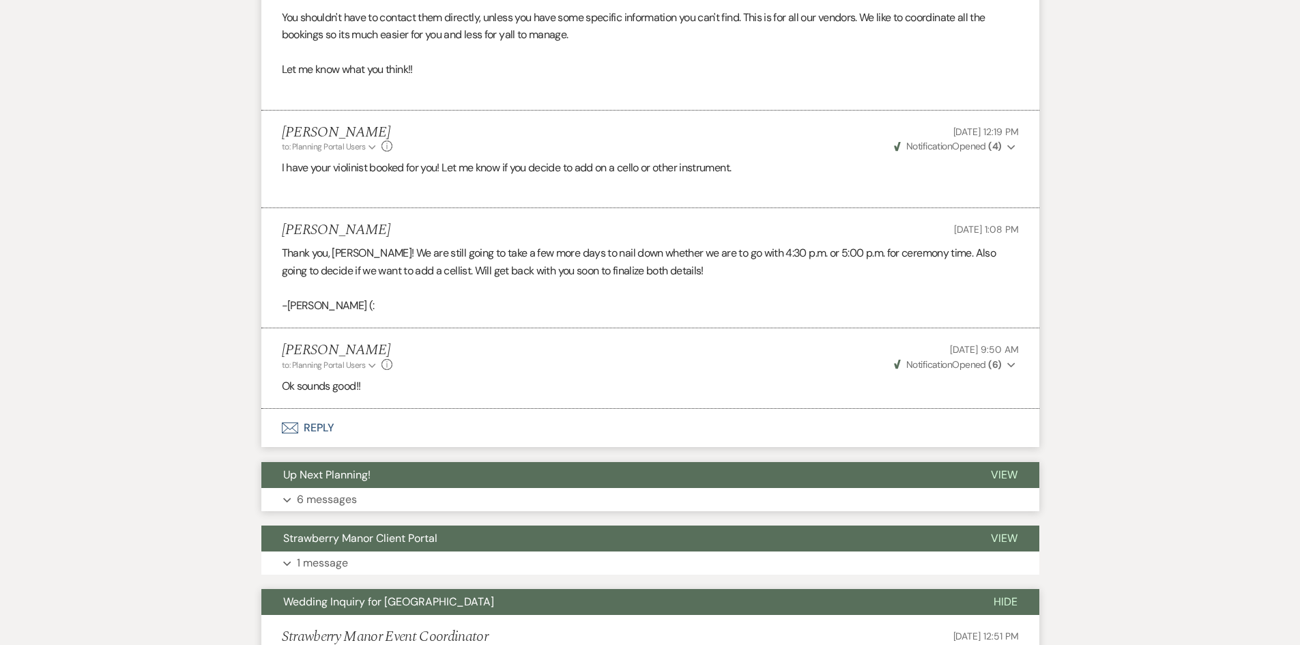
click at [300, 508] on p "6 messages" at bounding box center [327, 500] width 60 height 18
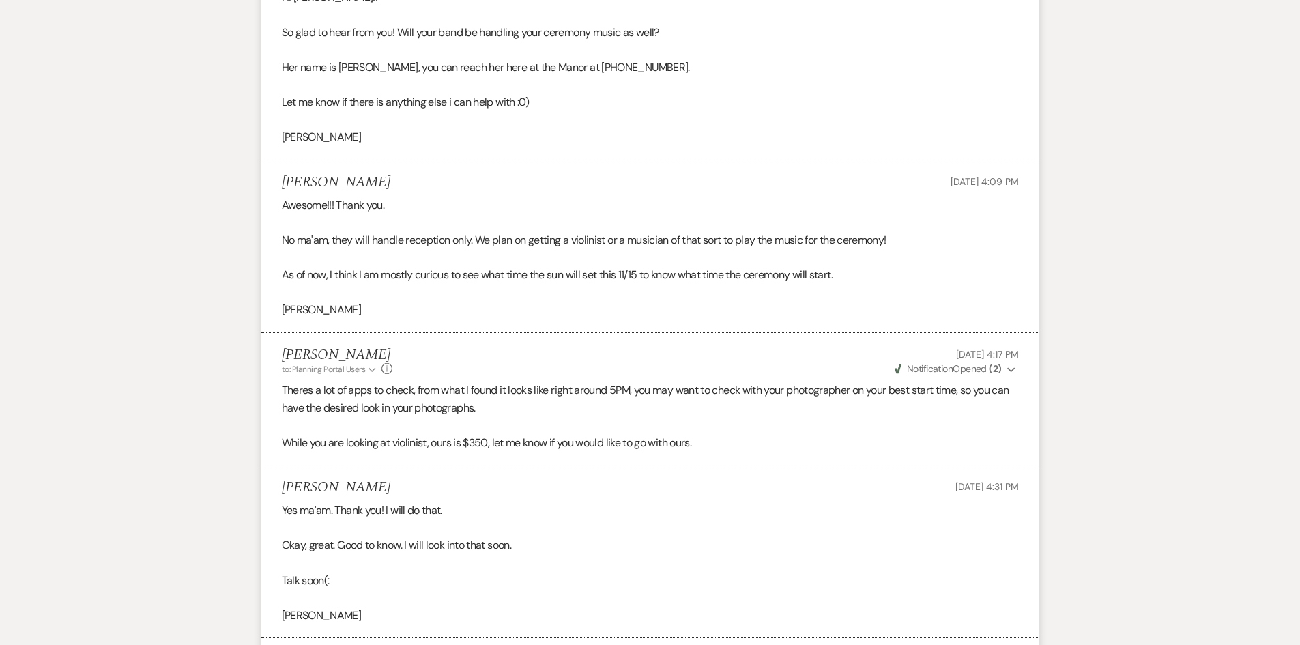
scroll to position [2861, 0]
drag, startPoint x: 272, startPoint y: 459, endPoint x: 754, endPoint y: 469, distance: 482.6
click at [754, 465] on li "Robin Prevost to: Planning Portal Users Expand Info Nov 04, 2024, 4:17 PM Weven…" at bounding box center [650, 398] width 778 height 133
click at [792, 433] on p at bounding box center [650, 424] width 737 height 18
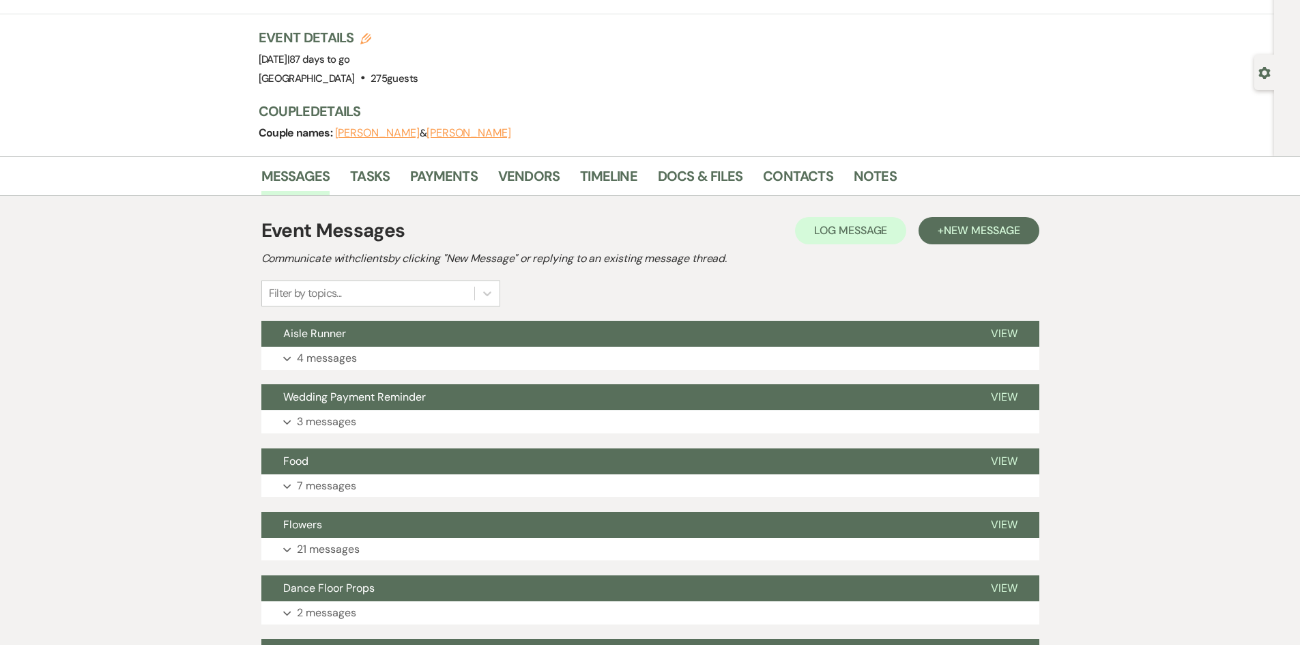
scroll to position [205, 0]
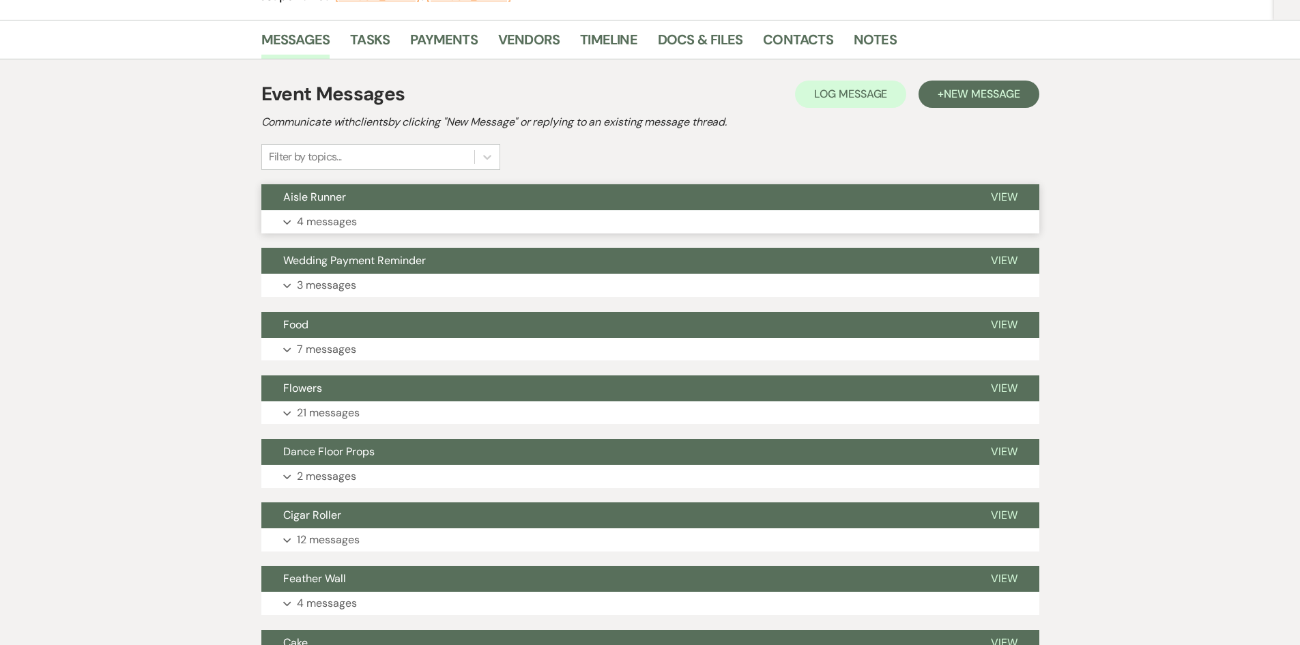
click at [367, 220] on button "Expand 4 messages" at bounding box center [650, 221] width 778 height 23
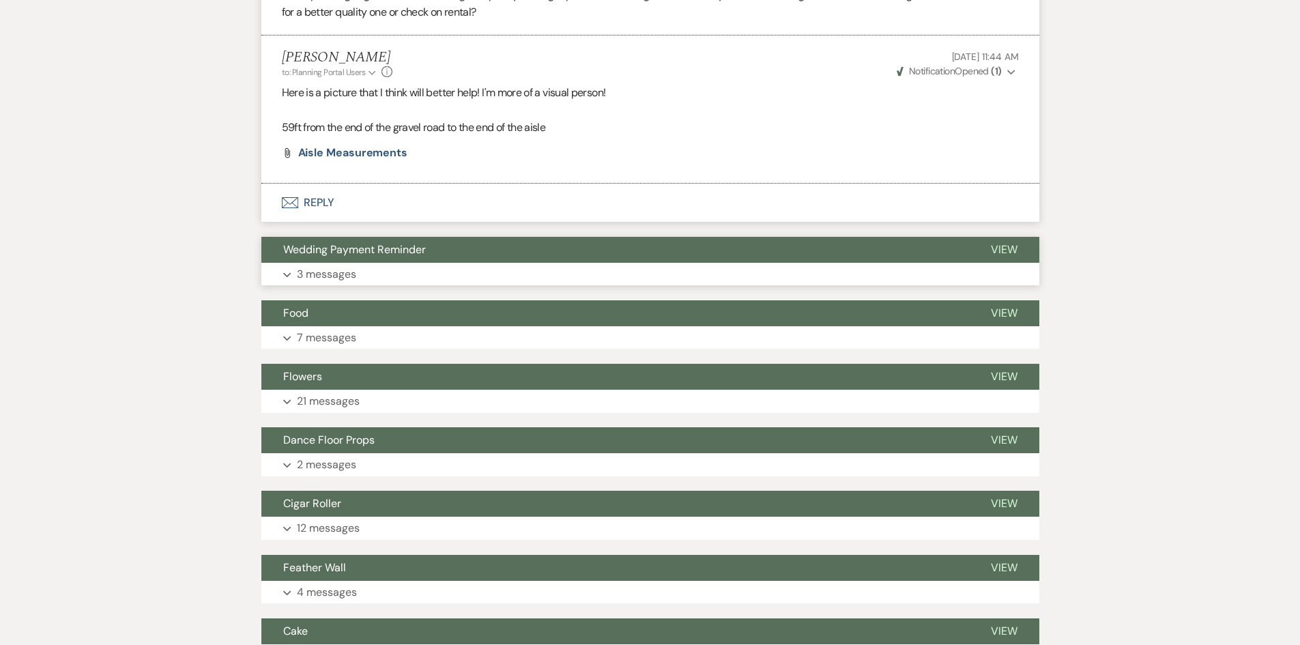
click at [394, 263] on button "Expand 3 messages" at bounding box center [650, 274] width 778 height 23
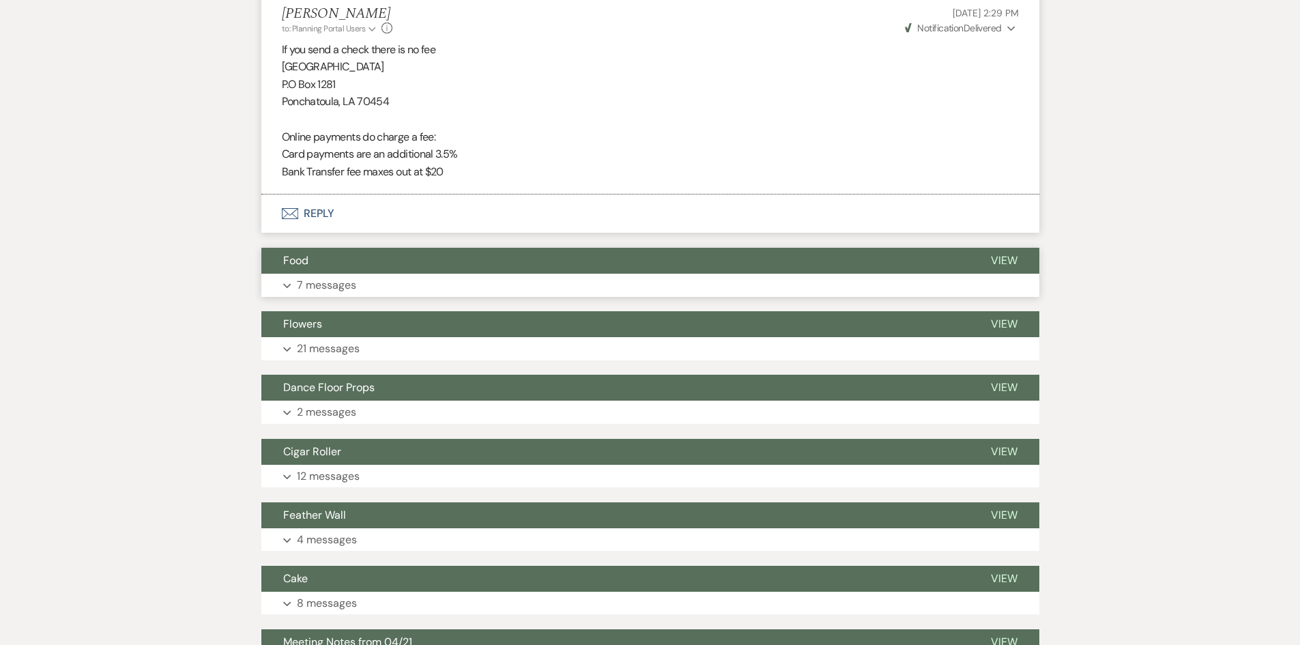
click at [401, 286] on button "Expand 7 messages" at bounding box center [650, 285] width 778 height 23
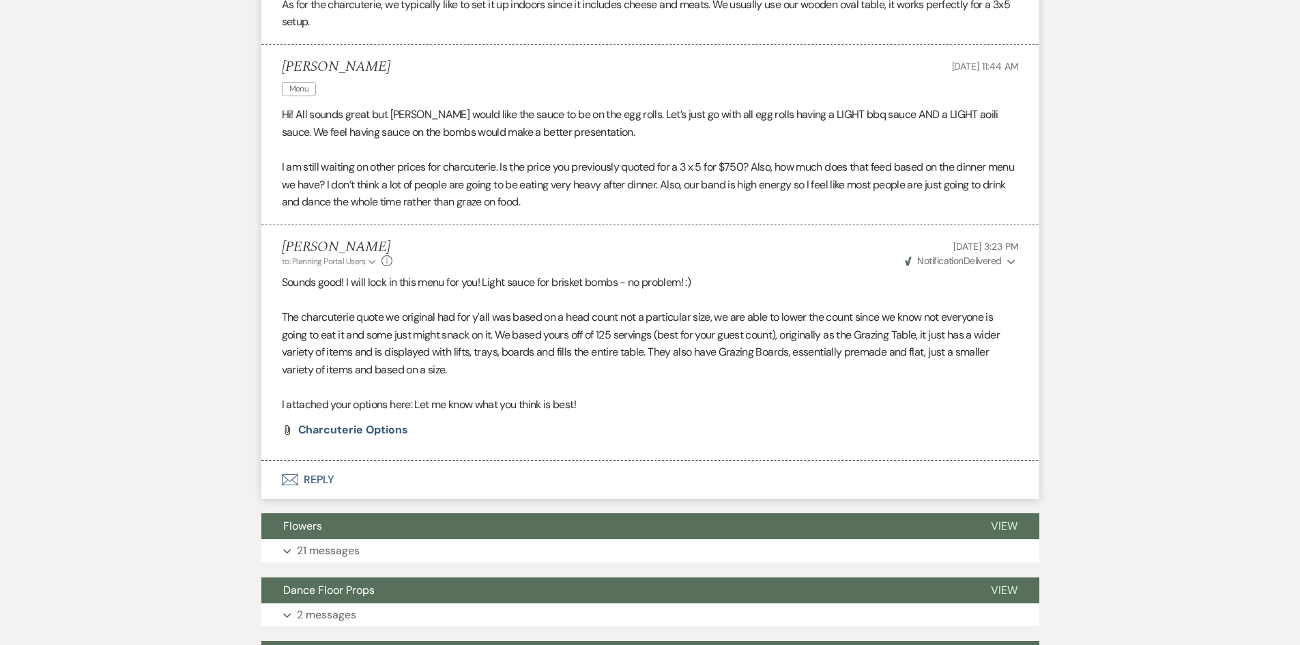
scroll to position [3618, 0]
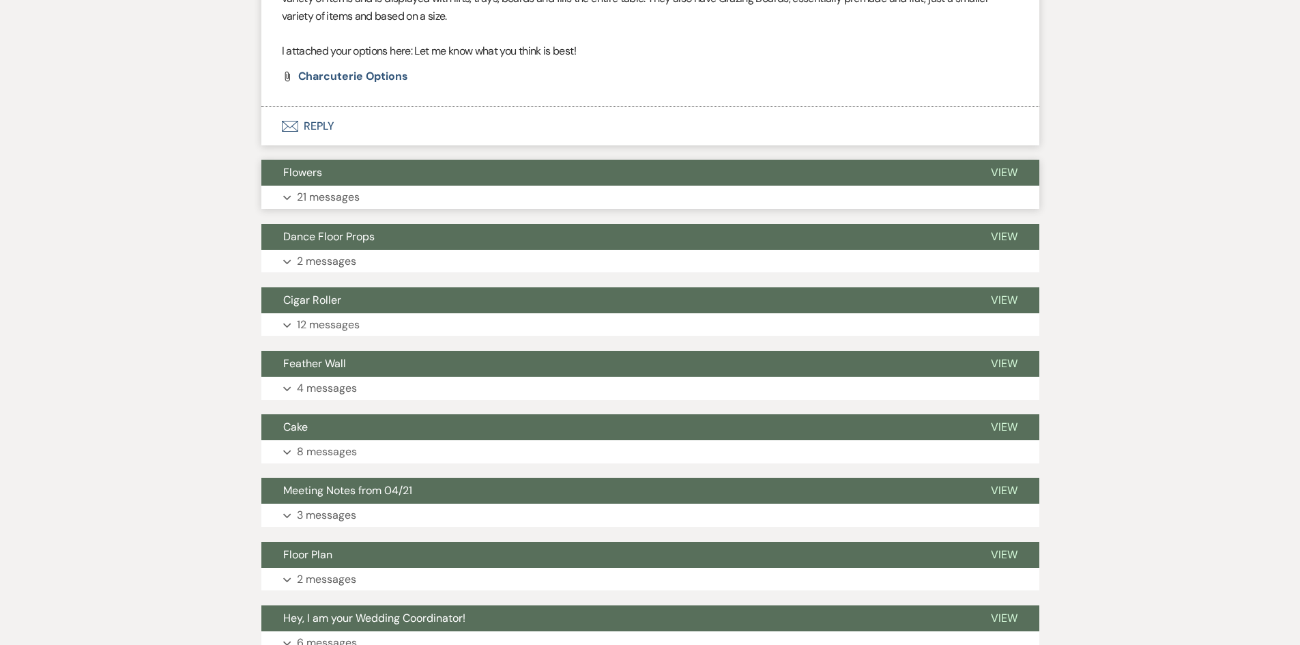
click at [440, 207] on button "Expand 21 messages" at bounding box center [650, 197] width 778 height 23
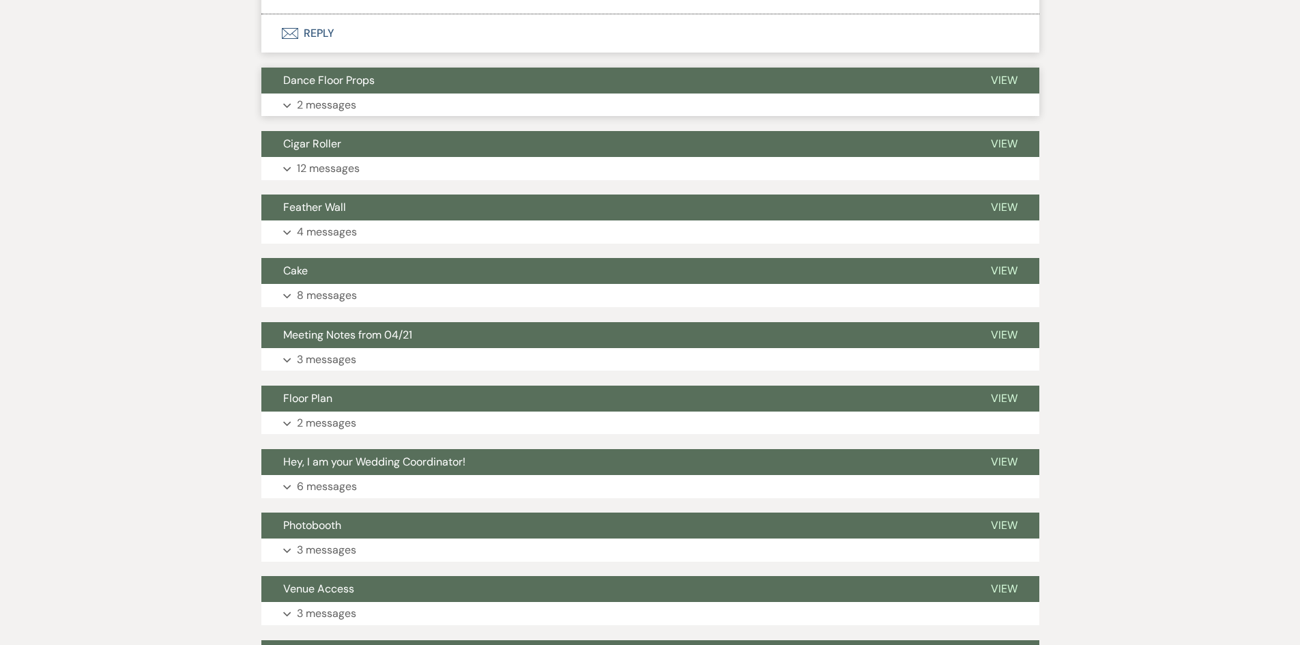
click at [461, 98] on button "Expand 2 messages" at bounding box center [650, 104] width 778 height 23
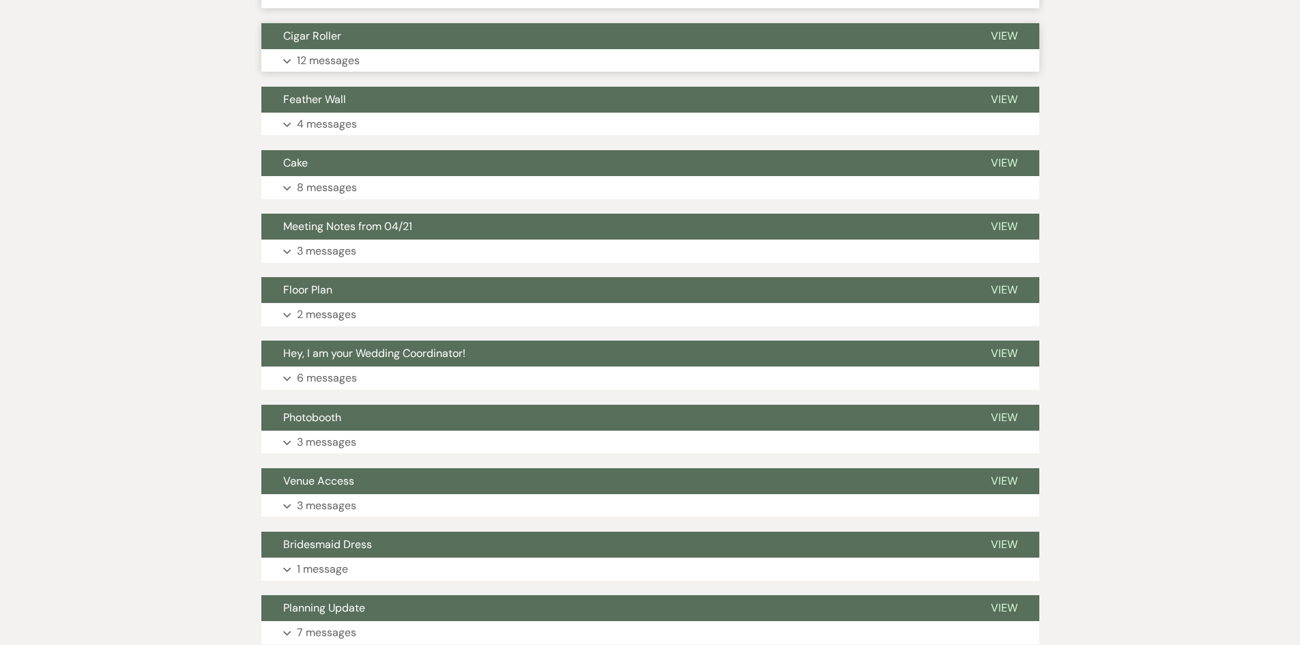
click at [470, 72] on button "Expand 12 messages" at bounding box center [650, 60] width 778 height 23
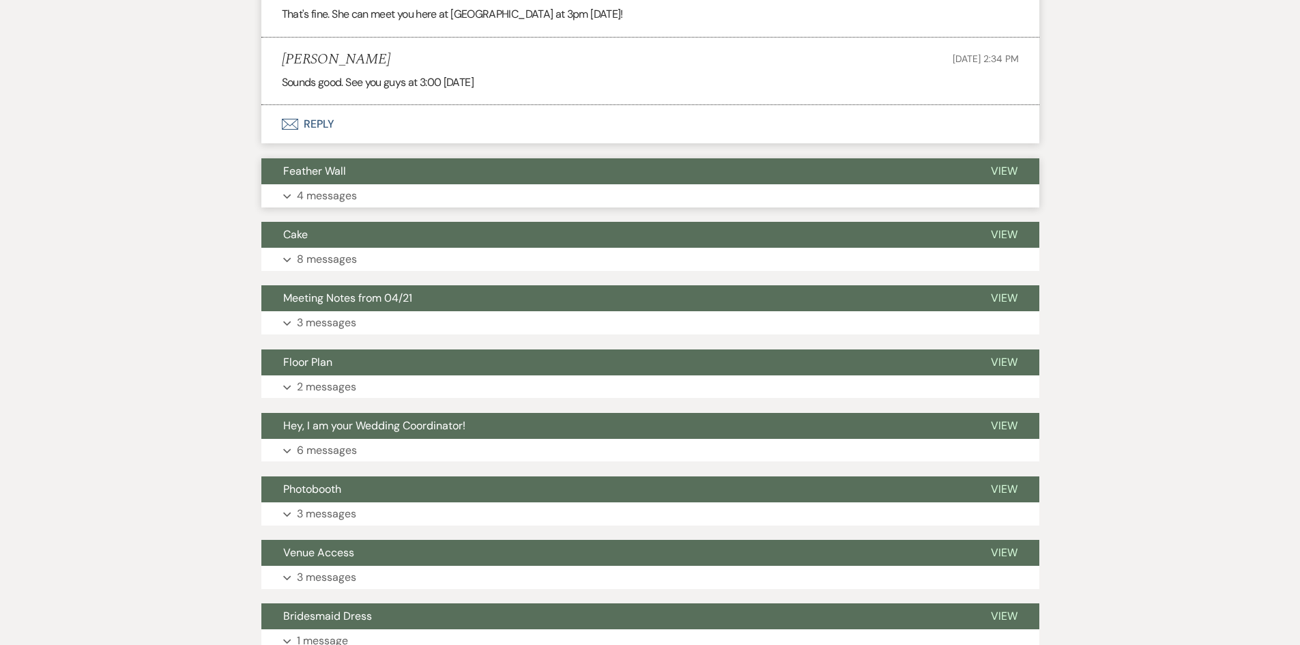
click at [405, 190] on button "Expand 4 messages" at bounding box center [650, 195] width 778 height 23
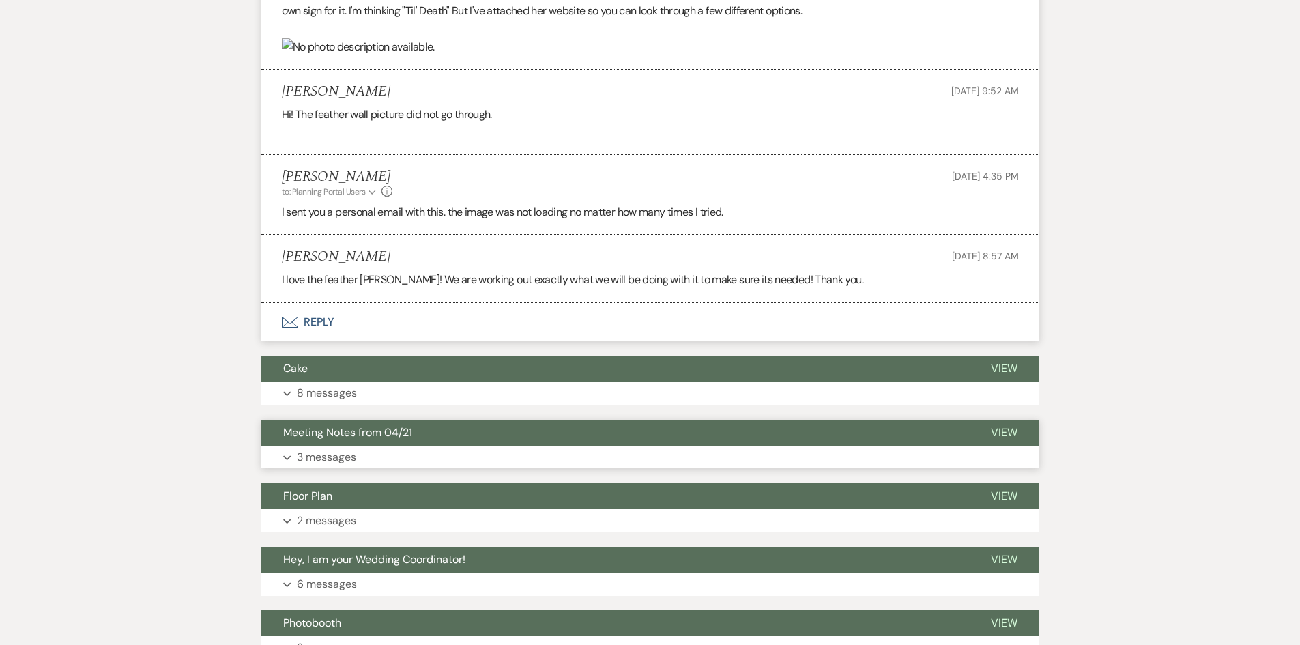
scroll to position [9765, 0]
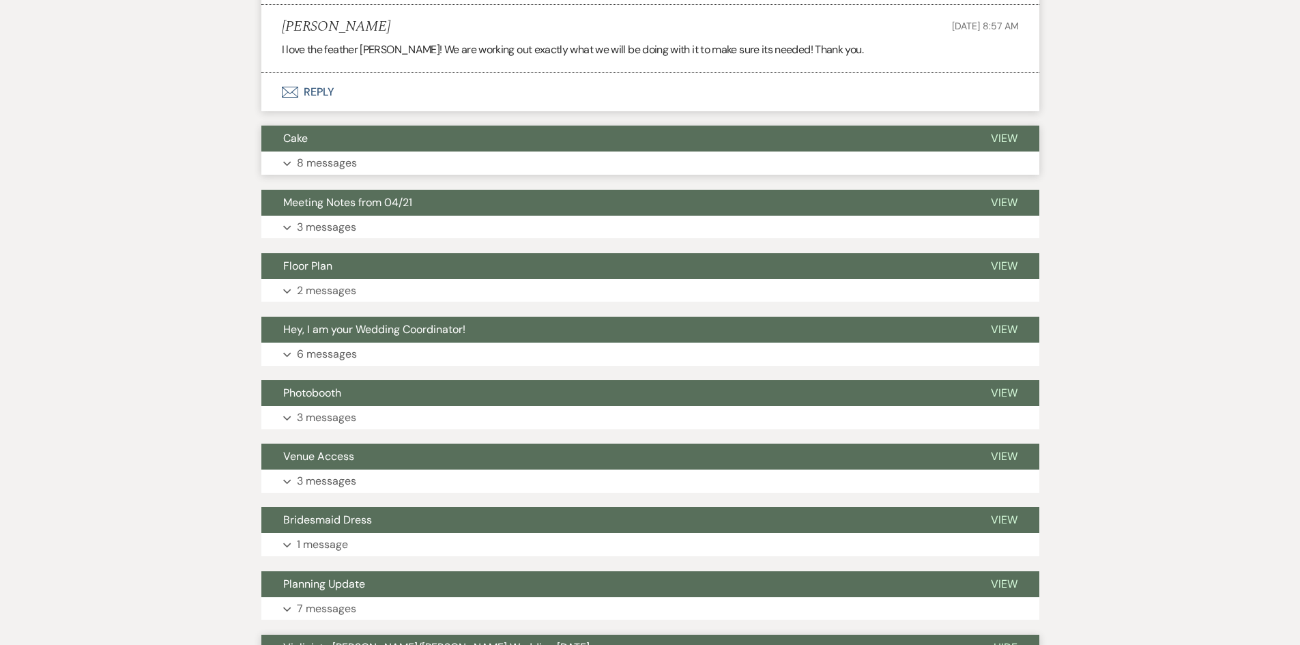
click at [377, 161] on button "Expand 8 messages" at bounding box center [650, 163] width 778 height 23
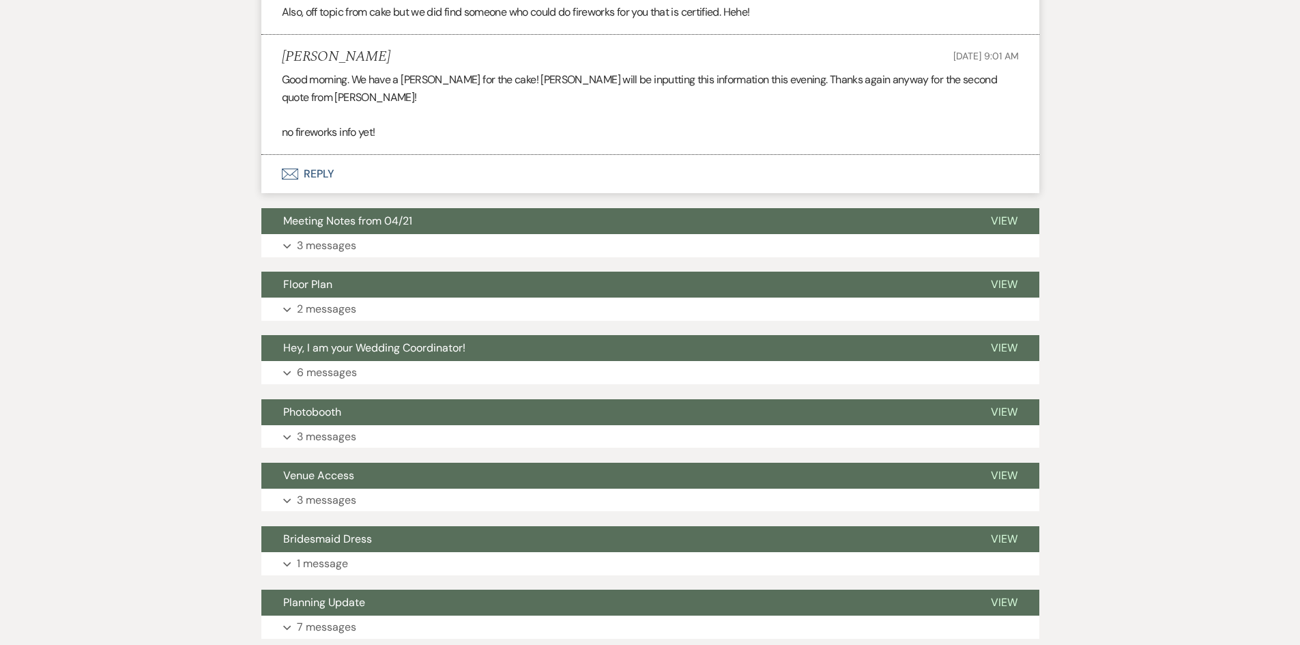
scroll to position [10859, 0]
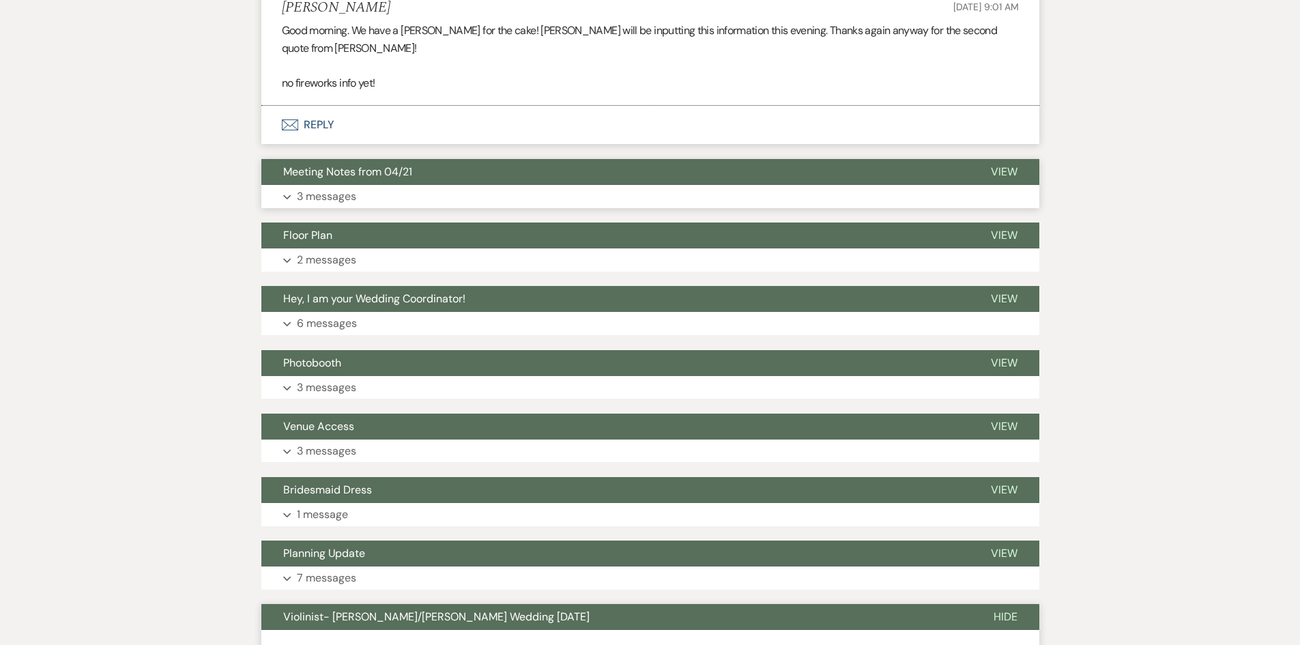
click at [352, 184] on button "Meeting Notes from 04/21" at bounding box center [615, 172] width 708 height 26
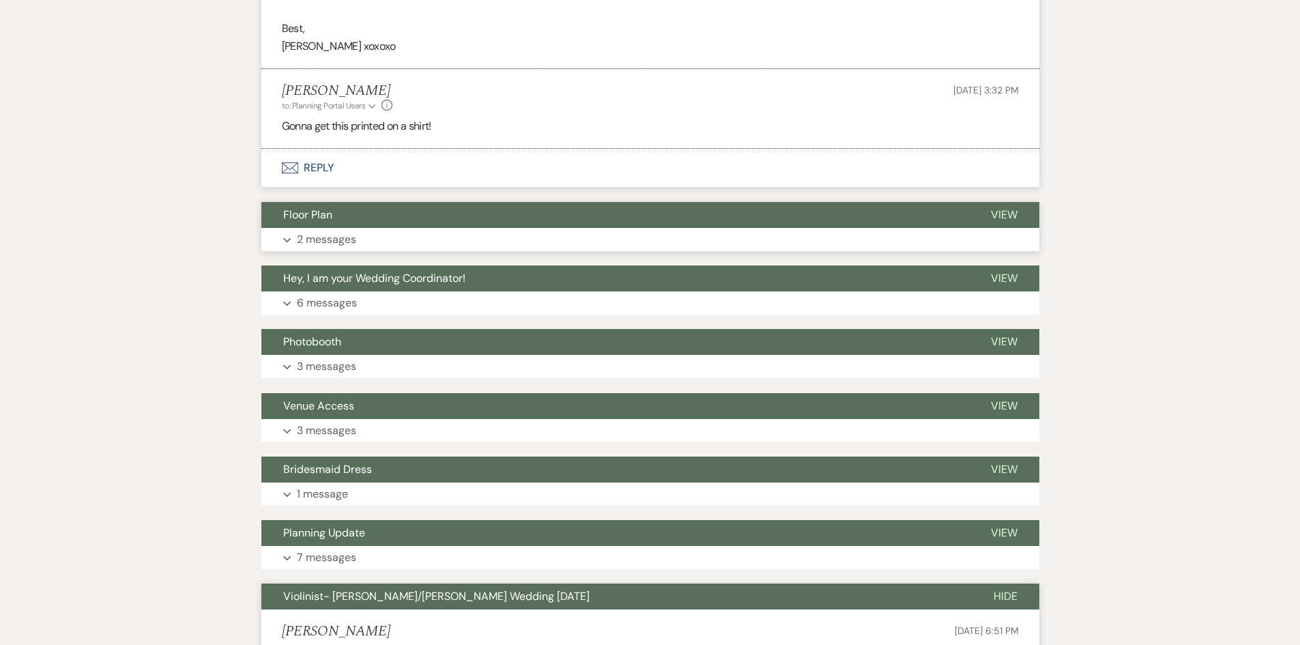
click at [291, 246] on div "Floor Plan View Expand 2 messages" at bounding box center [650, 226] width 778 height 49
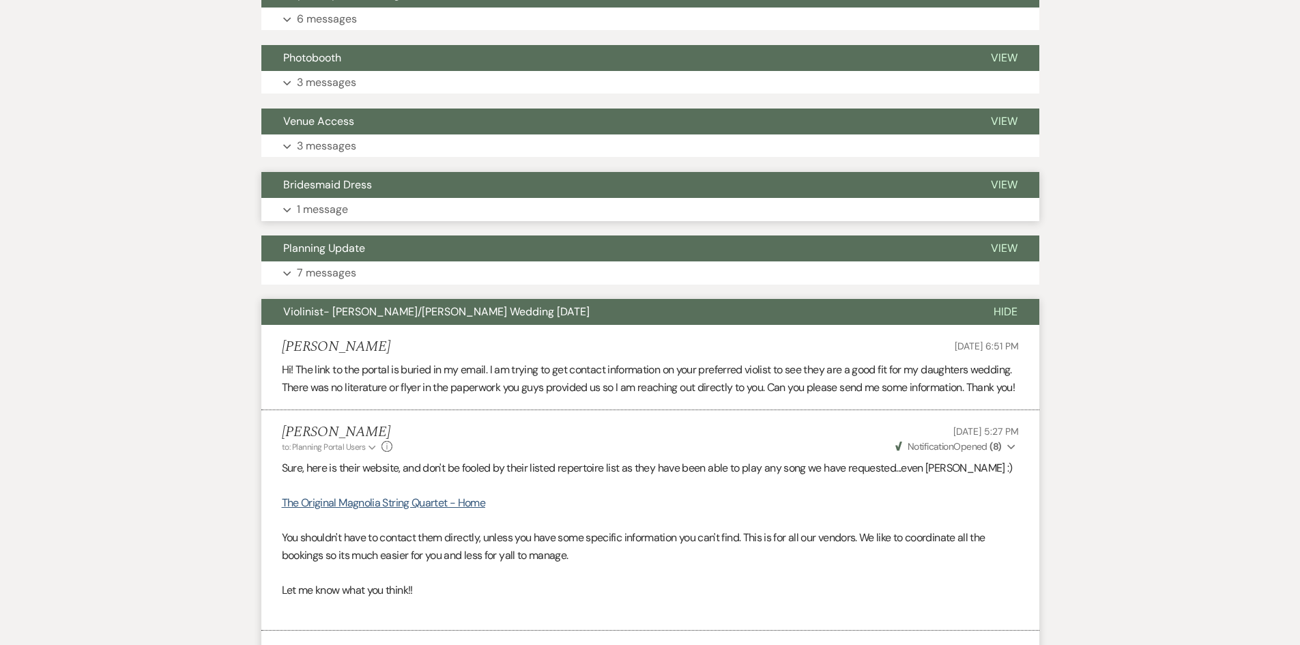
scroll to position [11883, 0]
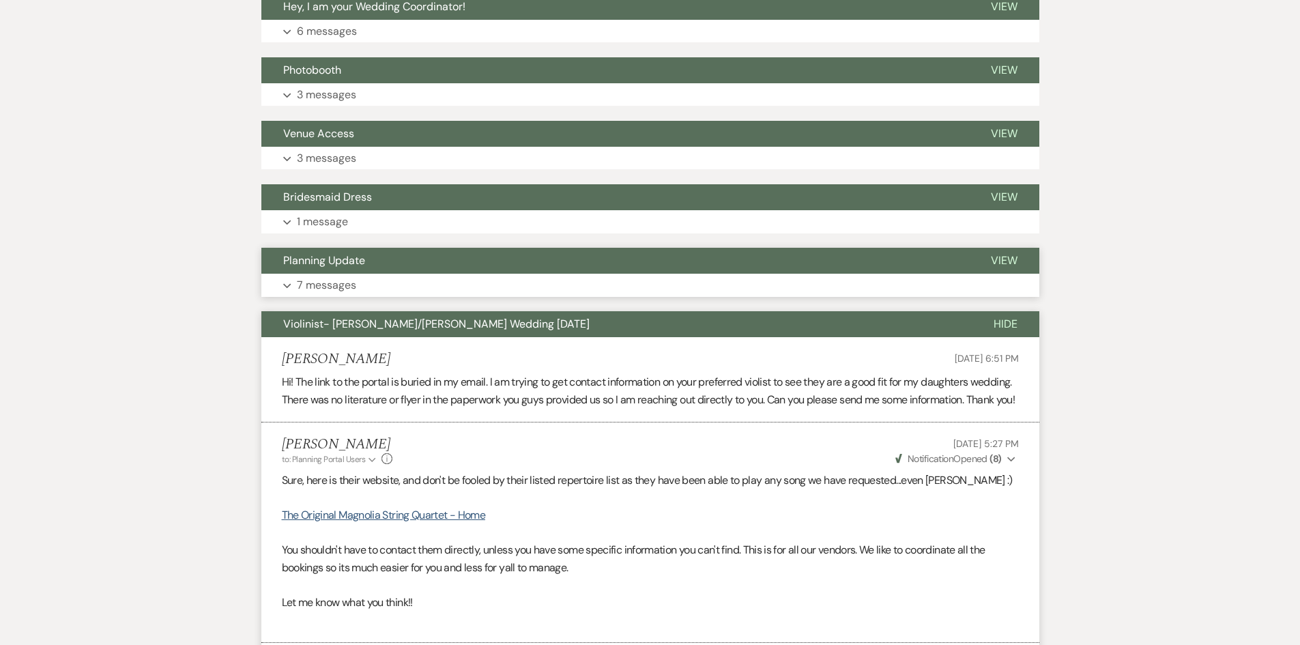
click at [323, 294] on p "7 messages" at bounding box center [326, 285] width 59 height 18
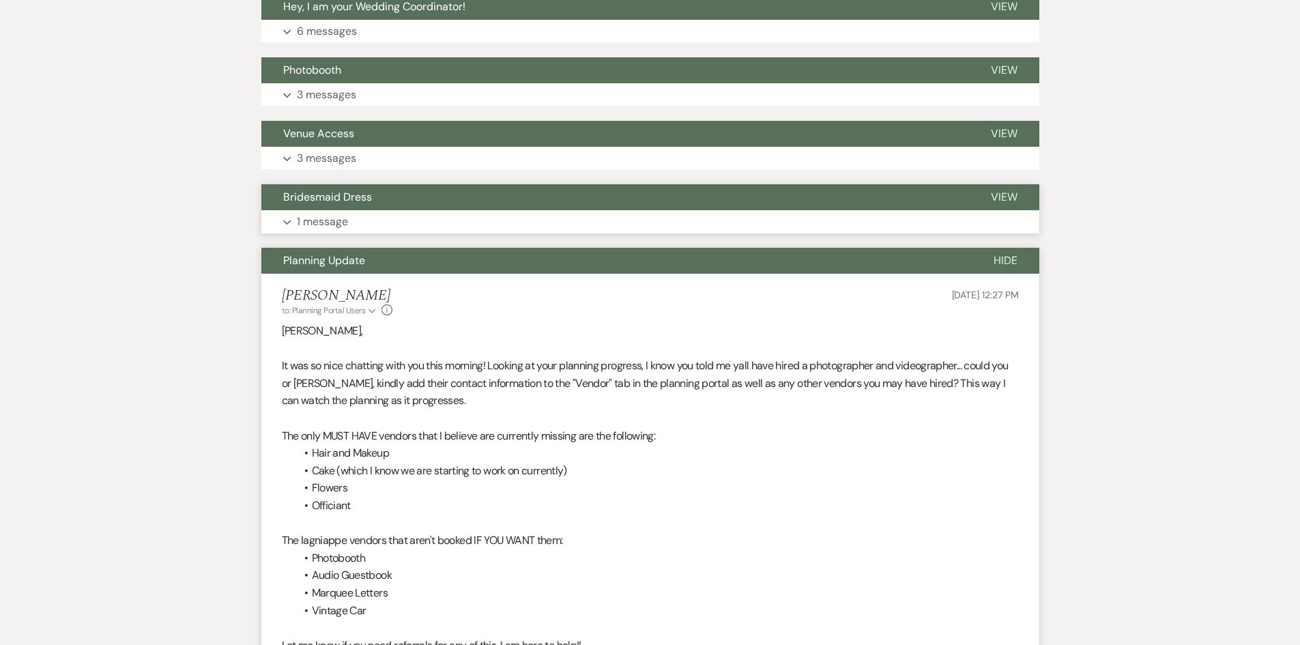
click at [314, 231] on p "1 message" at bounding box center [322, 222] width 51 height 18
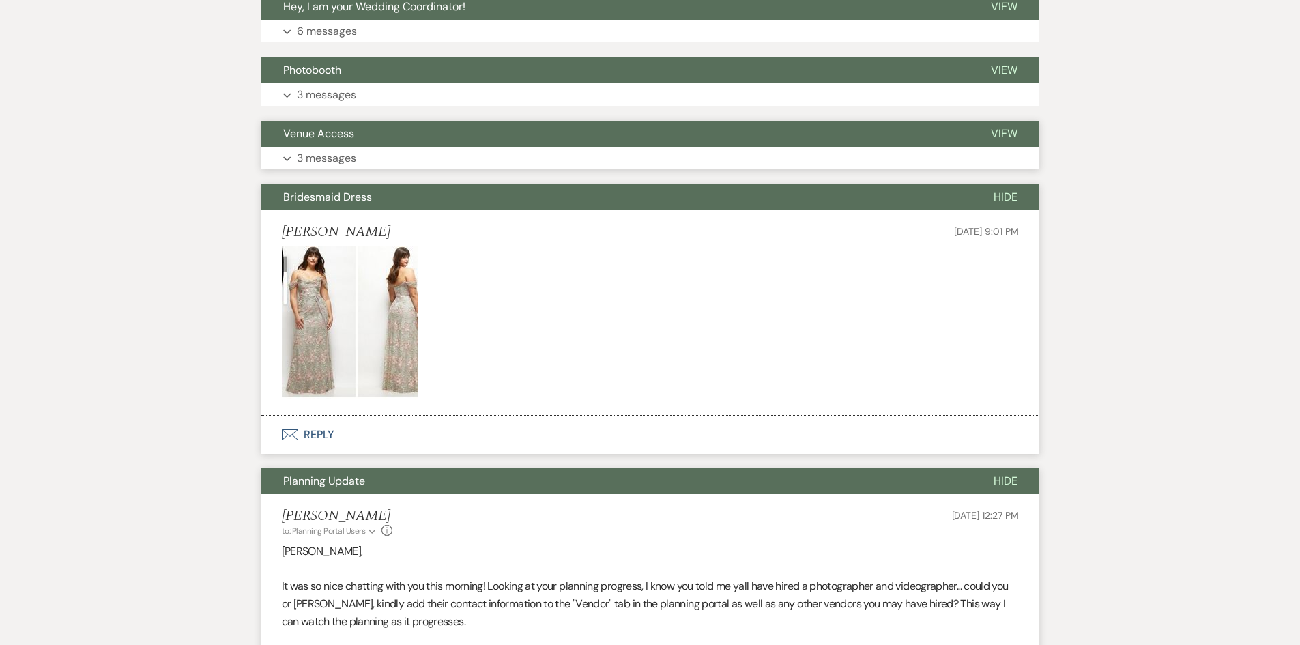
click at [329, 167] on p "3 messages" at bounding box center [326, 158] width 59 height 18
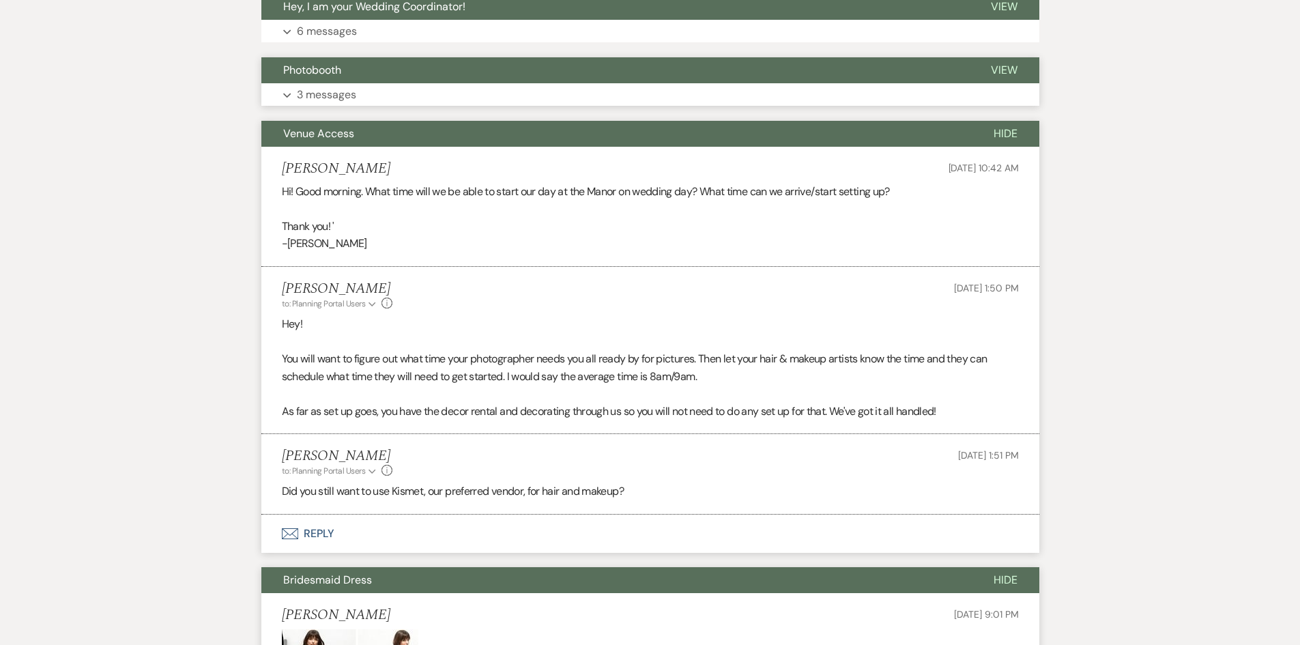
click at [346, 104] on p "3 messages" at bounding box center [326, 95] width 59 height 18
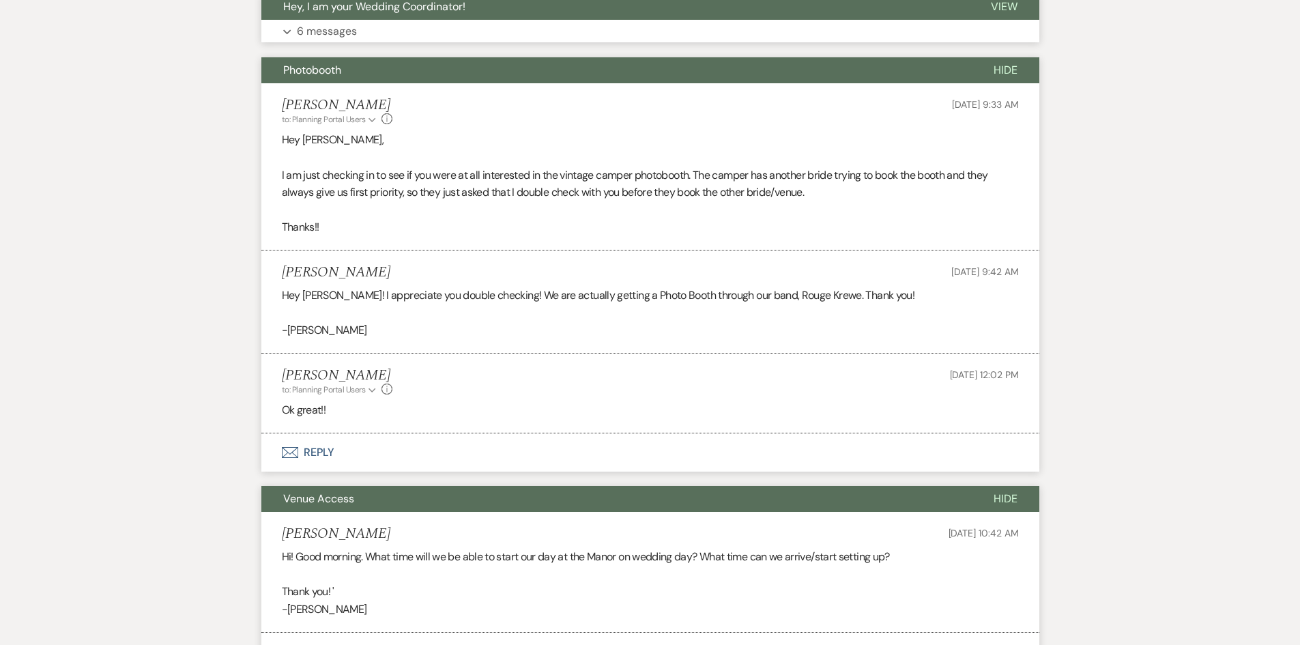
click at [358, 43] on button "Expand 6 messages" at bounding box center [650, 31] width 778 height 23
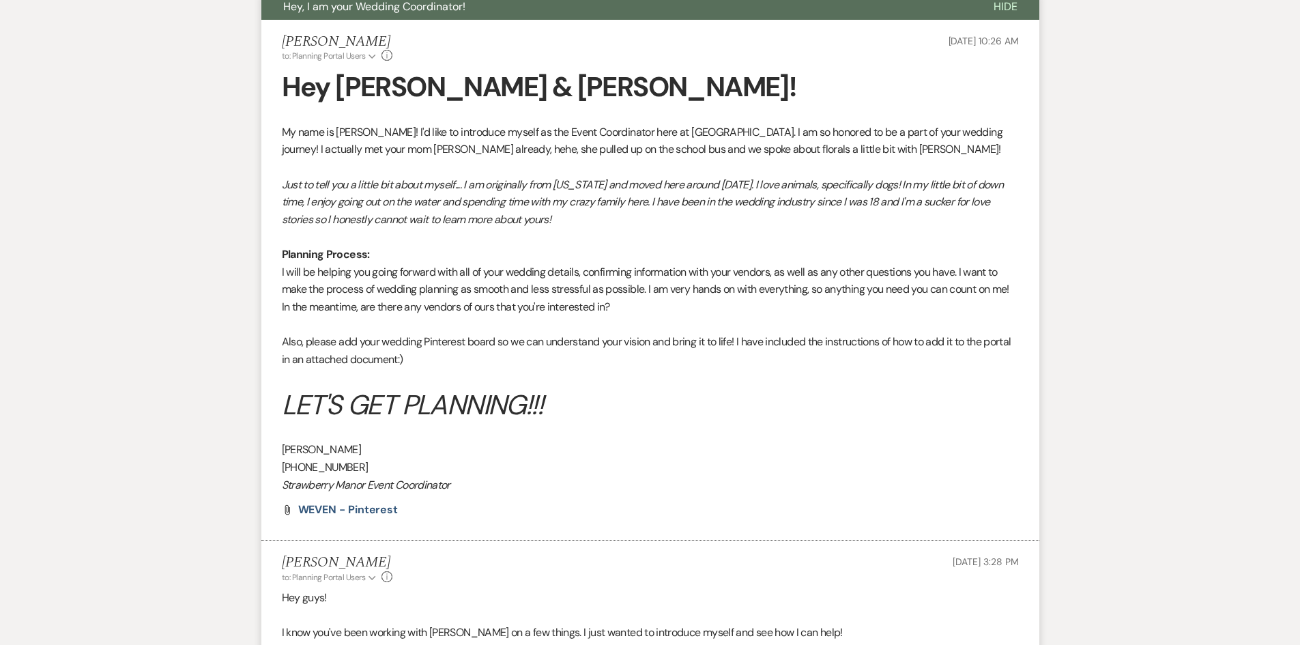
scroll to position [11678, 0]
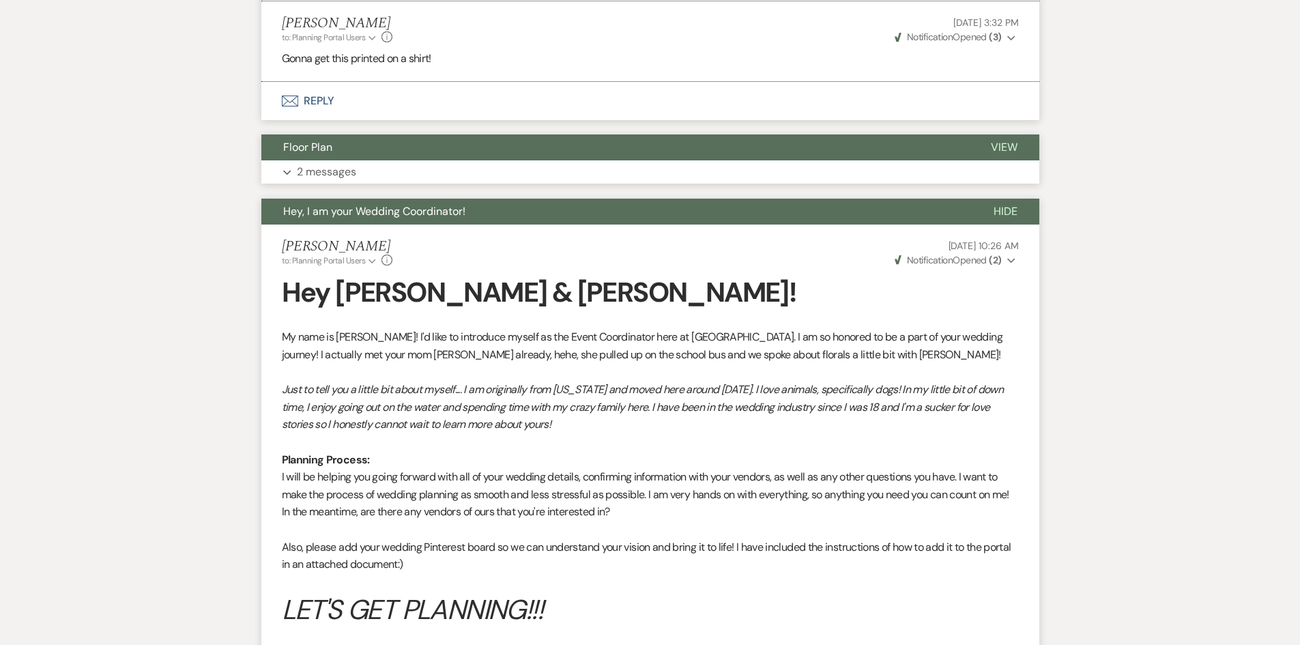
click at [337, 184] on button "Expand 2 messages" at bounding box center [650, 171] width 778 height 23
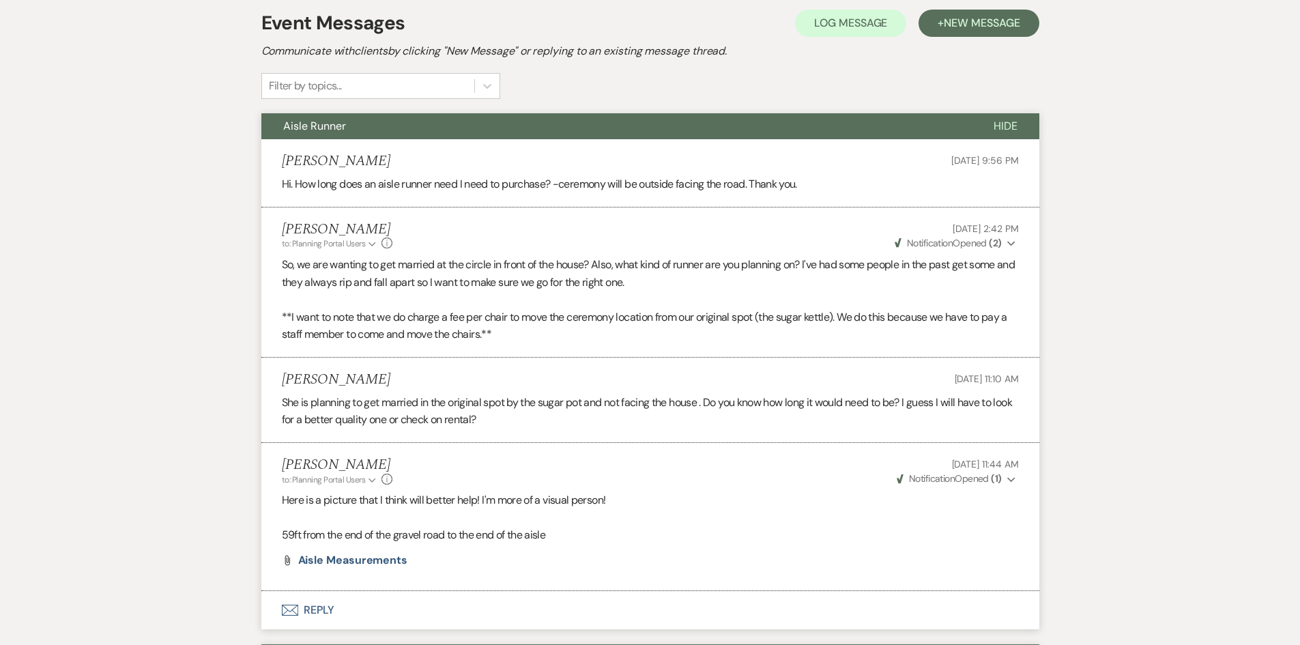
scroll to position [0, 0]
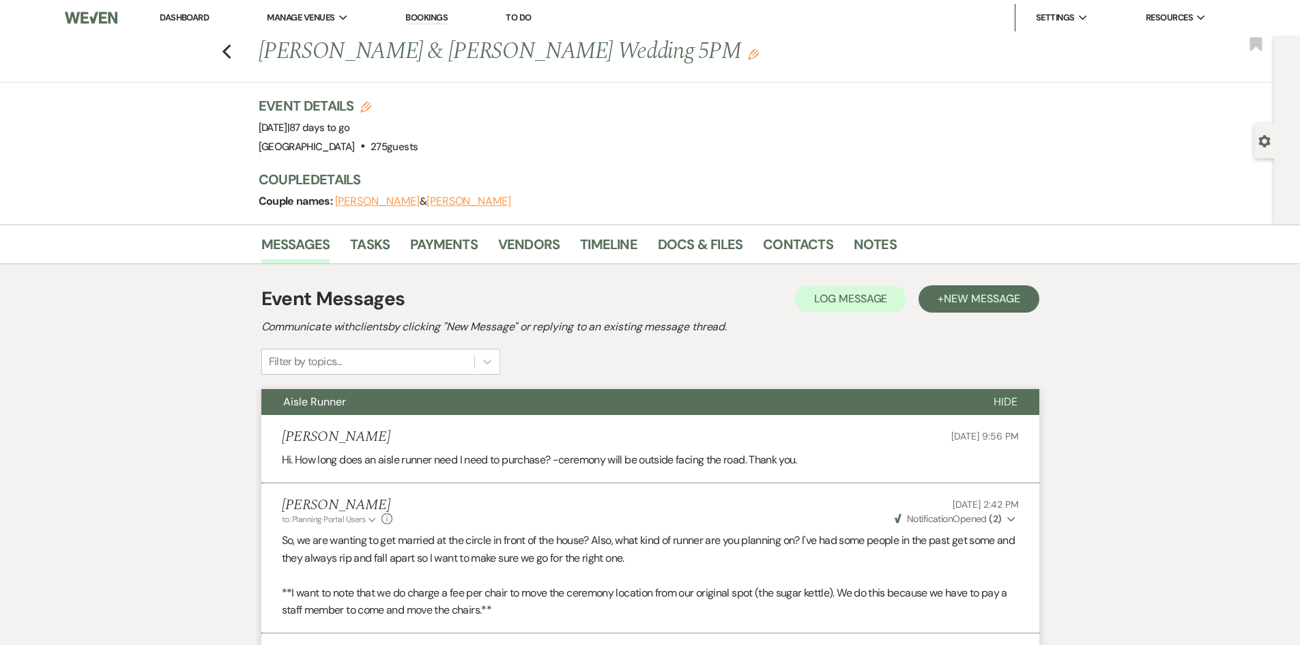
click at [188, 16] on link "Dashboard" at bounding box center [184, 18] width 49 height 12
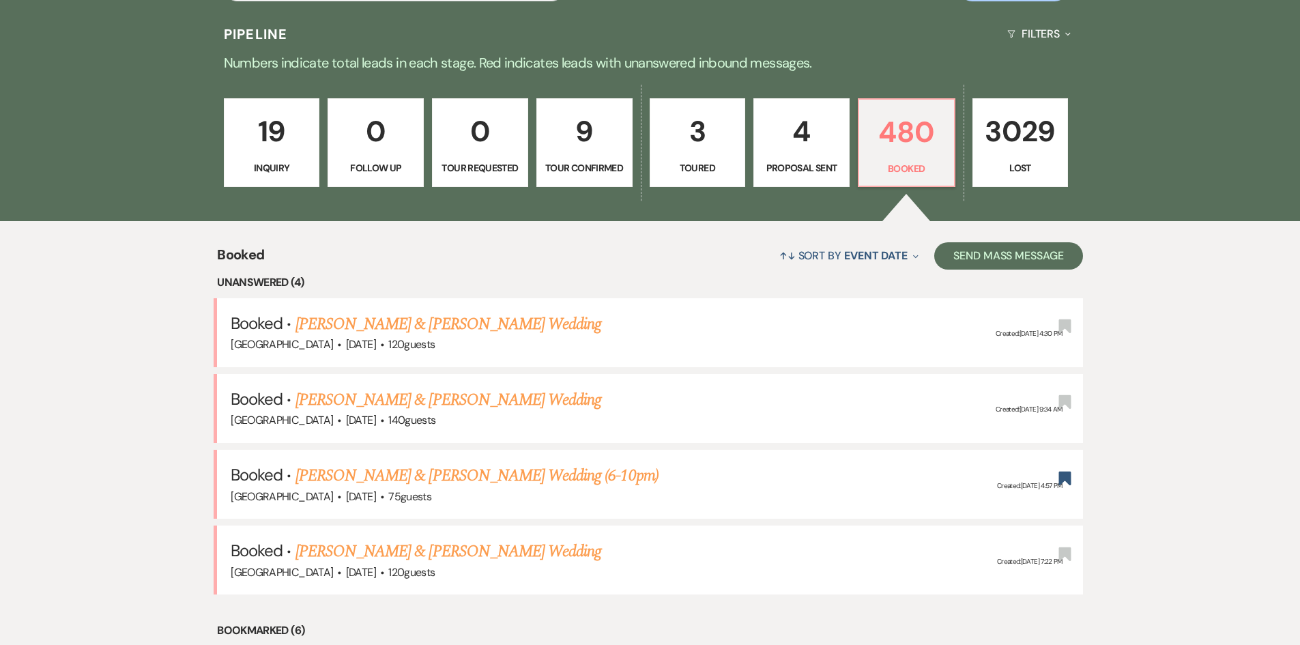
scroll to position [341, 0]
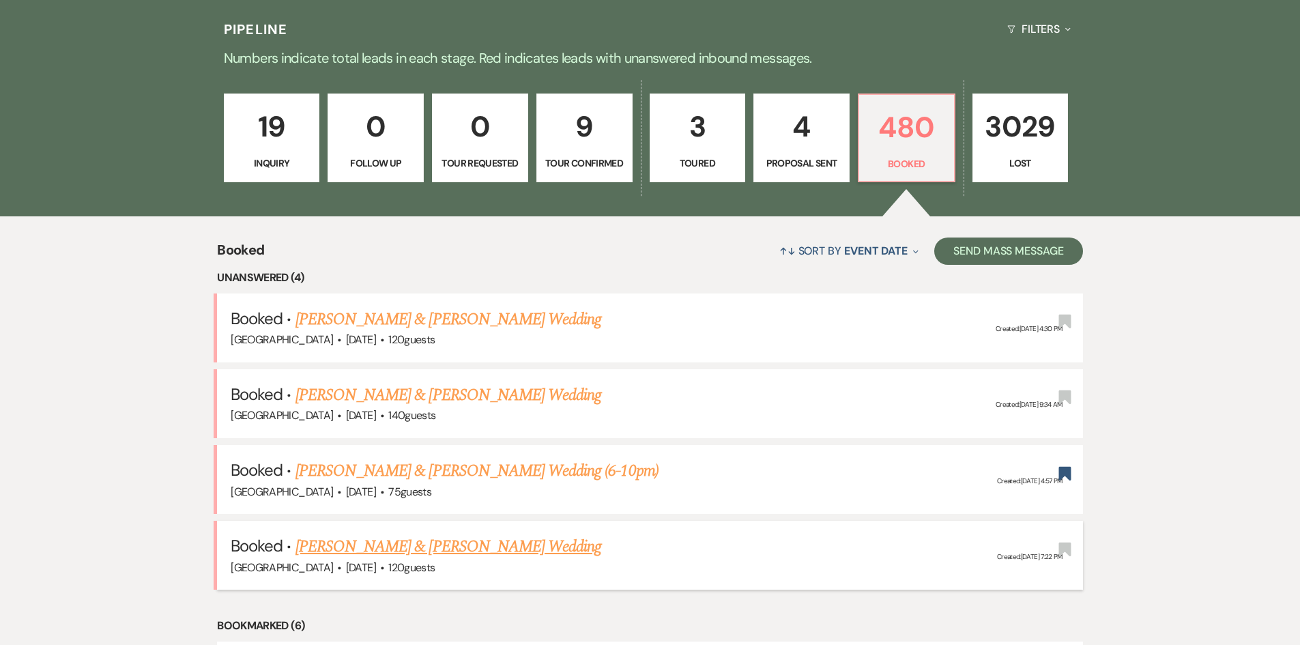
click at [367, 548] on link "[PERSON_NAME] & [PERSON_NAME] Wedding" at bounding box center [449, 546] width 306 height 25
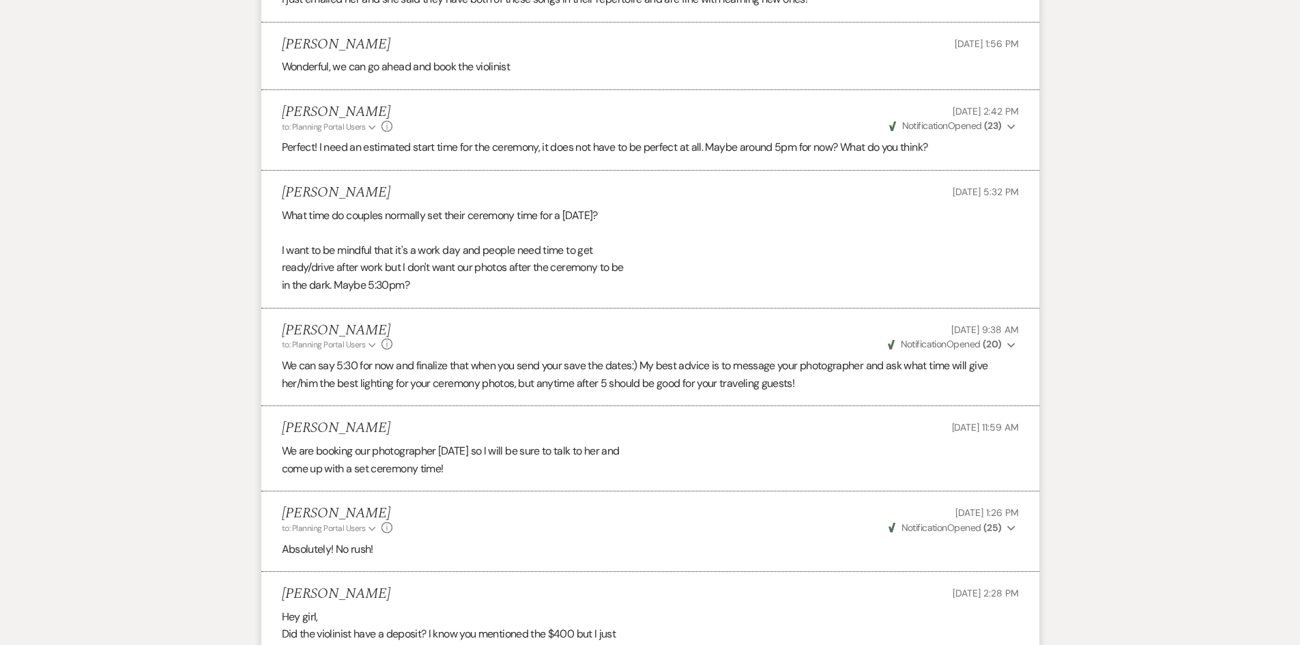
scroll to position [1911, 0]
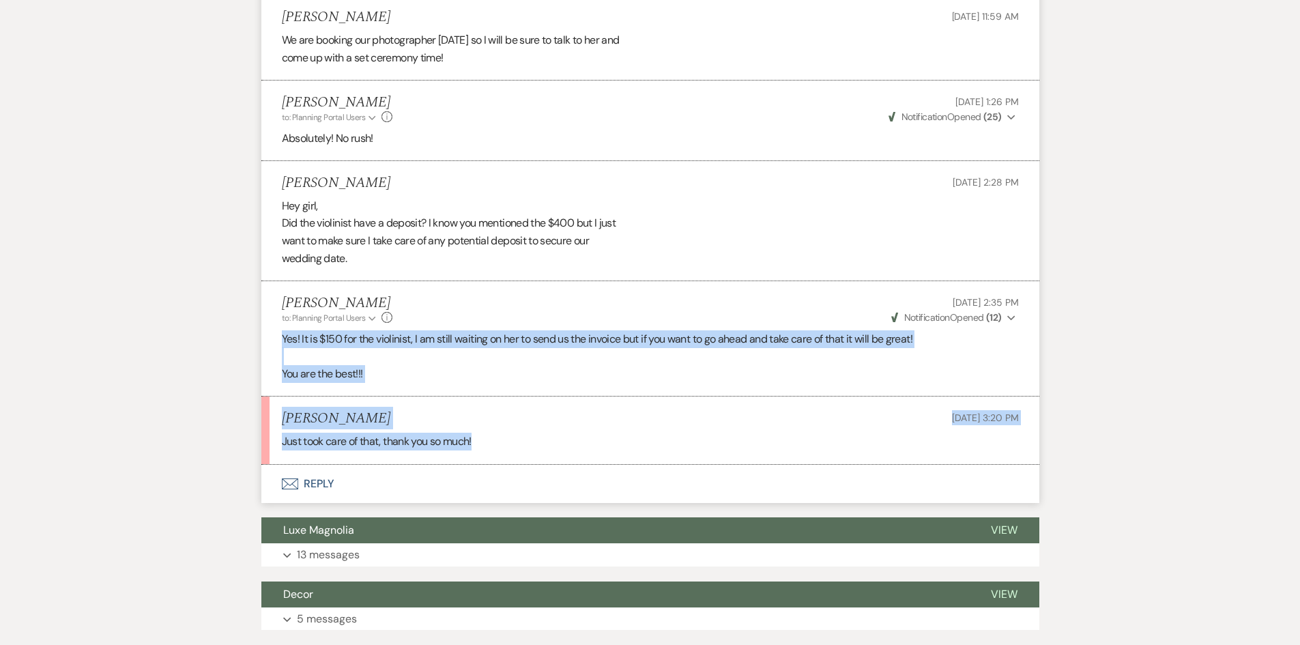
drag, startPoint x: 496, startPoint y: 463, endPoint x: 182, endPoint y: 308, distance: 350.7
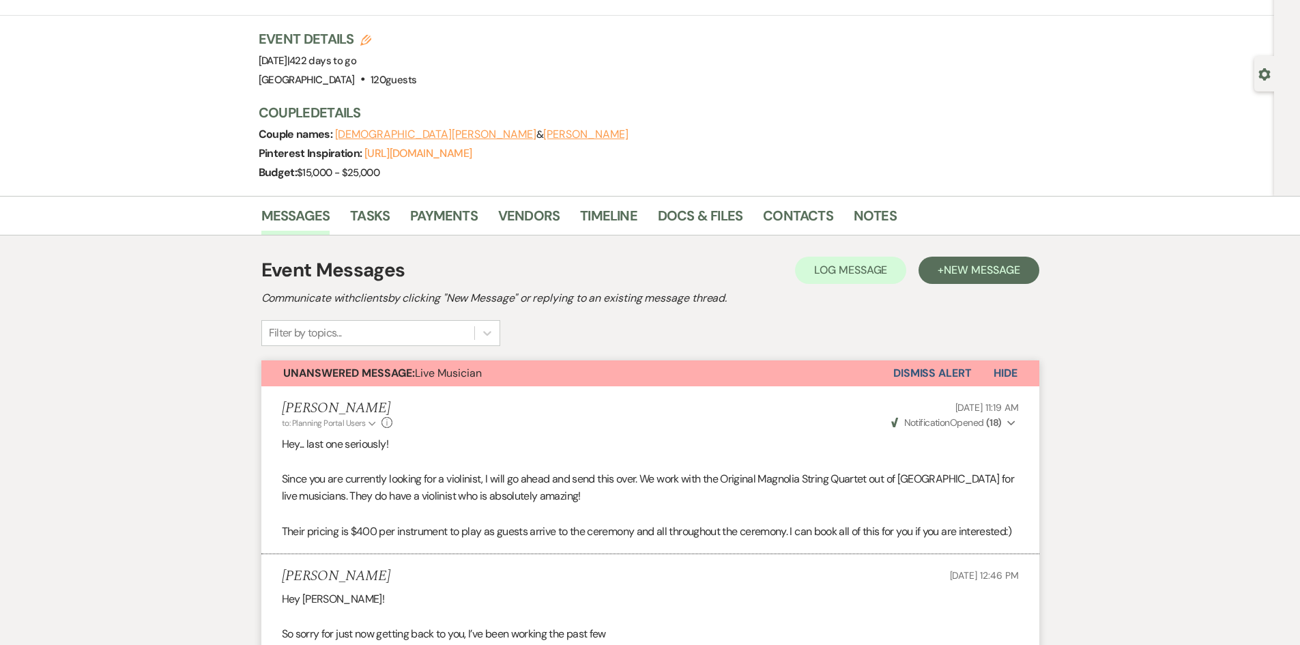
scroll to position [0, 0]
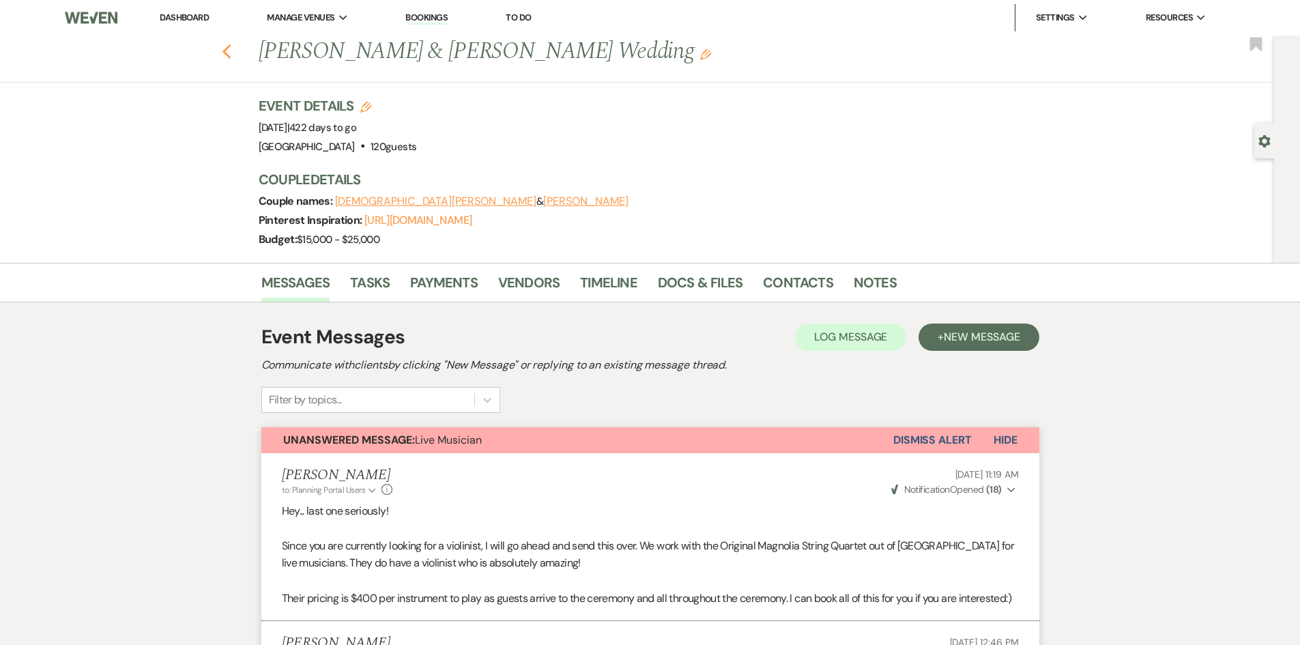
click at [232, 48] on icon "Previous" at bounding box center [227, 52] width 10 height 16
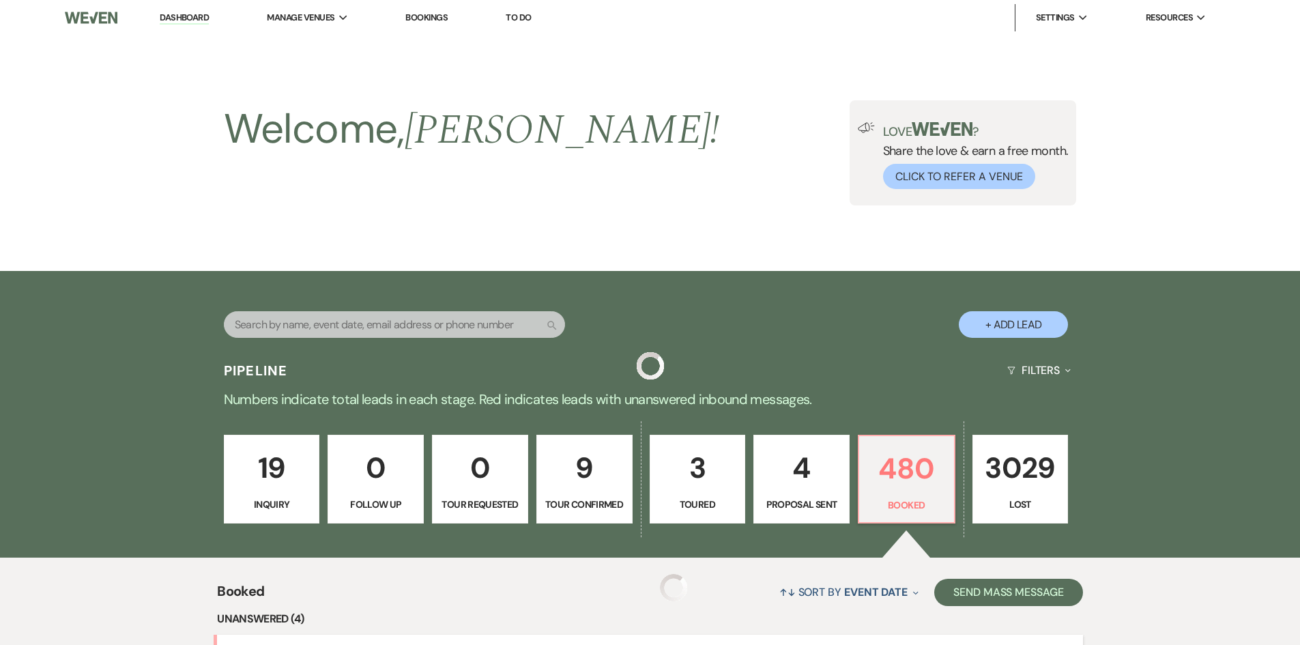
scroll to position [341, 0]
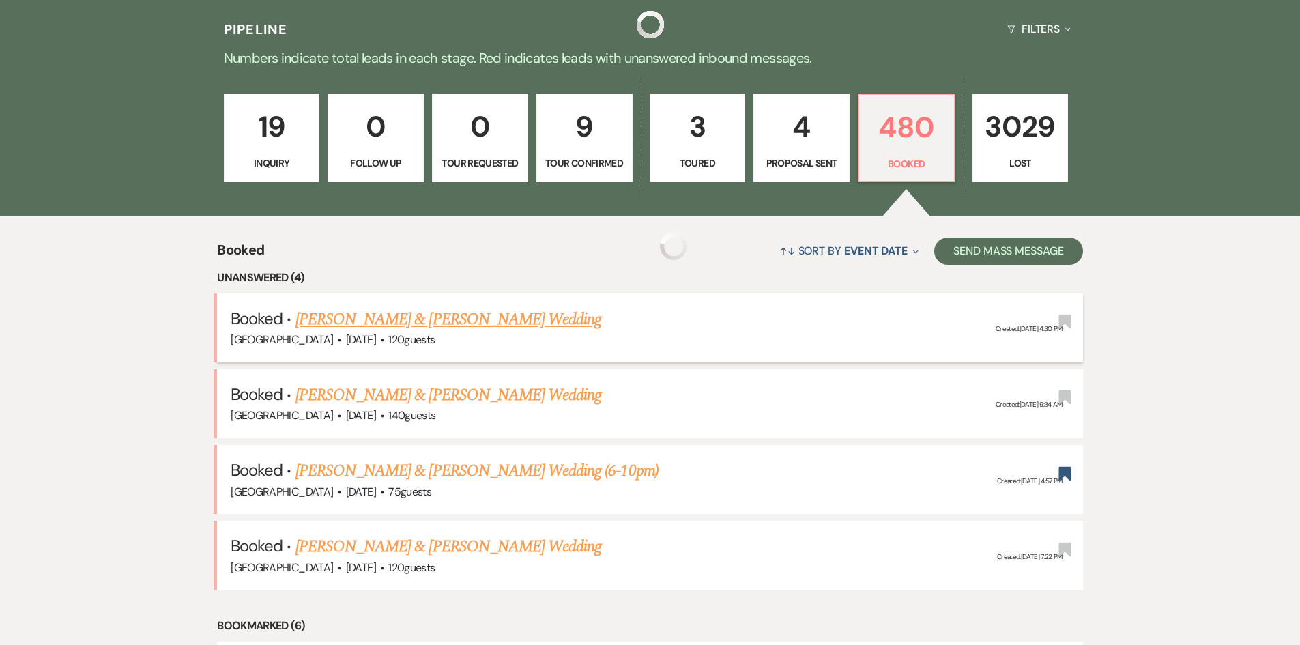
click at [409, 315] on link "[PERSON_NAME] & [PERSON_NAME] Wedding" at bounding box center [449, 319] width 306 height 25
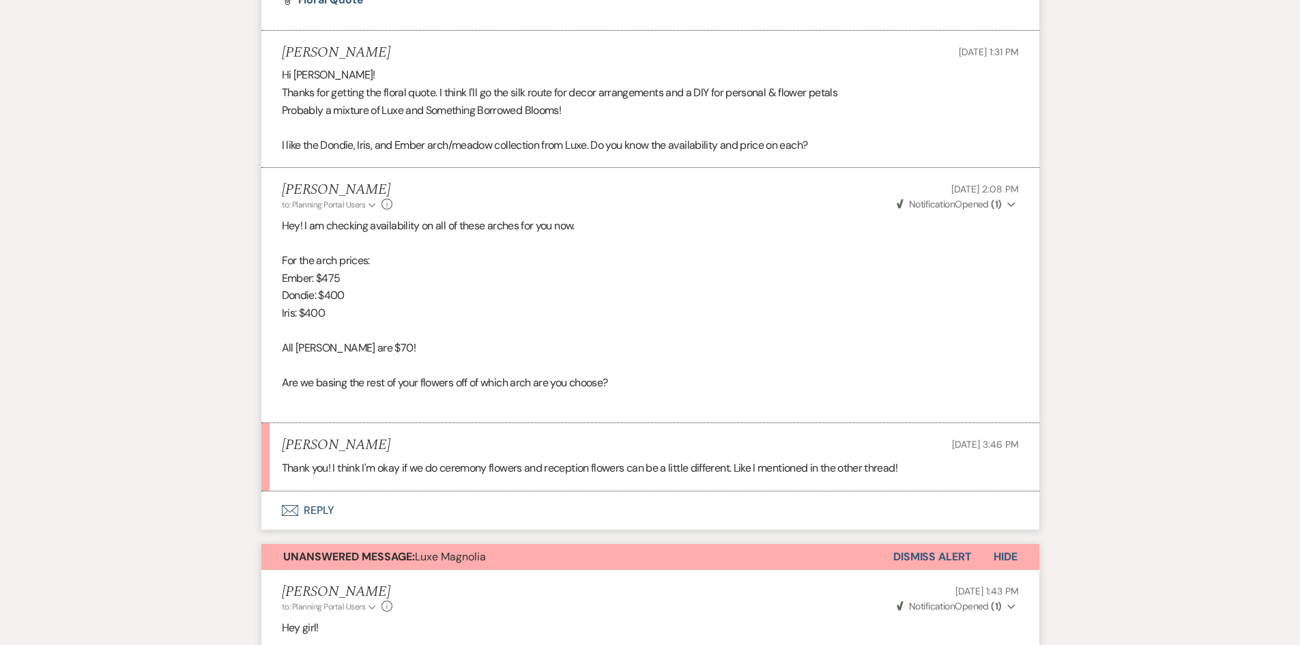
scroll to position [8943, 0]
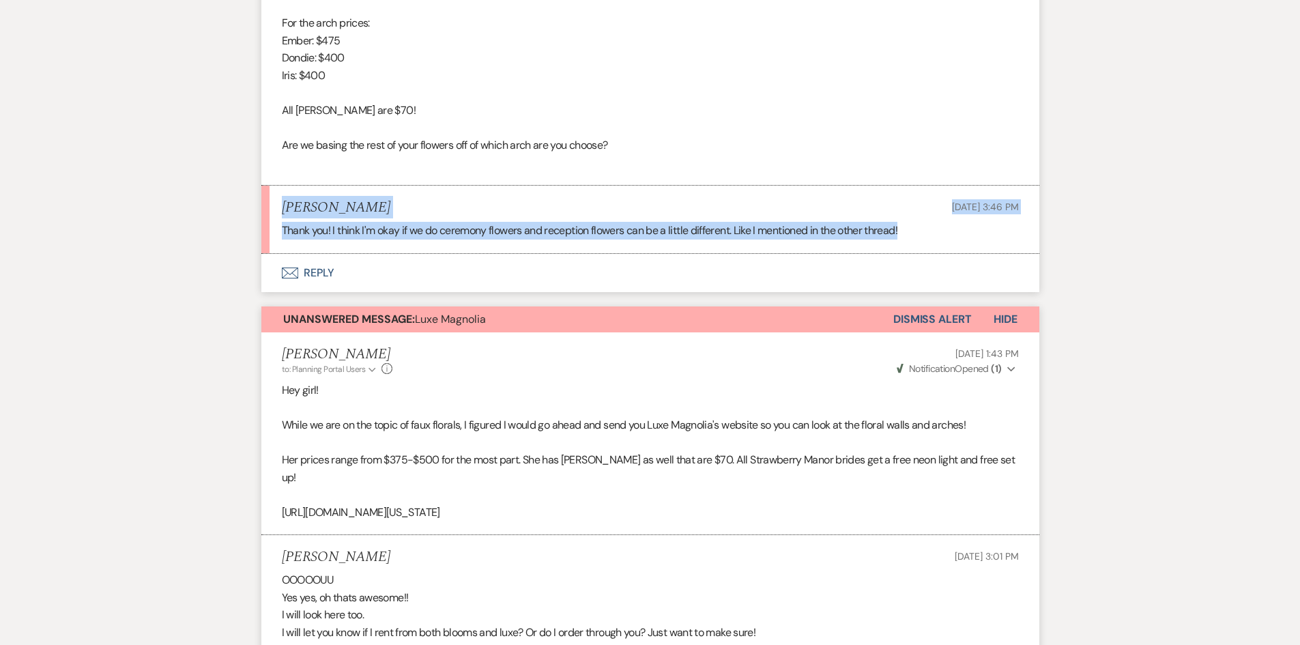
drag, startPoint x: 278, startPoint y: 199, endPoint x: 988, endPoint y: 255, distance: 711.9
click at [1018, 244] on li "Tam Chan Aug 19, 2025, 3:46 PM Thank you! I think I'm okay if we do ceremony fl…" at bounding box center [650, 220] width 778 height 68
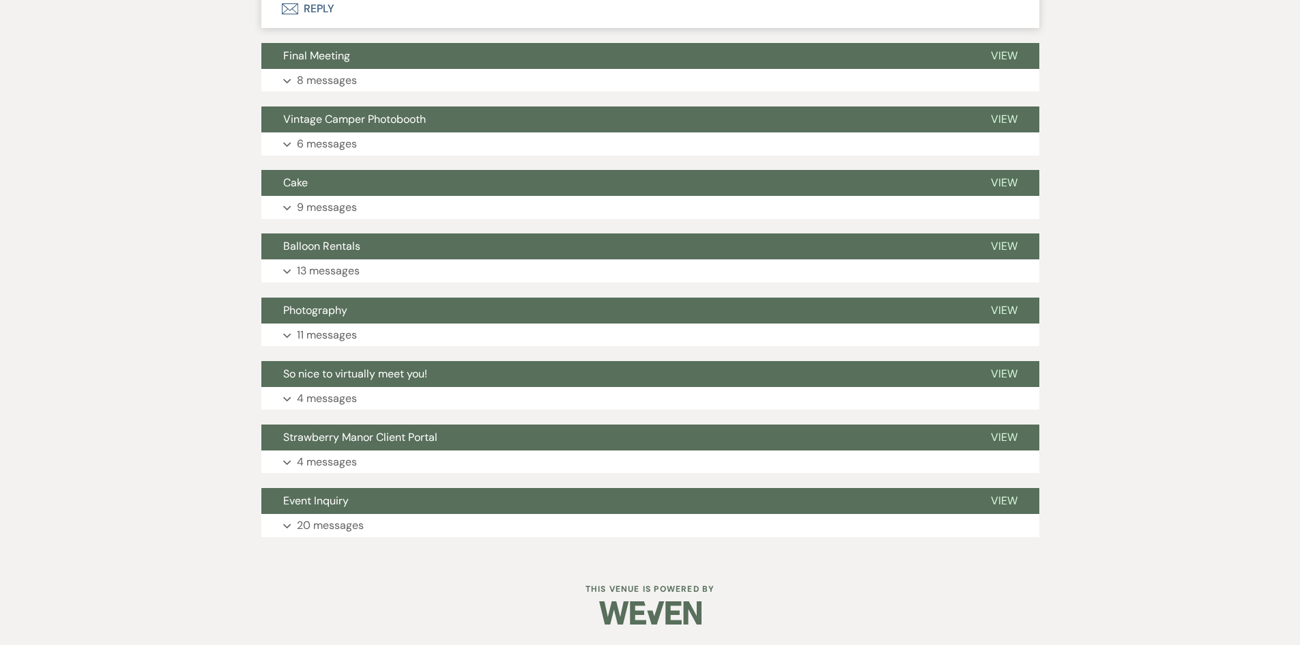
scroll to position [11534, 0]
click at [310, 28] on button "Envelope Reply" at bounding box center [650, 9] width 778 height 38
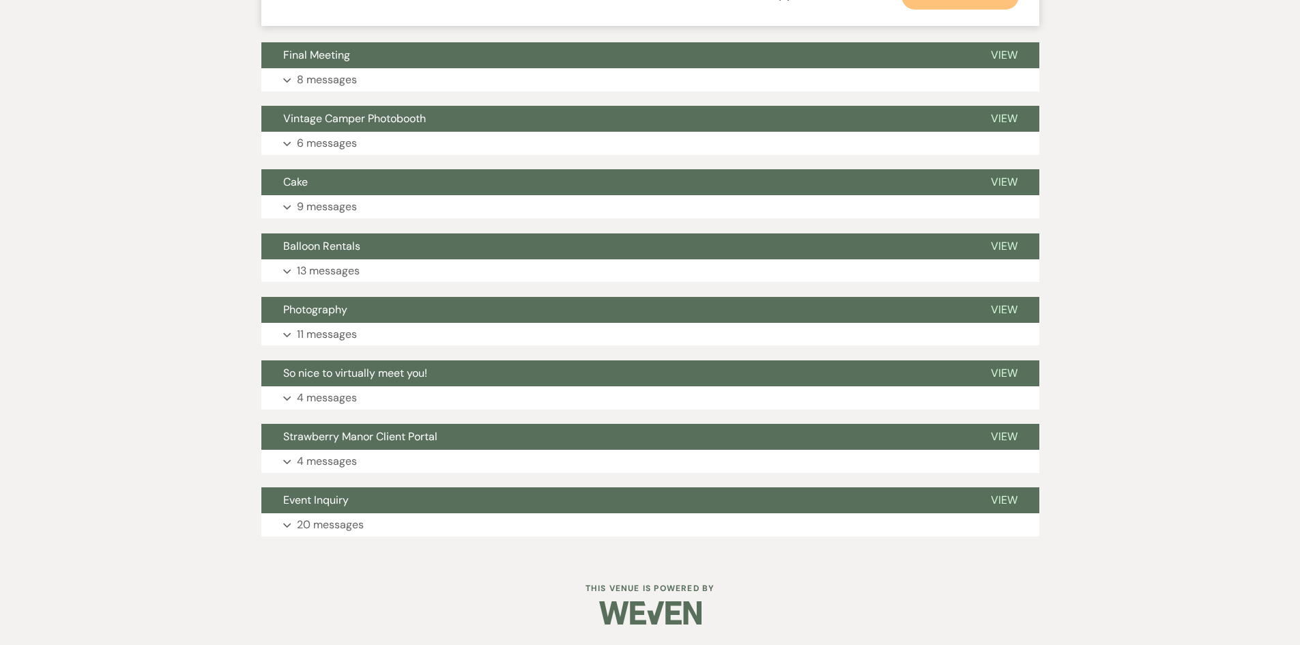
drag, startPoint x: 273, startPoint y: 169, endPoint x: 929, endPoint y: 239, distance: 659.5
copy div "I think the Dondie is the closest to matching the colors I like BUT is there an…"
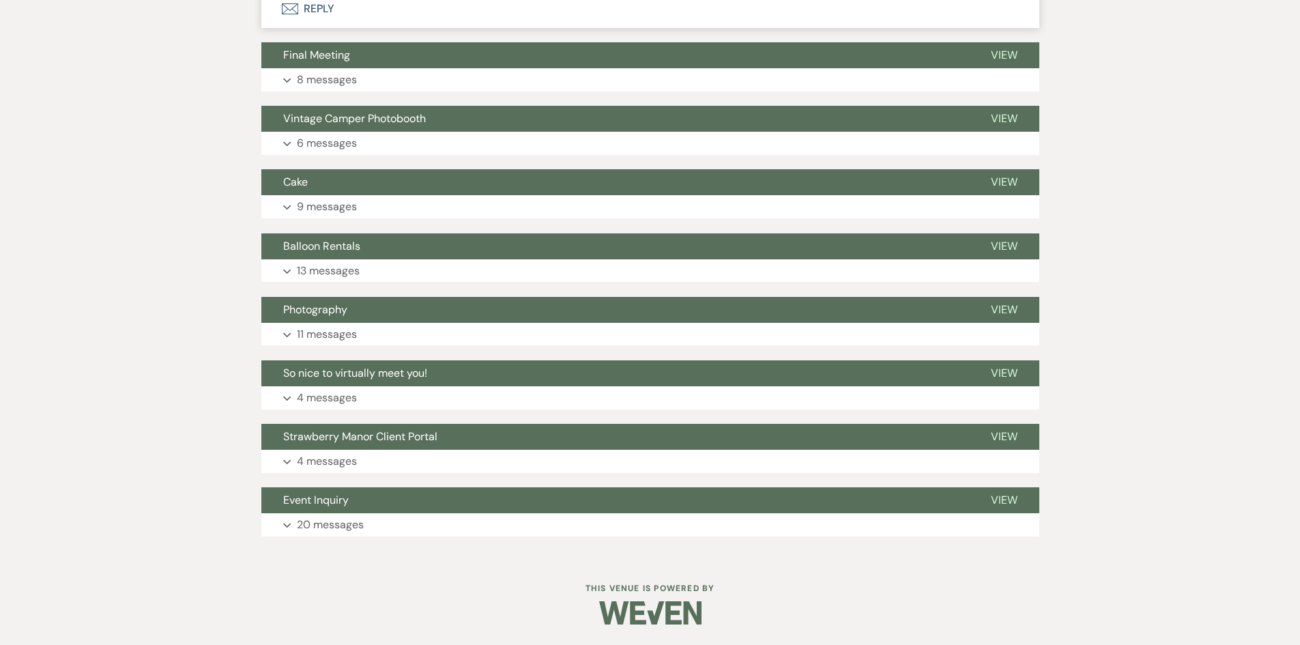
click at [315, 28] on button "Envelope Reply" at bounding box center [650, 9] width 778 height 38
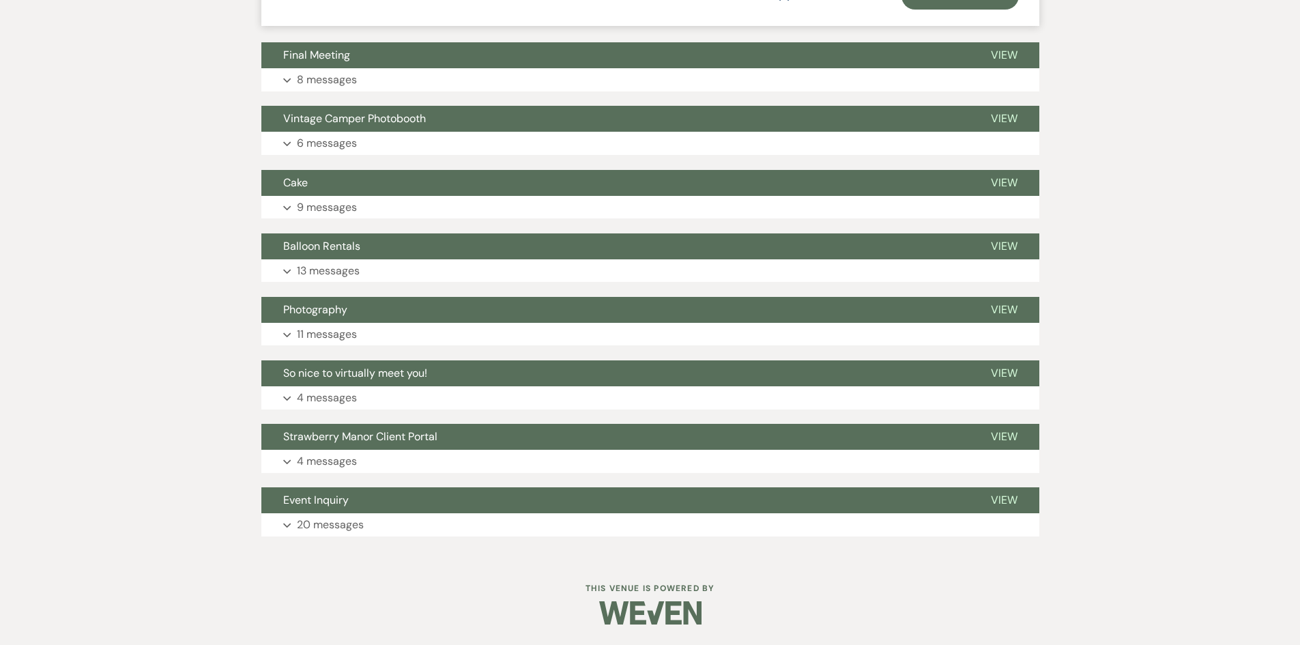
scroll to position [13628, 0]
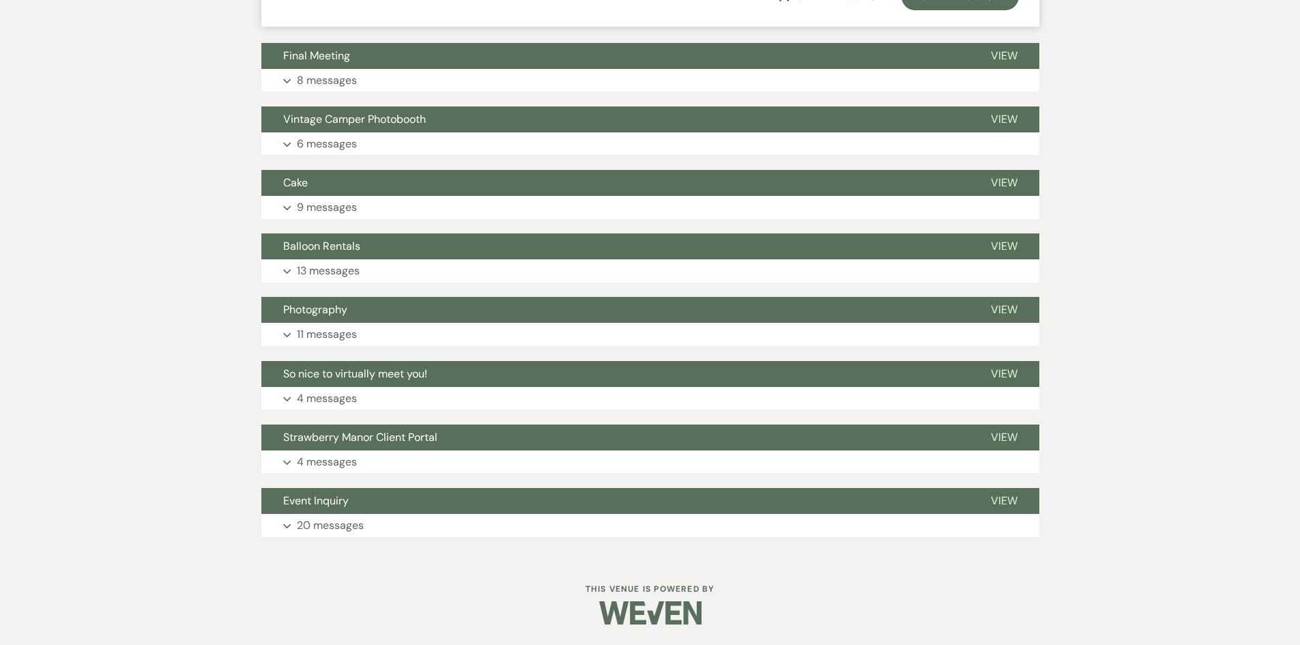
drag, startPoint x: 287, startPoint y: 436, endPoint x: 805, endPoint y: 568, distance: 535.1
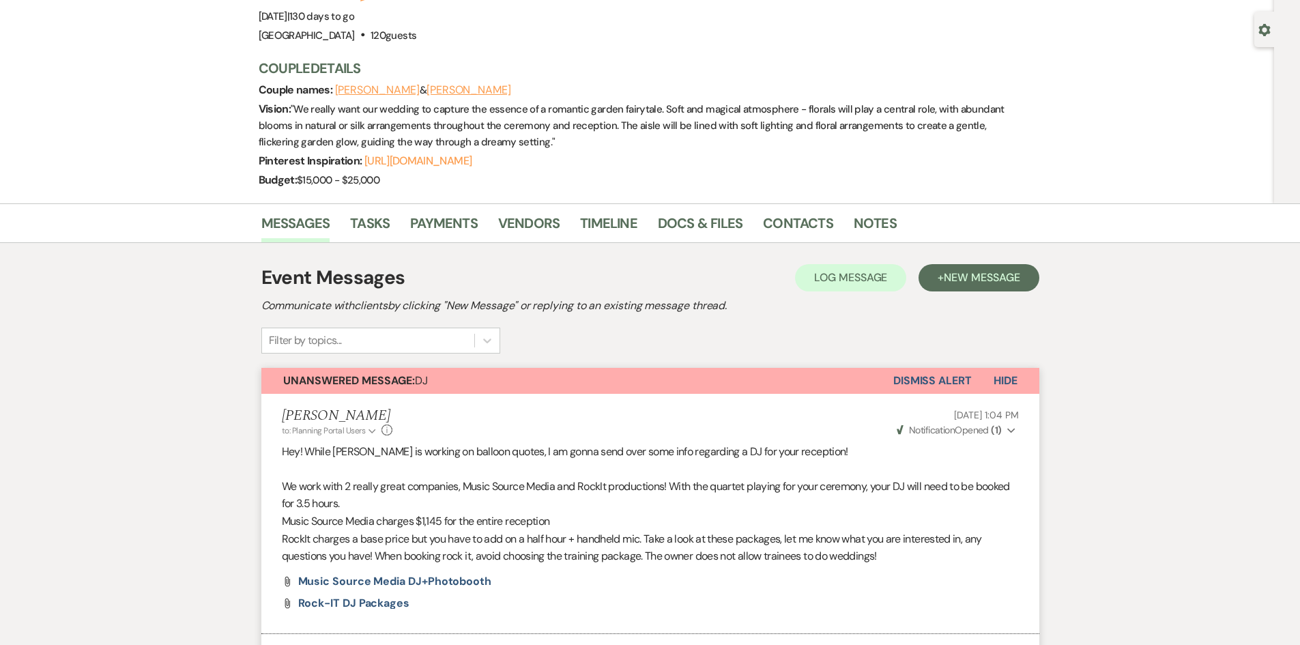
scroll to position [205, 0]
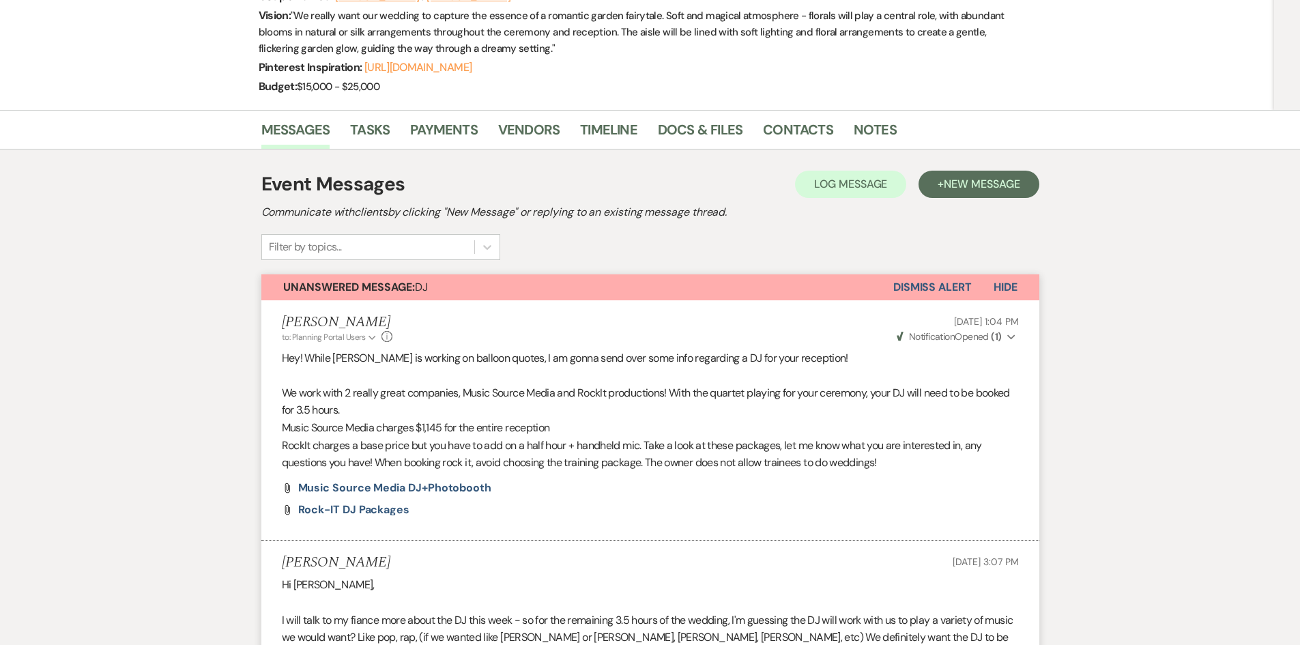
click at [910, 285] on button "Dismiss Alert" at bounding box center [932, 287] width 78 height 26
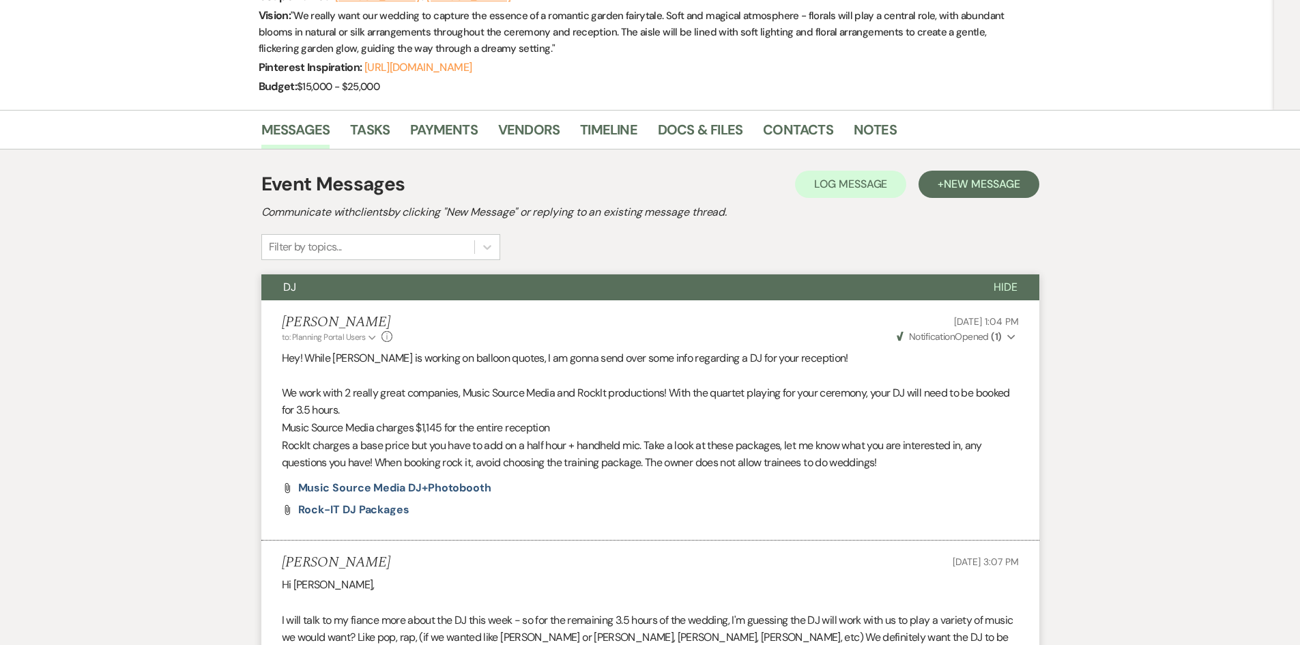
scroll to position [0, 0]
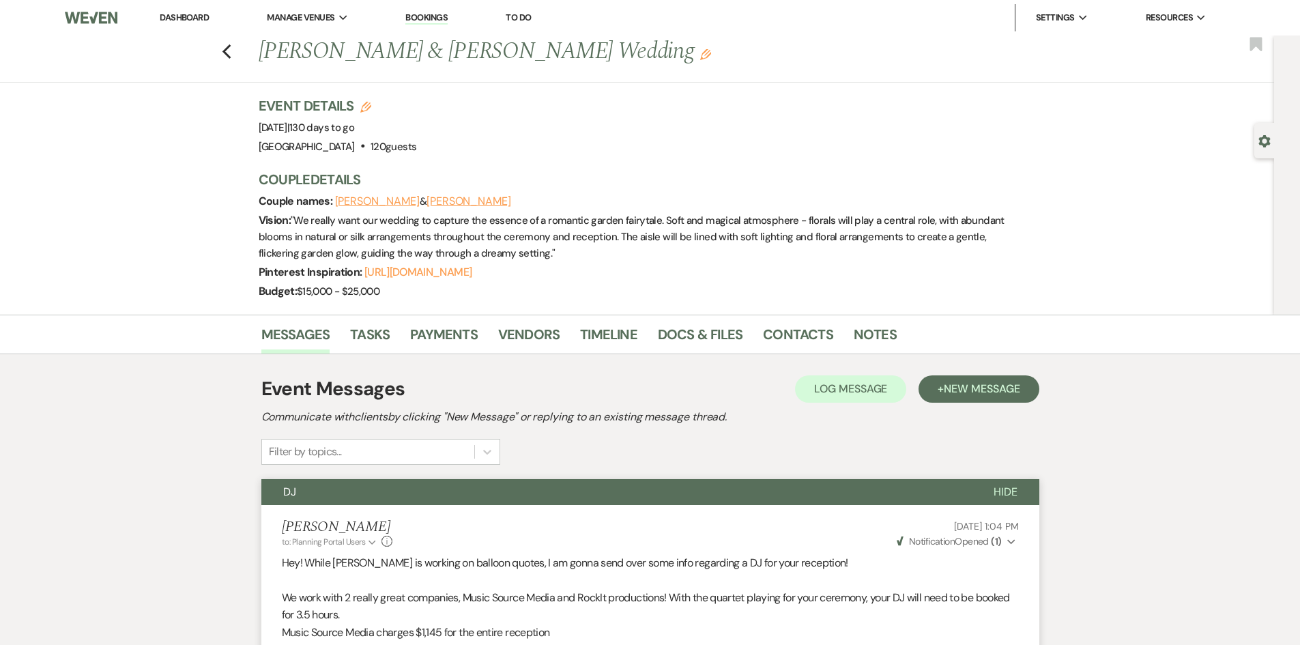
click at [187, 26] on li "Dashboard" at bounding box center [184, 17] width 63 height 27
click at [195, 14] on link "Dashboard" at bounding box center [184, 18] width 49 height 12
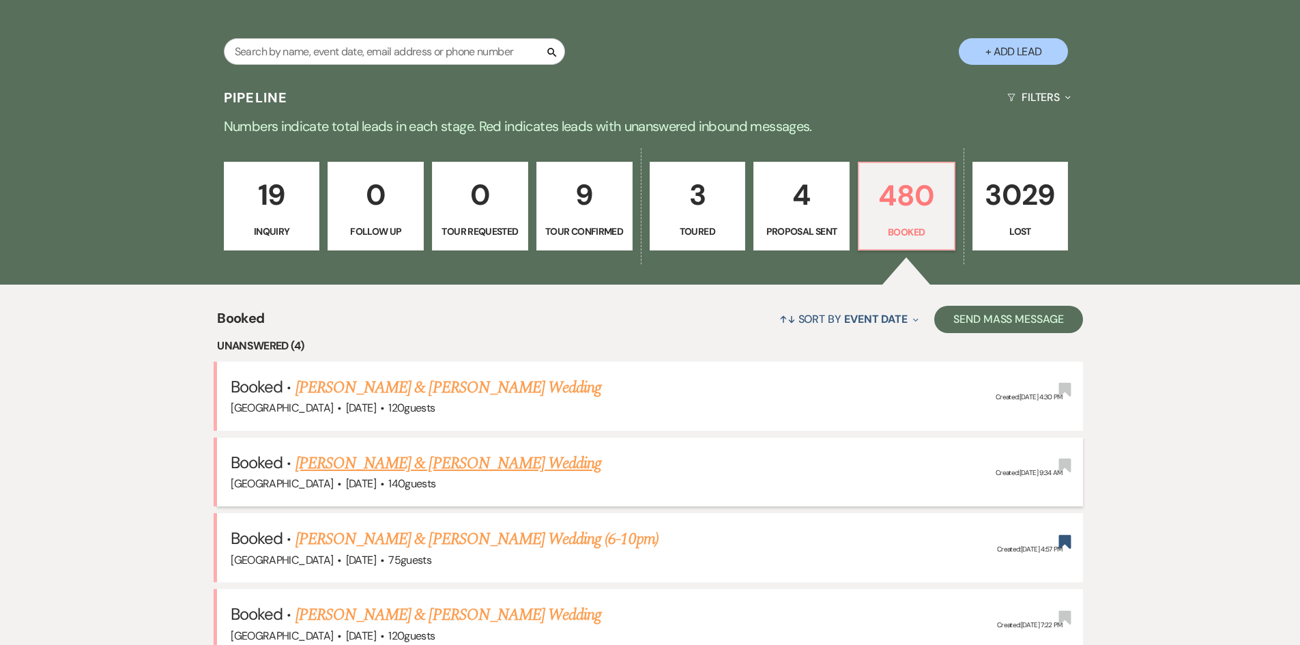
scroll to position [341, 0]
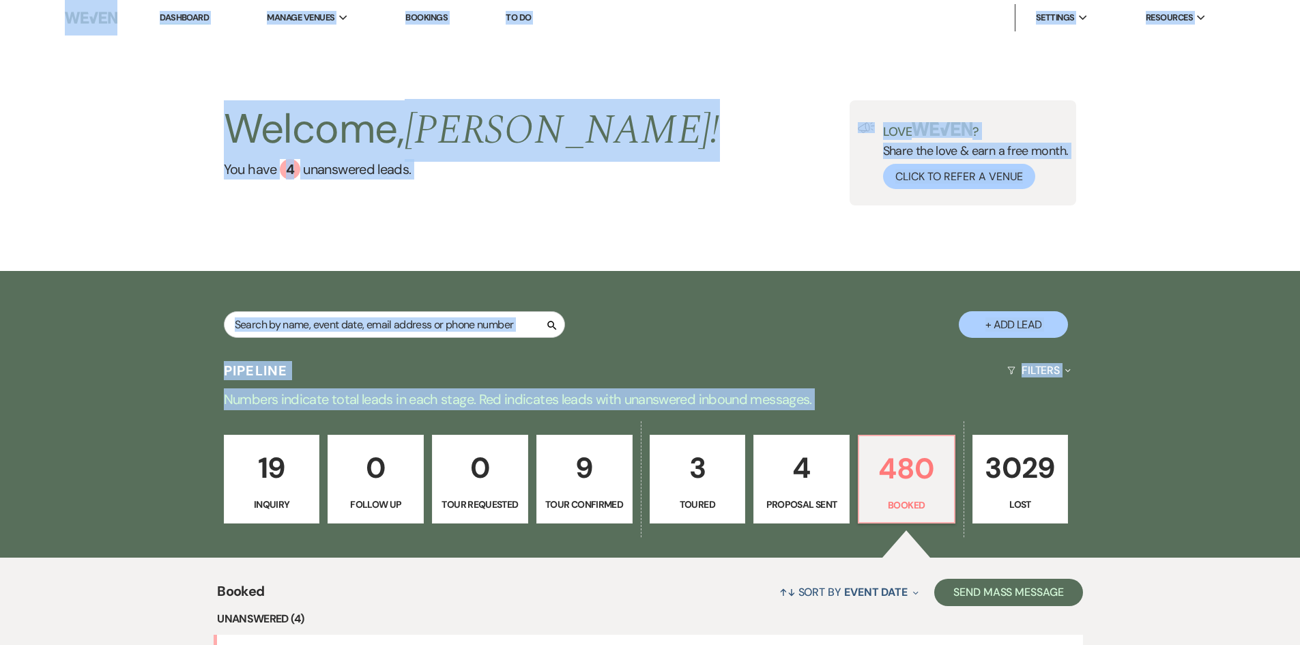
click at [0, 123] on div "Welcome, Holly ! You have 4 unanswered lead s . Love ? Share the love & earn a …" at bounding box center [650, 152] width 1300 height 235
drag, startPoint x: 38, startPoint y: 82, endPoint x: 21, endPoint y: 31, distance: 53.7
click at [38, 80] on div "Welcome, Holly ! You have 4 unanswered lead s . Love ? Share the love & earn a …" at bounding box center [650, 152] width 1300 height 235
click at [12, 68] on div "Welcome, Holly ! You have 4 unanswered lead s . Love ? Share the love & earn a …" at bounding box center [650, 152] width 1300 height 235
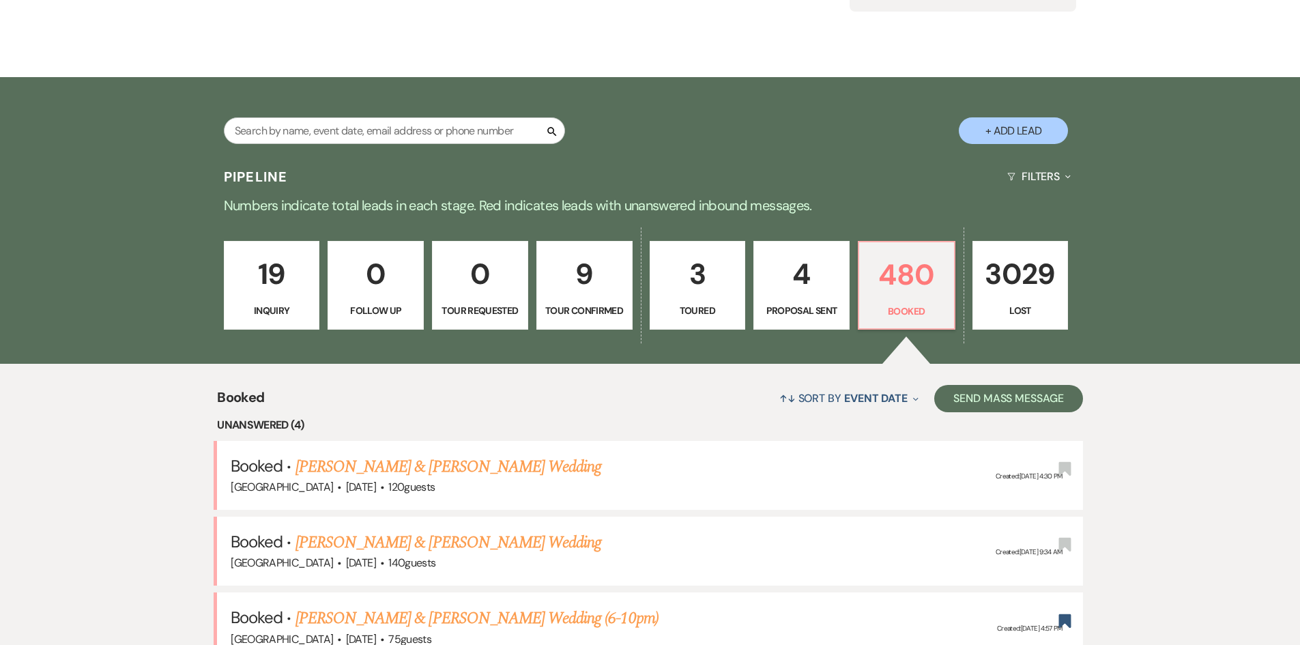
scroll to position [191, 0]
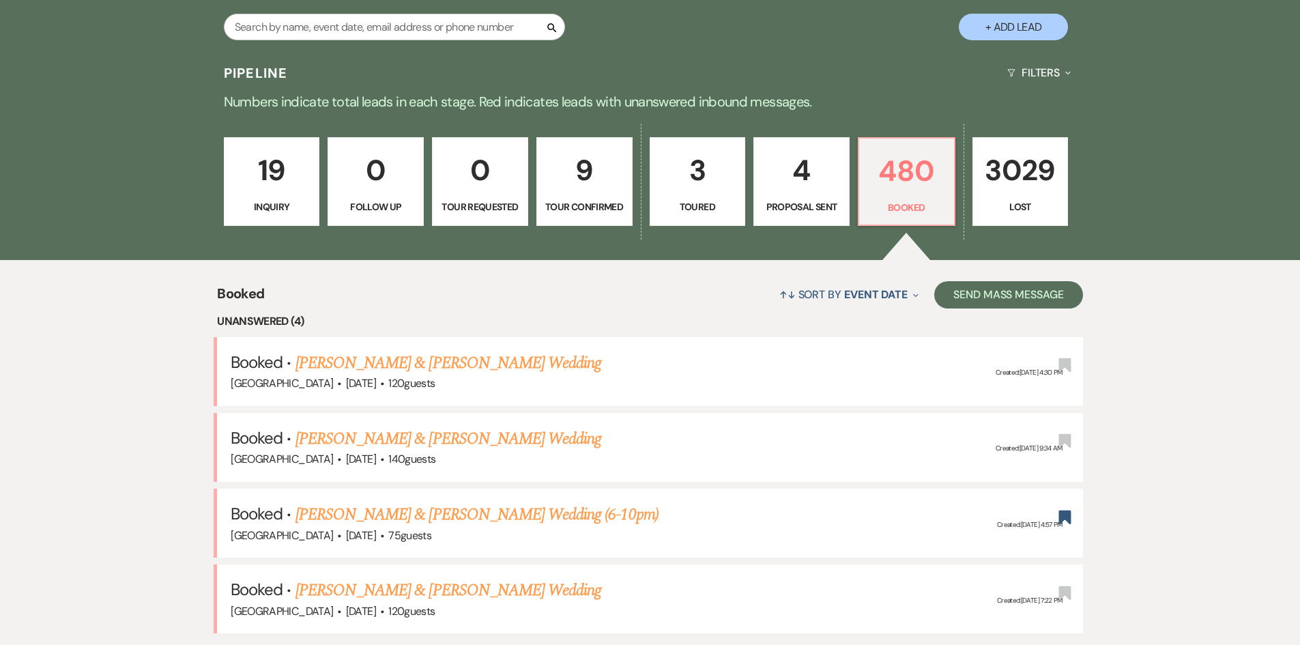
scroll to position [478, 0]
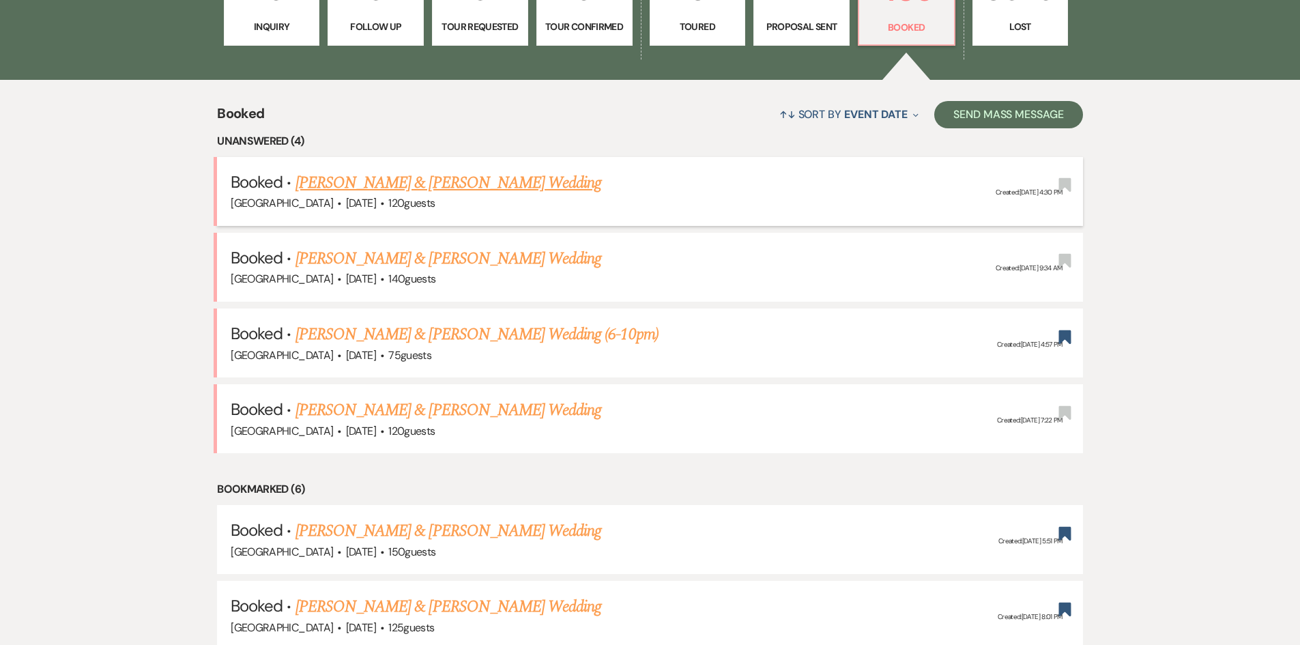
click at [379, 183] on link "[PERSON_NAME] & [PERSON_NAME] Wedding" at bounding box center [449, 183] width 306 height 25
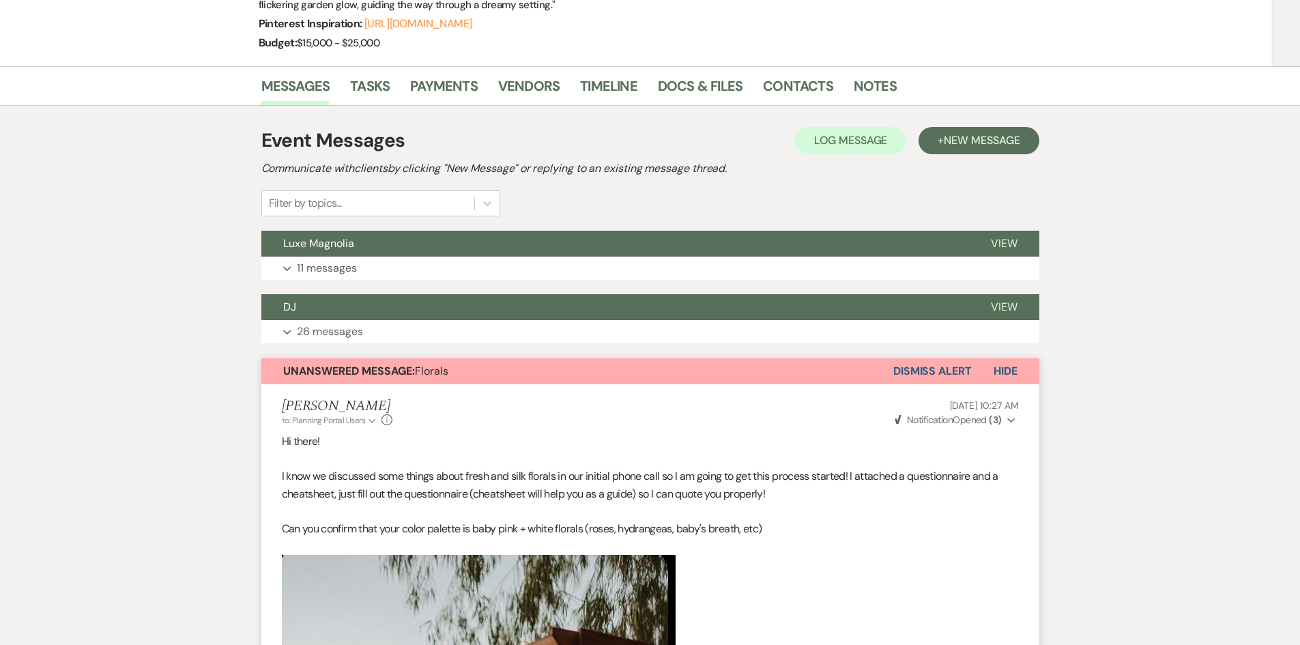
scroll to position [62, 0]
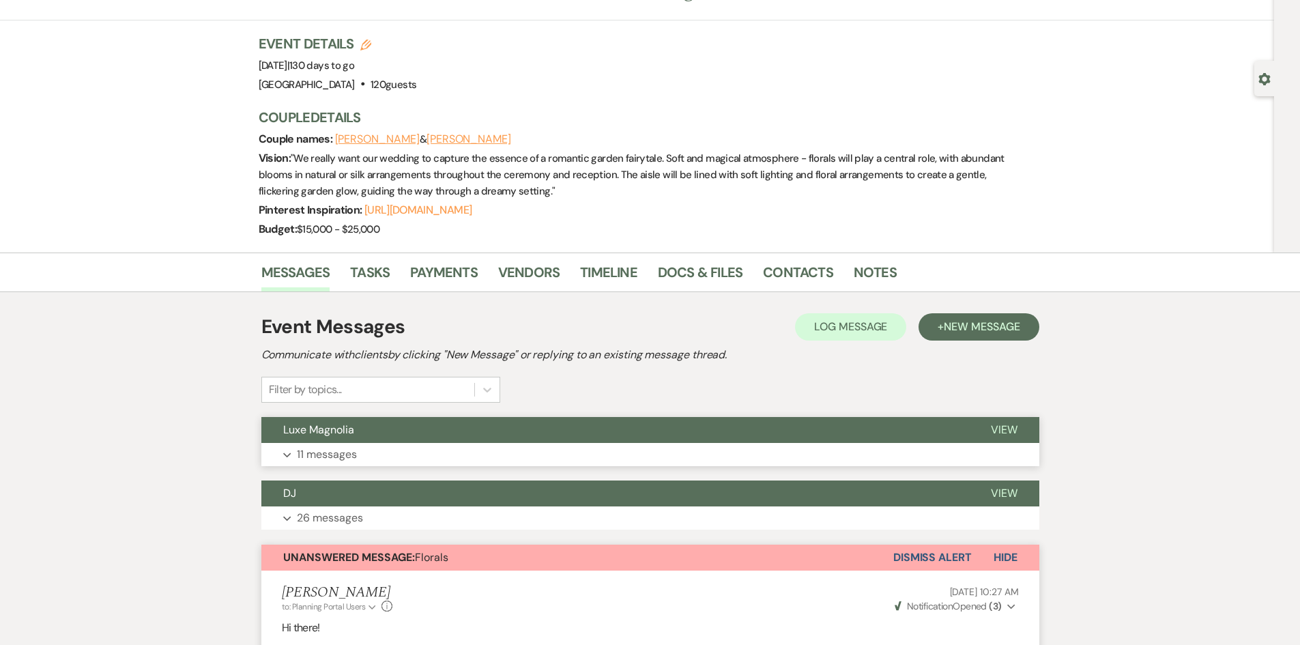
click at [326, 438] on button "Luxe Magnolia" at bounding box center [615, 430] width 708 height 26
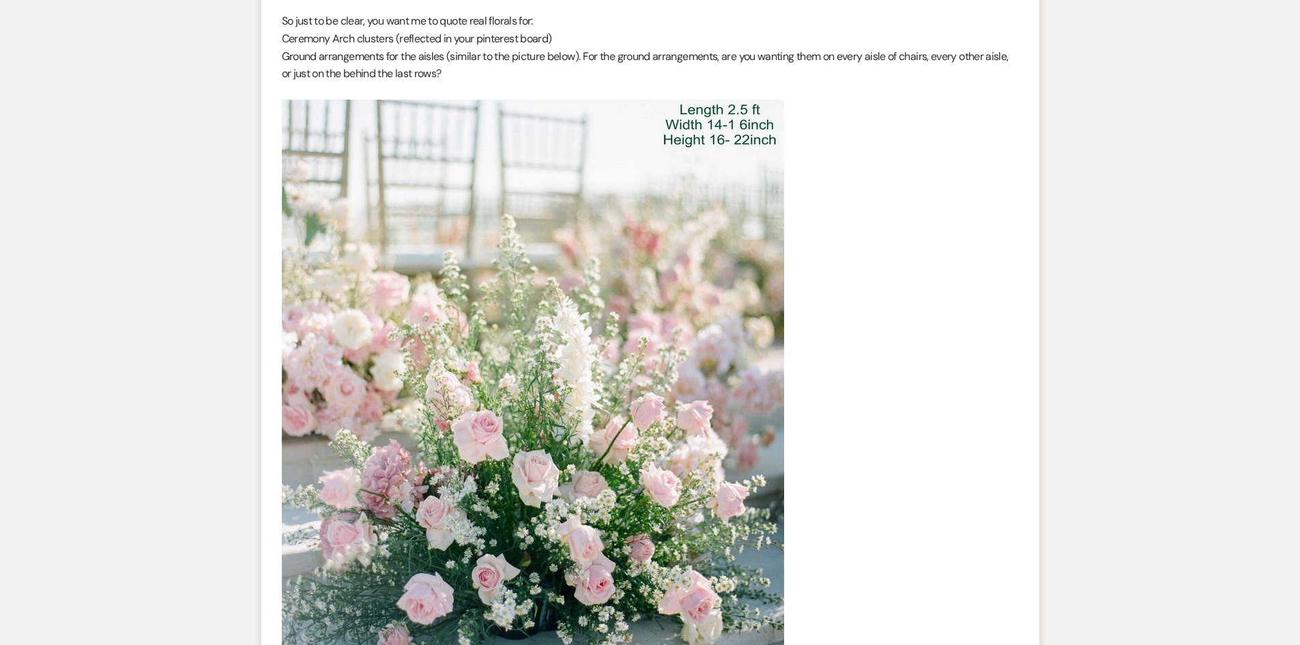
scroll to position [4910, 0]
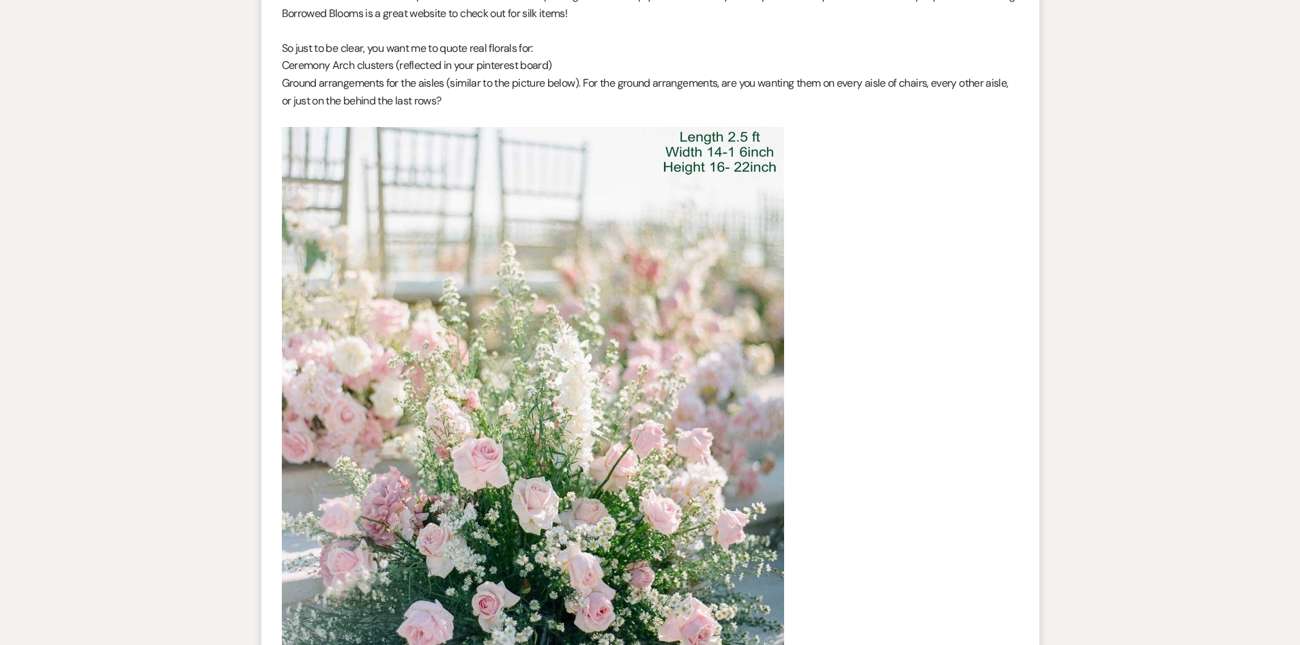
scroll to position [4914, 0]
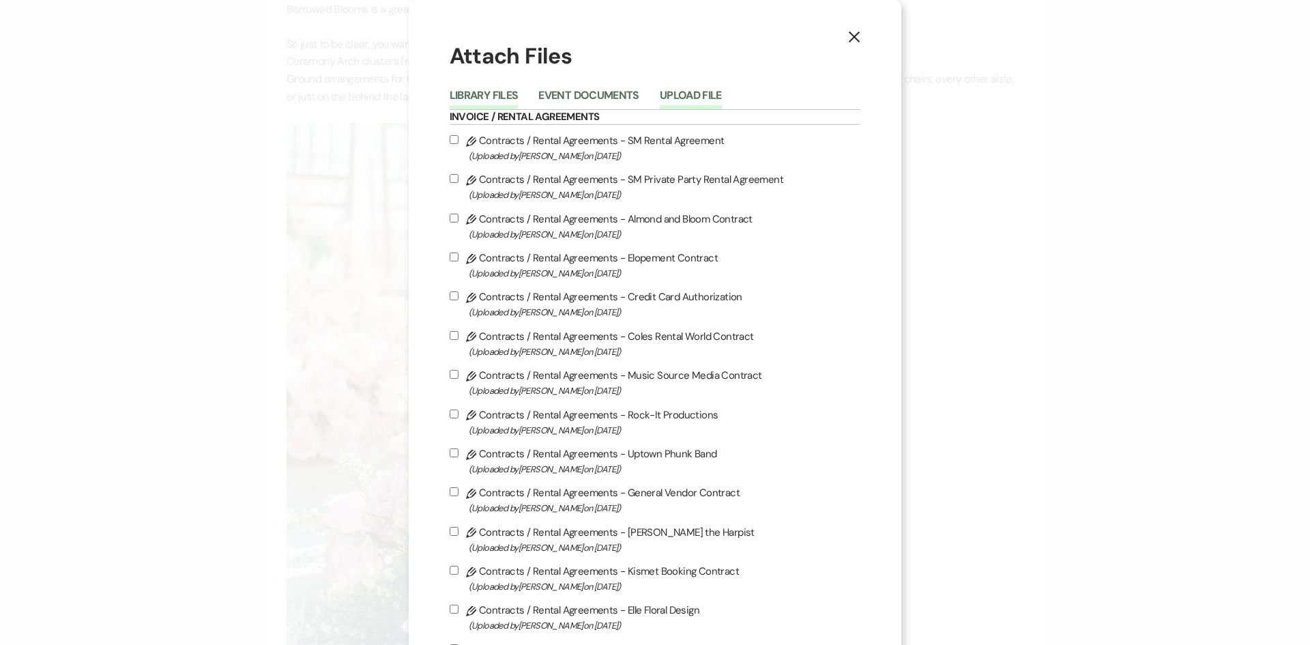
click at [704, 98] on button "Upload File" at bounding box center [691, 99] width 62 height 19
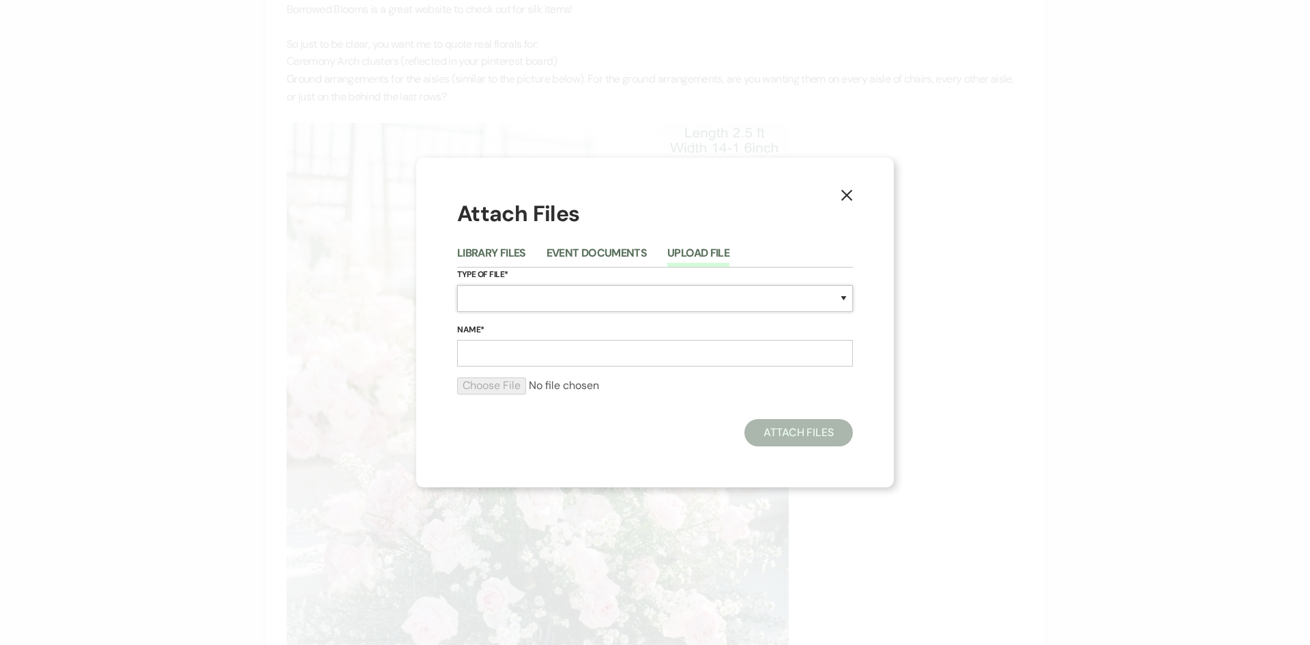
click at [649, 291] on select "Special Event Insurance Vendor Certificate of Insurance Contracts / Rental Agre…" at bounding box center [655, 298] width 396 height 27
select select "0"
click at [457, 285] on select "Special Event Insurance Vendor Certificate of Insurance Contracts / Rental Agre…" at bounding box center [655, 298] width 396 height 27
click at [577, 367] on form "Type of File* Special Event Insurance Vendor Certificate of Insurance Contracts…" at bounding box center [655, 337] width 396 height 138
click at [582, 365] on input "Name*" at bounding box center [655, 353] width 396 height 27
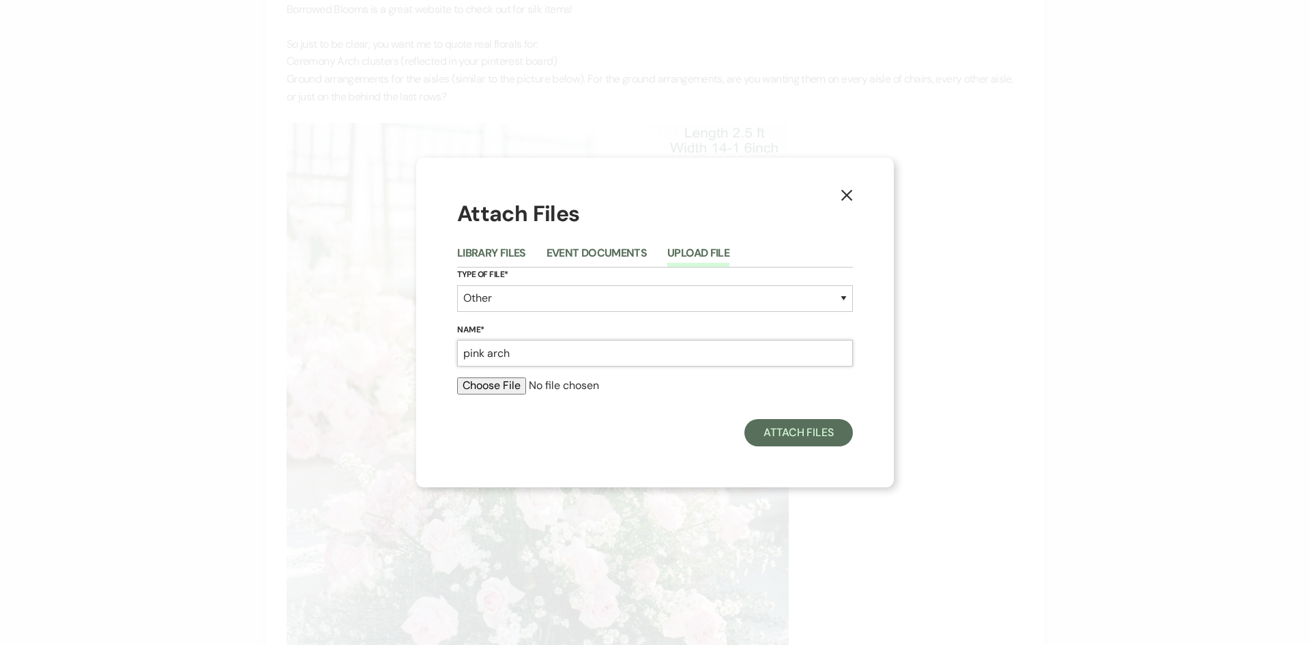
type input "pink arch"
click at [477, 384] on input "file" at bounding box center [655, 385] width 396 height 16
type input "C:\fakepath\IMG_3697.PNG"
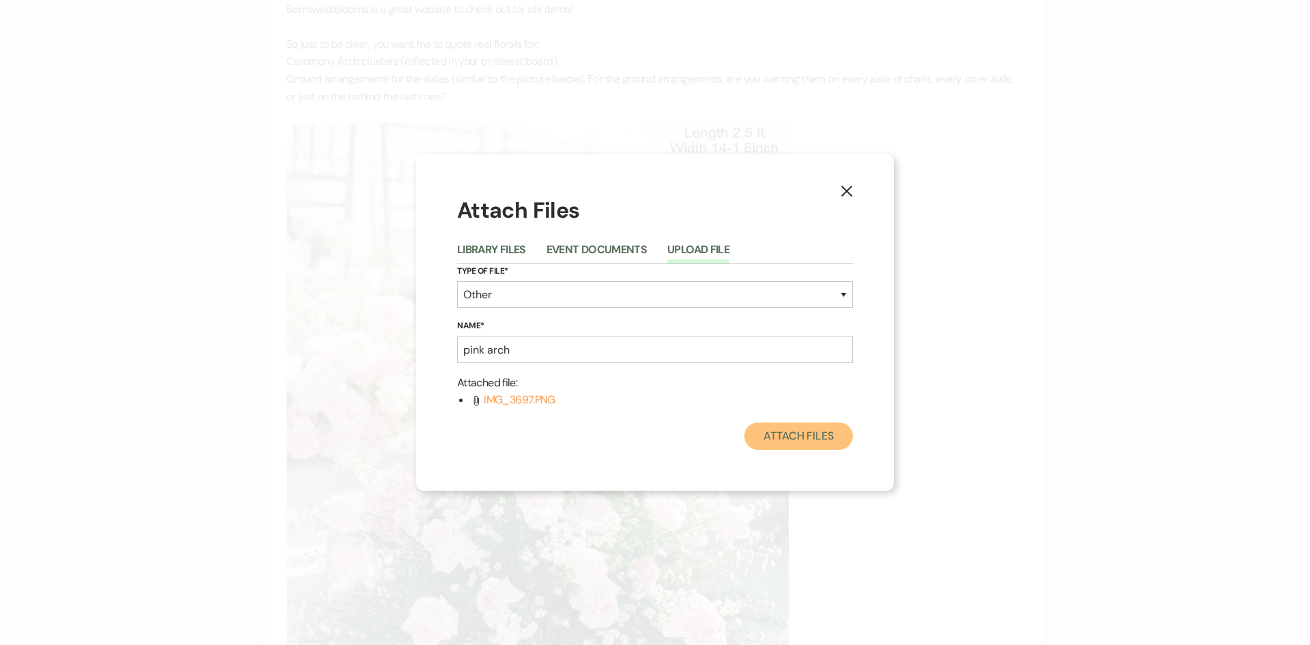
click at [809, 440] on button "Attach Files" at bounding box center [799, 435] width 109 height 27
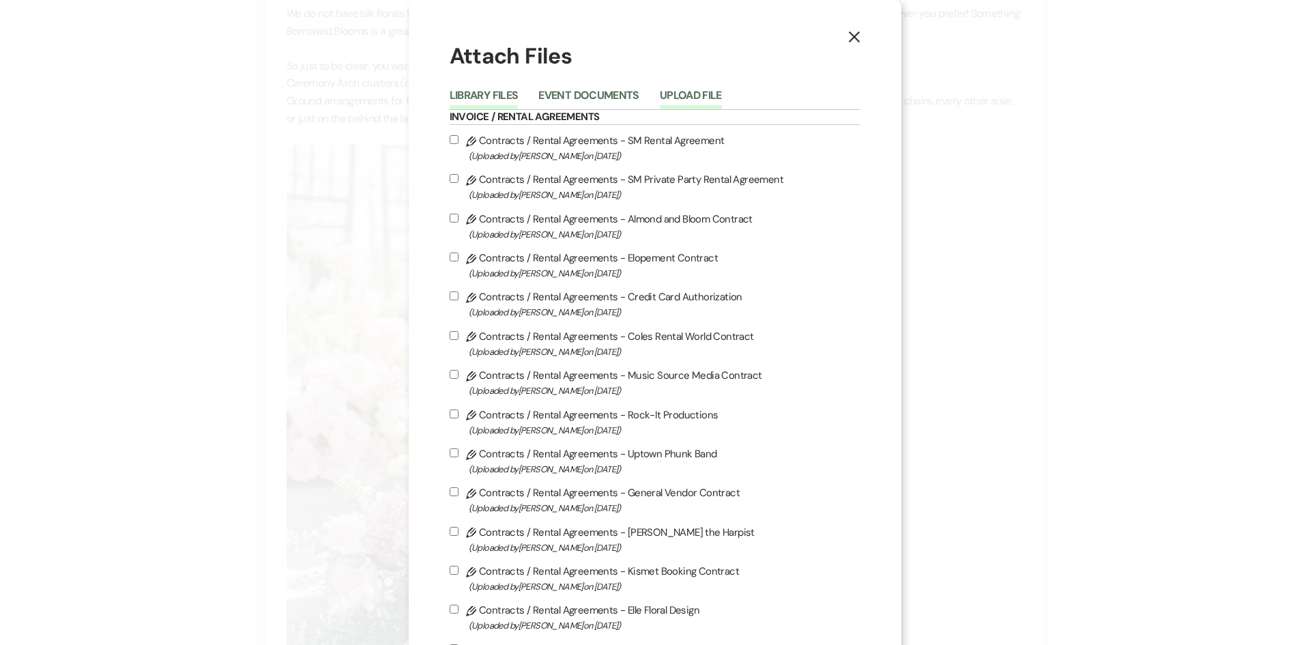
click at [676, 105] on button "Upload File" at bounding box center [691, 99] width 62 height 19
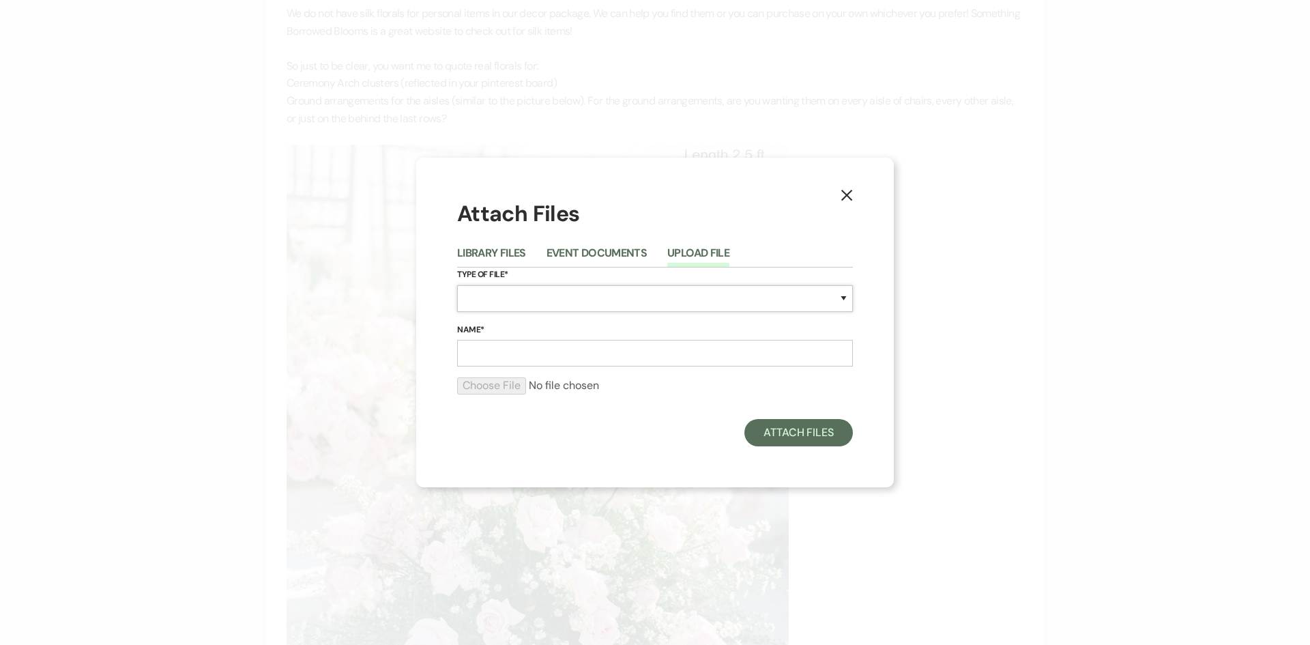
click at [511, 300] on select "Special Event Insurance Vendor Certificate of Insurance Contracts / Rental Agre…" at bounding box center [655, 298] width 396 height 27
select select "0"
click at [457, 285] on select "Special Event Insurance Vendor Certificate of Insurance Contracts / Rental Agre…" at bounding box center [655, 298] width 396 height 27
drag, startPoint x: 493, startPoint y: 357, endPoint x: 490, endPoint y: 341, distance: 16.6
click at [493, 357] on input "Name*" at bounding box center [655, 353] width 396 height 27
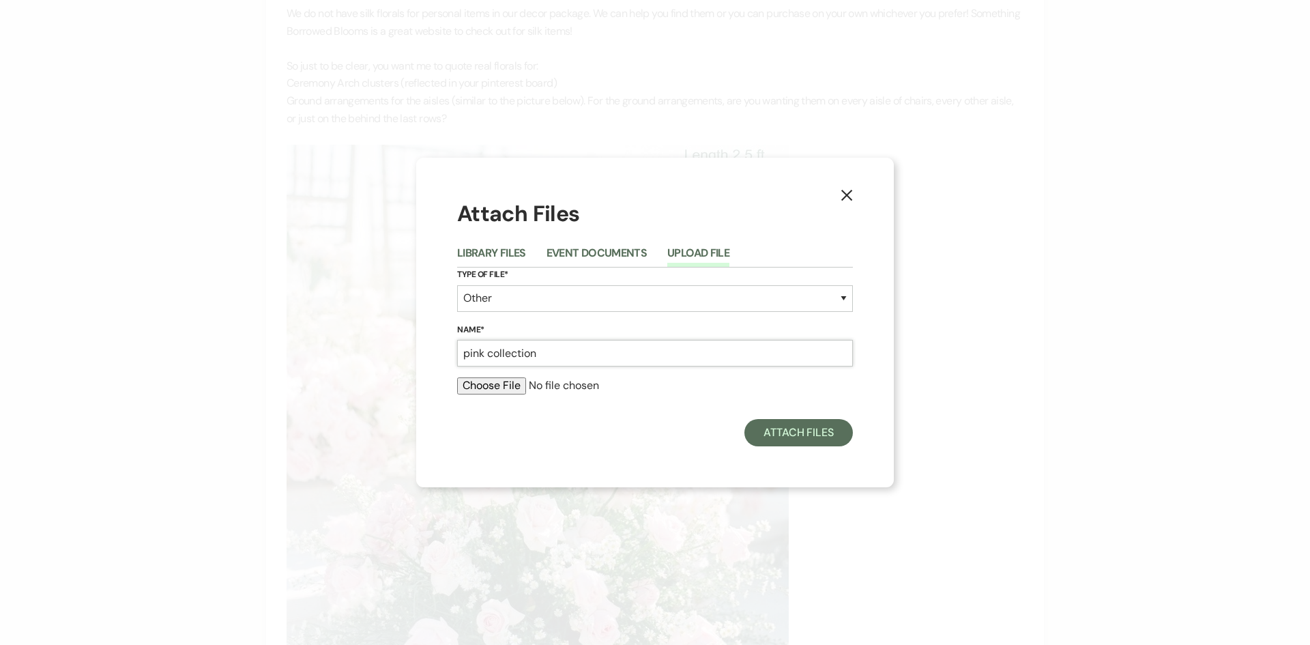
type input "pink collection"
click at [489, 384] on input "file" at bounding box center [655, 385] width 396 height 16
type input "C:\fakepath\IMG_3695.PNG"
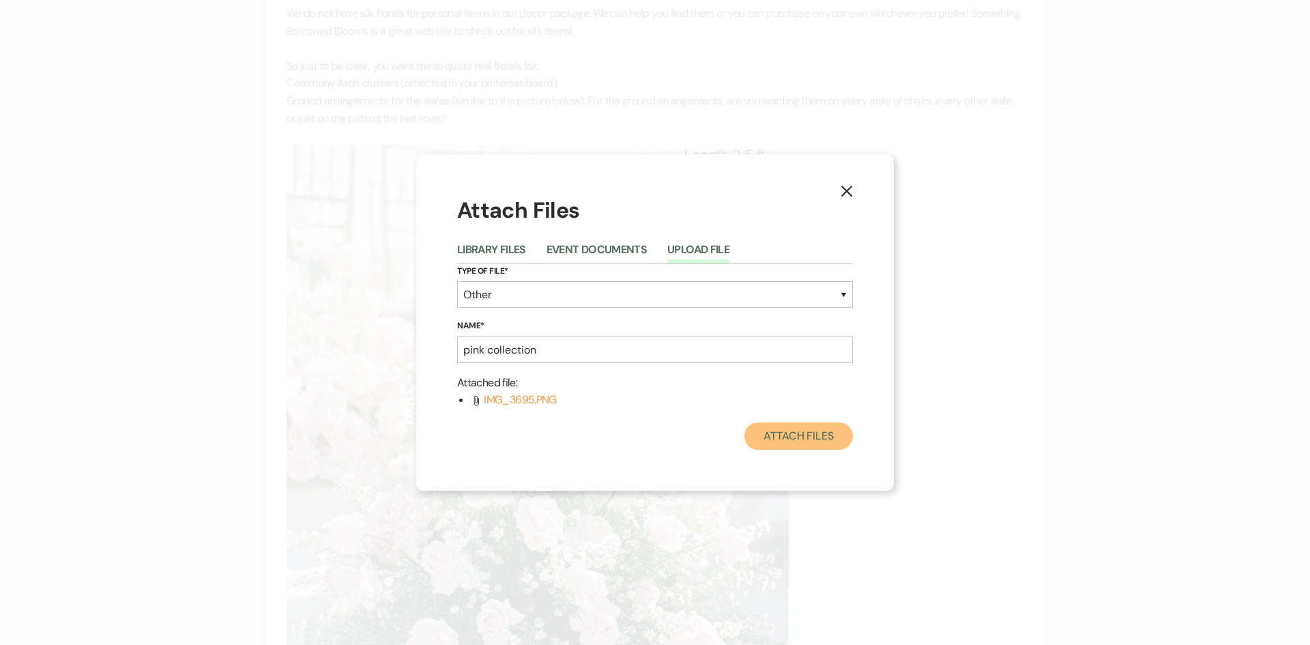
click at [795, 439] on button "Attach Files" at bounding box center [799, 435] width 109 height 27
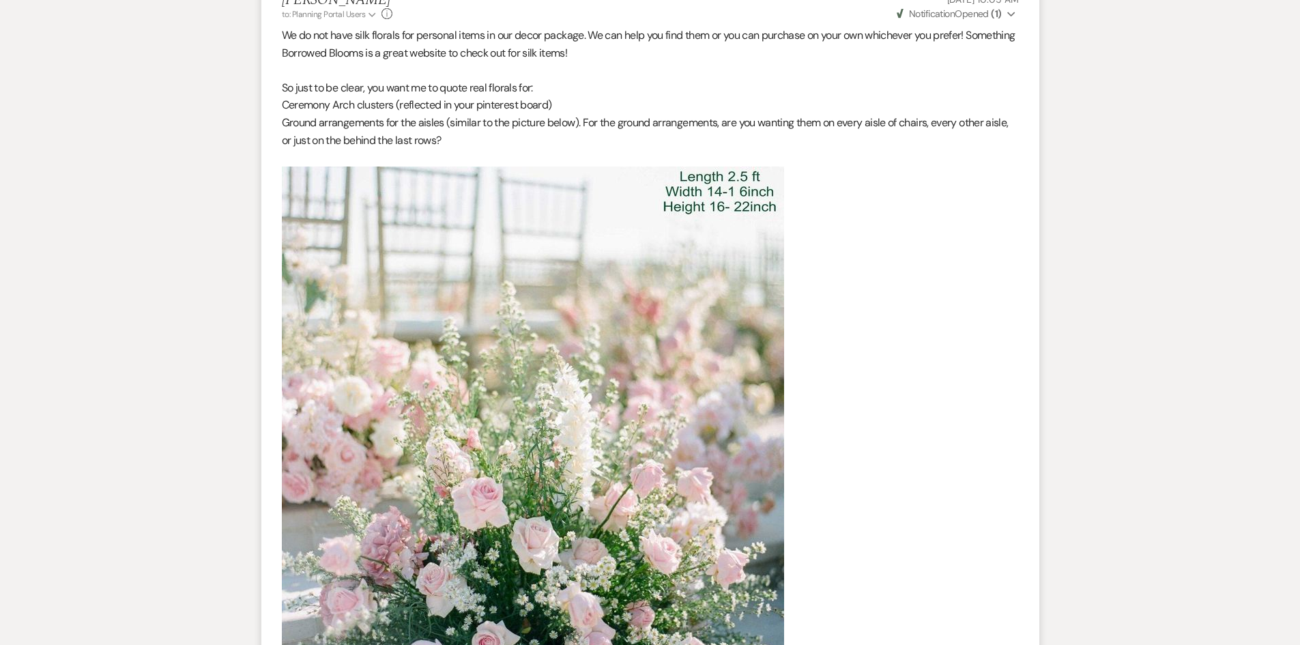
drag, startPoint x: 821, startPoint y: 478, endPoint x: 753, endPoint y: 457, distance: 71.3
drag, startPoint x: 705, startPoint y: 476, endPoint x: 831, endPoint y: 488, distance: 126.9
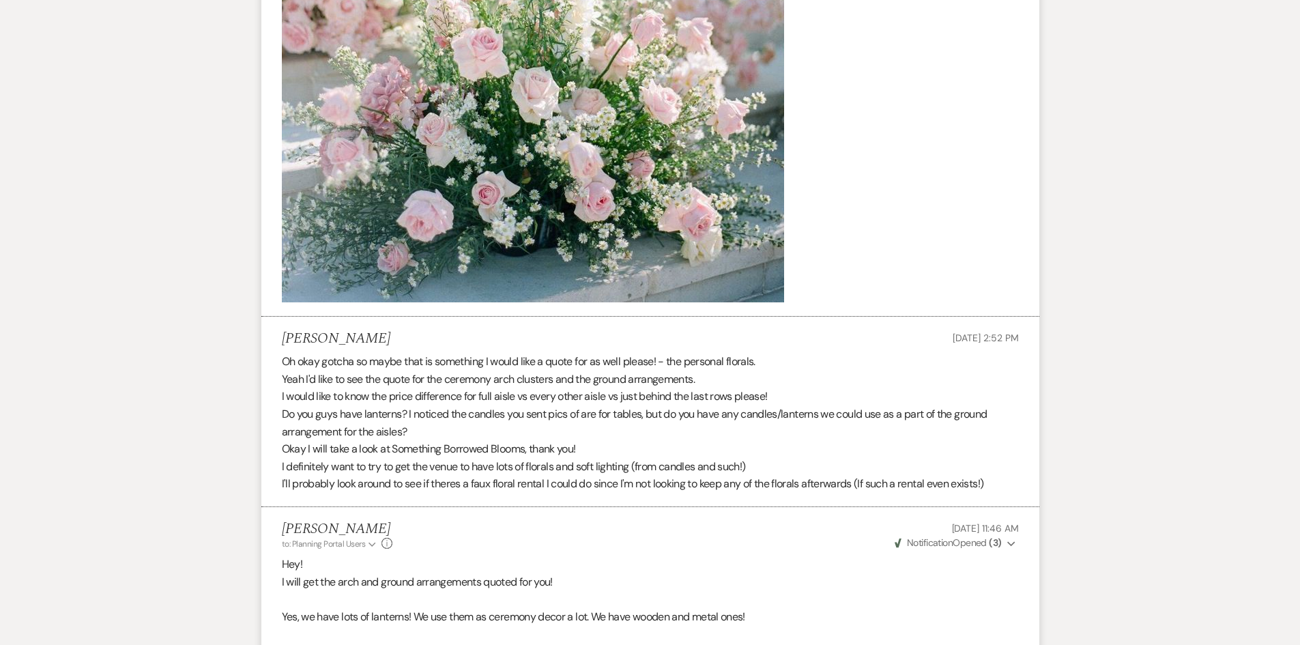
scroll to position [5169, 0]
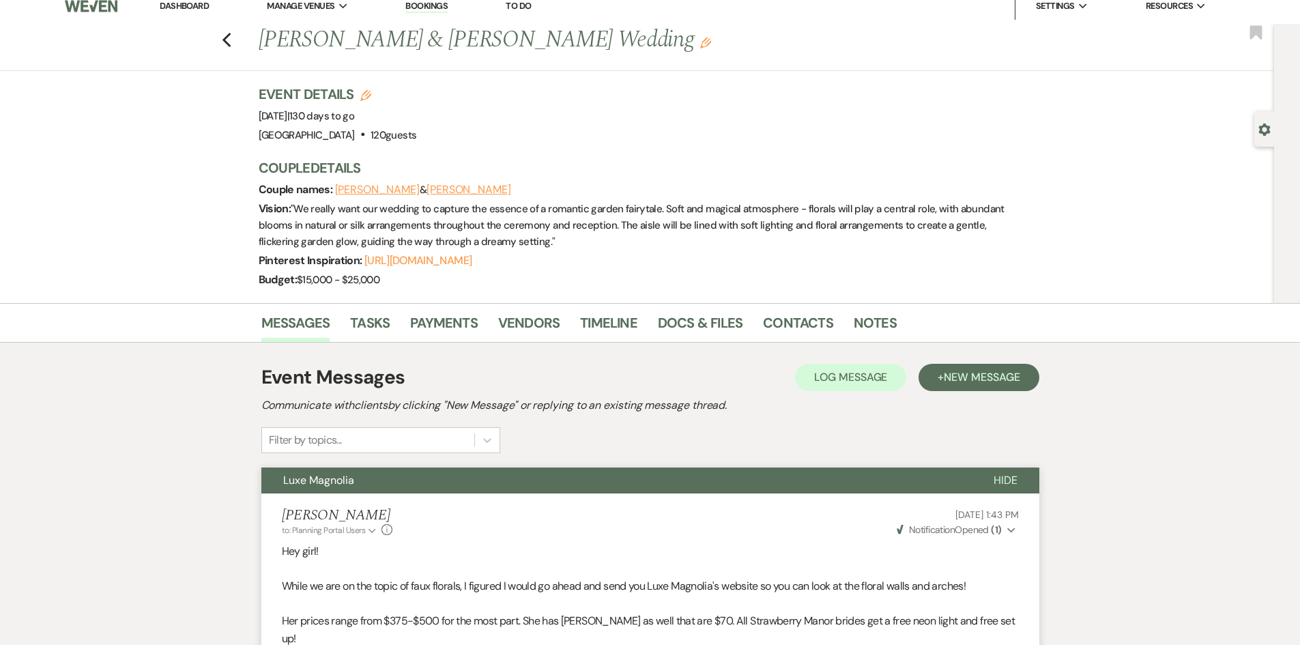
scroll to position [0, 0]
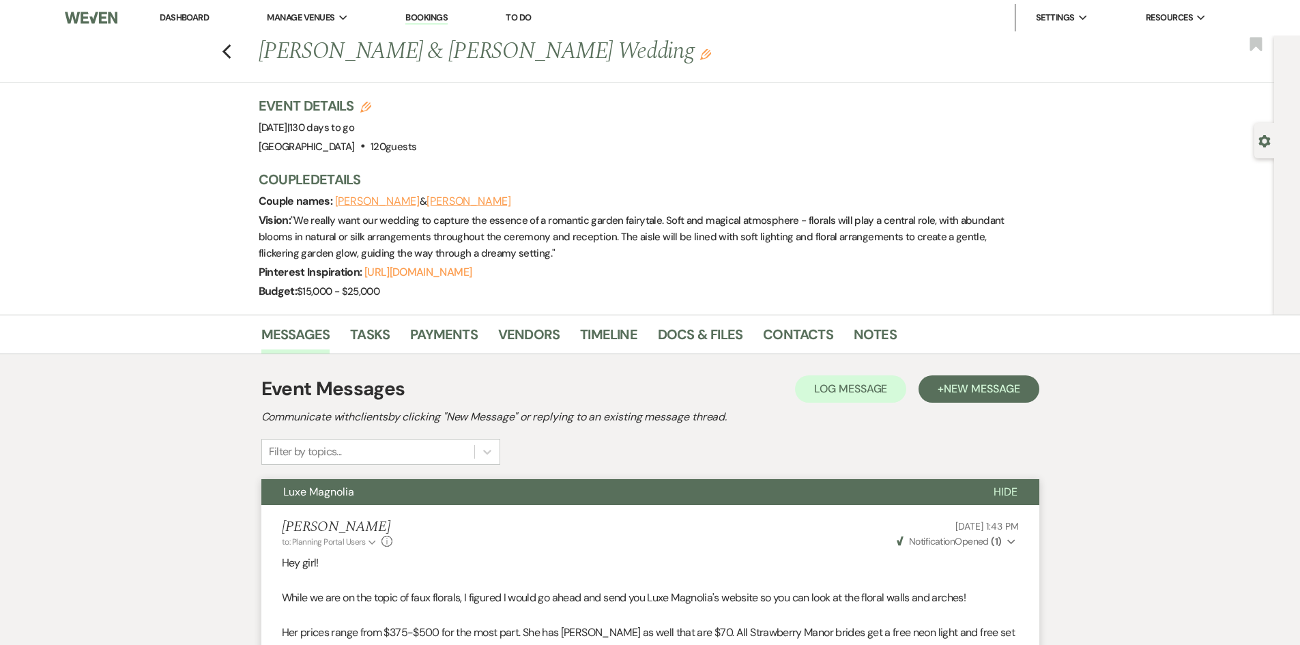
click at [182, 17] on link "Dashboard" at bounding box center [184, 18] width 49 height 12
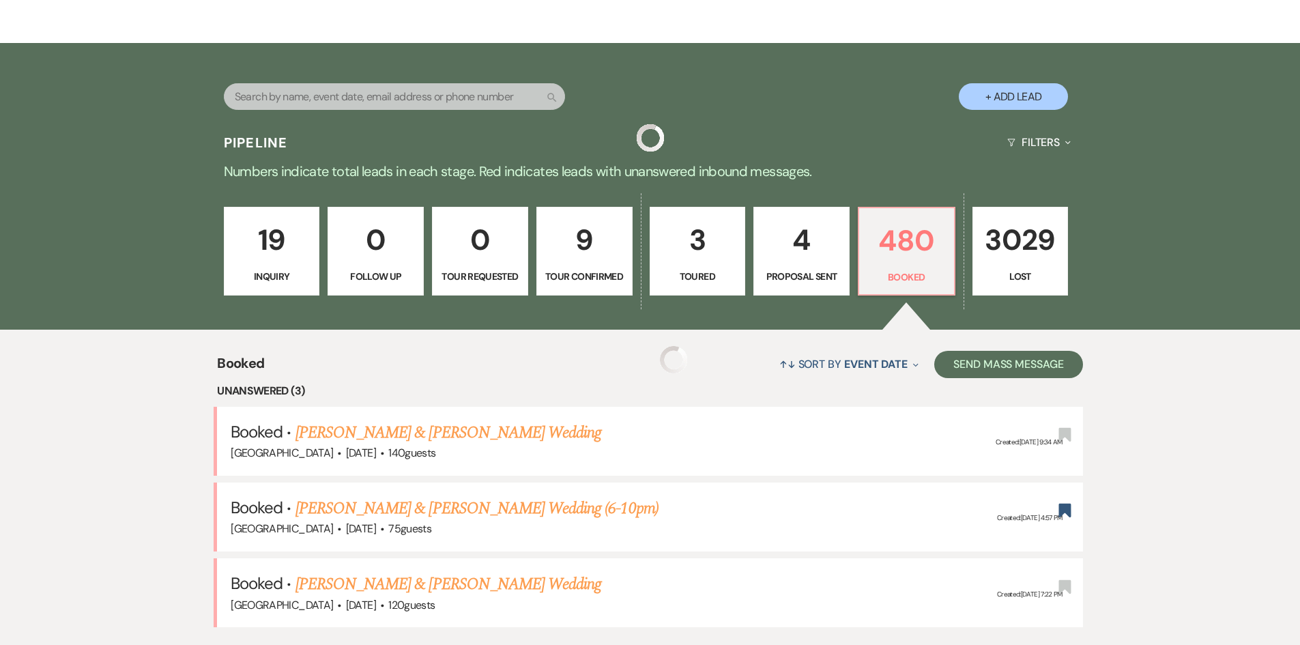
scroll to position [341, 0]
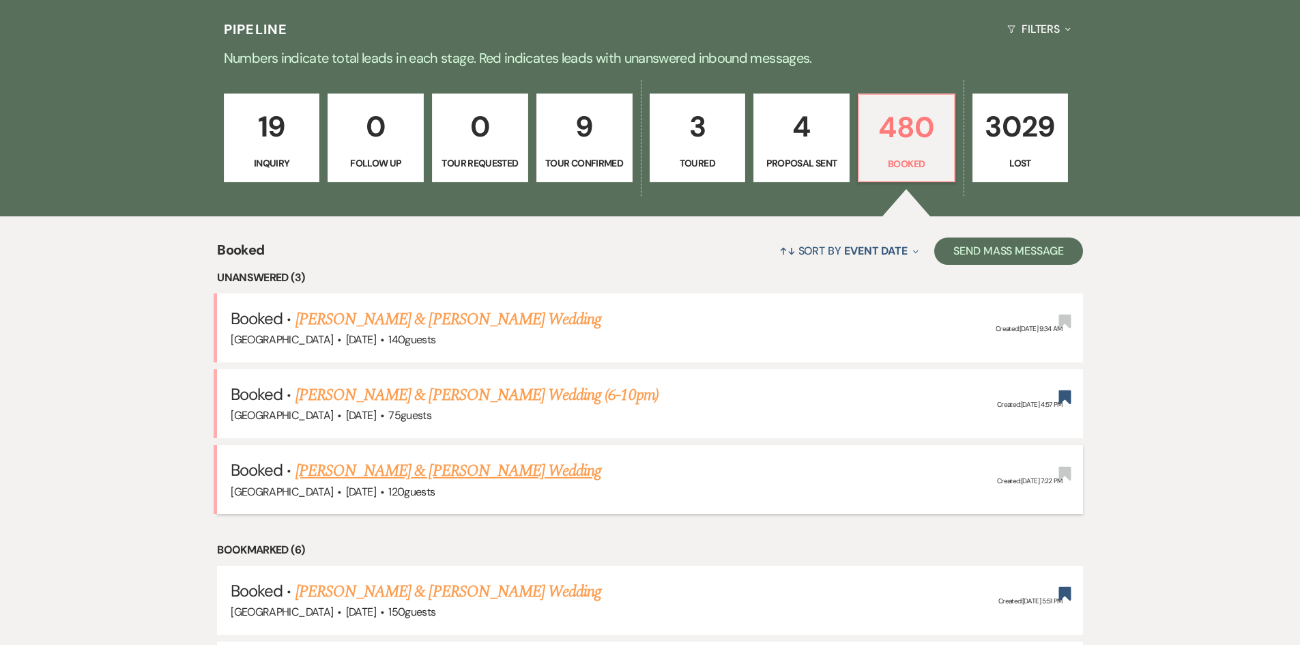
click at [326, 468] on link "[PERSON_NAME] & [PERSON_NAME] Wedding" at bounding box center [449, 471] width 306 height 25
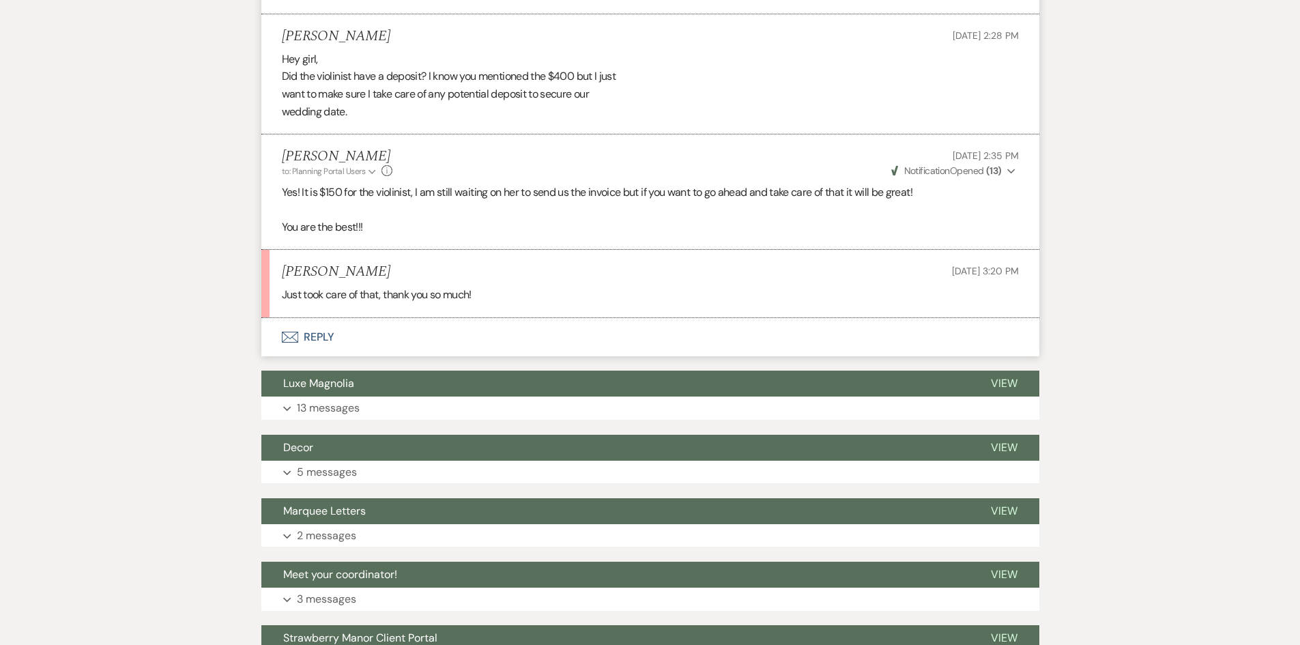
click at [295, 356] on button "Envelope Reply" at bounding box center [650, 337] width 778 height 38
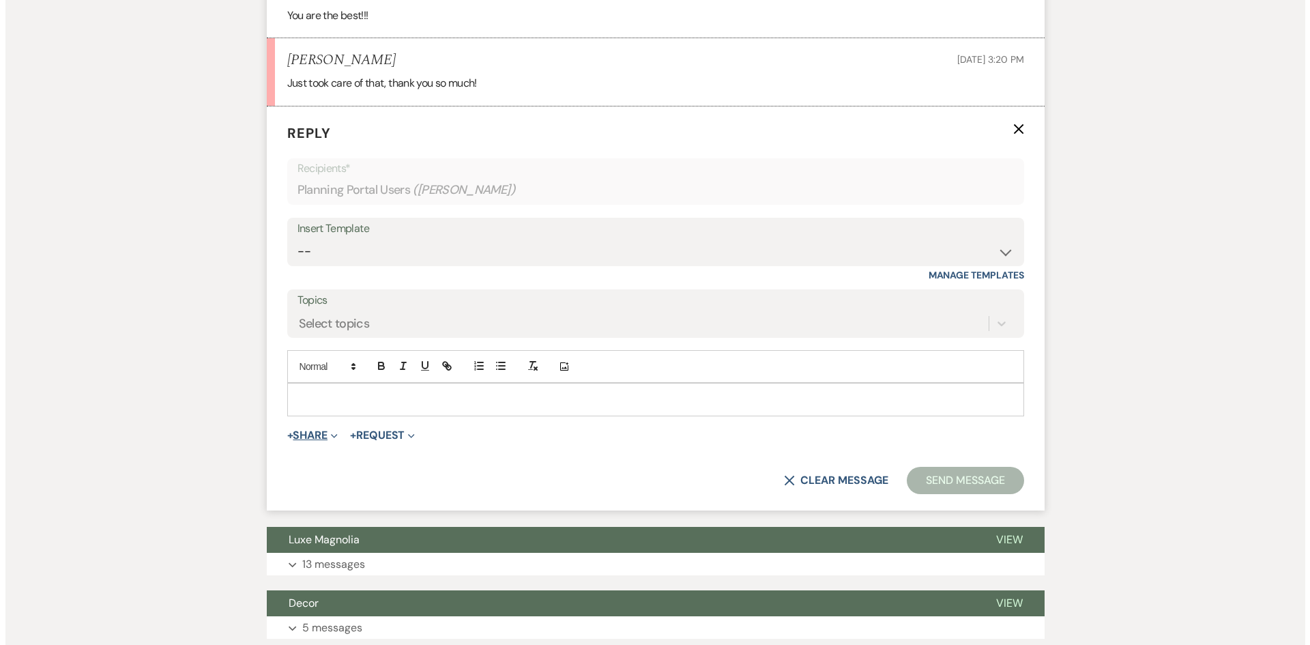
scroll to position [2273, 0]
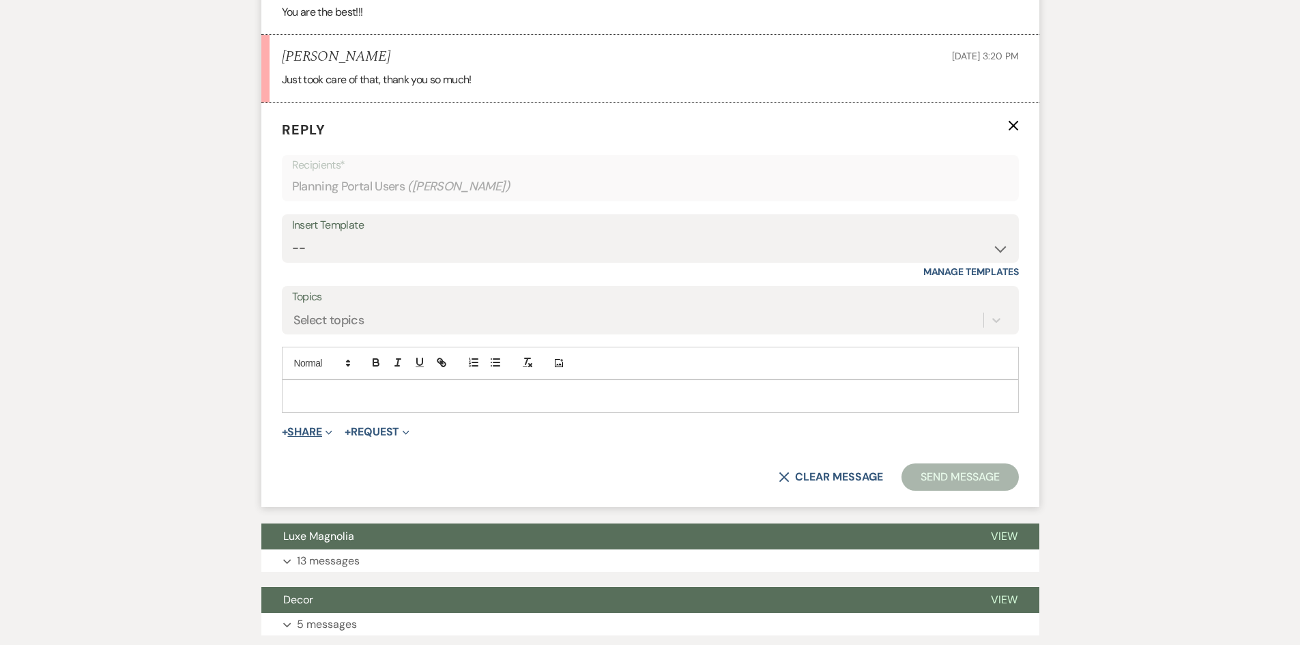
click at [301, 437] on button "+ Share Expand" at bounding box center [307, 432] width 51 height 11
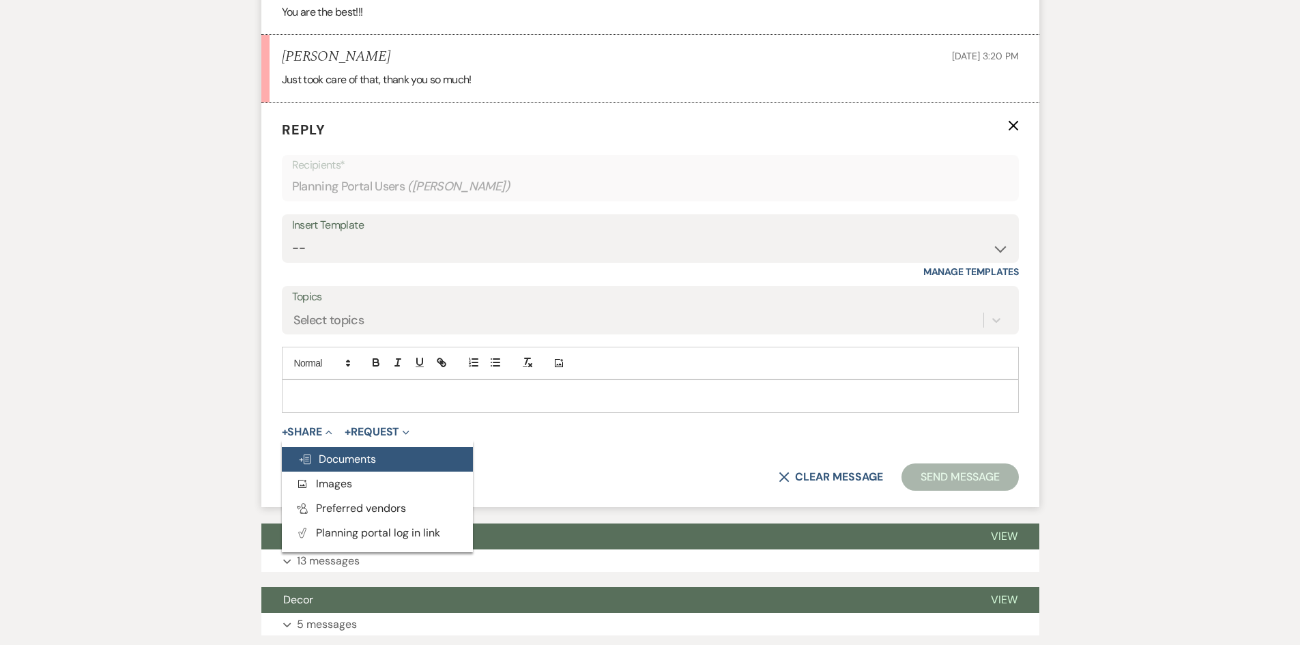
click at [321, 466] on span "Doc Upload Documents" at bounding box center [337, 459] width 78 height 14
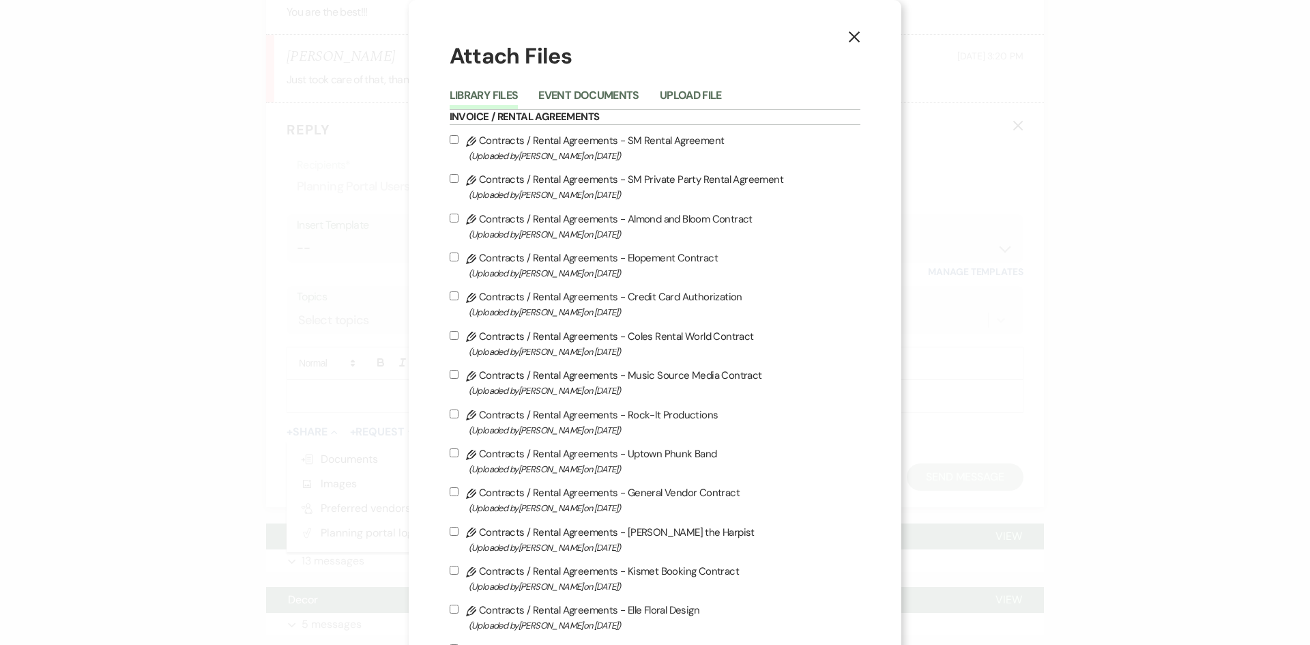
click at [566, 491] on label "Pencil Contracts / Rental Agreements - General Vendor Contract (Uploaded by [PE…" at bounding box center [656, 500] width 412 height 32
click at [459, 491] on input "Pencil Contracts / Rental Agreements - General Vendor Contract (Uploaded by [PE…" at bounding box center [454, 491] width 9 height 9
checkbox input "true"
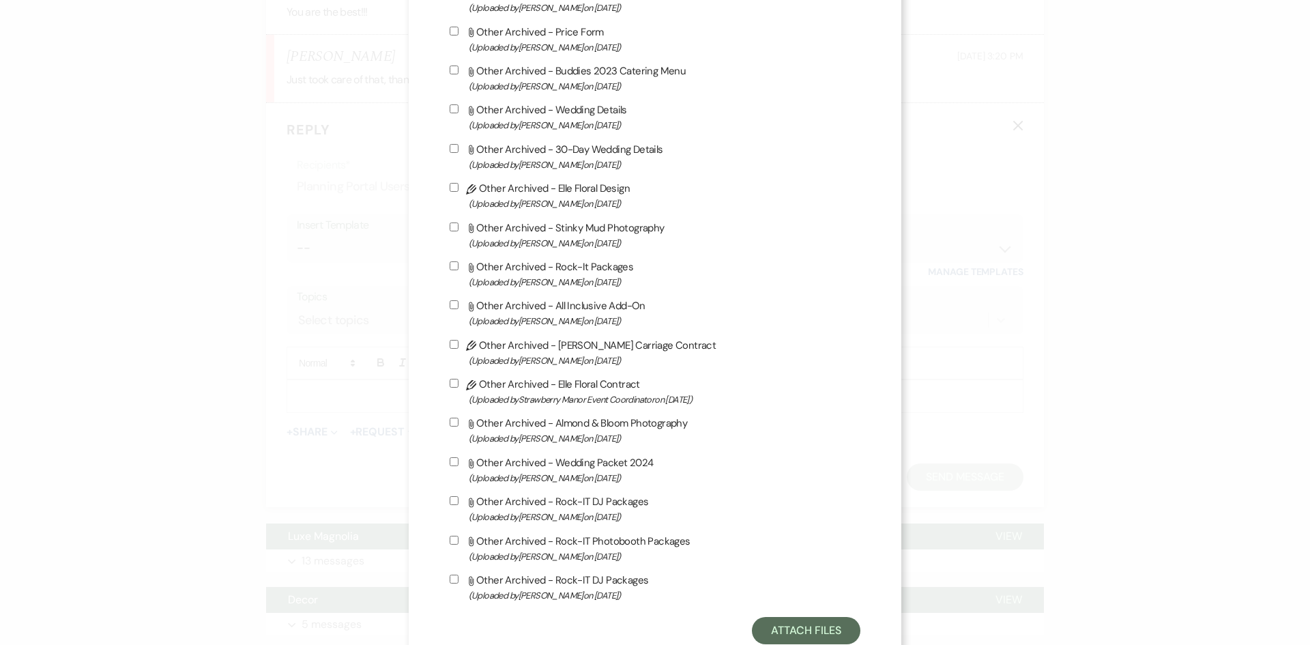
scroll to position [3778, 0]
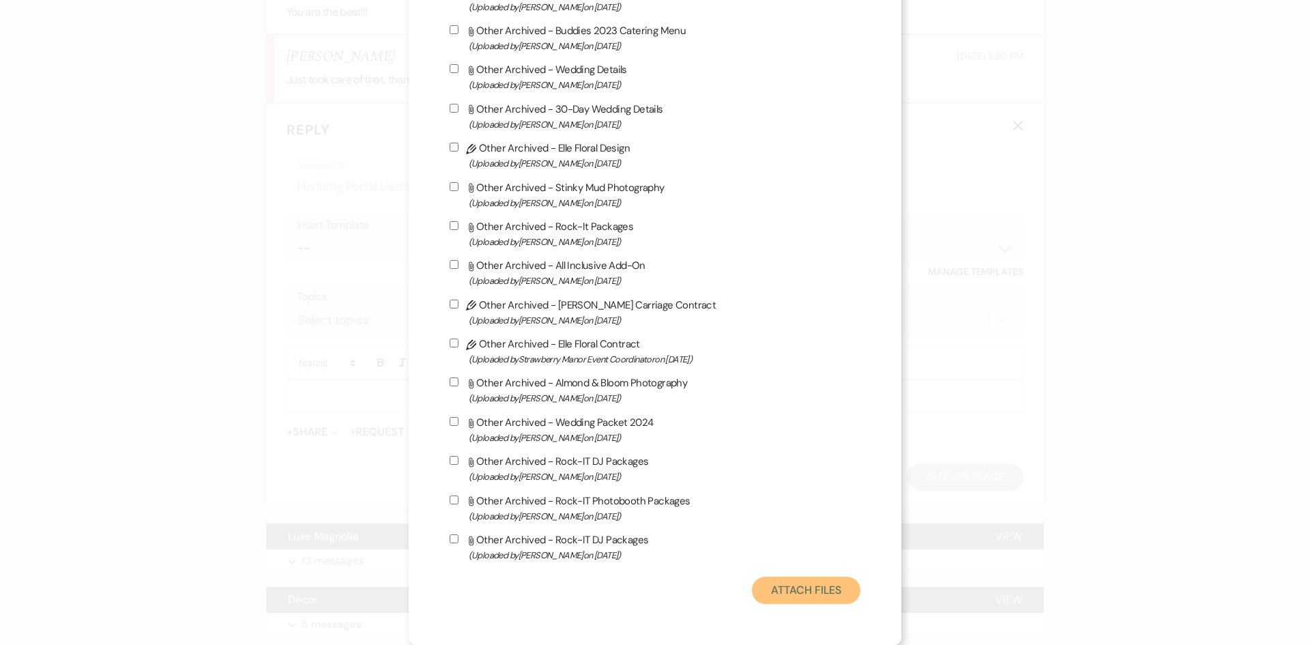
click at [762, 580] on button "Attach Files" at bounding box center [806, 590] width 109 height 27
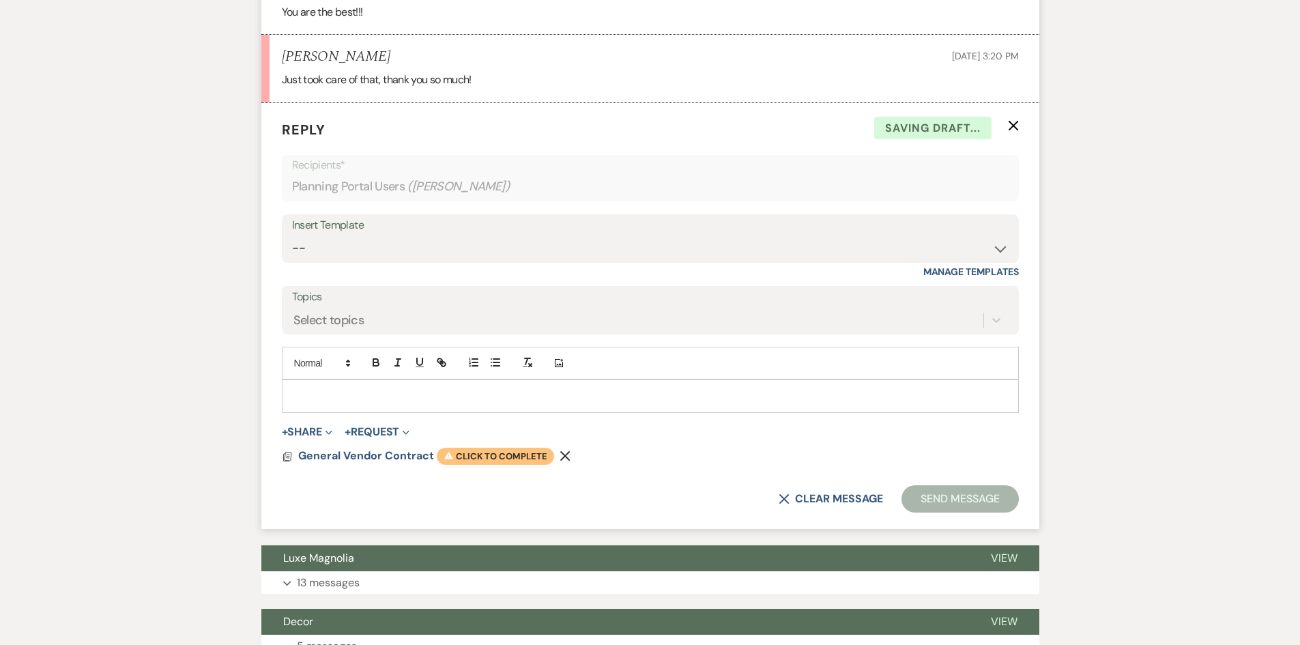
click at [502, 465] on span "Warning Click to complete" at bounding box center [495, 457] width 117 height 18
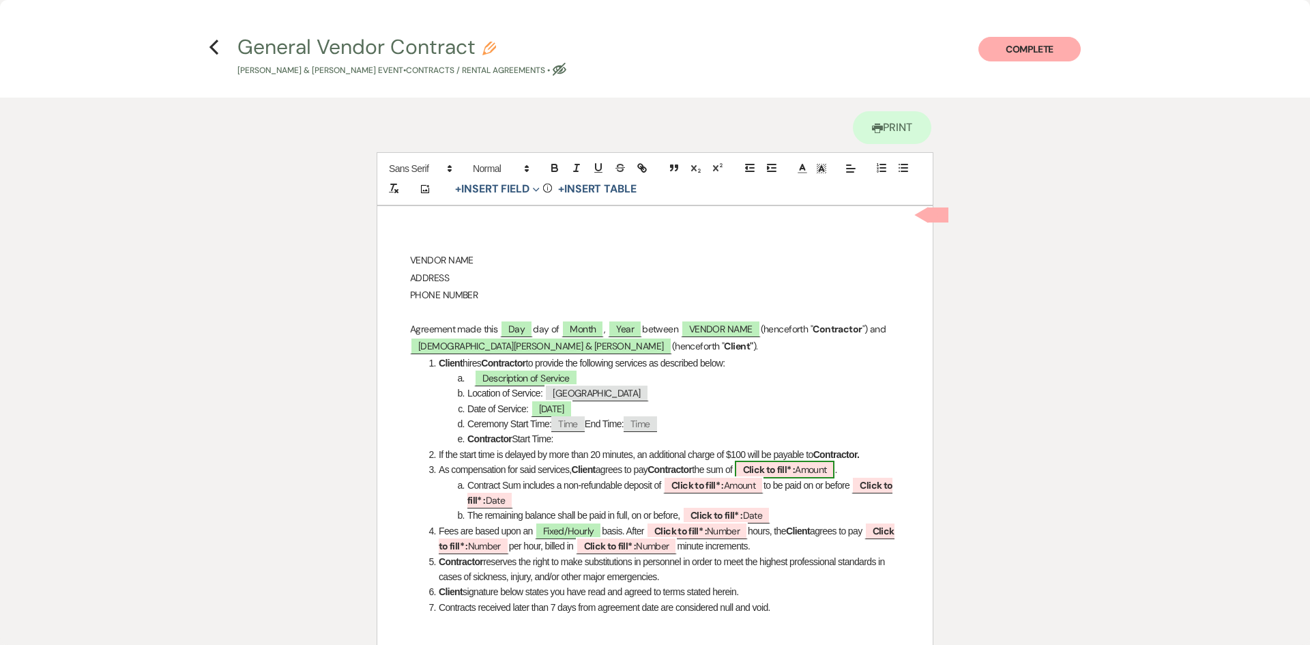
click at [809, 470] on span "Click to fill* : Amount" at bounding box center [785, 470] width 100 height 18
select select "owner"
select select "Amount"
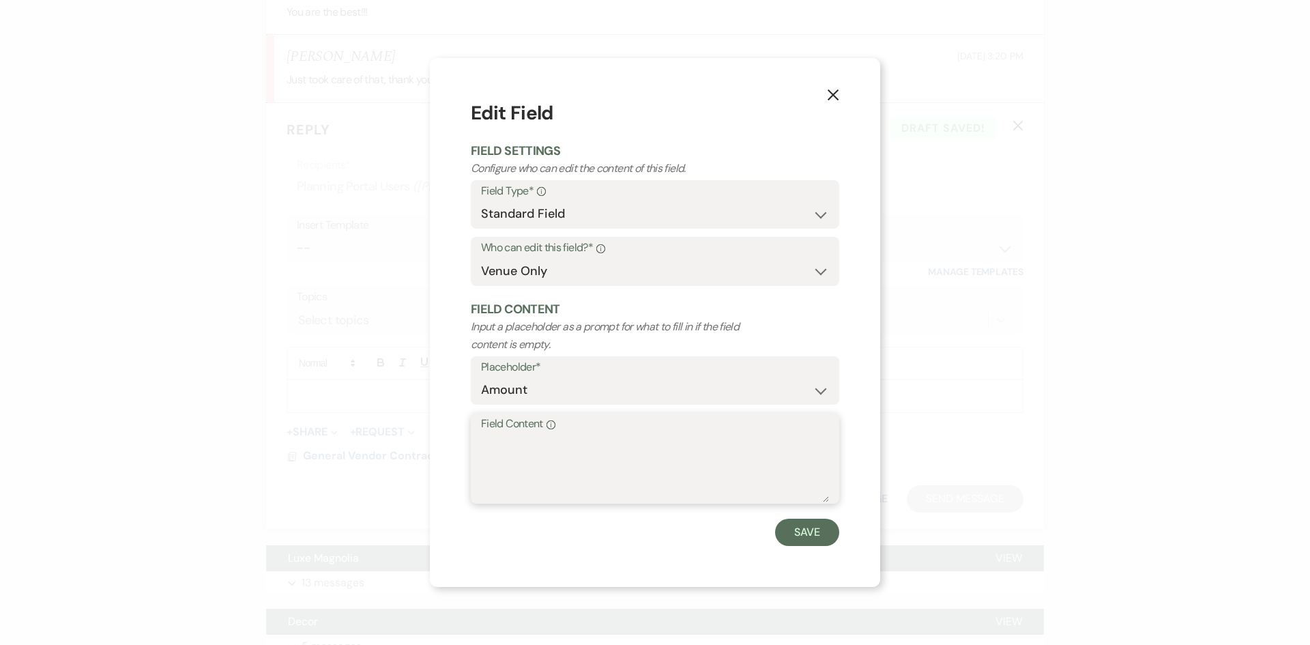
click at [528, 436] on textarea "Field Content Info" at bounding box center [655, 468] width 348 height 68
type textarea "$400"
click at [816, 530] on button "Save" at bounding box center [807, 532] width 64 height 27
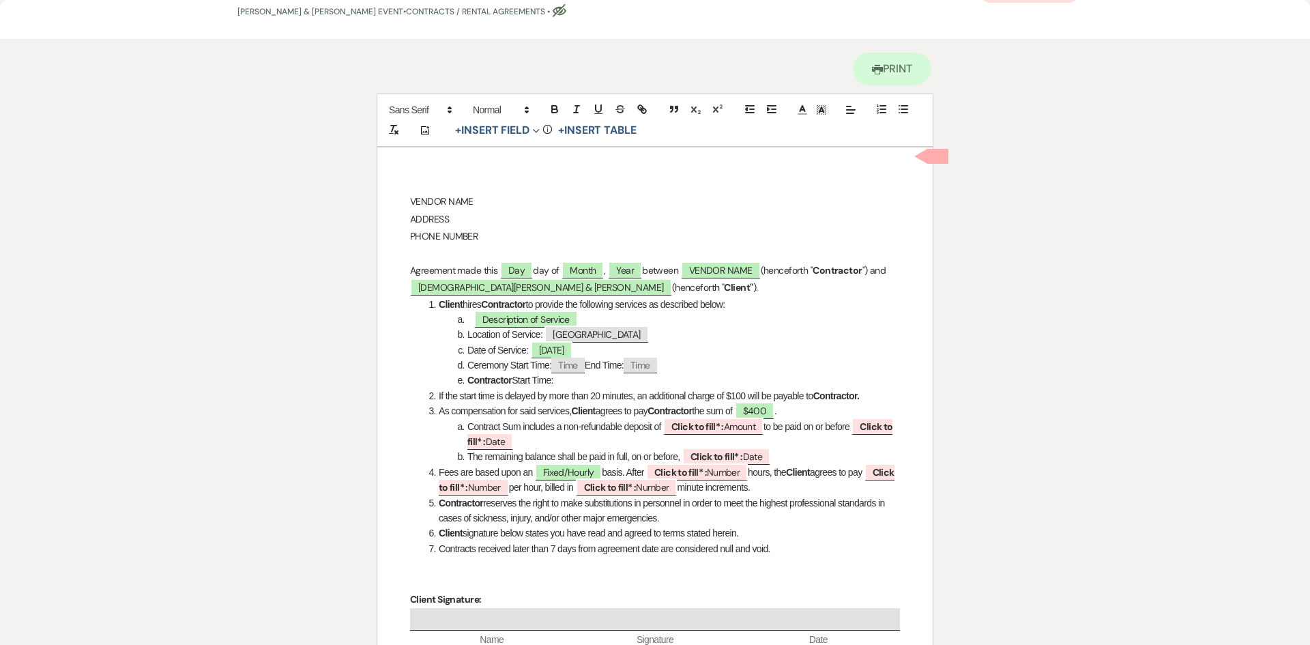
scroll to position [136, 0]
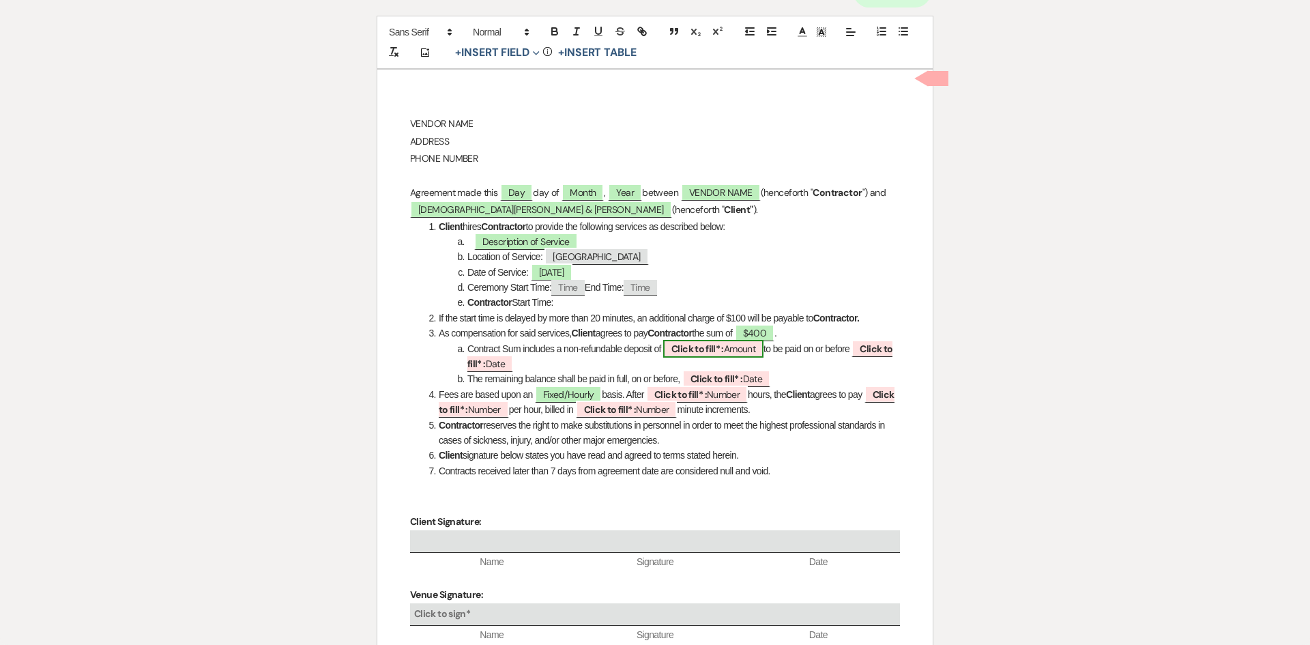
click at [713, 349] on b "Click to fill* :" at bounding box center [698, 349] width 53 height 12
select select "owner"
select select "Amount"
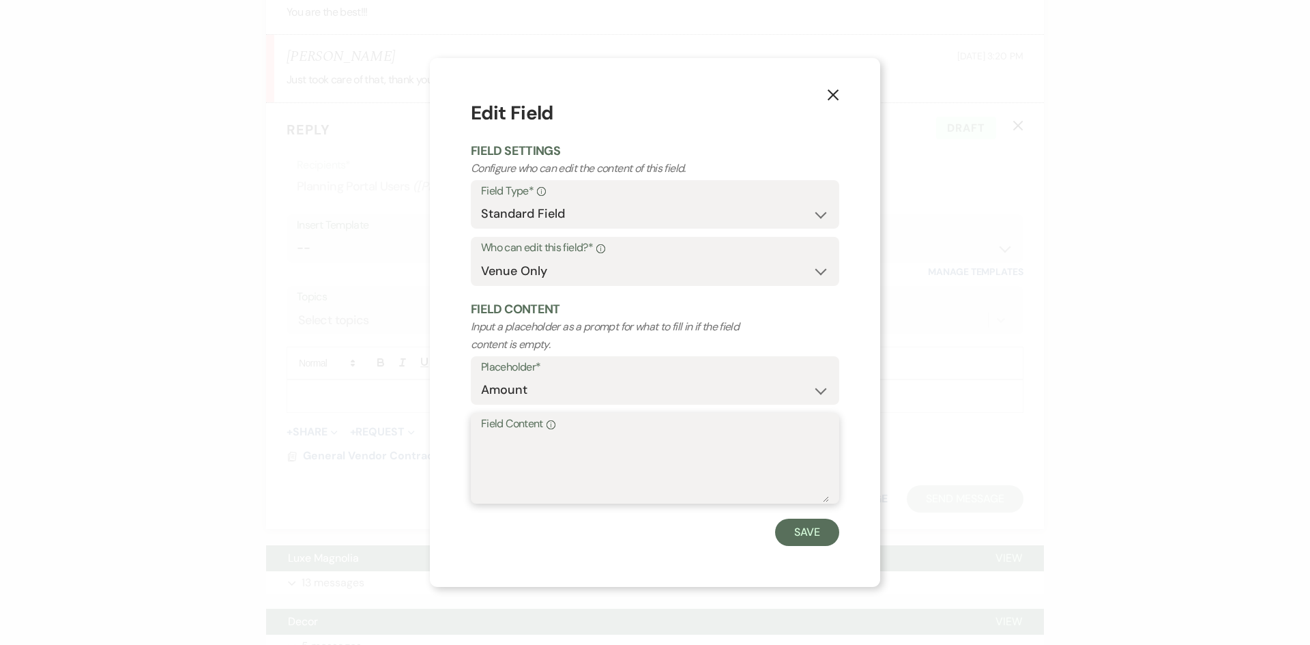
click at [598, 444] on textarea "Field Content Info" at bounding box center [655, 468] width 348 height 68
type textarea "$150"
click at [792, 532] on button "Save" at bounding box center [807, 532] width 64 height 27
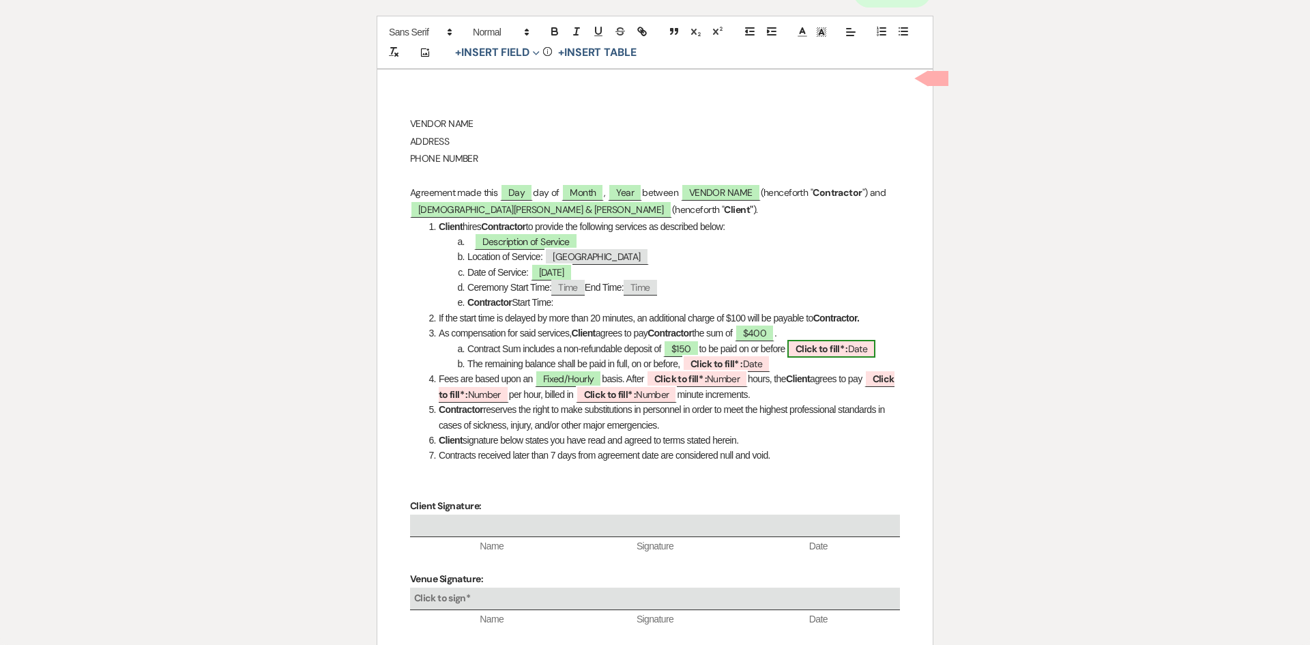
click at [874, 342] on span "Click to fill* : Date" at bounding box center [832, 349] width 88 height 18
select select "owner"
select select "Date"
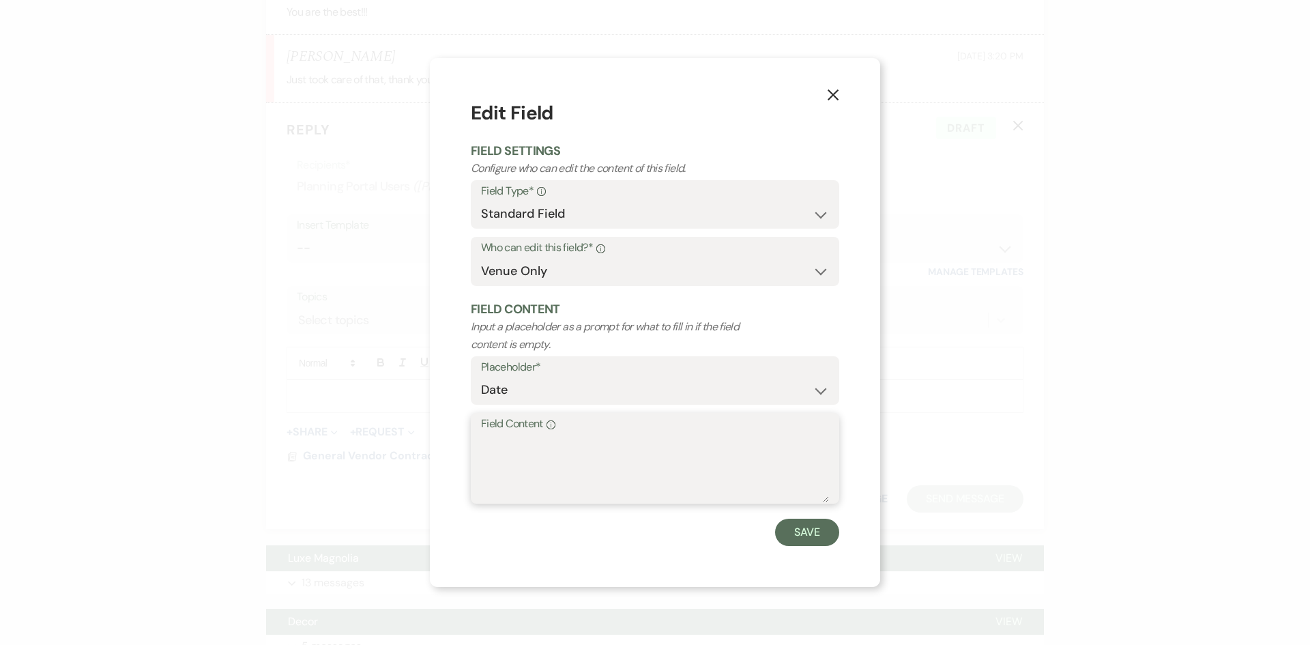
click at [616, 459] on textarea "Field Content Info" at bounding box center [655, 468] width 348 height 68
type textarea "9"
type textarea "[DATE]"
click at [824, 530] on button "Save" at bounding box center [807, 532] width 64 height 27
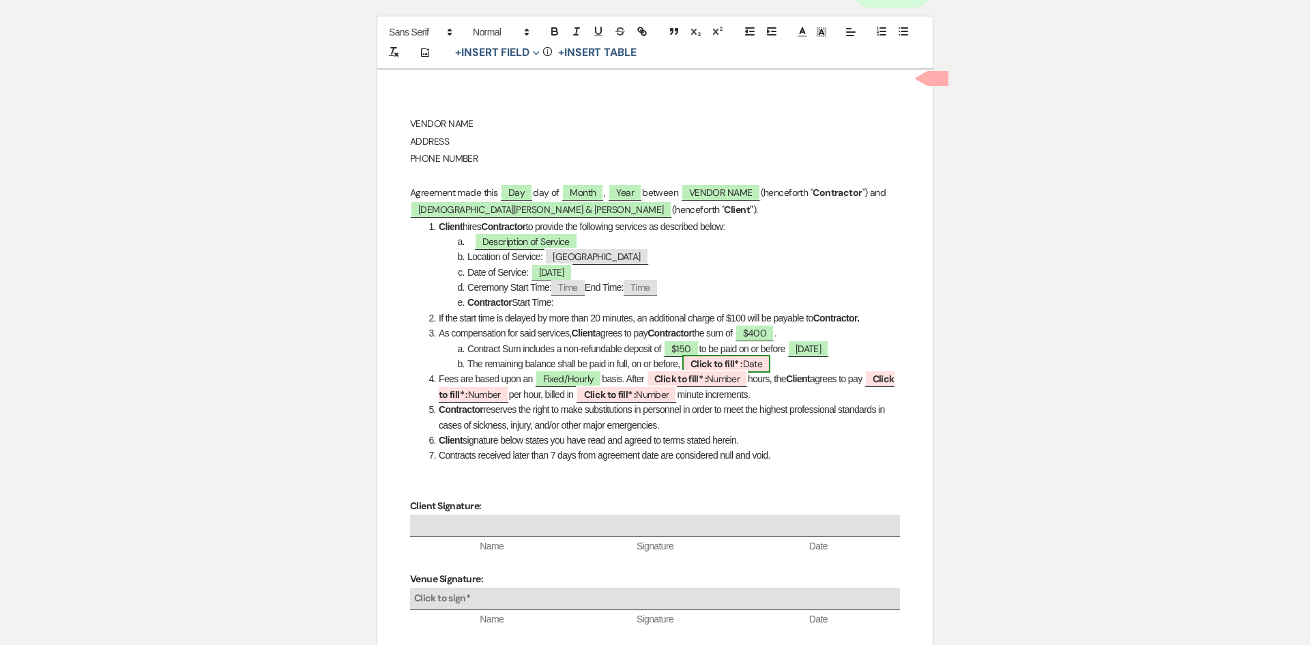
click at [722, 360] on b "Click to fill* :" at bounding box center [717, 364] width 53 height 12
select select "owner"
select select "Date"
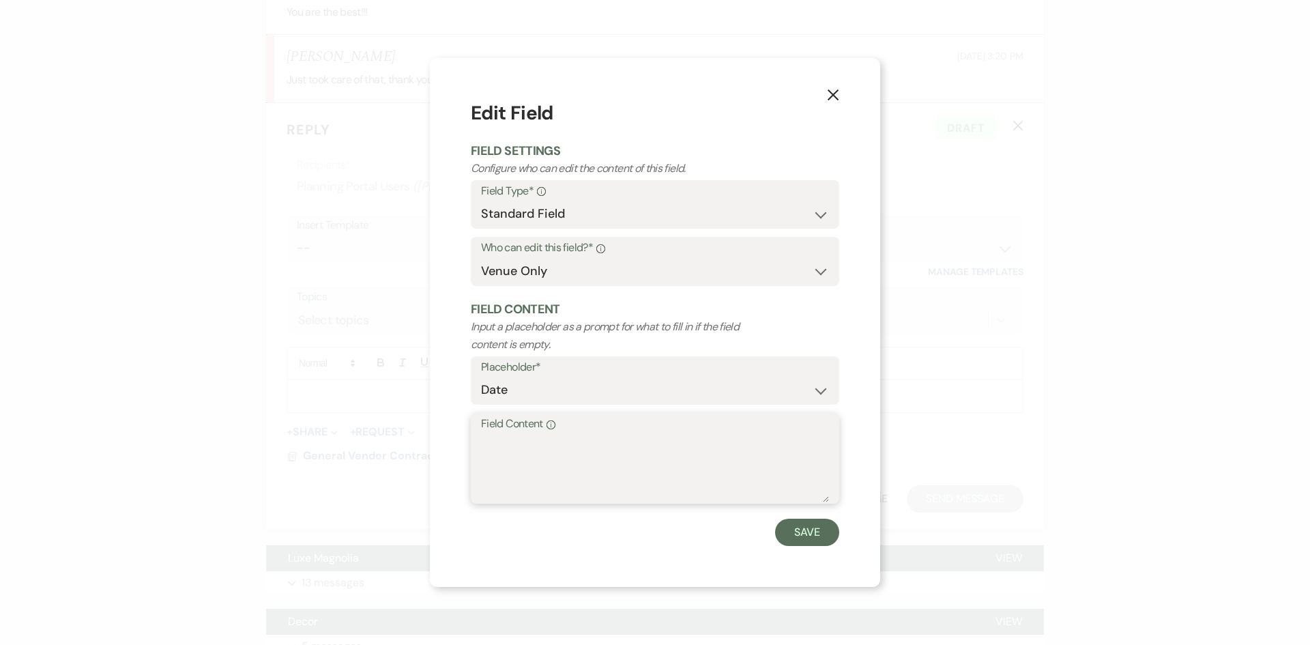
click at [586, 465] on textarea "Field Content Info" at bounding box center [655, 468] width 348 height 68
type textarea "[DATE]"
click at [826, 538] on button "Save" at bounding box center [807, 532] width 64 height 27
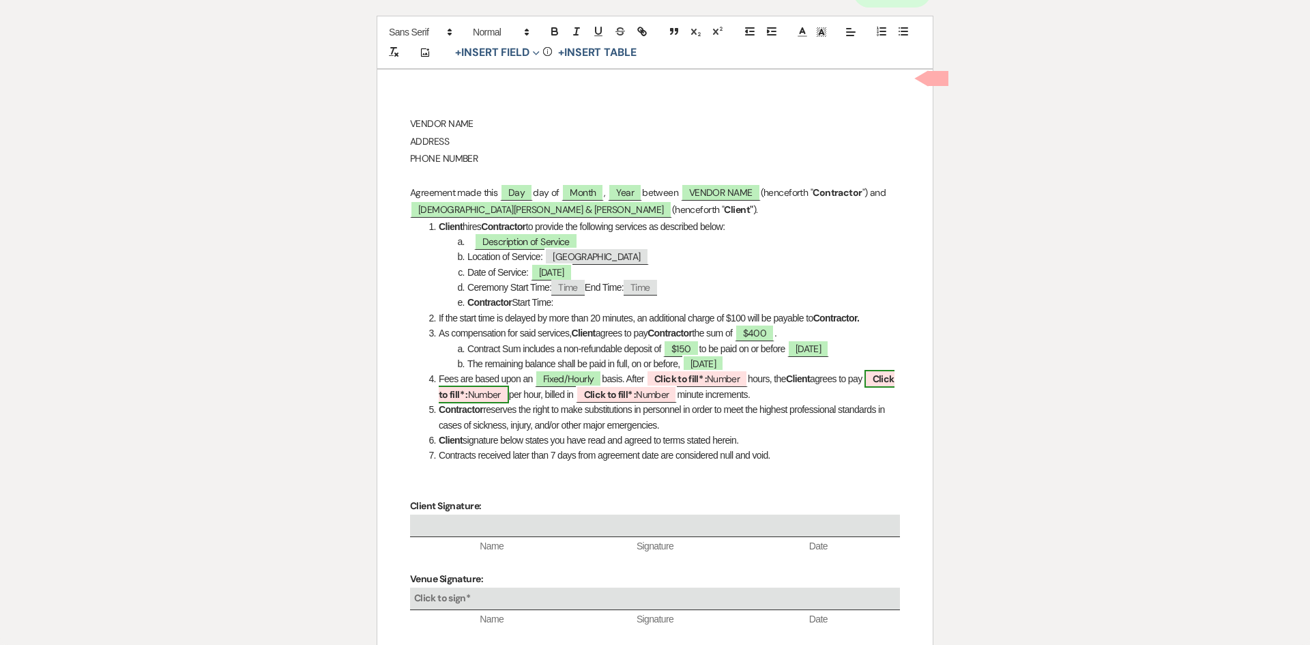
click at [513, 386] on span "Click to fill* : Number" at bounding box center [667, 386] width 456 height 33
select select "owner"
select select "Number"
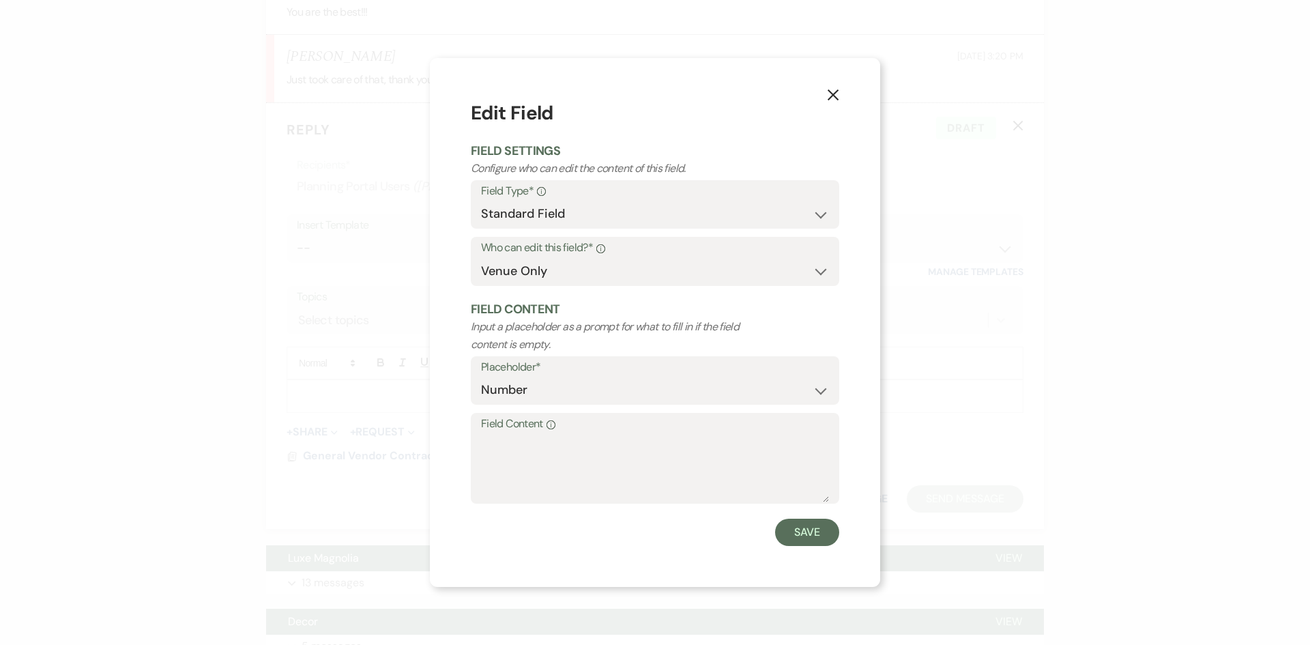
click at [543, 434] on label "Field Content Info" at bounding box center [655, 424] width 348 height 20
click at [543, 434] on textarea "Field Content Info" at bounding box center [655, 468] width 348 height 68
type textarea "1"
click at [833, 530] on button "Save" at bounding box center [807, 532] width 64 height 27
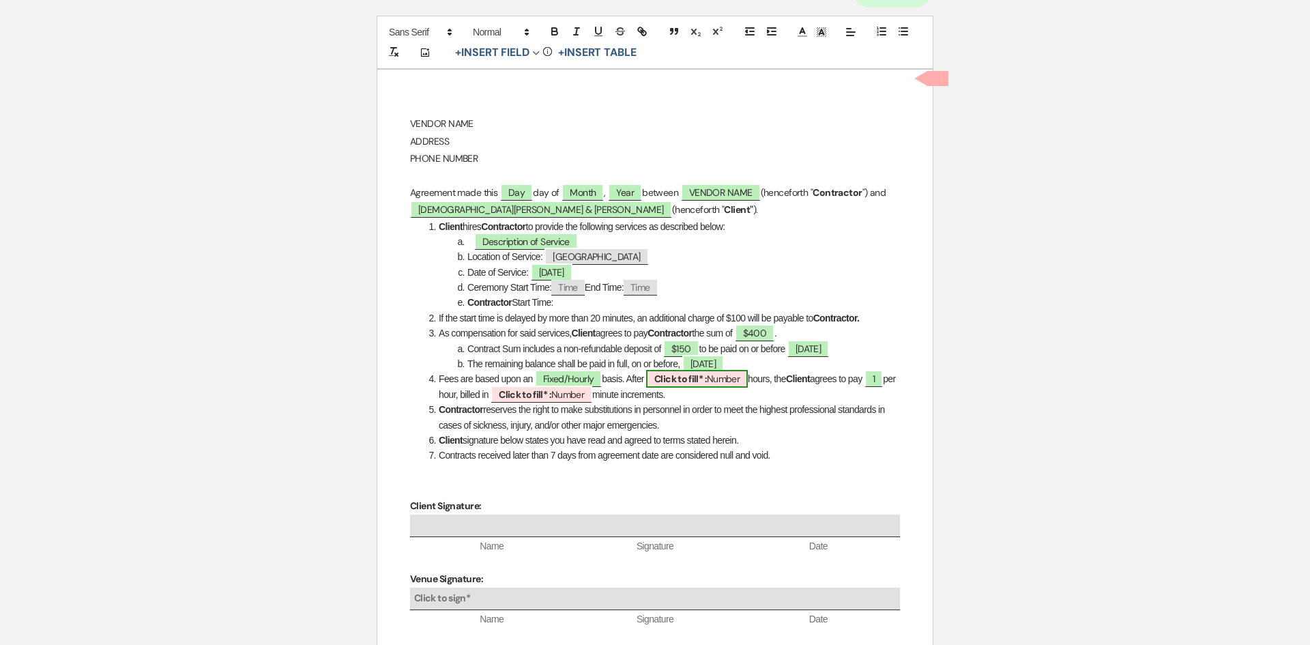
click at [704, 381] on b "Click to fill* :" at bounding box center [680, 379] width 53 height 12
select select "owner"
select select "Number"
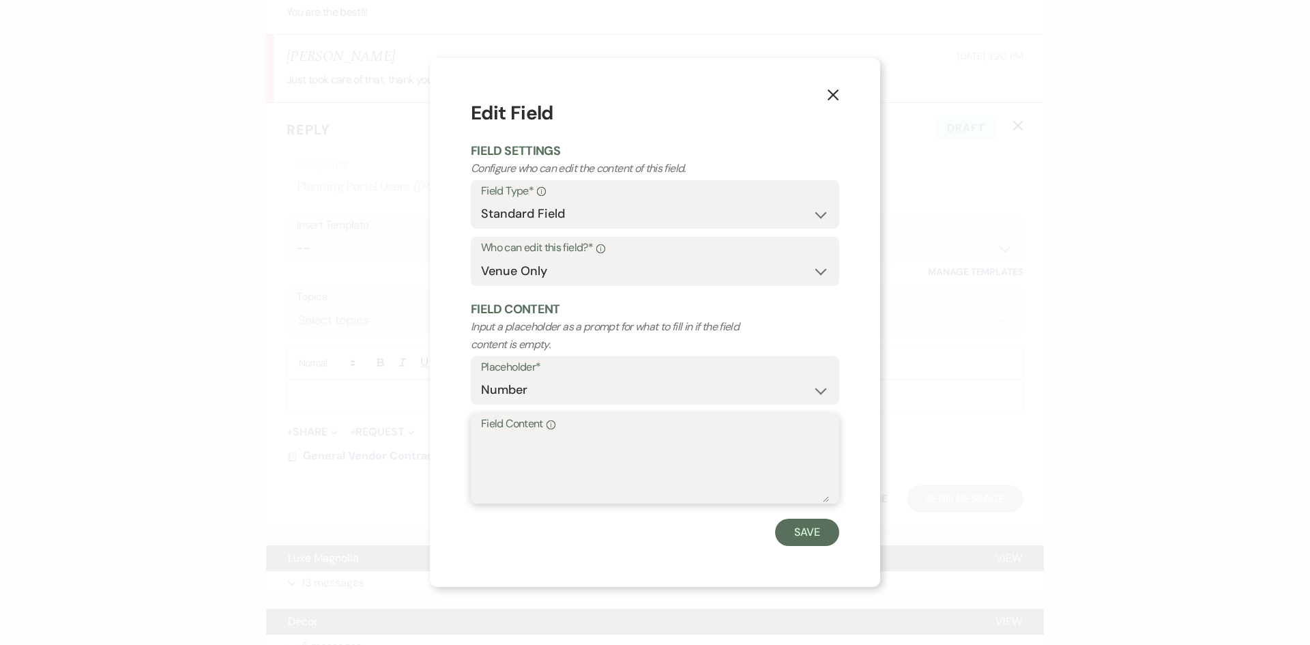
click at [550, 446] on textarea "Field Content Info" at bounding box center [655, 468] width 348 height 68
type textarea "1"
click at [811, 532] on button "Save" at bounding box center [807, 532] width 64 height 27
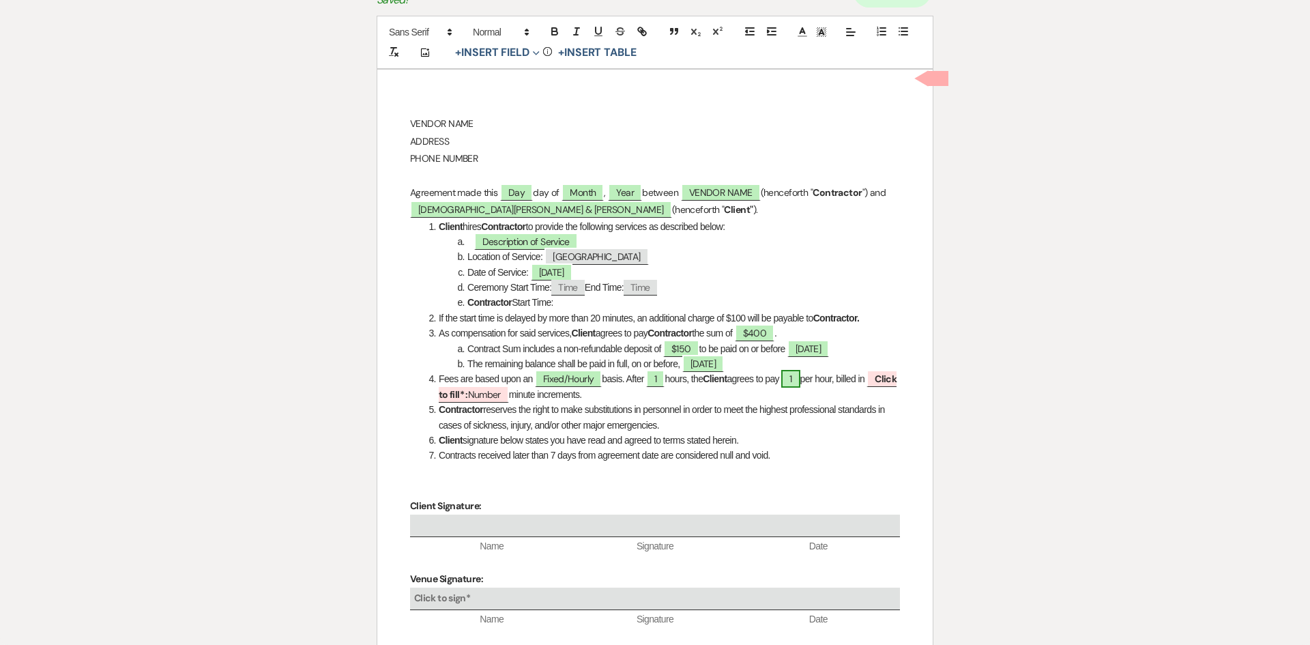
click at [800, 374] on span "1" at bounding box center [790, 379] width 18 height 18
select select "owner"
select select "Number"
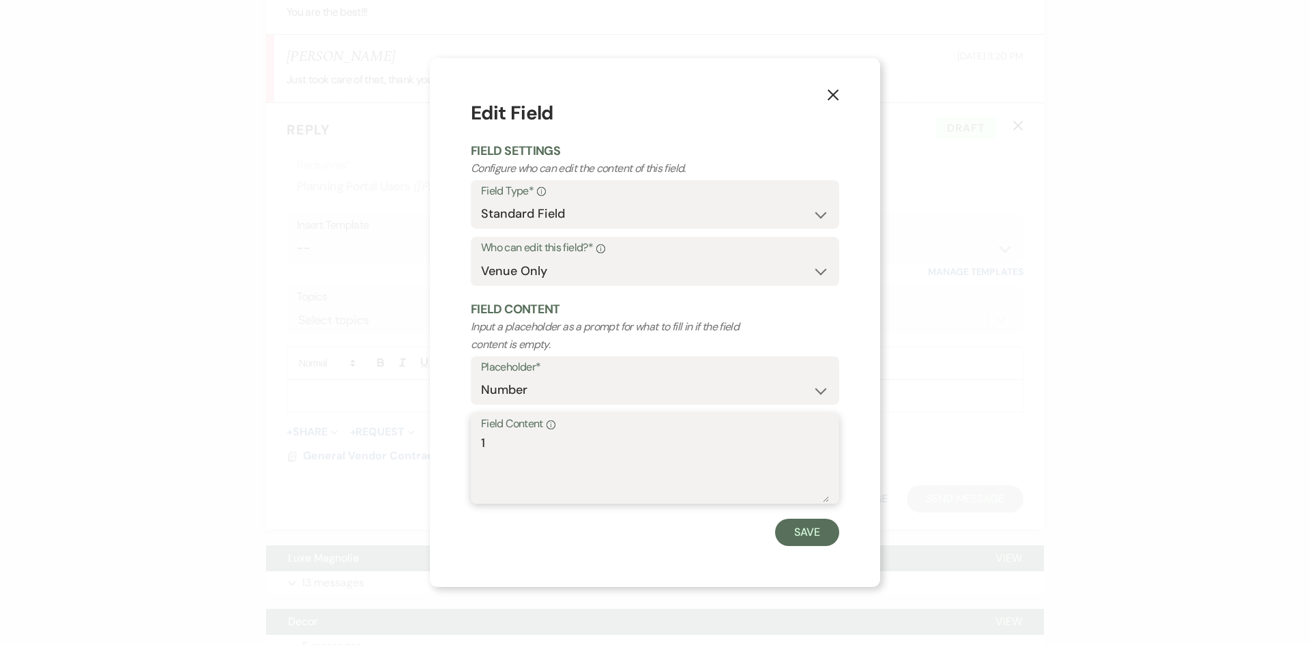
click at [573, 444] on textarea "1" at bounding box center [655, 468] width 348 height 68
type textarea "$200"
click at [826, 536] on button "Save" at bounding box center [807, 532] width 64 height 27
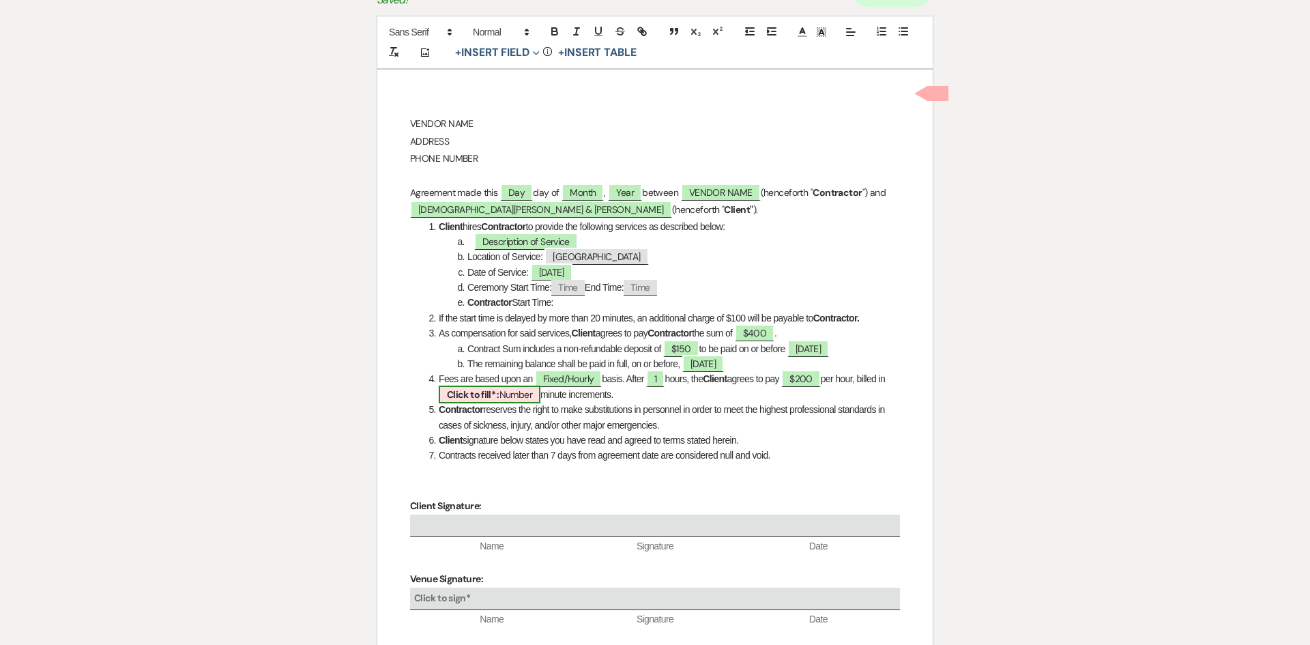
click at [500, 399] on b "Click to fill* :" at bounding box center [473, 394] width 53 height 12
select select "owner"
select select "Number"
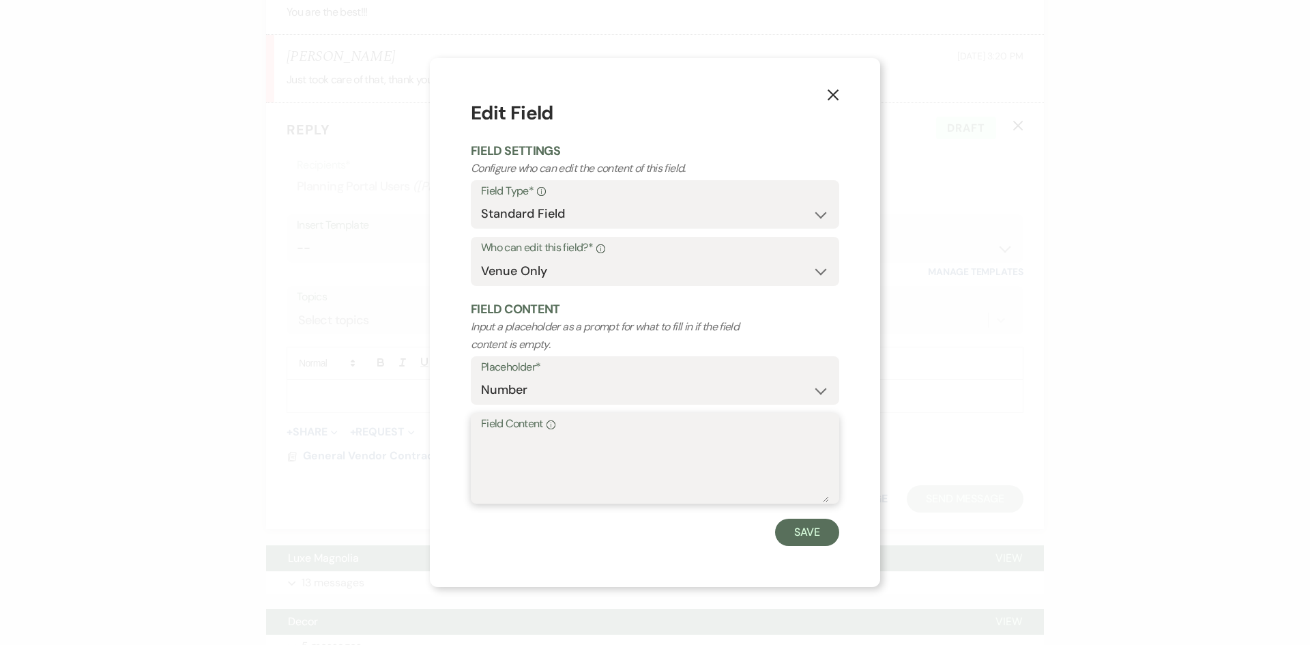
click at [553, 449] on textarea "Field Content Info" at bounding box center [655, 468] width 348 height 68
type textarea "30"
click at [795, 530] on button "Save" at bounding box center [807, 532] width 64 height 27
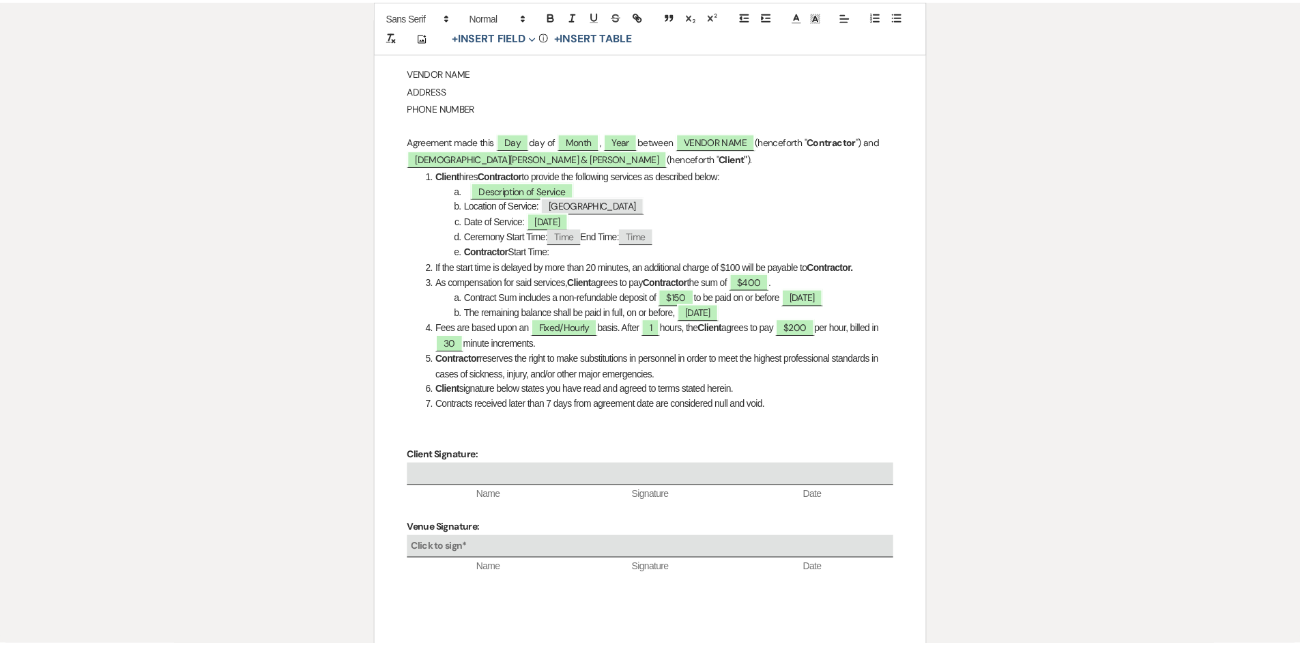
scroll to position [0, 0]
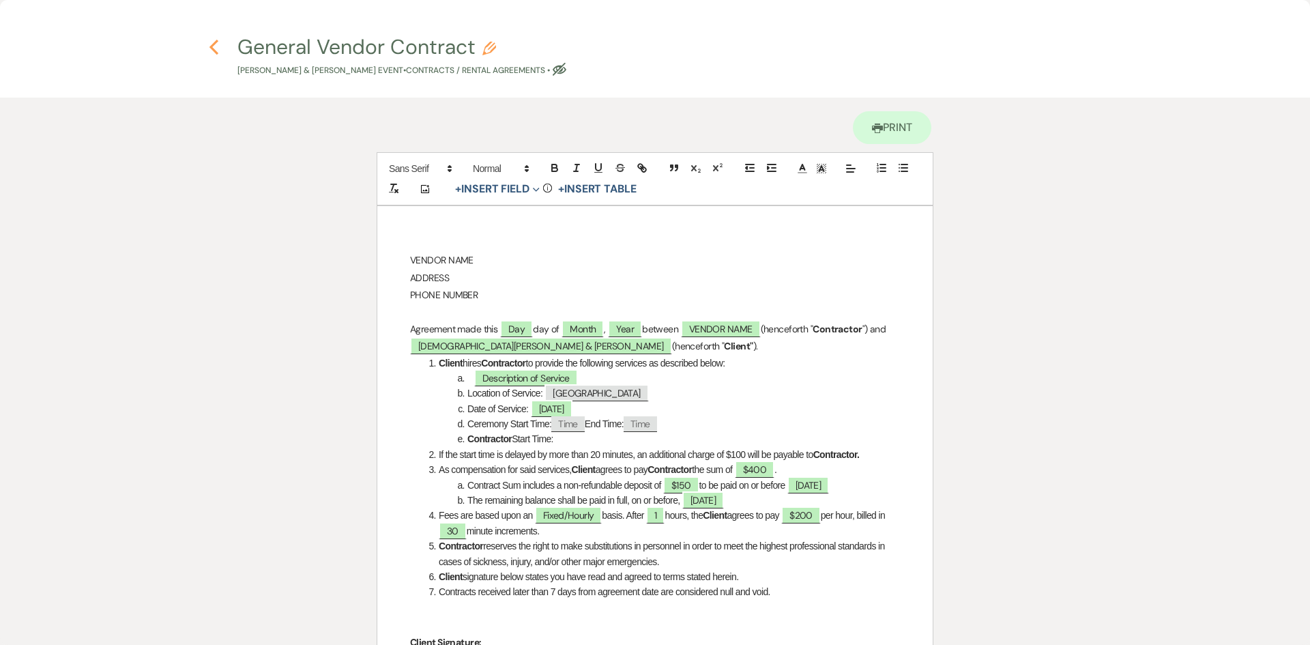
click at [210, 46] on icon "Previous" at bounding box center [214, 47] width 10 height 16
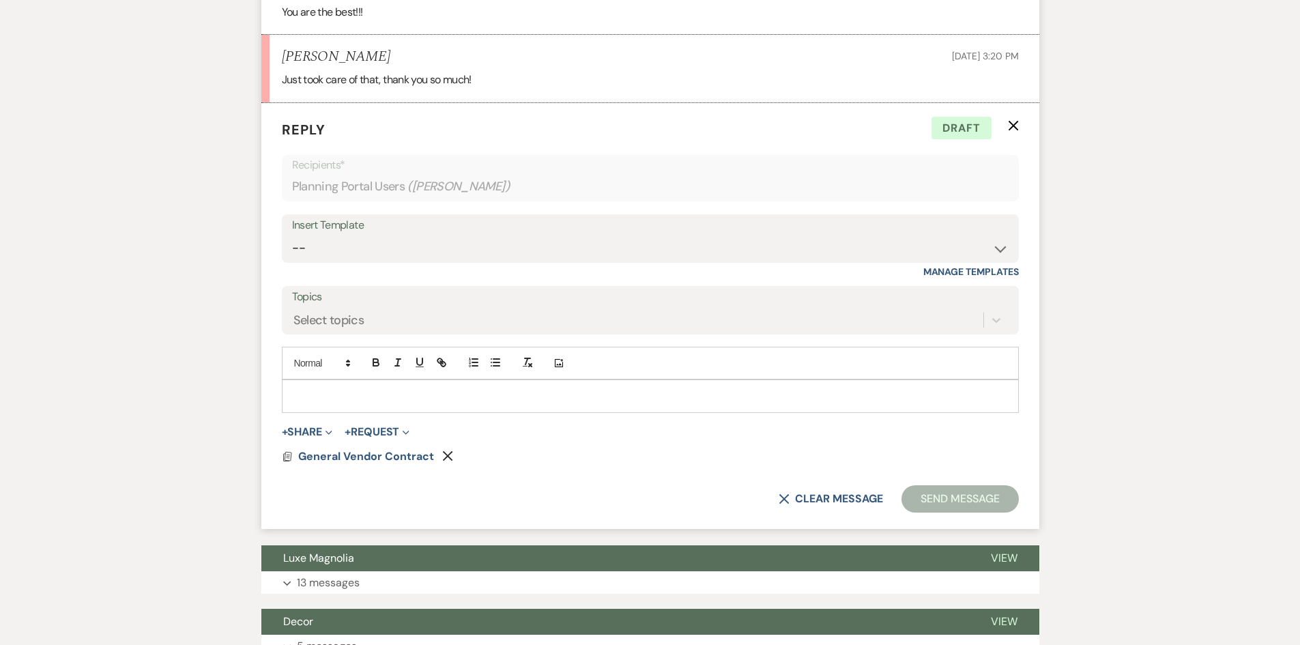
click at [293, 403] on p at bounding box center [650, 395] width 715 height 15
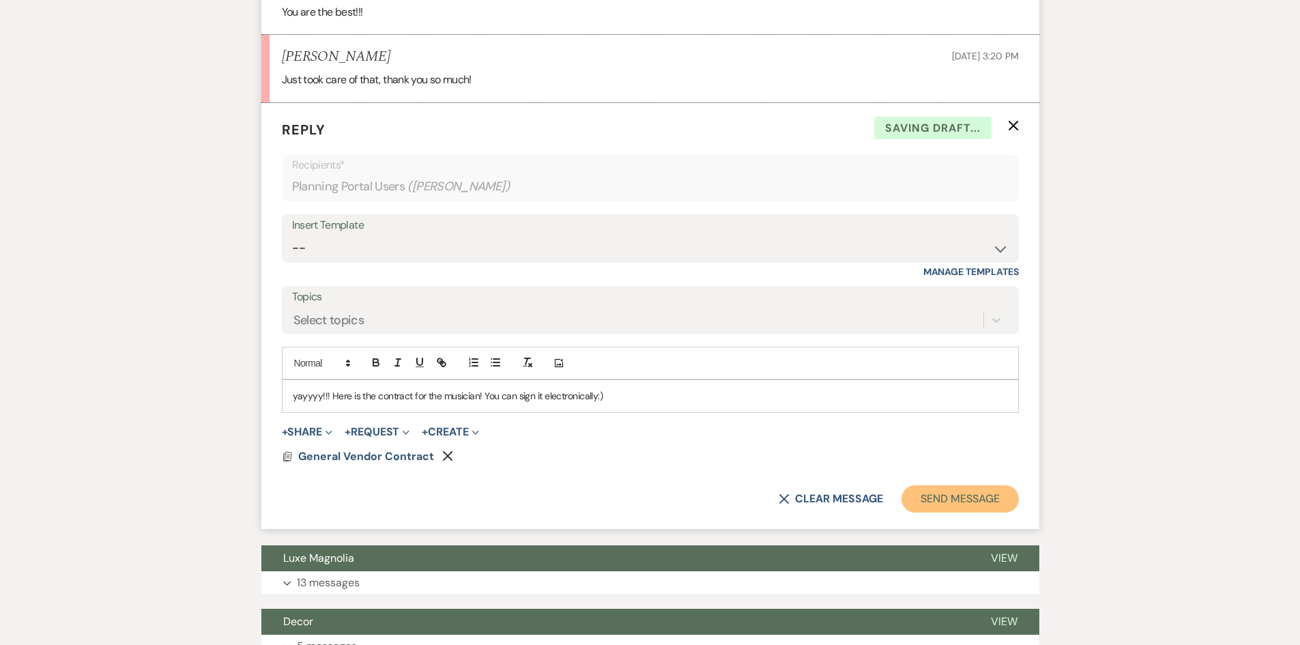
click at [940, 513] on button "Send Message" at bounding box center [960, 498] width 117 height 27
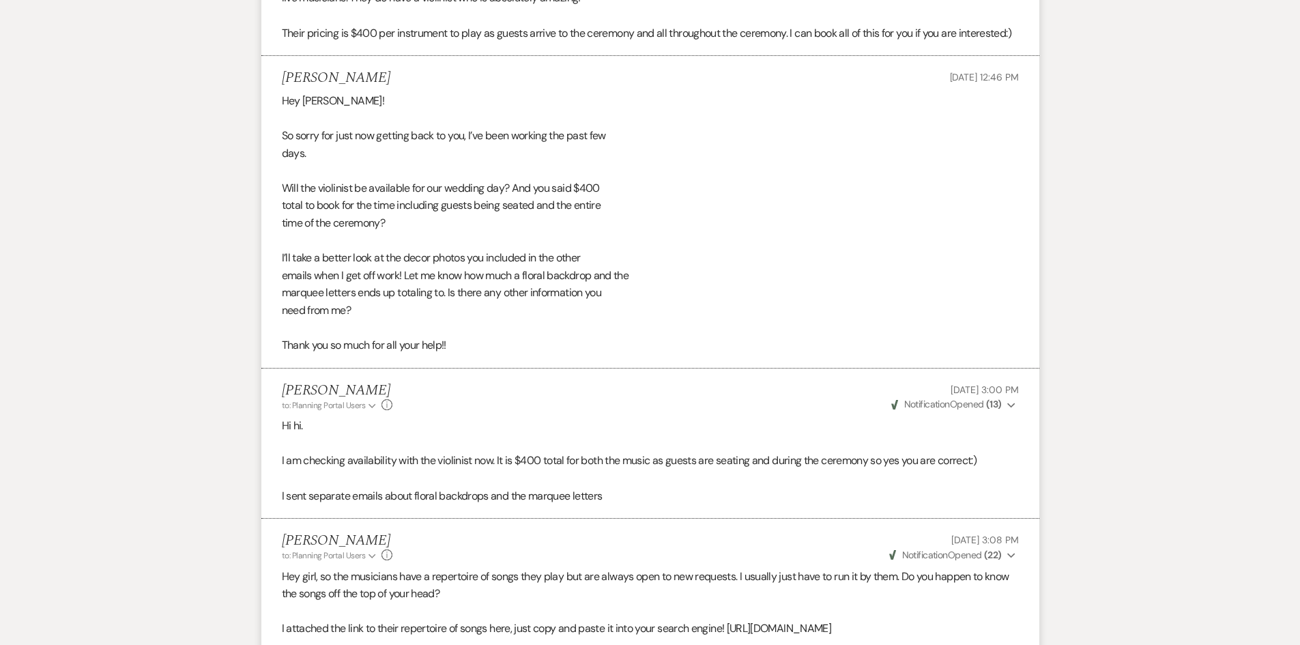
scroll to position [430, 0]
